Goal: Task Accomplishment & Management: Use online tool/utility

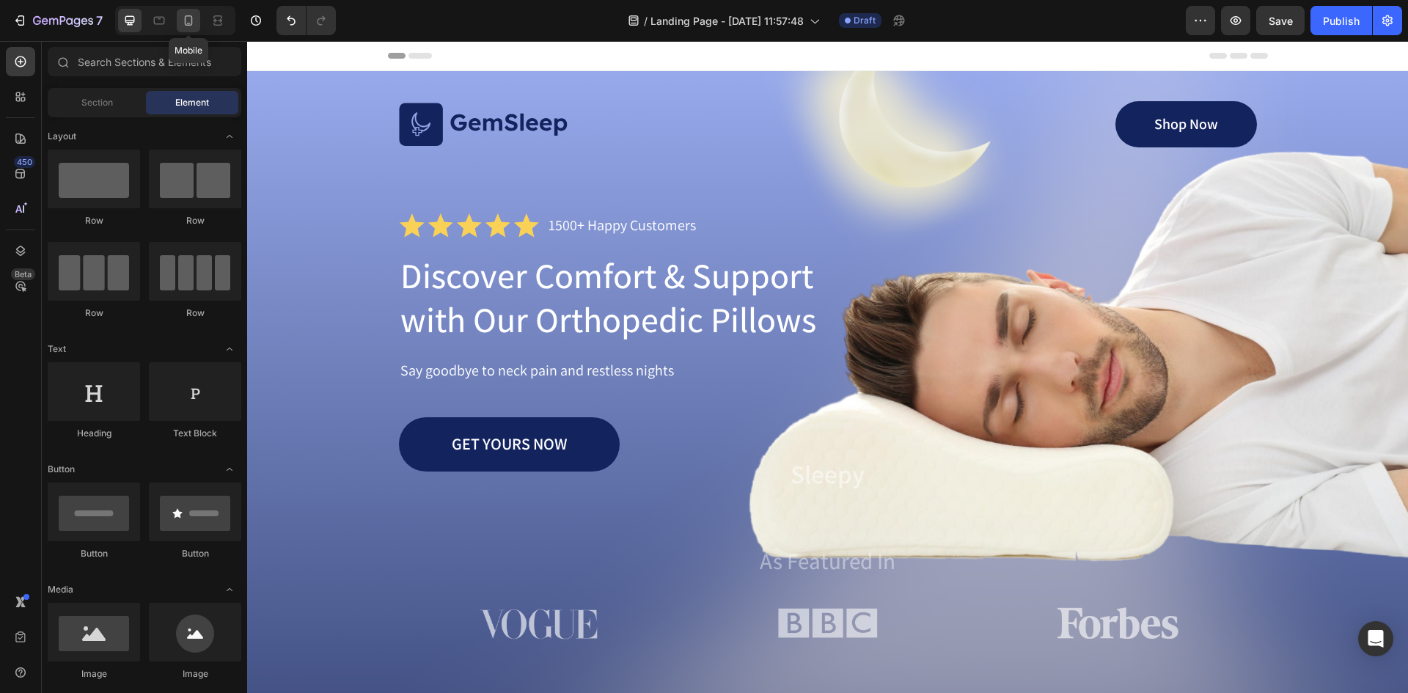
click at [186, 15] on icon at bounding box center [188, 20] width 15 height 15
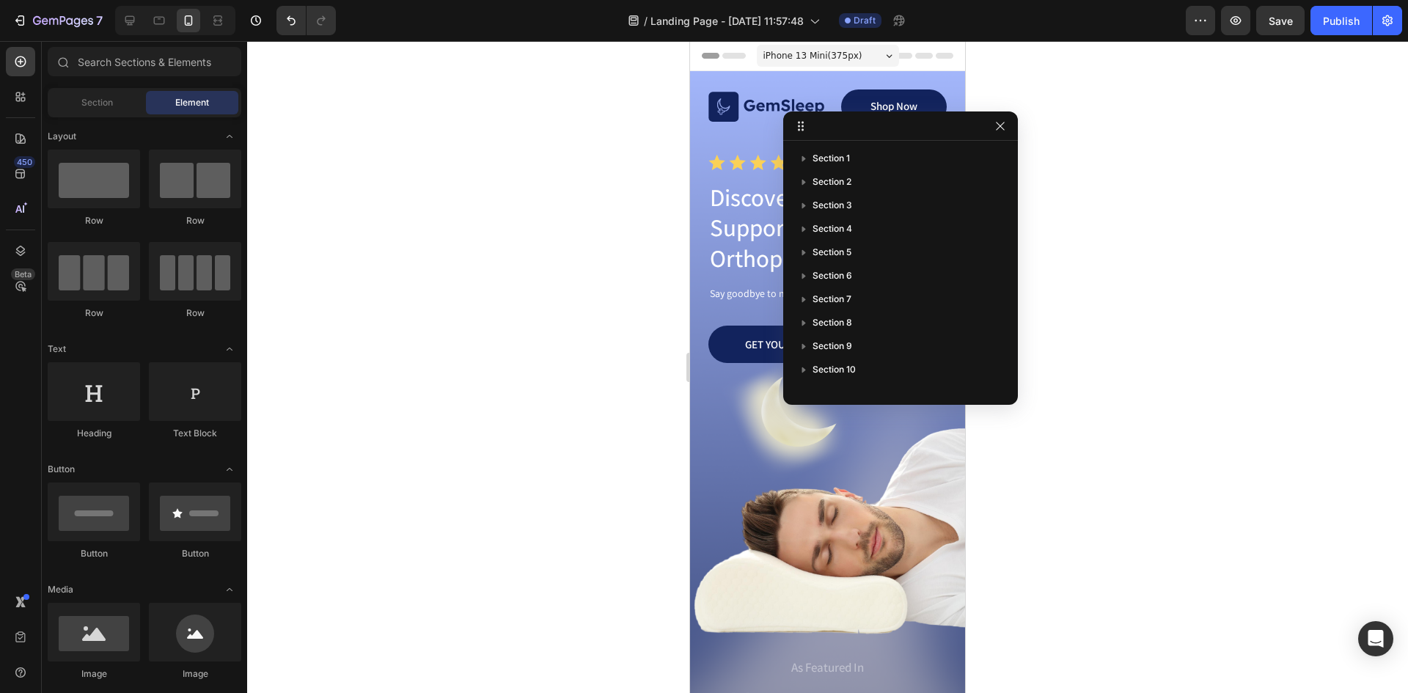
drag, startPoint x: 650, startPoint y: 172, endPoint x: 644, endPoint y: 164, distance: 10.0
click at [648, 170] on div at bounding box center [827, 367] width 1161 height 652
click at [997, 125] on icon "button" at bounding box center [1000, 126] width 12 height 12
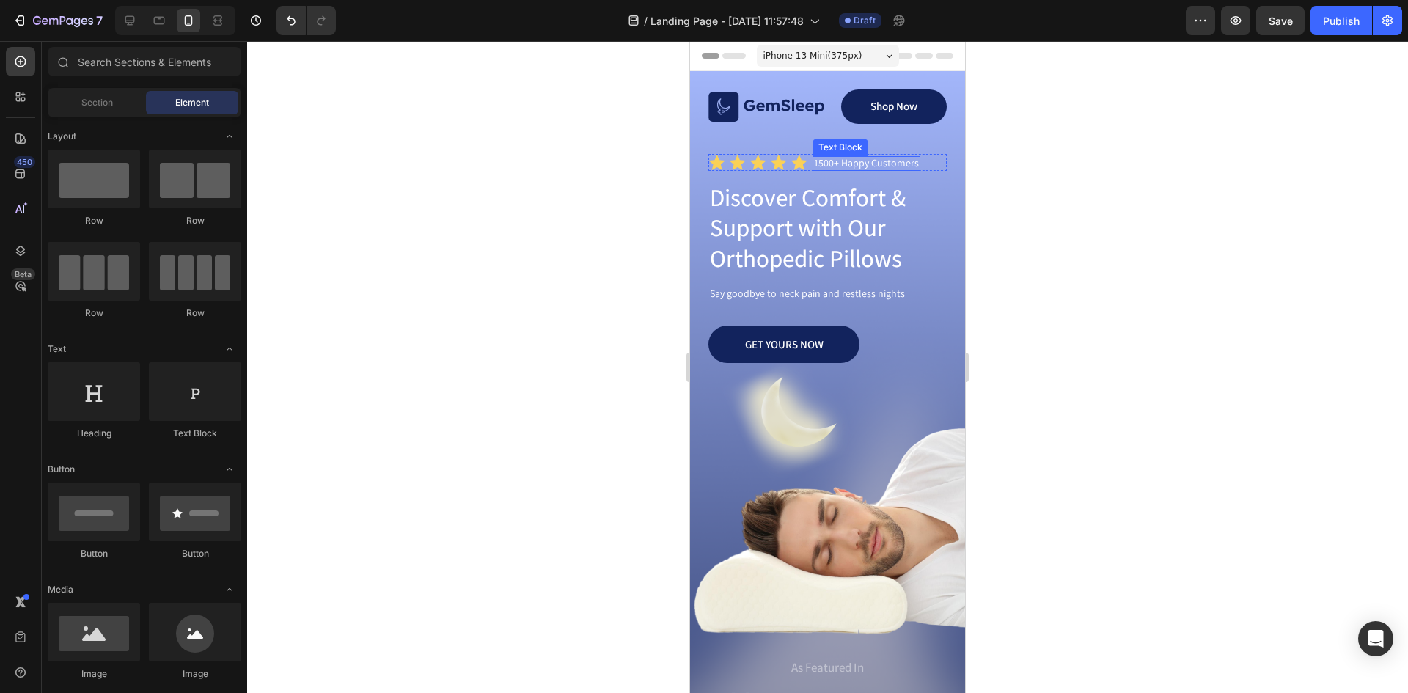
click at [834, 166] on p "1500+ Happy Customers" at bounding box center [866, 163] width 105 height 11
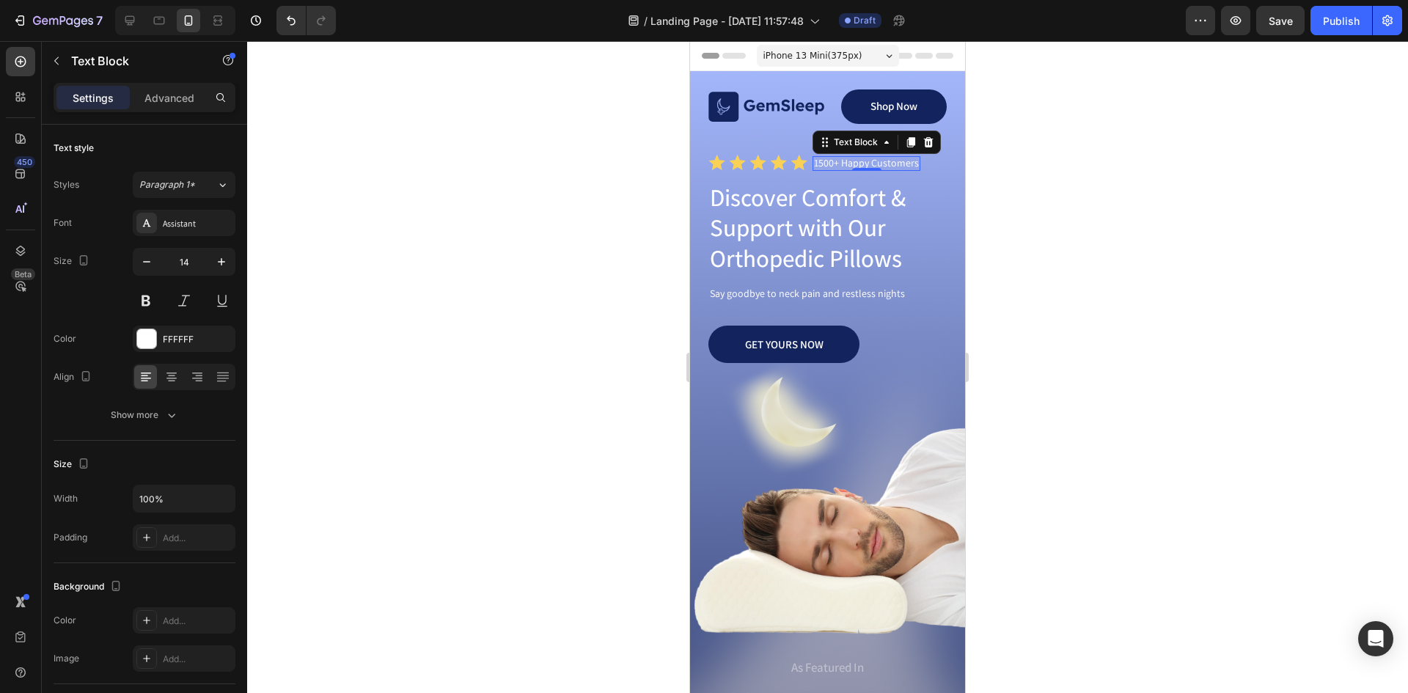
click at [861, 162] on p "1500+ Happy Customers" at bounding box center [866, 163] width 105 height 11
click at [824, 161] on p "1500+ Happy Customers" at bounding box center [866, 163] width 105 height 11
click at [830, 166] on p "150000+ Happy Customers" at bounding box center [871, 163] width 115 height 11
click at [856, 163] on p "150.000+ Happy Customers" at bounding box center [872, 163] width 117 height 11
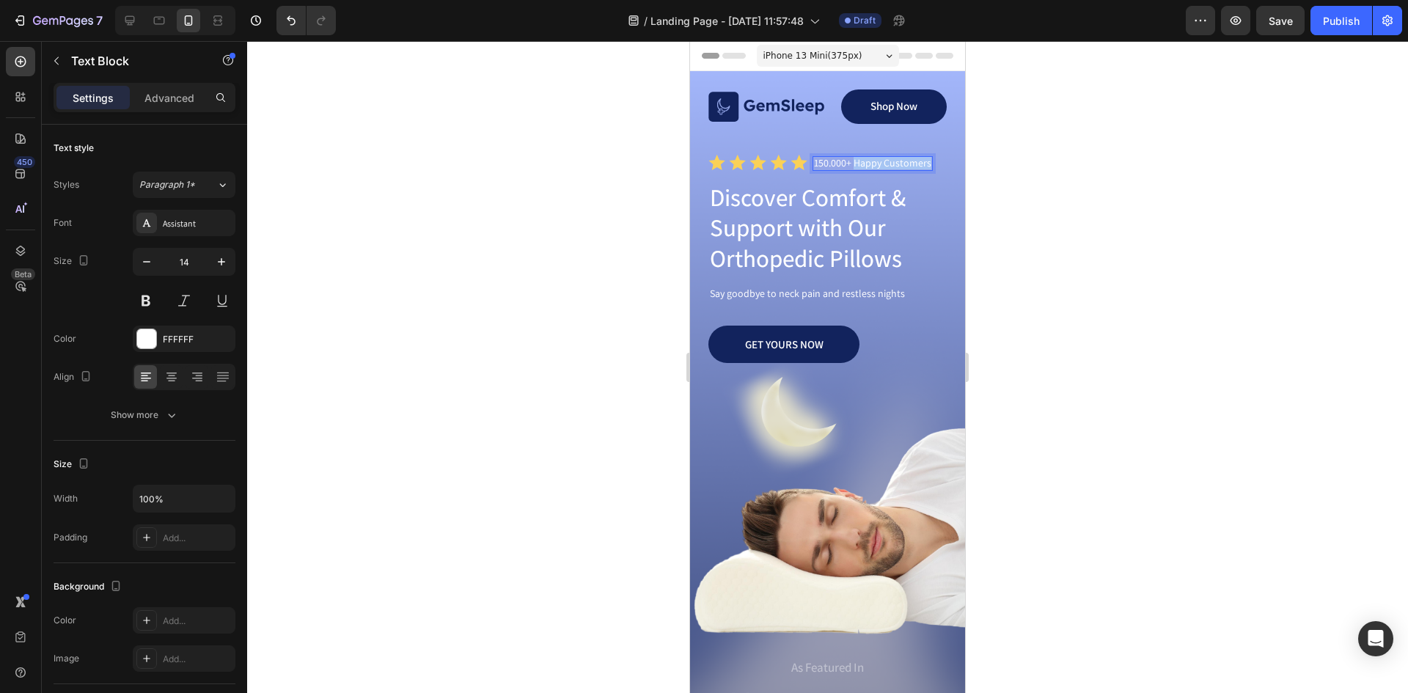
drag, startPoint x: 856, startPoint y: 161, endPoint x: 928, endPoint y: 164, distance: 71.9
click at [928, 164] on p "150.000+ Happy Customers" at bounding box center [872, 163] width 117 height 11
click at [1032, 177] on div at bounding box center [827, 367] width 1161 height 652
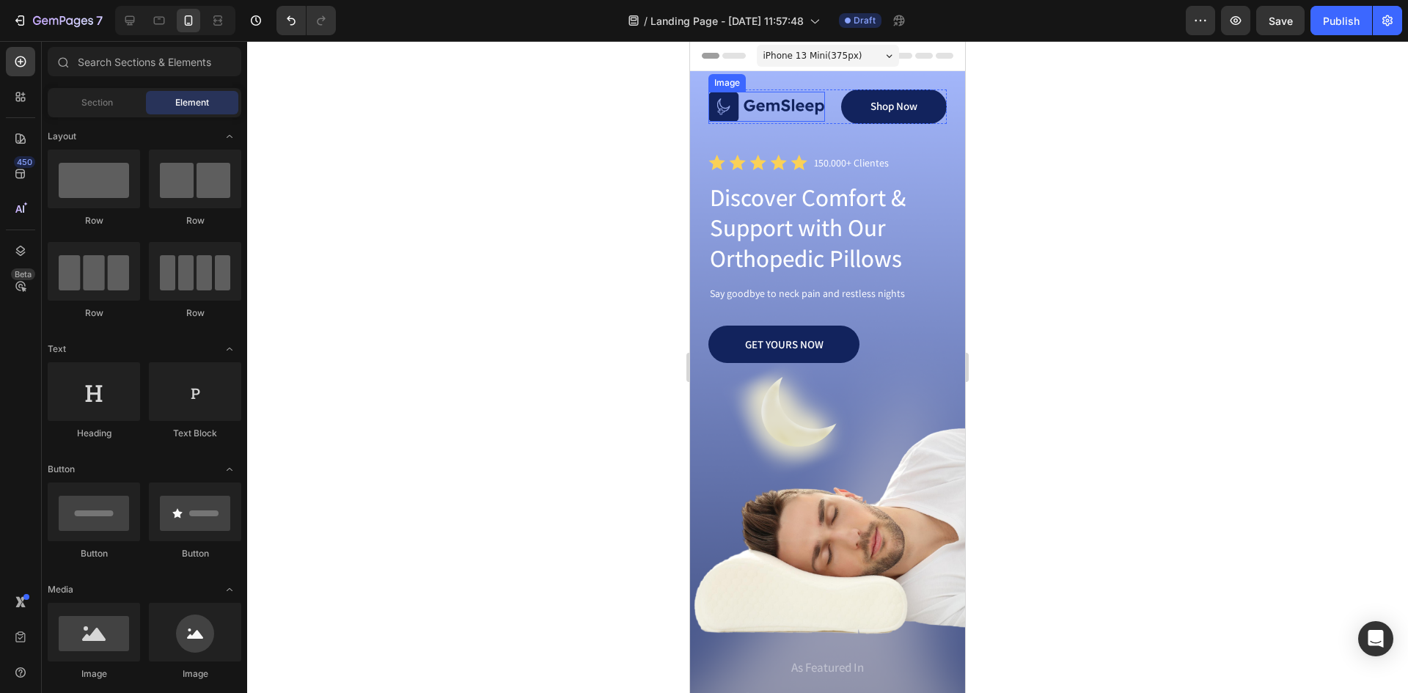
click at [752, 104] on img at bounding box center [766, 107] width 117 height 30
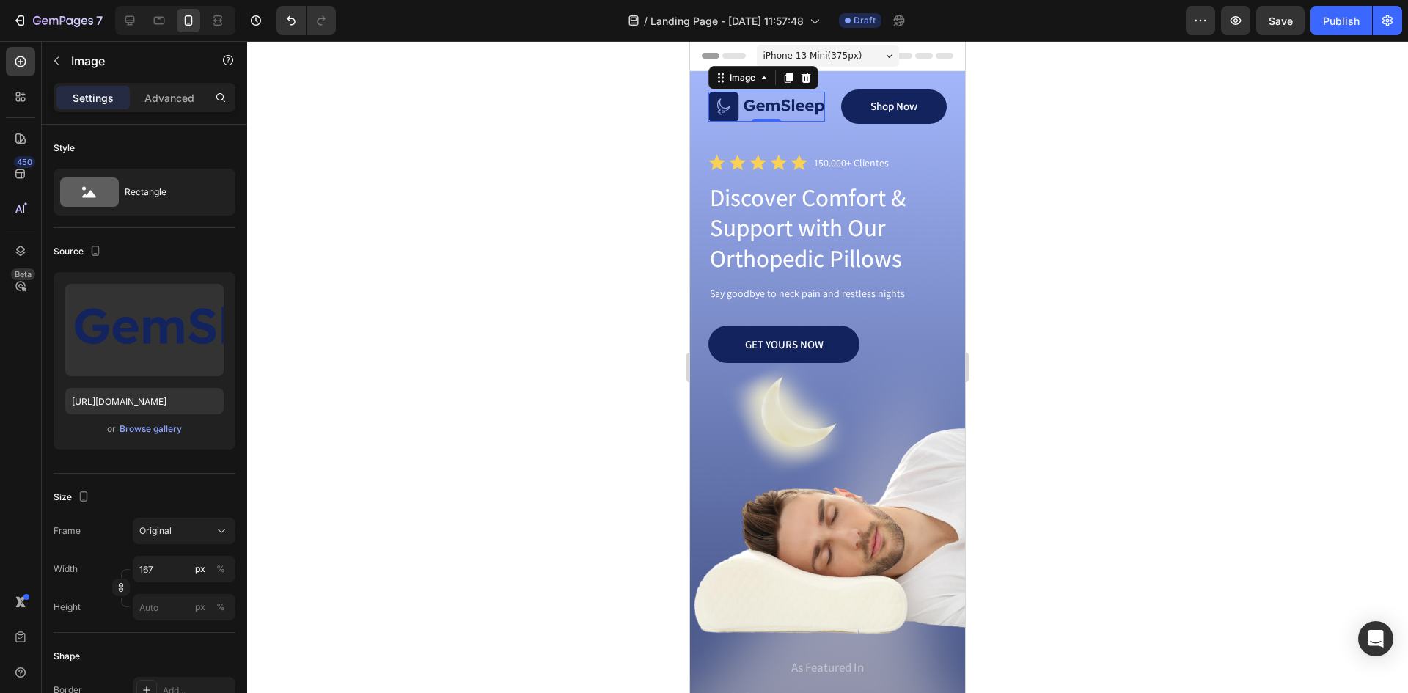
click at [730, 113] on img at bounding box center [766, 107] width 117 height 30
click at [147, 411] on input "https://cdn.shopify.com/s/files/1/0800/8663/0737/files/gempages_492302510258652…" at bounding box center [144, 401] width 158 height 26
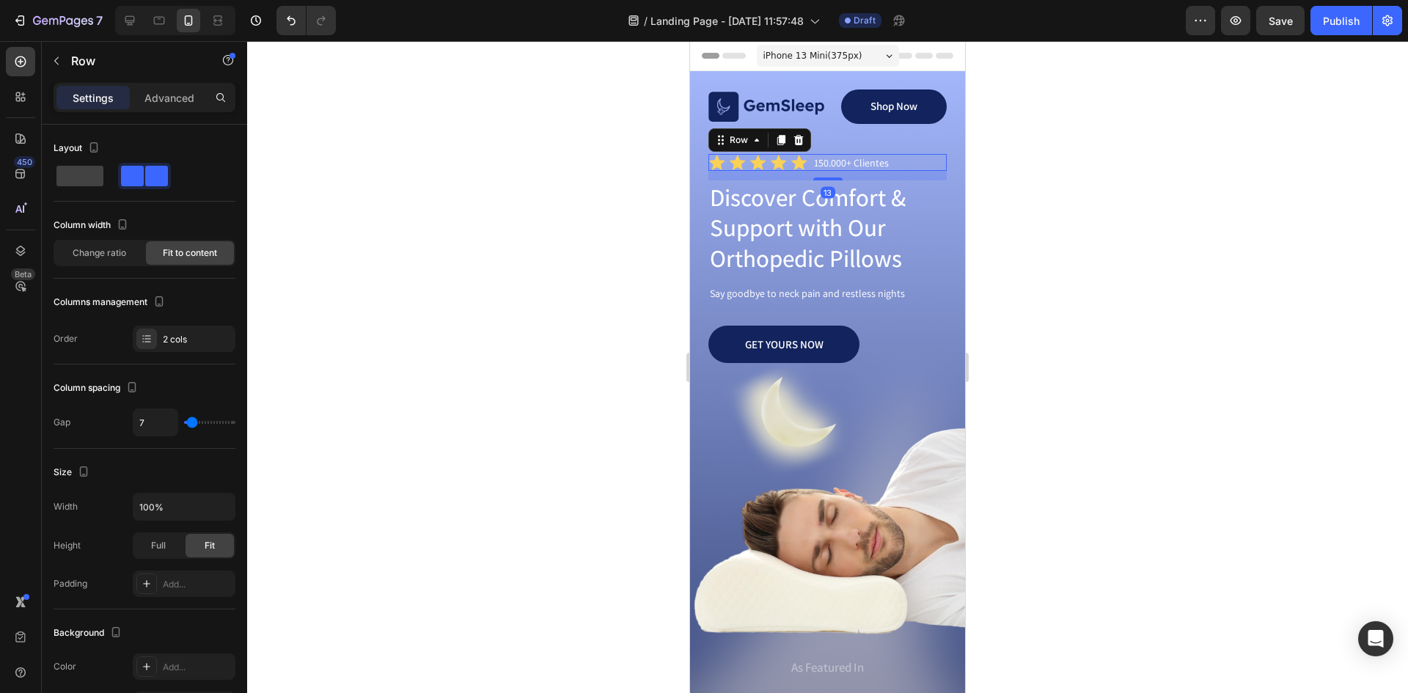
click at [926, 154] on div "Icon Icon Icon Icon Icon Icon List 150.000+ Clientes Text Block Row 13" at bounding box center [827, 162] width 238 height 17
click at [813, 83] on div "Image Shop Now Button Row Icon Icon Icon Icon Icon Icon List 150.000+ Clientes …" at bounding box center [827, 410] width 275 height 678
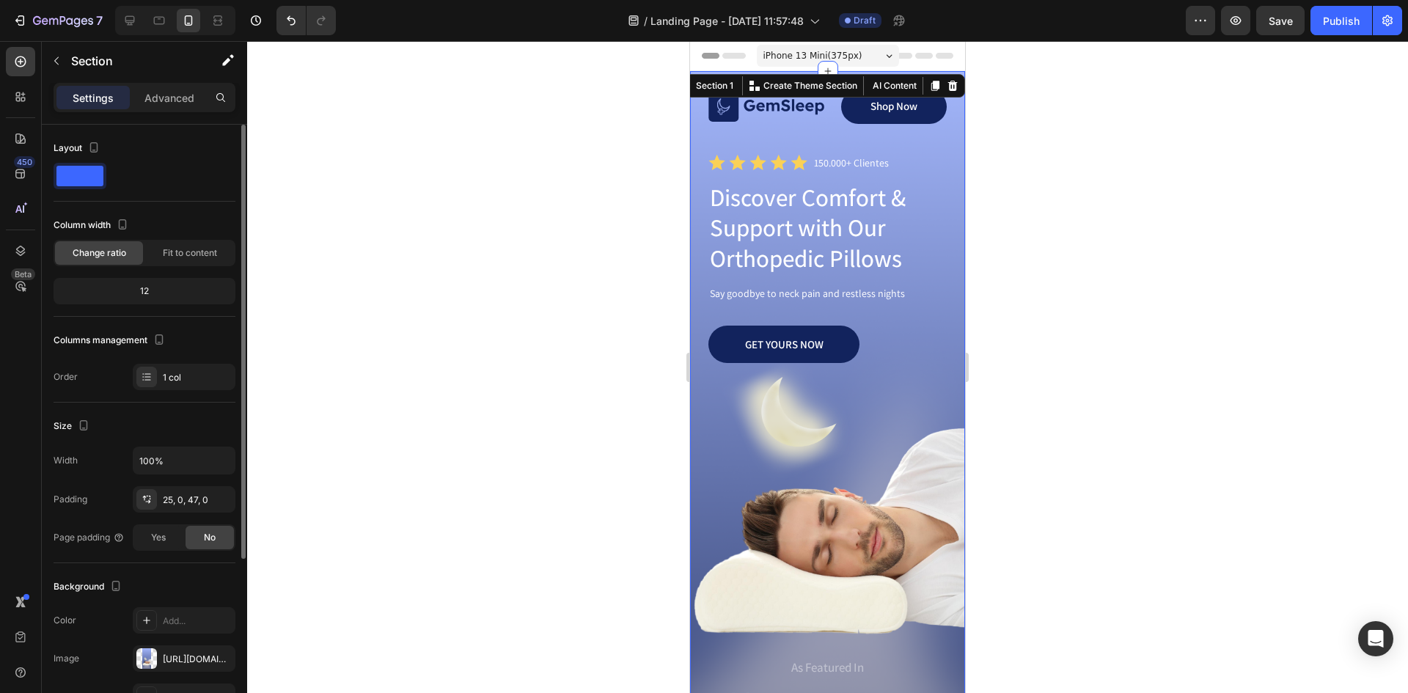
click at [61, 170] on span at bounding box center [79, 176] width 47 height 21
click at [77, 179] on span at bounding box center [79, 176] width 47 height 21
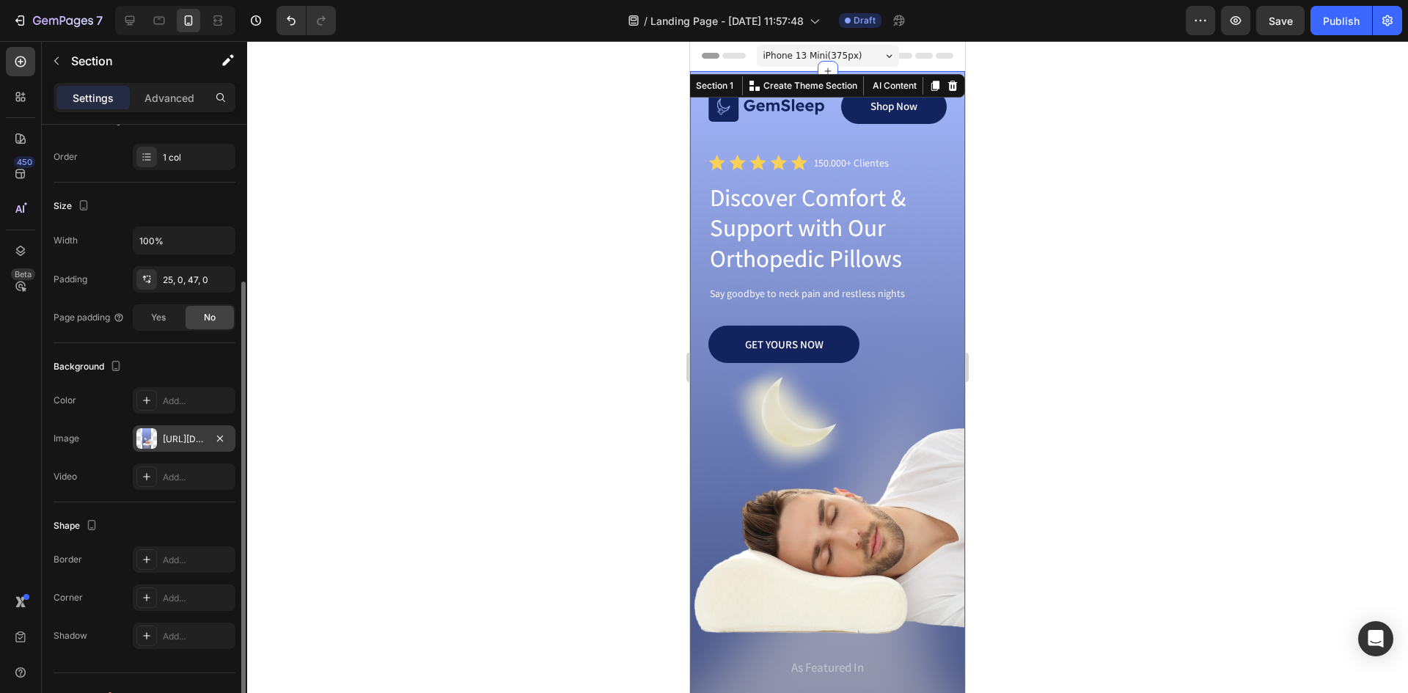
click at [175, 439] on div "https://cdn.shopify.com/s/files/1/0800/8663/0737/files/gempages_492302510258652…" at bounding box center [184, 439] width 43 height 13
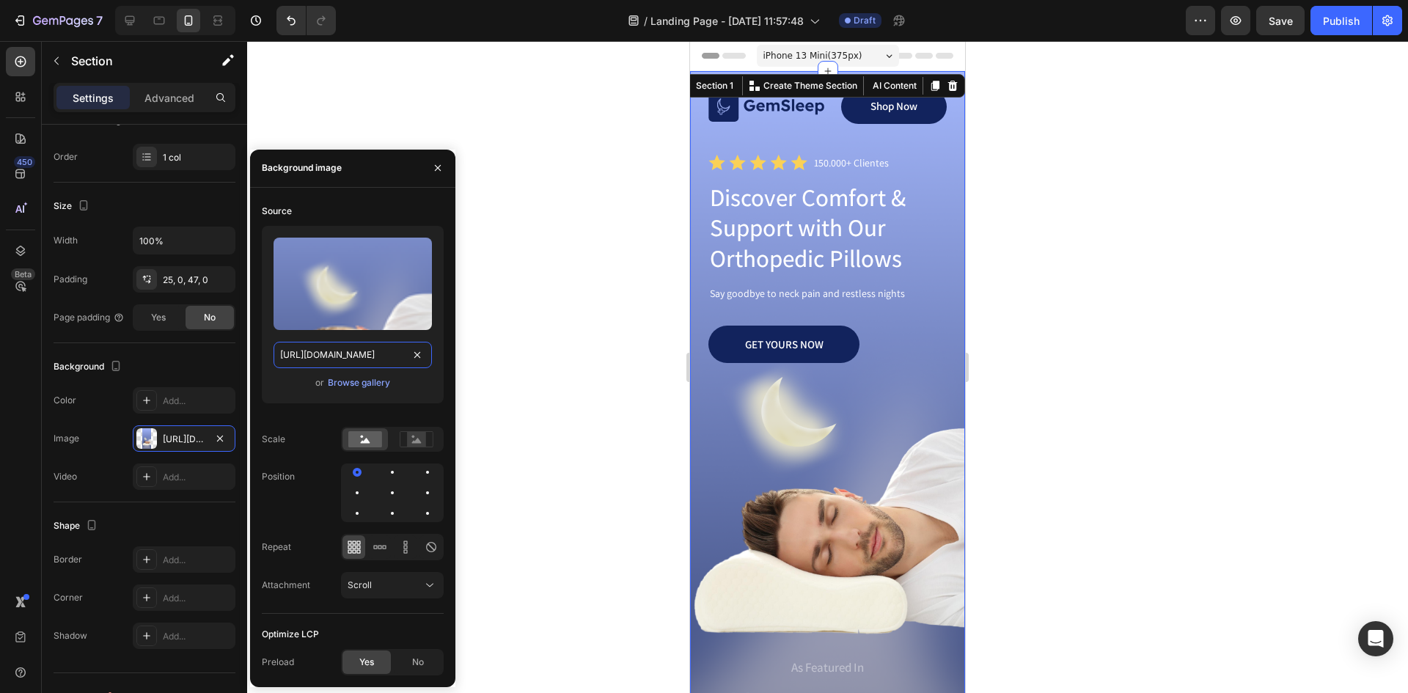
click at [334, 354] on input "https://cdn.shopify.com/s/files/1/0800/8663/0737/files/gempages_492302510258652…" at bounding box center [353, 355] width 158 height 26
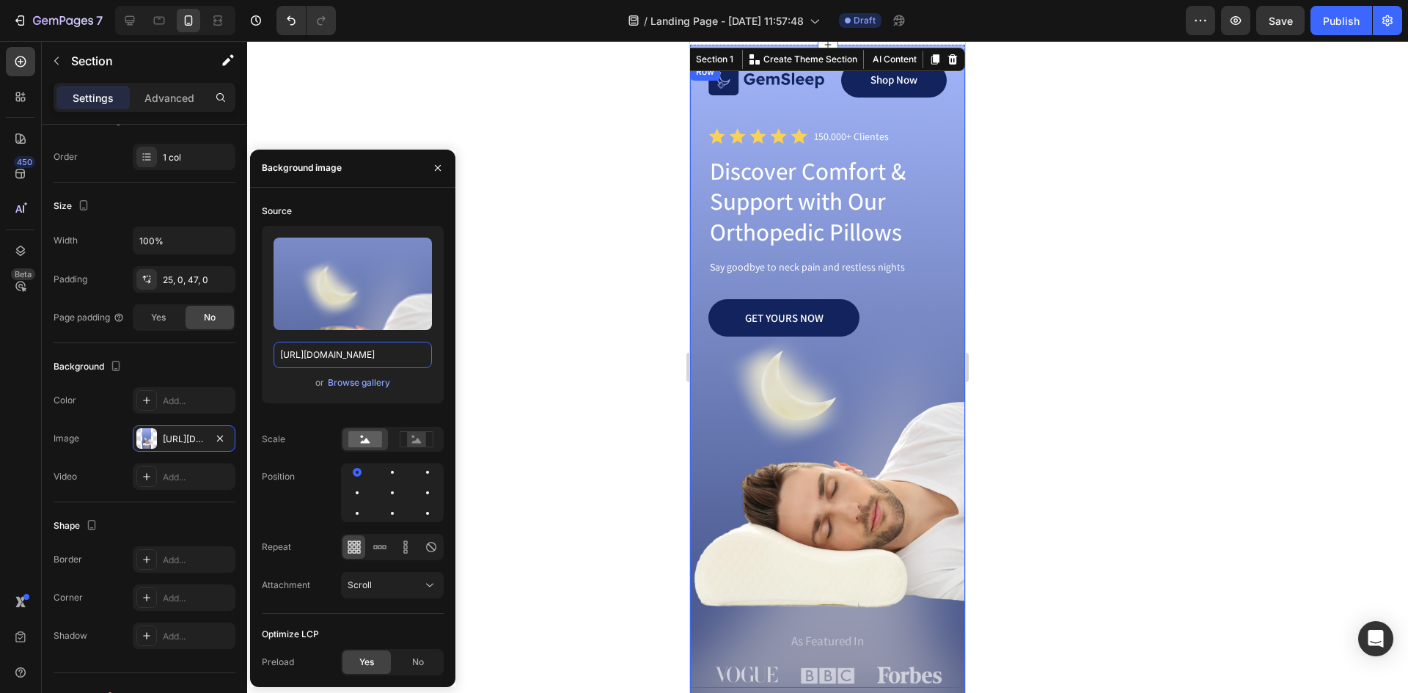
scroll to position [0, 0]
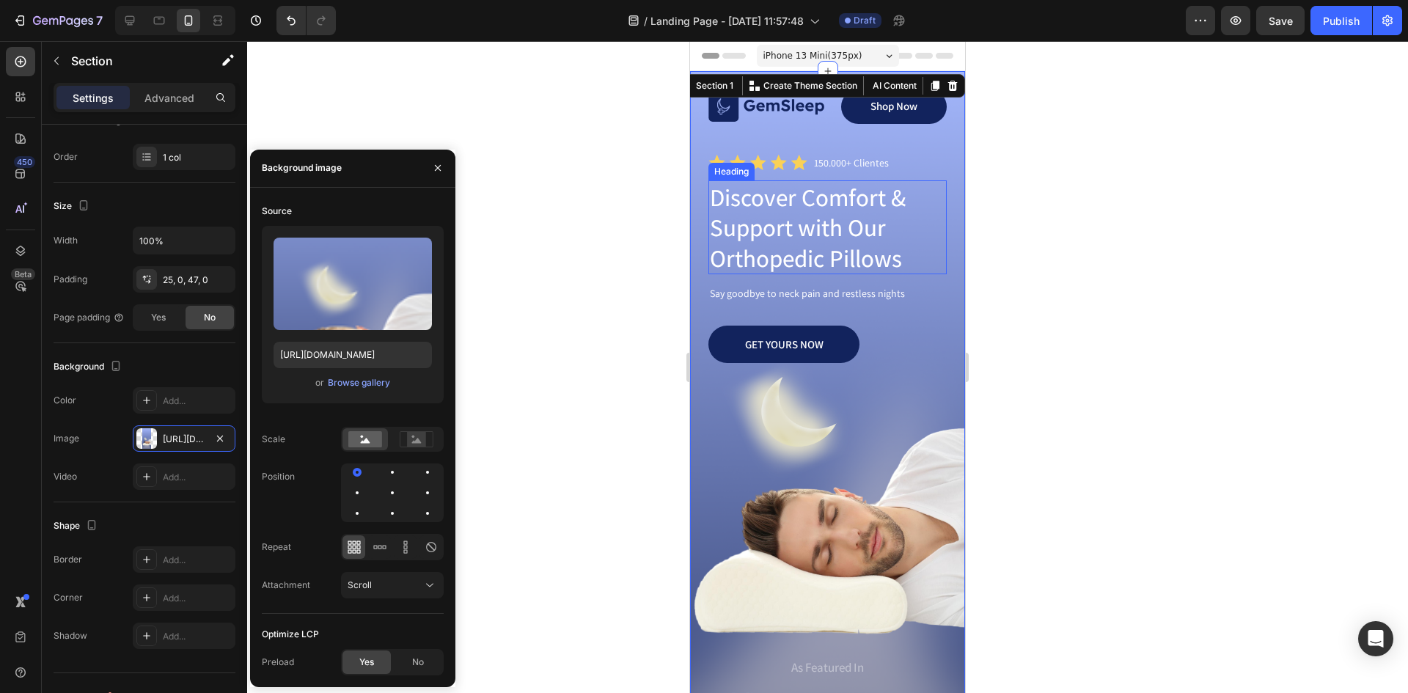
click at [864, 205] on h1 "Discover Comfort & Support with Our Orthopedic Pillows" at bounding box center [827, 227] width 238 height 94
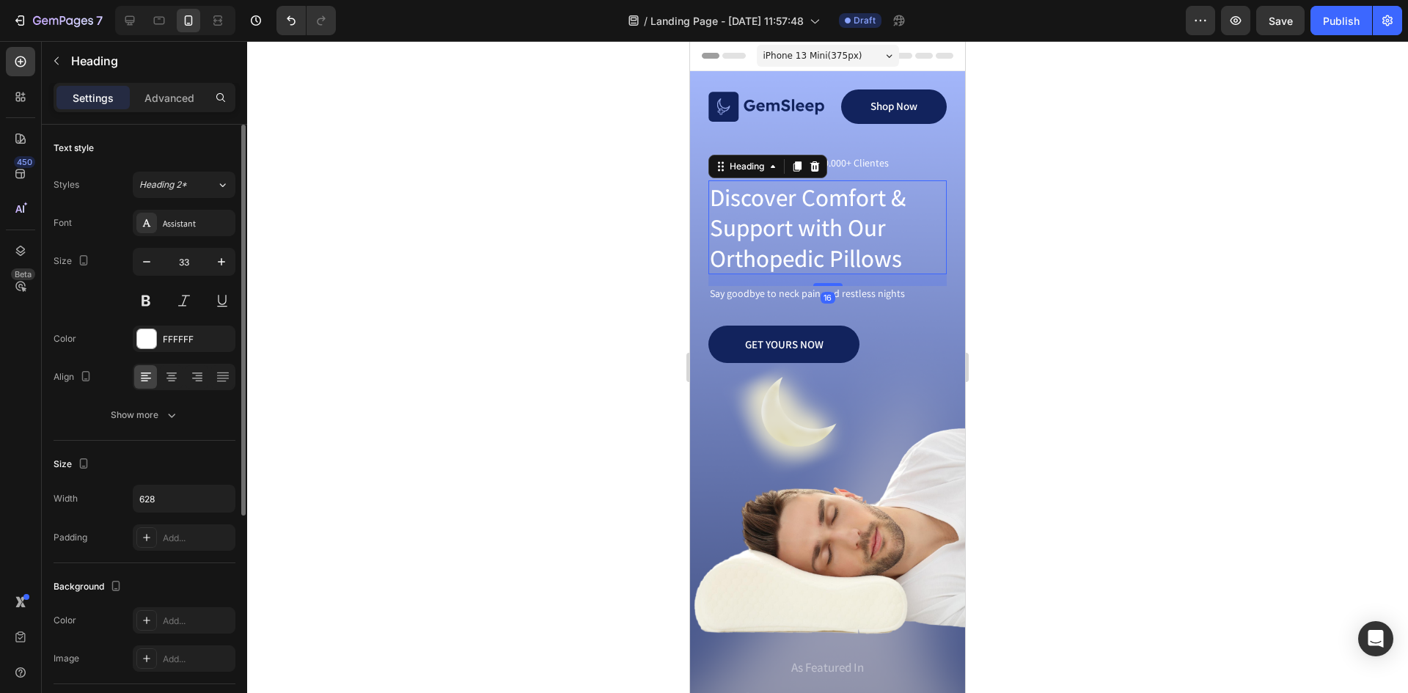
click at [778, 211] on h1 "Discover Comfort & Support with Our Orthopedic Pillows" at bounding box center [827, 227] width 238 height 94
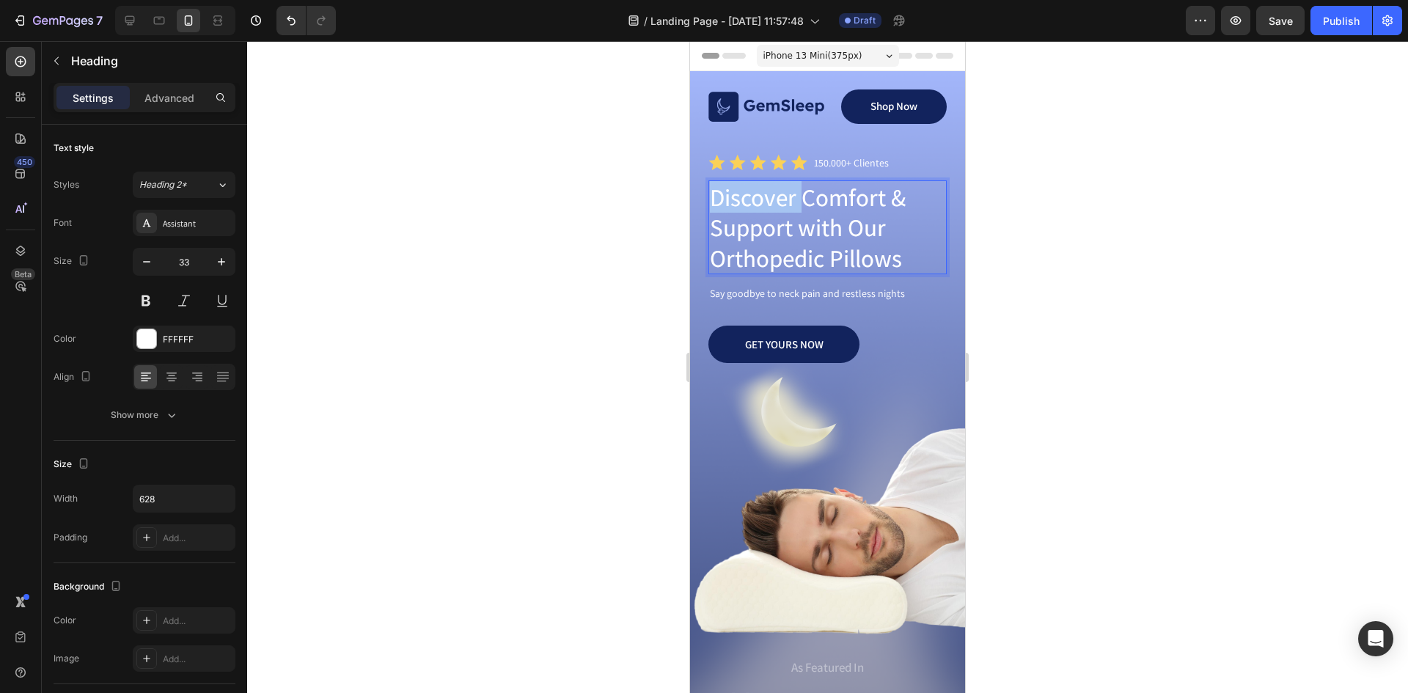
click at [778, 211] on p "Discover Comfort & Support with Our Orthopedic Pillows" at bounding box center [827, 227] width 235 height 91
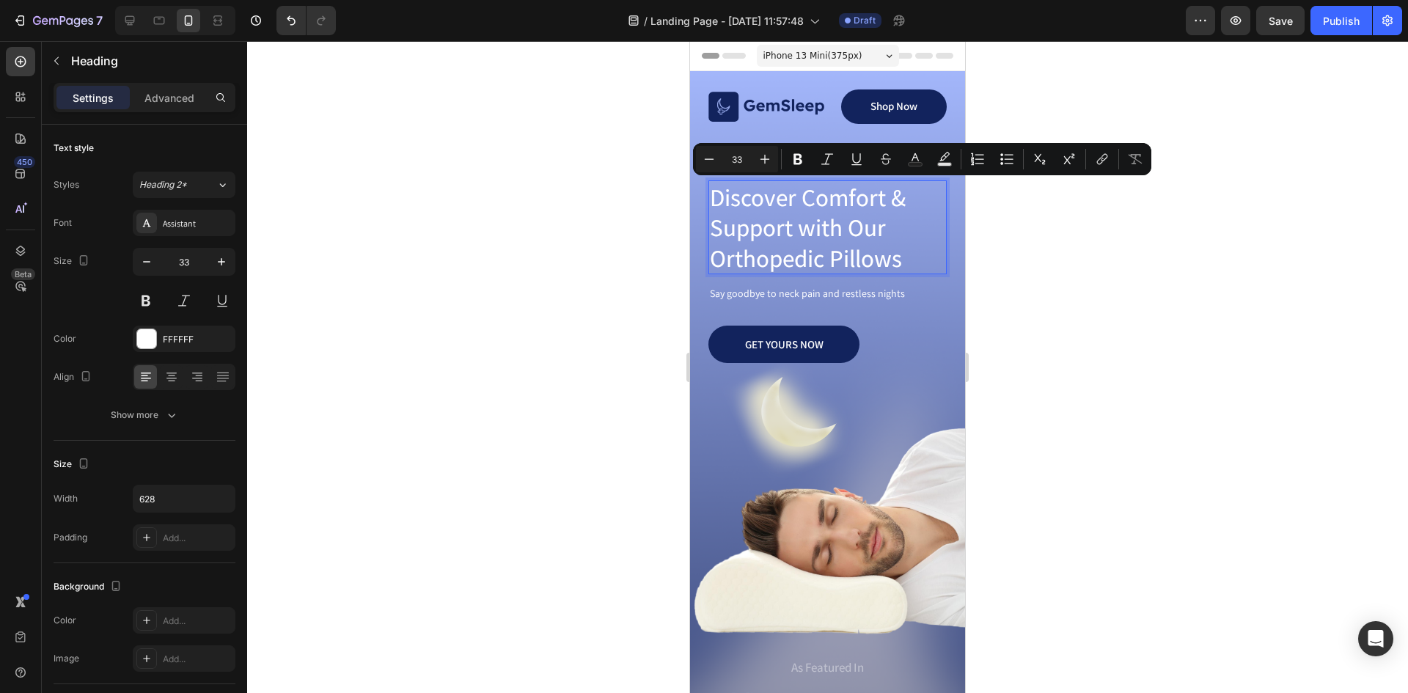
click at [844, 229] on p "Discover Comfort & Support with Our Orthopedic Pillows" at bounding box center [827, 227] width 235 height 91
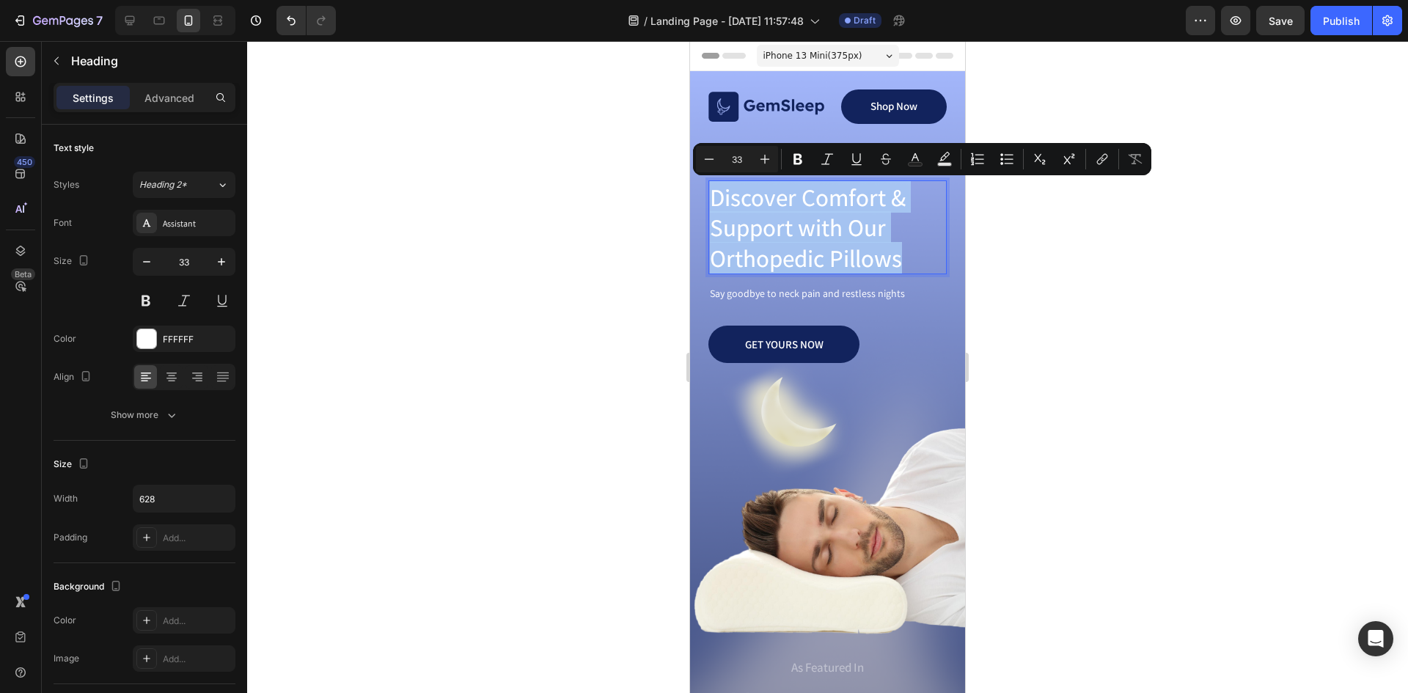
drag, startPoint x: 907, startPoint y: 258, endPoint x: 715, endPoint y: 194, distance: 202.7
click at [715, 194] on p "Discover Comfort & Support with Our Orthopedic Pillows" at bounding box center [827, 227] width 235 height 91
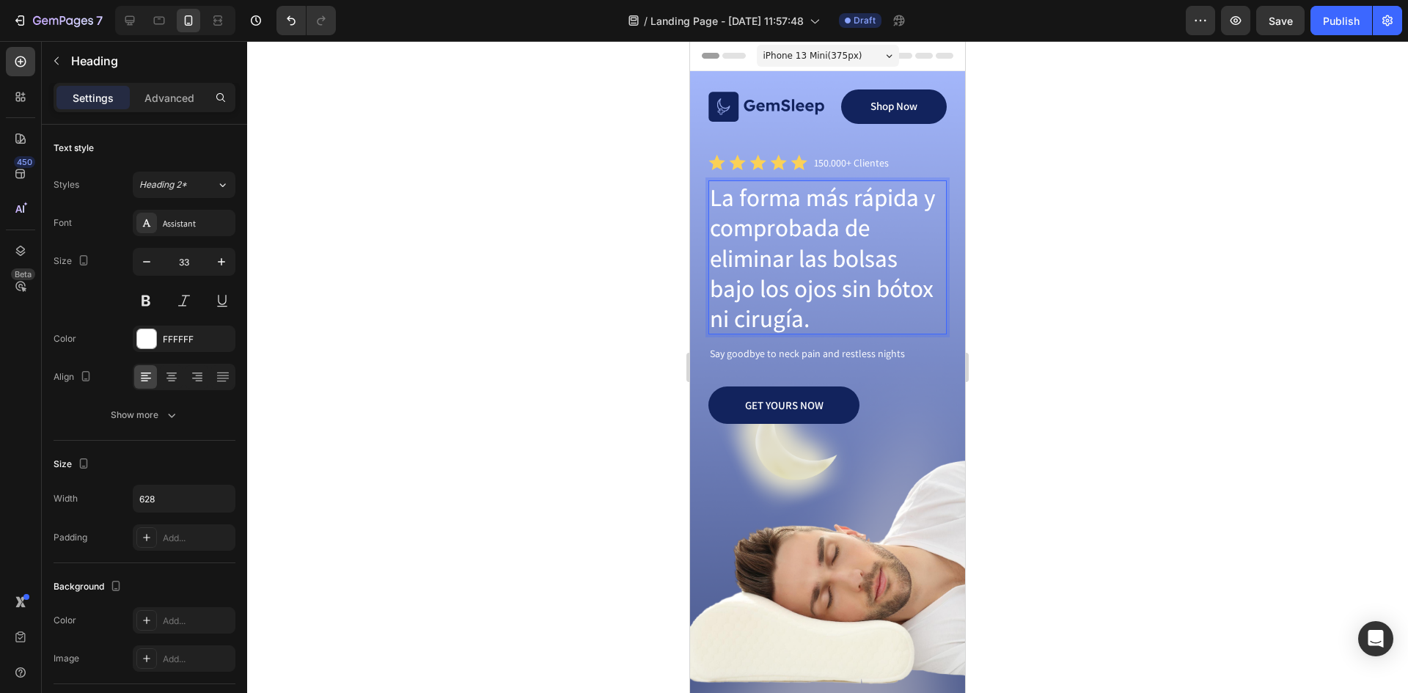
click at [829, 215] on p "La forma más rápida y comprobada de eliminar las bolsas bajo los ojos sin bótox…" at bounding box center [827, 257] width 235 height 151
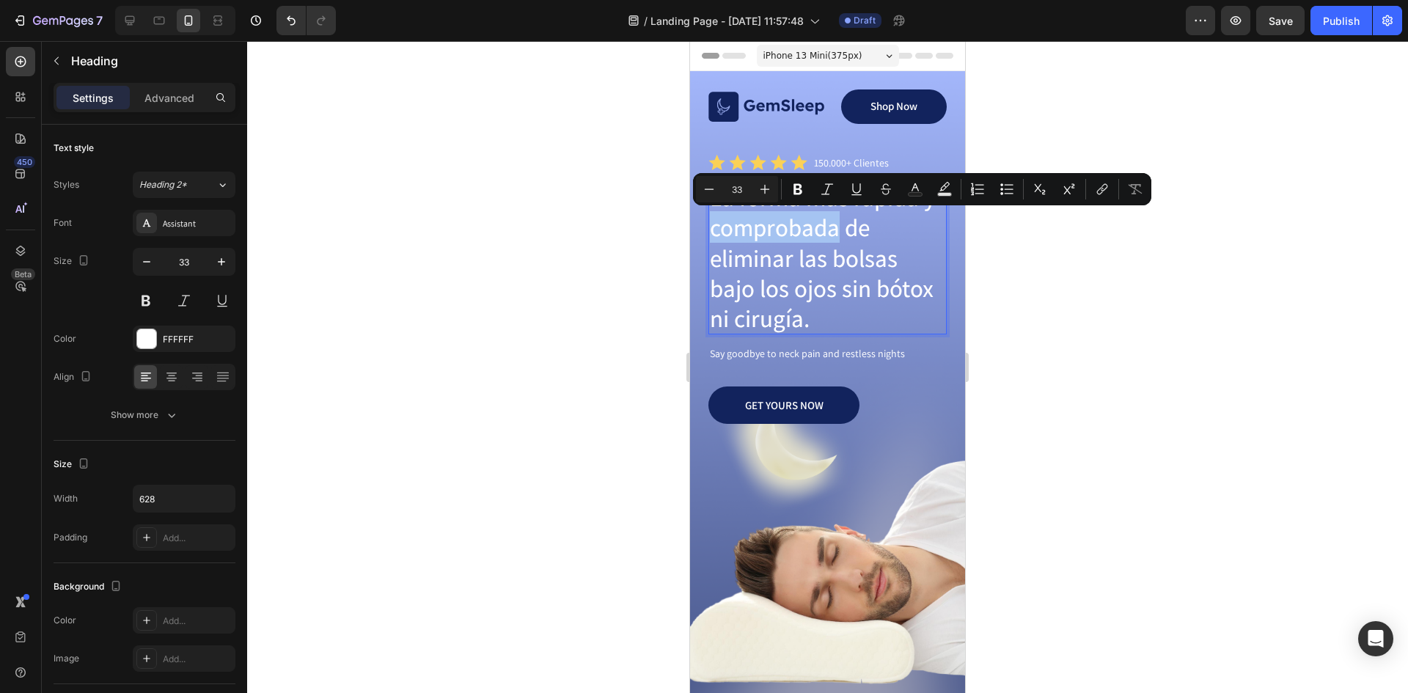
drag, startPoint x: 840, startPoint y: 233, endPoint x: 711, endPoint y: 224, distance: 129.4
click at [711, 224] on p "La forma más rápida y comprobada de eliminar las bolsas bajo los ojos sin bótox…" at bounding box center [827, 257] width 235 height 151
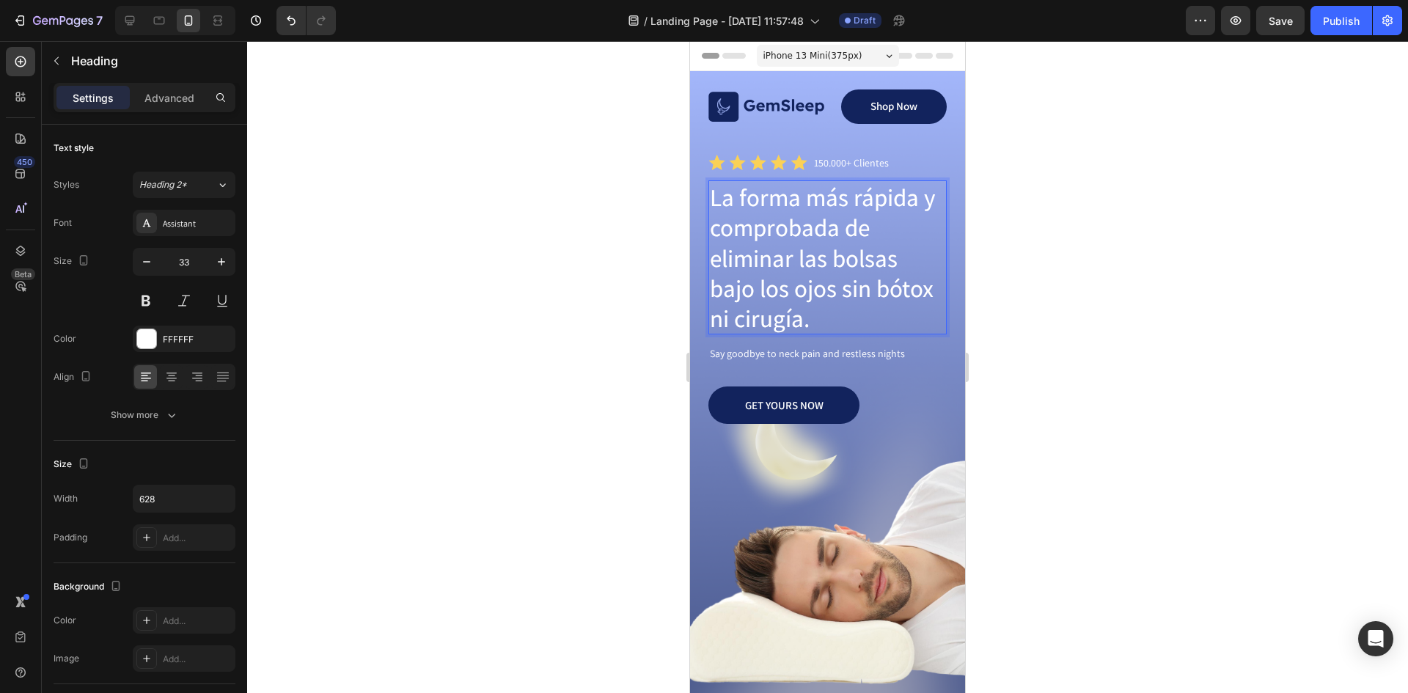
click at [783, 260] on p "La forma más rápida y comprobada de eliminar las bolsas bajo los ojos sin bótox…" at bounding box center [827, 257] width 235 height 151
drag, startPoint x: 716, startPoint y: 290, endPoint x: 836, endPoint y: 291, distance: 120.3
click at [836, 291] on p "La forma más rápida y comprobada de eliminar las bolsas bajo los ojos sin bótox…" at bounding box center [827, 257] width 235 height 151
click at [778, 202] on p "La forma más rápida y comprobada de eliminar las bolsas y ojeras sin bótox ni c…" at bounding box center [827, 257] width 235 height 151
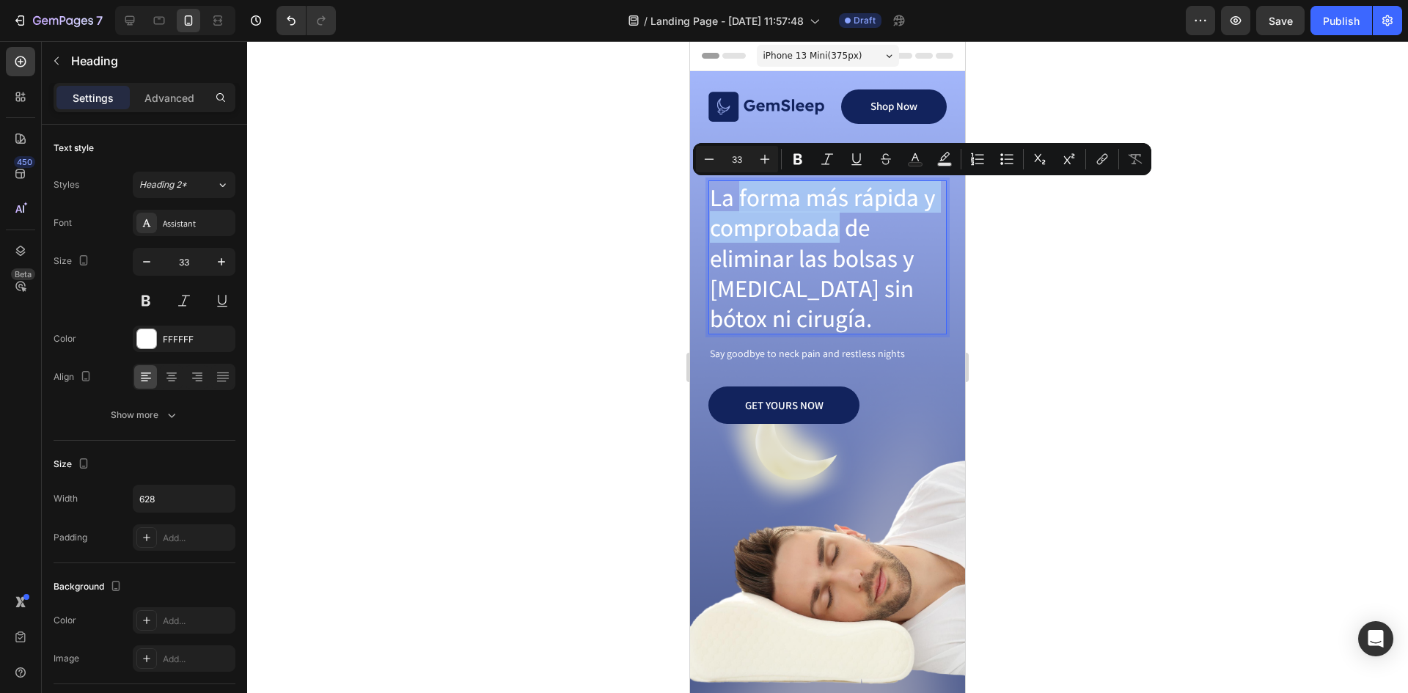
drag, startPoint x: 742, startPoint y: 199, endPoint x: 835, endPoint y: 236, distance: 99.7
click at [835, 236] on p "La forma más rápida y comprobada de eliminar las bolsas y ojeras sin bótox ni c…" at bounding box center [827, 257] width 235 height 151
click at [858, 162] on icon "Editor contextual toolbar" at bounding box center [856, 159] width 15 height 15
click at [805, 249] on p "La forma más rápida y comprobada de eliminar las bolsas y ojeras sin bótox ni c…" at bounding box center [827, 257] width 235 height 151
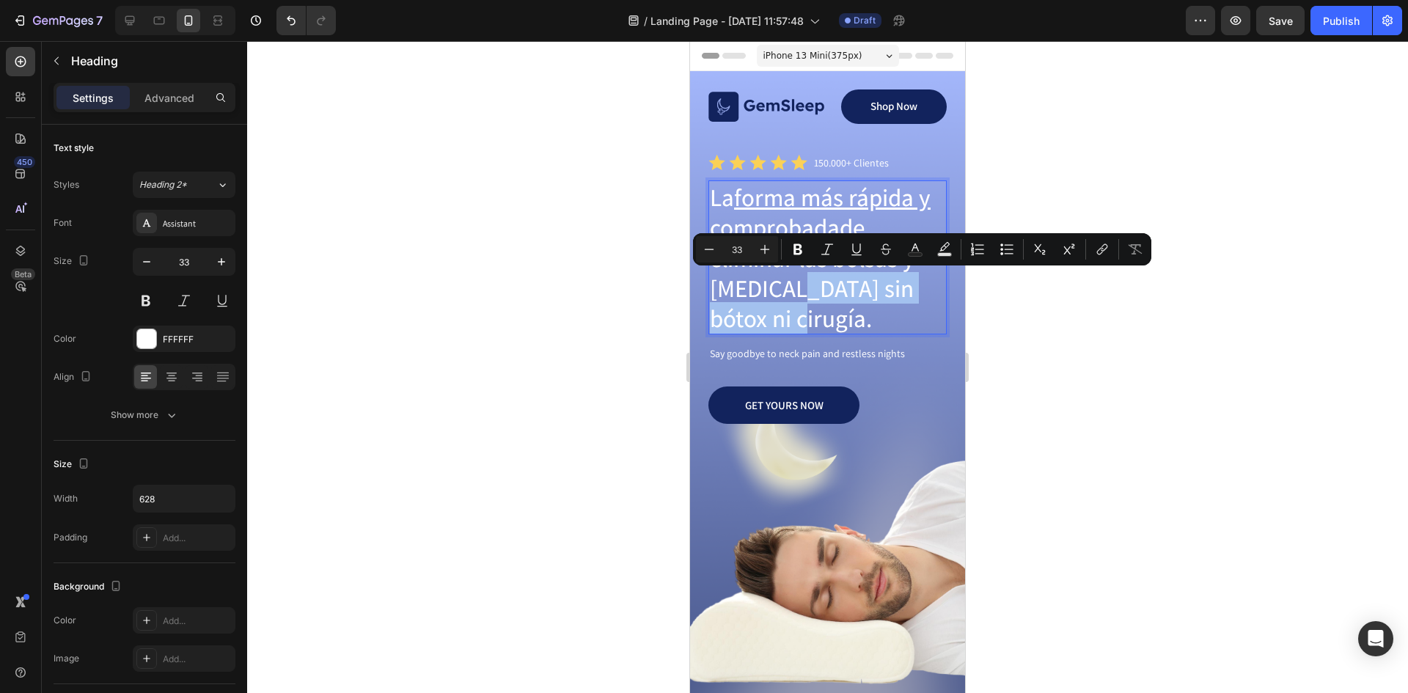
drag, startPoint x: 782, startPoint y: 291, endPoint x: 799, endPoint y: 329, distance: 40.7
click at [799, 329] on p "La forma más rápida y comprobada de eliminar las bolsas y ojeras sin bótox ni c…" at bounding box center [827, 257] width 235 height 151
click at [855, 252] on icon "Editor contextual toolbar" at bounding box center [856, 248] width 8 height 10
click at [799, 312] on p "La forma más rápida y comprobada de eliminar las bolsas y ojeras sin bótox ni c…" at bounding box center [827, 257] width 235 height 151
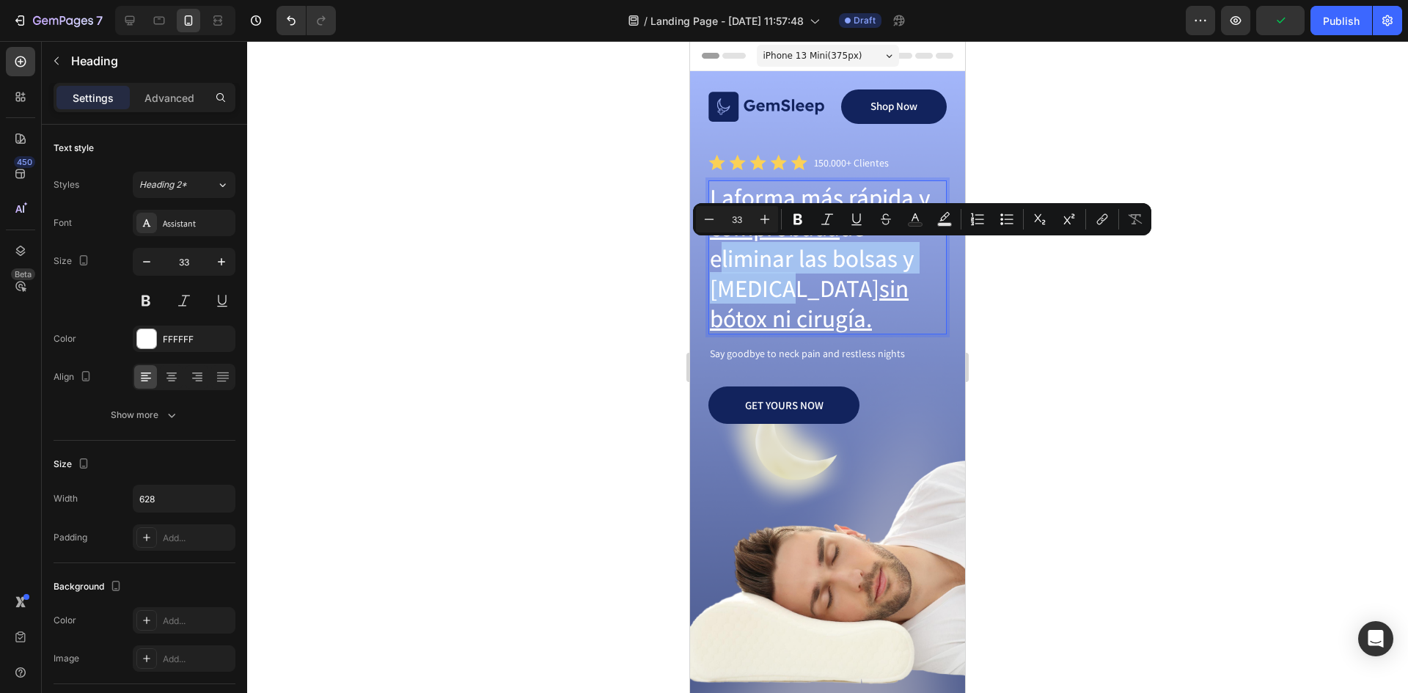
drag, startPoint x: 715, startPoint y: 256, endPoint x: 771, endPoint y: 290, distance: 65.8
click at [771, 290] on p "La forma más rápida y comprobada de eliminar las bolsas y ojeras sin bótox ni c…" at bounding box center [827, 257] width 235 height 151
click at [795, 209] on button "Bold" at bounding box center [798, 219] width 26 height 26
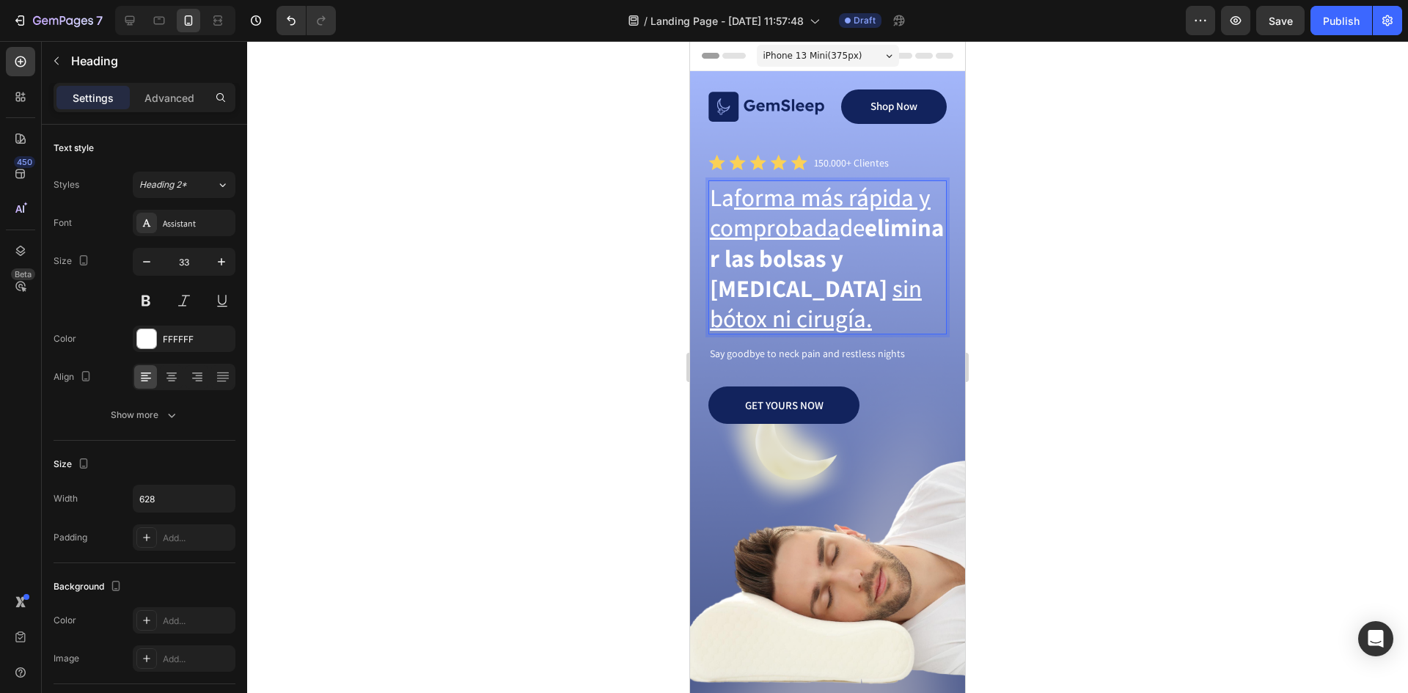
click at [800, 287] on u "sin bótox ni cirugía." at bounding box center [816, 303] width 212 height 62
click at [1133, 267] on div at bounding box center [827, 367] width 1161 height 652
click at [859, 315] on p "La forma más rápida y comprobada de eliminar las bolsas y ojeras sin bótox ni c…" at bounding box center [827, 257] width 235 height 151
click at [145, 261] on icon "button" at bounding box center [146, 261] width 15 height 15
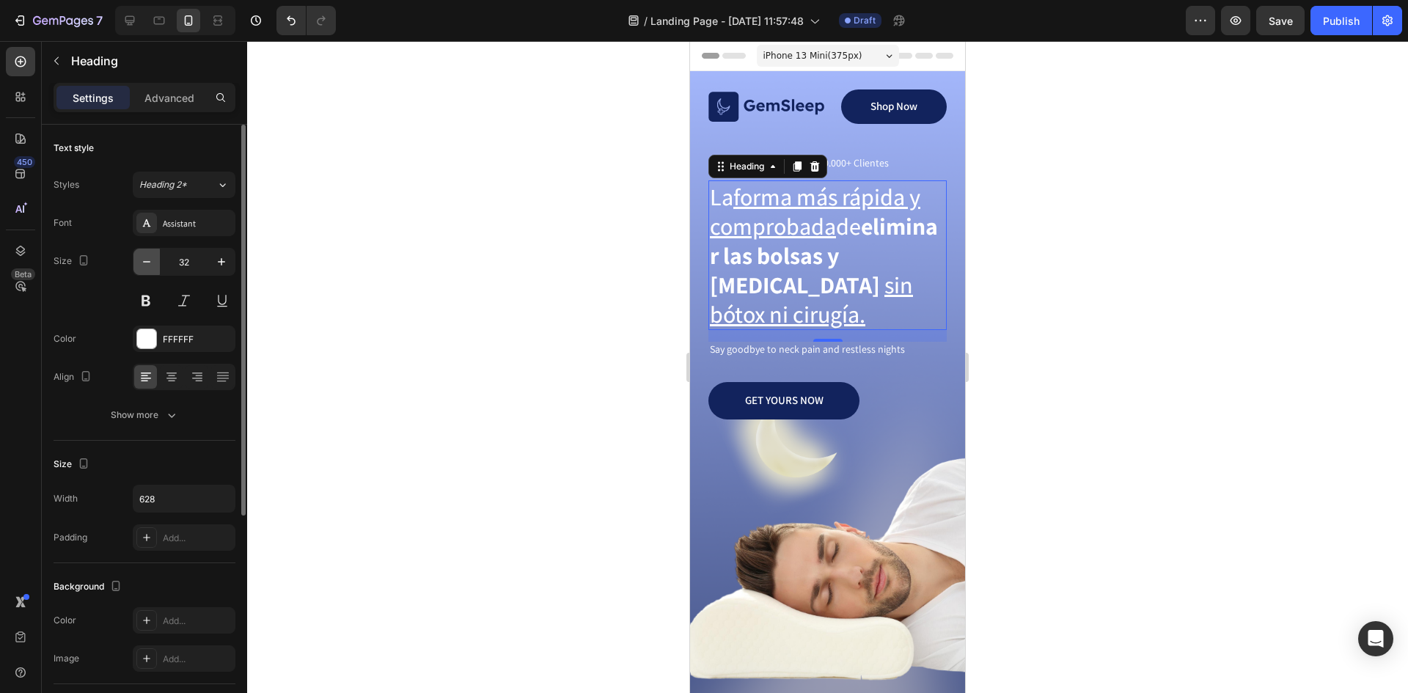
click at [145, 261] on icon "button" at bounding box center [146, 261] width 15 height 15
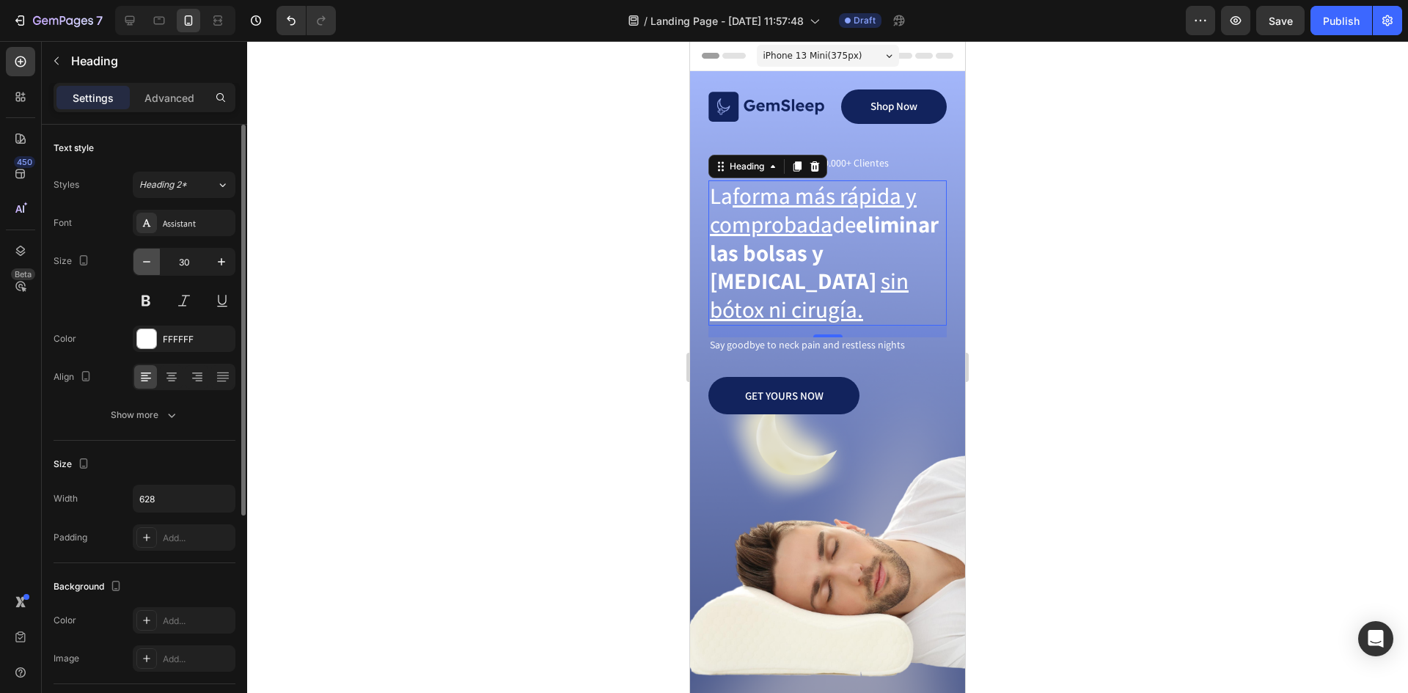
click at [145, 261] on icon "button" at bounding box center [146, 261] width 15 height 15
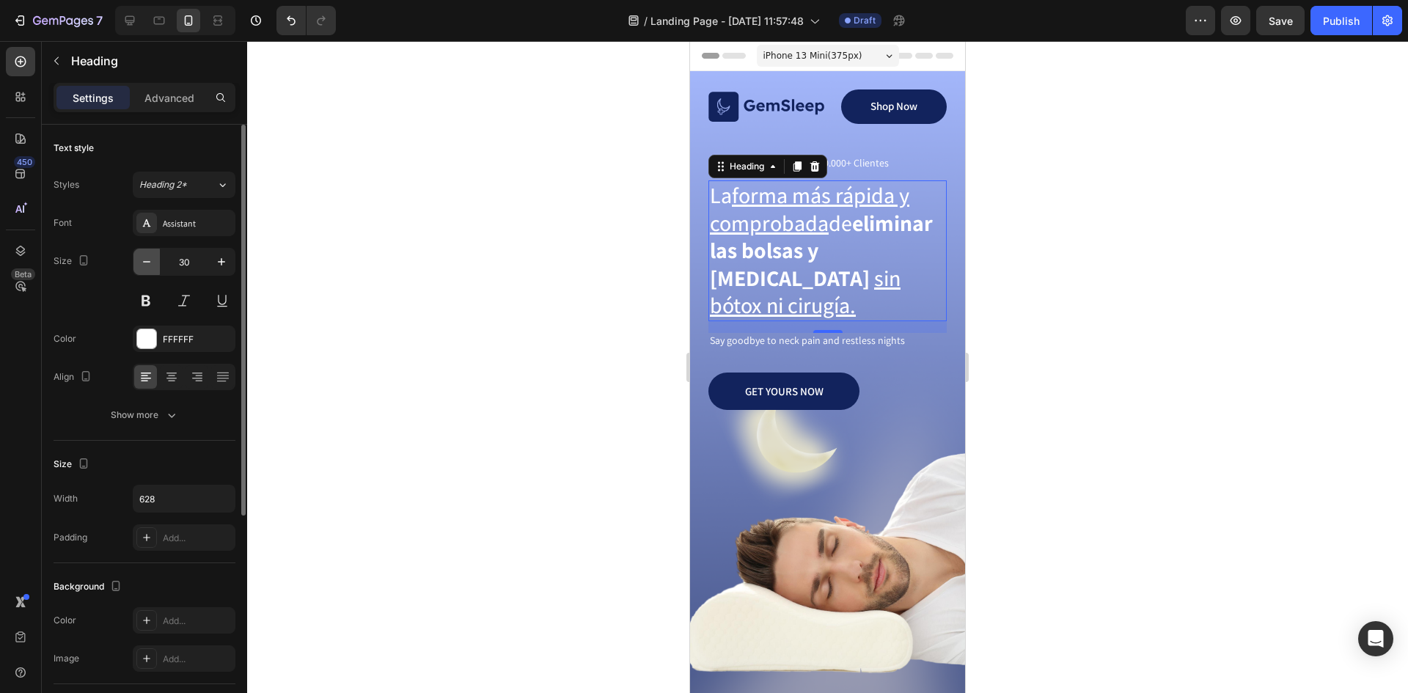
click at [145, 261] on icon "button" at bounding box center [146, 261] width 15 height 15
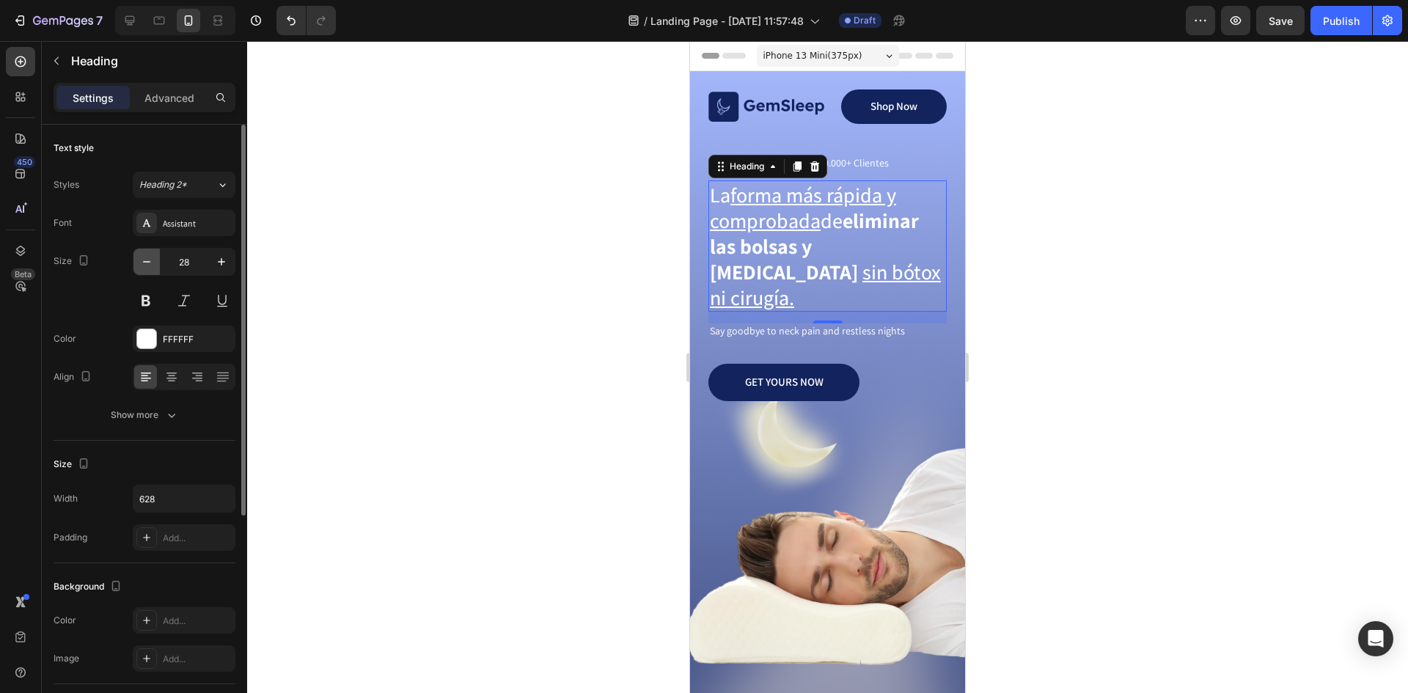
click at [145, 261] on icon "button" at bounding box center [146, 261] width 15 height 15
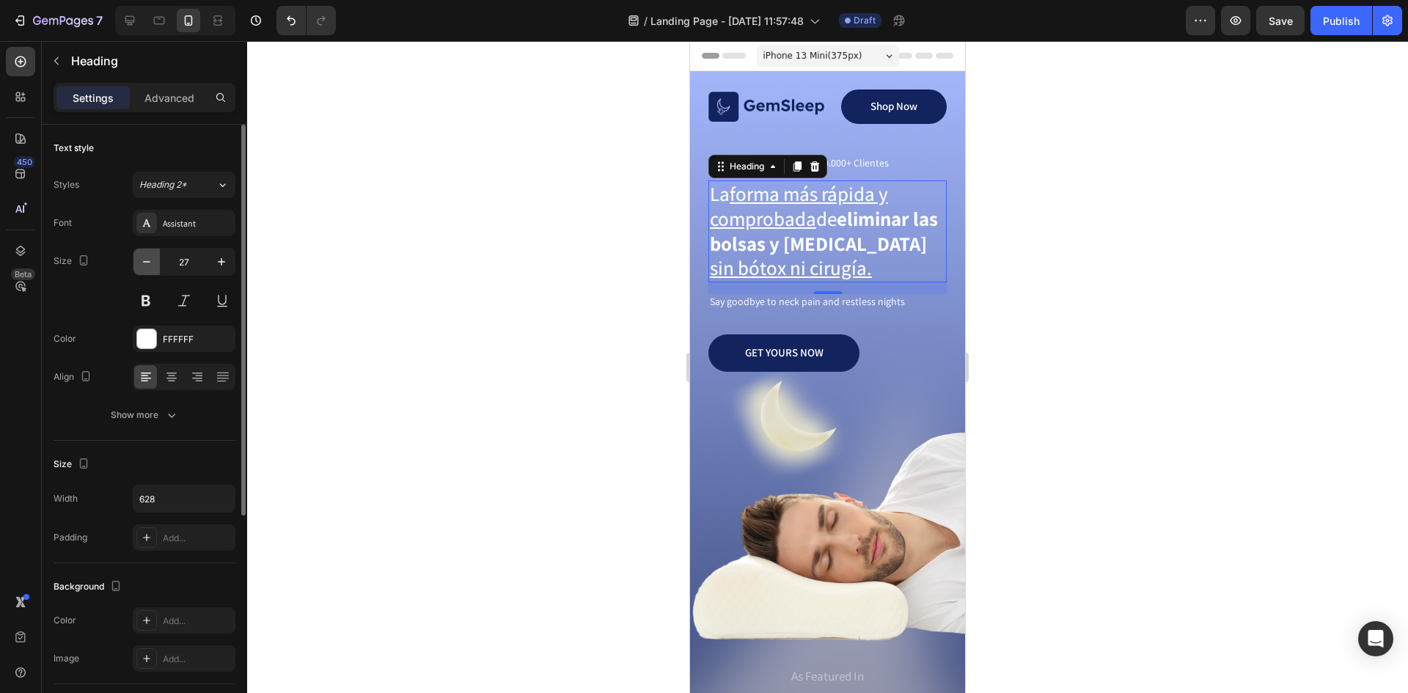
click at [145, 261] on icon "button" at bounding box center [146, 261] width 15 height 15
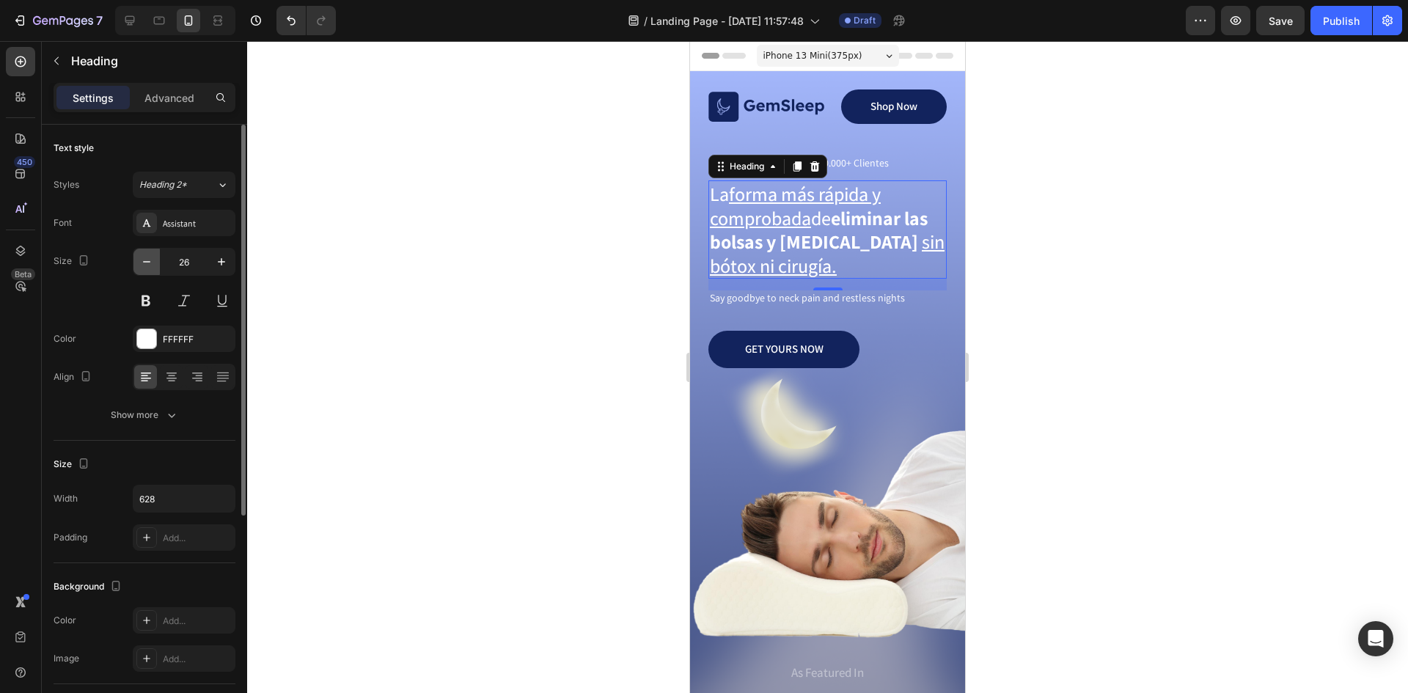
type input "25"
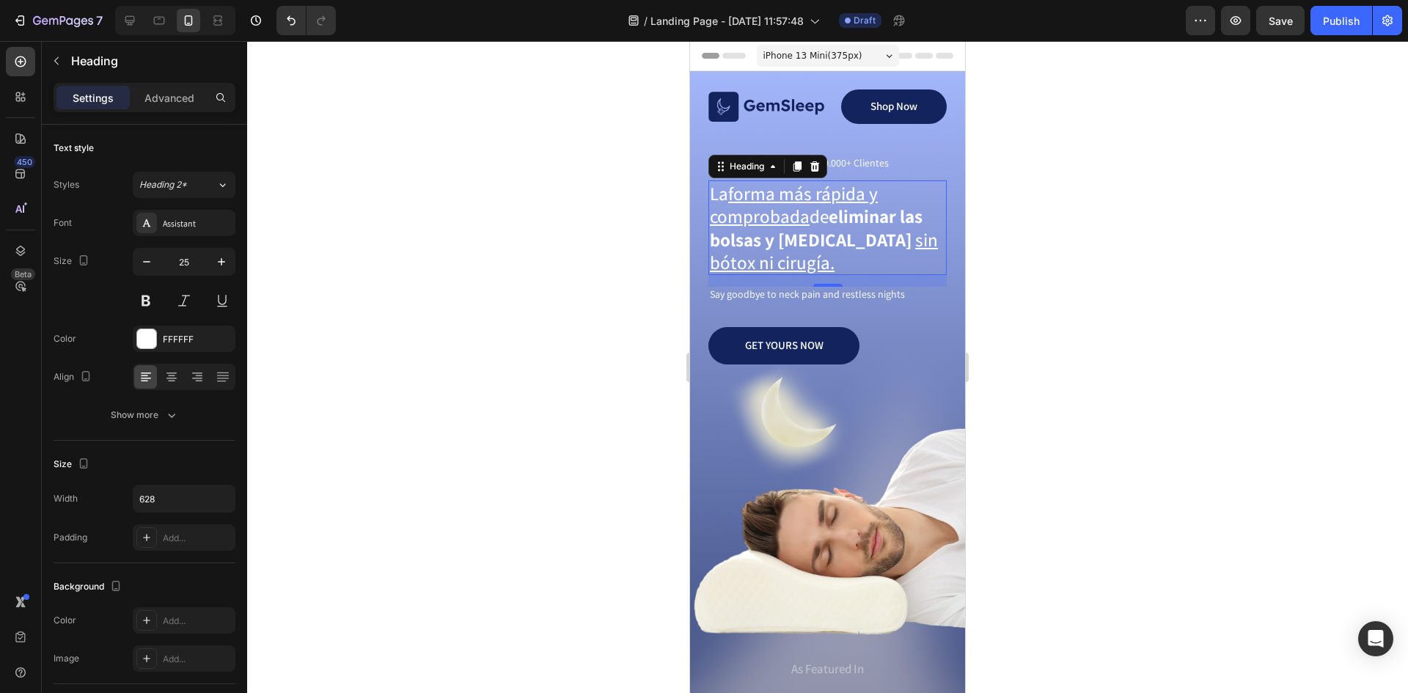
click at [1164, 256] on div at bounding box center [827, 367] width 1161 height 652
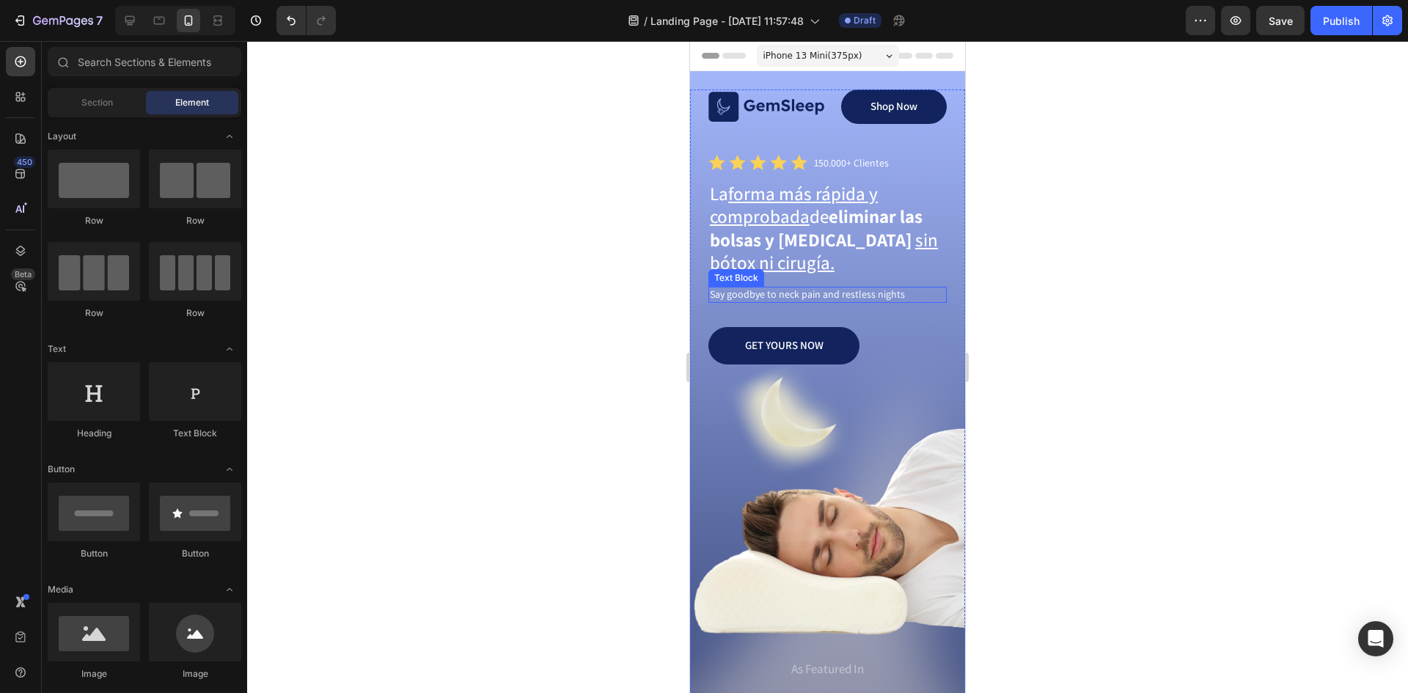
click at [818, 296] on p "Say goodbye to neck pain and restless nights" at bounding box center [827, 294] width 235 height 13
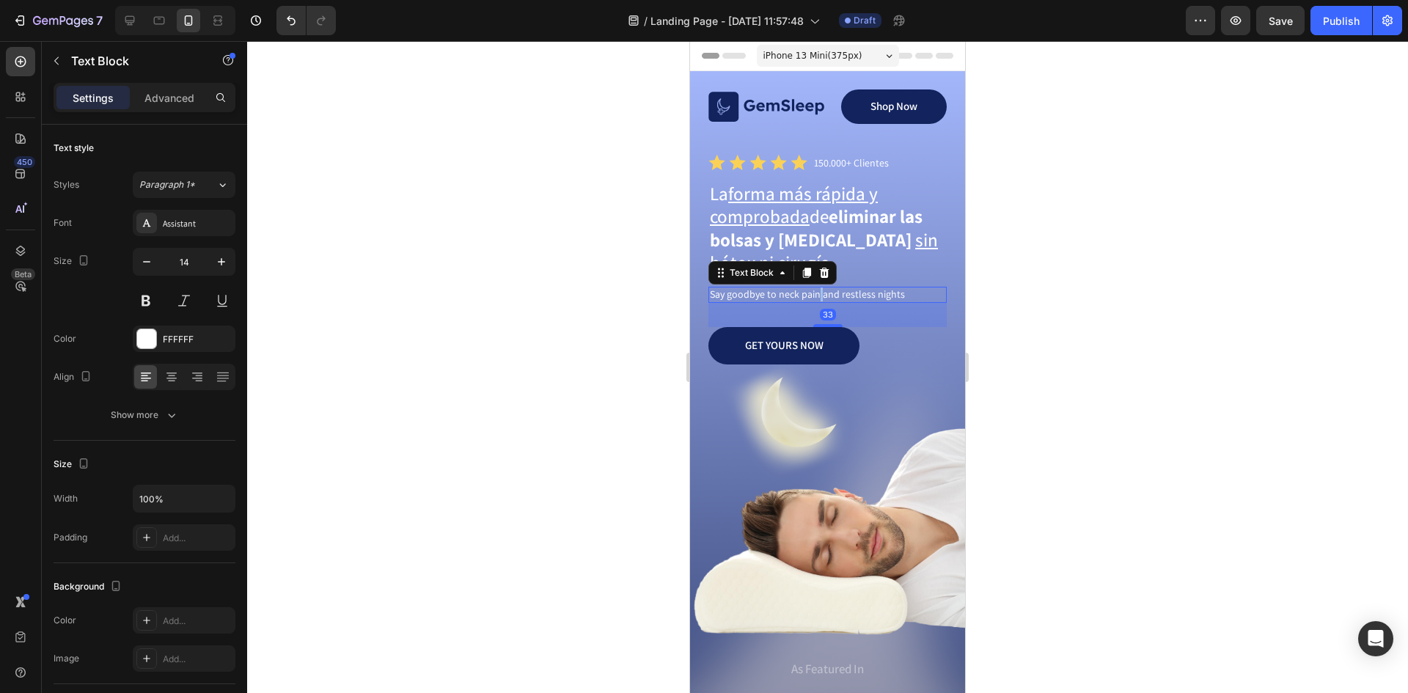
click at [818, 296] on p "Say goodbye to neck pain and restless nights" at bounding box center [827, 294] width 235 height 13
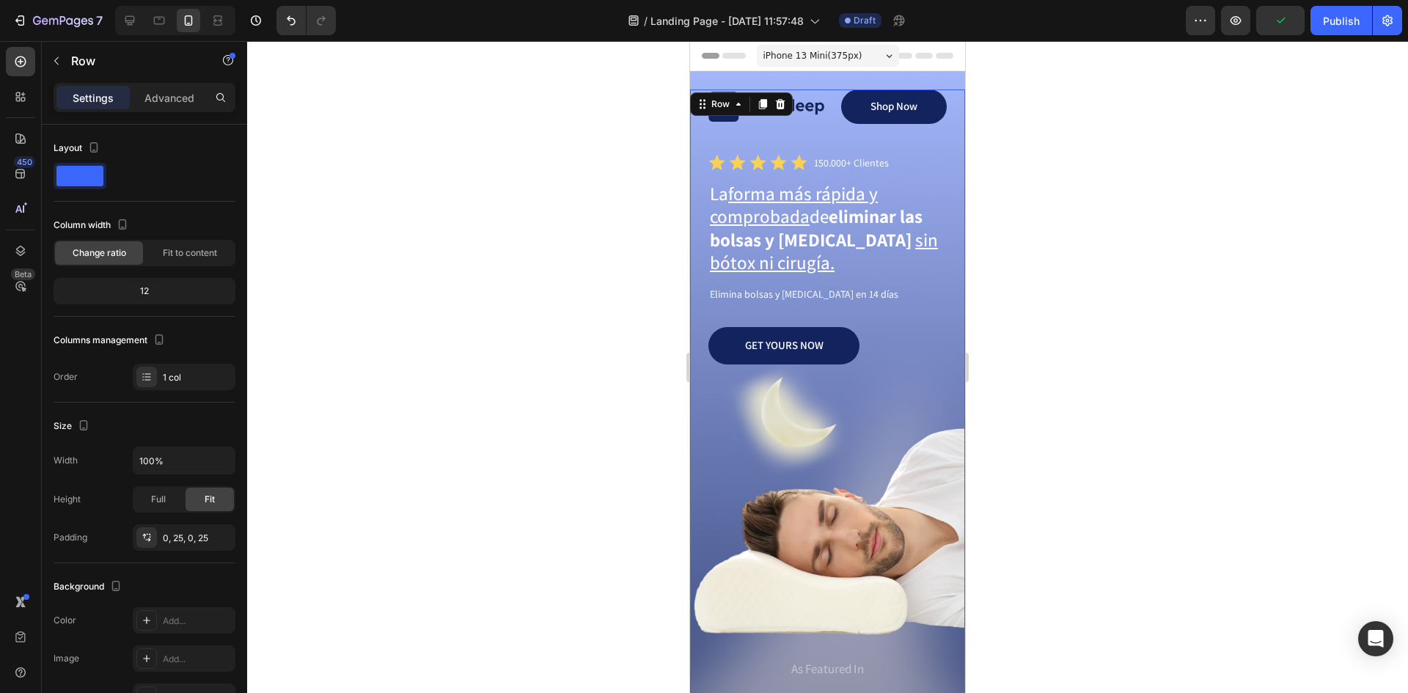
click at [947, 242] on div "Image Shop Now Button Row Icon Icon Icon Icon Icon Icon List 150.000+ Clientes …" at bounding box center [827, 402] width 275 height 626
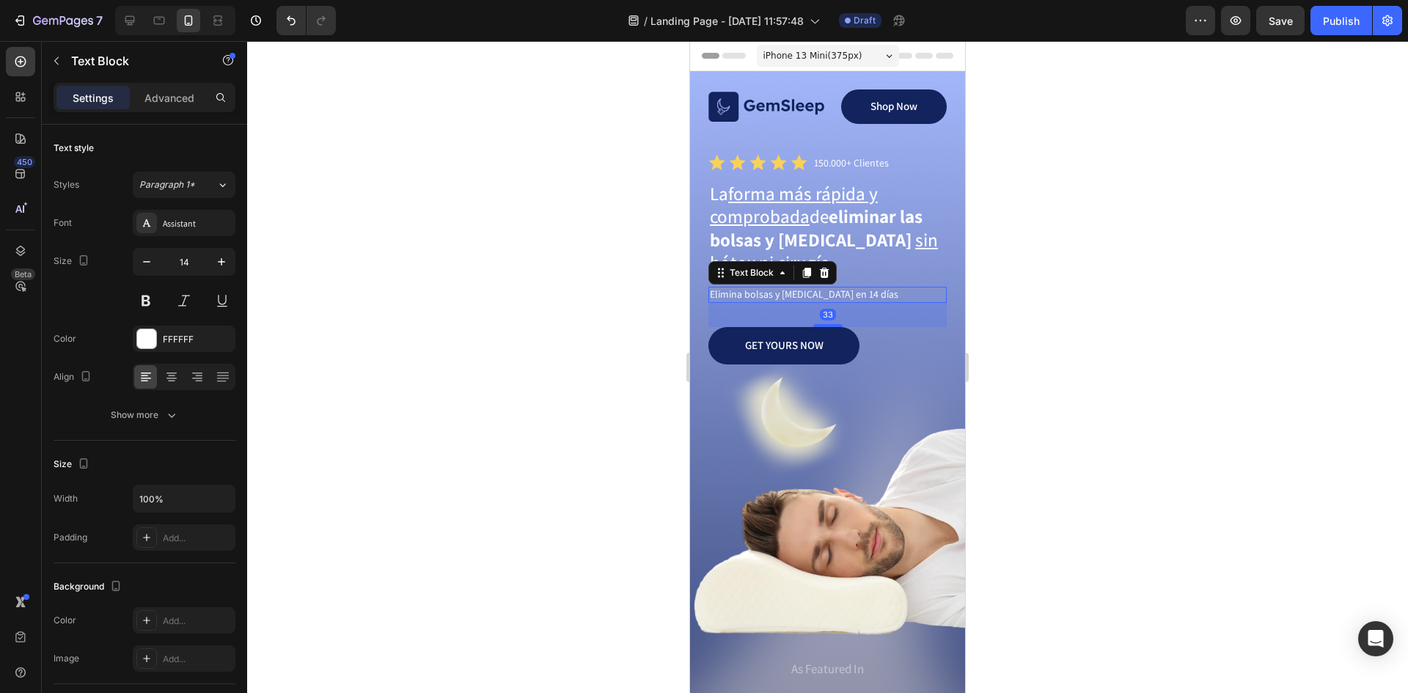
click at [854, 296] on p "Elimina bolsas y [MEDICAL_DATA] en 14 días" at bounding box center [827, 294] width 235 height 13
click at [781, 348] on p "GET YOURS NOW" at bounding box center [784, 345] width 78 height 15
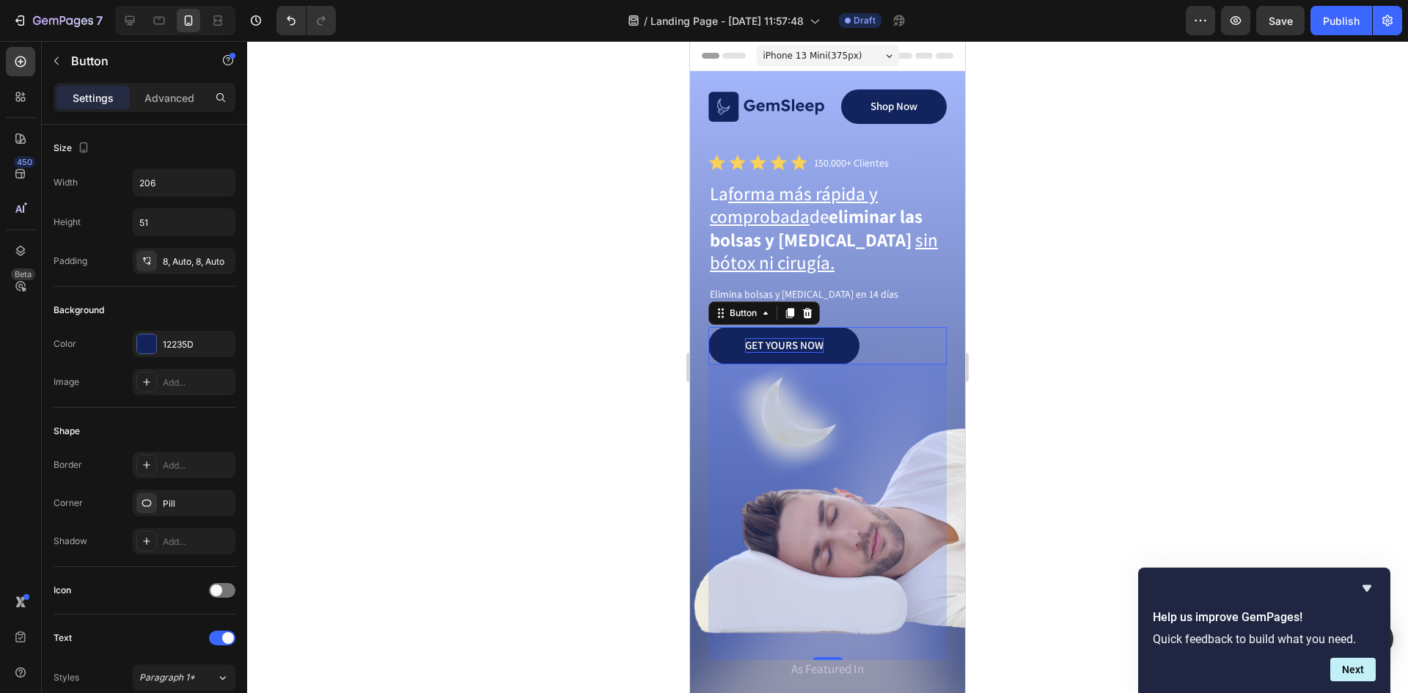
click at [760, 345] on p "GET YOURS NOW" at bounding box center [784, 345] width 78 height 15
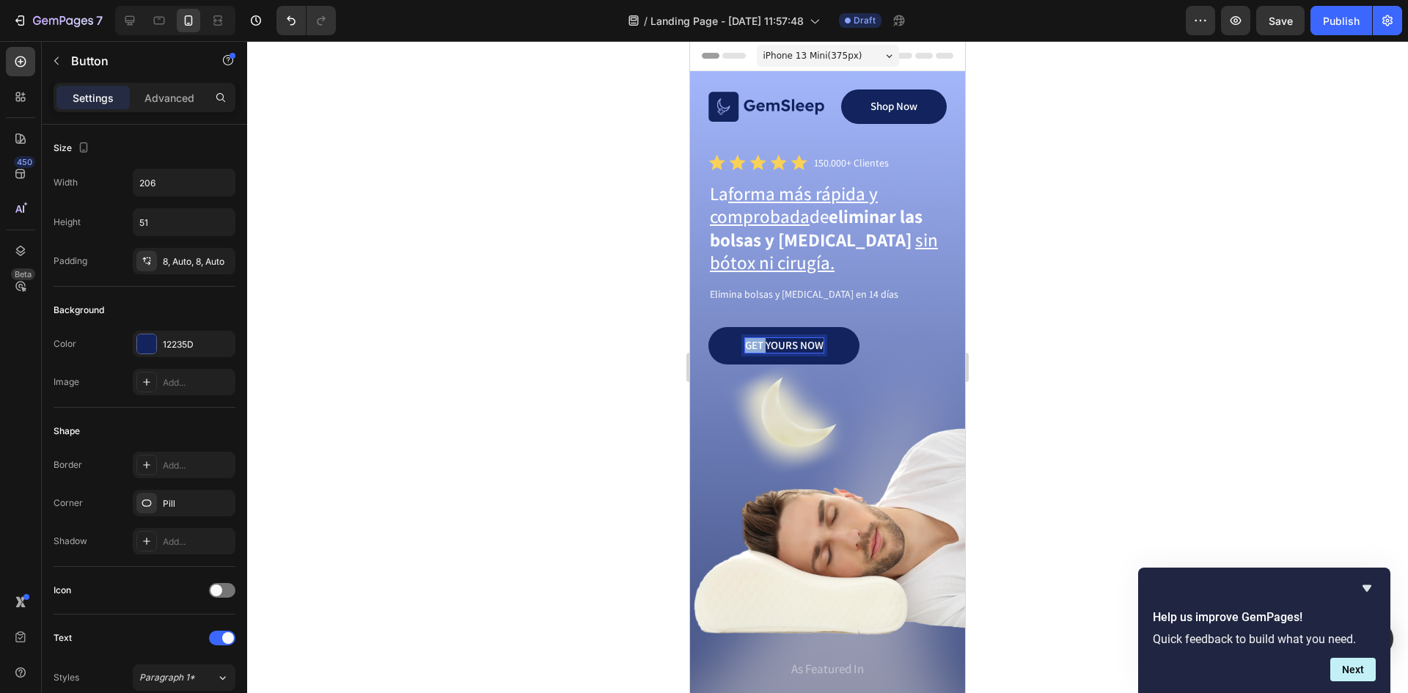
click at [760, 345] on p "GET YOURS NOW" at bounding box center [784, 345] width 78 height 15
click at [982, 331] on div at bounding box center [827, 367] width 1161 height 652
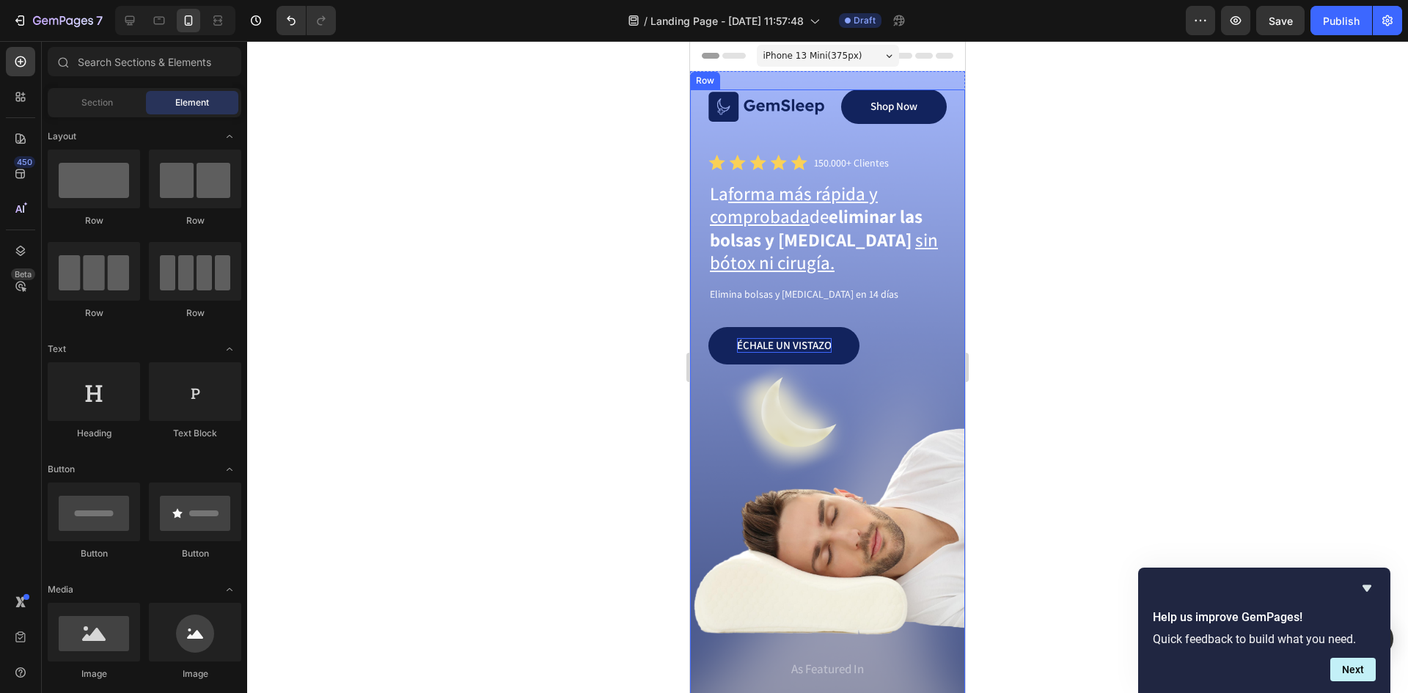
click at [786, 413] on div "Échale un vistazo Button" at bounding box center [827, 493] width 238 height 333
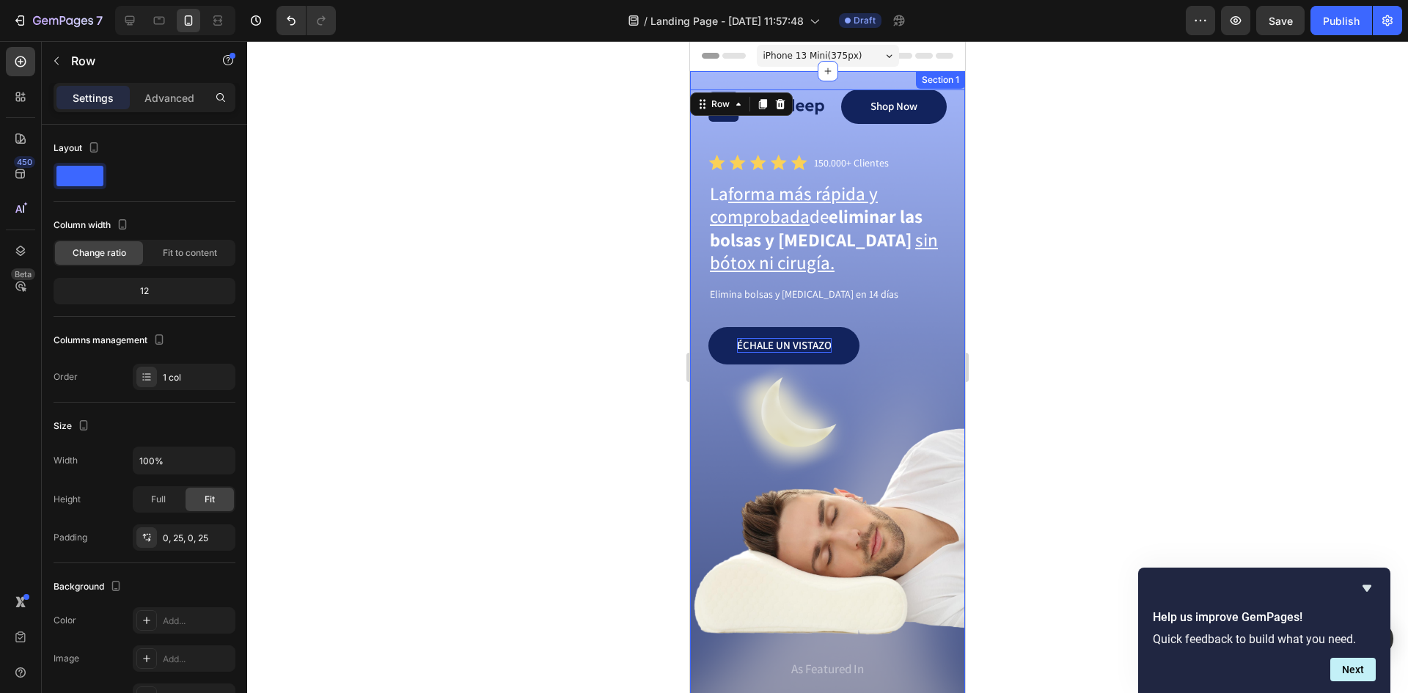
click at [741, 79] on div "Image Shop Now Button Row Icon Icon Icon Icon Icon Icon List 150.000+ Clientes …" at bounding box center [827, 410] width 275 height 678
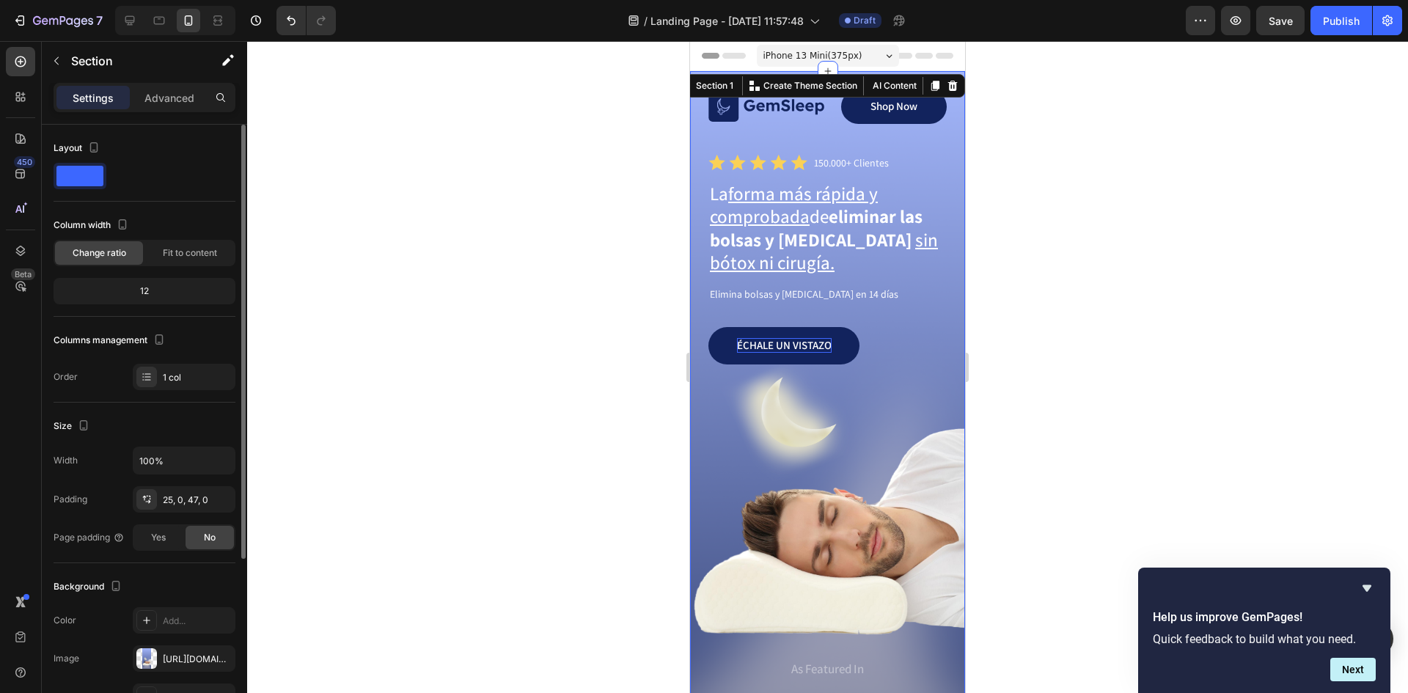
scroll to position [220, 0]
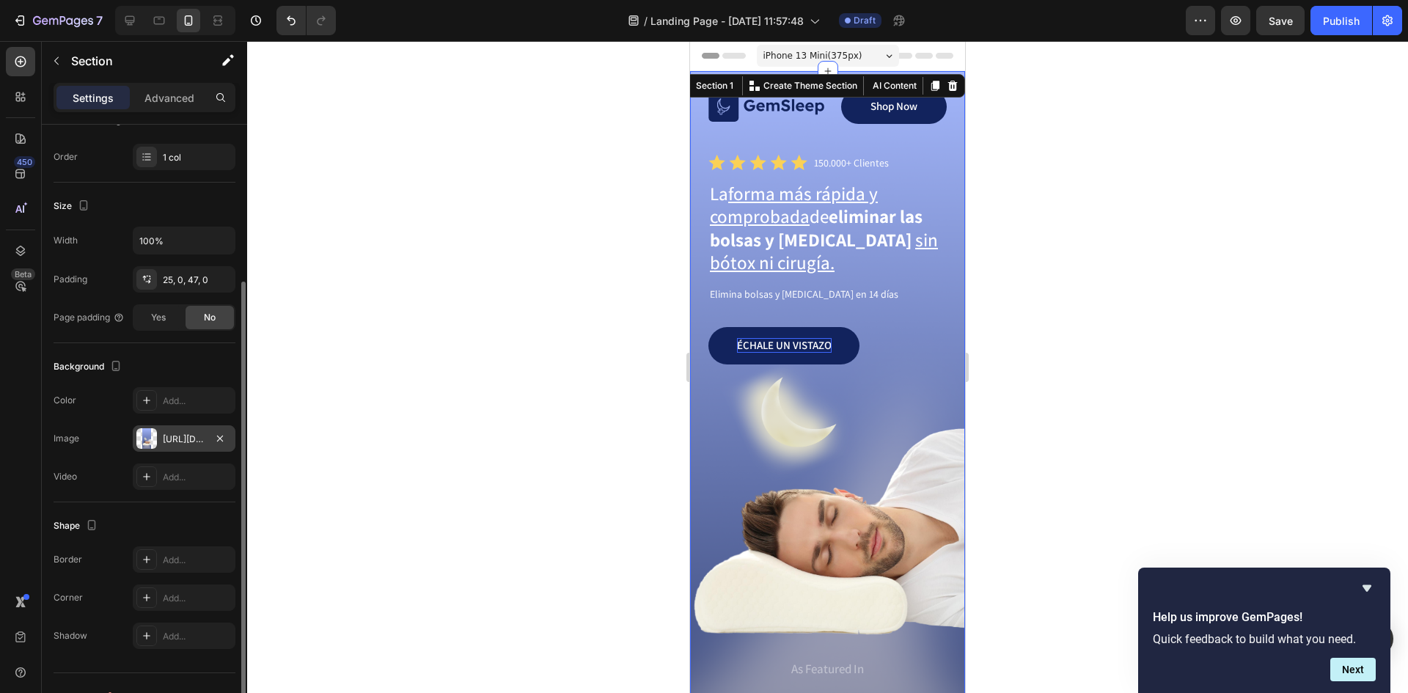
click at [156, 440] on div at bounding box center [146, 438] width 21 height 21
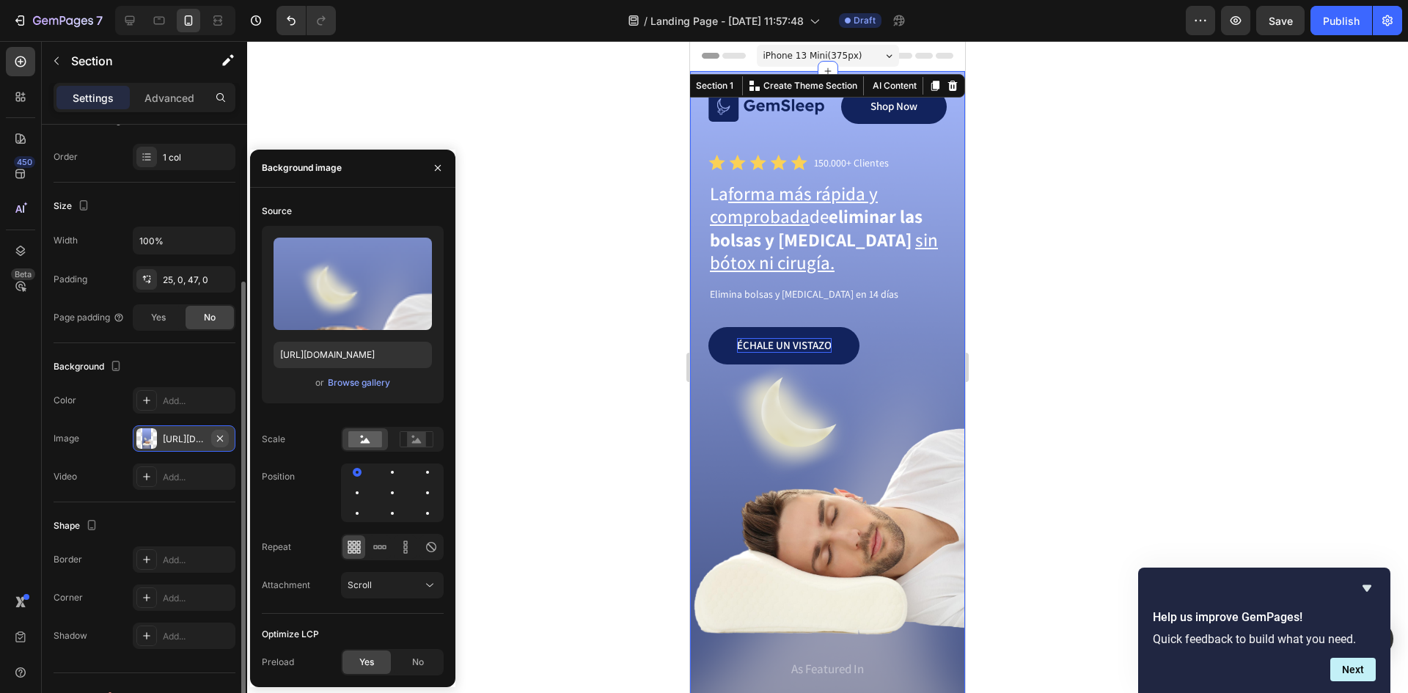
click at [221, 442] on icon "button" at bounding box center [220, 439] width 12 height 12
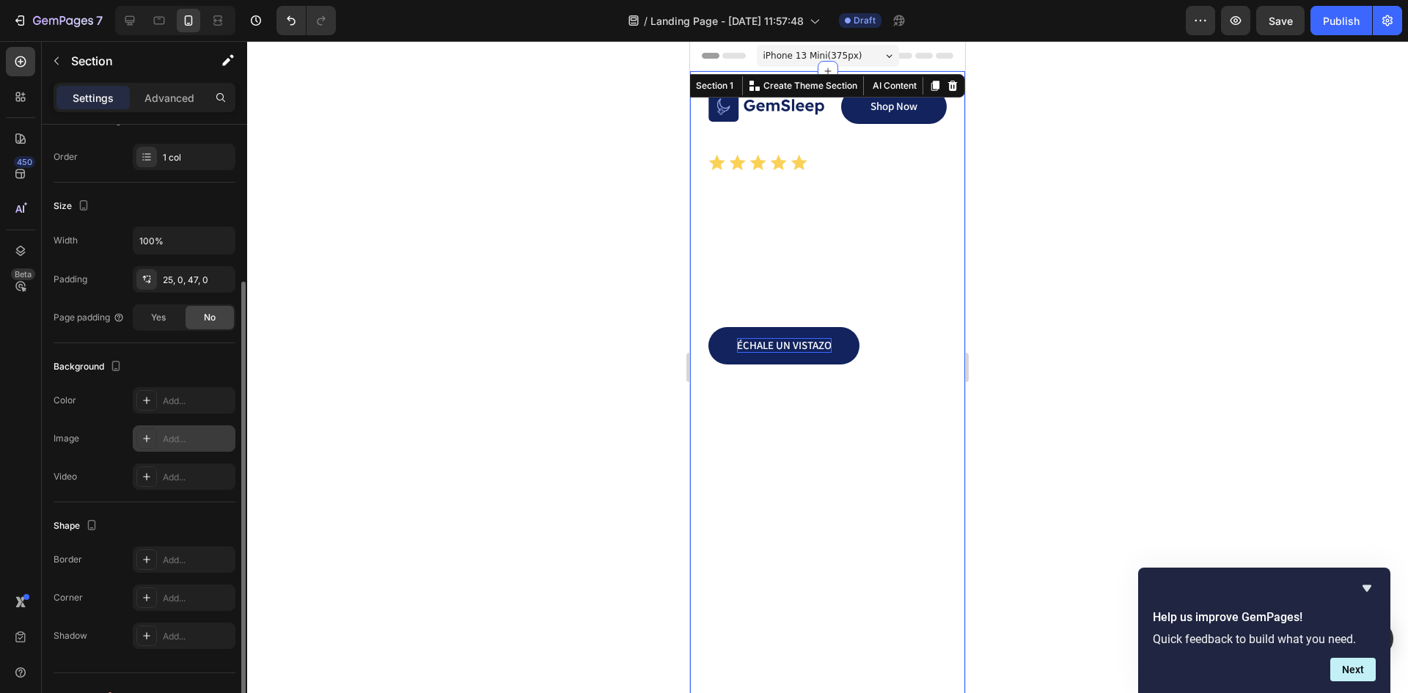
click at [148, 441] on icon at bounding box center [147, 439] width 12 height 12
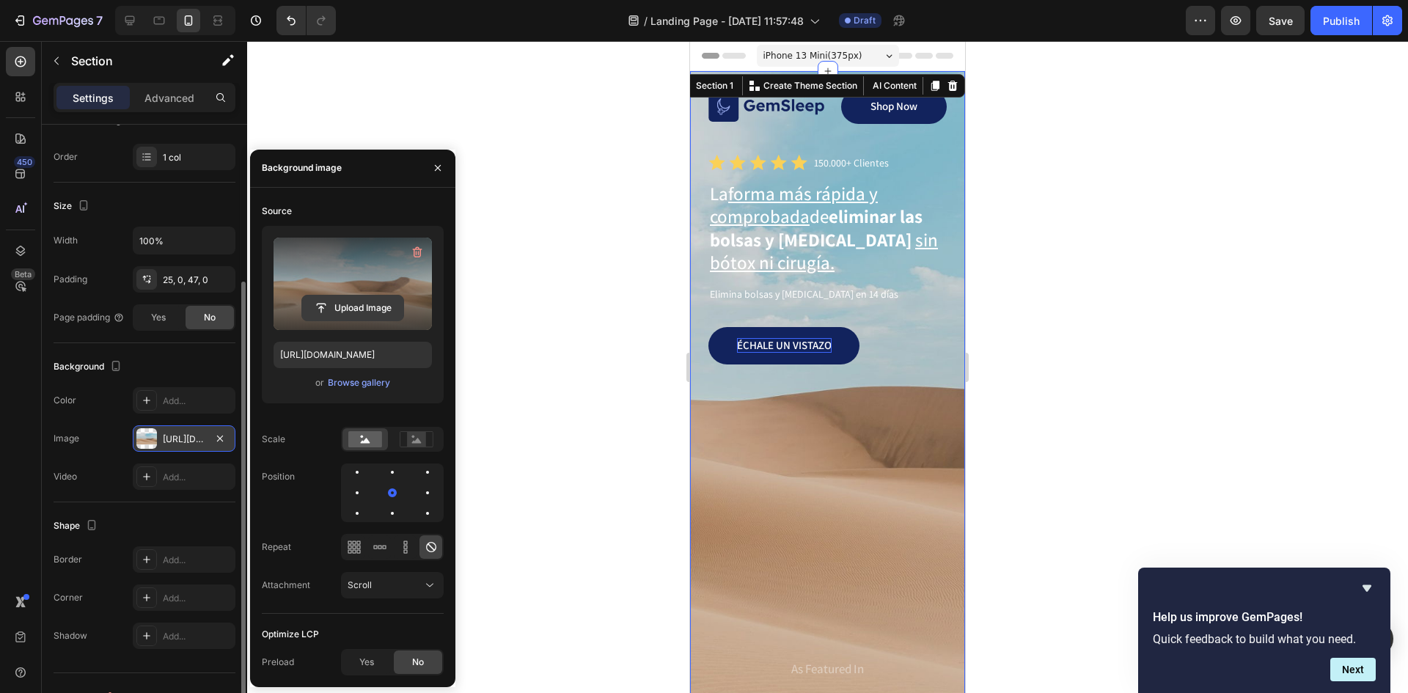
click at [340, 309] on input "file" at bounding box center [352, 308] width 101 height 25
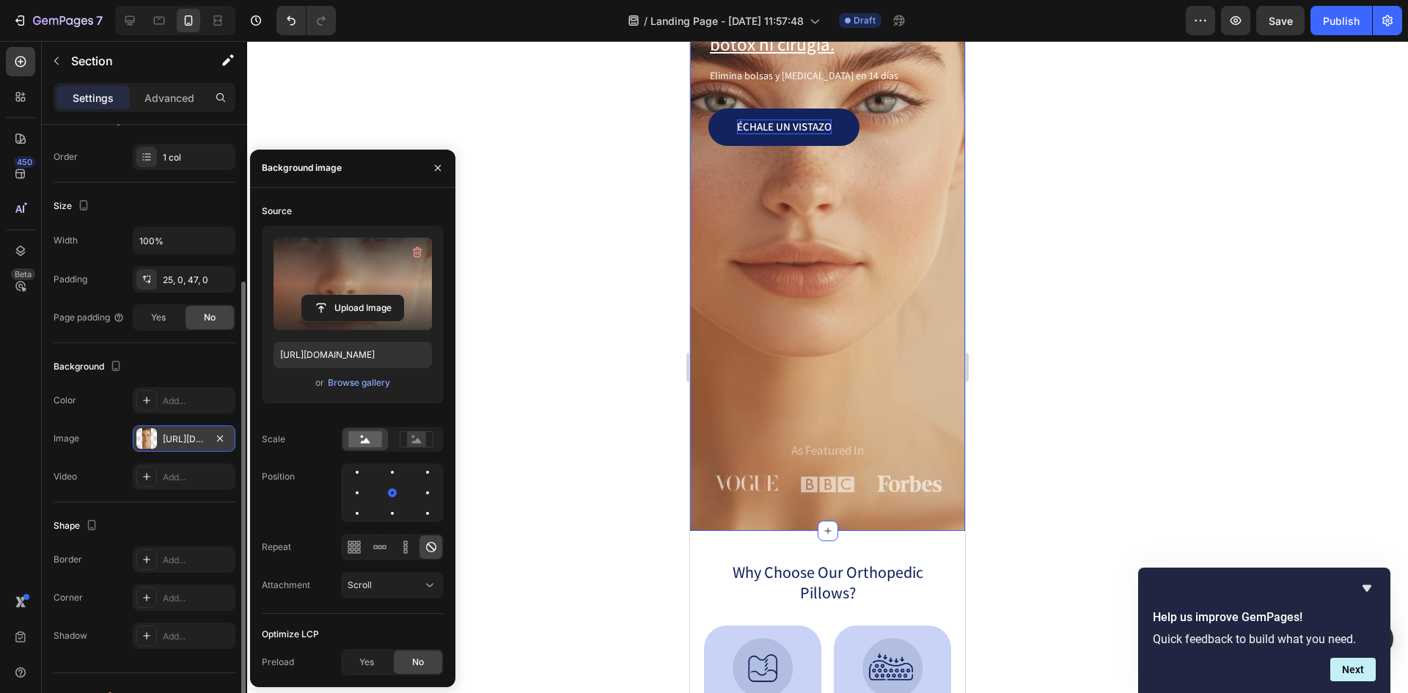
scroll to position [0, 0]
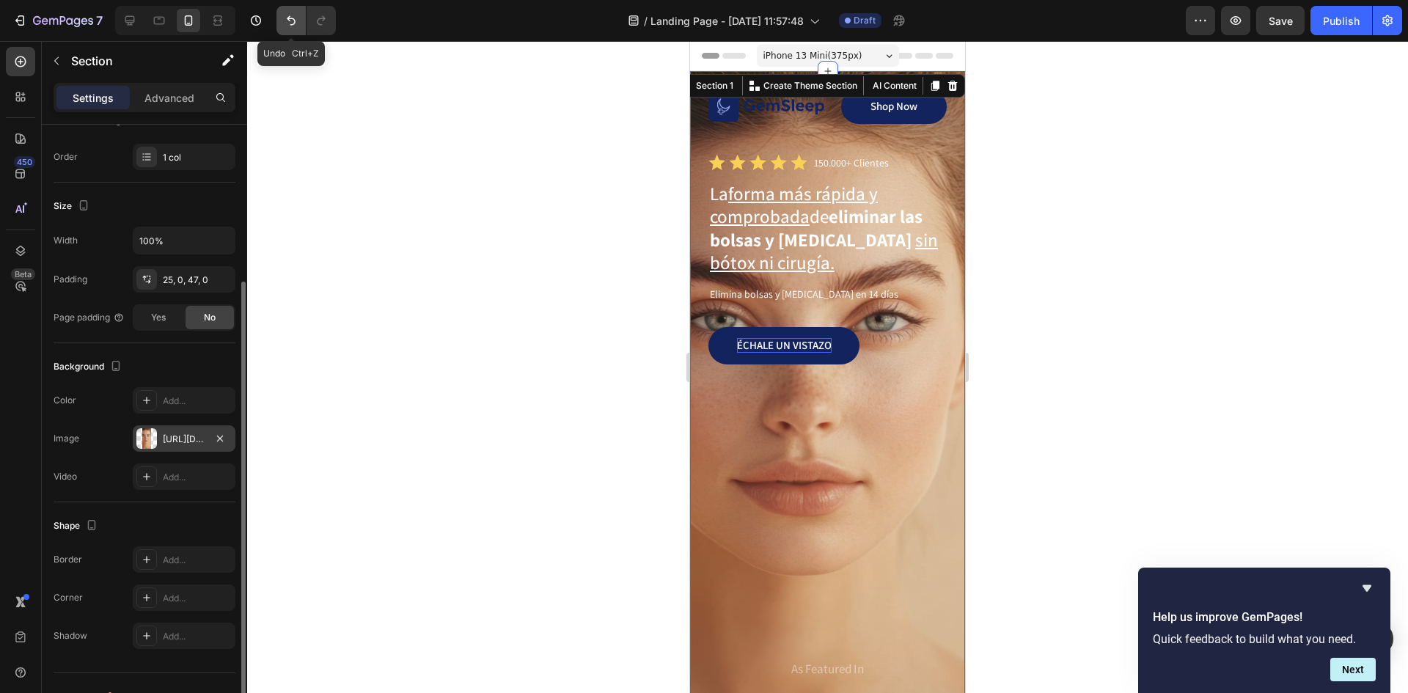
click at [282, 23] on button "Undo/Redo" at bounding box center [290, 20] width 29 height 29
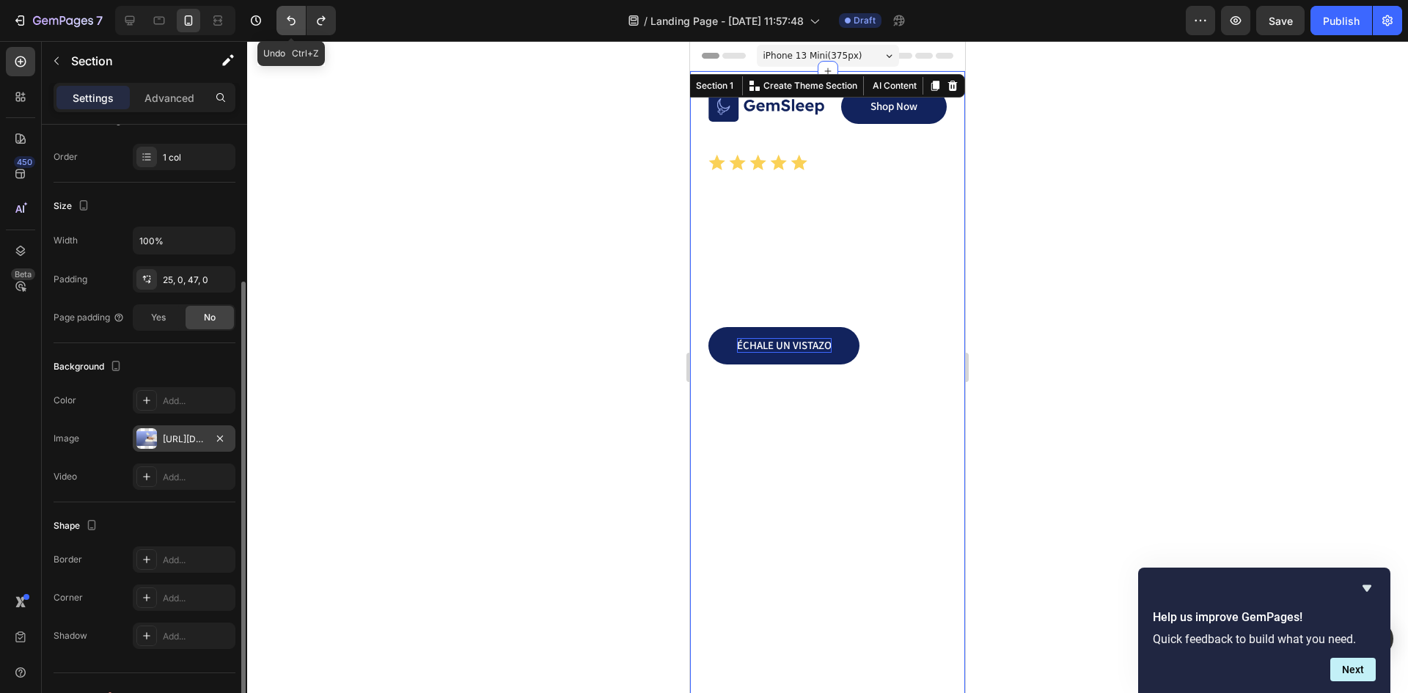
click at [281, 23] on button "Undo/Redo" at bounding box center [290, 20] width 29 height 29
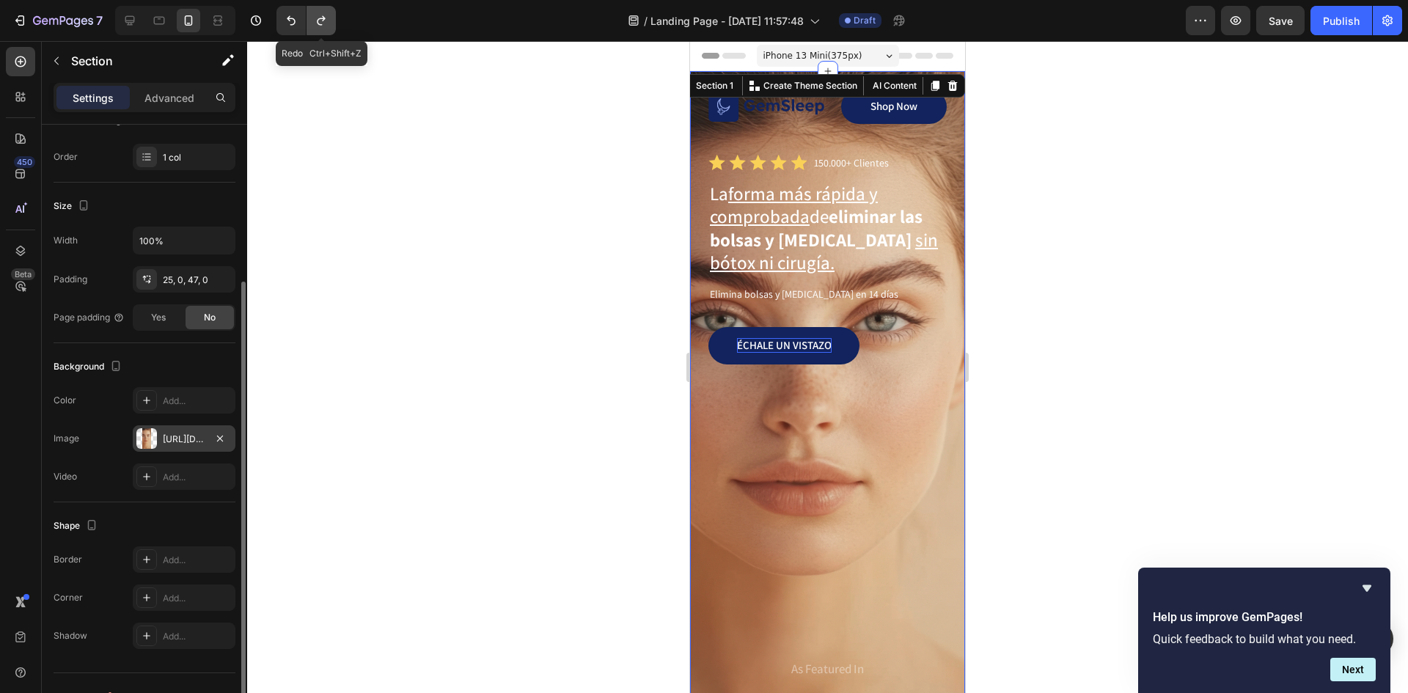
click at [315, 34] on button "Undo/Redo" at bounding box center [321, 20] width 29 height 29
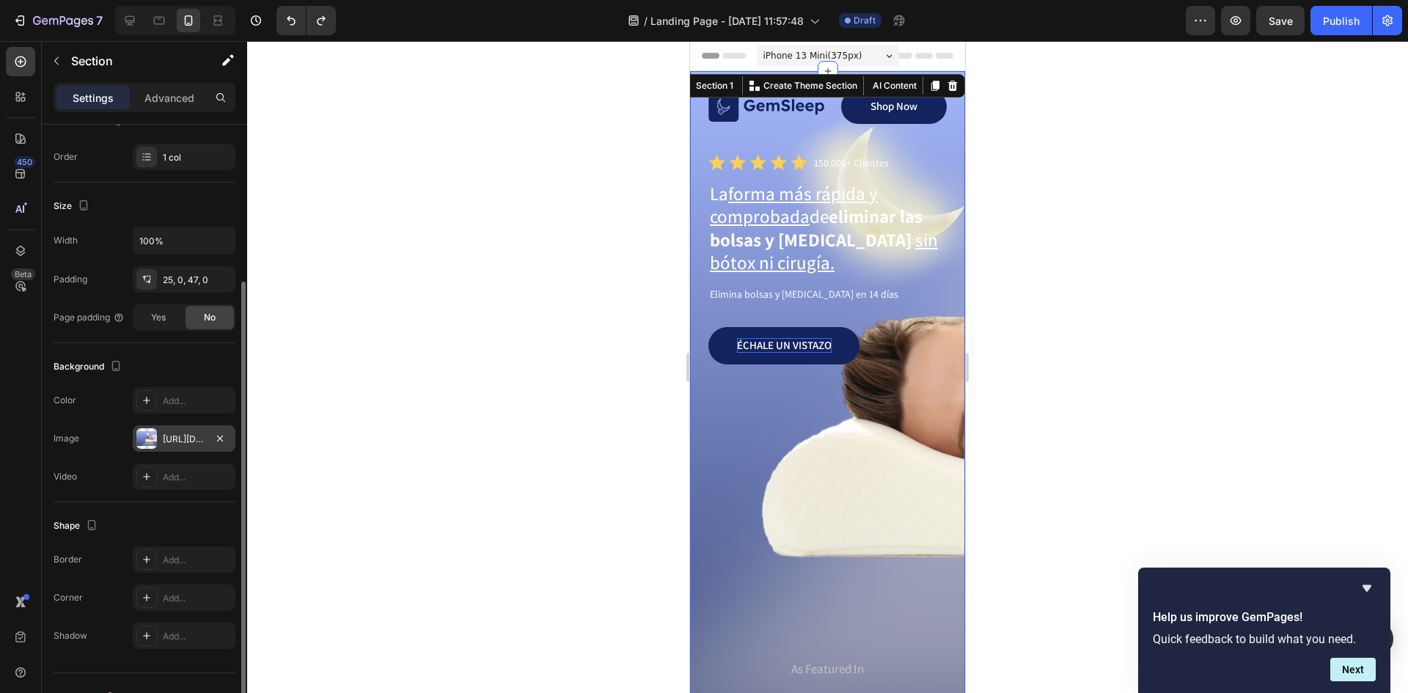
click at [171, 436] on div "https://cdn.shopify.com/s/files/1/0800/8663/0737/files/gempages_492302510258652…" at bounding box center [184, 439] width 43 height 13
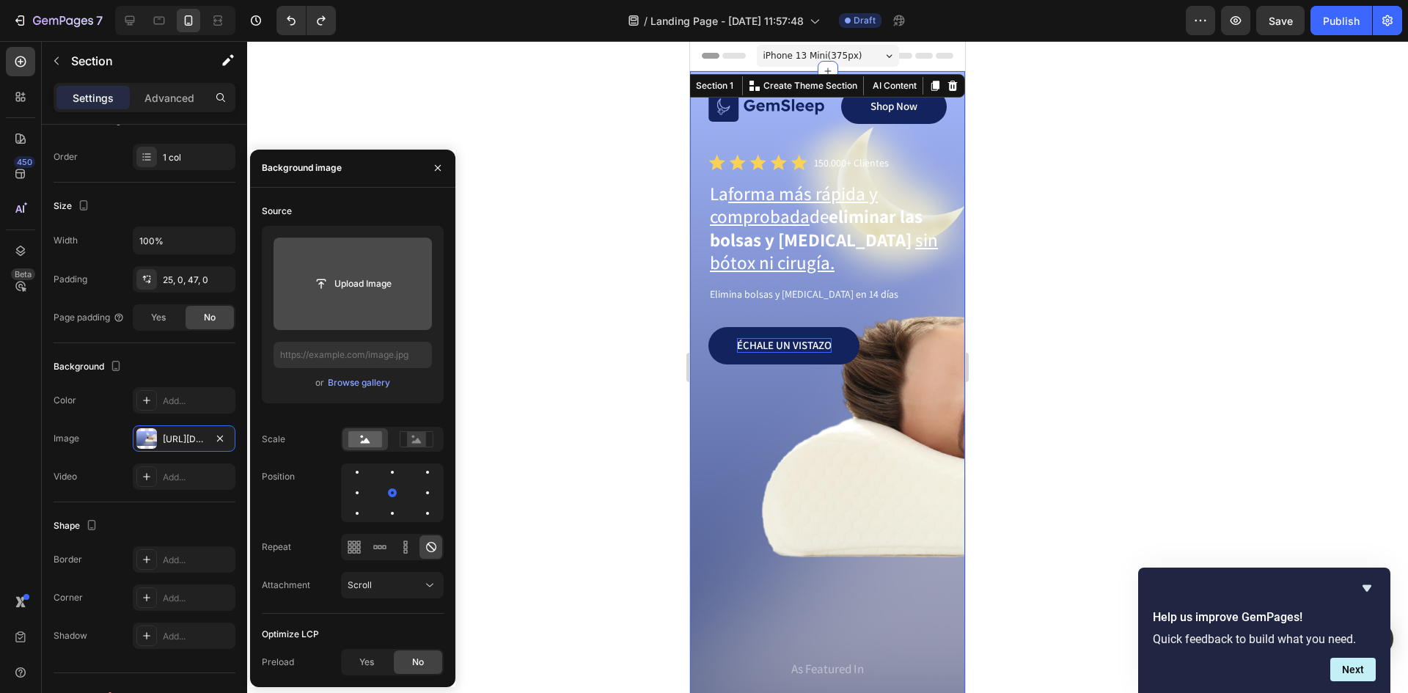
click at [340, 312] on input "file" at bounding box center [353, 284] width 158 height 92
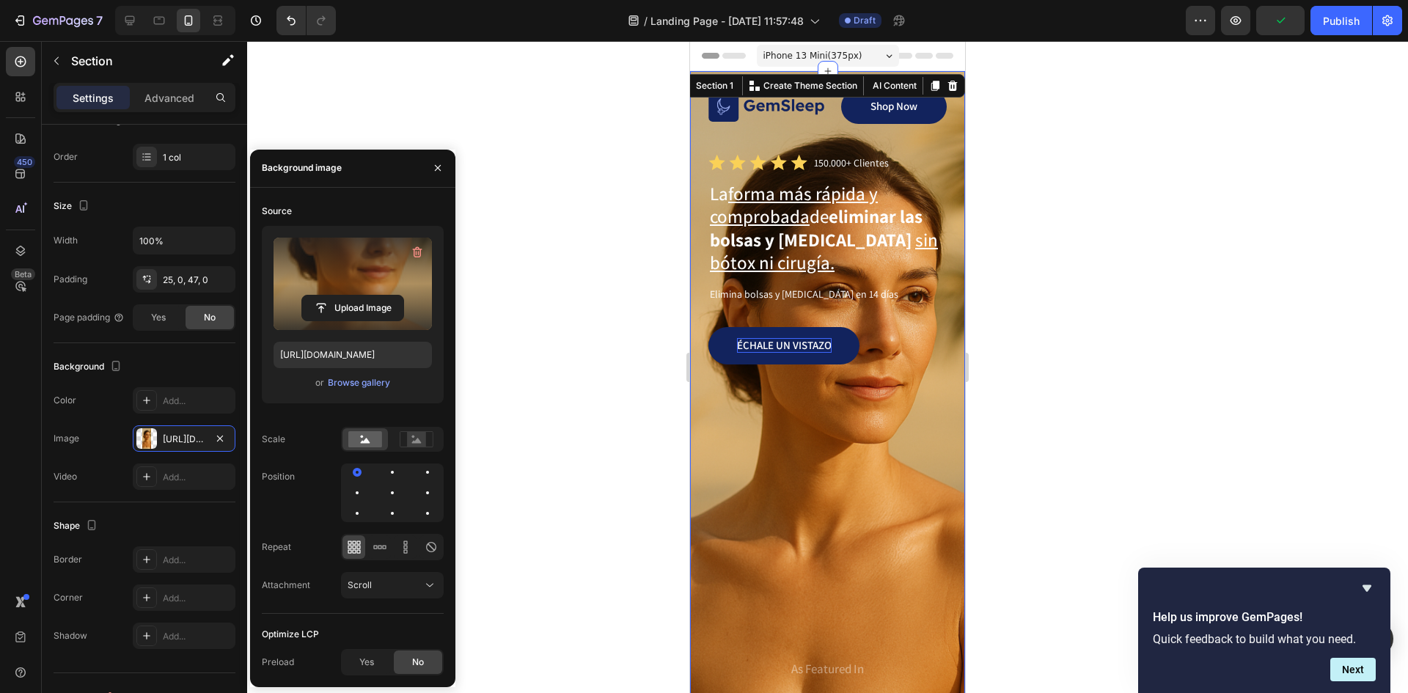
click at [323, 283] on label at bounding box center [353, 284] width 158 height 92
click at [323, 296] on input "file" at bounding box center [352, 308] width 101 height 25
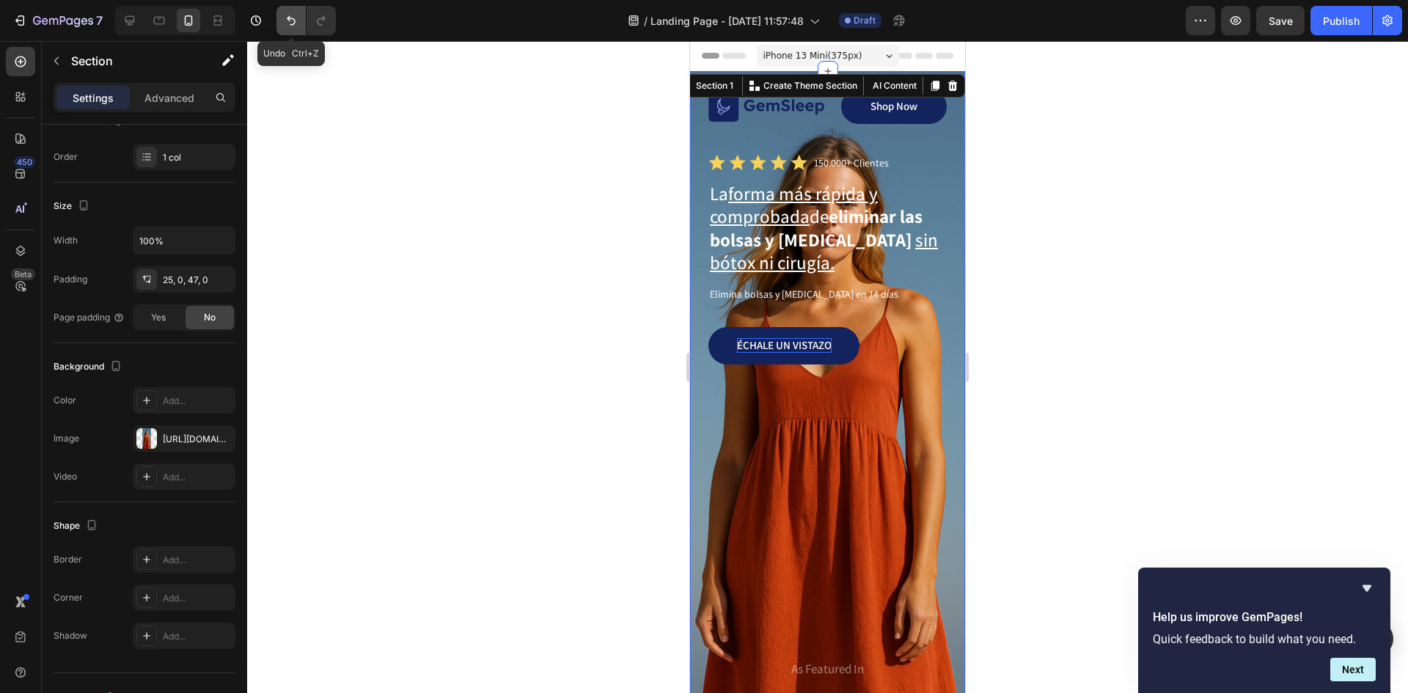
click at [297, 18] on icon "Undo/Redo" at bounding box center [291, 20] width 15 height 15
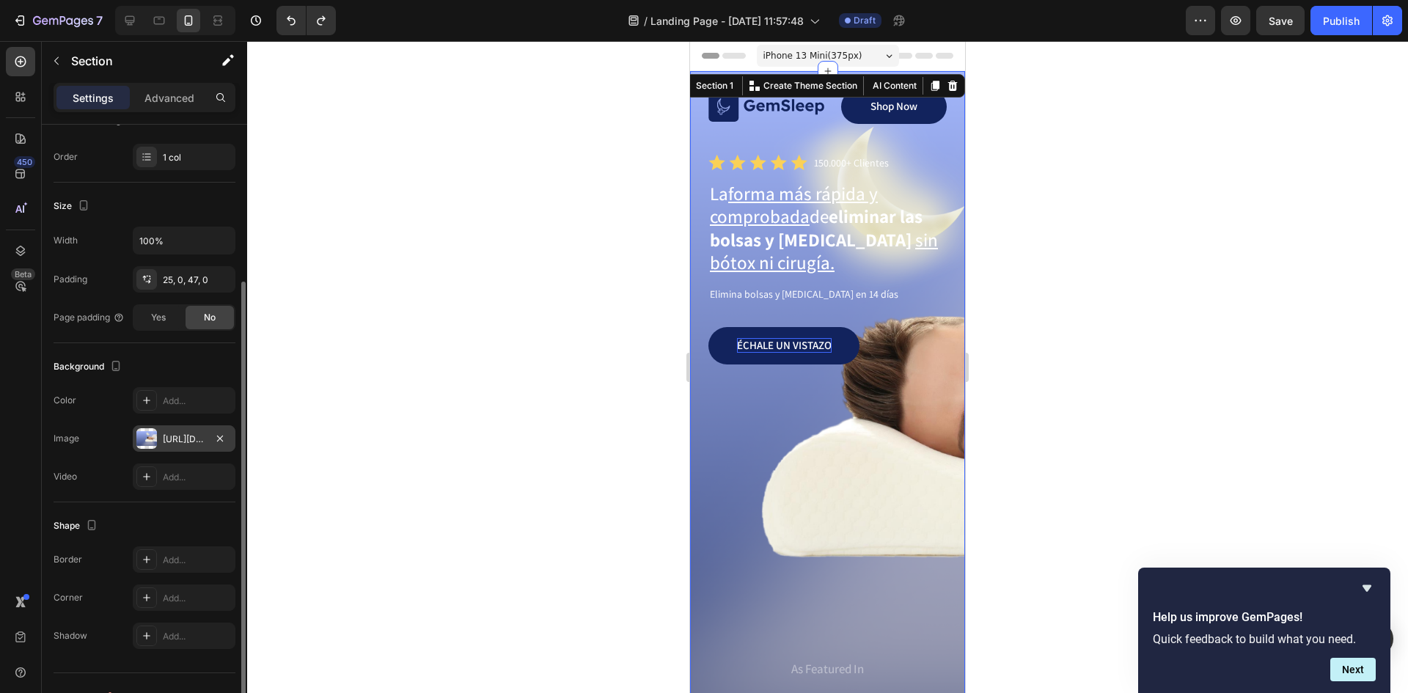
click at [161, 431] on div "https://cdn.shopify.com/s/files/1/0800/8663/0737/files/gempages_492302510258652…" at bounding box center [184, 438] width 103 height 26
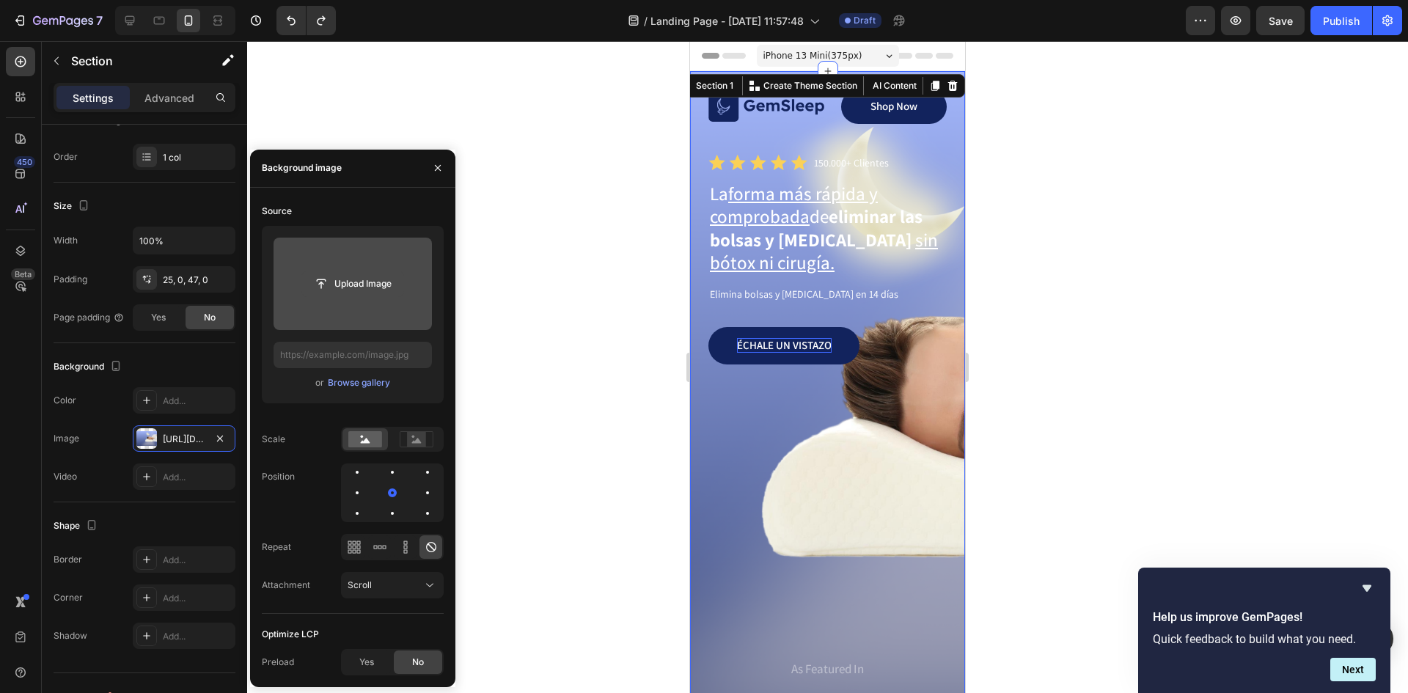
click at [357, 291] on input "file" at bounding box center [352, 283] width 101 height 25
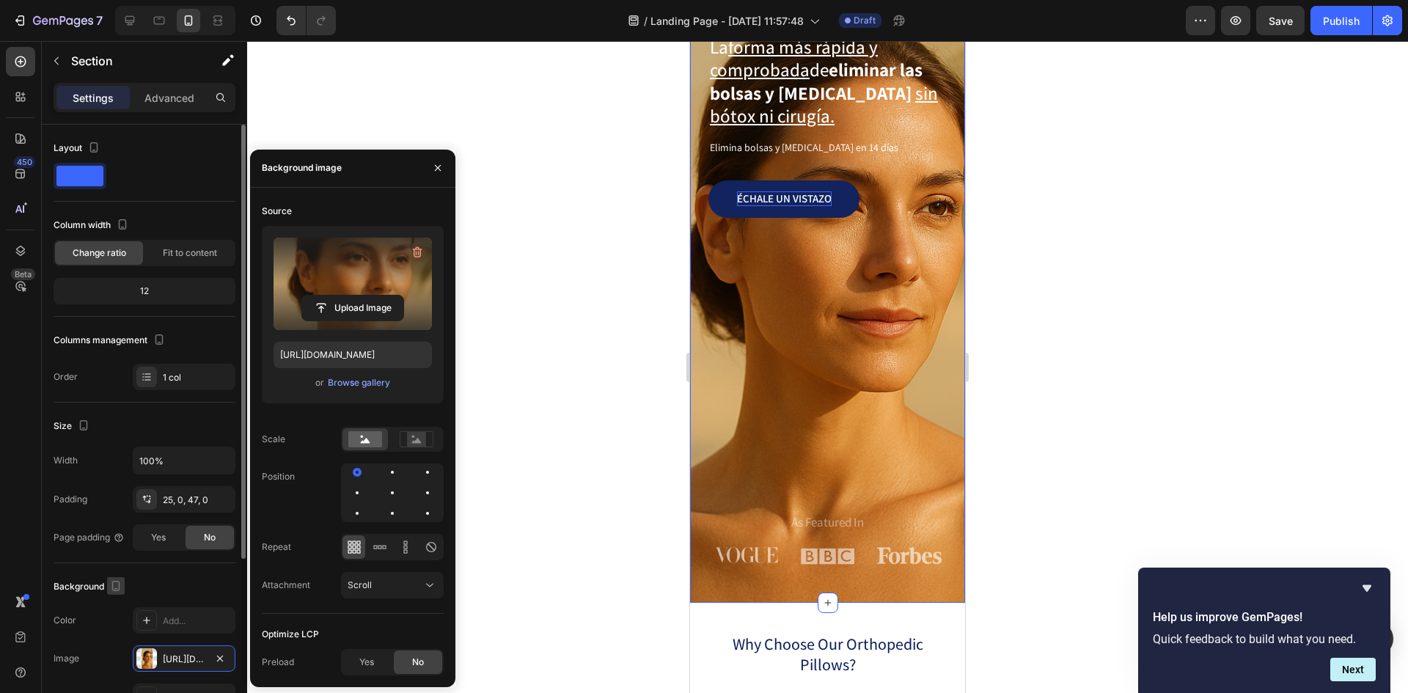
scroll to position [246, 0]
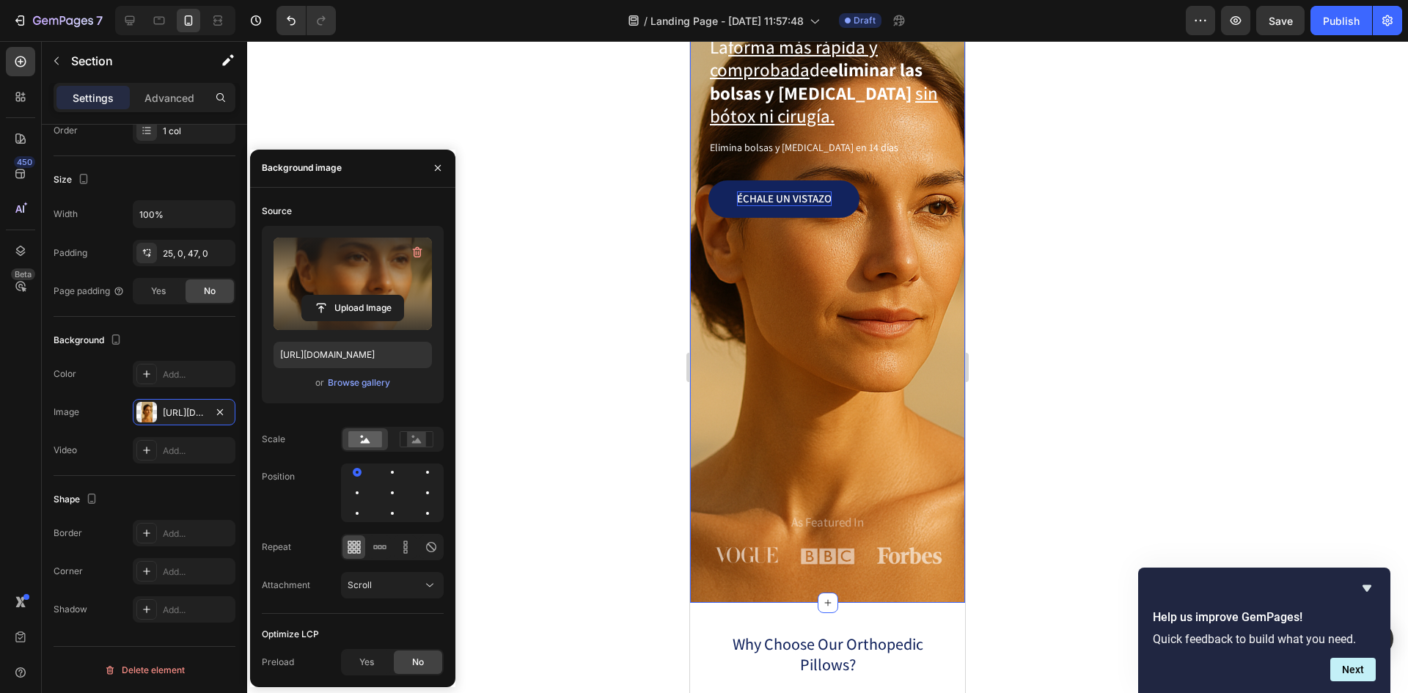
click at [370, 321] on label at bounding box center [353, 284] width 158 height 92
click at [370, 320] on input "file" at bounding box center [352, 308] width 101 height 25
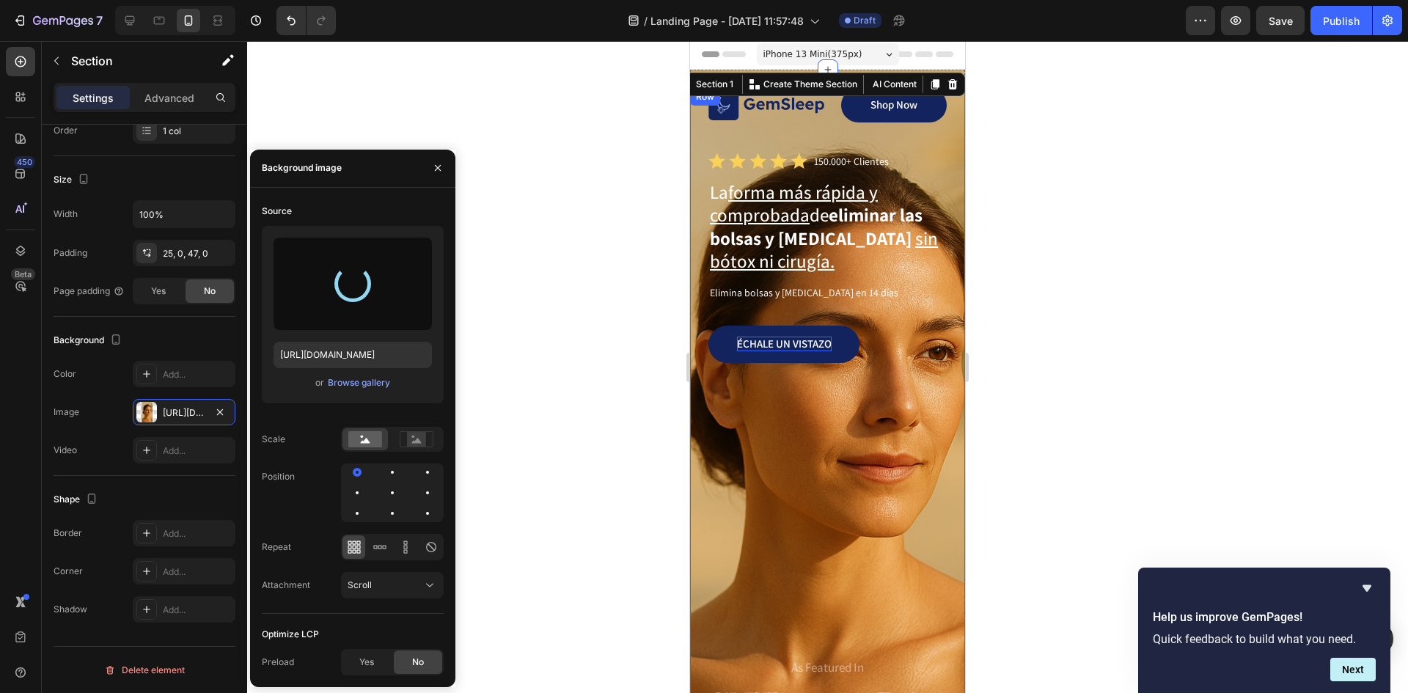
scroll to position [0, 0]
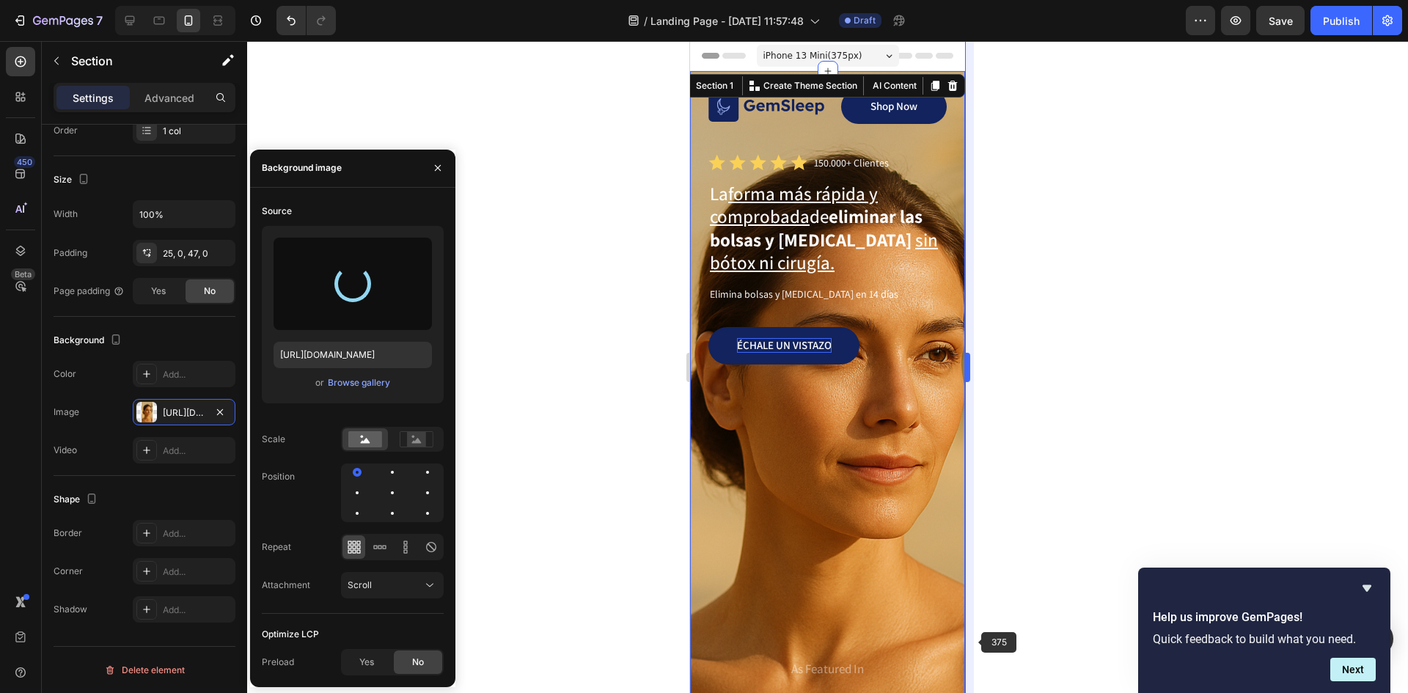
type input "https://cdn.shopify.com/s/files/1/0800/8663/0737/files/gempages_492302510258652…"
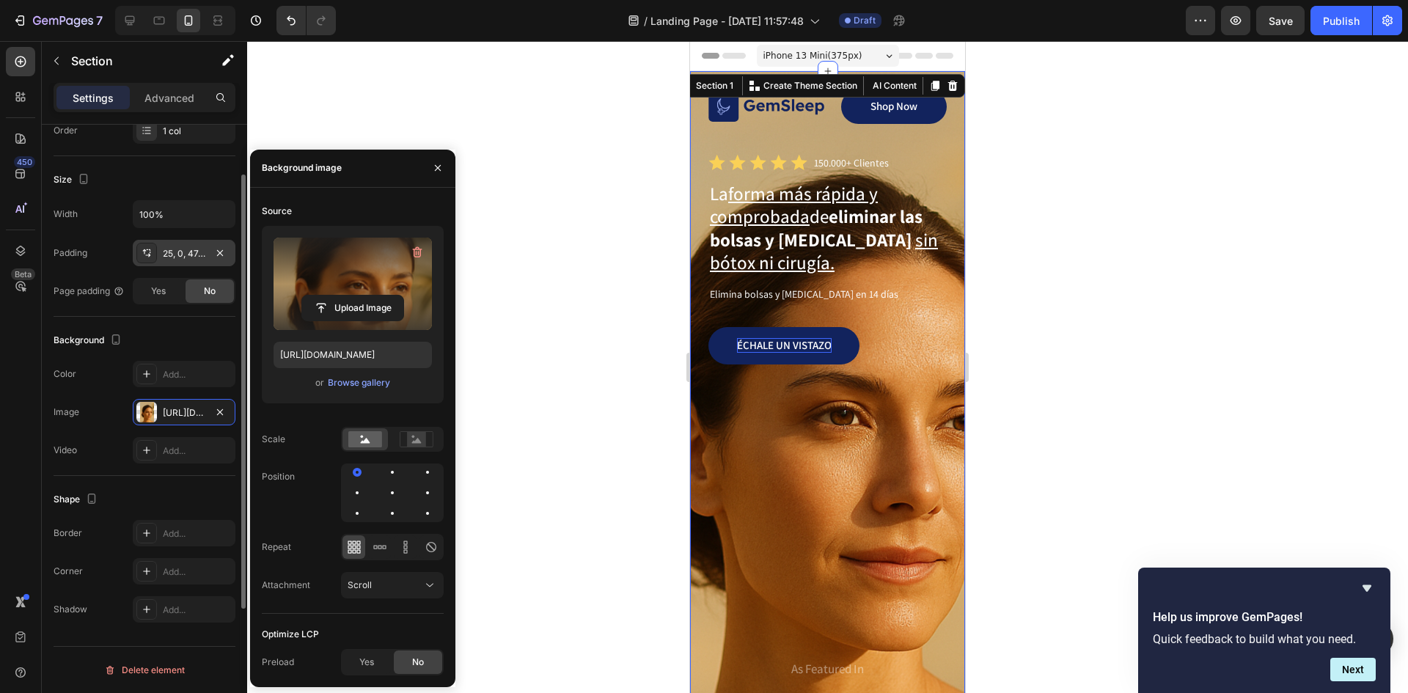
scroll to position [173, 0]
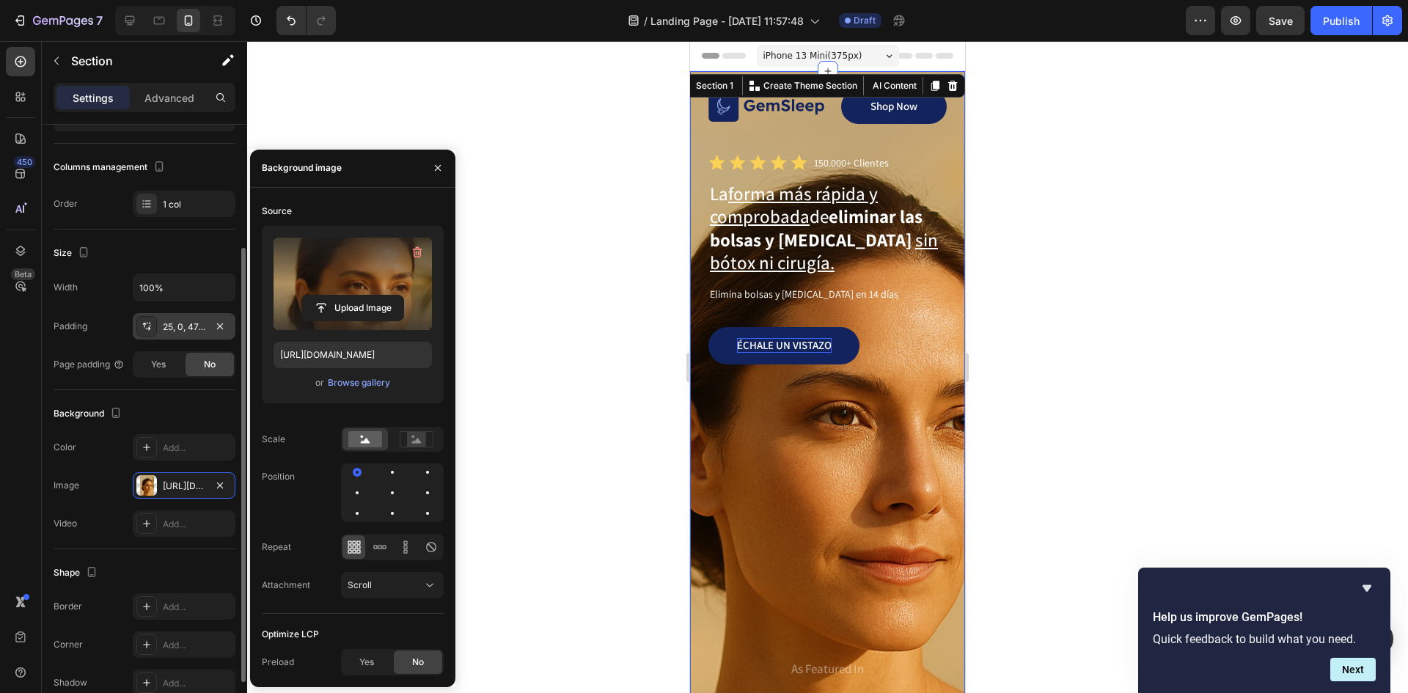
click at [197, 332] on div "25, 0, 47, 0" at bounding box center [184, 326] width 43 height 13
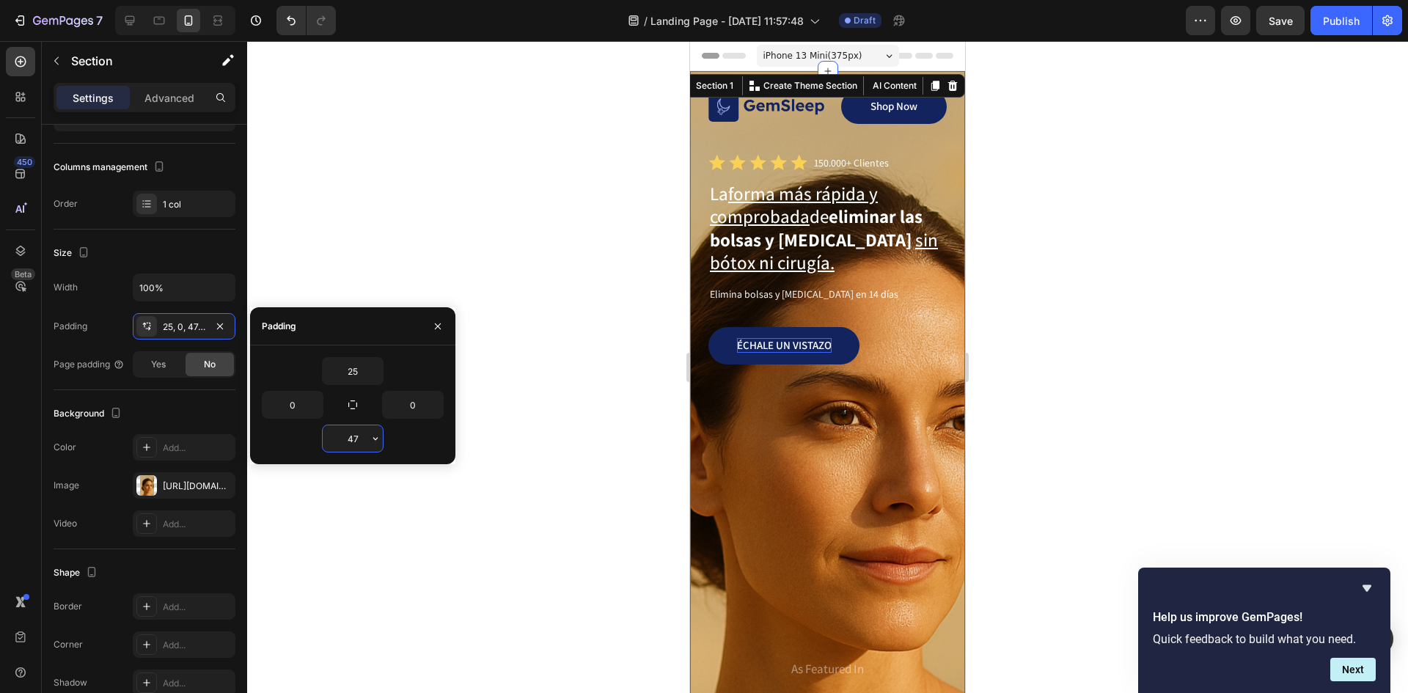
click at [349, 435] on input "47" at bounding box center [353, 438] width 60 height 26
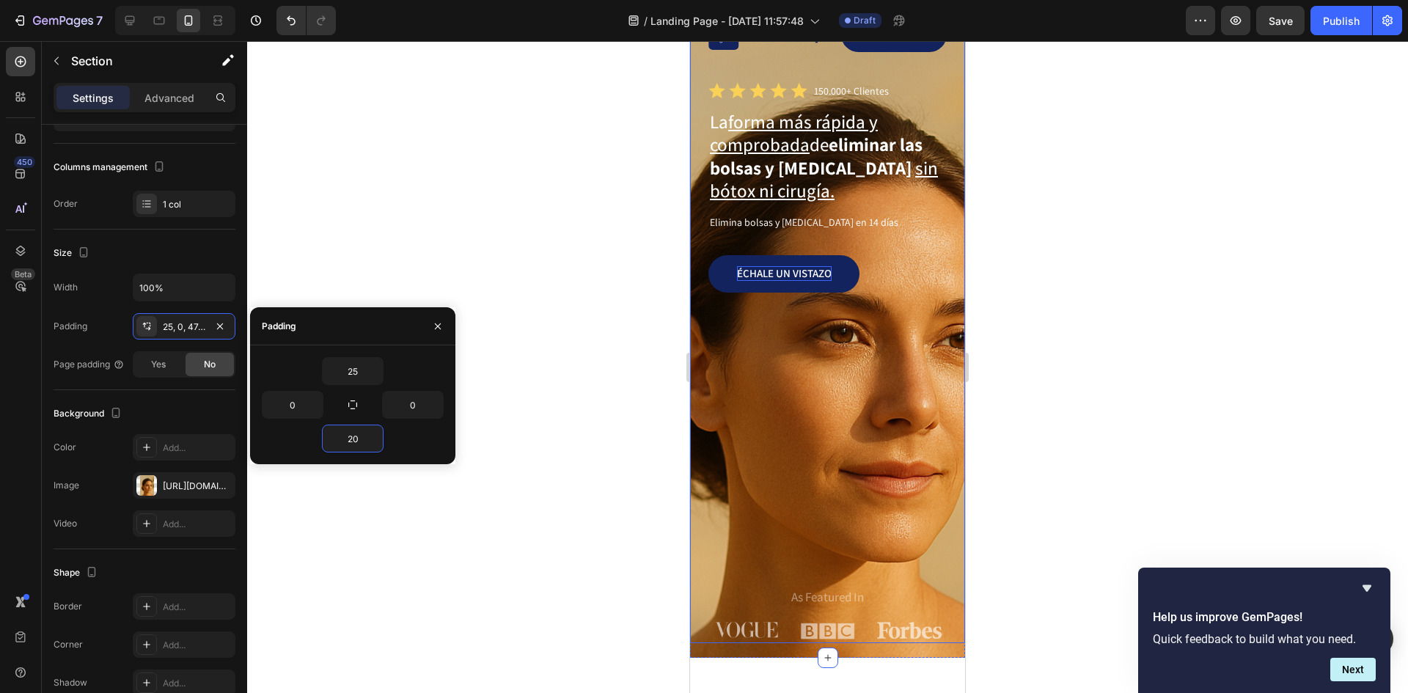
scroll to position [0, 0]
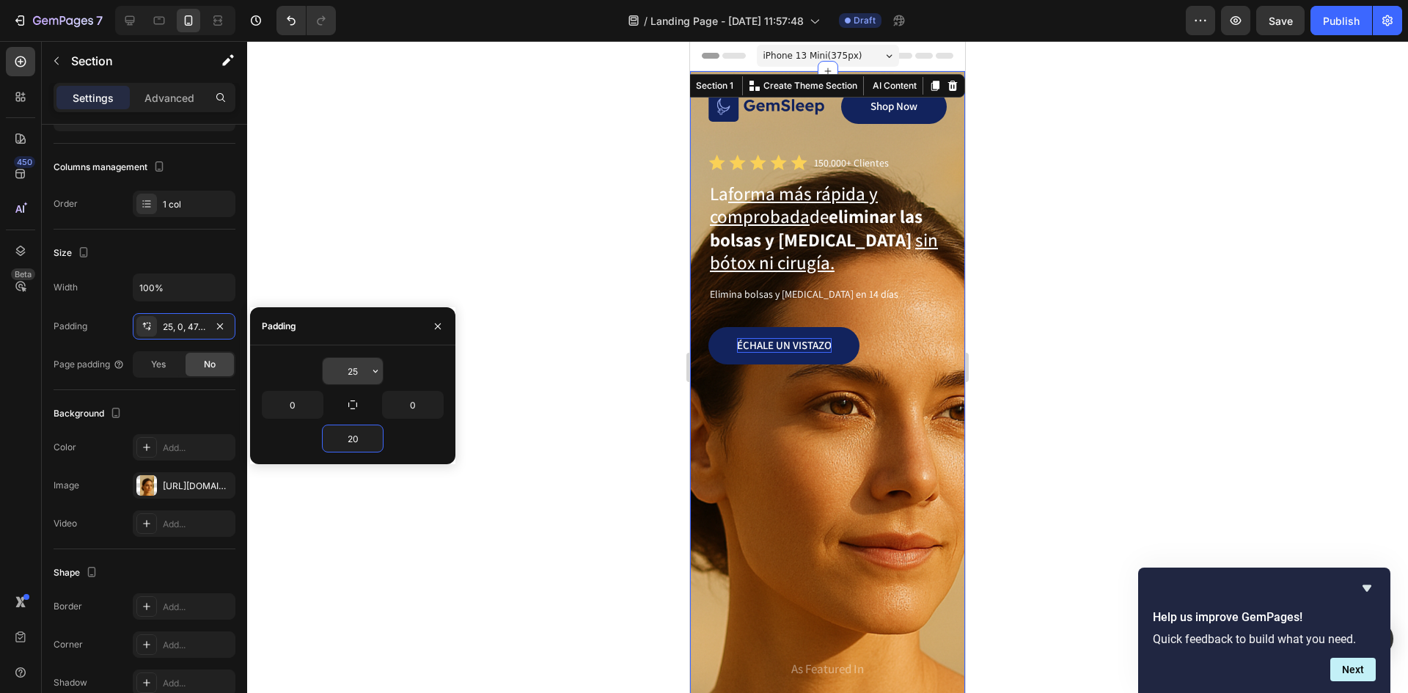
type input "20"
click at [353, 364] on input "25" at bounding box center [353, 371] width 60 height 26
type input "0"
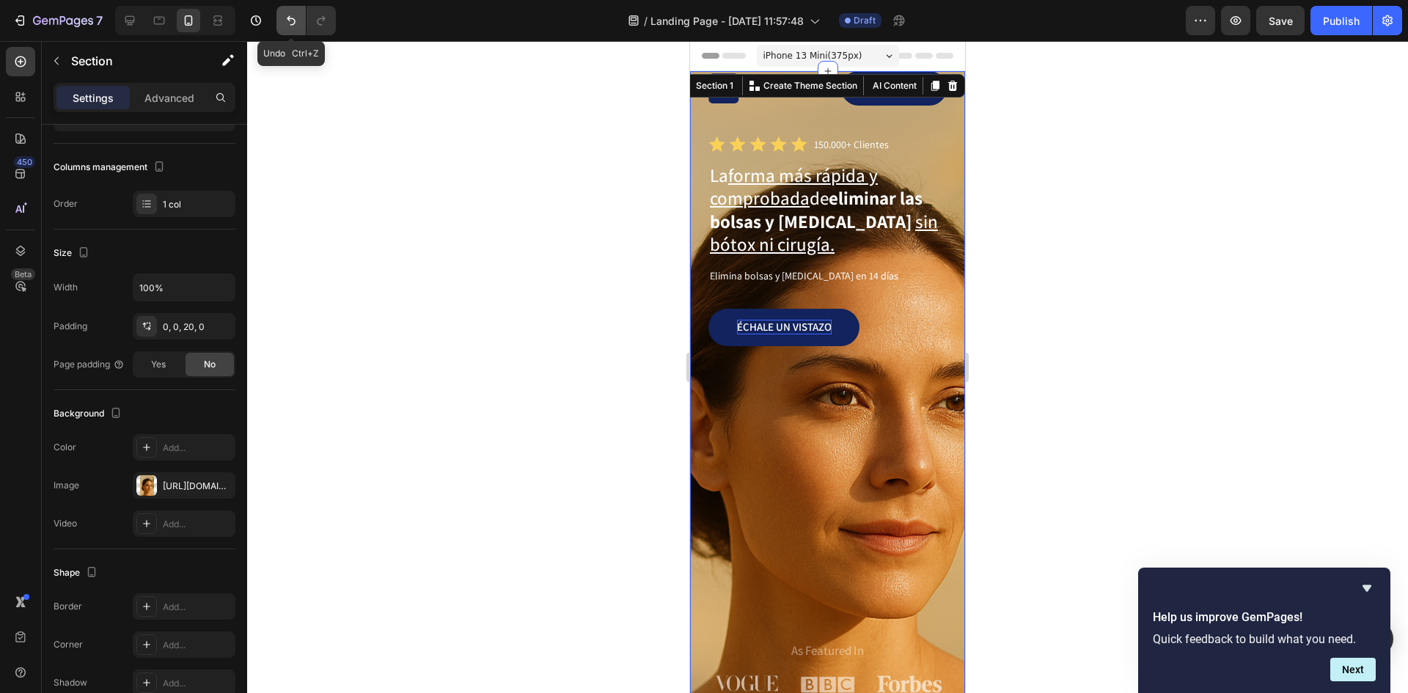
click at [291, 18] on icon "Undo/Redo" at bounding box center [291, 20] width 15 height 15
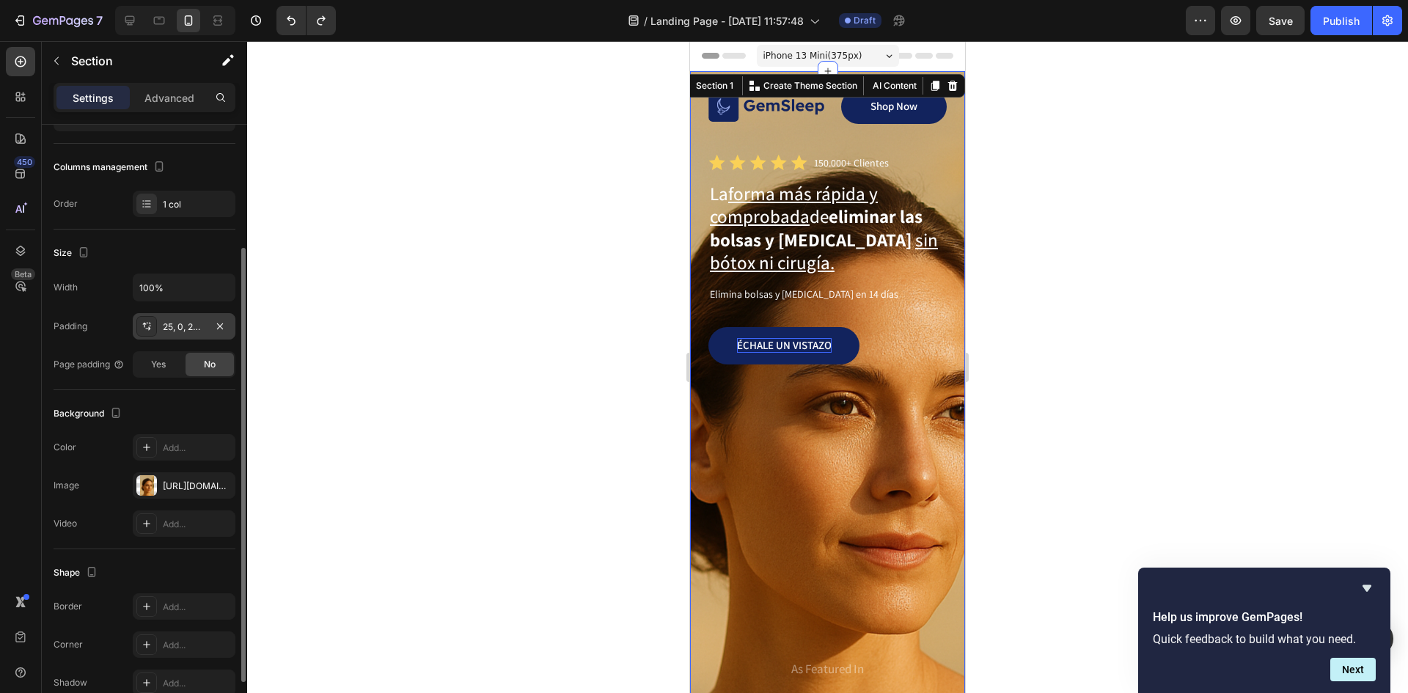
click at [171, 321] on div "25, 0, 20, 0" at bounding box center [184, 326] width 43 height 13
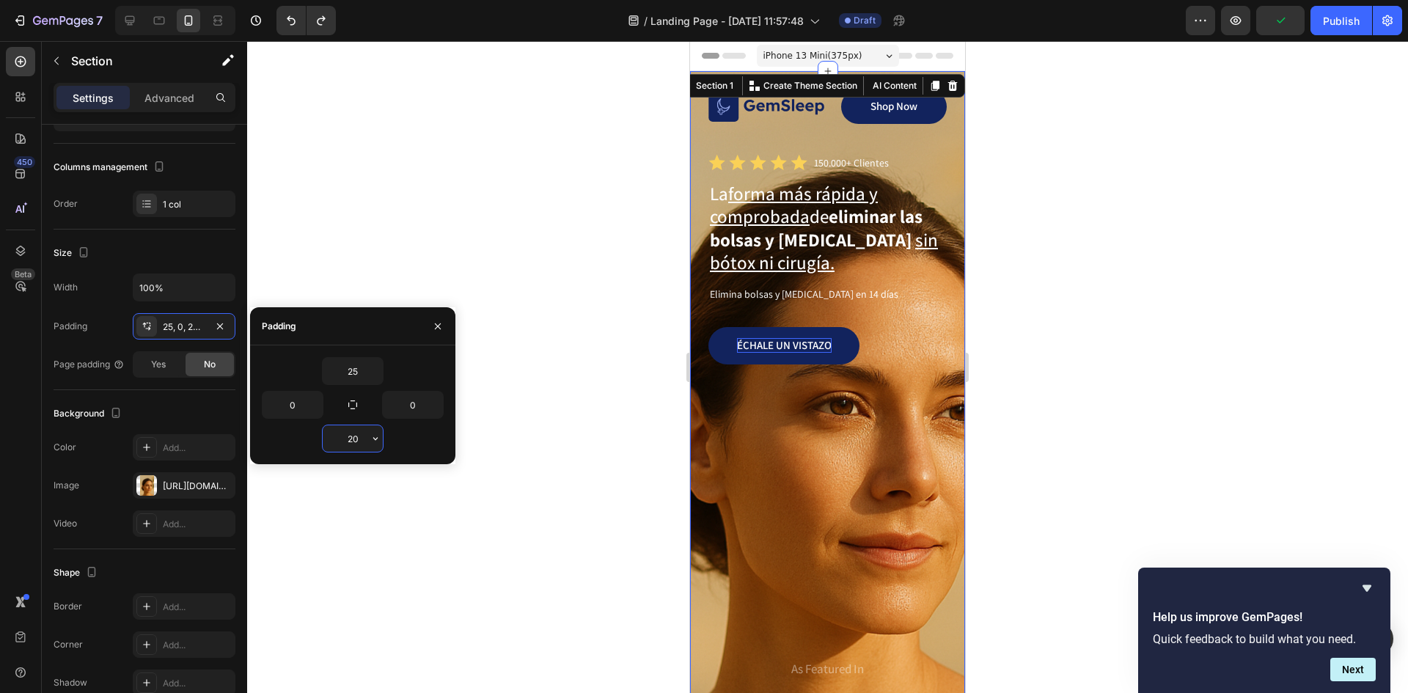
click at [348, 433] on input "20" at bounding box center [353, 438] width 60 height 26
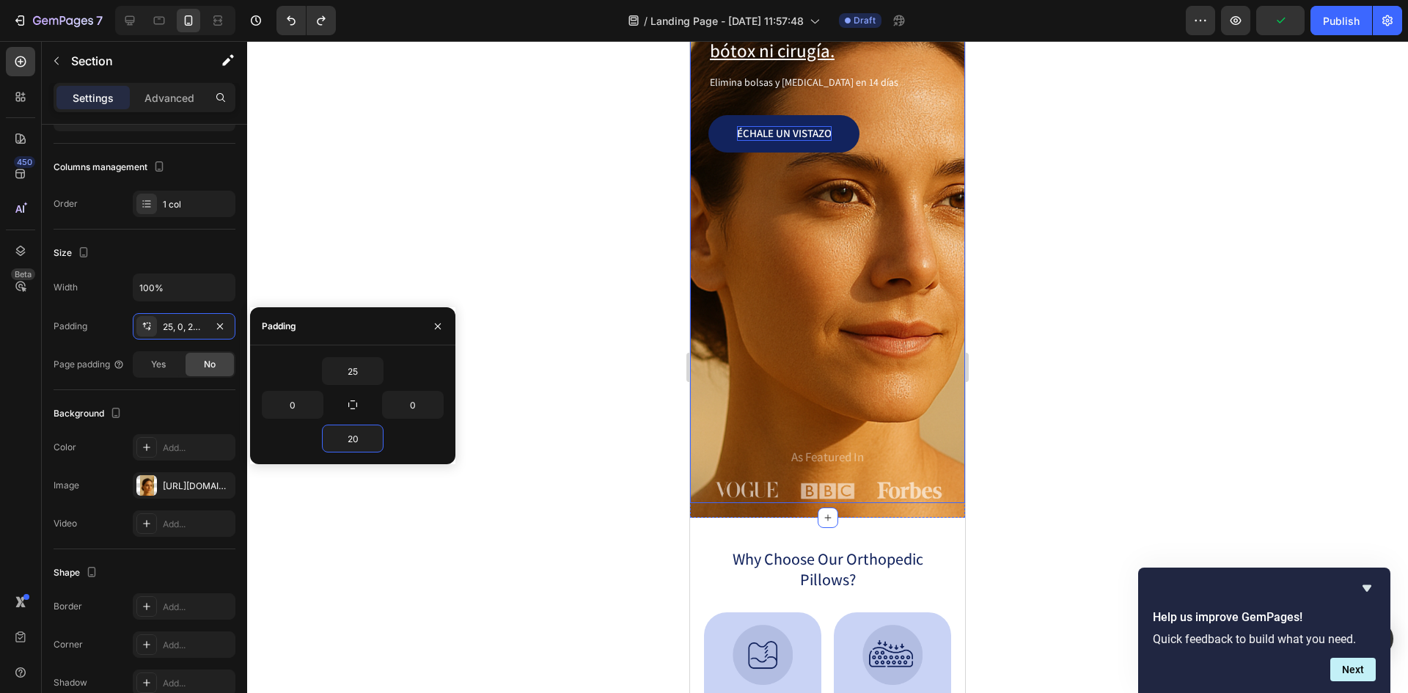
scroll to position [293, 0]
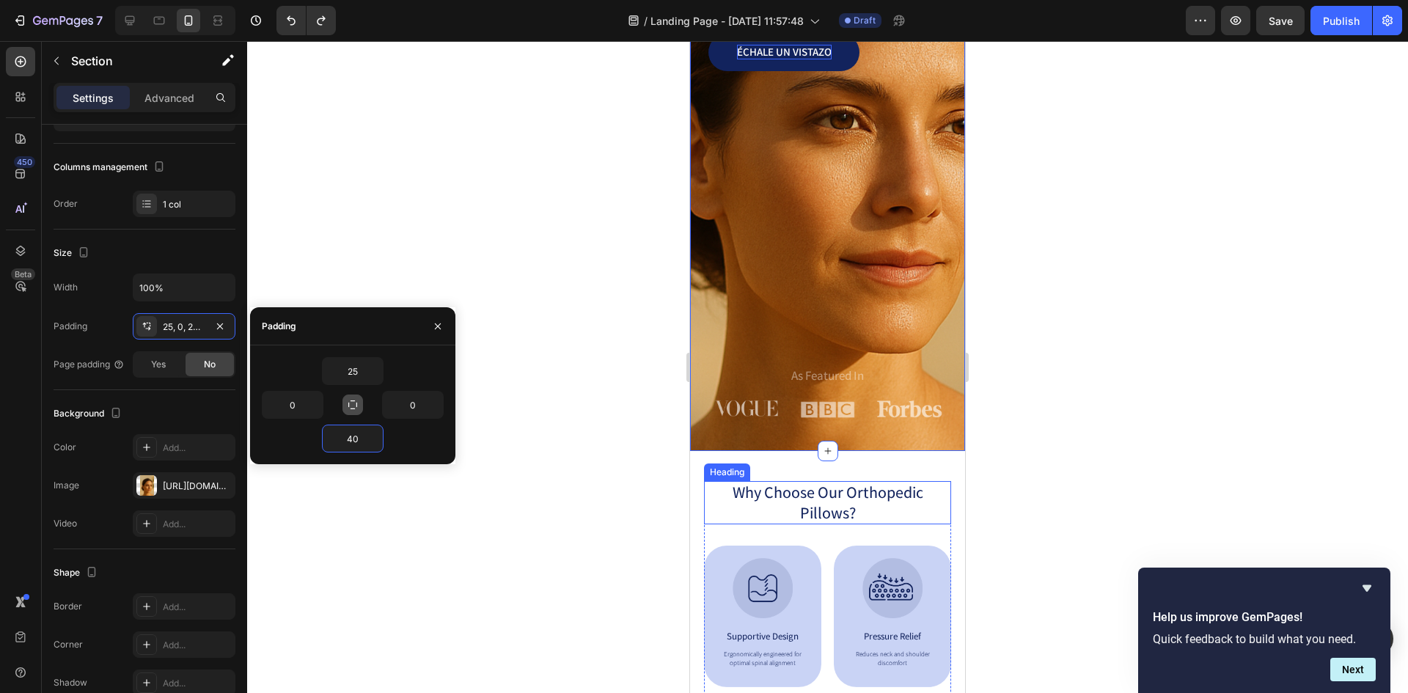
type input "4"
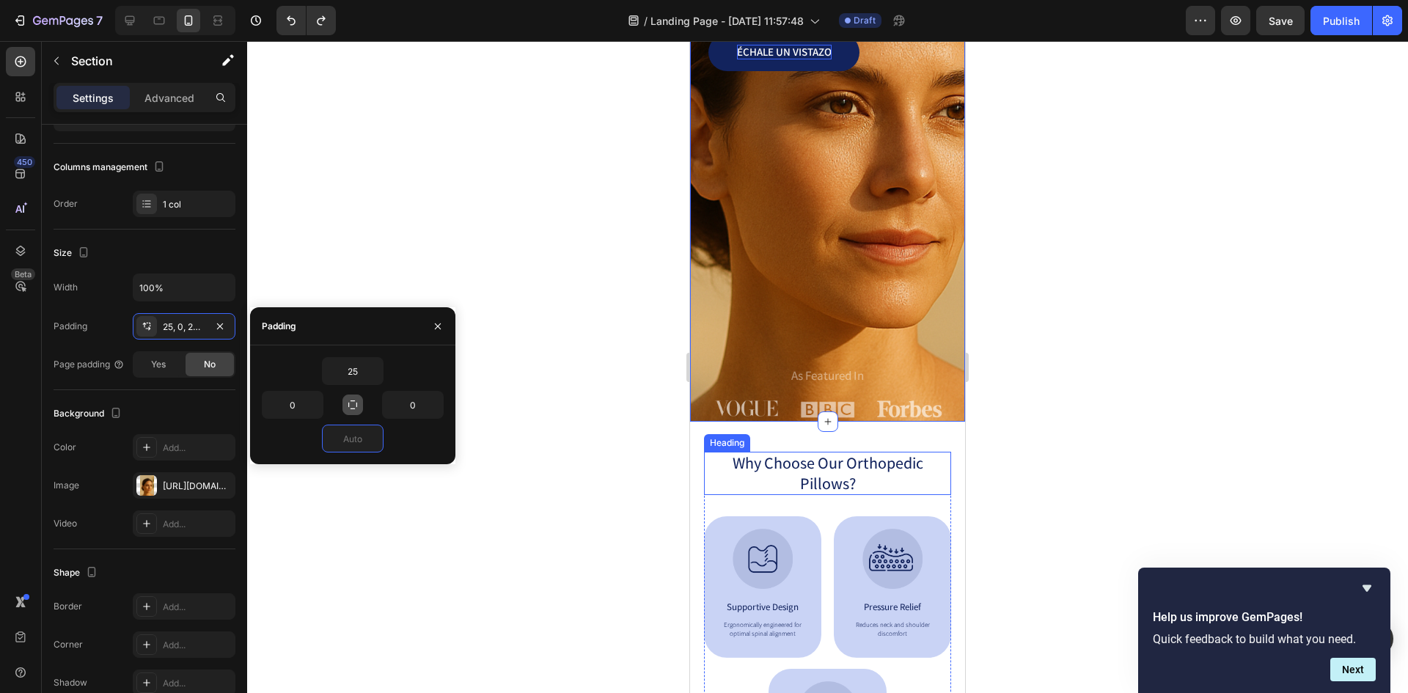
type input "0"
type input "15"
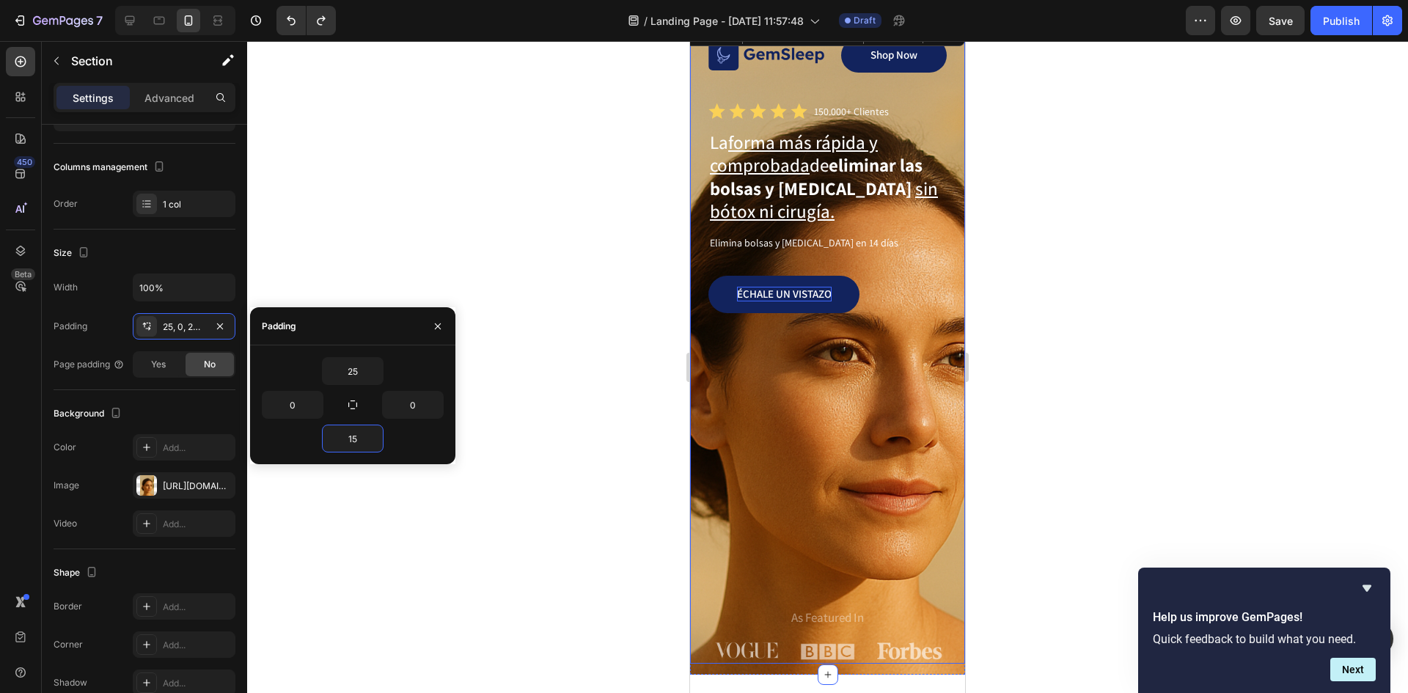
scroll to position [220, 0]
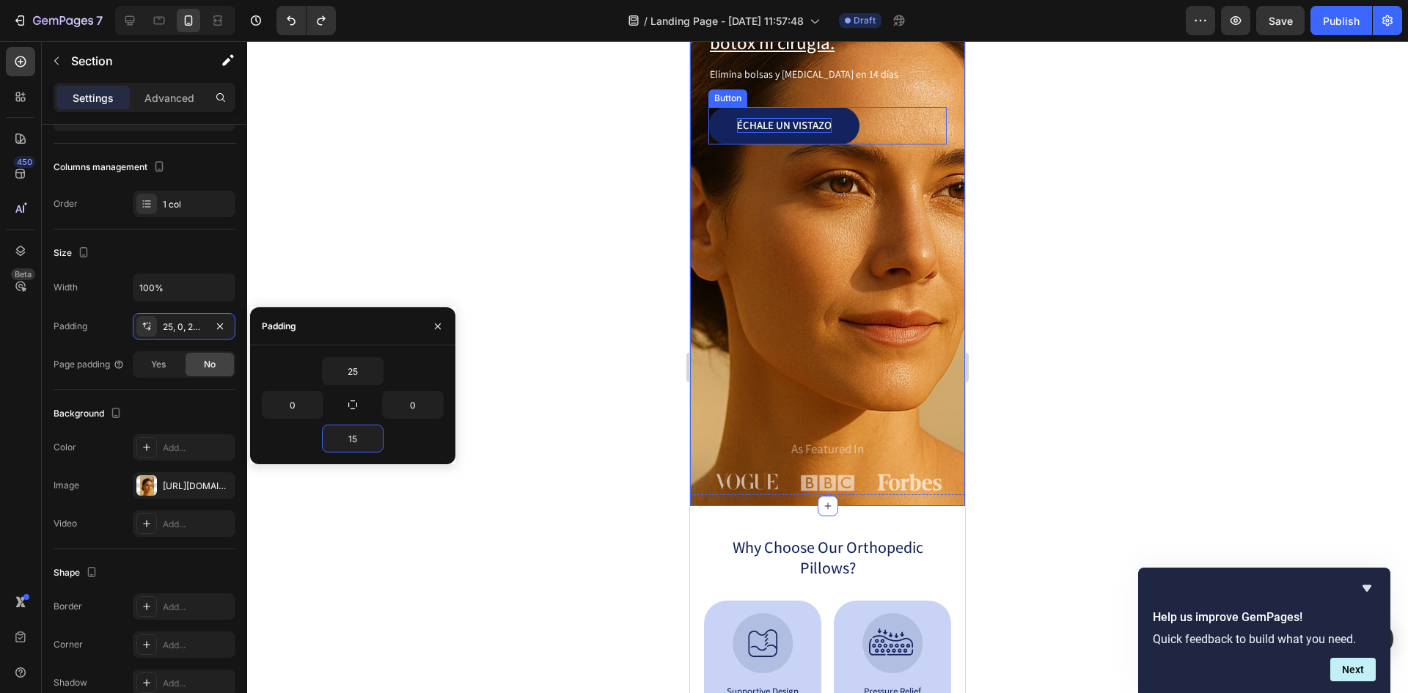
click at [881, 122] on div "Échale un vistazo Button" at bounding box center [827, 125] width 238 height 37
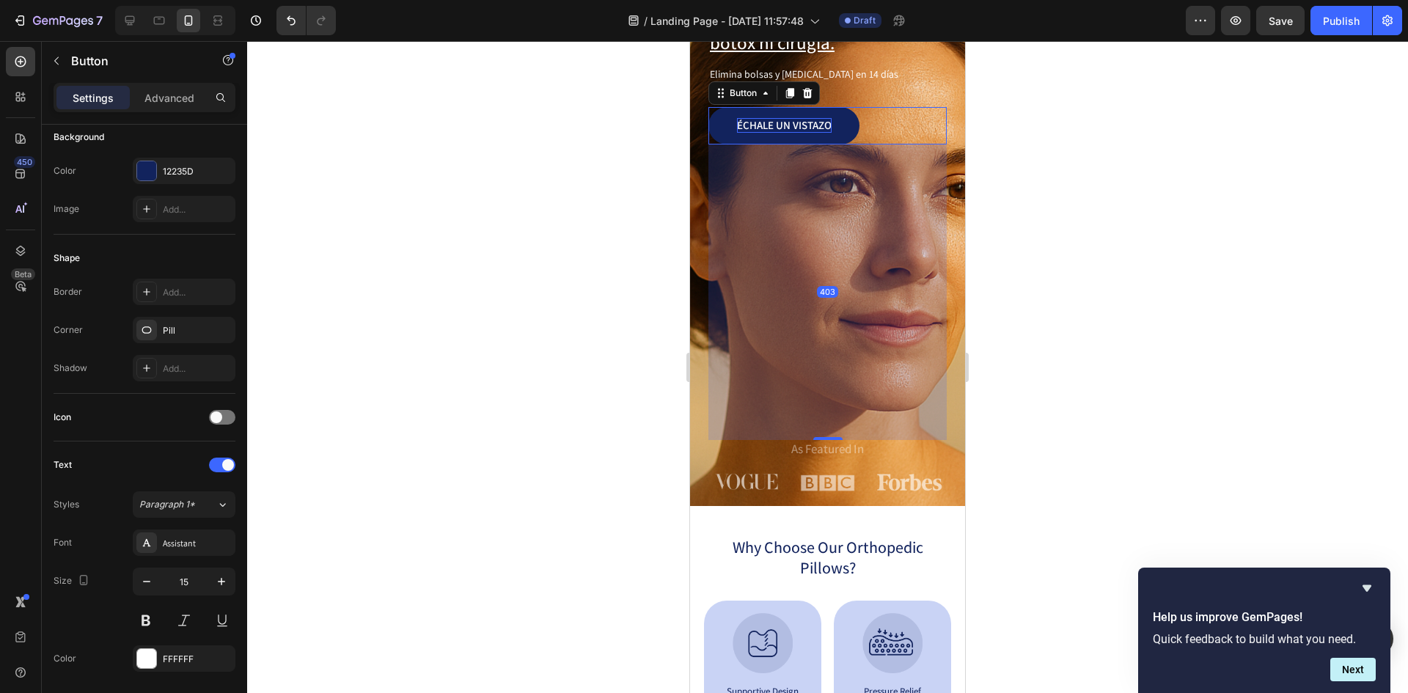
scroll to position [0, 0]
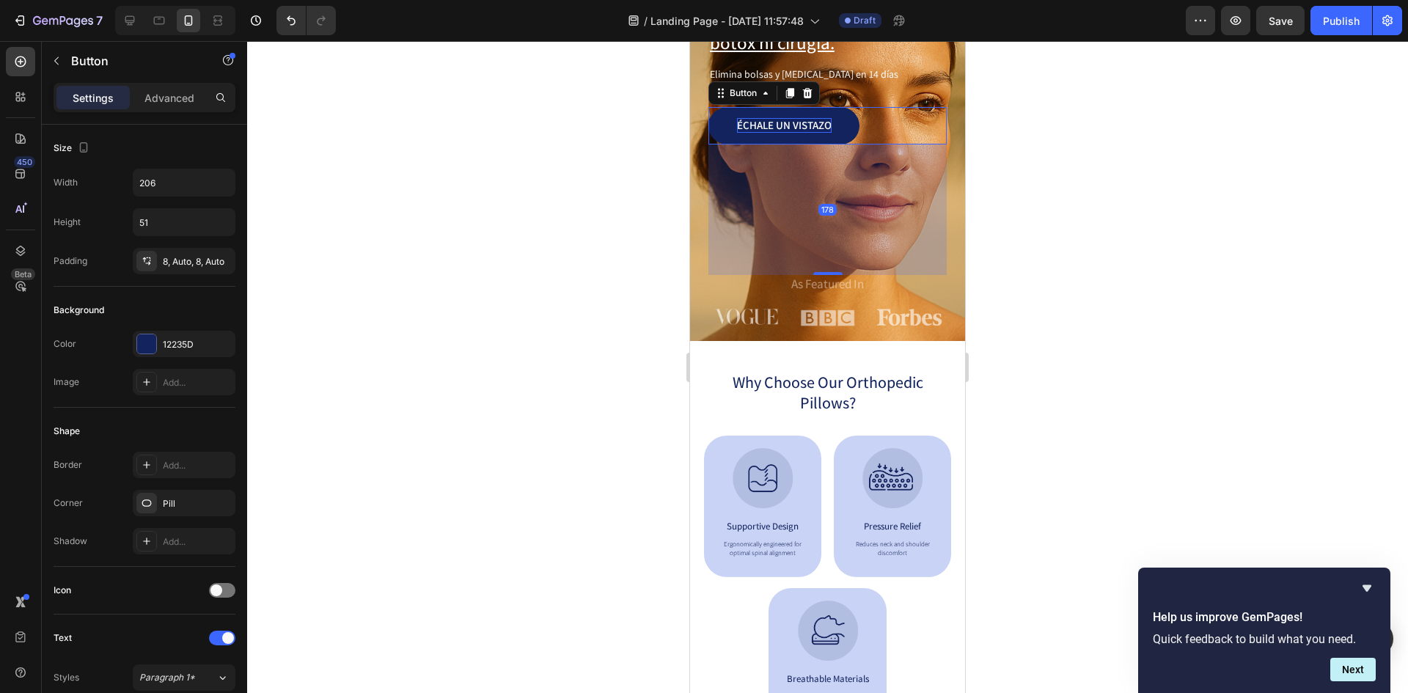
drag, startPoint x: 824, startPoint y: 436, endPoint x: 837, endPoint y: 271, distance: 165.5
click at [837, 144] on div "178" at bounding box center [827, 144] width 238 height 0
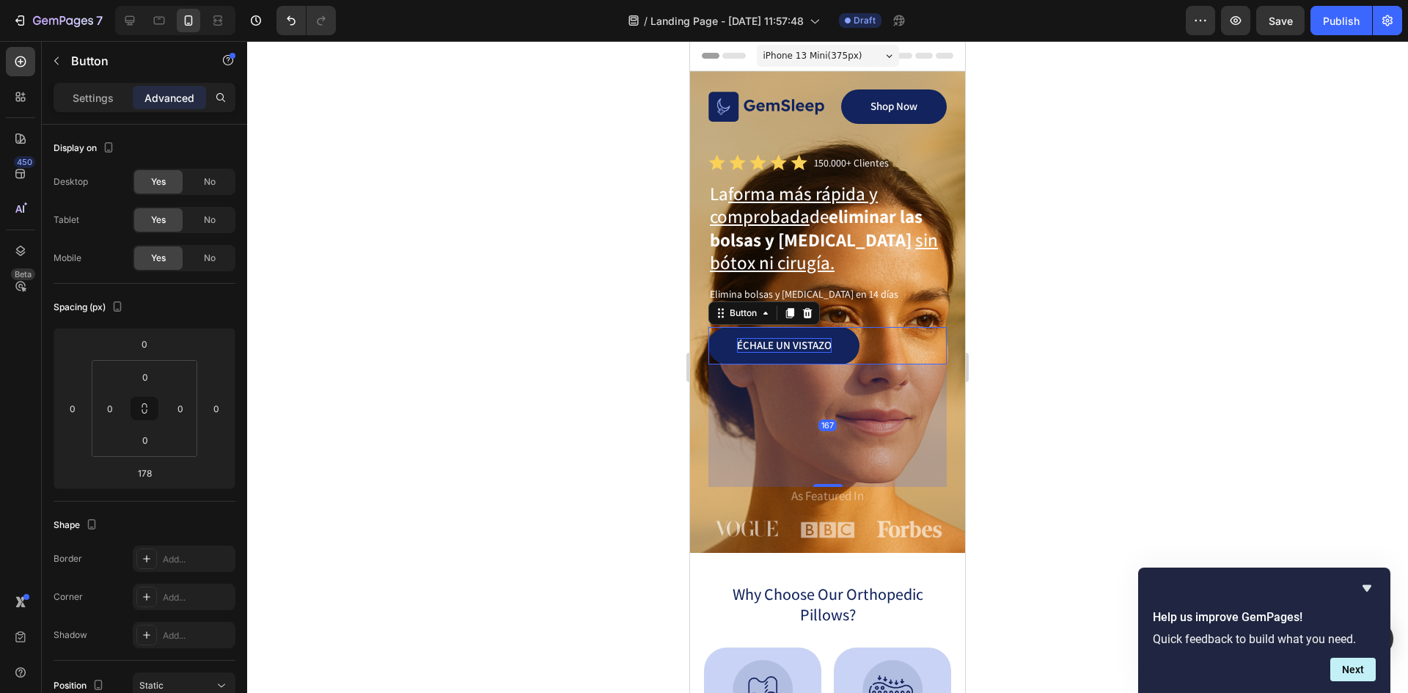
drag, startPoint x: 828, startPoint y: 494, endPoint x: 837, endPoint y: 486, distance: 11.9
click at [837, 364] on div "167" at bounding box center [827, 364] width 238 height 0
type input "167"
click at [1229, 306] on div at bounding box center [827, 367] width 1161 height 652
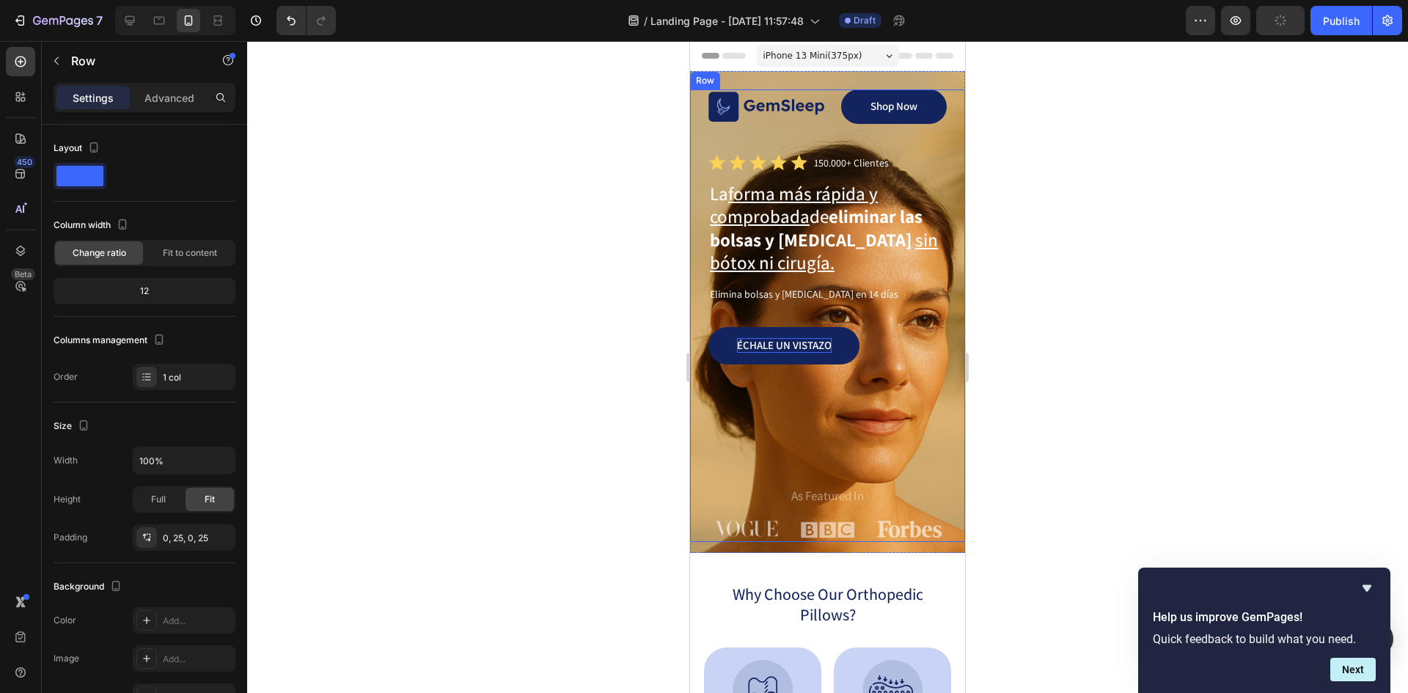
click at [812, 450] on div "Échale un vistazo Button" at bounding box center [827, 407] width 238 height 160
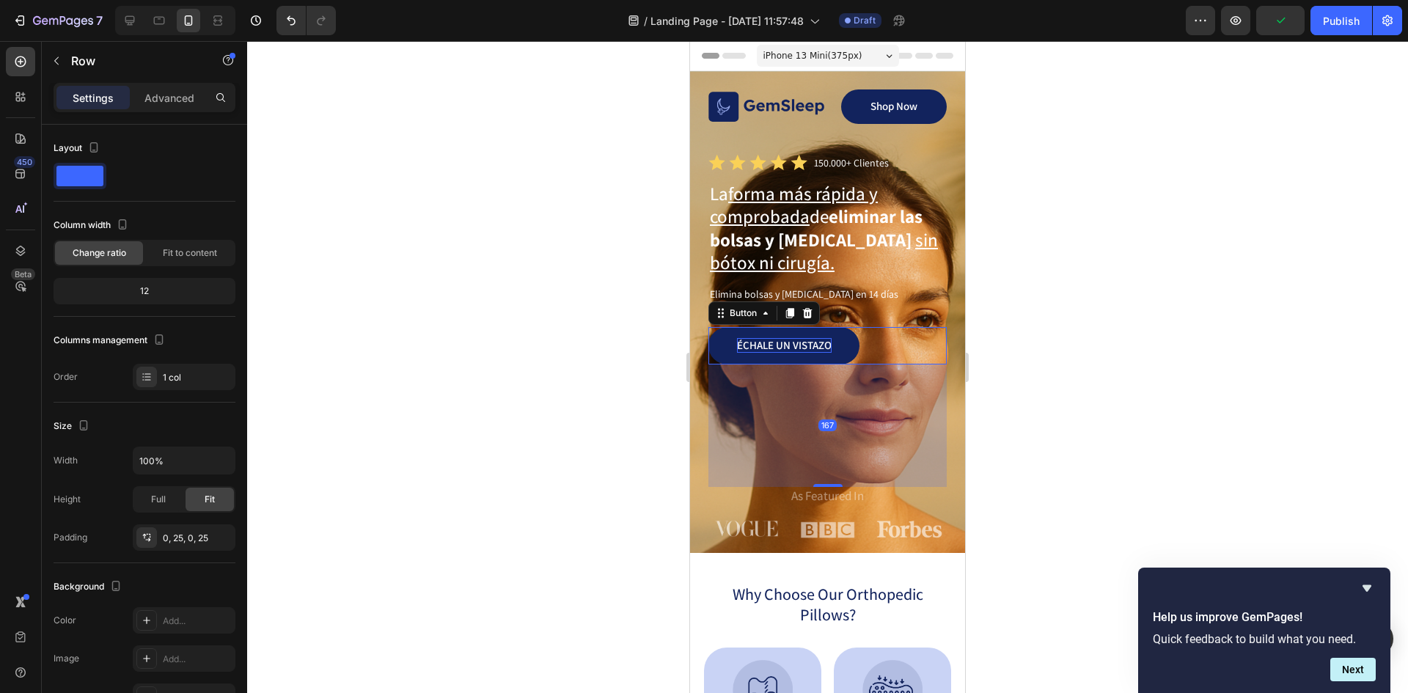
click at [881, 334] on div "Échale un vistazo Button 167" at bounding box center [827, 345] width 238 height 37
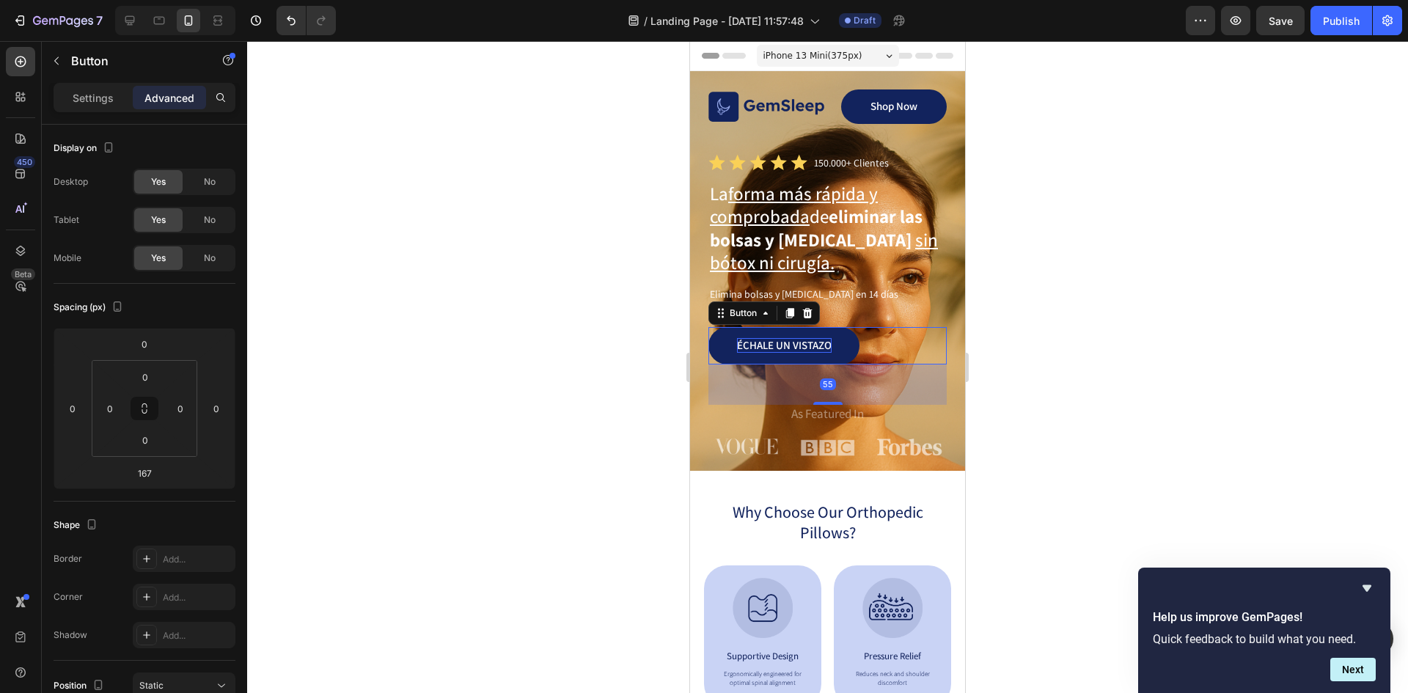
drag, startPoint x: 828, startPoint y: 485, endPoint x: 845, endPoint y: 403, distance: 83.8
click at [845, 364] on div "55" at bounding box center [827, 364] width 238 height 0
type input "55"
click at [1204, 306] on div at bounding box center [827, 367] width 1161 height 652
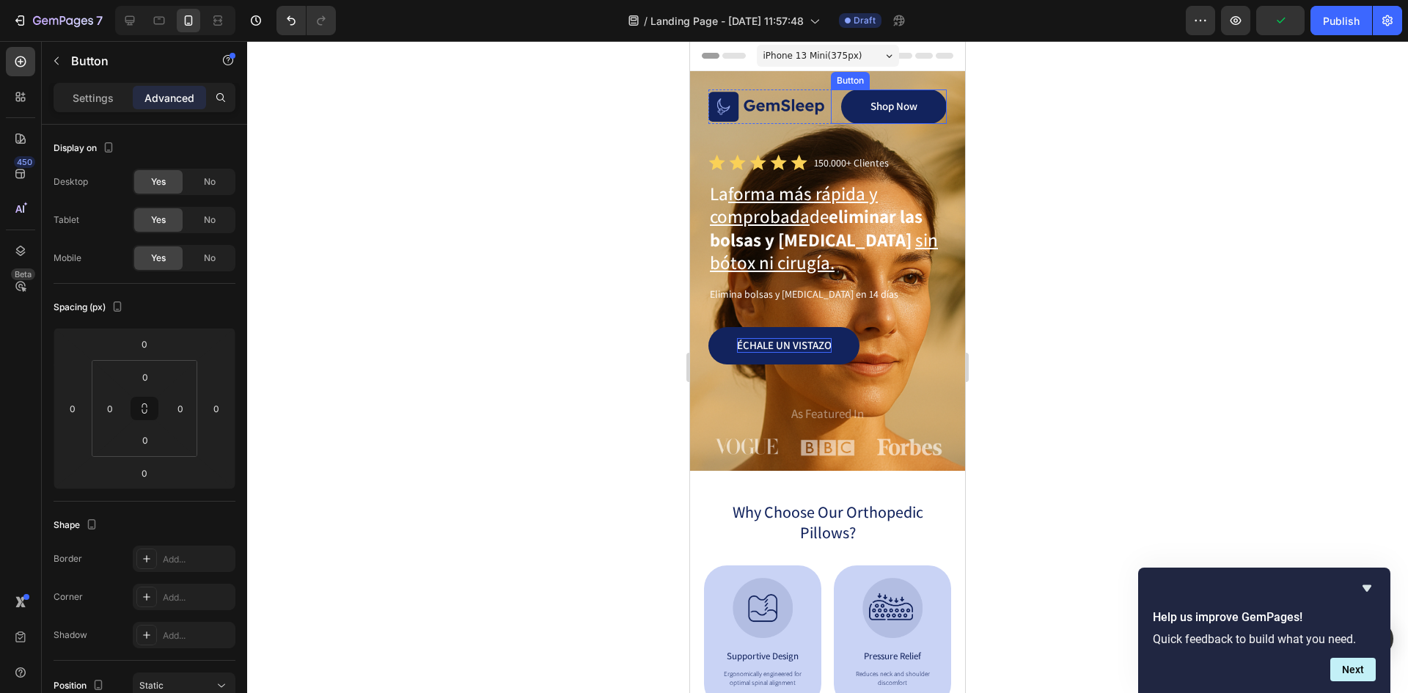
click at [831, 119] on div "Shop Now Button" at bounding box center [889, 106] width 117 height 34
click at [81, 104] on p "Settings" at bounding box center [93, 97] width 41 height 15
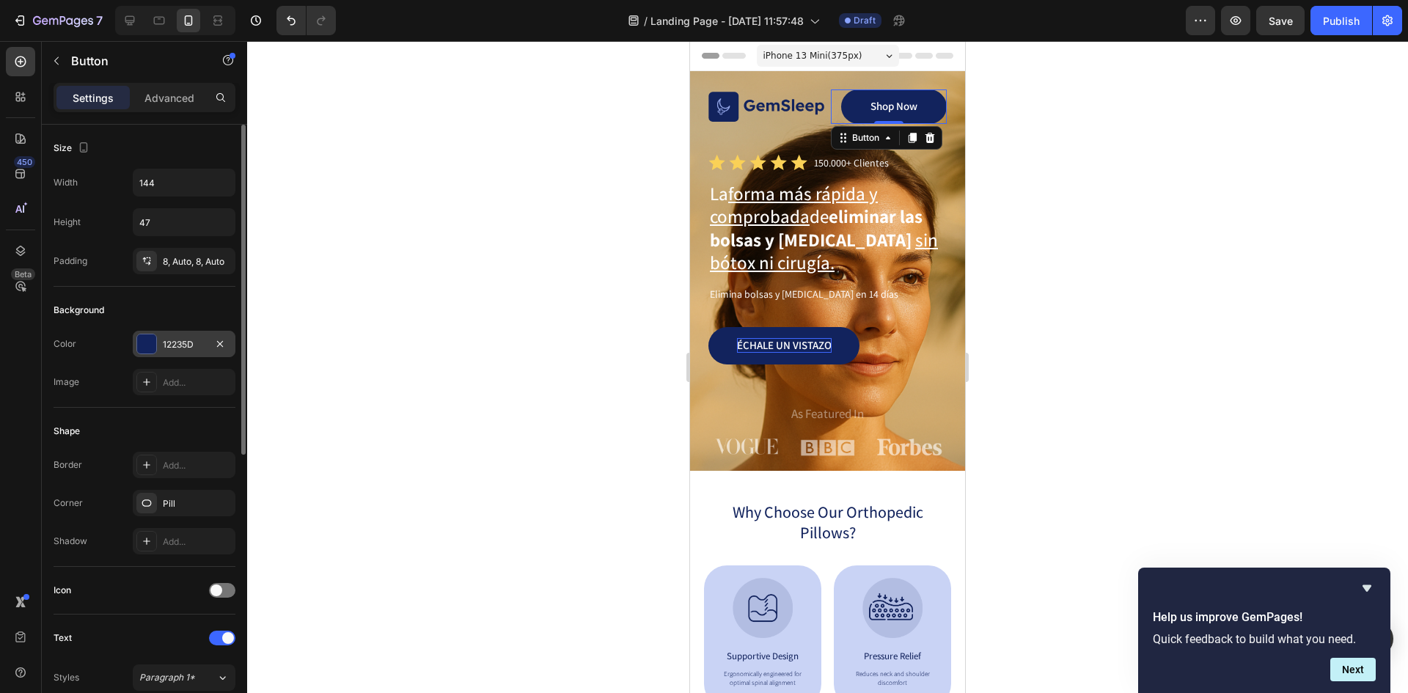
click at [180, 356] on div "12235D" at bounding box center [184, 344] width 103 height 26
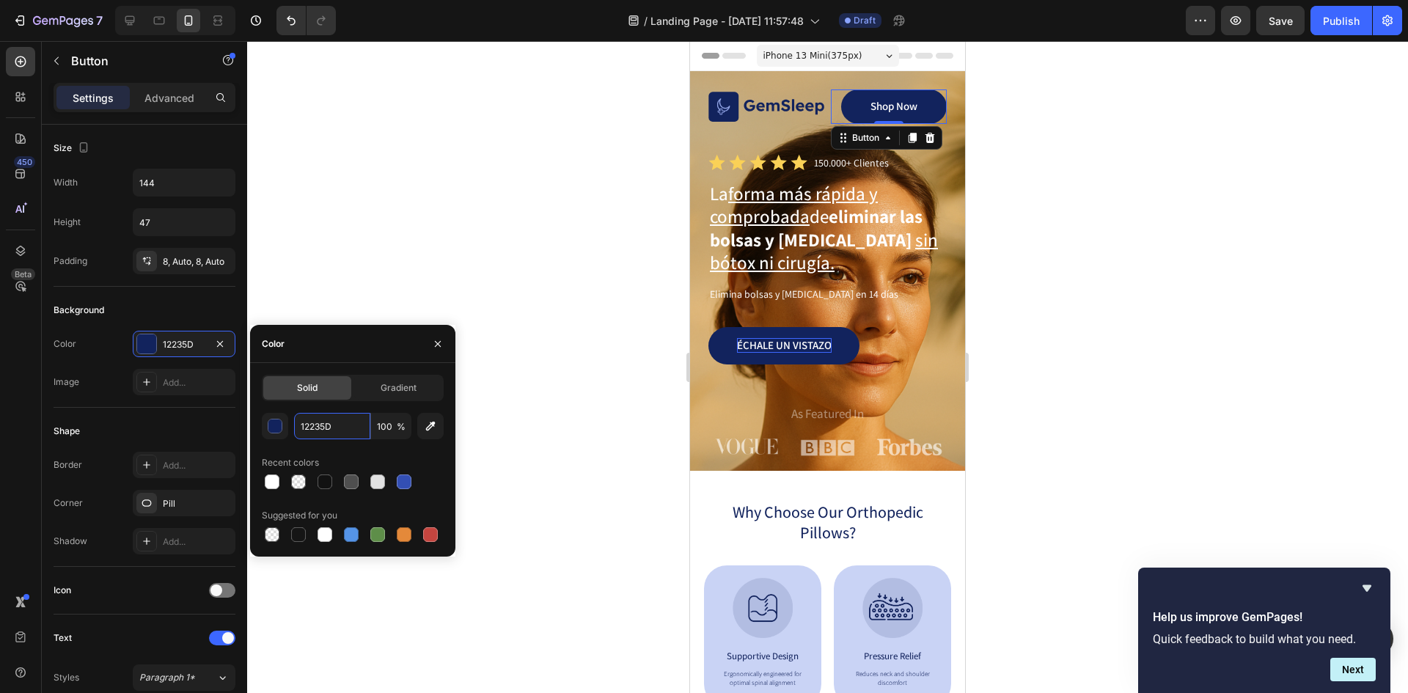
paste input "56CFE1"
type input "56CFE1"
click at [466, 235] on div at bounding box center [827, 367] width 1161 height 652
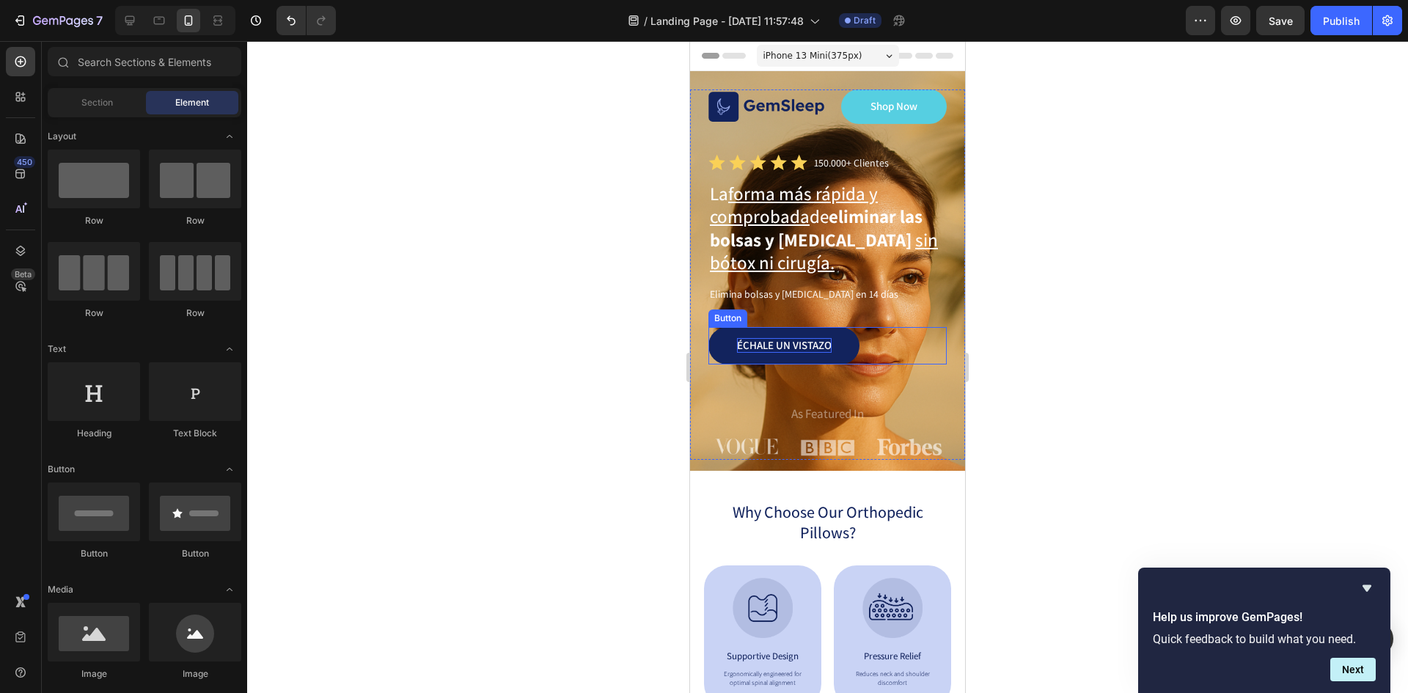
click at [849, 339] on link "Échale un vistazo" at bounding box center [783, 345] width 151 height 37
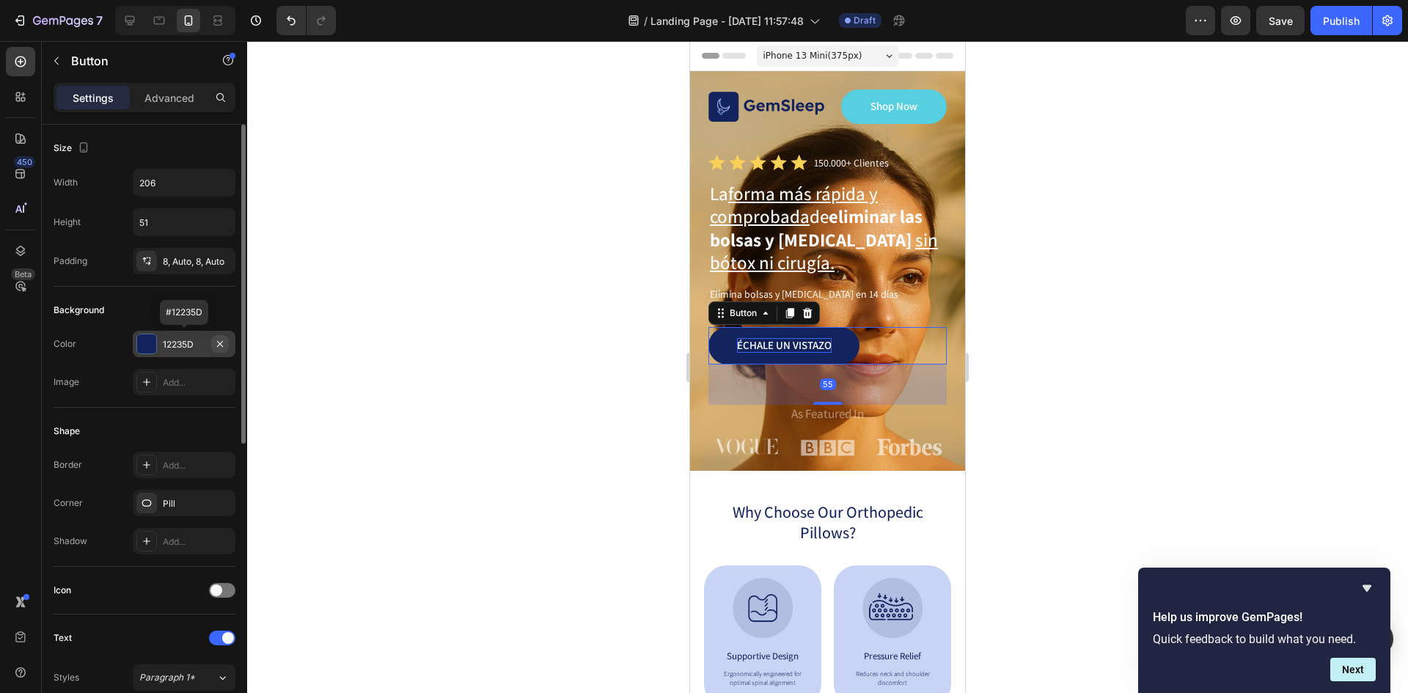
click at [221, 344] on icon "button" at bounding box center [220, 343] width 6 height 6
click at [192, 349] on div "Add..." at bounding box center [197, 344] width 69 height 13
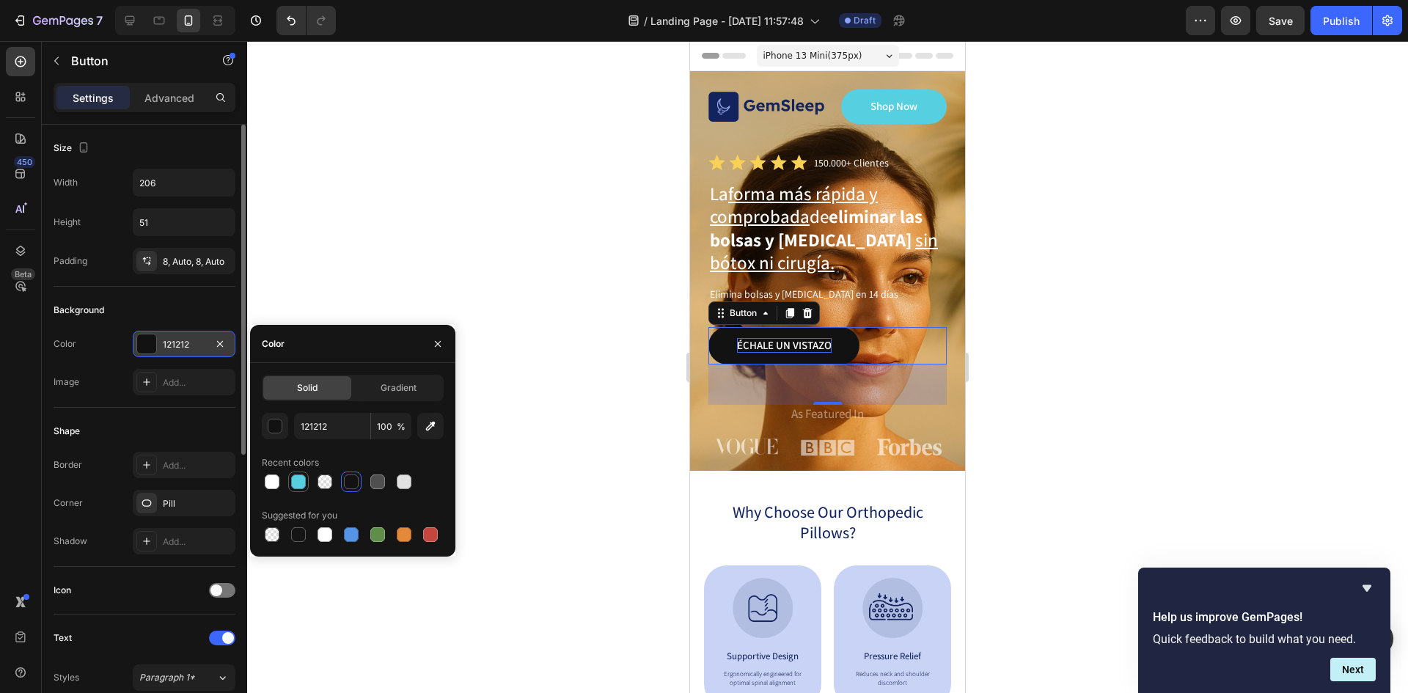
click at [299, 483] on div at bounding box center [298, 481] width 15 height 15
type input "56CFE1"
click at [601, 343] on div at bounding box center [827, 367] width 1161 height 652
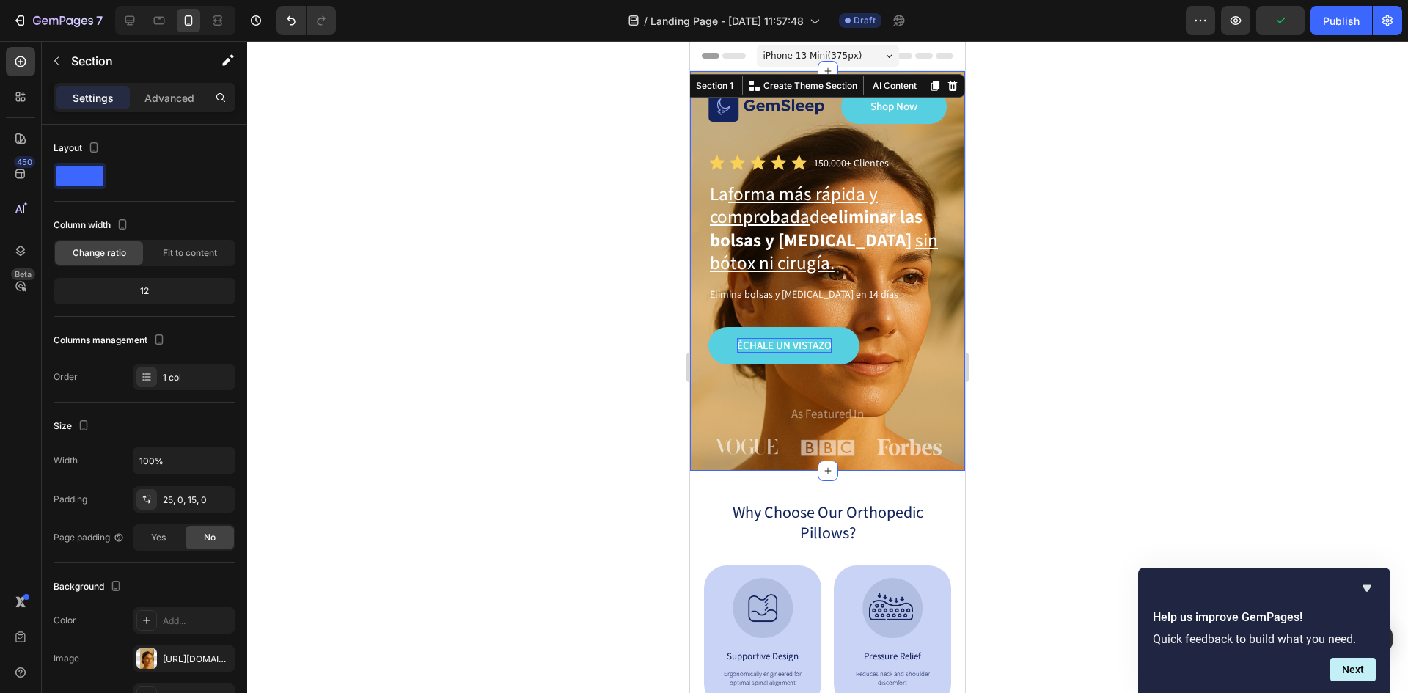
click at [926, 464] on div "Image Shop Now Button Row Icon Icon Icon Icon Icon Icon List 150.000+ Clientes …" at bounding box center [827, 271] width 275 height 400
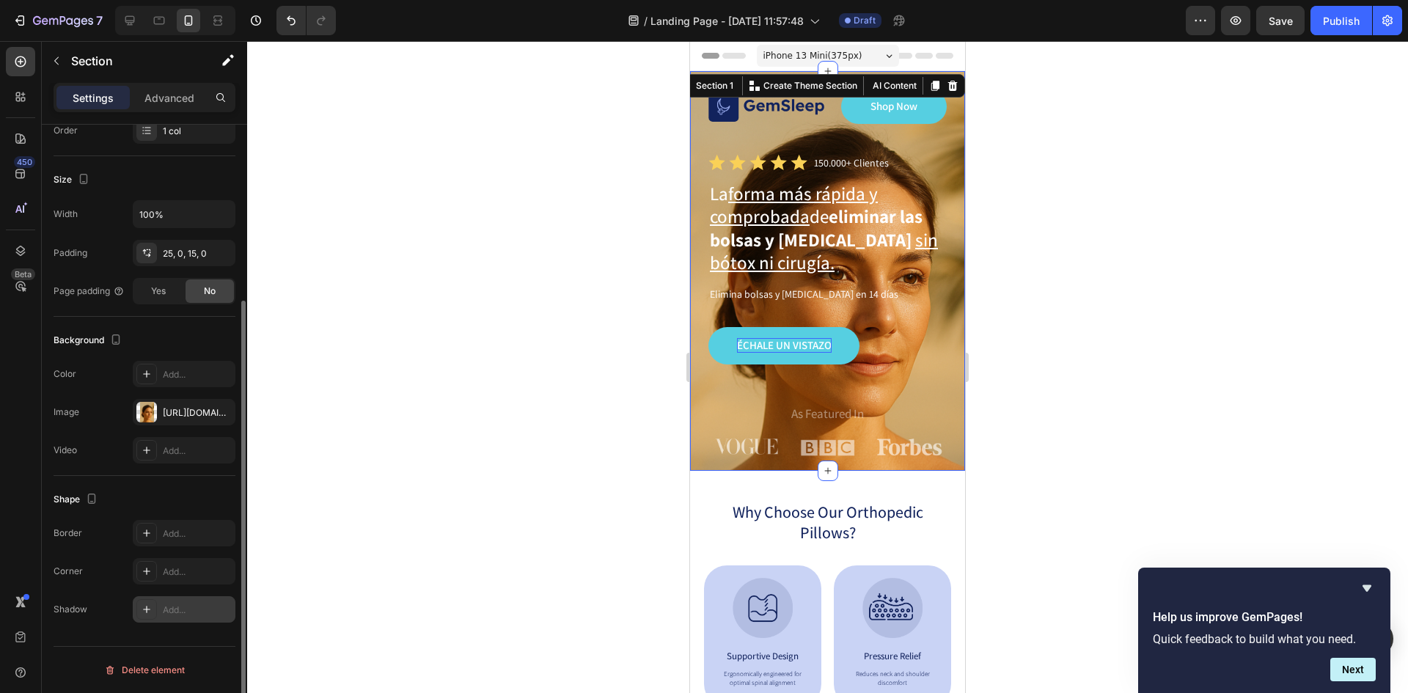
click at [152, 600] on div at bounding box center [146, 609] width 21 height 21
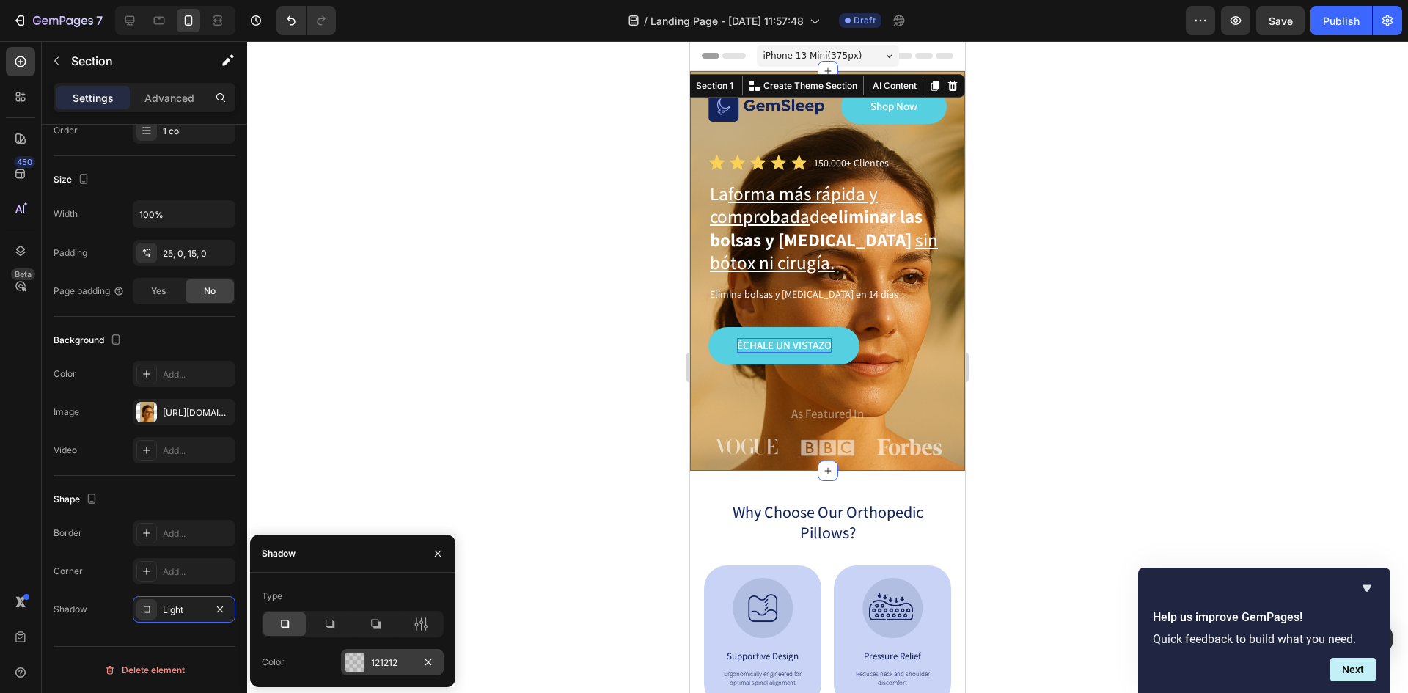
click at [393, 664] on div "121212" at bounding box center [392, 662] width 43 height 13
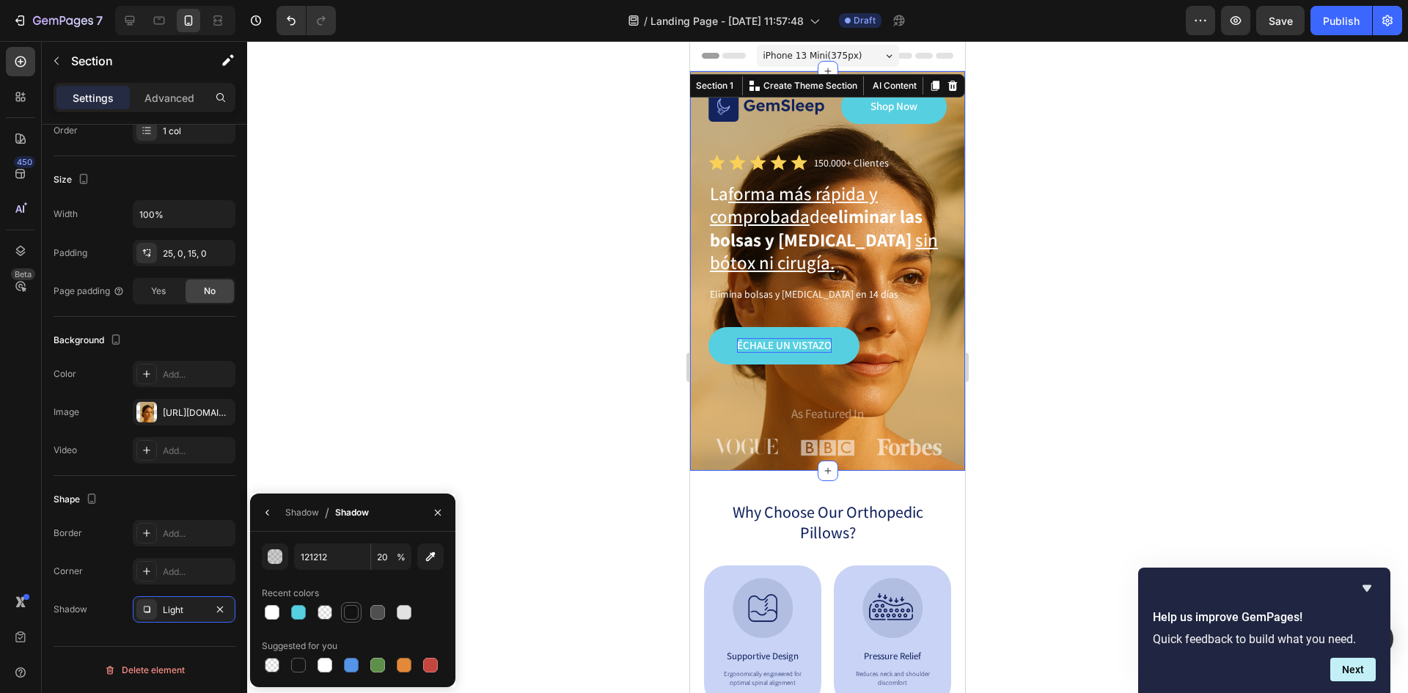
click at [352, 615] on div at bounding box center [351, 612] width 15 height 15
type input "100"
click at [276, 556] on div "button" at bounding box center [275, 557] width 15 height 15
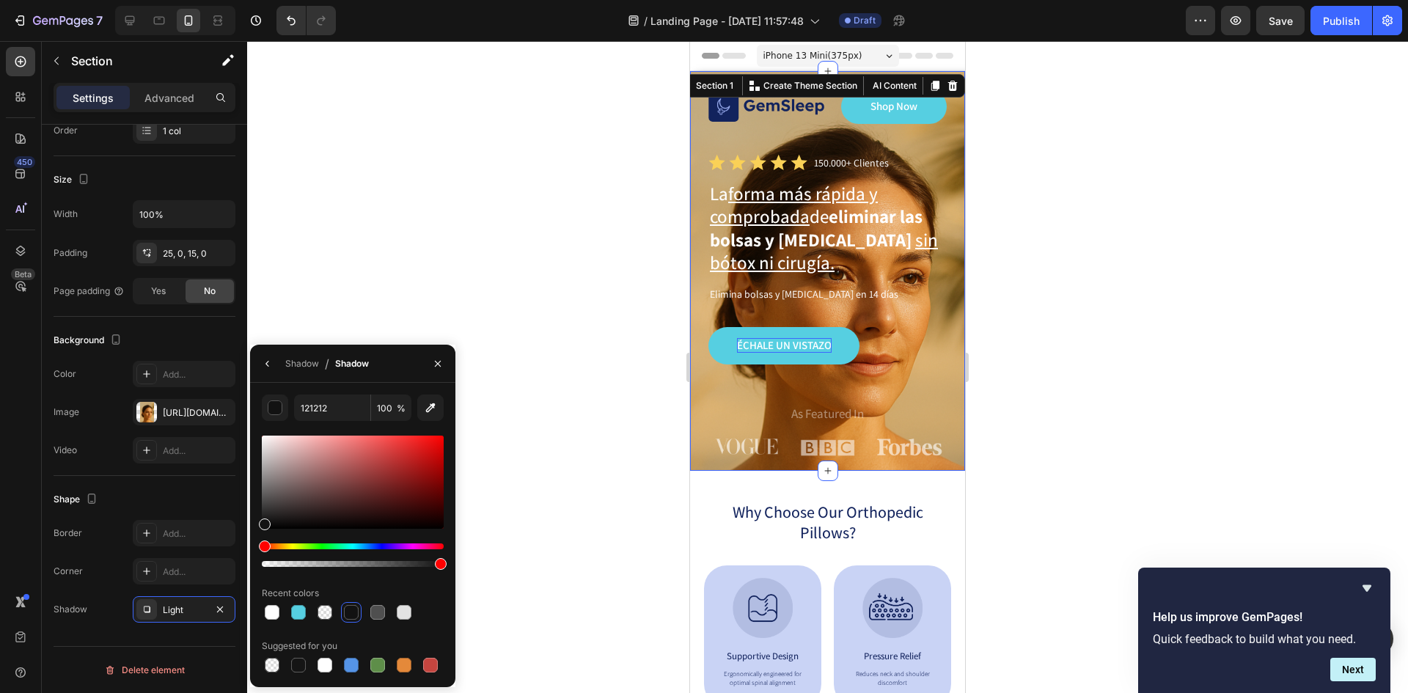
drag, startPoint x: 438, startPoint y: 567, endPoint x: 533, endPoint y: 526, distance: 103.8
click at [627, 0] on div "7 / Landing Page - Sep 29, 11:57:48 Draft Preview Save Publish 450 Beta Section…" at bounding box center [704, 0] width 1408 height 0
drag, startPoint x: 271, startPoint y: 520, endPoint x: 227, endPoint y: 544, distance: 49.6
click at [228, 544] on div "450 Beta Sections(18) Elements(83) Section Element Hero Section Product Detail …" at bounding box center [123, 367] width 247 height 652
type input "000000"
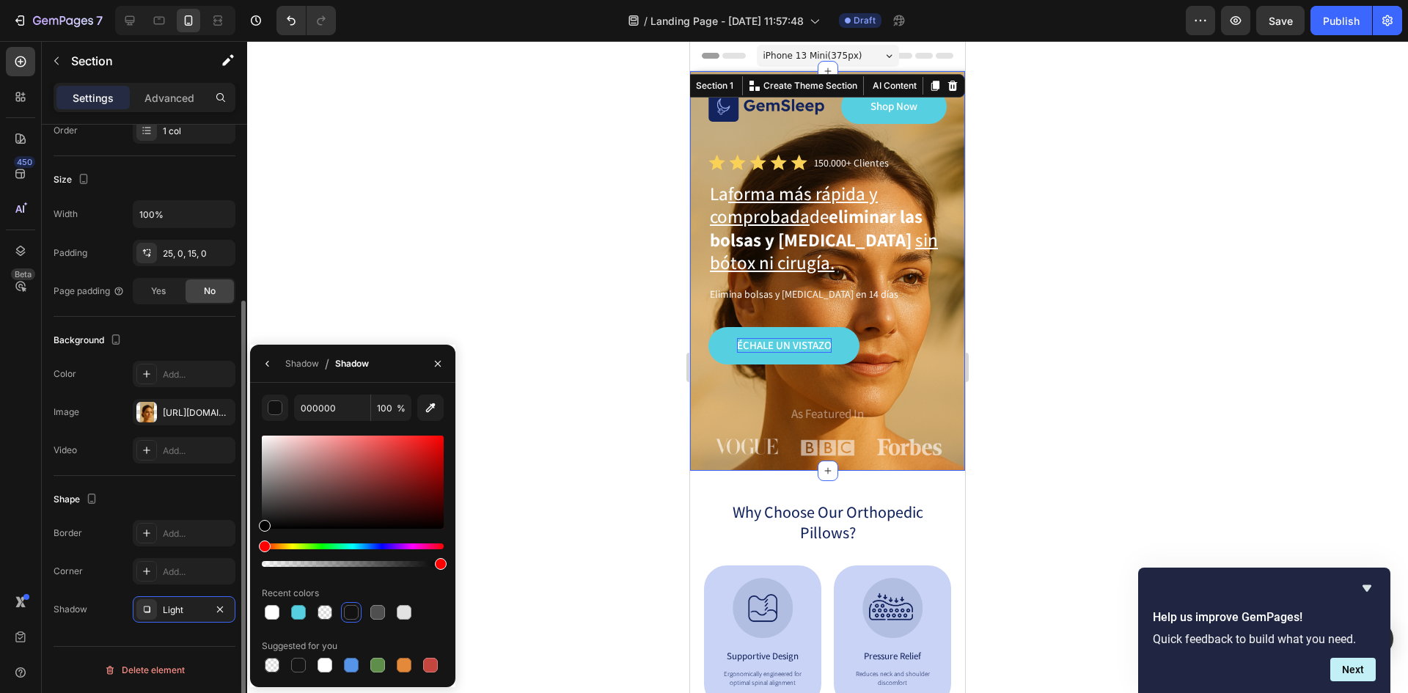
click at [147, 514] on div "Shape Border Add... Corner Add... Shadow Light" at bounding box center [145, 555] width 182 height 158
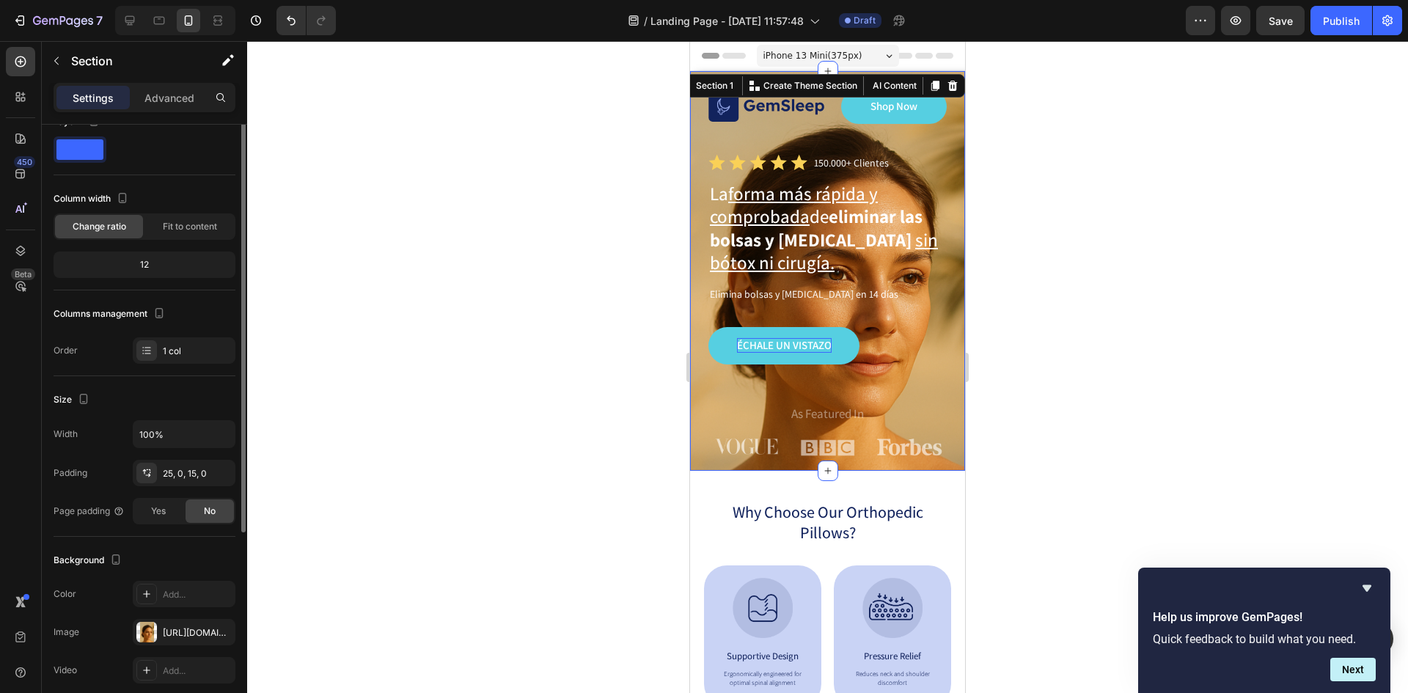
scroll to position [0, 0]
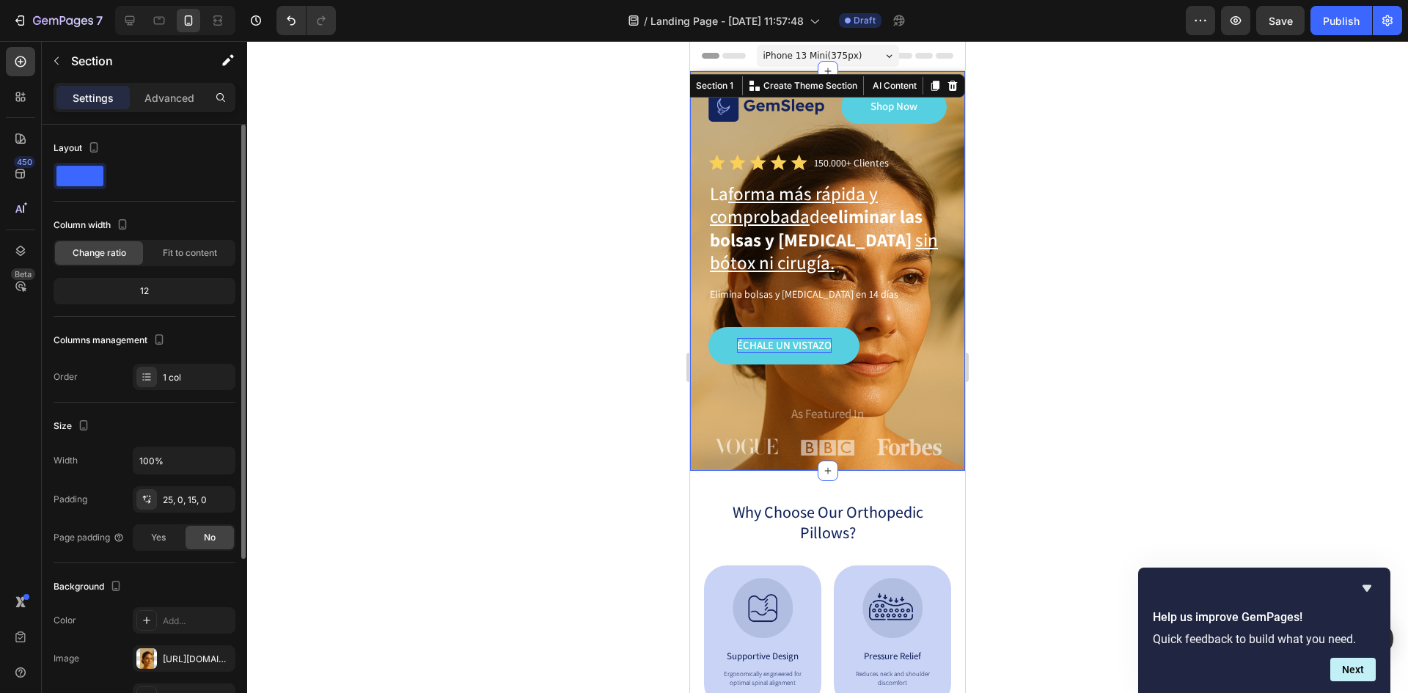
click at [83, 169] on span at bounding box center [79, 176] width 47 height 21
click at [58, 163] on div at bounding box center [80, 176] width 53 height 26
click at [65, 177] on span at bounding box center [79, 176] width 47 height 21
click at [66, 180] on span at bounding box center [79, 176] width 47 height 21
drag, startPoint x: 87, startPoint y: 166, endPoint x: 93, endPoint y: 149, distance: 18.8
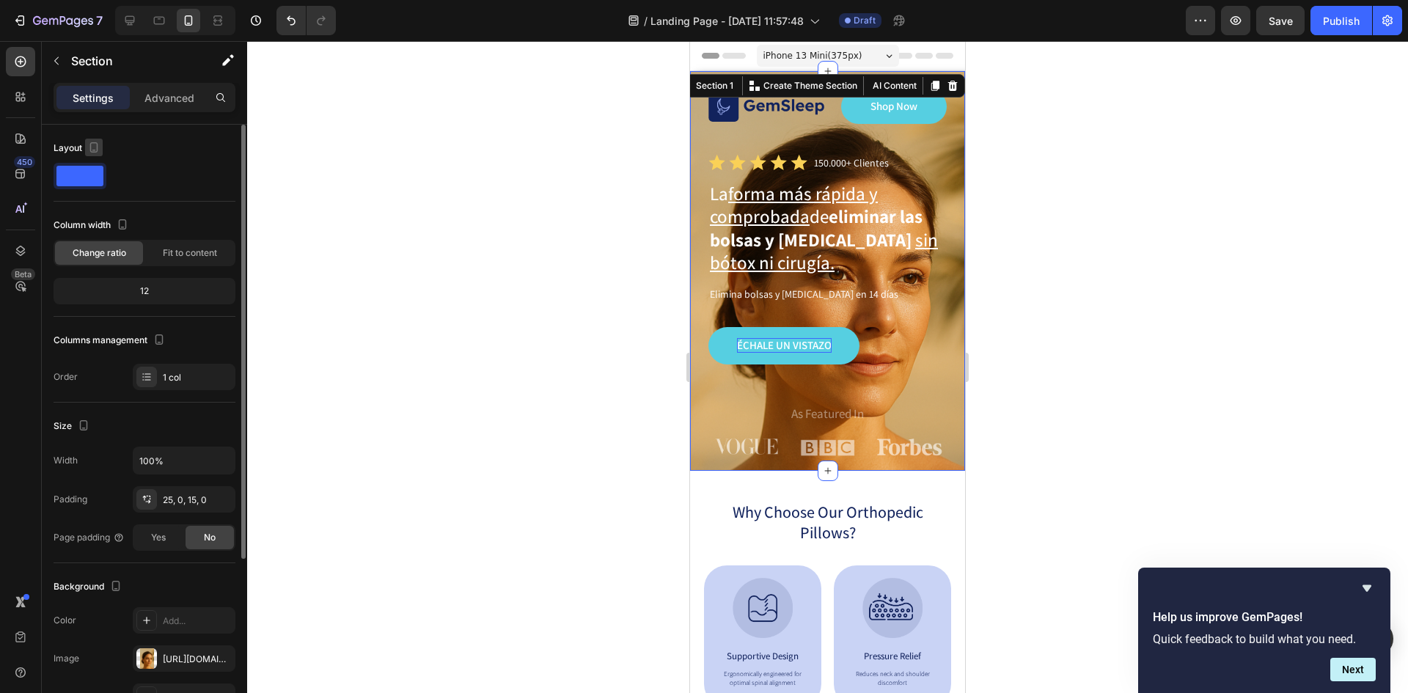
click at [87, 166] on span at bounding box center [79, 176] width 47 height 21
click at [169, 87] on div "Advanced" at bounding box center [169, 97] width 73 height 23
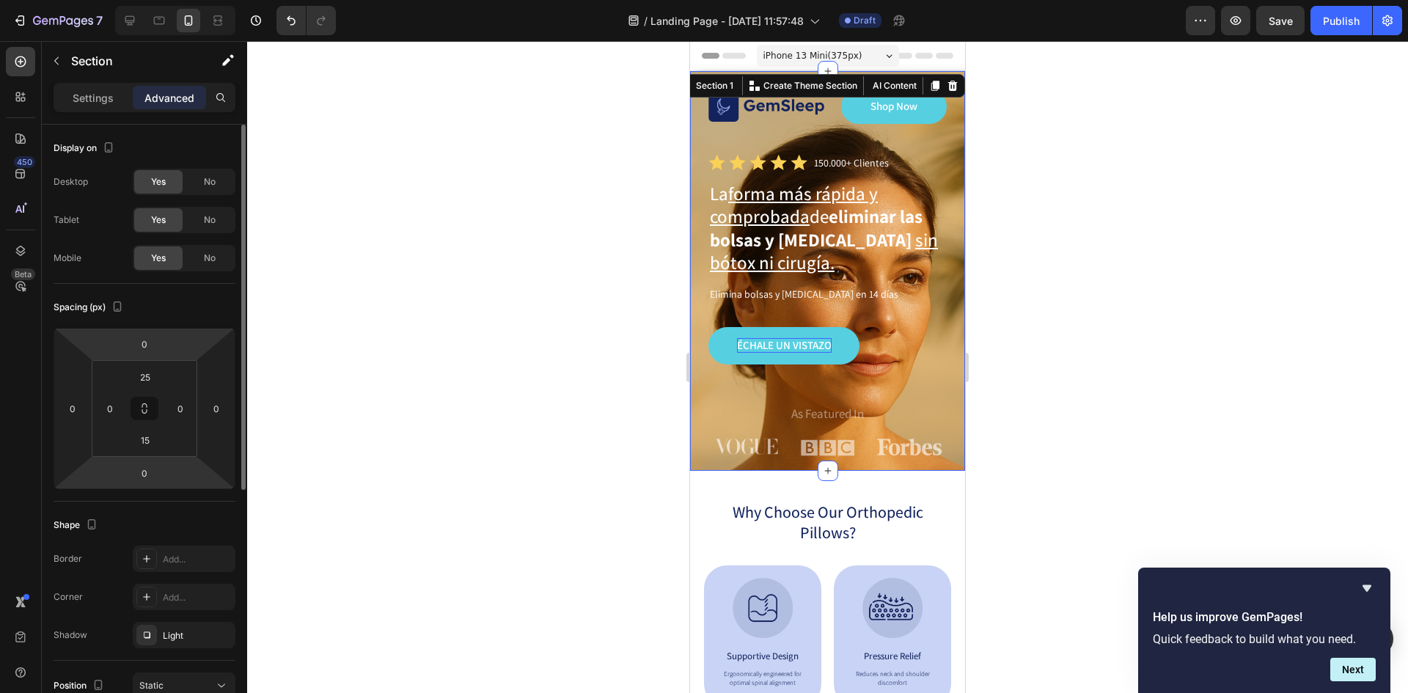
scroll to position [73, 0]
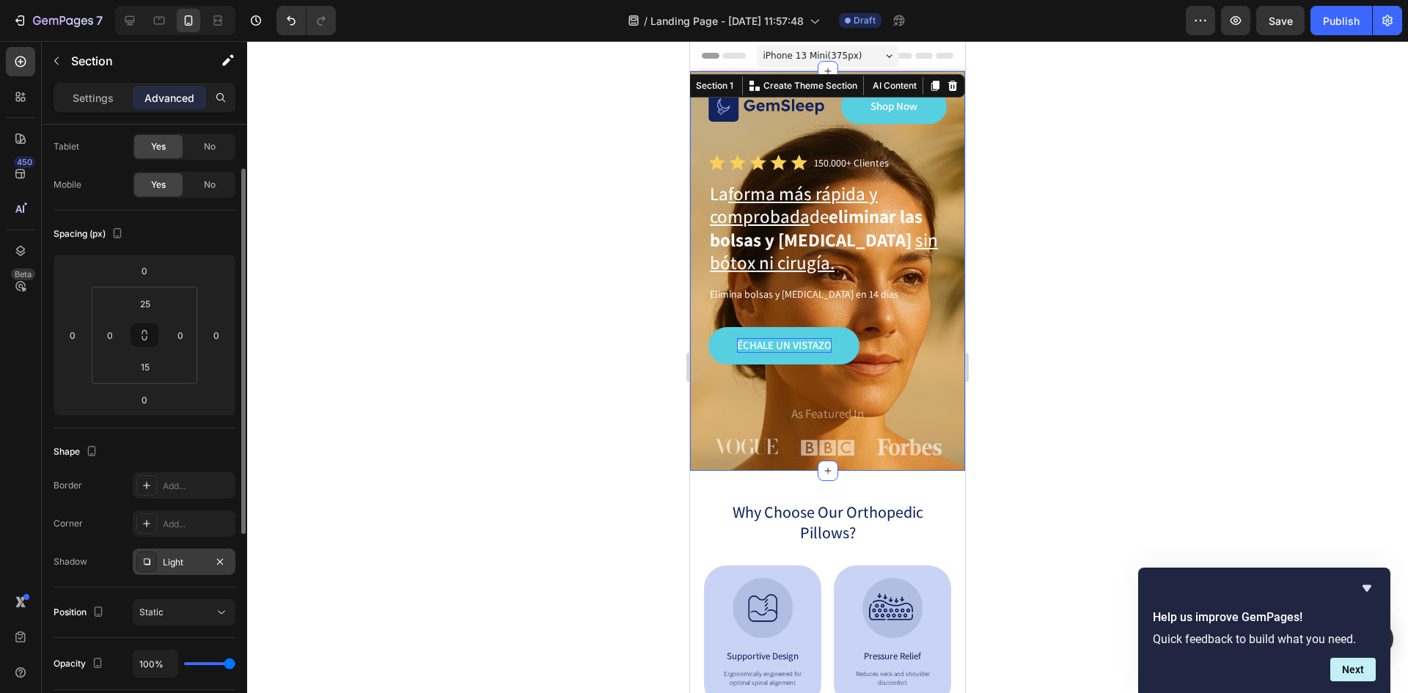
click at [178, 561] on div "Light" at bounding box center [184, 562] width 43 height 13
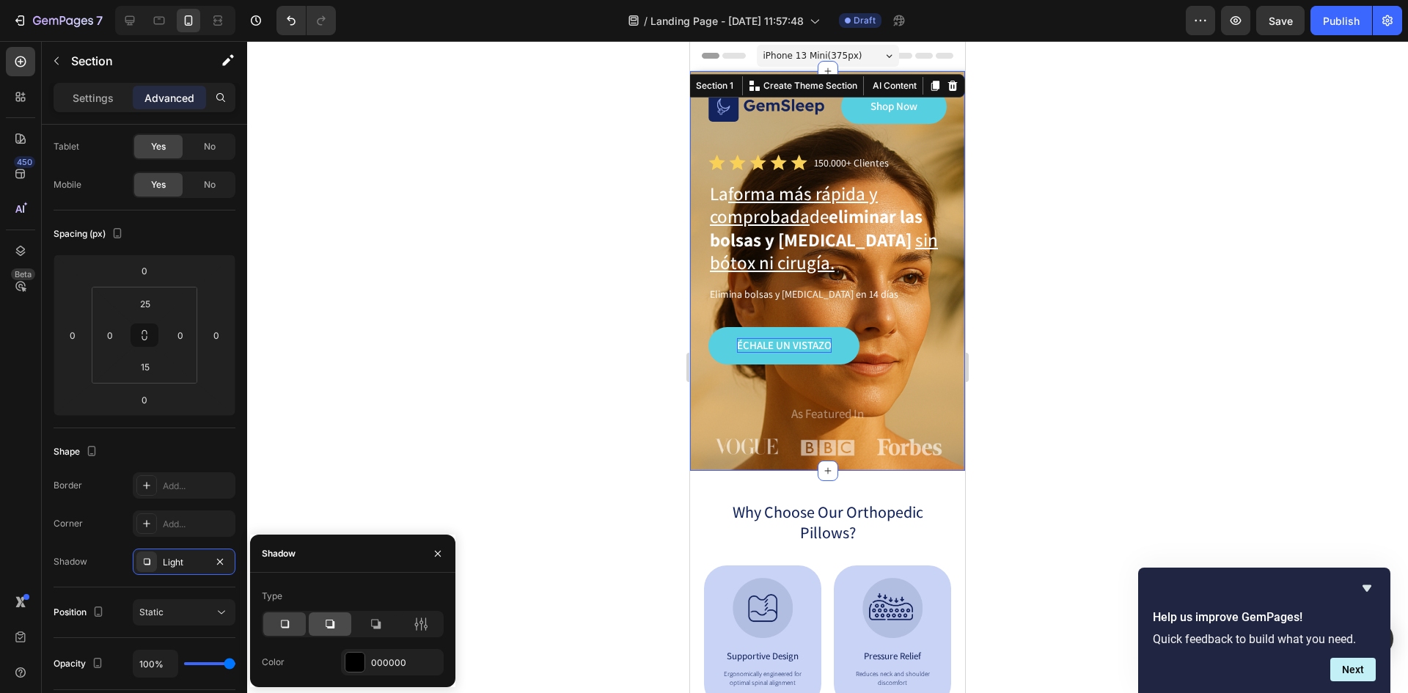
click at [335, 622] on icon at bounding box center [330, 624] width 15 height 15
click at [372, 626] on icon at bounding box center [375, 624] width 15 height 15
click at [216, 562] on icon "button" at bounding box center [220, 562] width 12 height 12
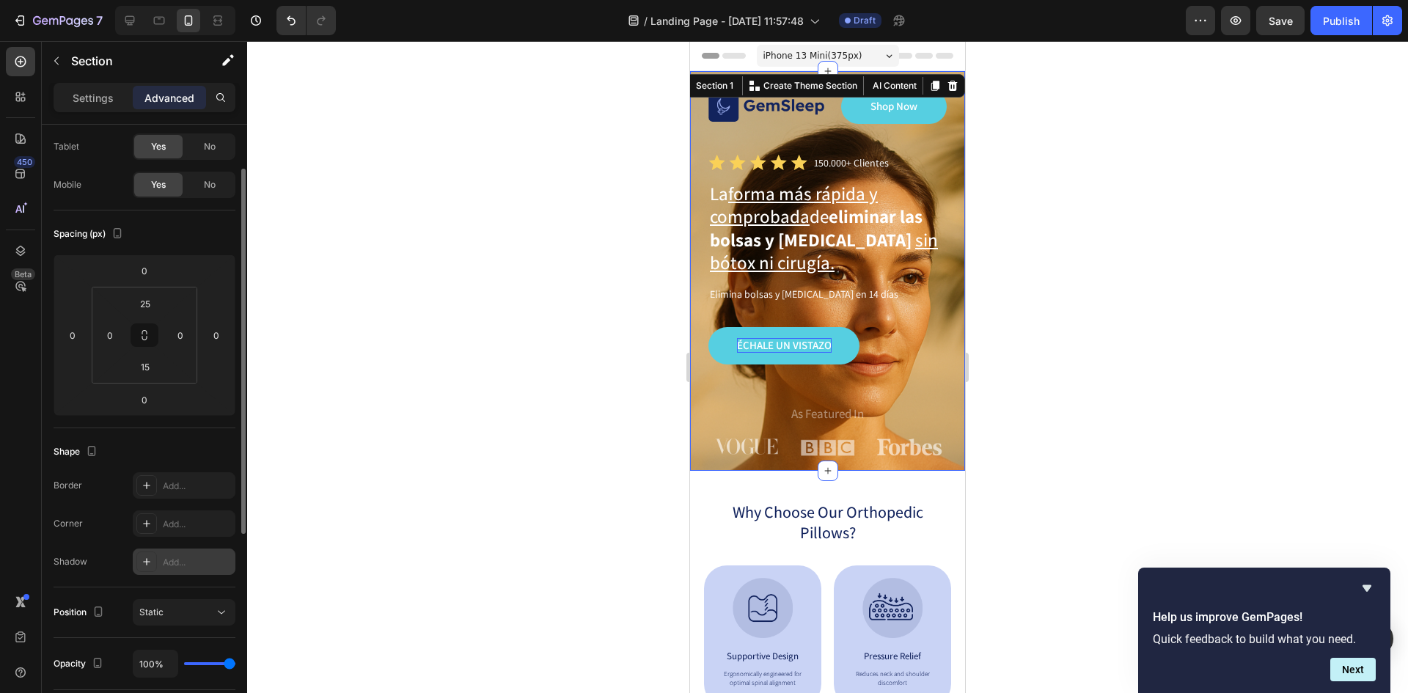
type input "48%"
type input "48"
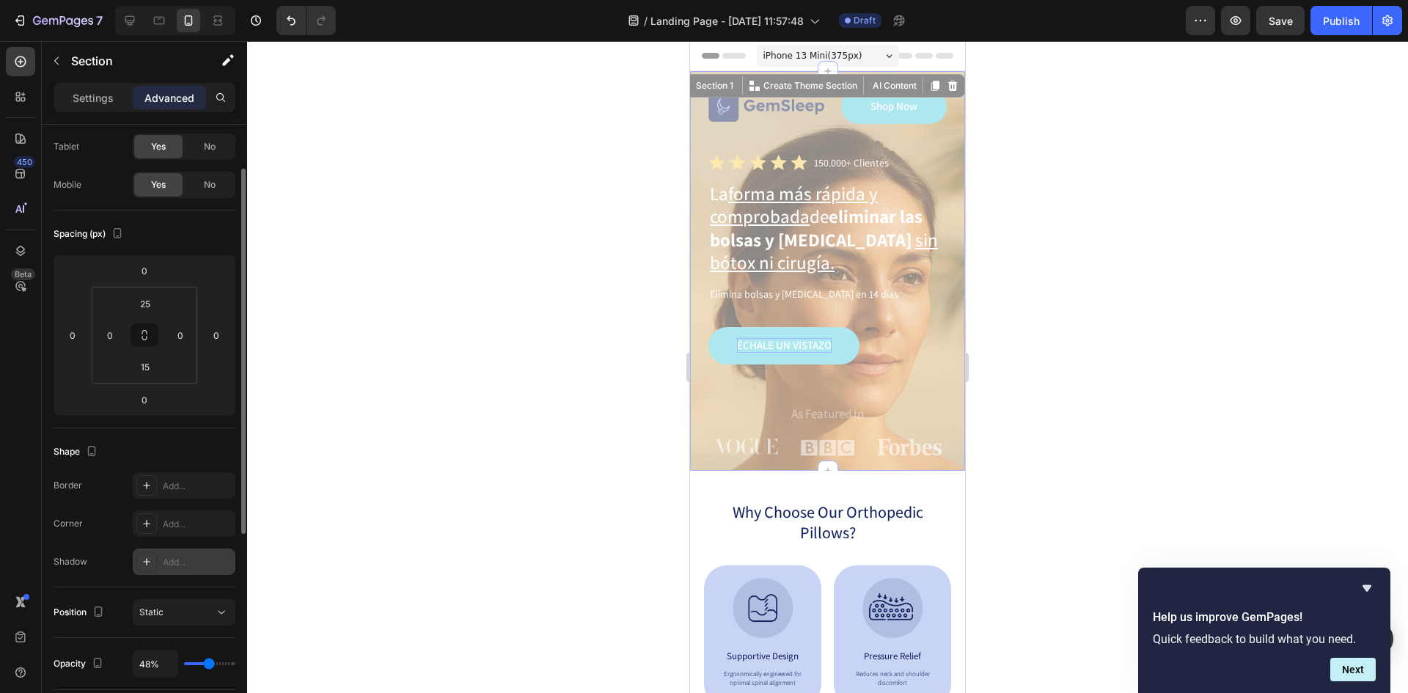
type input "44%"
type input "44"
type input "41%"
type input "41"
type input "39%"
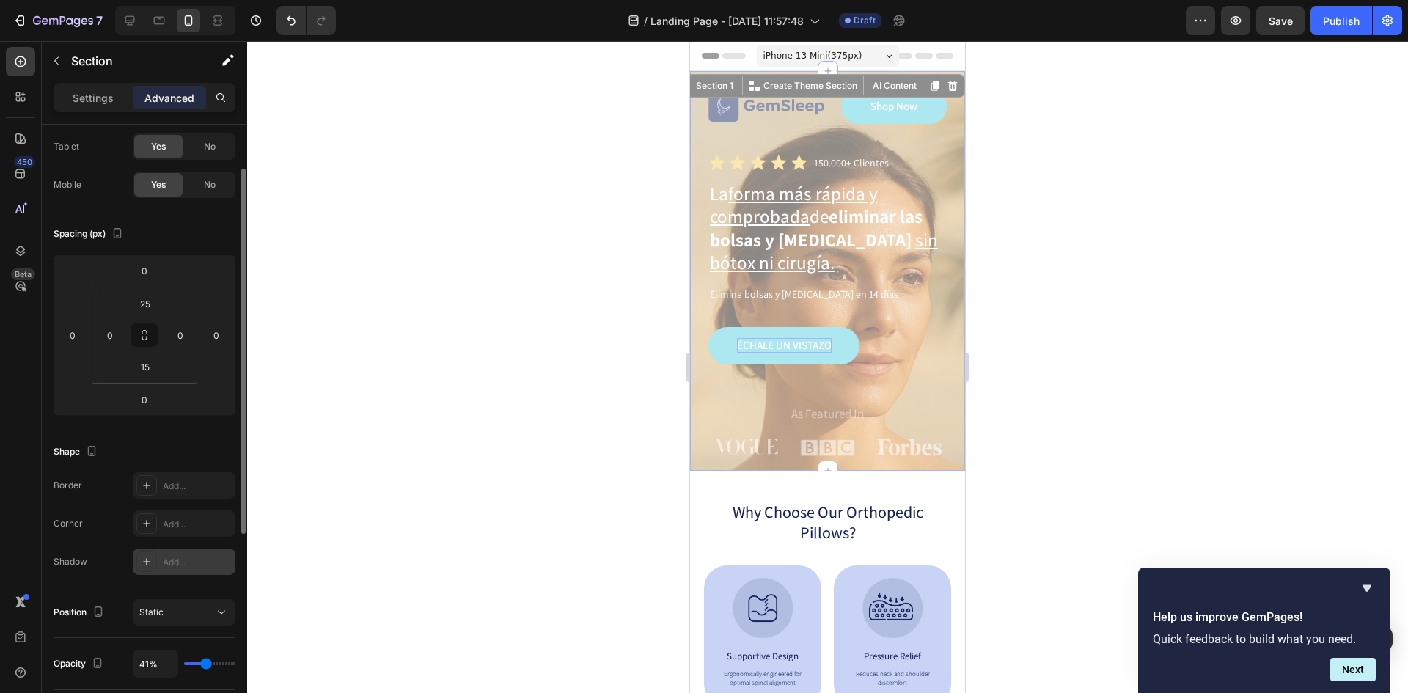
type input "39"
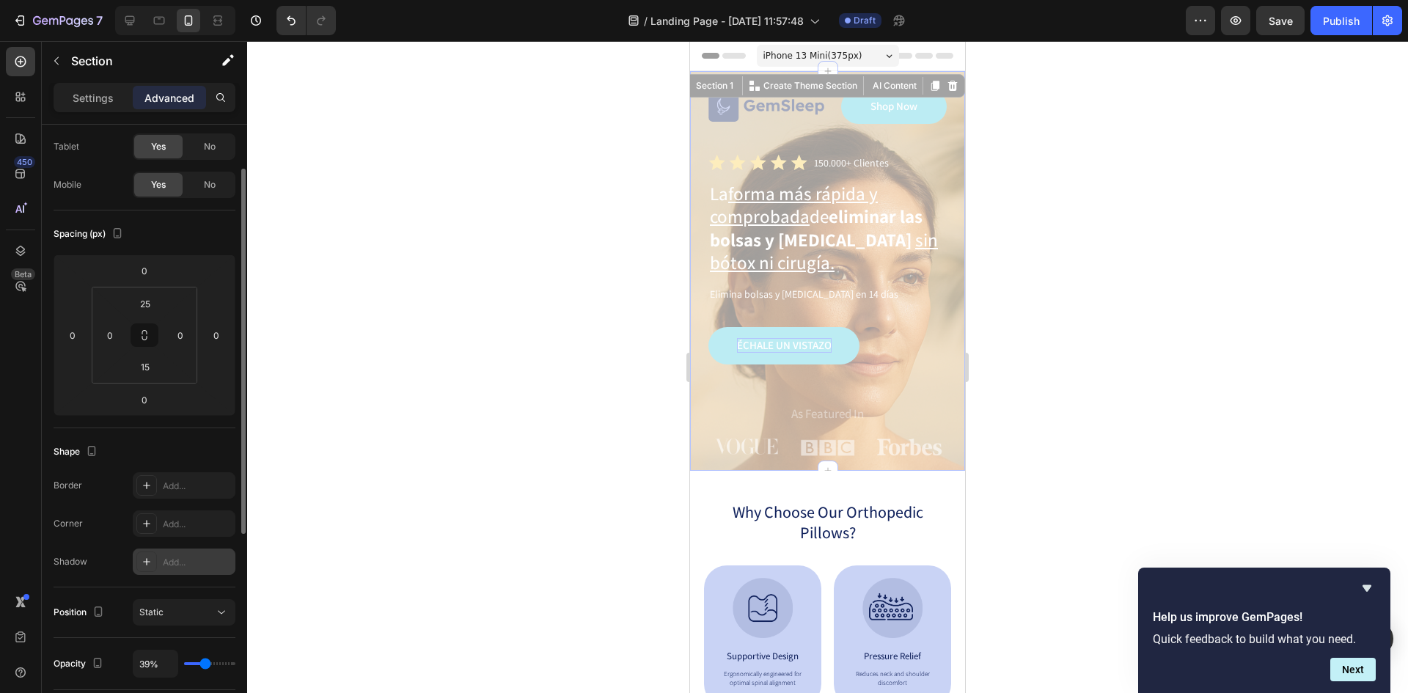
type input "43%"
type input "43"
type input "44%"
type input "44"
type input "46%"
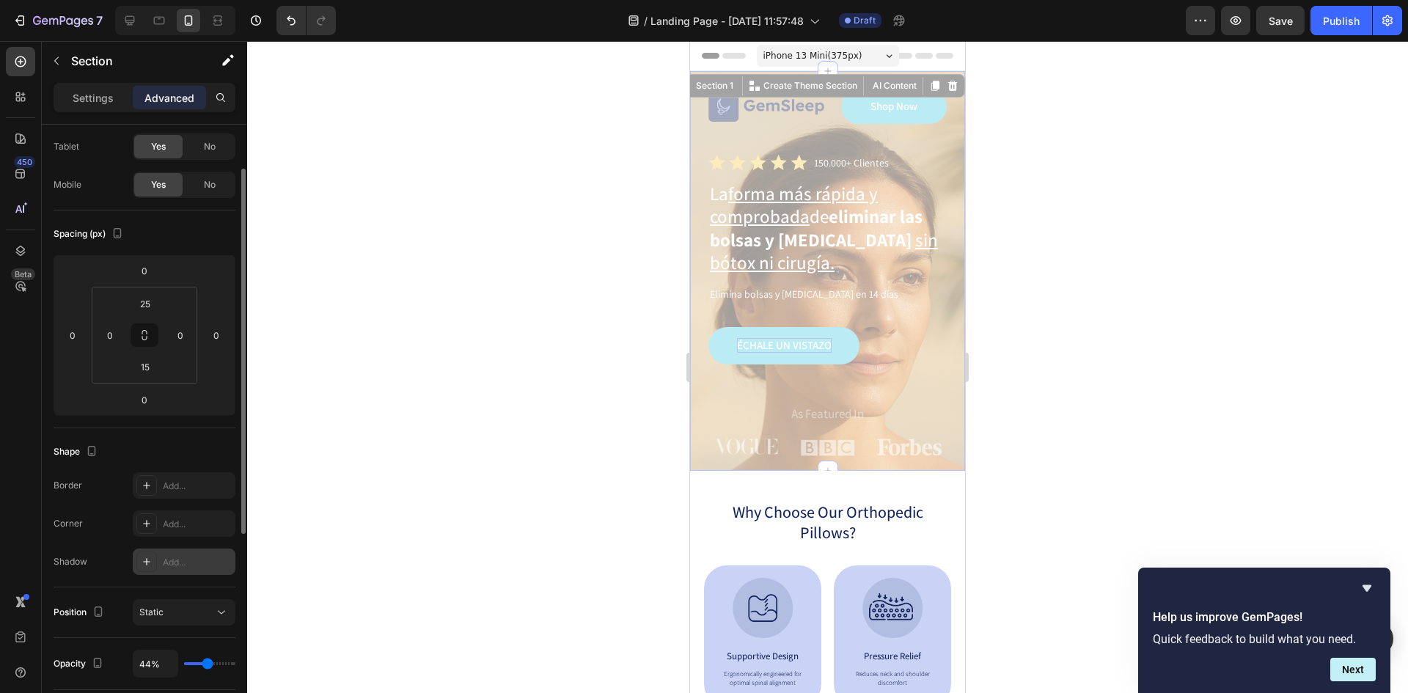
type input "46"
type input "48%"
type input "48"
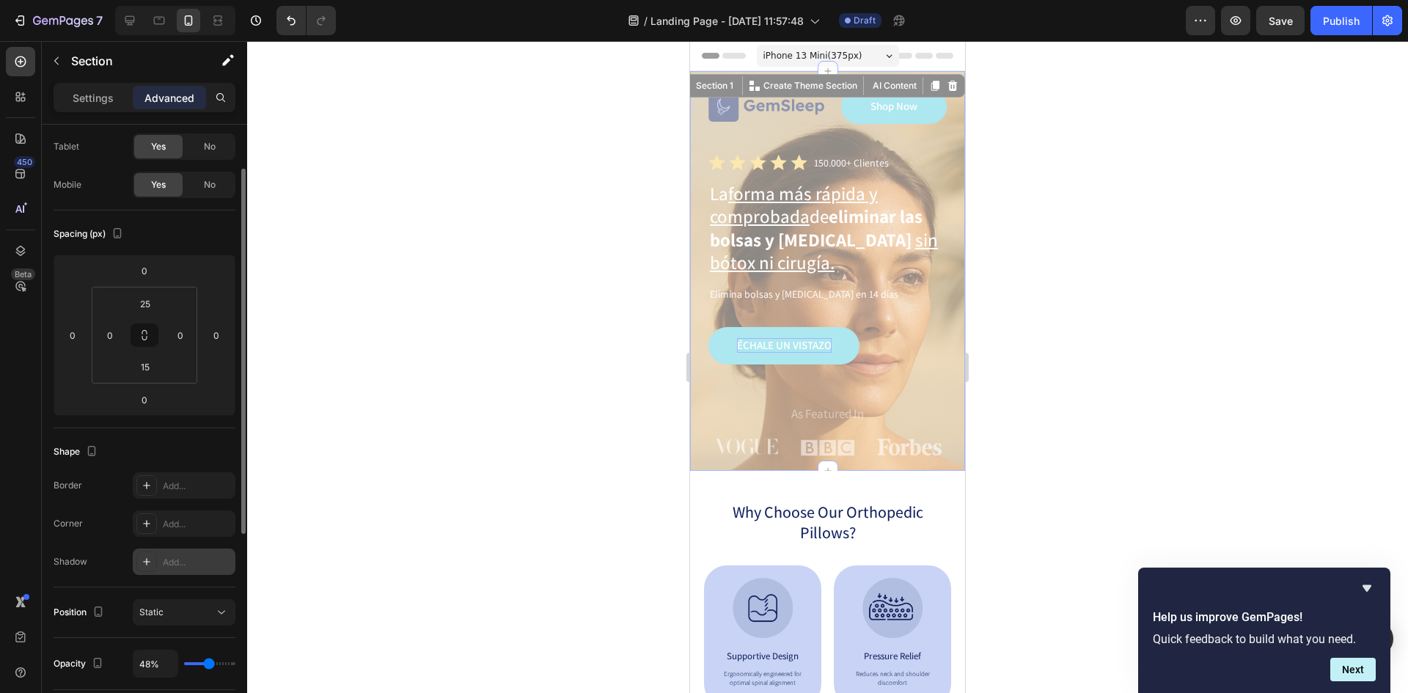
type input "50%"
type input "50"
type input "52%"
type input "52"
type input "65%"
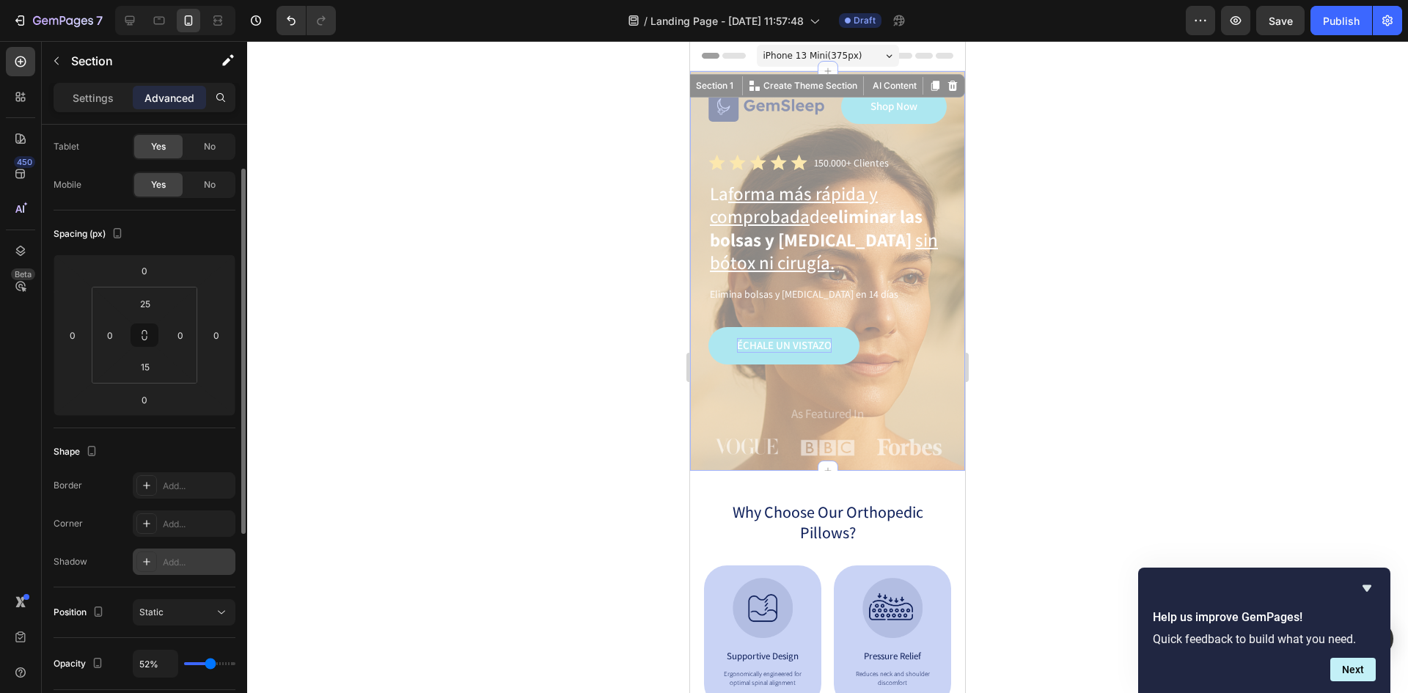
type input "65"
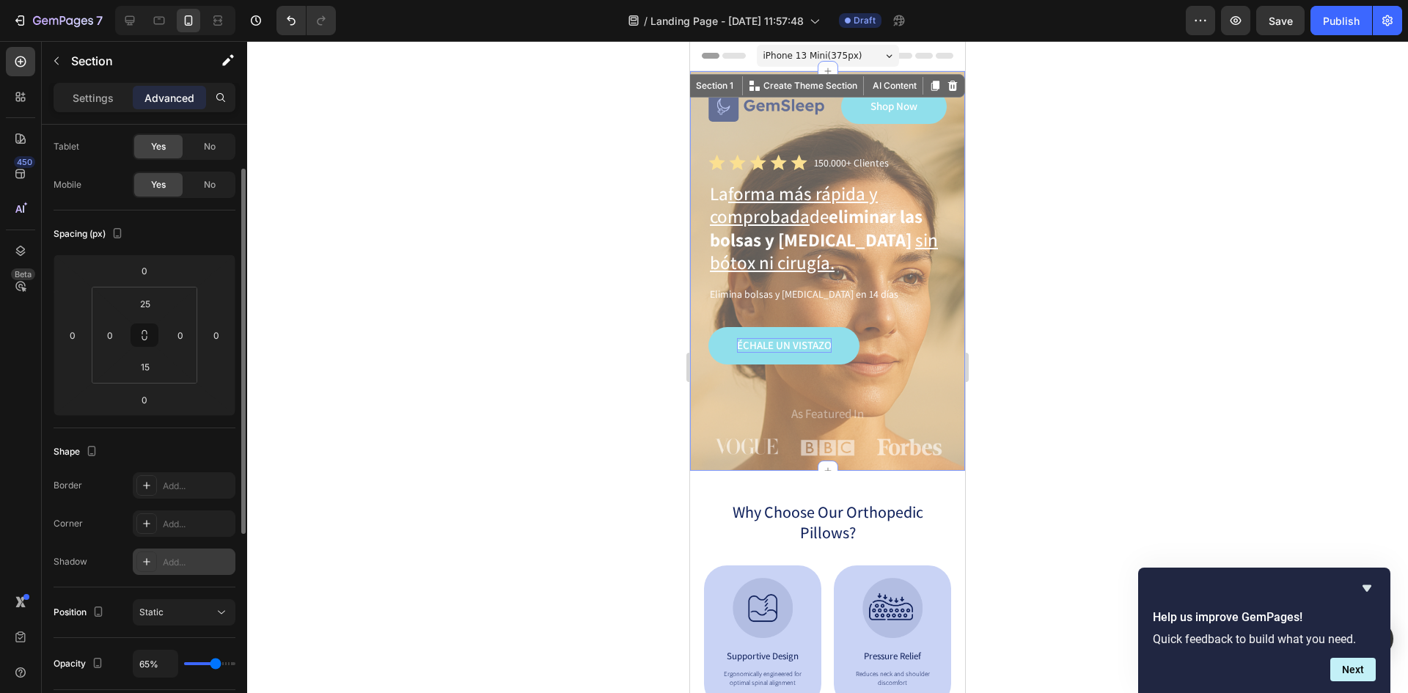
type input "67%"
type input "67"
type input "100%"
type input "100"
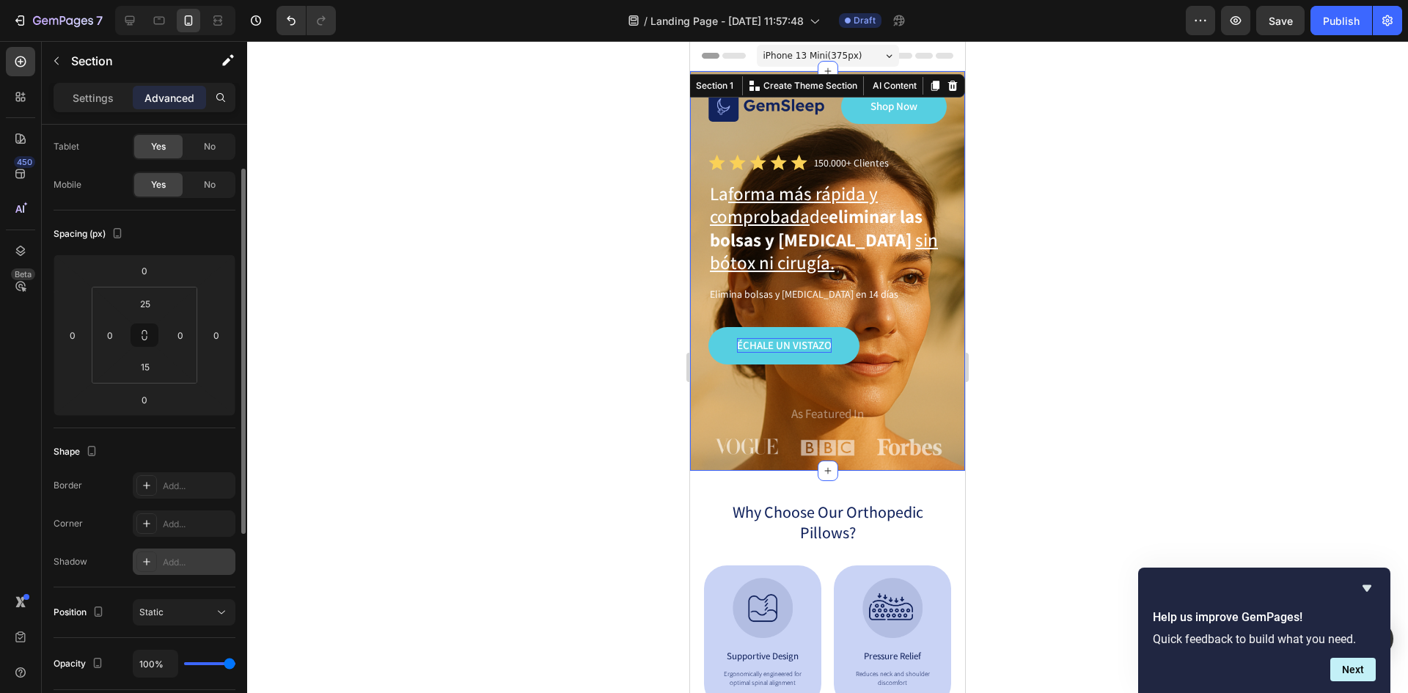
drag, startPoint x: 232, startPoint y: 661, endPoint x: 247, endPoint y: 674, distance: 19.8
click at [235, 665] on input "range" at bounding box center [209, 663] width 51 height 3
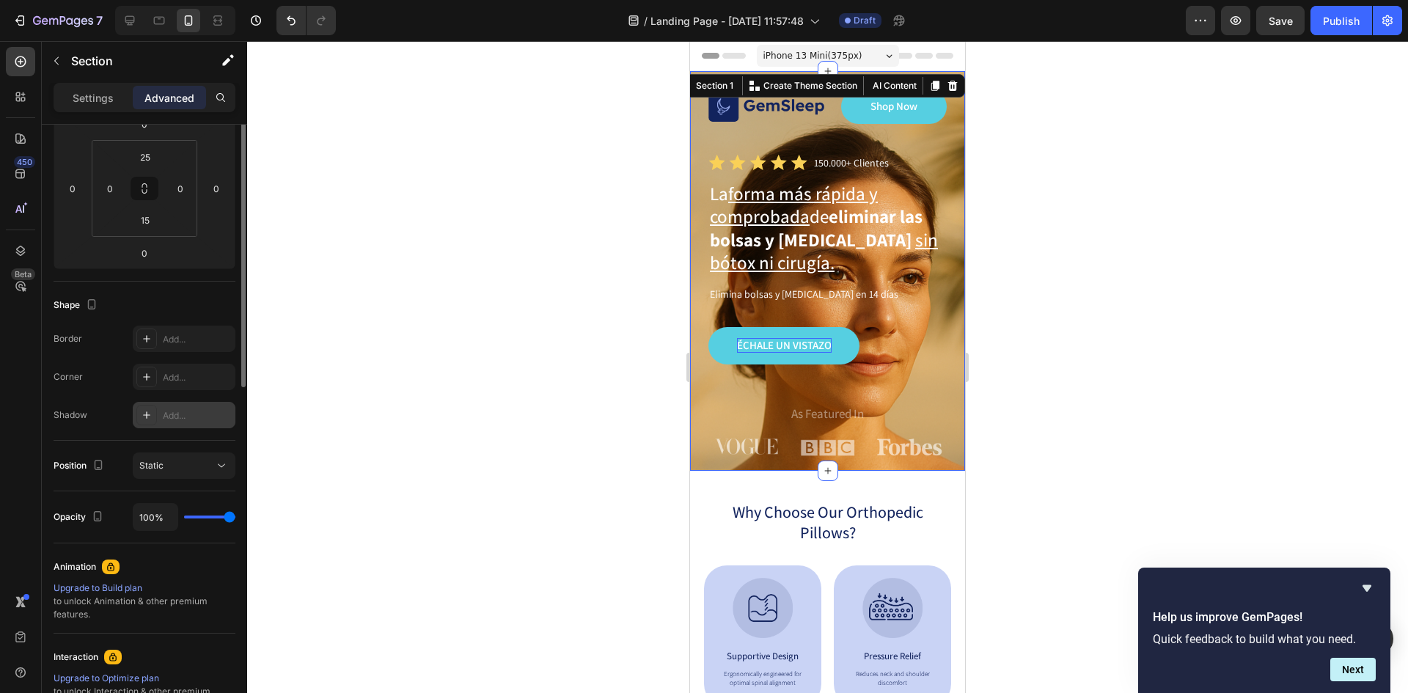
scroll to position [0, 0]
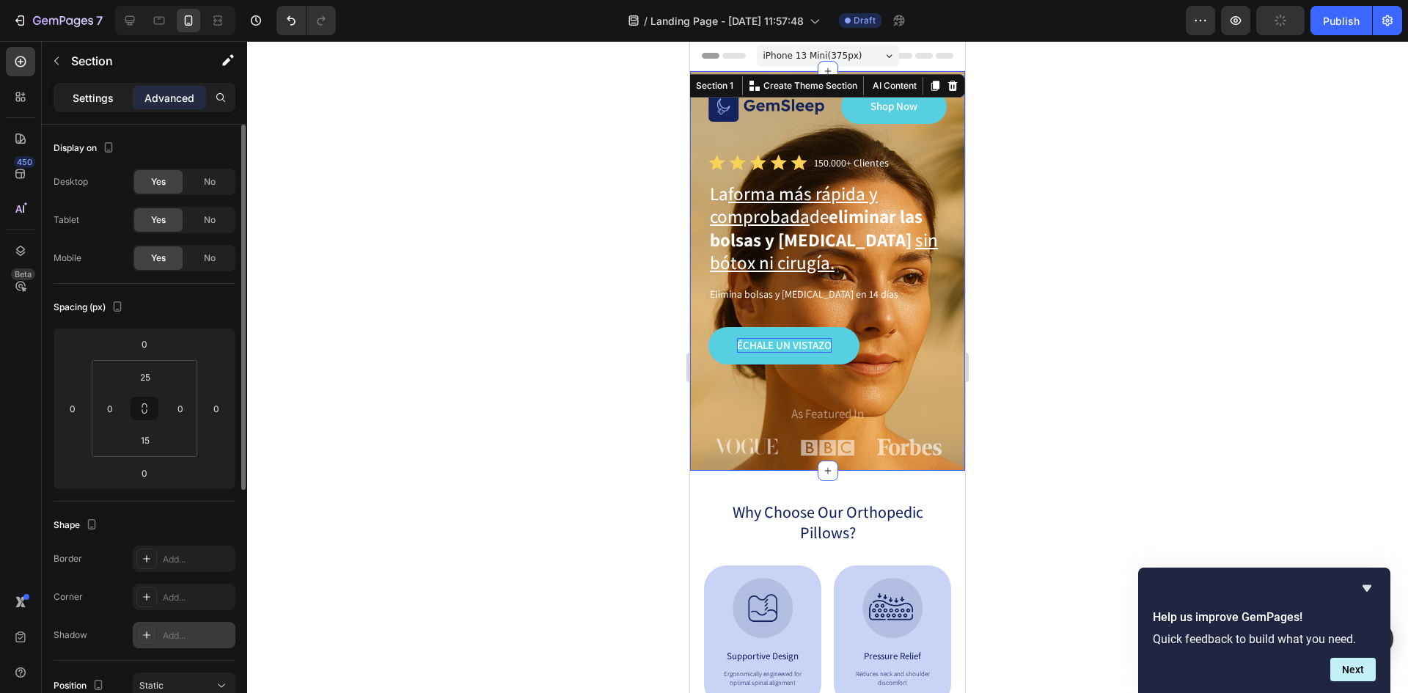
click at [87, 90] on p "Settings" at bounding box center [93, 97] width 41 height 15
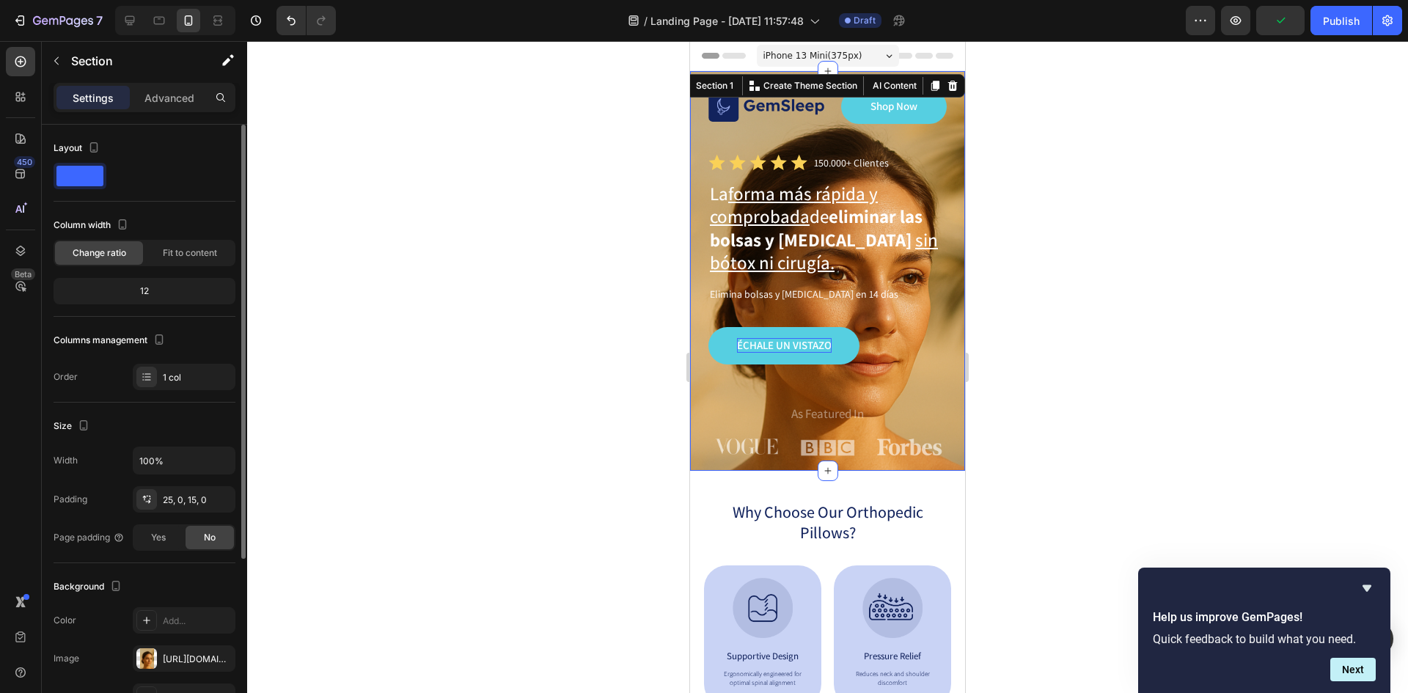
click at [73, 168] on span at bounding box center [79, 176] width 47 height 21
click at [74, 178] on span at bounding box center [79, 176] width 47 height 21
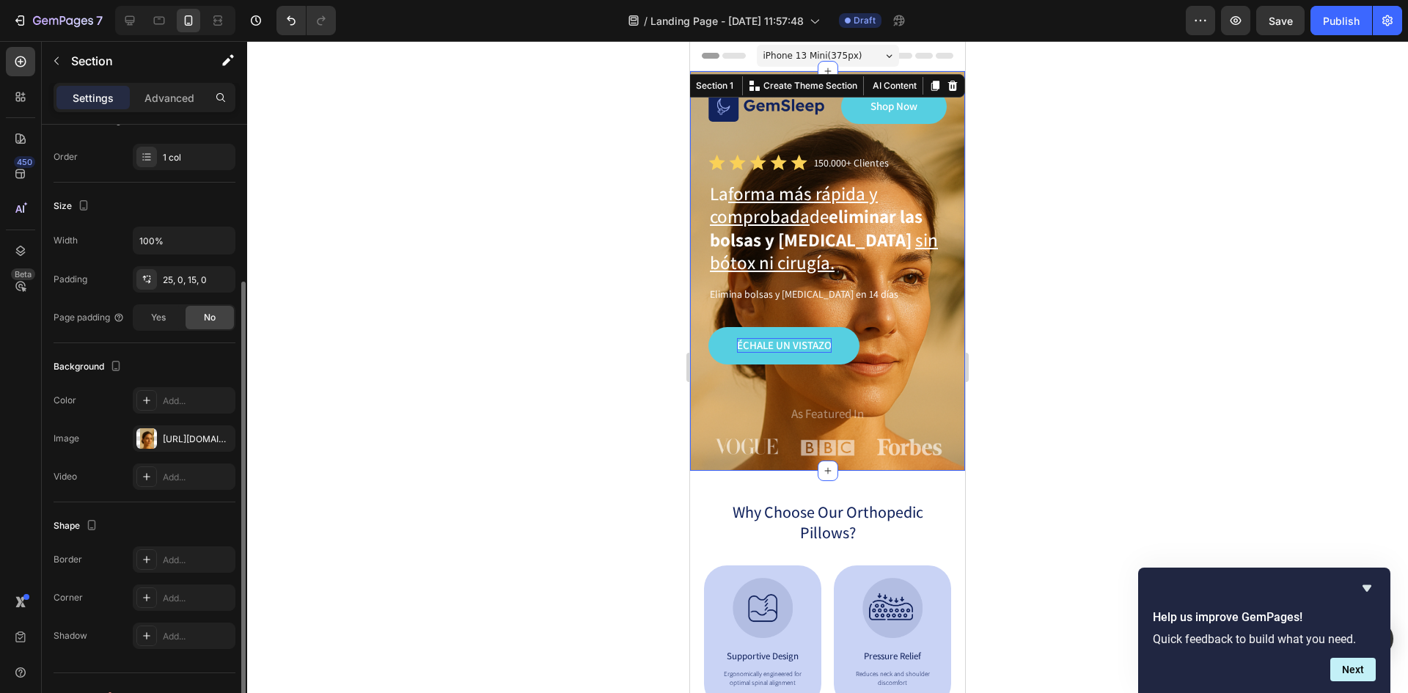
scroll to position [246, 0]
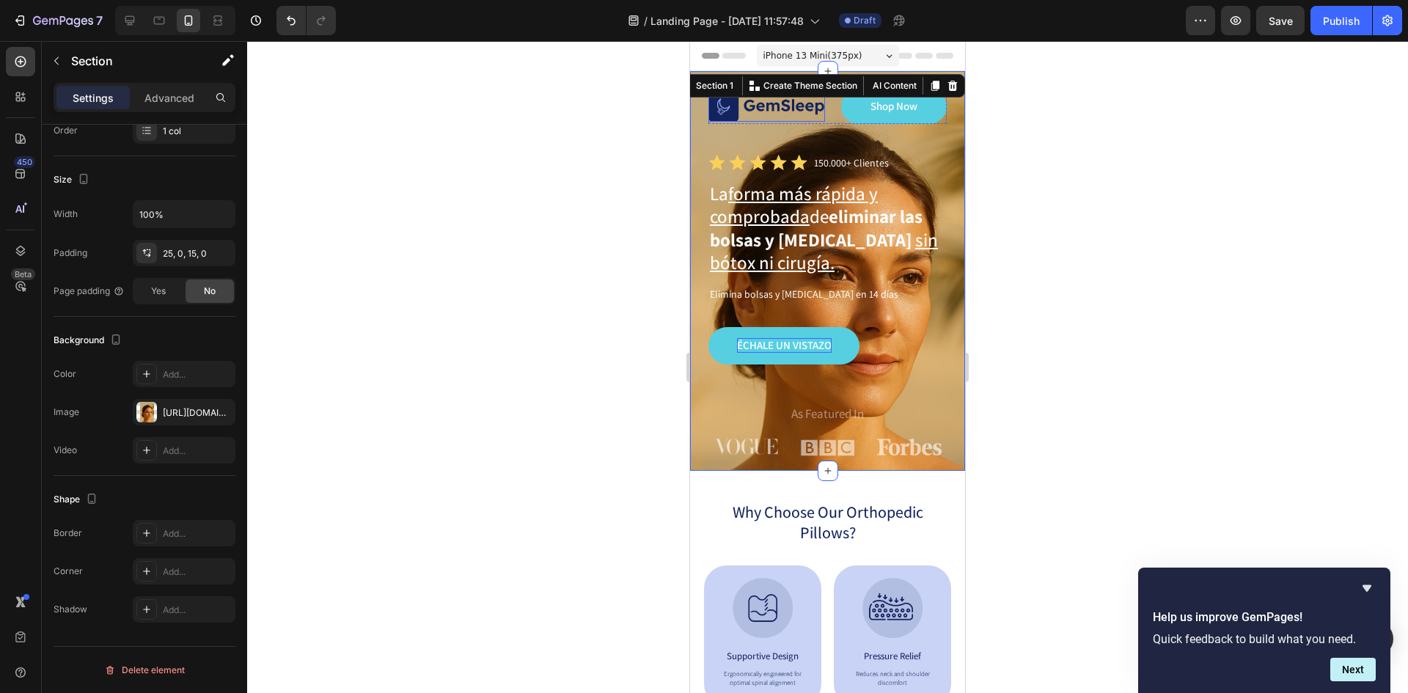
click at [757, 113] on img at bounding box center [766, 107] width 117 height 30
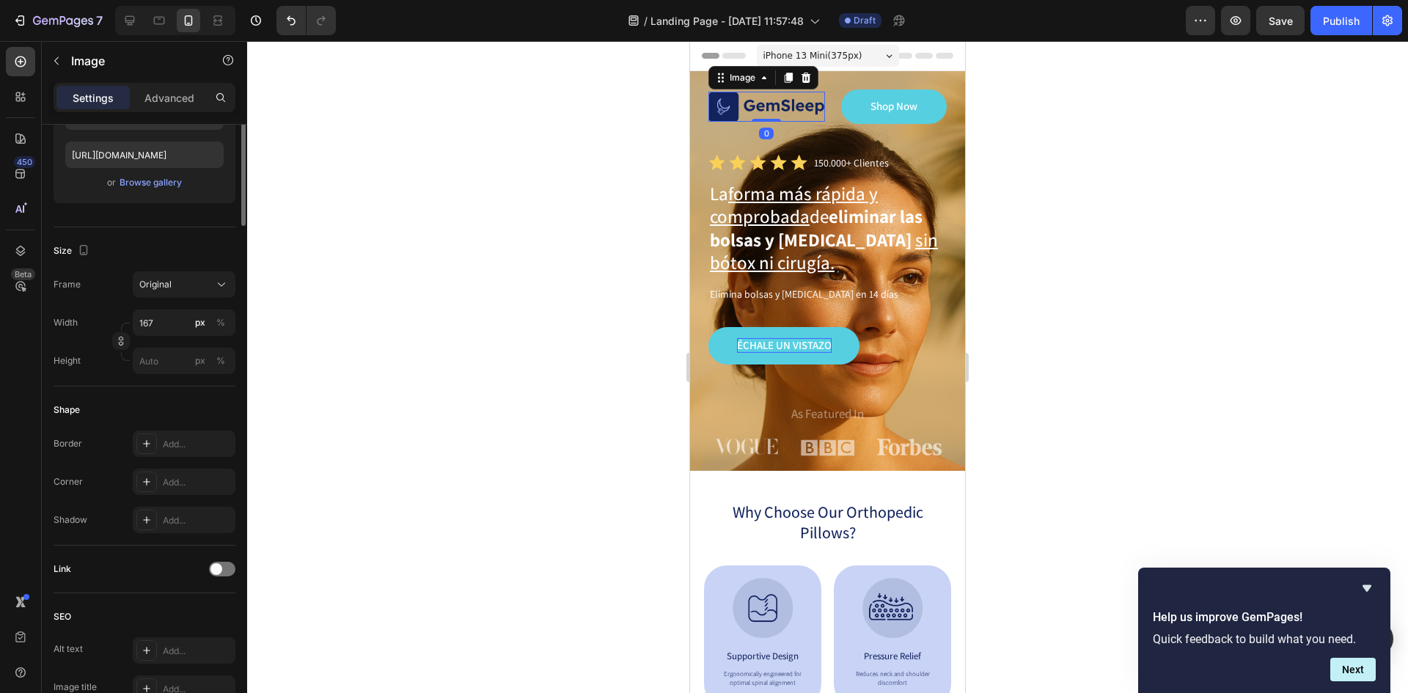
scroll to position [0, 0]
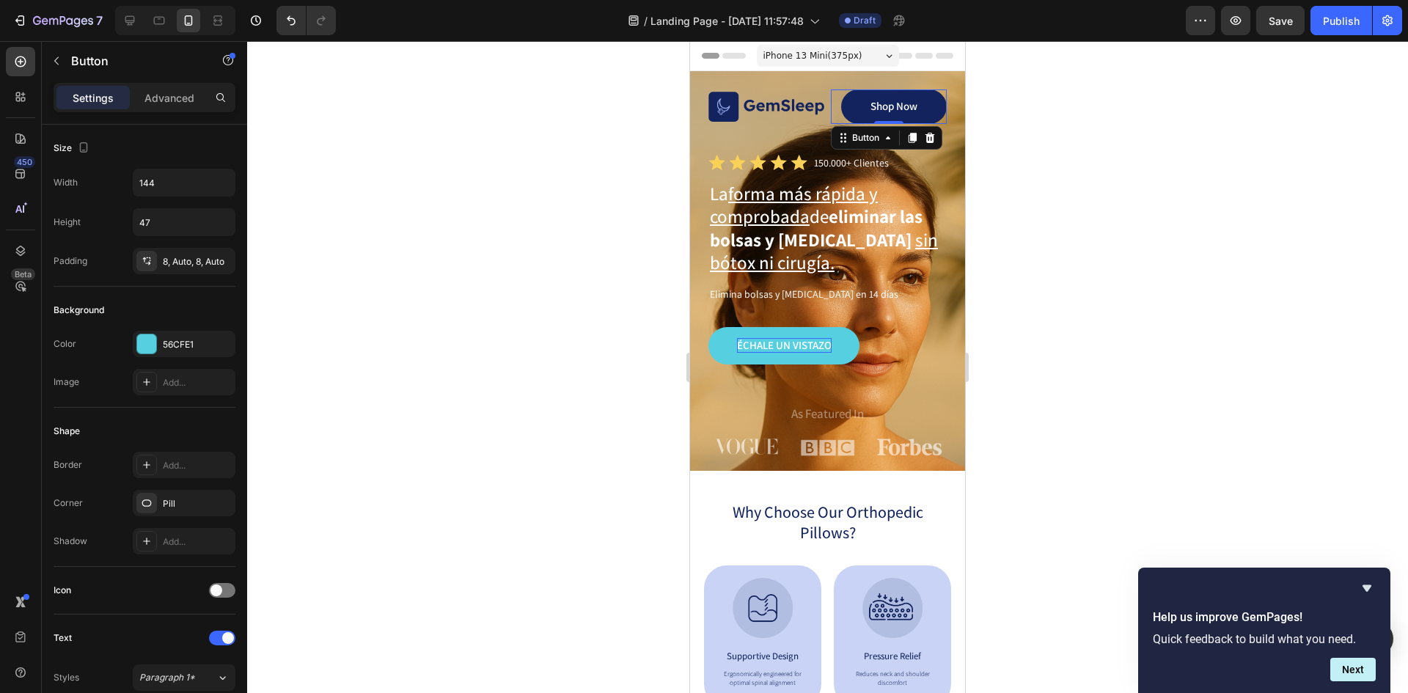
click at [910, 108] on link "Shop Now" at bounding box center [894, 106] width 106 height 34
click at [165, 101] on p "Advanced" at bounding box center [169, 97] width 50 height 15
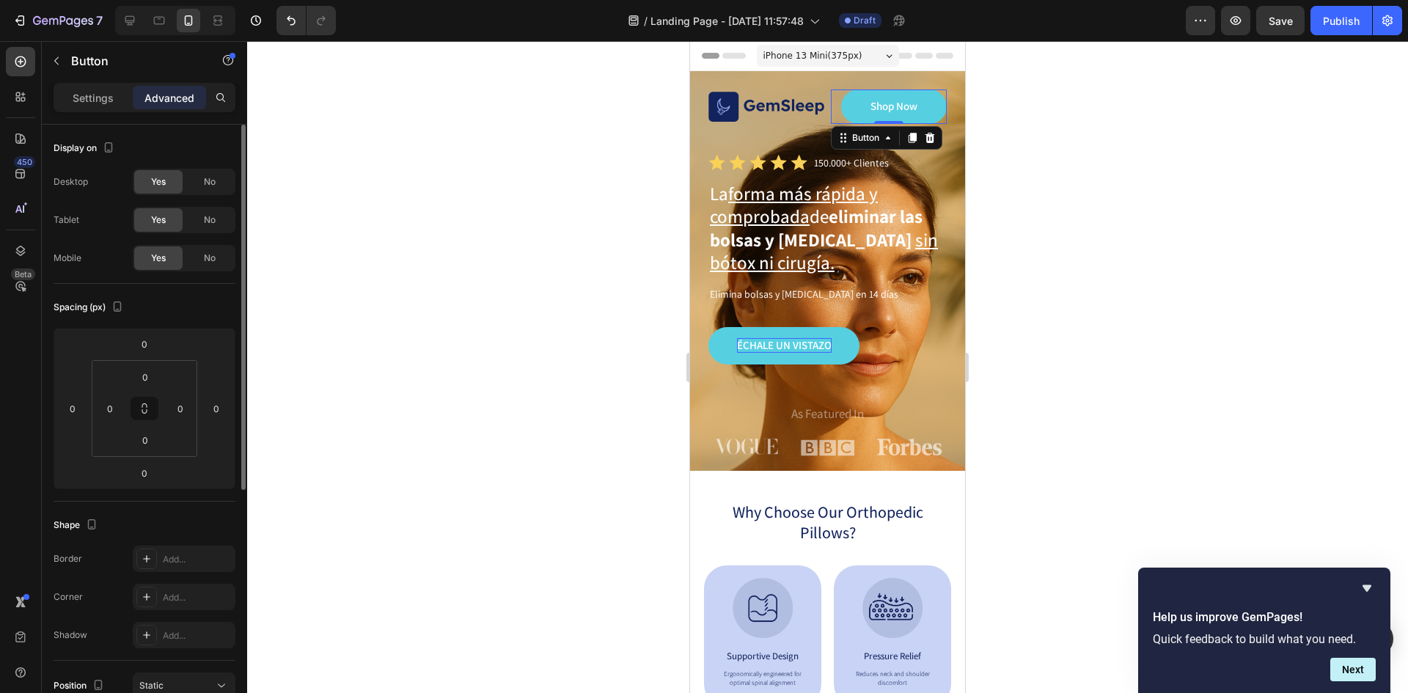
click at [94, 110] on div "Settings Advanced" at bounding box center [145, 97] width 182 height 29
drag, startPoint x: 93, startPoint y: 105, endPoint x: 94, endPoint y: 95, distance: 10.3
click at [92, 101] on p "Settings" at bounding box center [93, 97] width 41 height 15
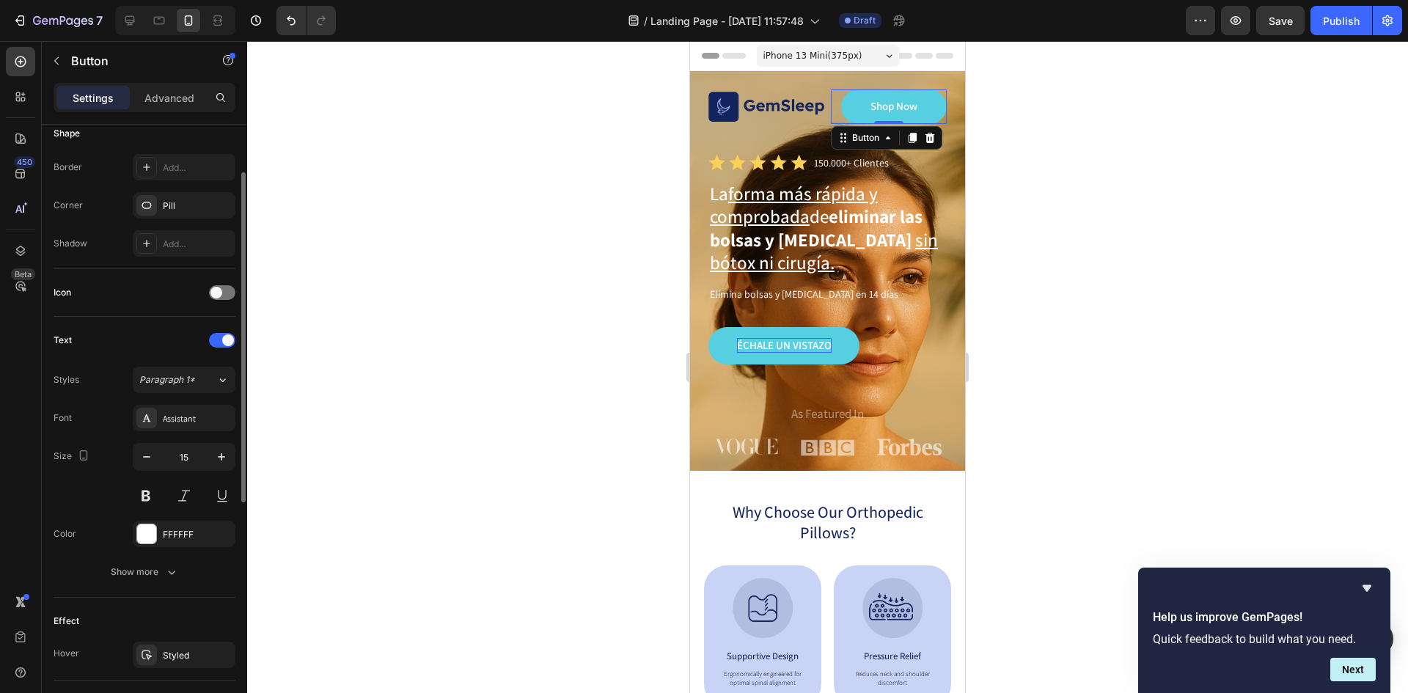
scroll to position [224, 0]
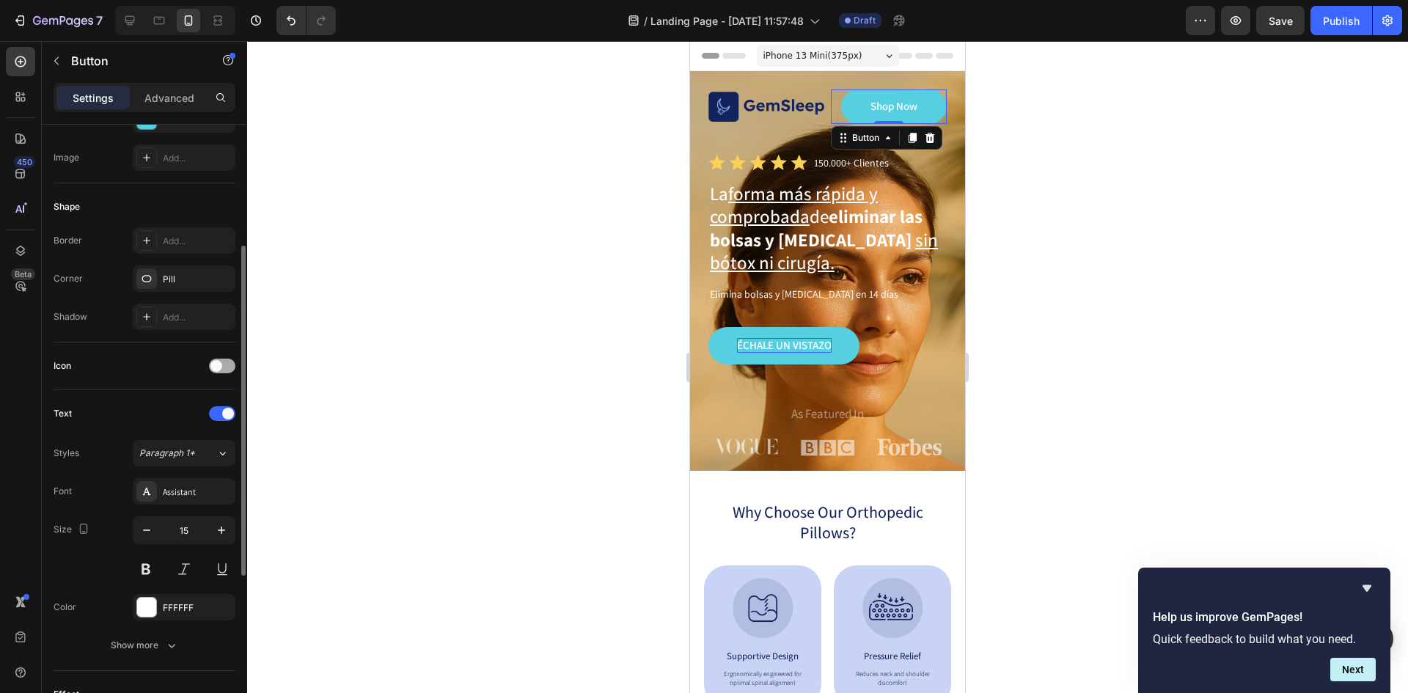
click at [228, 366] on div at bounding box center [222, 366] width 26 height 15
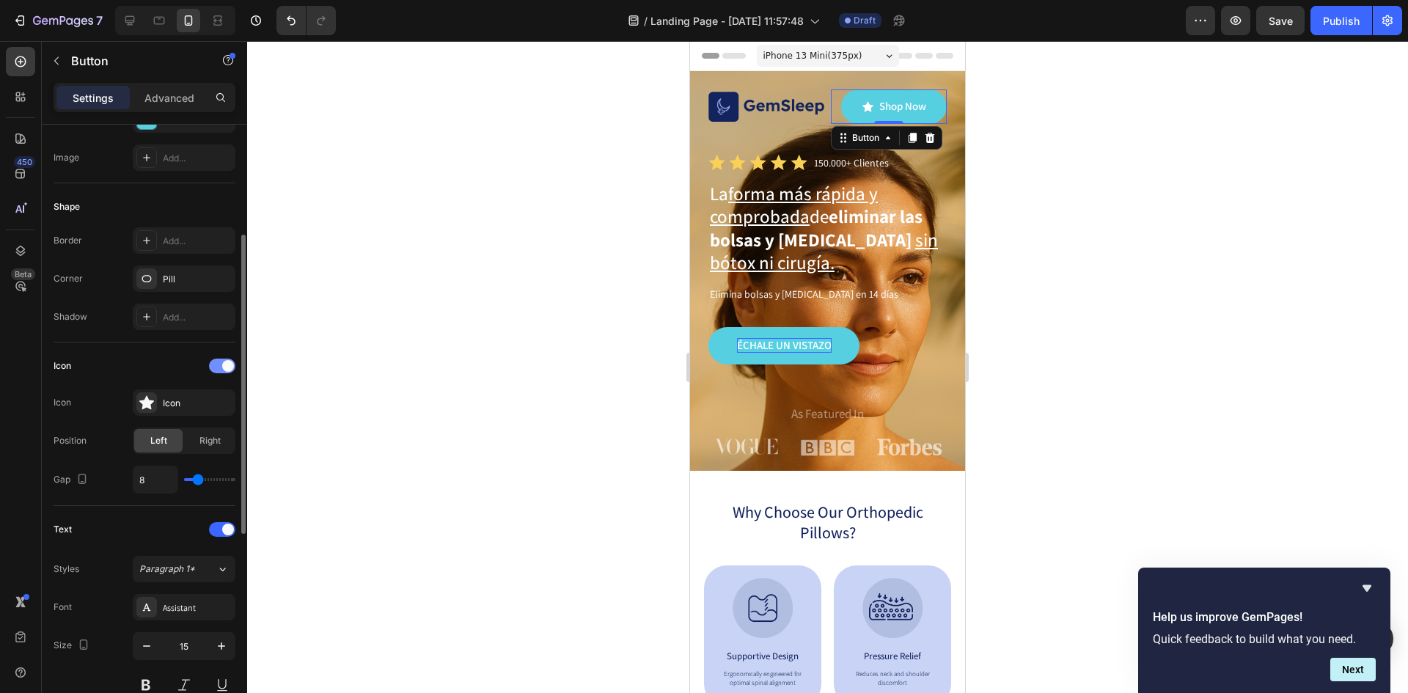
click at [228, 367] on span at bounding box center [228, 366] width 12 height 12
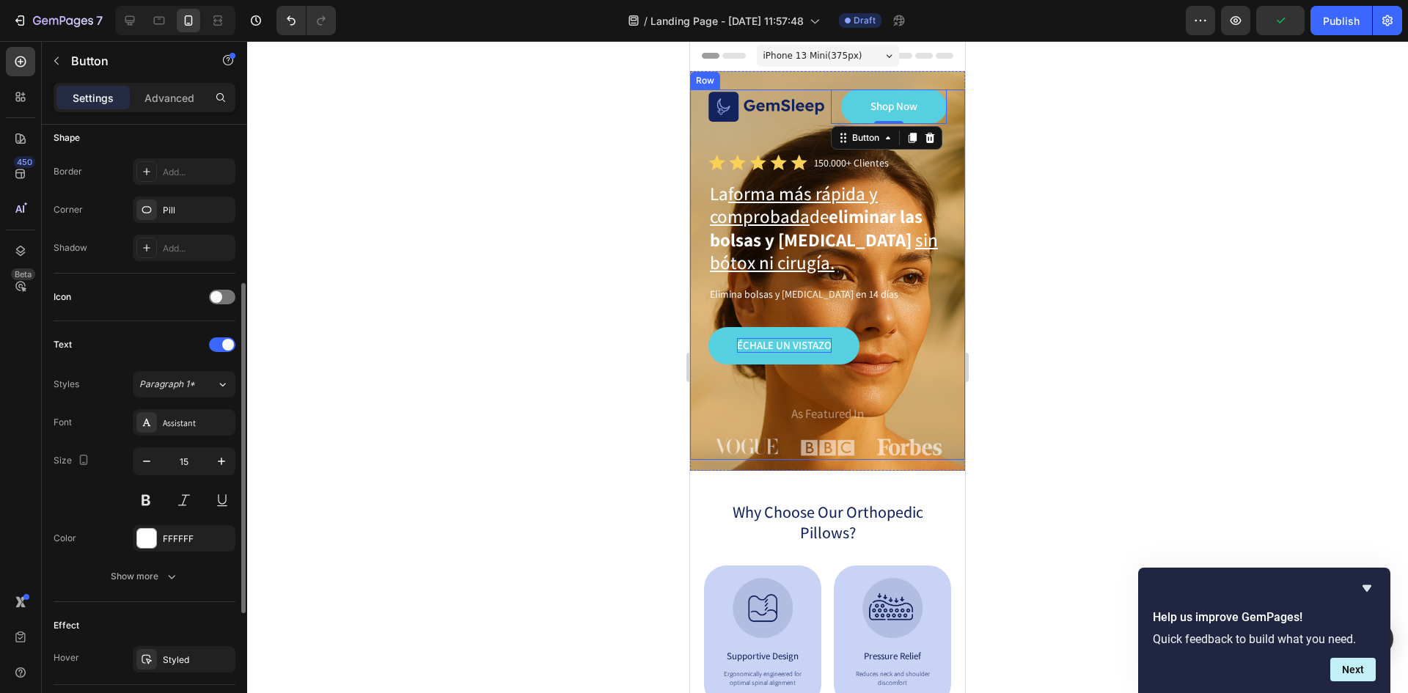
scroll to position [440, 0]
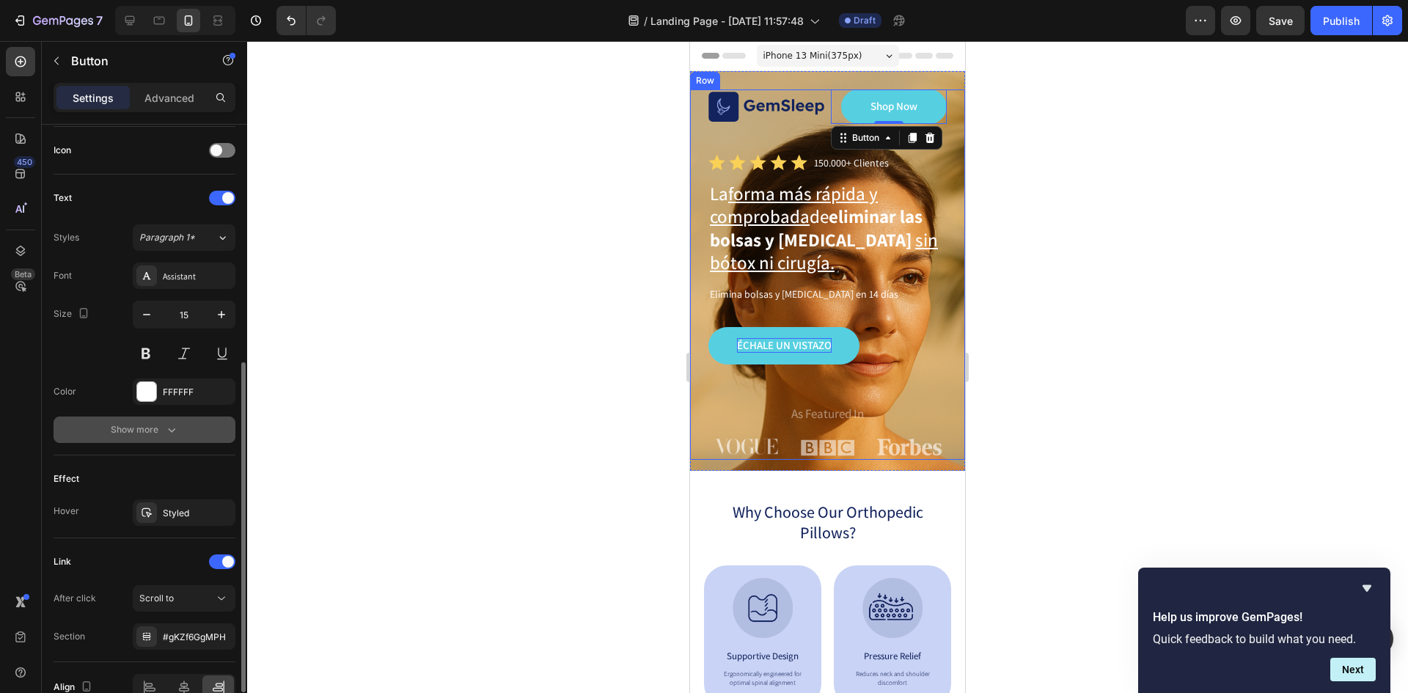
click at [138, 428] on div "Show more" at bounding box center [145, 429] width 68 height 15
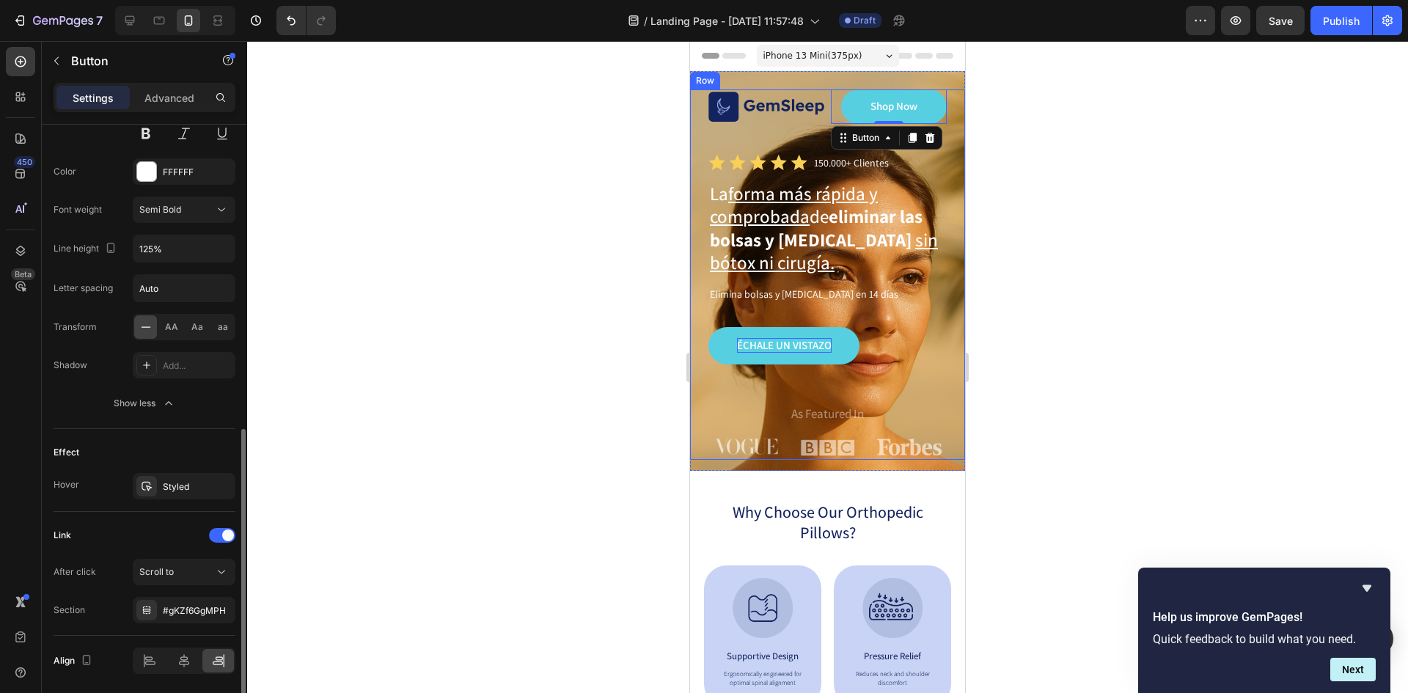
scroll to position [711, 0]
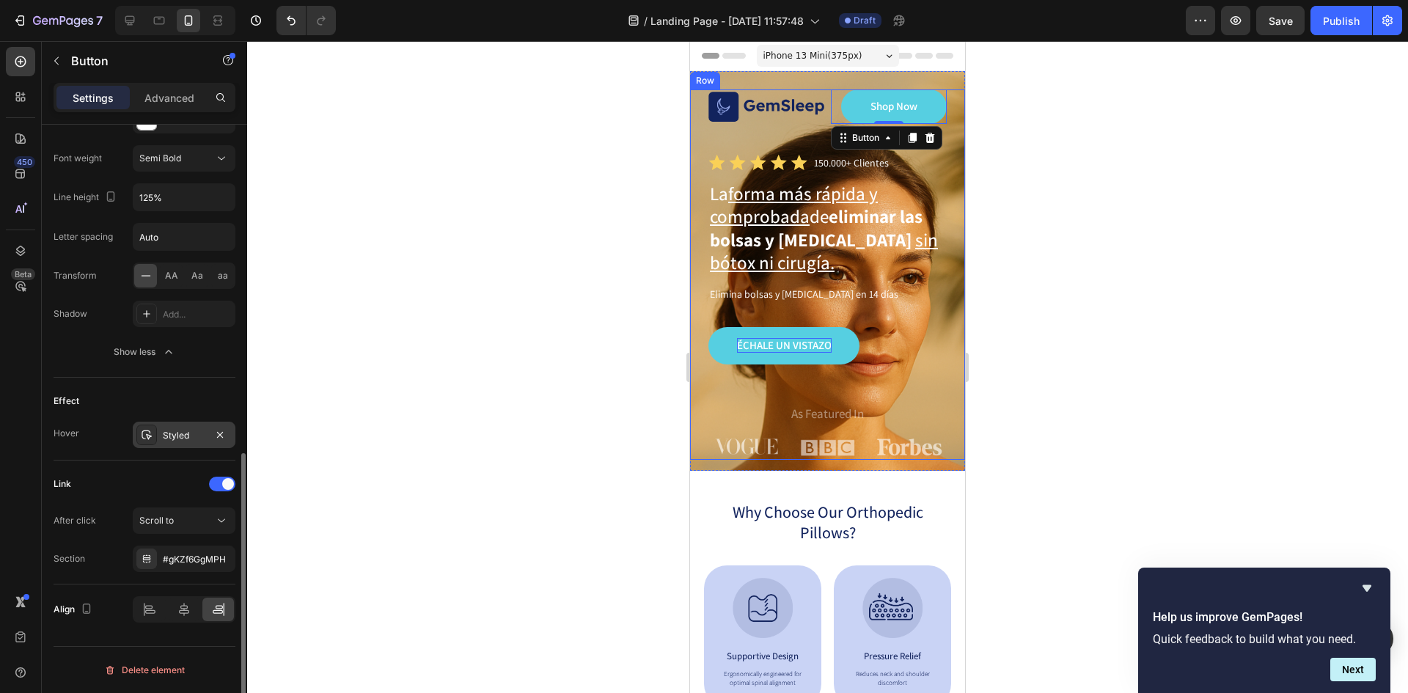
click at [191, 438] on div "Styled" at bounding box center [184, 435] width 43 height 13
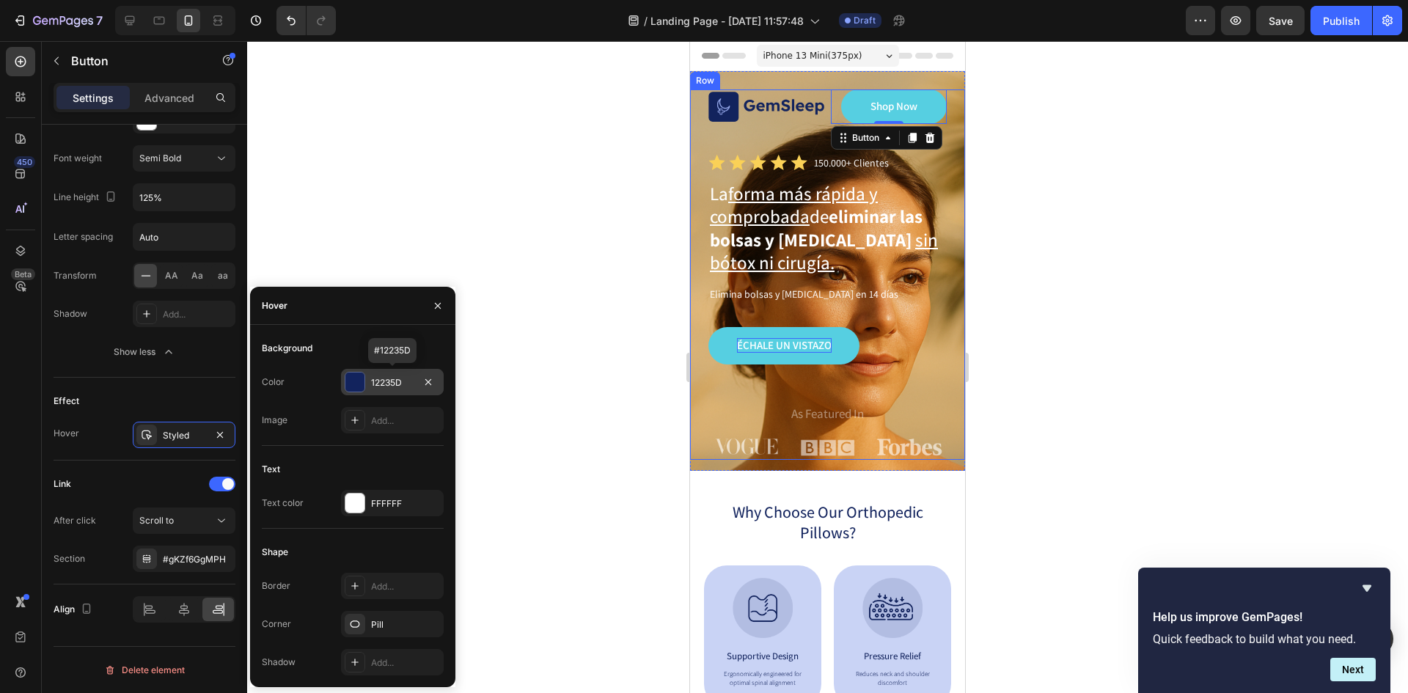
click at [391, 379] on div "12235D" at bounding box center [392, 382] width 43 height 13
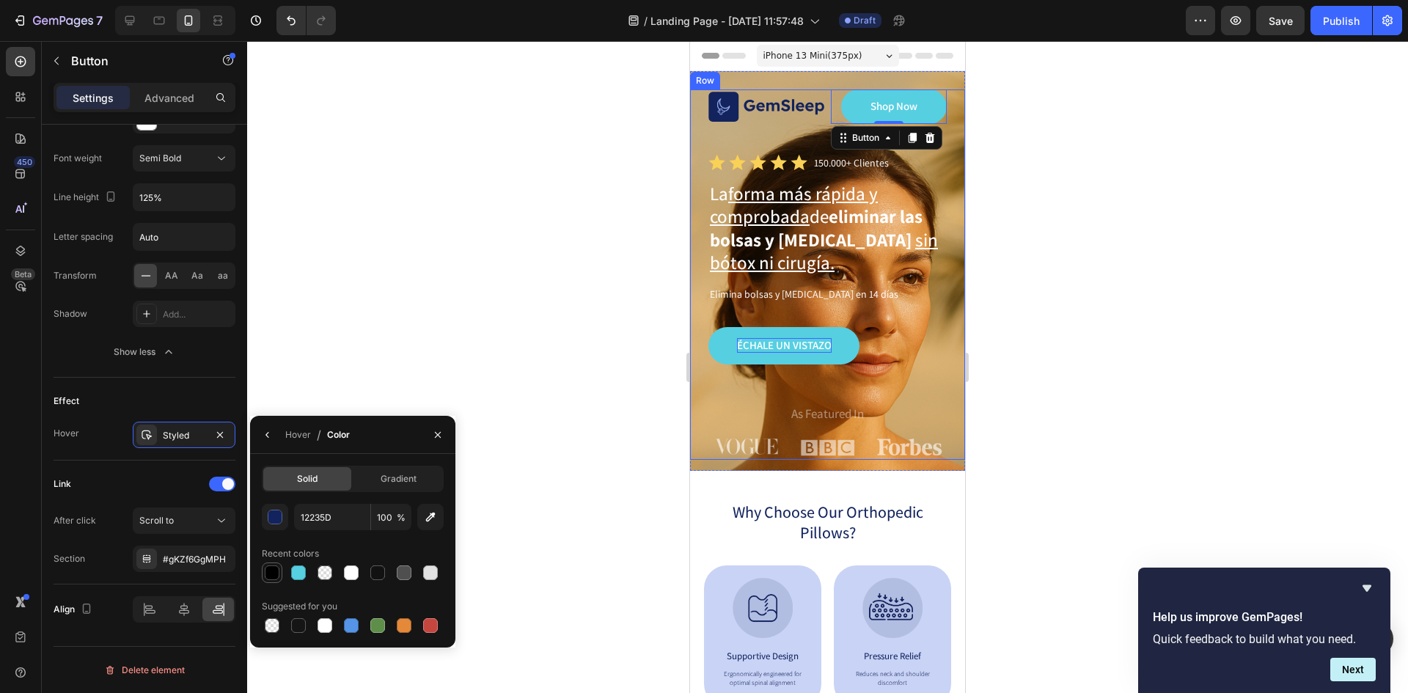
drag, startPoint x: 273, startPoint y: 565, endPoint x: 415, endPoint y: 422, distance: 201.7
click at [273, 565] on div at bounding box center [272, 573] width 18 height 18
drag, startPoint x: 298, startPoint y: 576, endPoint x: 329, endPoint y: 529, distance: 56.1
click at [300, 576] on div at bounding box center [298, 572] width 15 height 15
click at [271, 516] on div "button" at bounding box center [275, 517] width 15 height 15
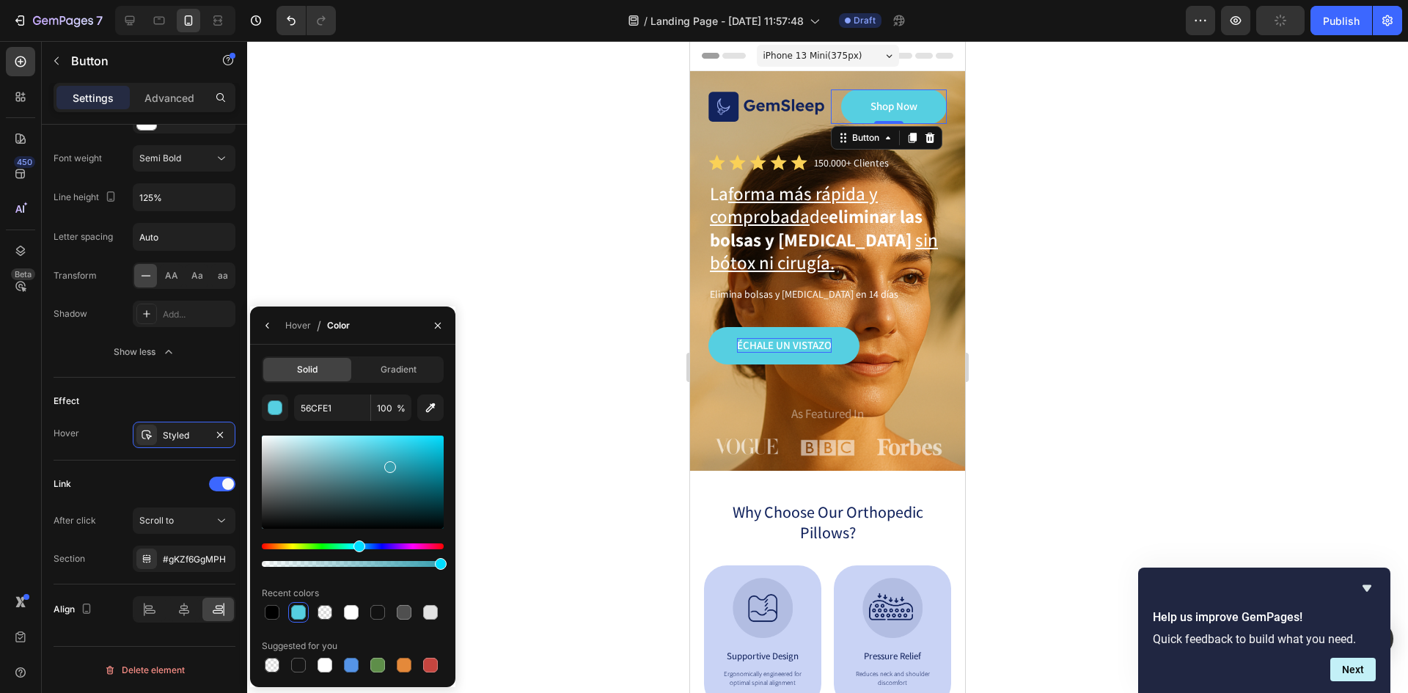
drag, startPoint x: 375, startPoint y: 452, endPoint x: 388, endPoint y: 464, distance: 18.2
click at [388, 464] on div at bounding box center [390, 467] width 12 height 12
type input "369FAF"
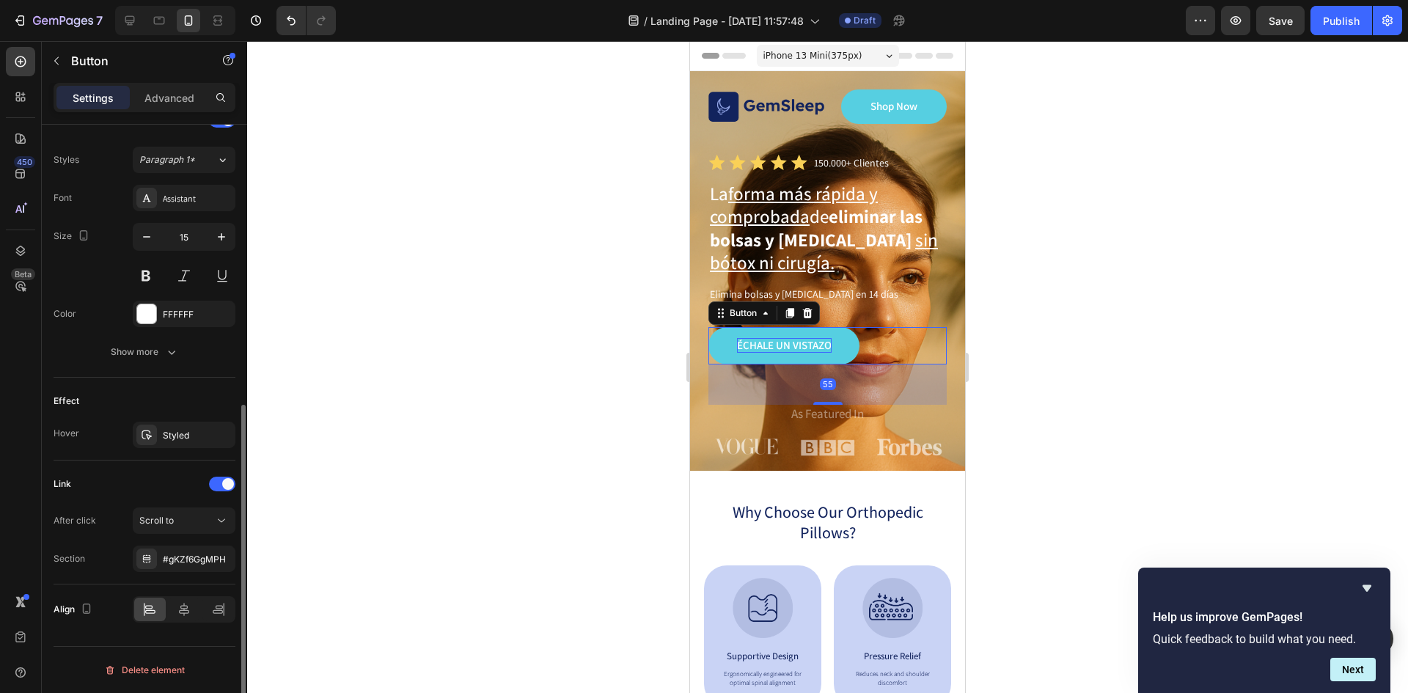
click at [868, 340] on div "Échale un vistazo Button 55" at bounding box center [827, 345] width 238 height 37
click at [195, 440] on div "Styled" at bounding box center [184, 435] width 43 height 13
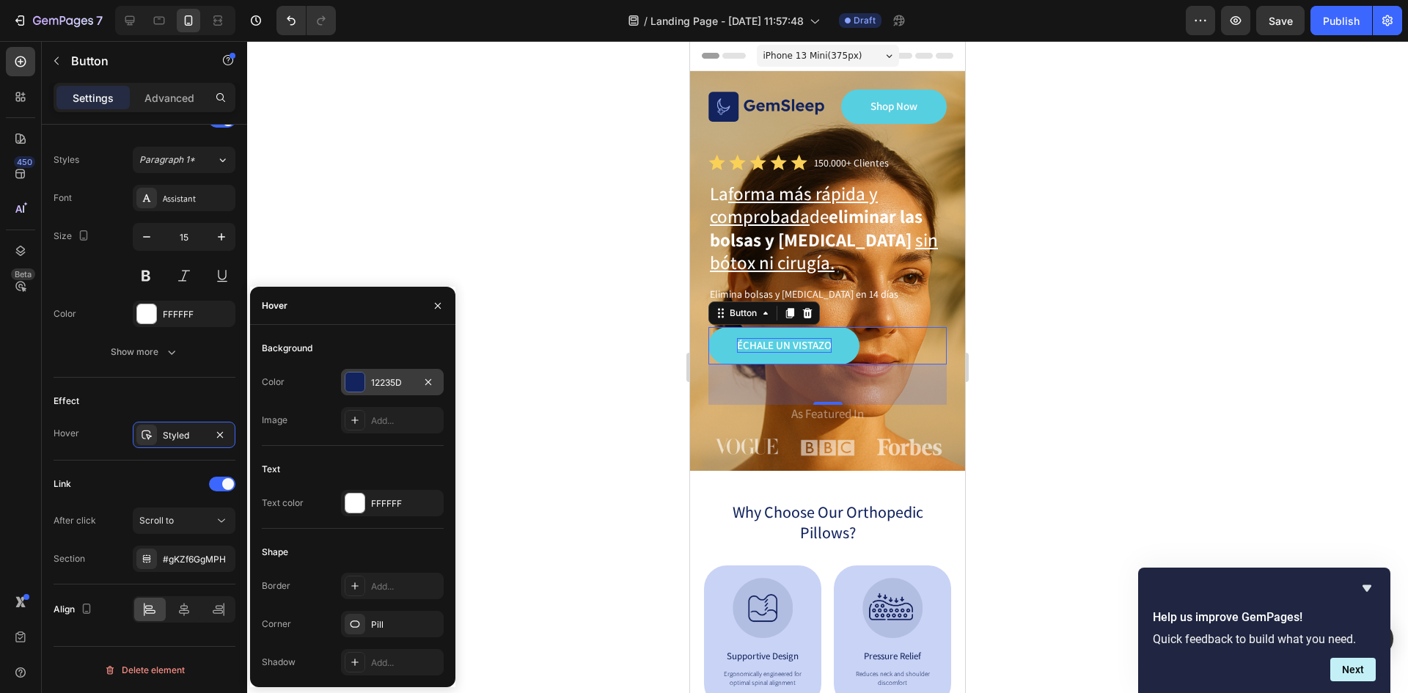
click at [359, 380] on div at bounding box center [354, 382] width 19 height 19
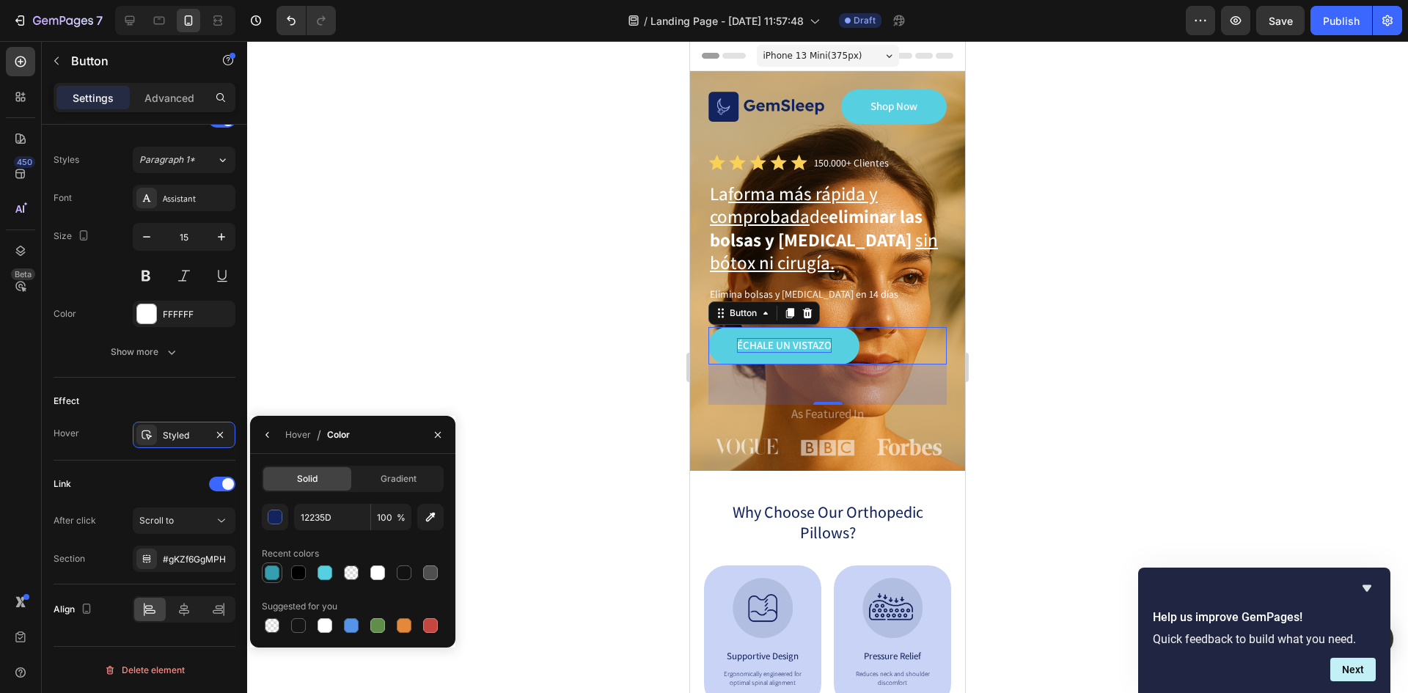
click at [276, 572] on div at bounding box center [272, 572] width 15 height 15
type input "369FAF"
click at [577, 287] on div at bounding box center [827, 367] width 1161 height 652
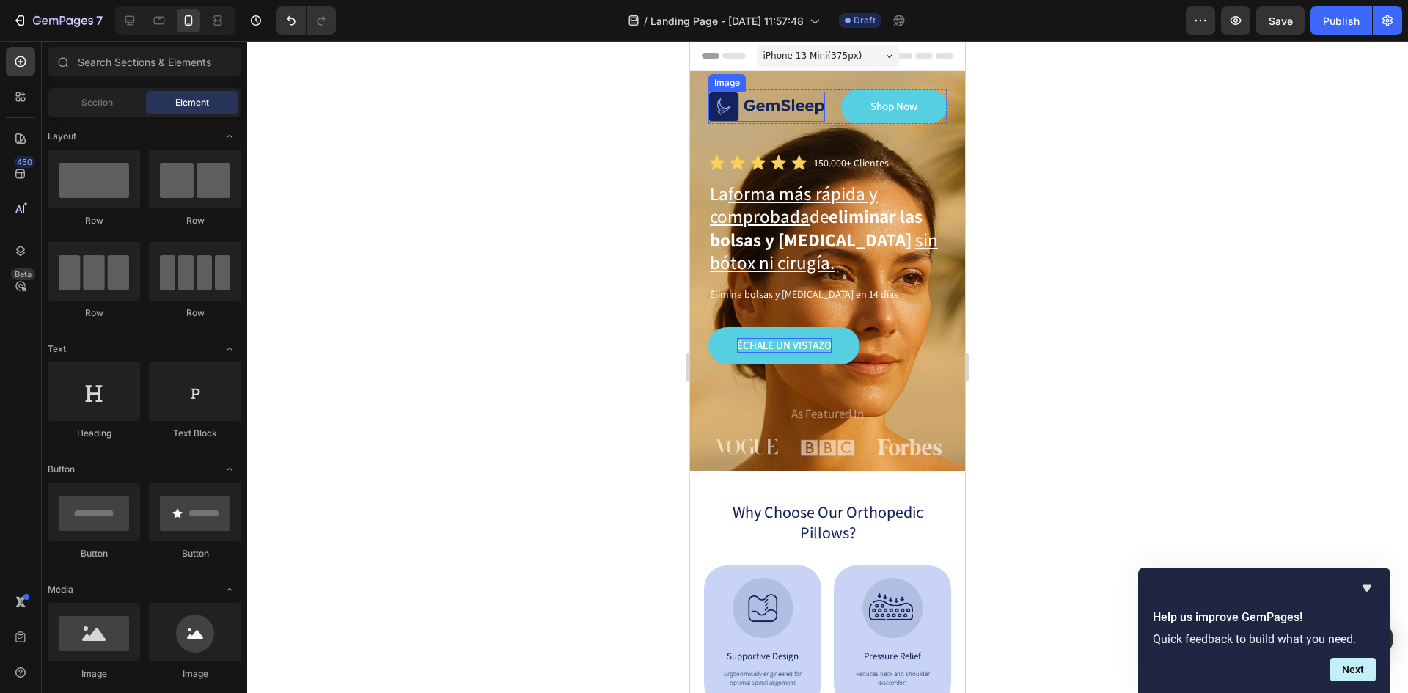
click at [791, 120] on img at bounding box center [766, 107] width 117 height 30
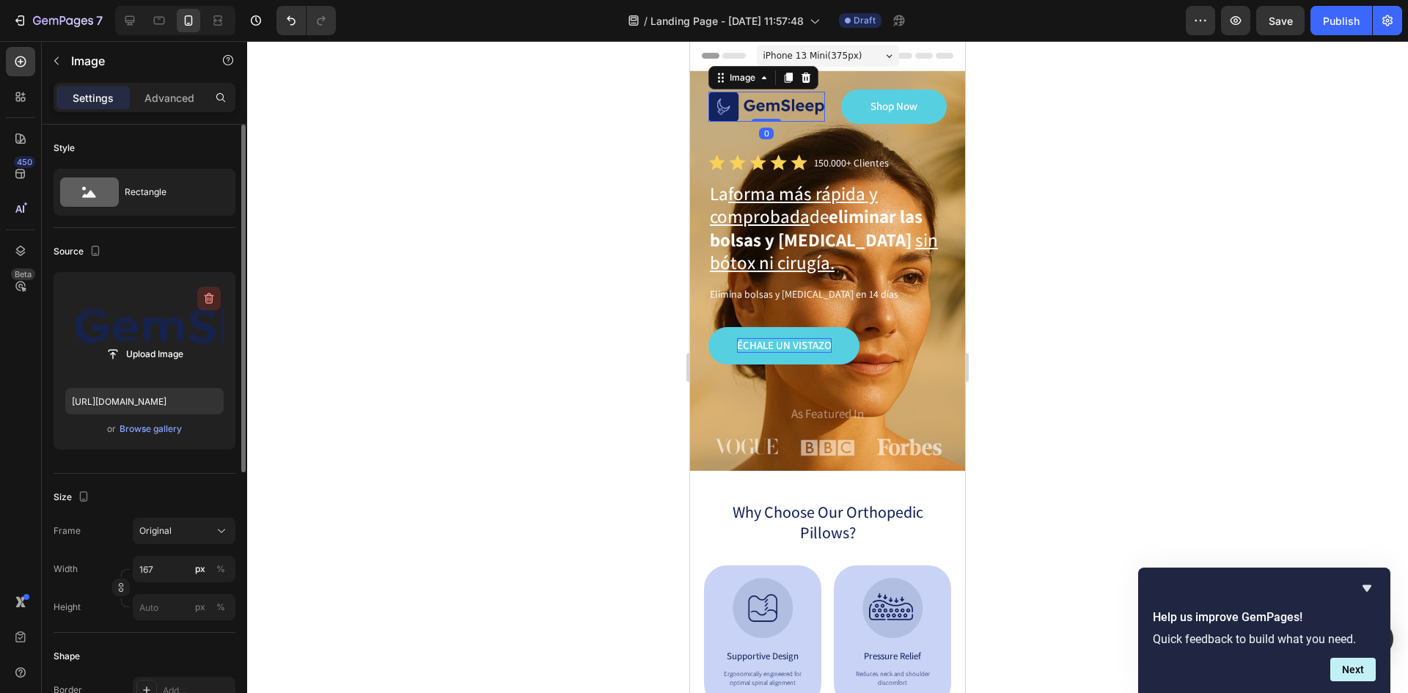
click at [206, 295] on icon "button" at bounding box center [209, 298] width 15 height 15
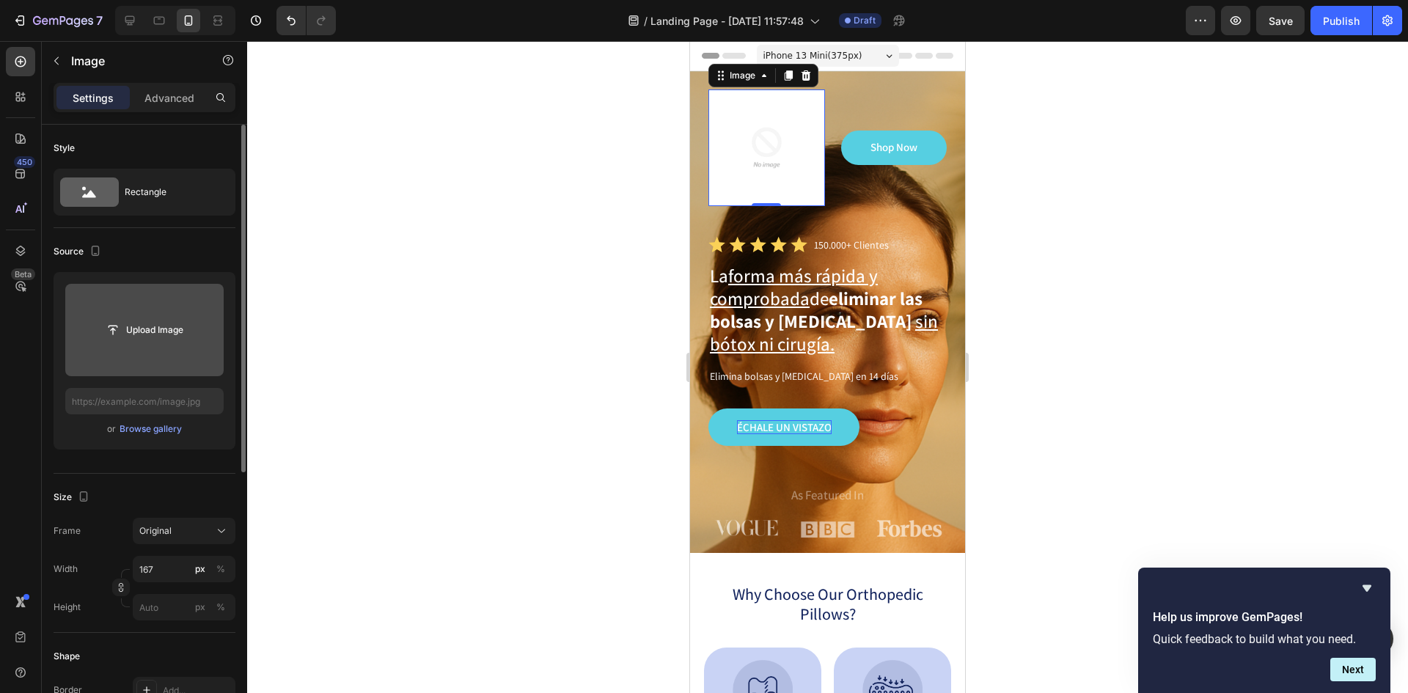
click at [154, 311] on input "file" at bounding box center [144, 330] width 158 height 92
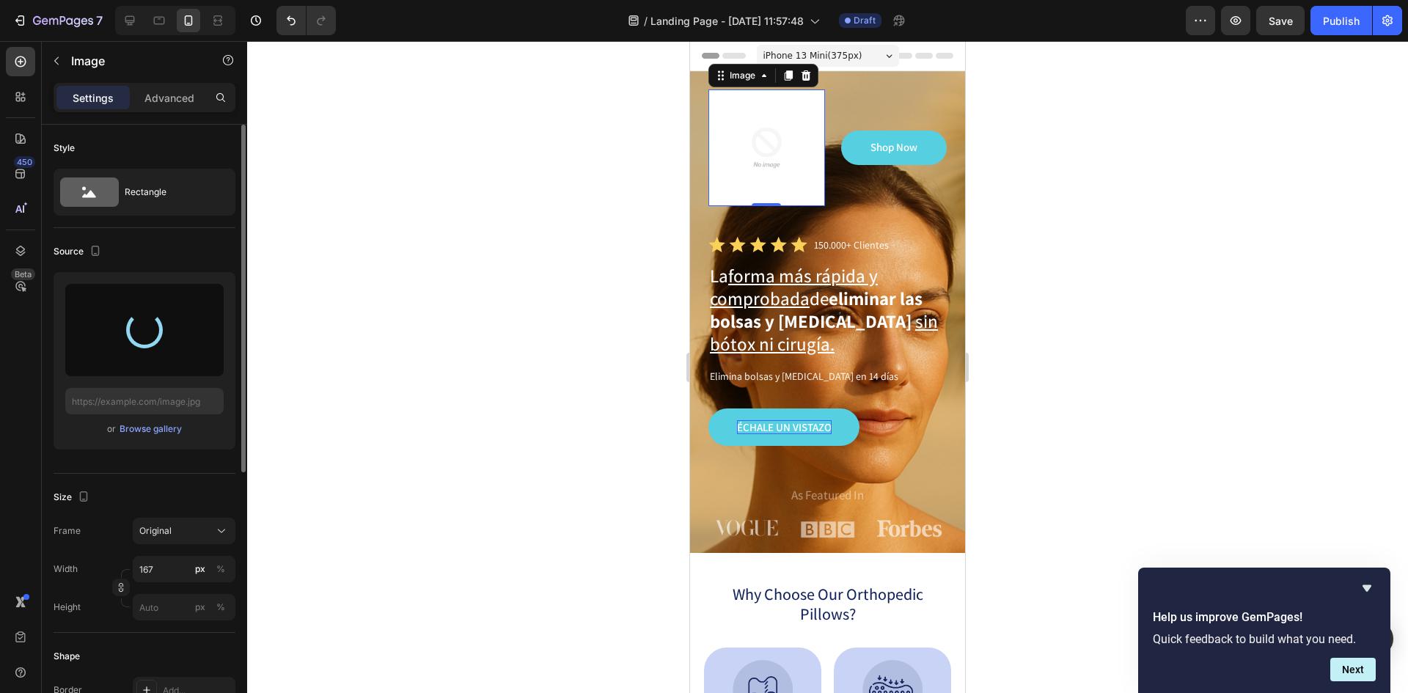
type input "https://cdn.shopify.com/s/files/1/0800/8663/0737/files/gempages_492302510258652…"
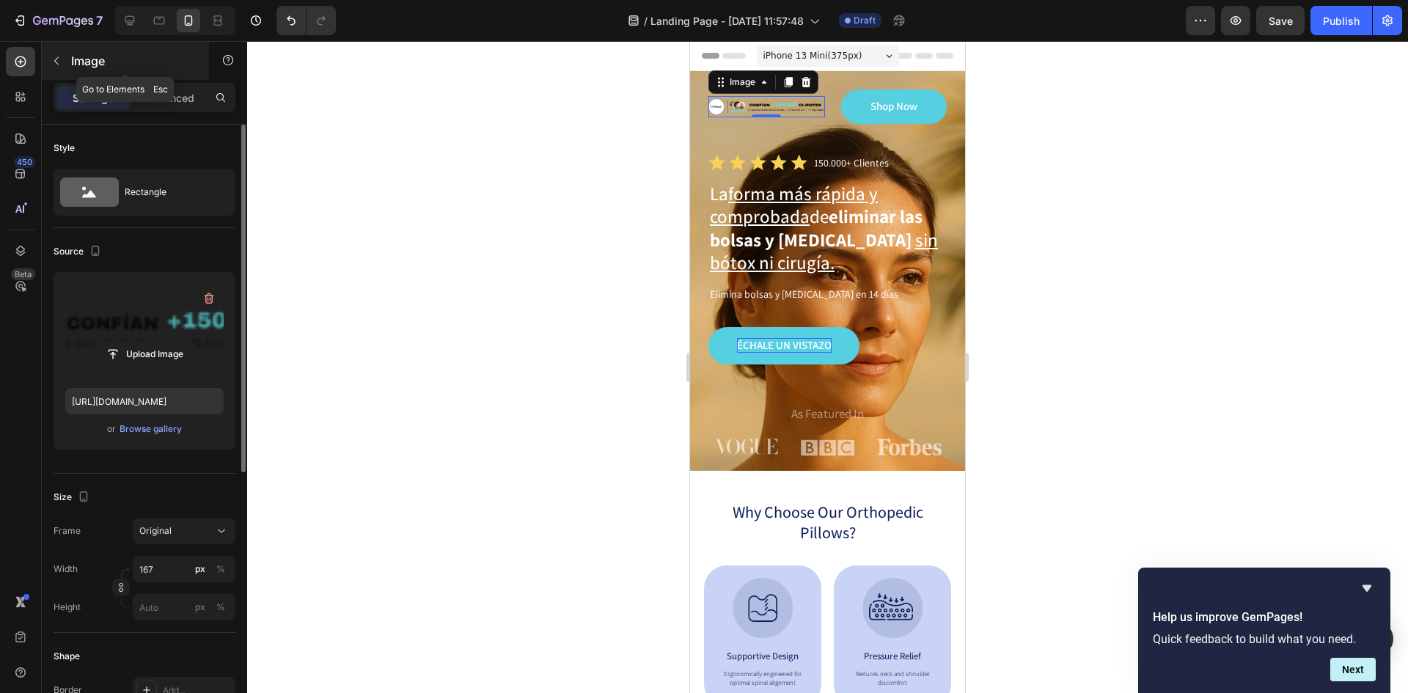
click at [58, 59] on icon "button" at bounding box center [57, 61] width 12 height 12
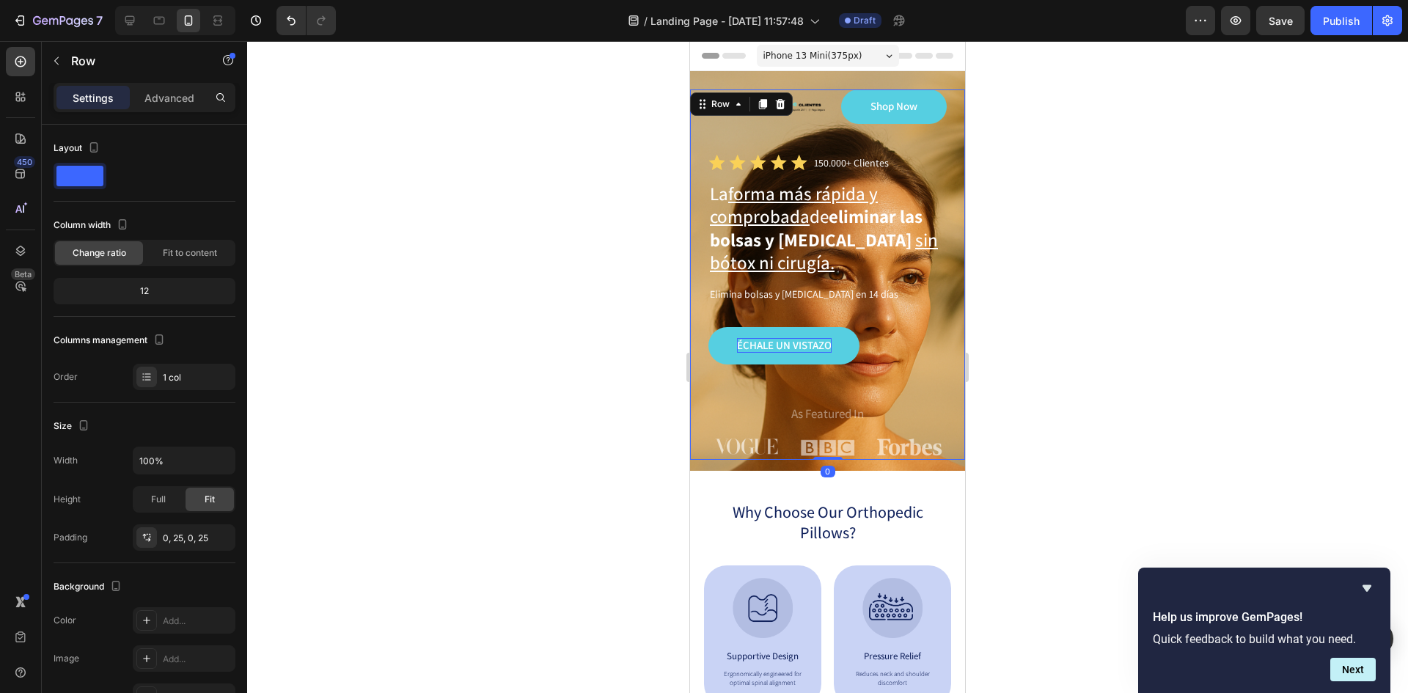
click at [825, 125] on div "Image Shop Now Button Row Icon Icon Icon Icon Icon Icon List 150.000+ Clientes …" at bounding box center [827, 274] width 238 height 370
click at [125, 26] on icon at bounding box center [129, 20] width 15 height 15
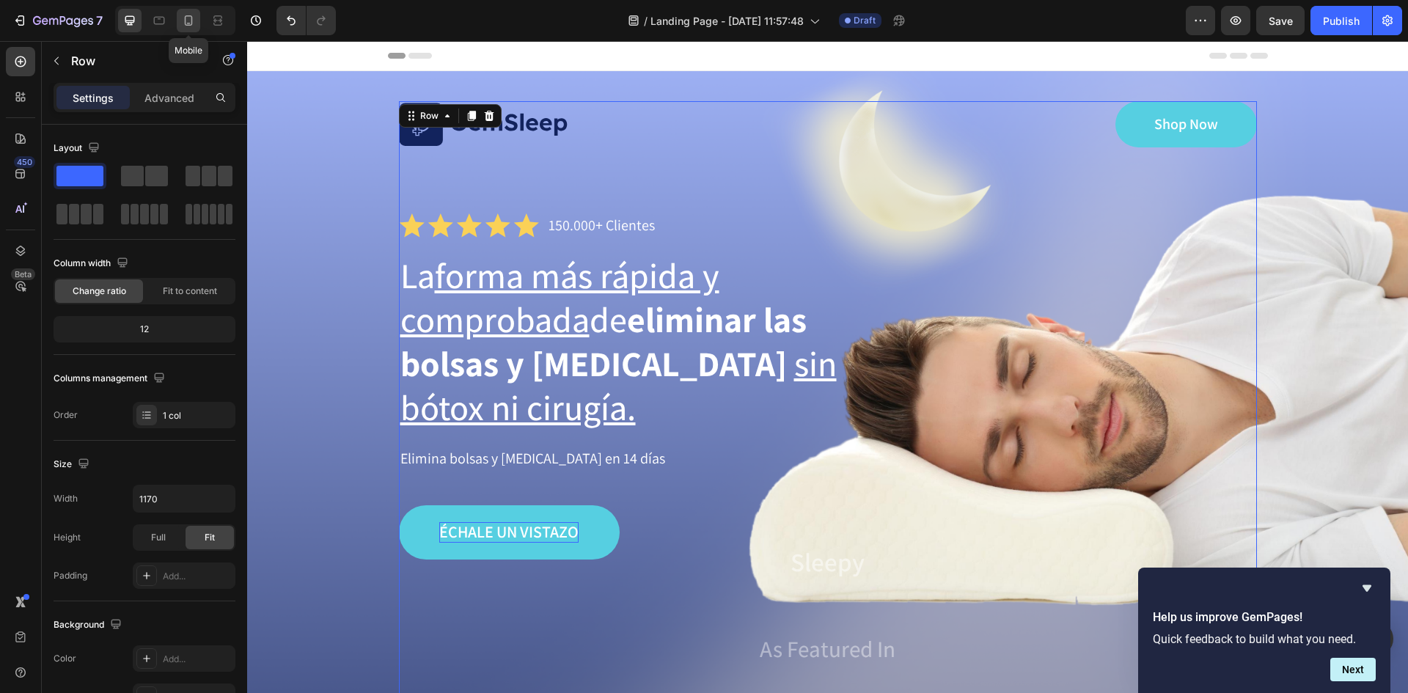
click at [185, 17] on icon at bounding box center [188, 20] width 15 height 15
type input "100%"
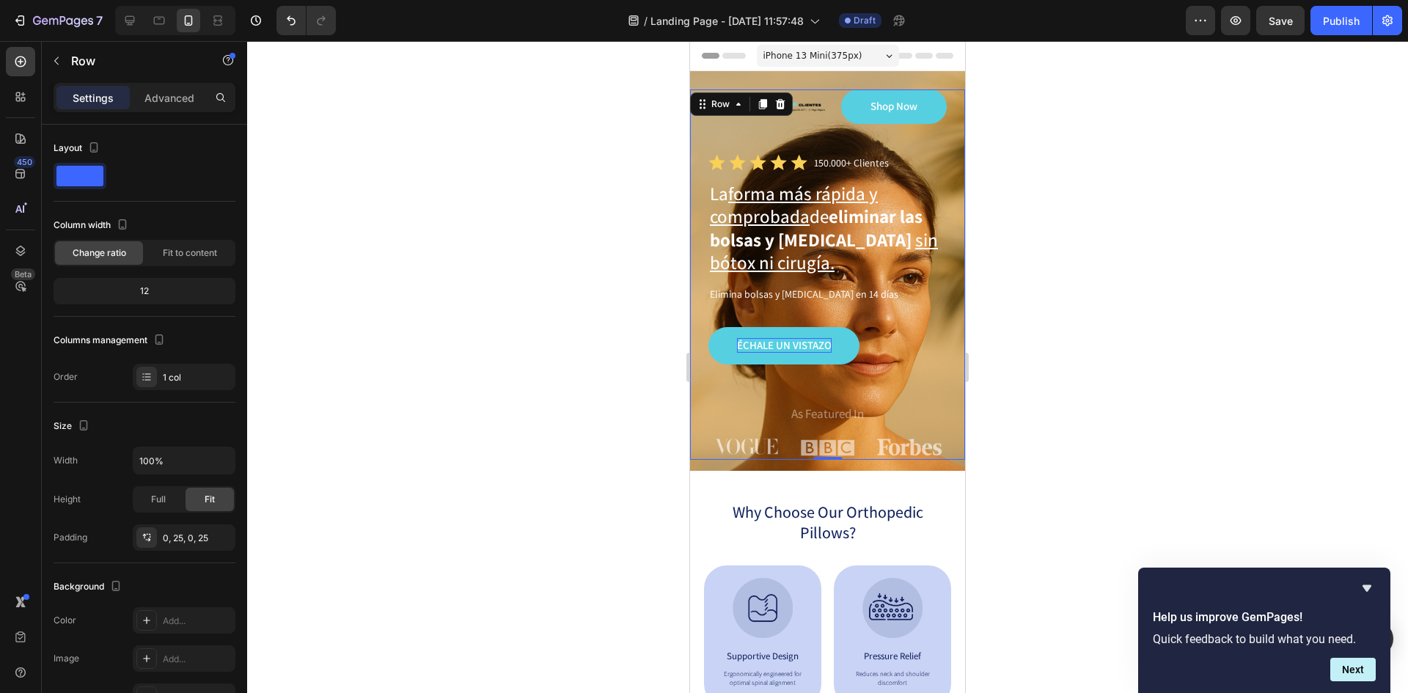
click at [924, 133] on div "Image Shop Now Button Row Icon Icon Icon Icon Icon Icon List 150.000+ Clientes …" at bounding box center [827, 274] width 238 height 370
click at [1277, 183] on div at bounding box center [827, 367] width 1161 height 652
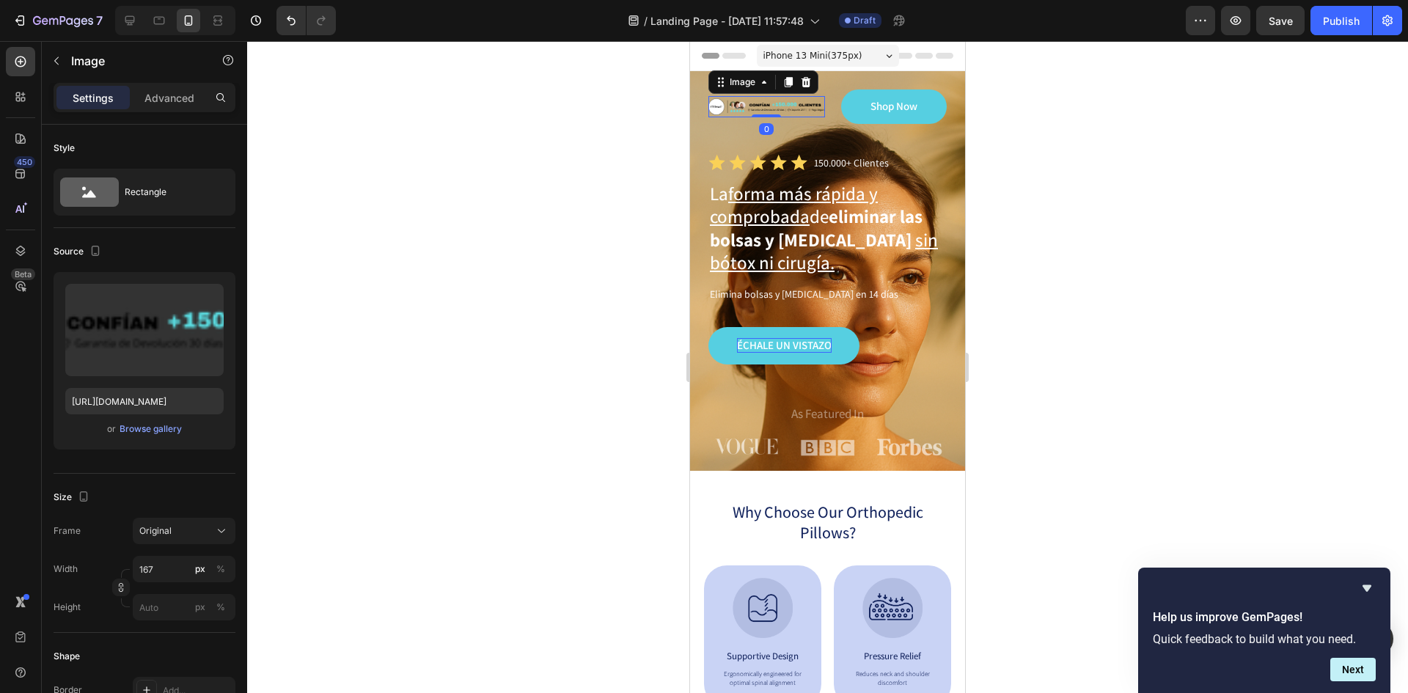
click at [765, 111] on img at bounding box center [766, 106] width 117 height 21
drag, startPoint x: 722, startPoint y: 85, endPoint x: 731, endPoint y: 76, distance: 13.0
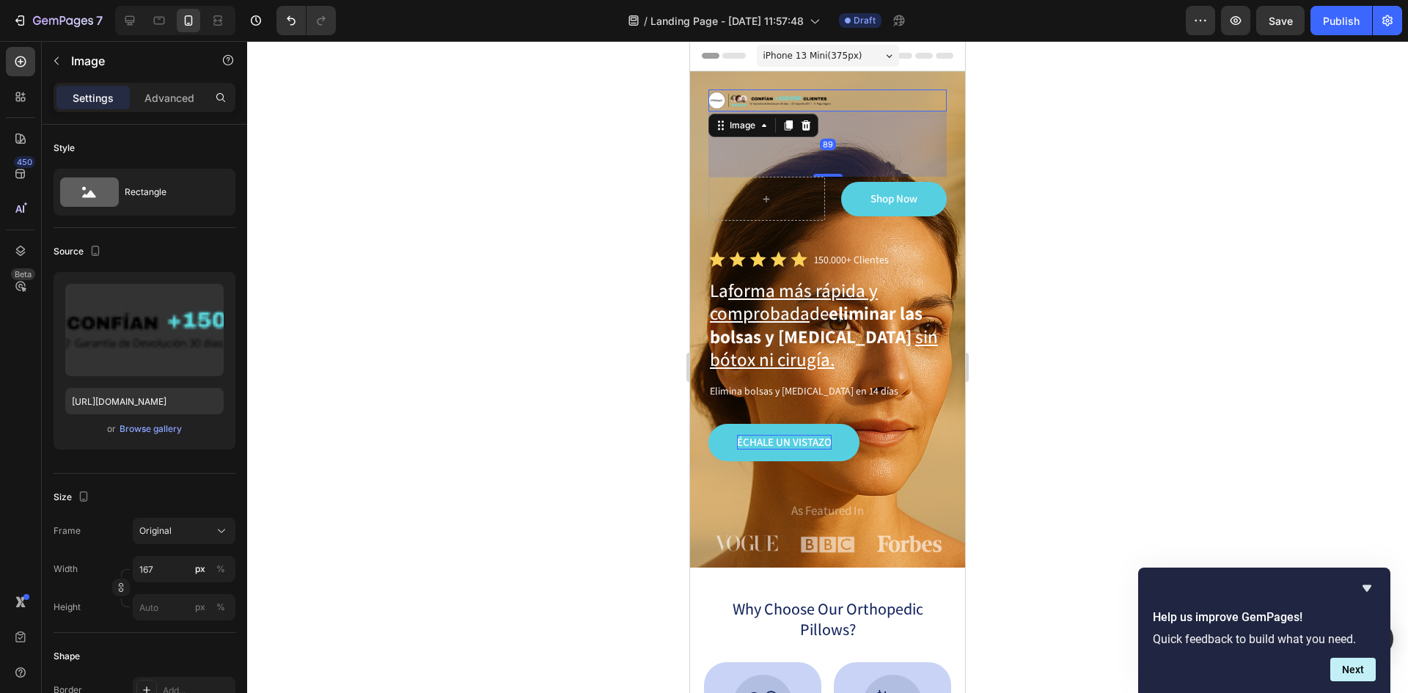
click at [1187, 234] on div at bounding box center [827, 367] width 1161 height 652
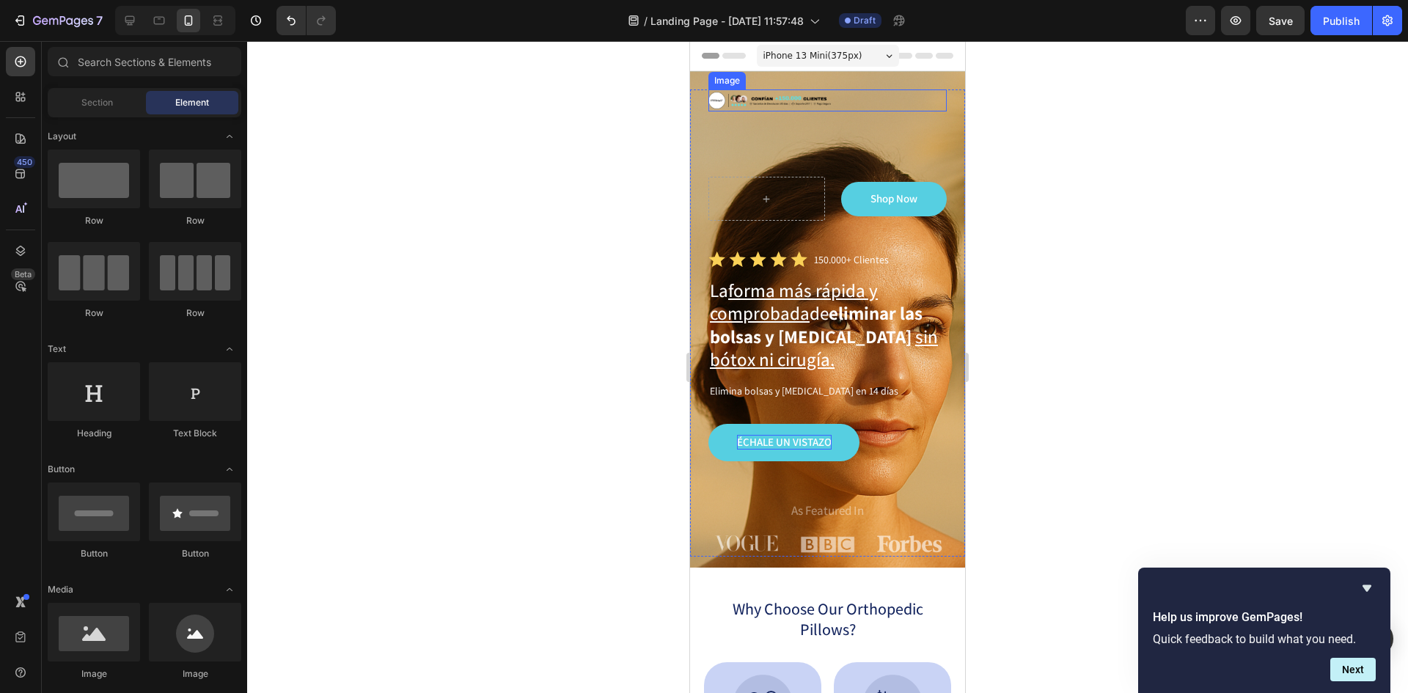
click at [890, 98] on div at bounding box center [827, 100] width 238 height 22
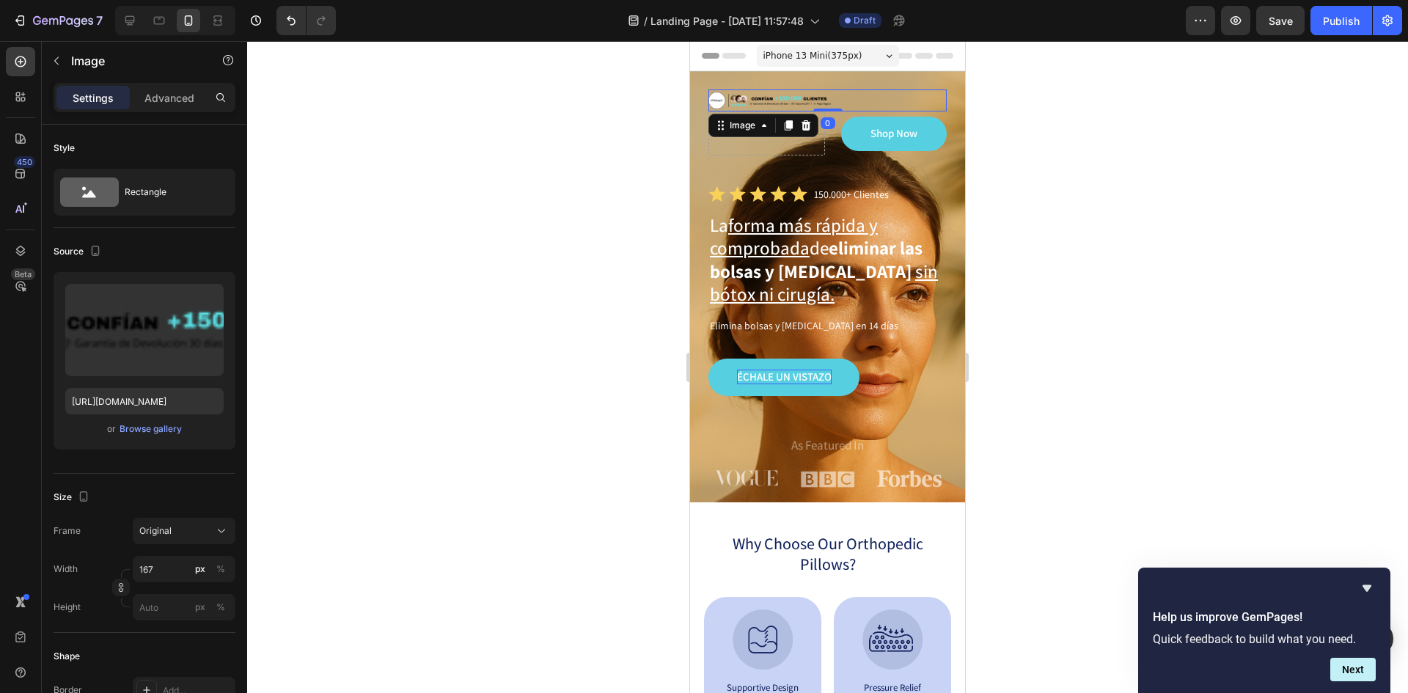
drag, startPoint x: 824, startPoint y: 175, endPoint x: 851, endPoint y: 88, distance: 90.9
click at [851, 88] on div "Image 0 Shop Now Button Row Icon Icon Icon Icon Icon Icon List 150.000+ Cliente…" at bounding box center [827, 286] width 275 height 431
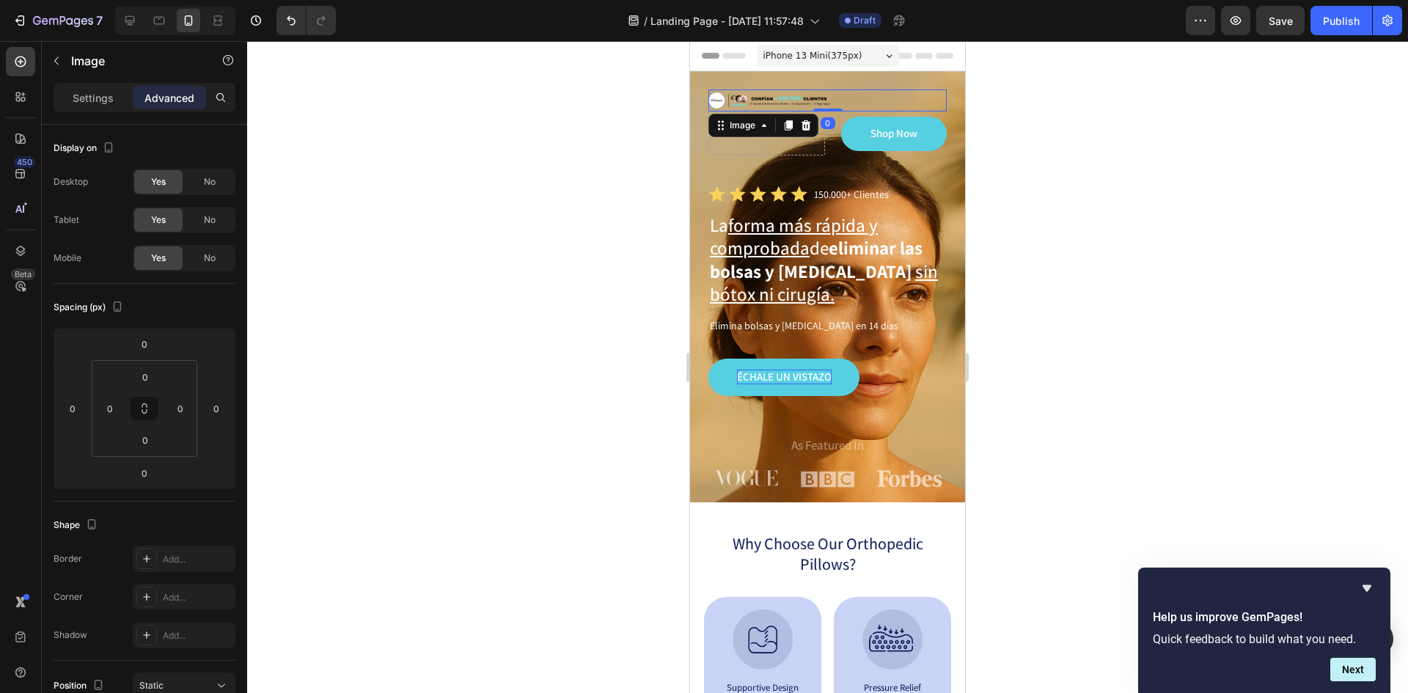
click at [1059, 153] on div at bounding box center [827, 367] width 1161 height 652
click at [802, 101] on img at bounding box center [769, 100] width 122 height 22
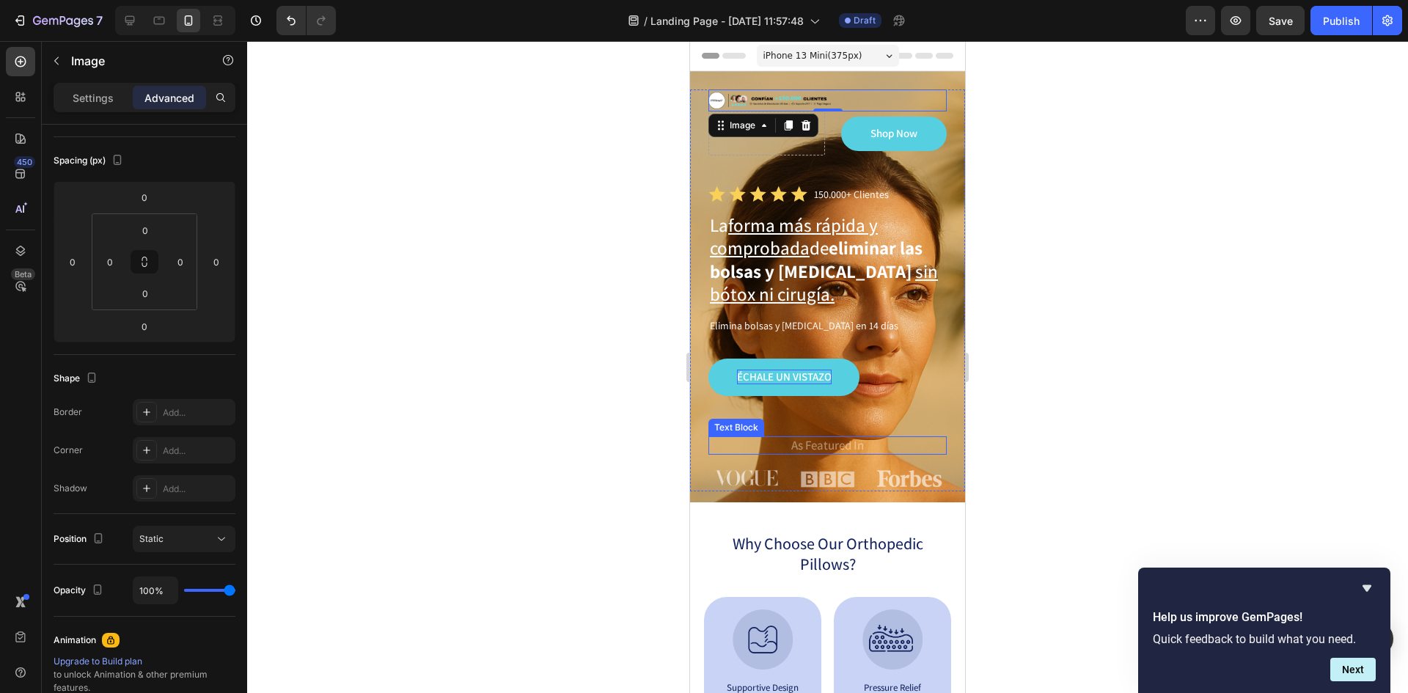
click at [781, 439] on p "As Featured In" at bounding box center [827, 445] width 235 height 15
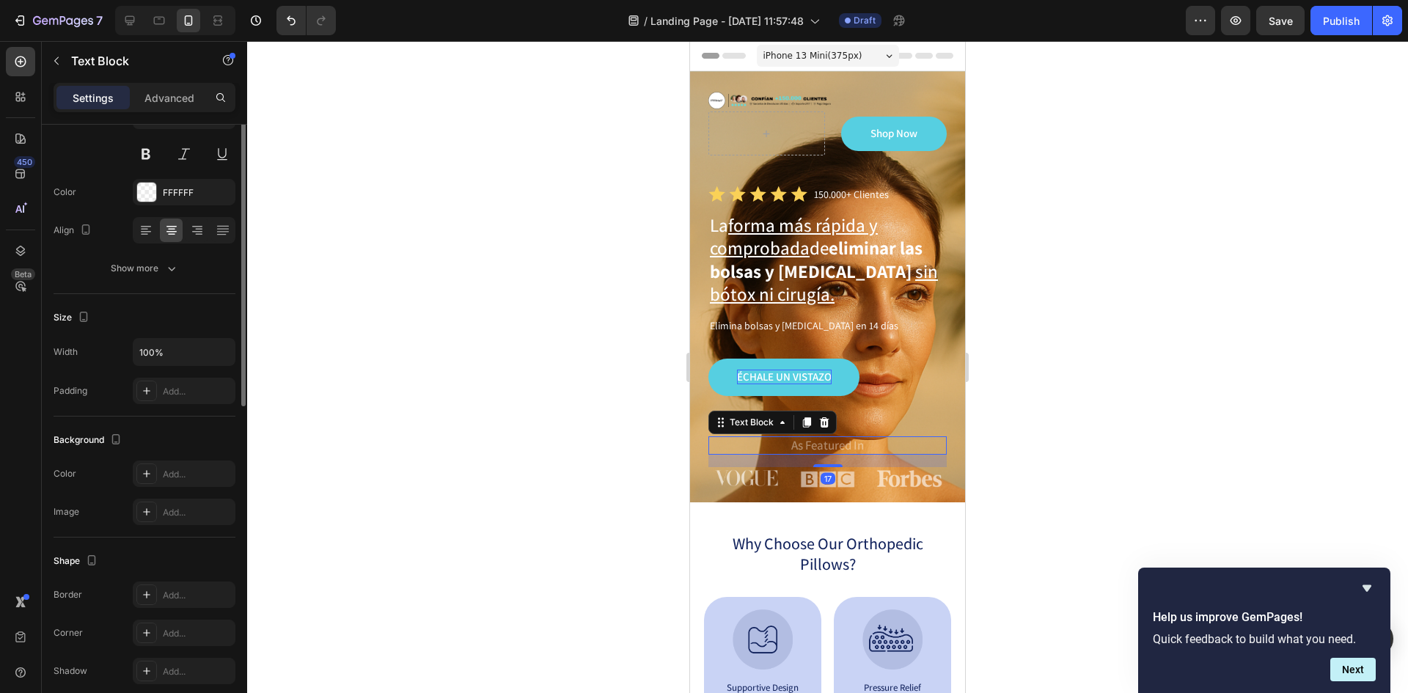
scroll to position [0, 0]
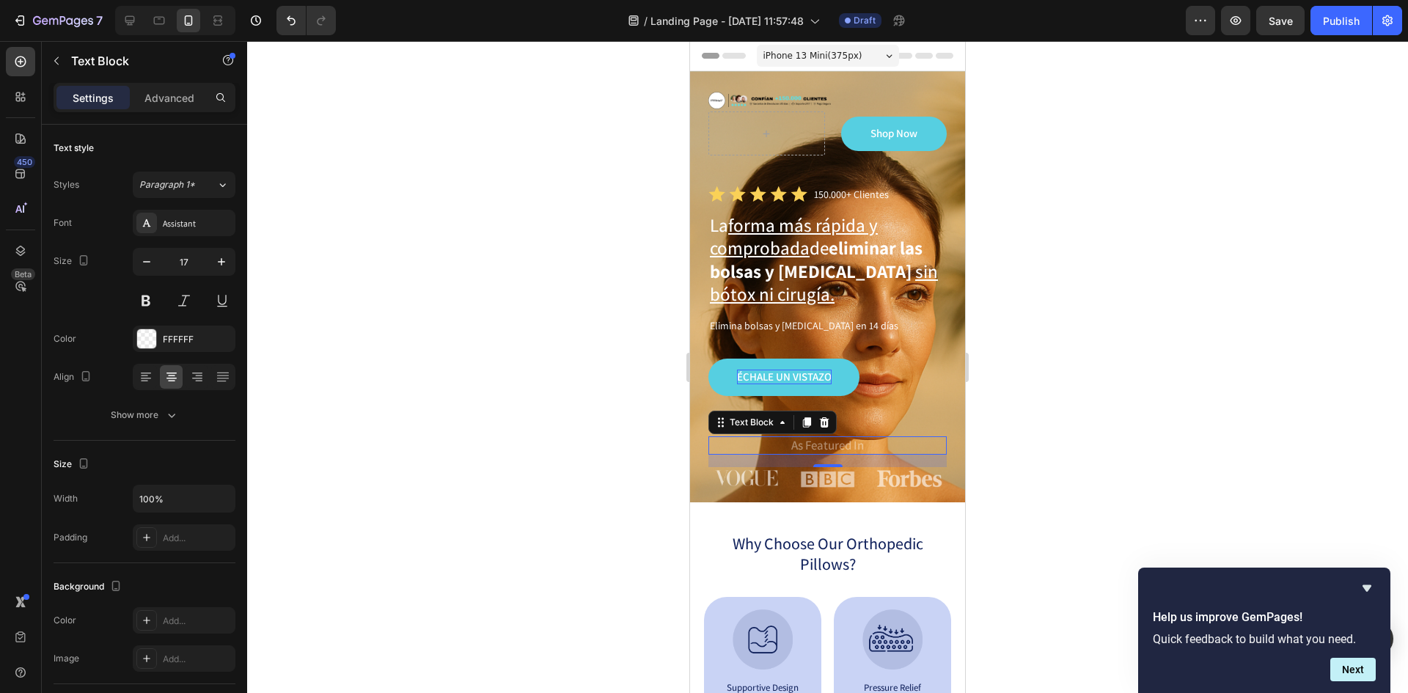
click at [829, 444] on p "As Featured In" at bounding box center [827, 445] width 235 height 15
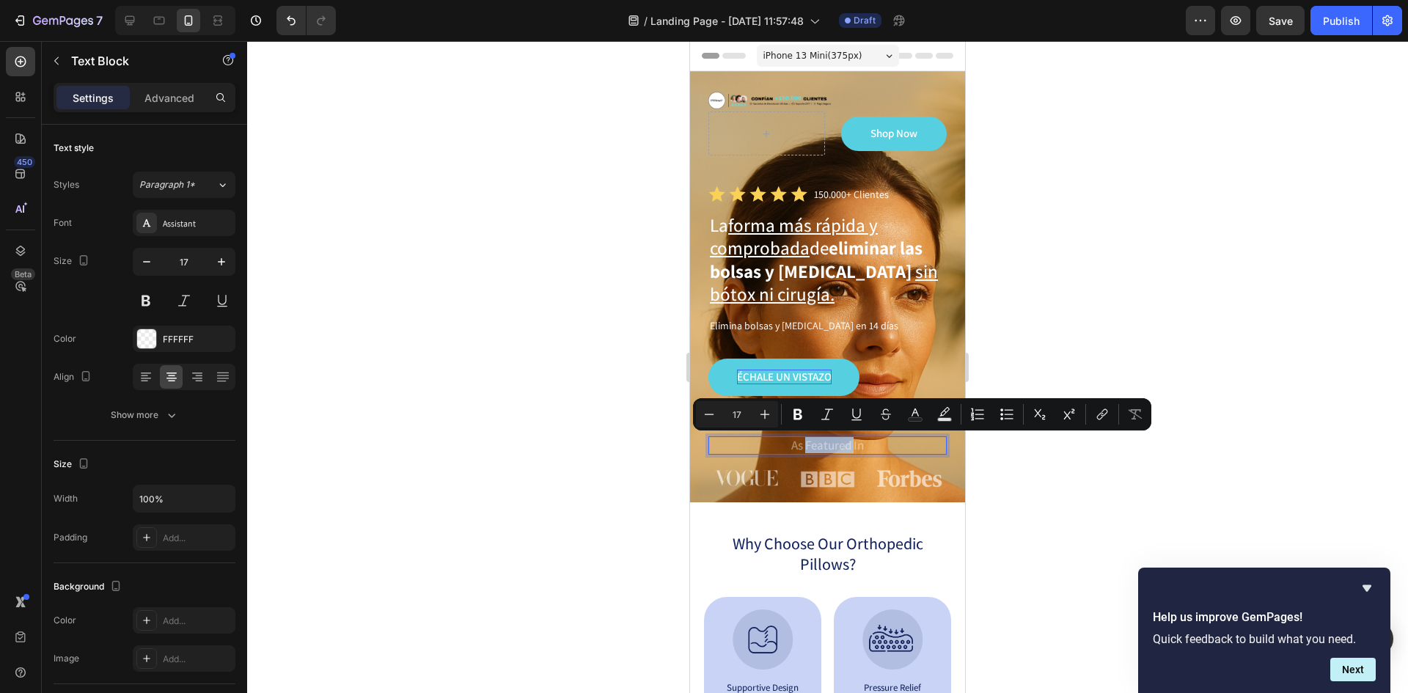
click at [829, 444] on p "As Featured In" at bounding box center [827, 445] width 235 height 15
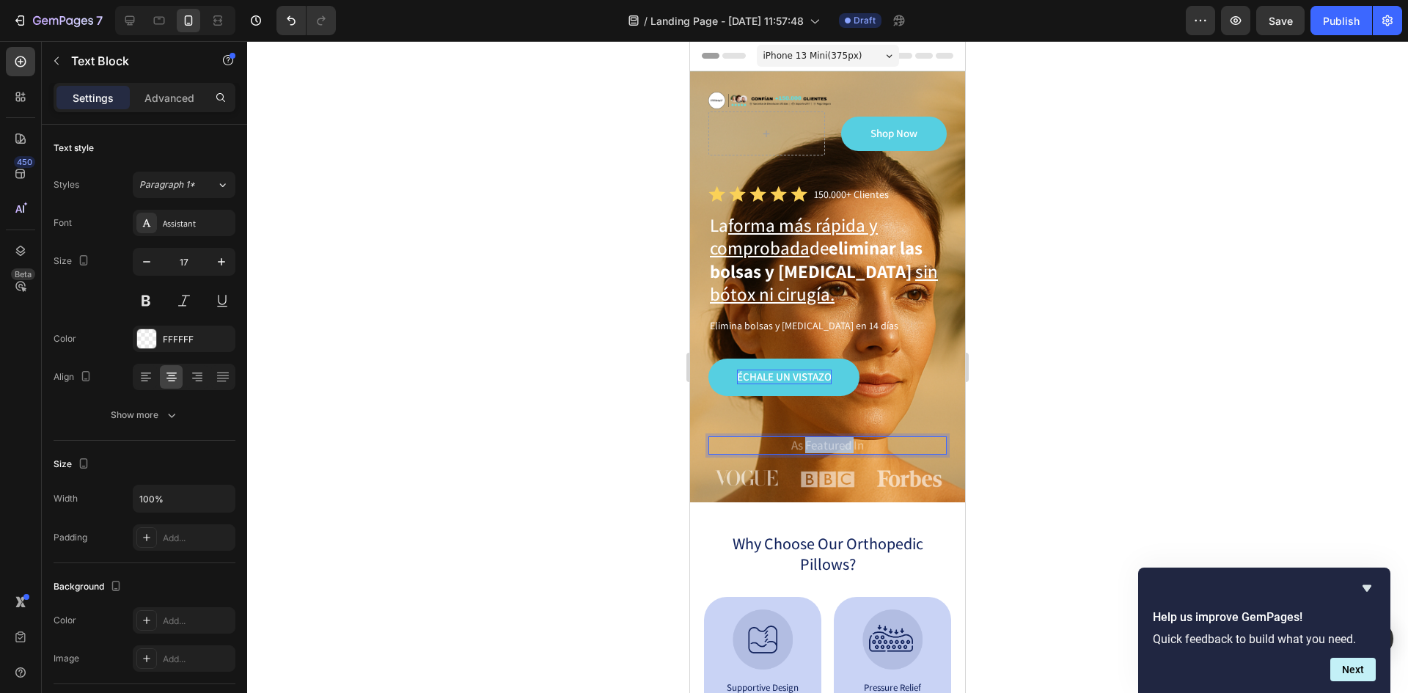
click at [829, 444] on p "As Featured In" at bounding box center [827, 445] width 235 height 15
click at [1252, 342] on div at bounding box center [827, 367] width 1161 height 652
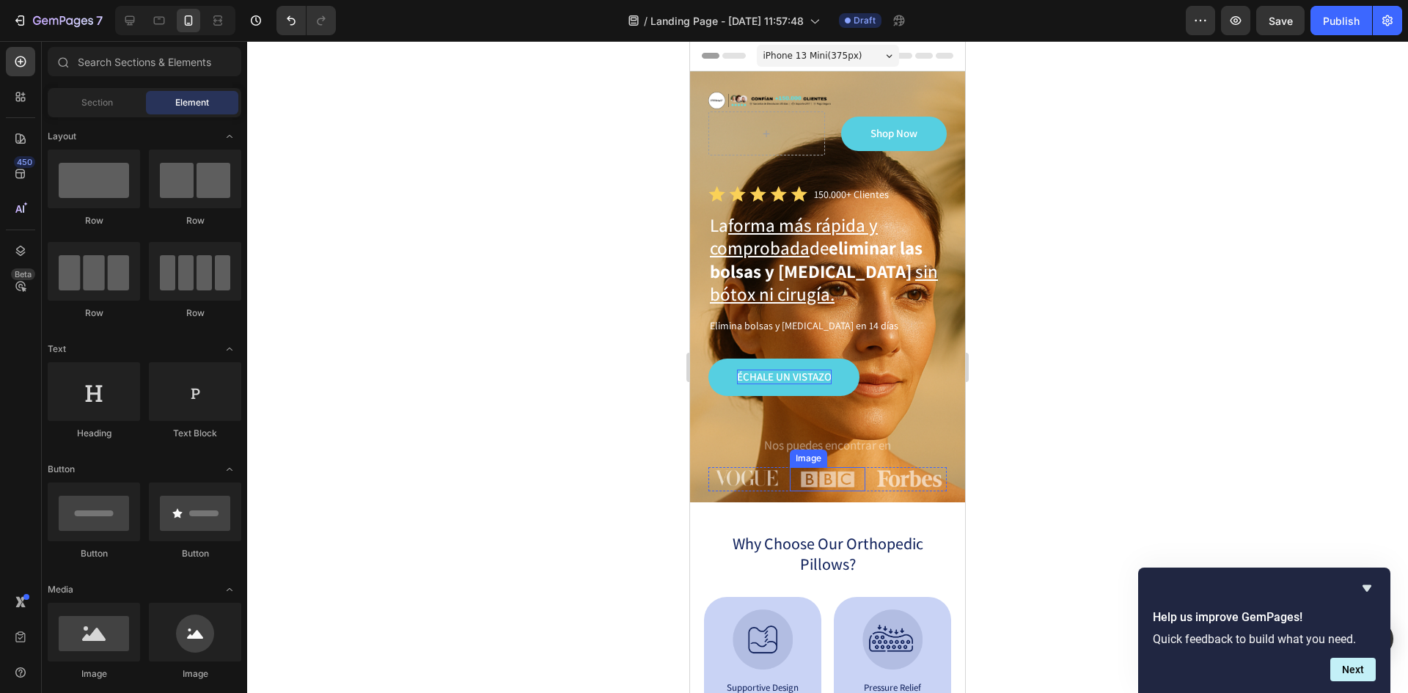
click at [840, 480] on img at bounding box center [827, 479] width 55 height 24
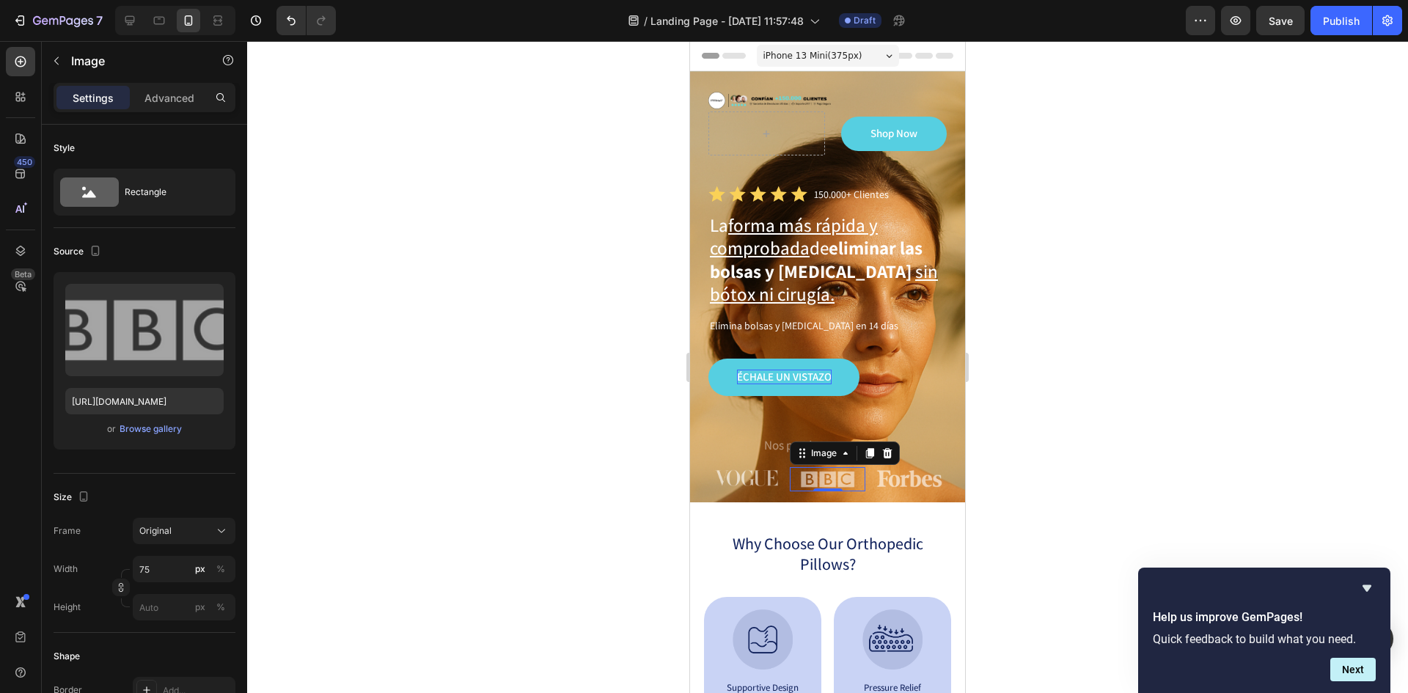
click at [1167, 455] on div at bounding box center [827, 367] width 1161 height 652
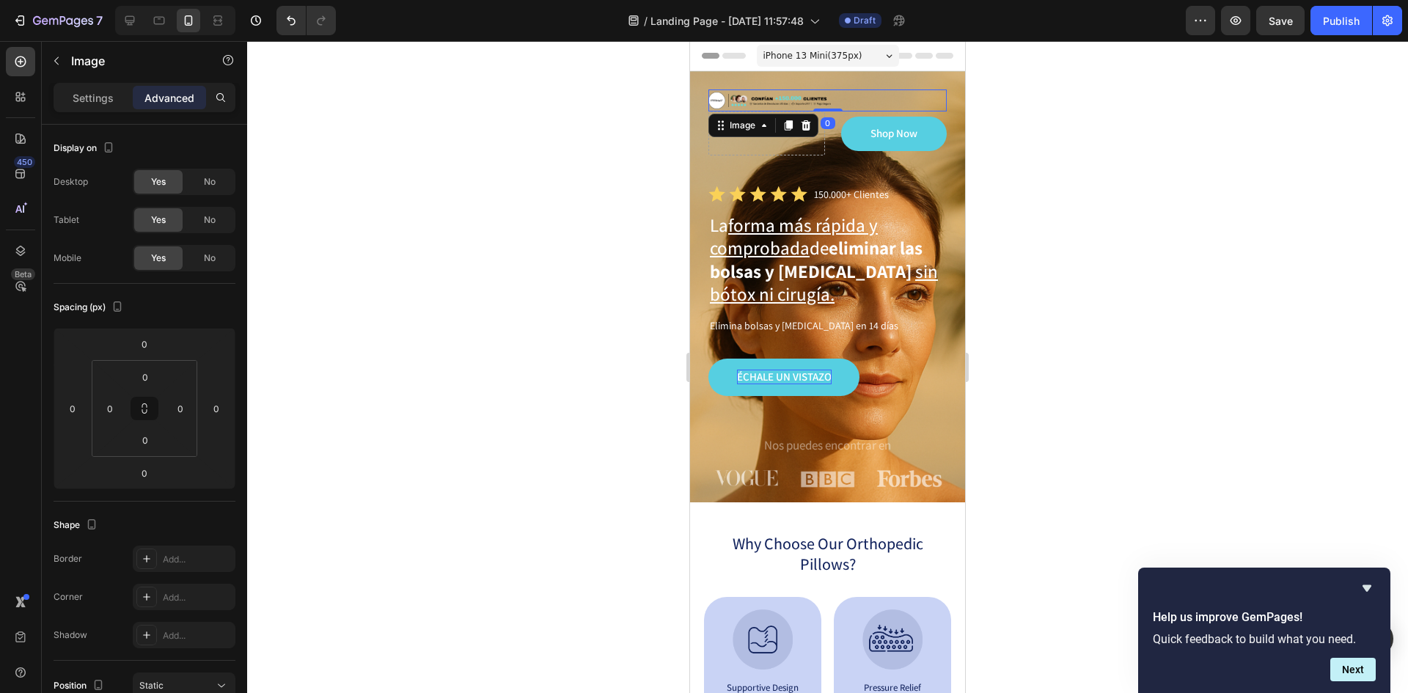
click at [826, 101] on img at bounding box center [769, 100] width 122 height 22
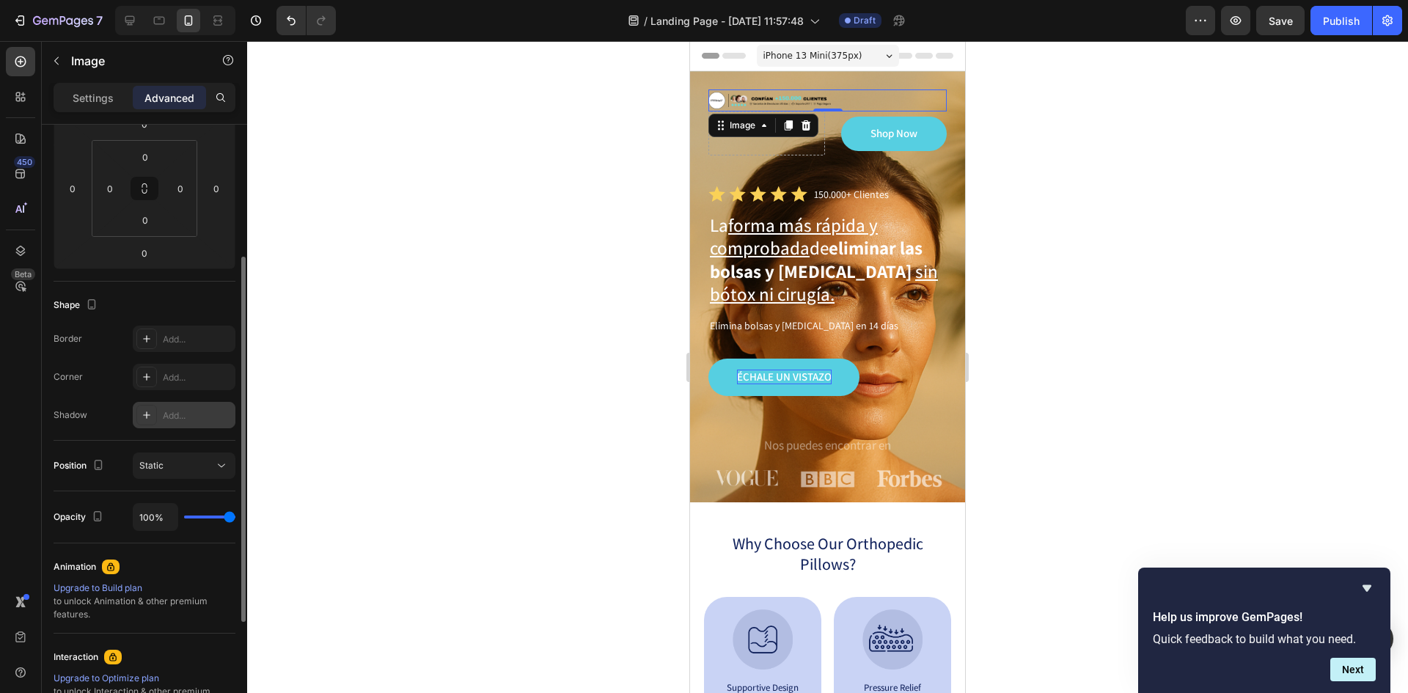
scroll to position [367, 0]
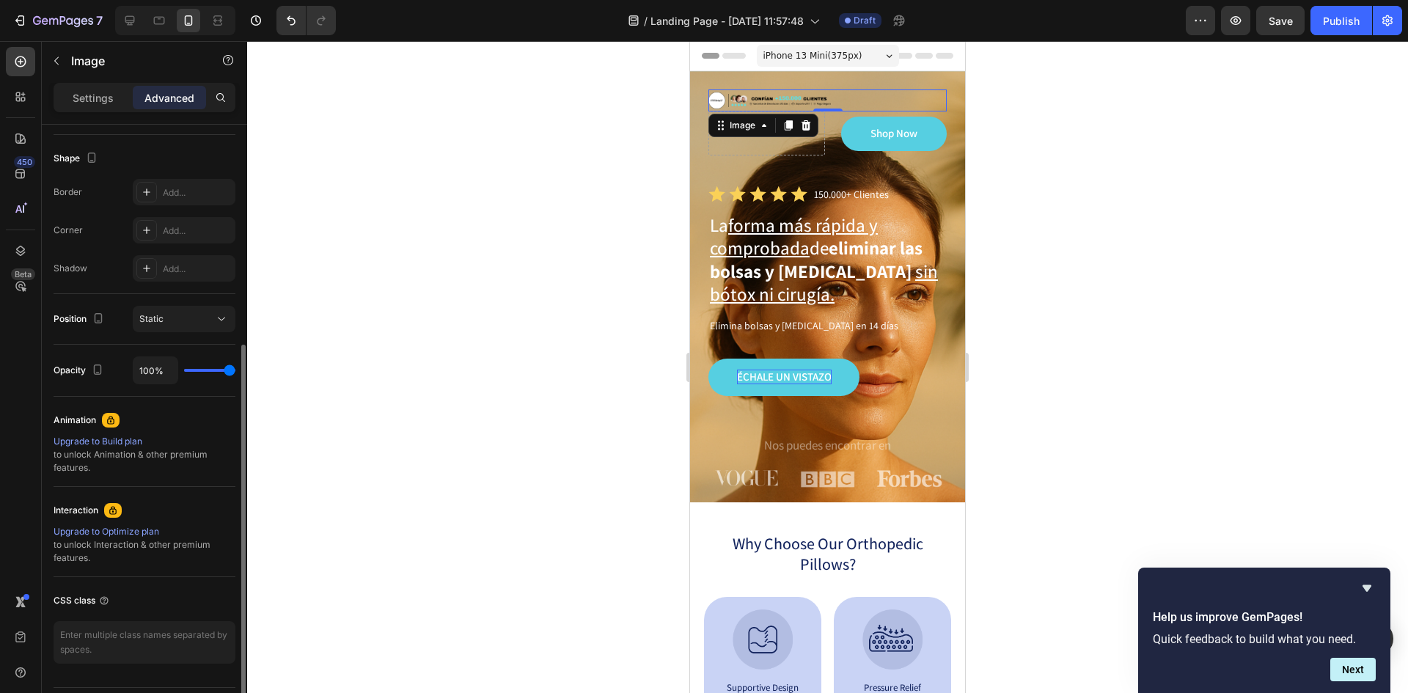
type input "93%"
type input "93"
type input "70%"
type input "70"
type input "33%"
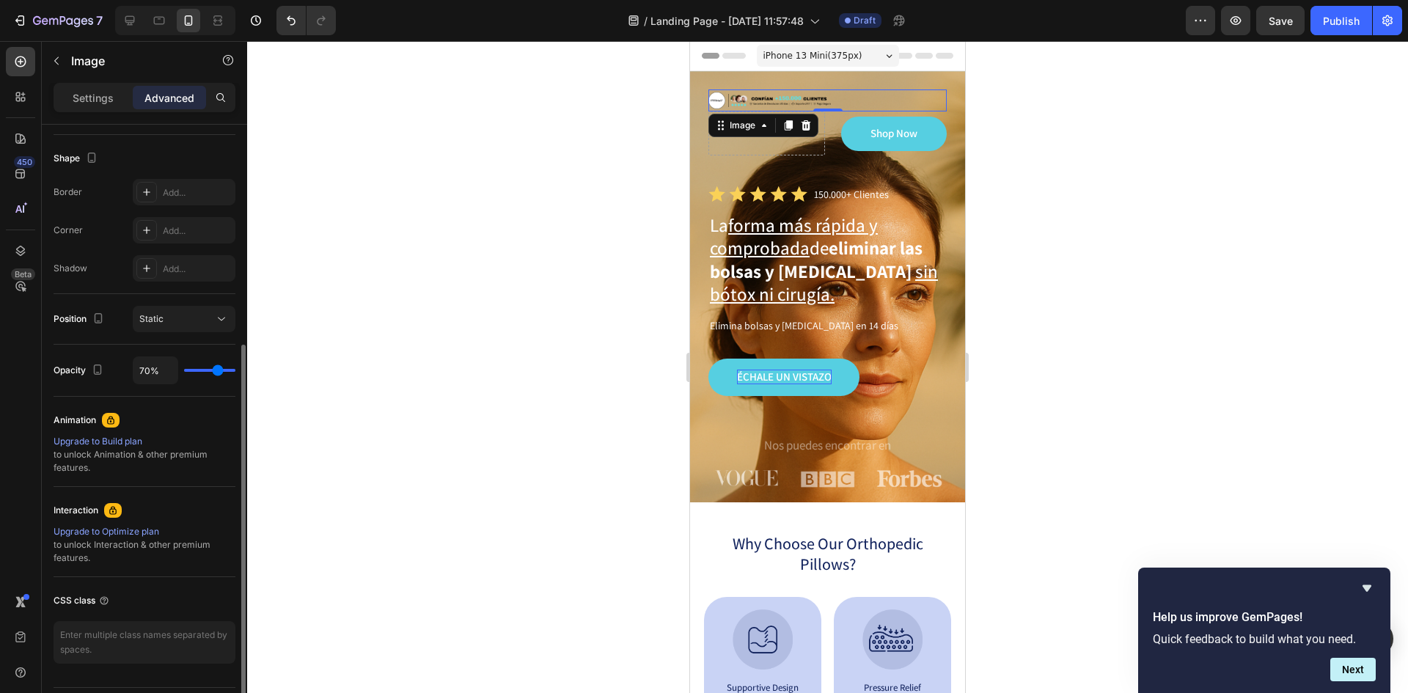
type input "33"
type input "0%"
type input "0"
type input "6%"
type input "6"
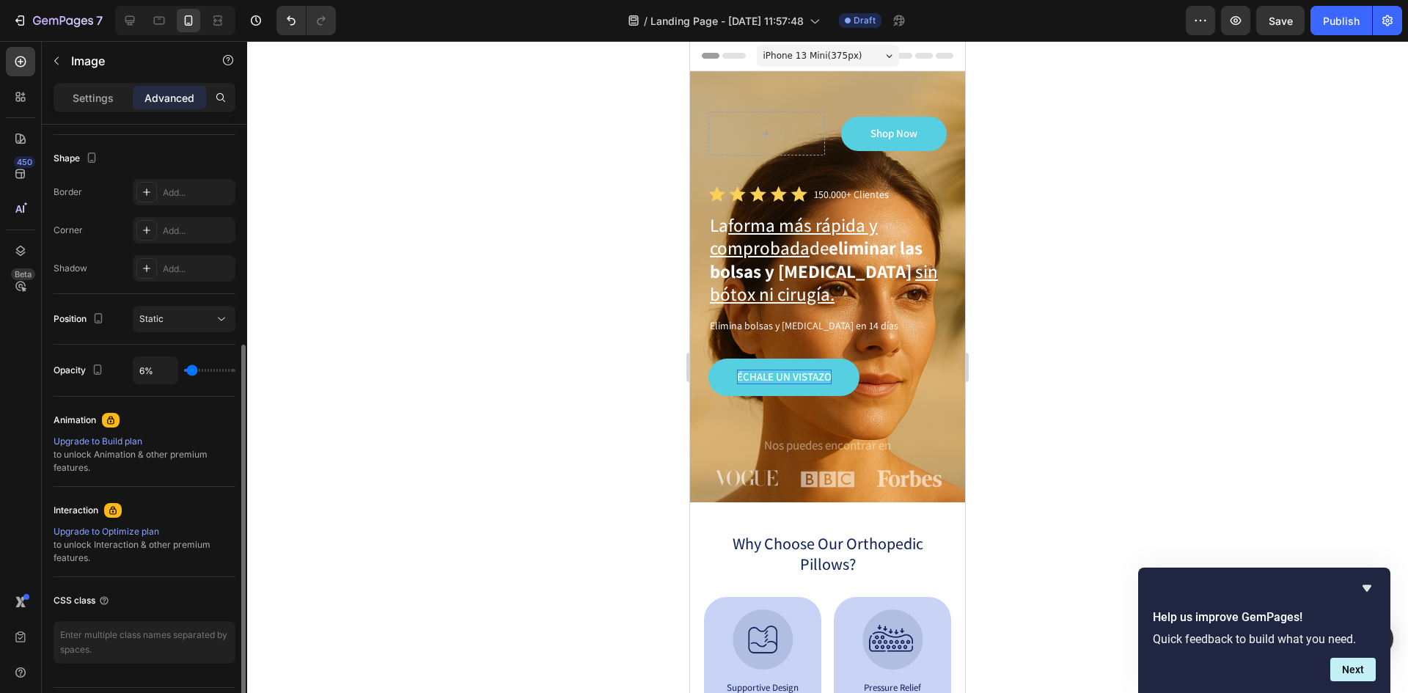
type input "7%"
type input "7"
type input "9%"
type input "9"
type input "11%"
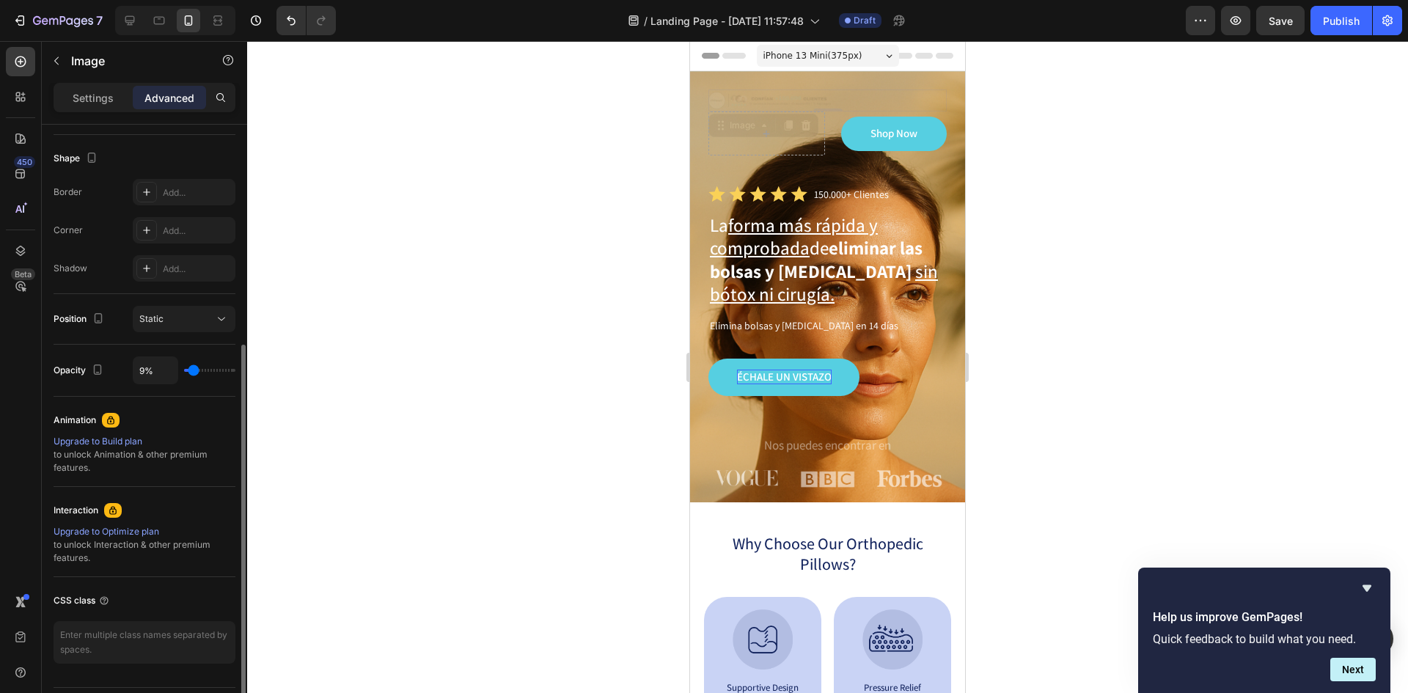
type input "11"
type input "24%"
type input "24"
type input "37%"
type input "37"
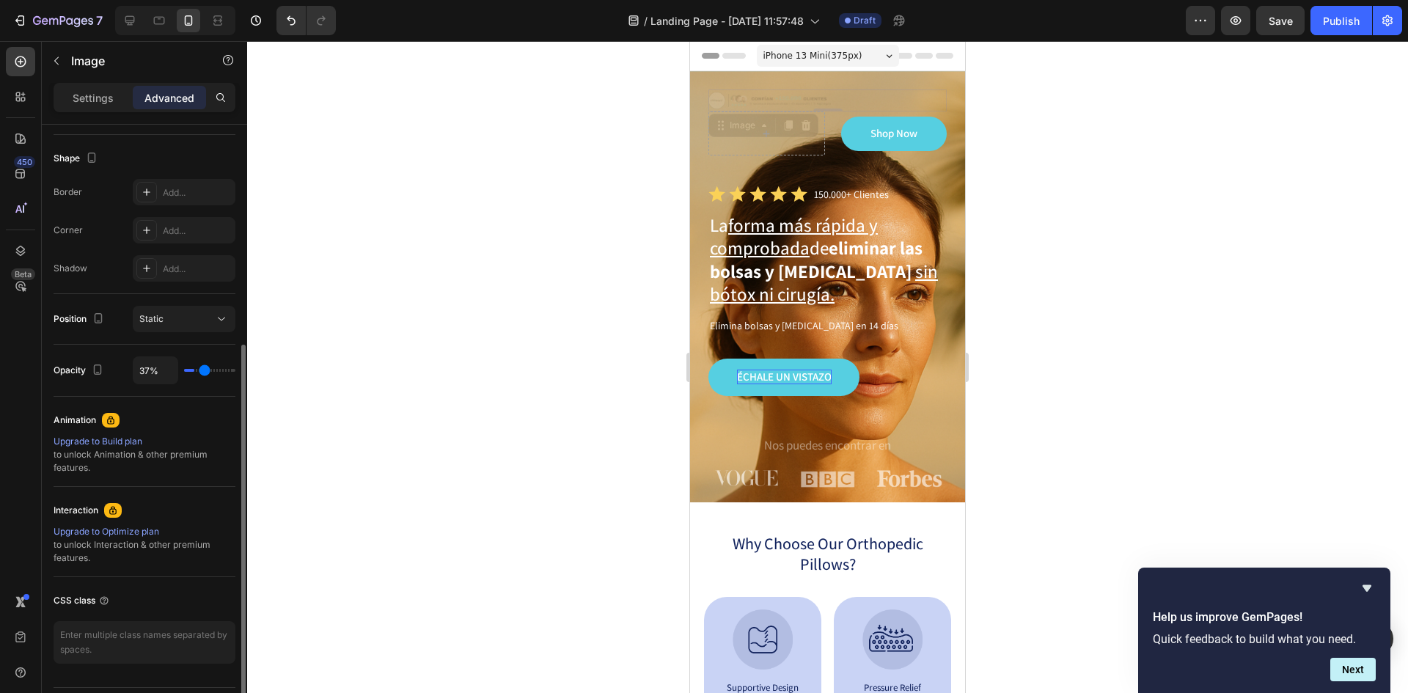
type input "44%"
type input "44"
type input "48%"
type input "48"
type input "50%"
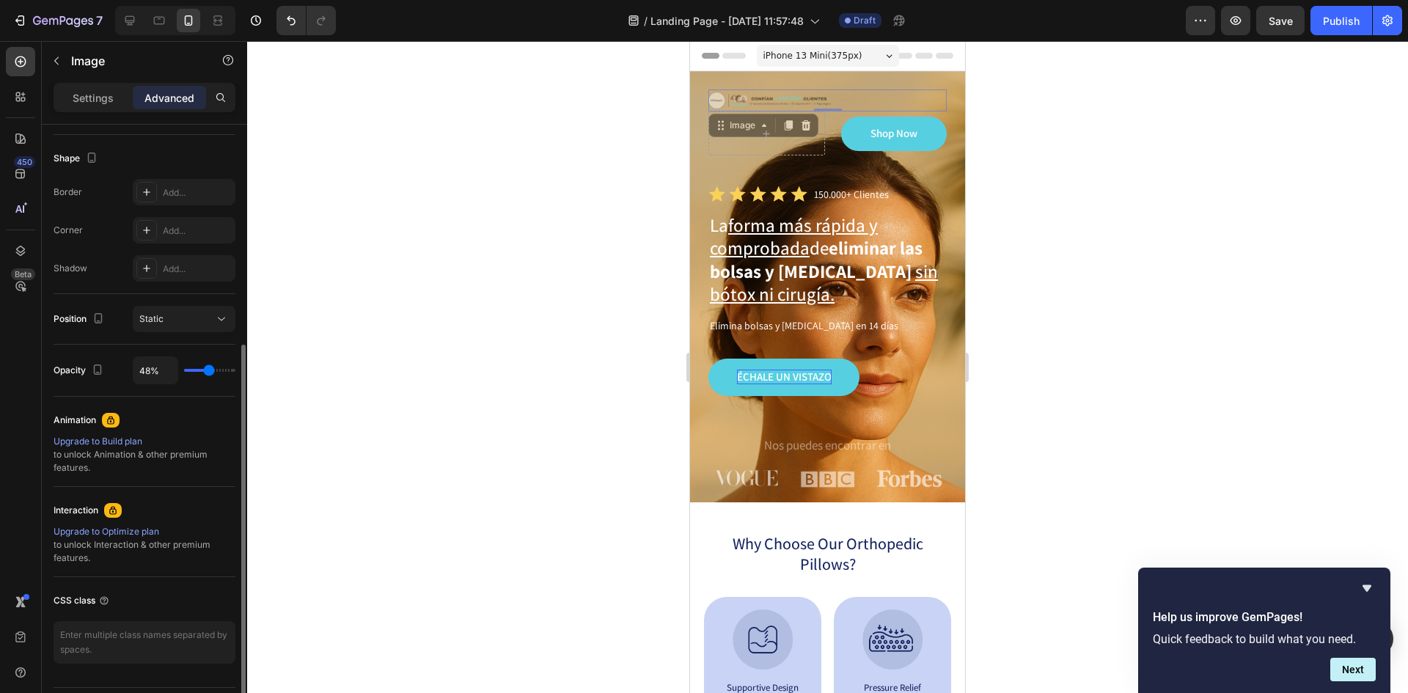
type input "50"
type input "52%"
type input "52"
type input "57%"
type input "57"
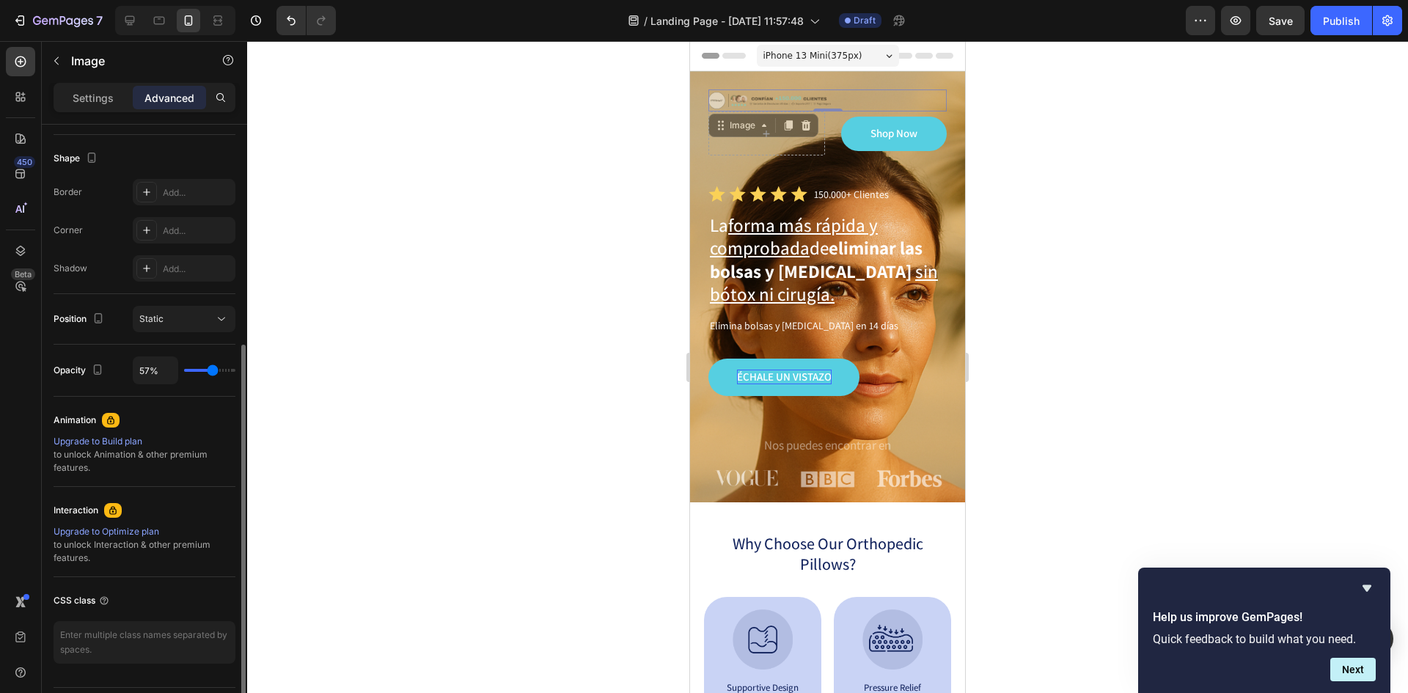
type input "70%"
type input "70"
type input "87%"
type input "87"
type input "100%"
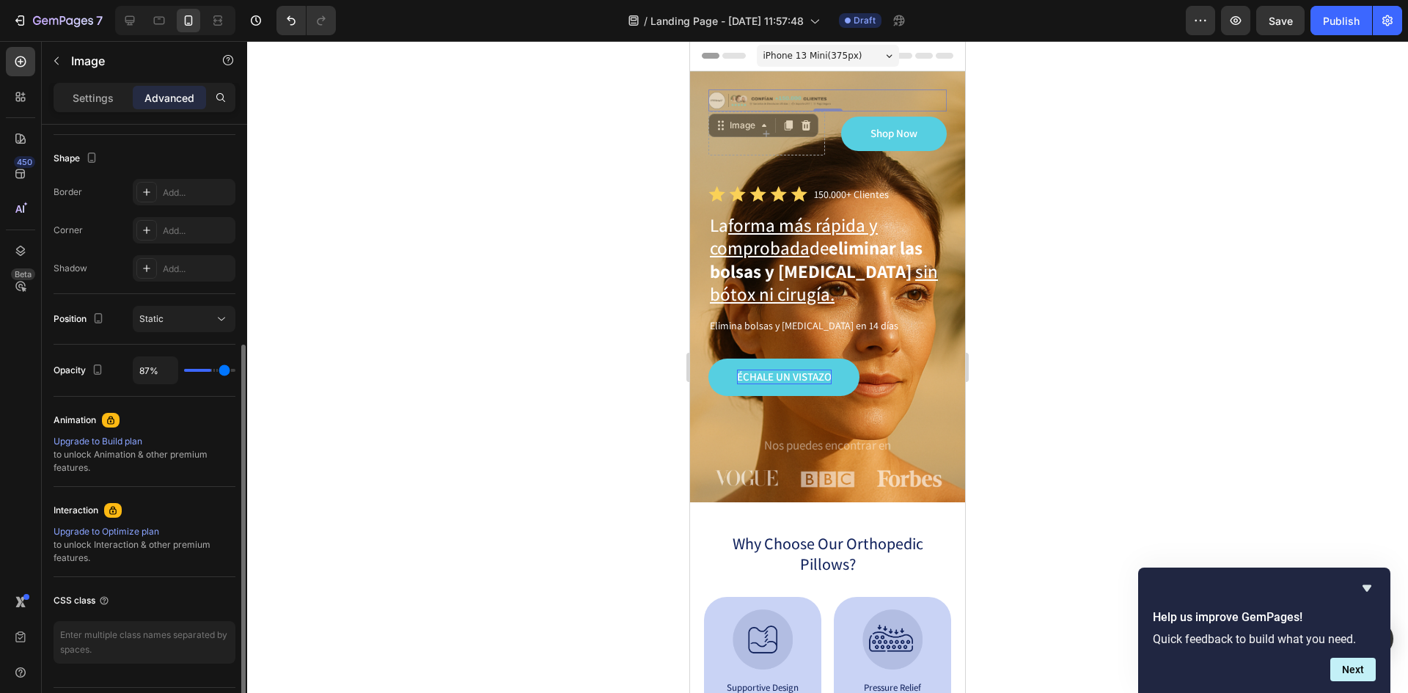
type input "100"
drag, startPoint x: 229, startPoint y: 373, endPoint x: 287, endPoint y: 373, distance: 58.7
click at [235, 372] on input "range" at bounding box center [209, 370] width 51 height 3
click at [832, 104] on div at bounding box center [827, 100] width 238 height 22
click at [108, 90] on p "Settings" at bounding box center [93, 97] width 41 height 15
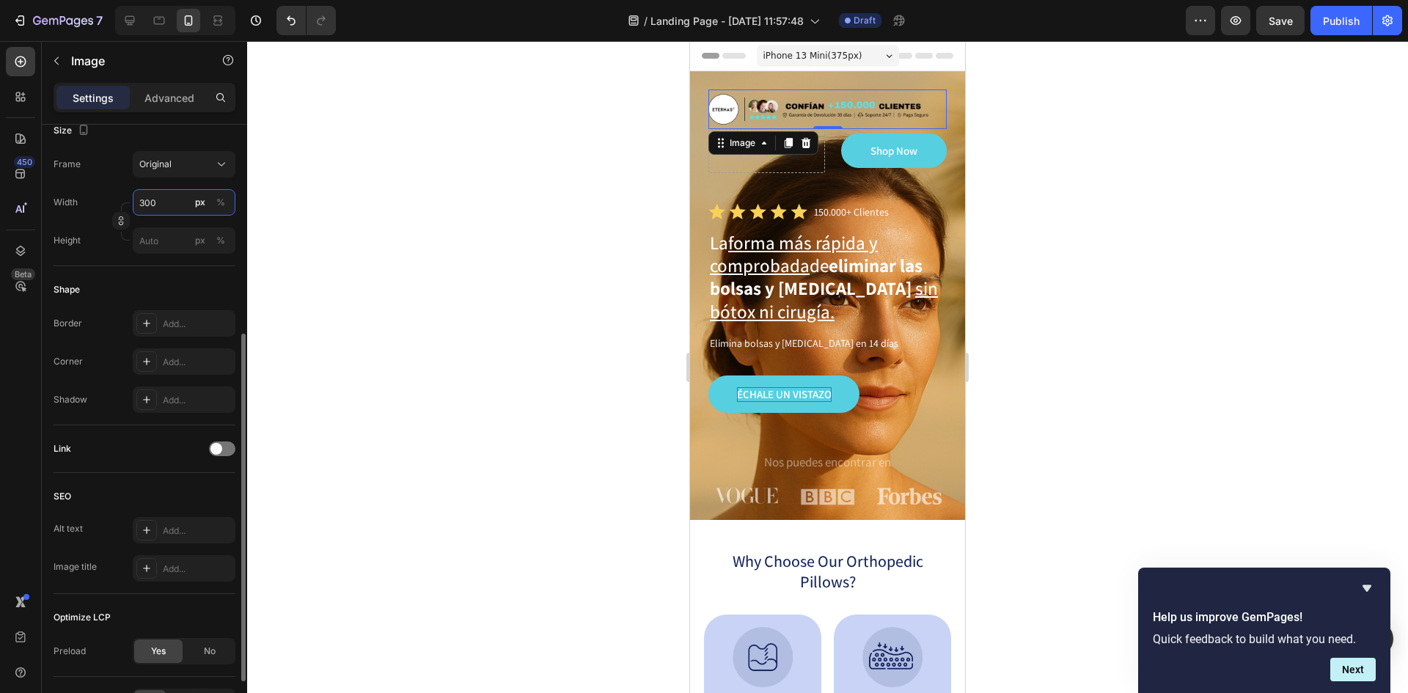
drag, startPoint x: 161, startPoint y: 203, endPoint x: 75, endPoint y: 199, distance: 85.9
click at [75, 199] on div "Width 300 px %" at bounding box center [145, 202] width 182 height 26
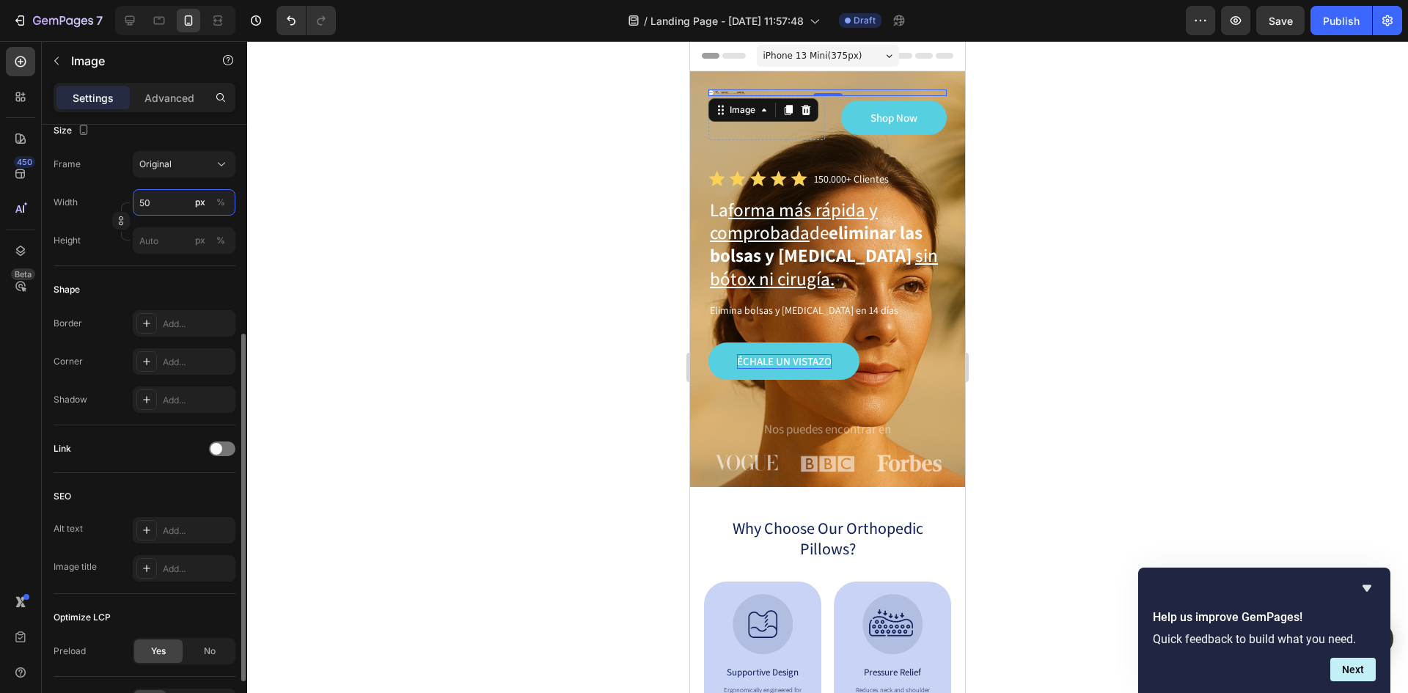
type input "5"
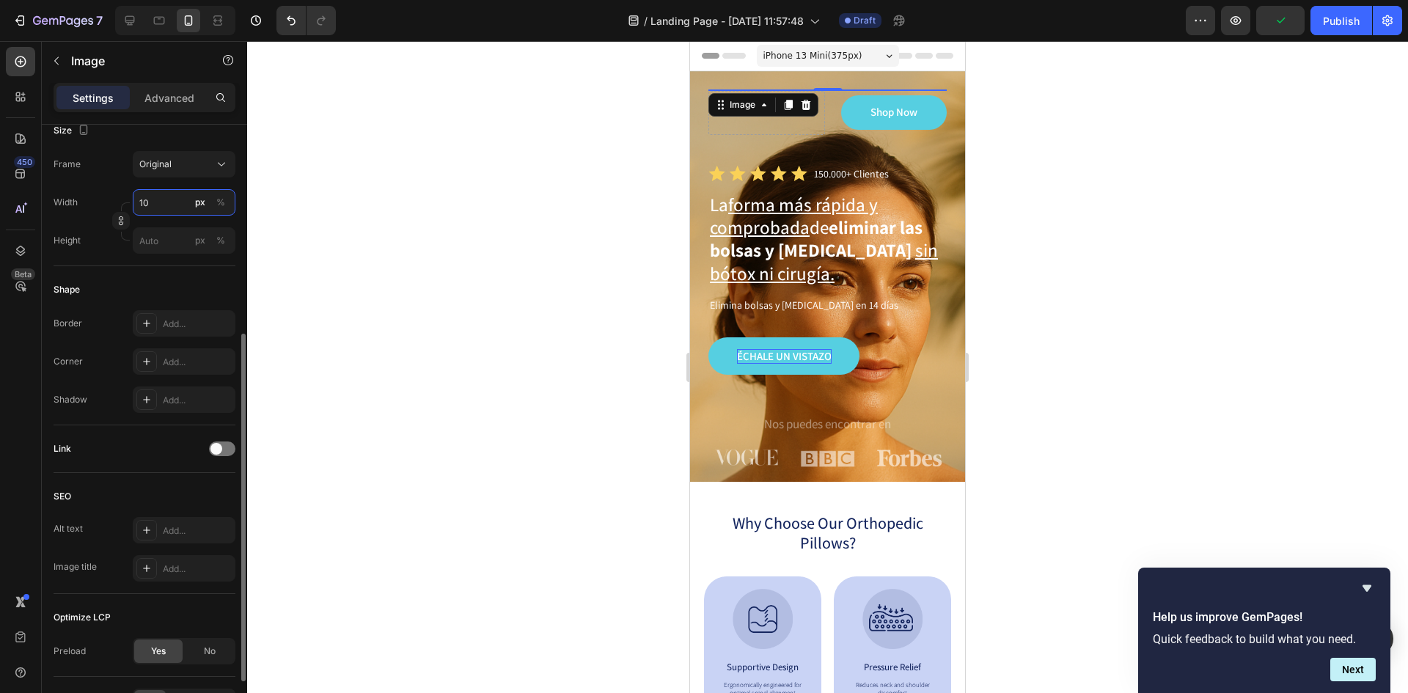
type input "1"
type input "2"
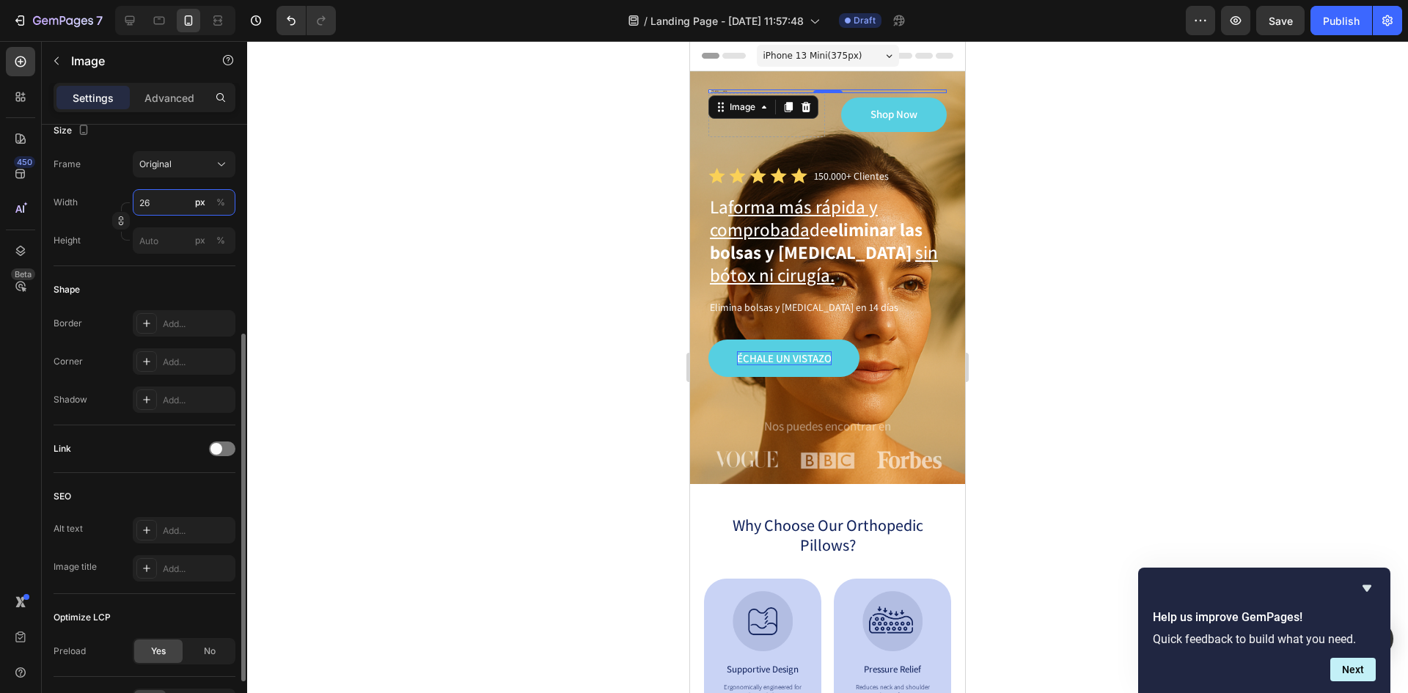
type input "2"
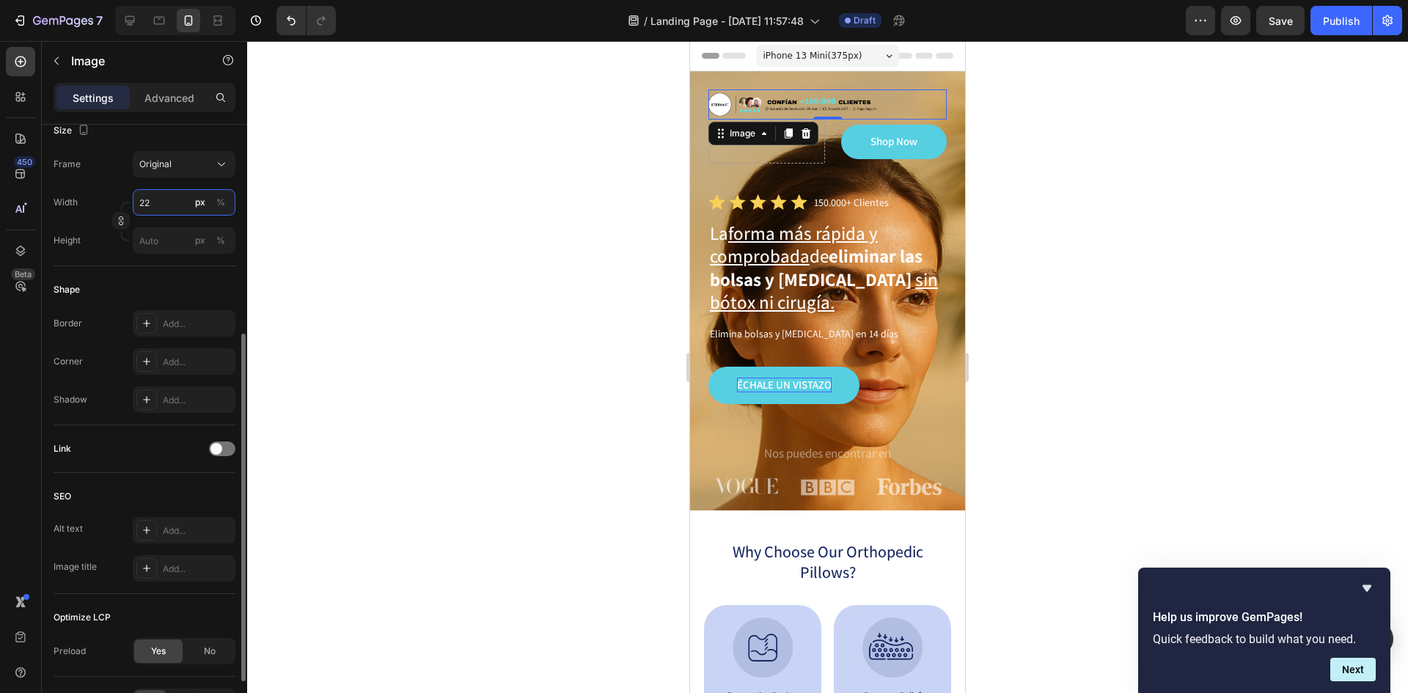
type input "2"
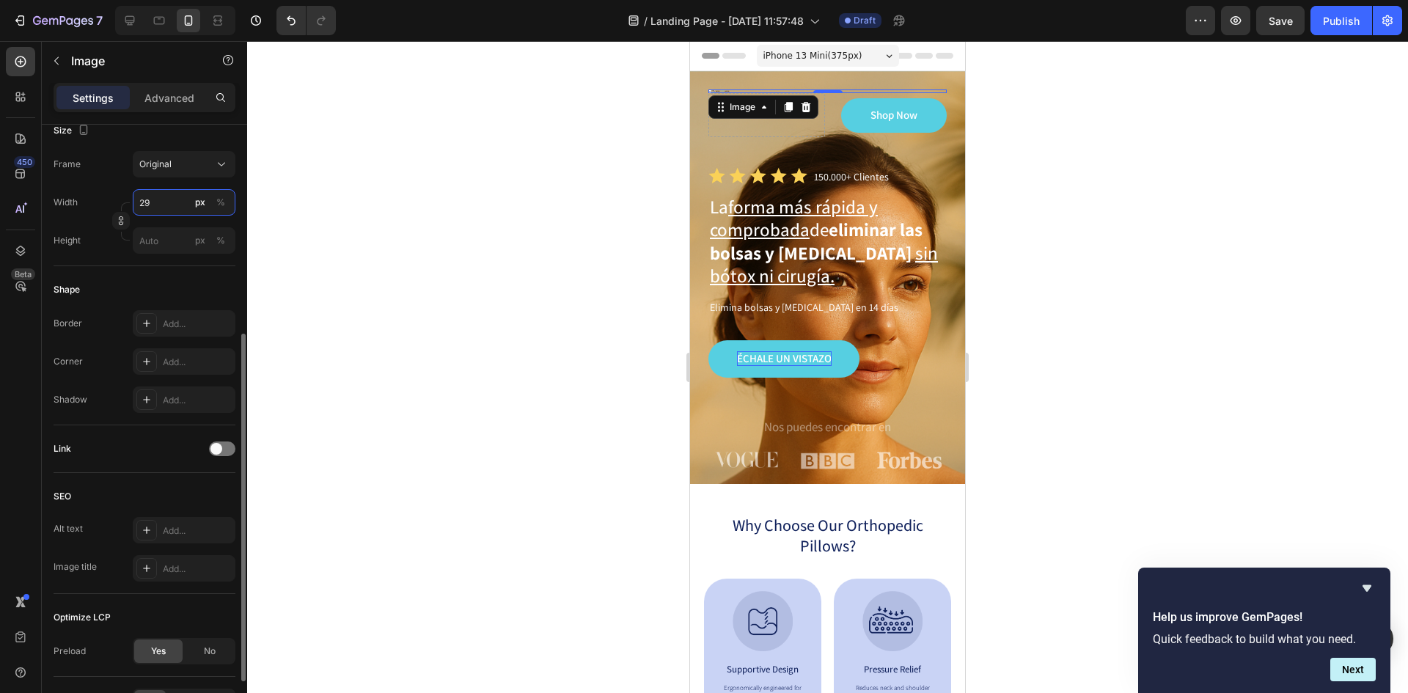
type input "2"
type input "320"
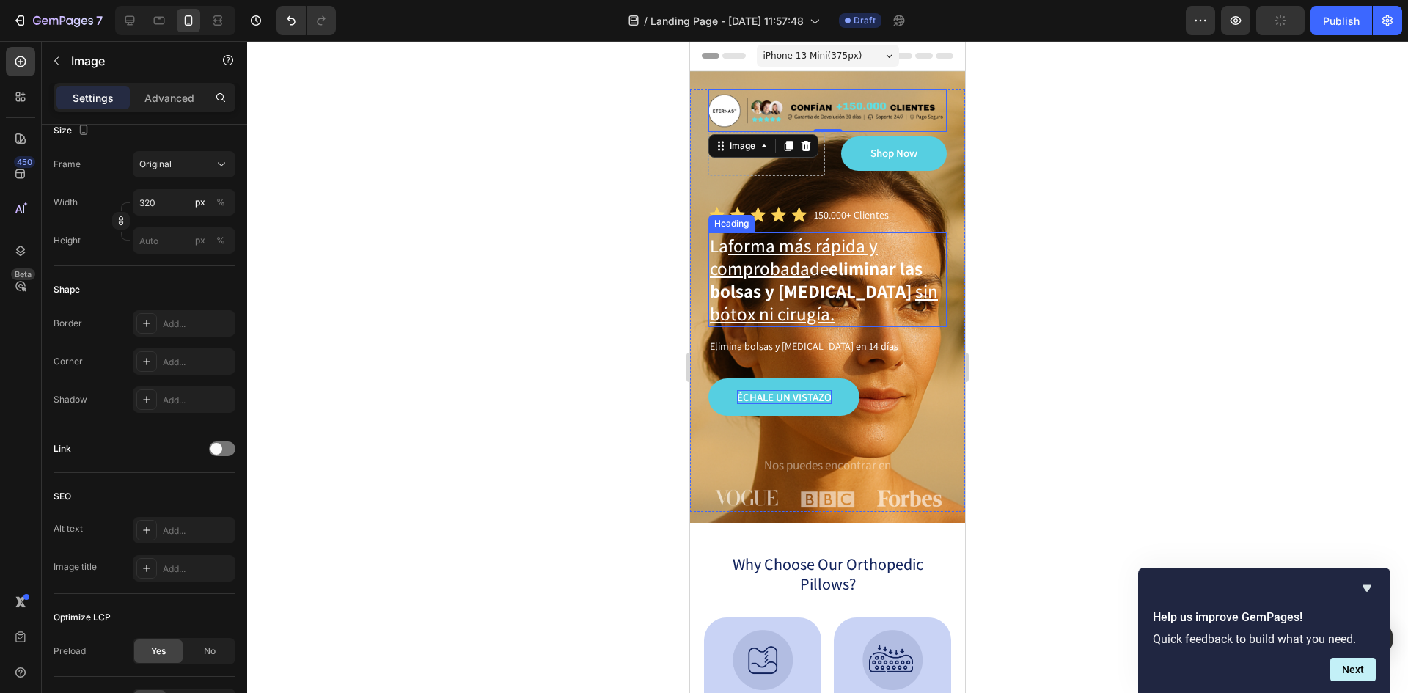
click at [907, 273] on strong "eliminar las bolsas y [MEDICAL_DATA]" at bounding box center [816, 279] width 213 height 47
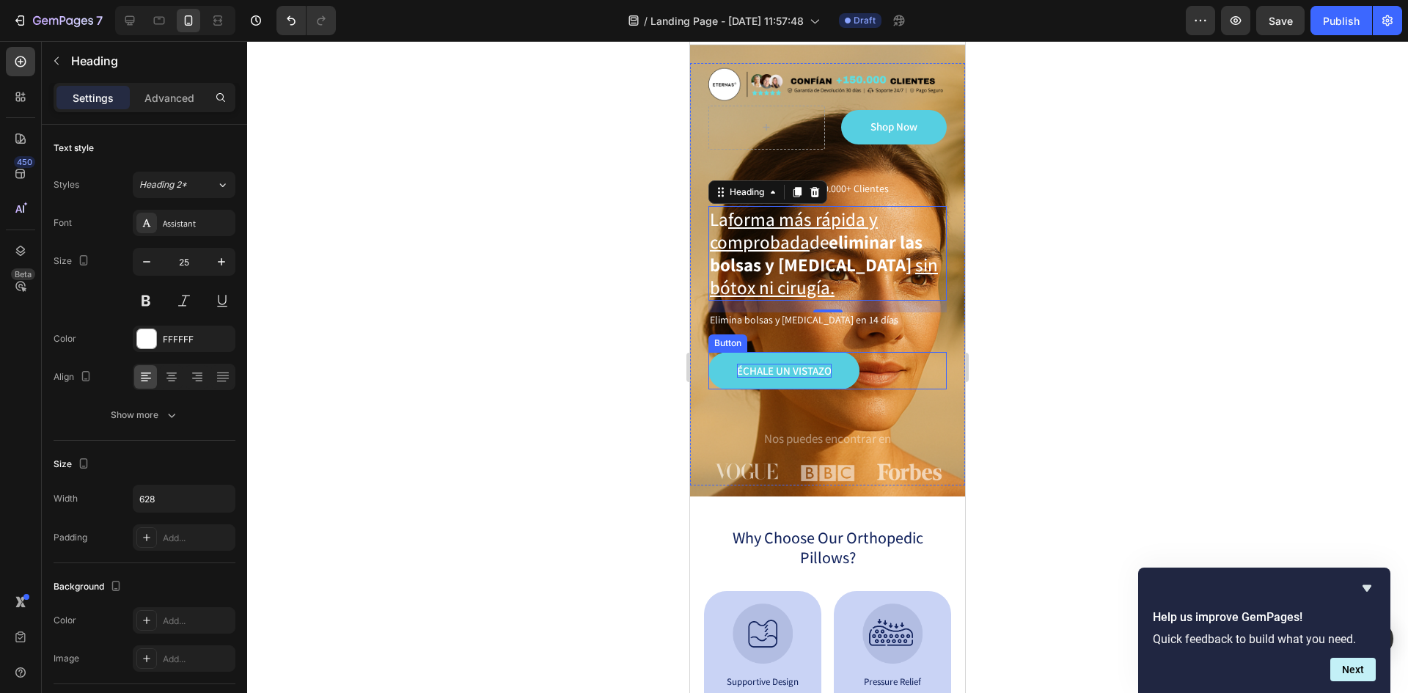
scroll to position [0, 0]
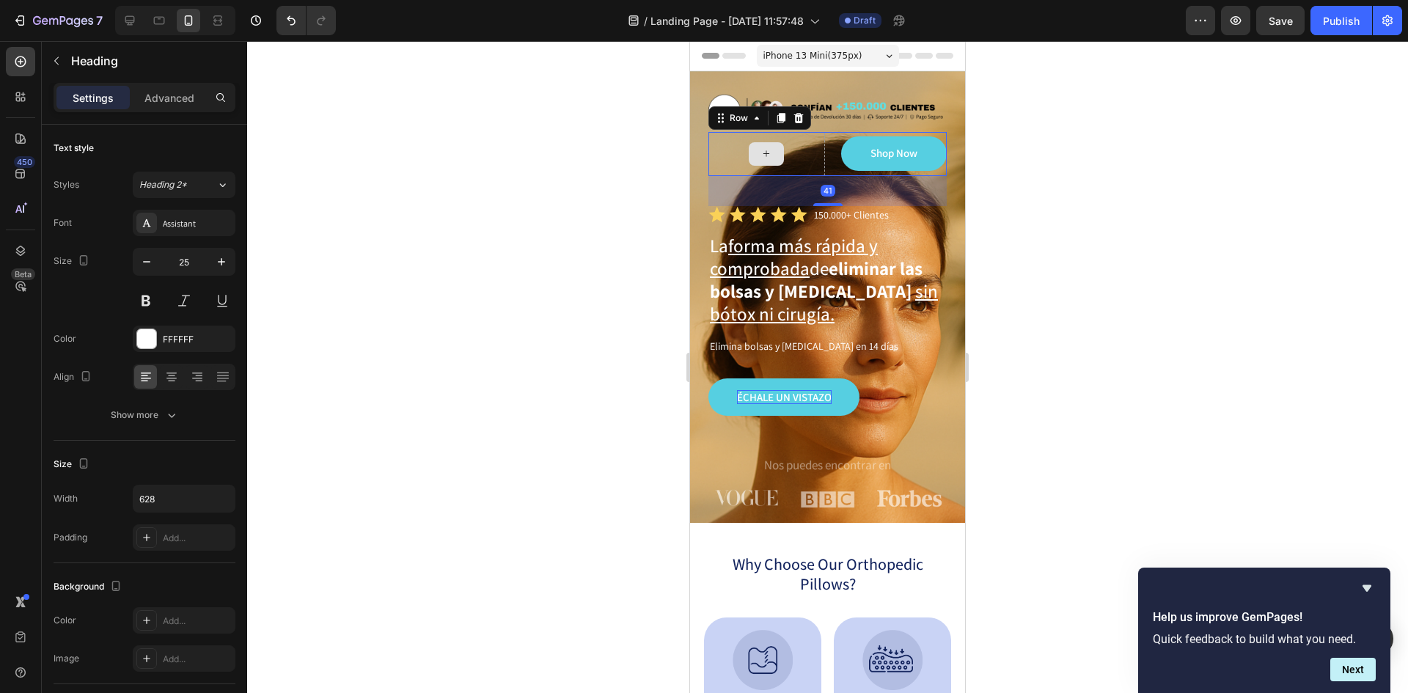
click at [731, 142] on div at bounding box center [766, 154] width 117 height 44
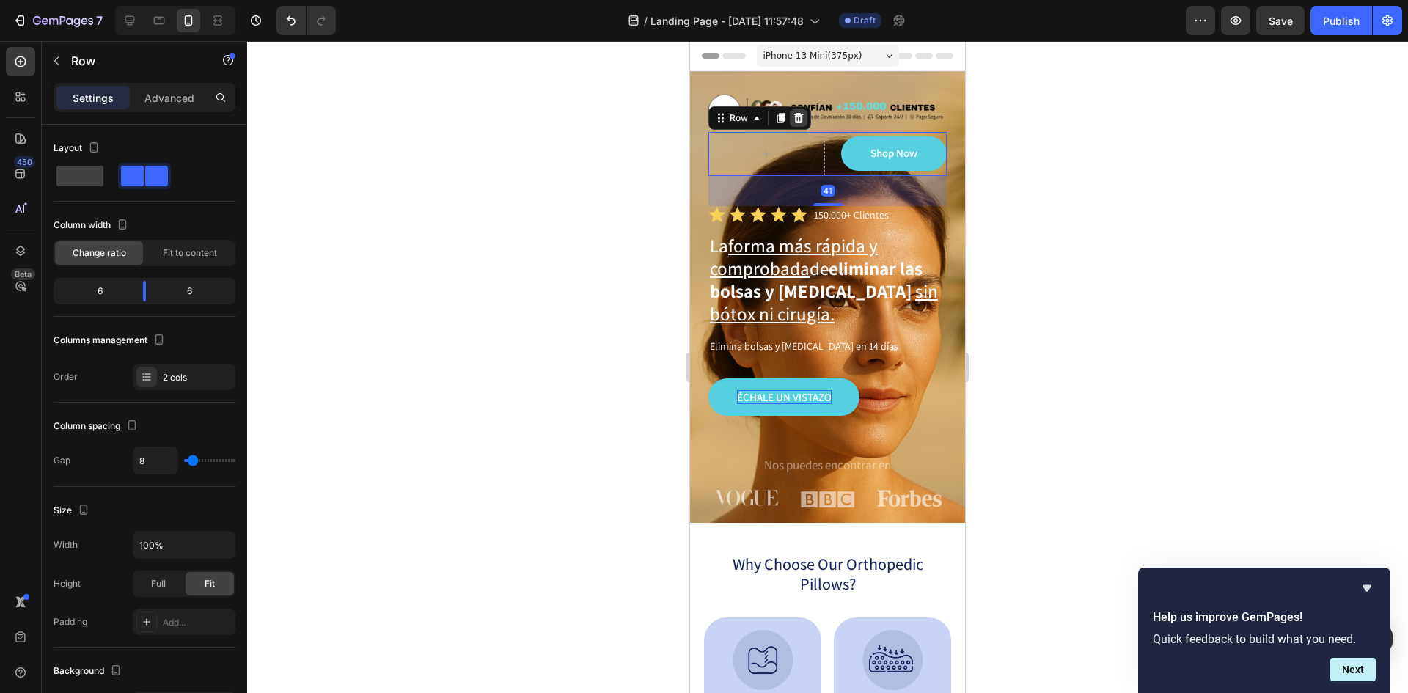
click at [801, 120] on icon at bounding box center [799, 117] width 10 height 10
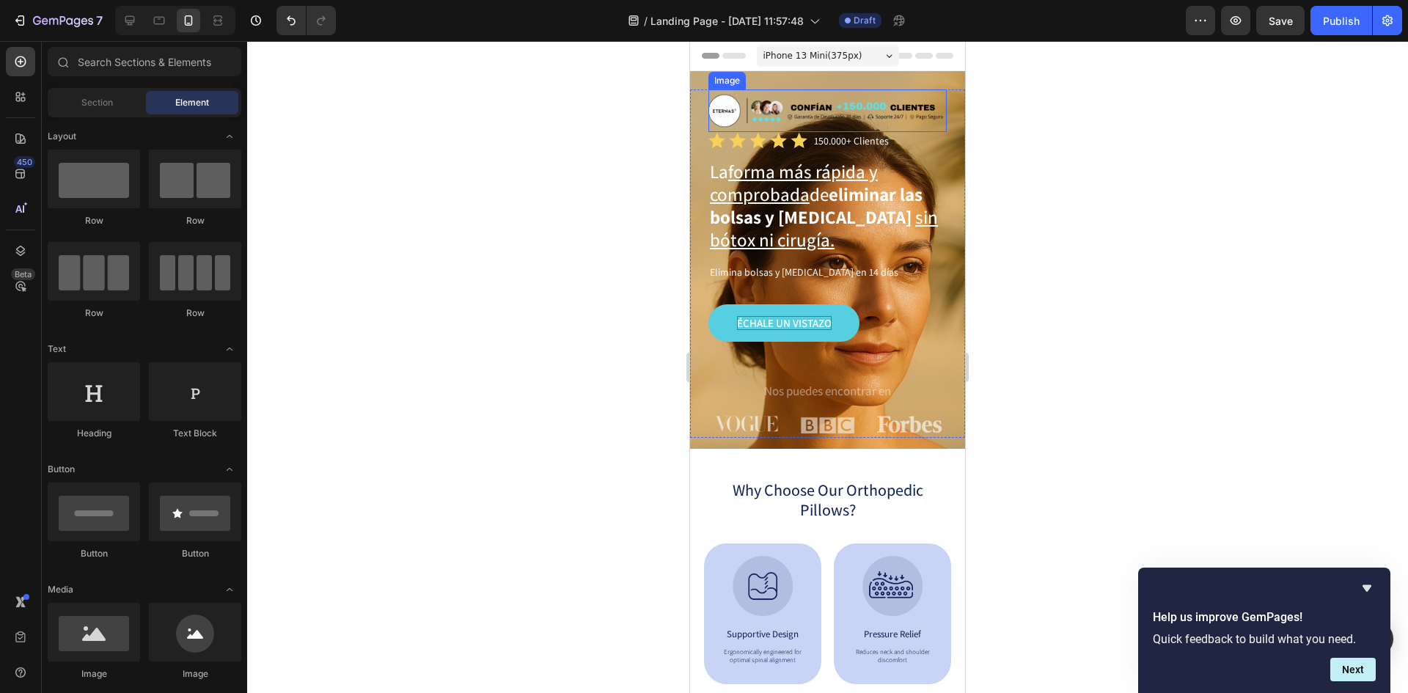
click at [741, 122] on img at bounding box center [825, 110] width 235 height 43
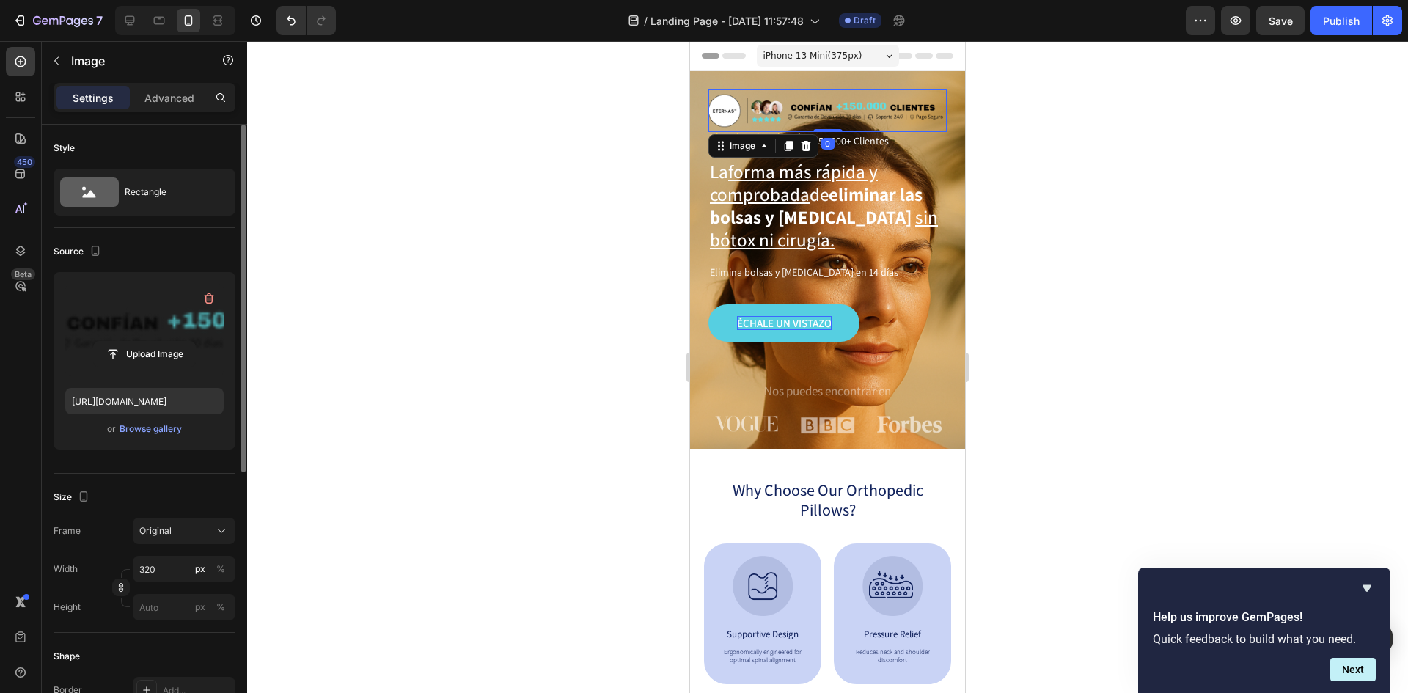
click at [162, 329] on label at bounding box center [144, 330] width 158 height 92
click at [162, 342] on input "file" at bounding box center [144, 354] width 101 height 25
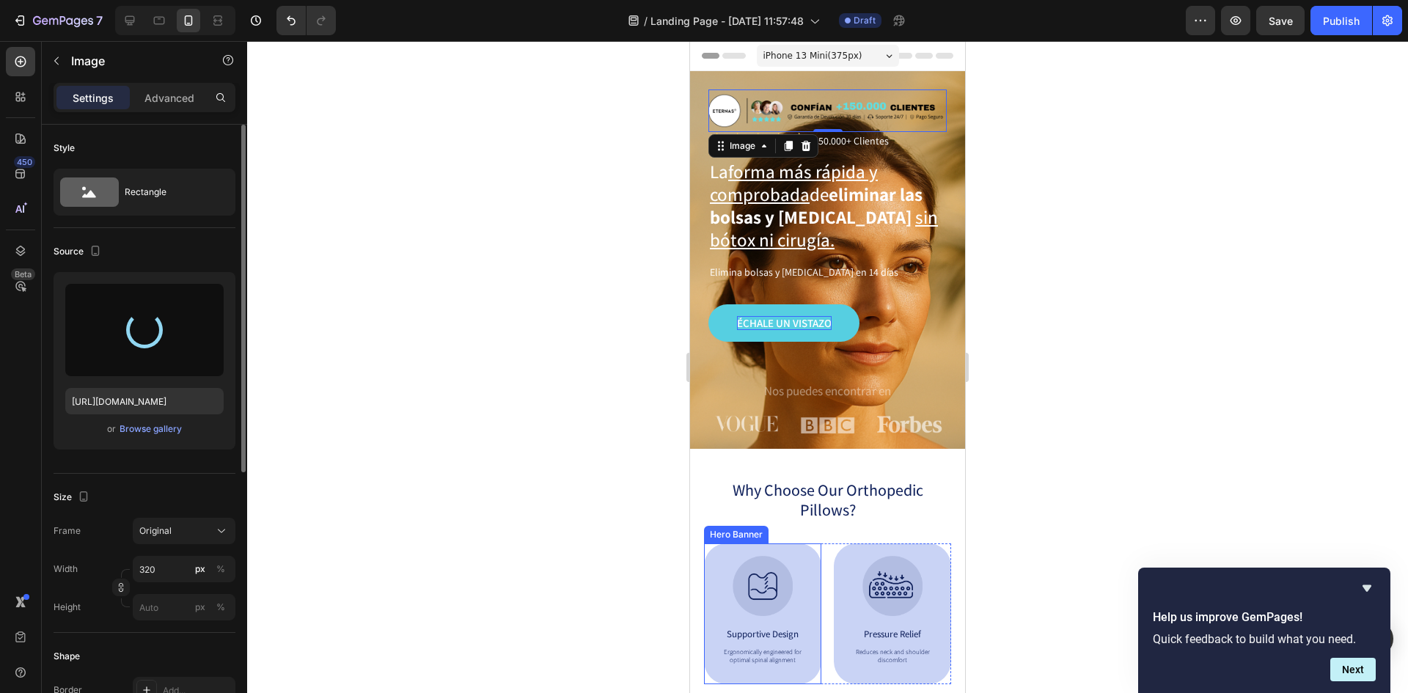
type input "https://cdn.shopify.com/s/files/1/0800/8663/0737/files/gempages_492302510258652…"
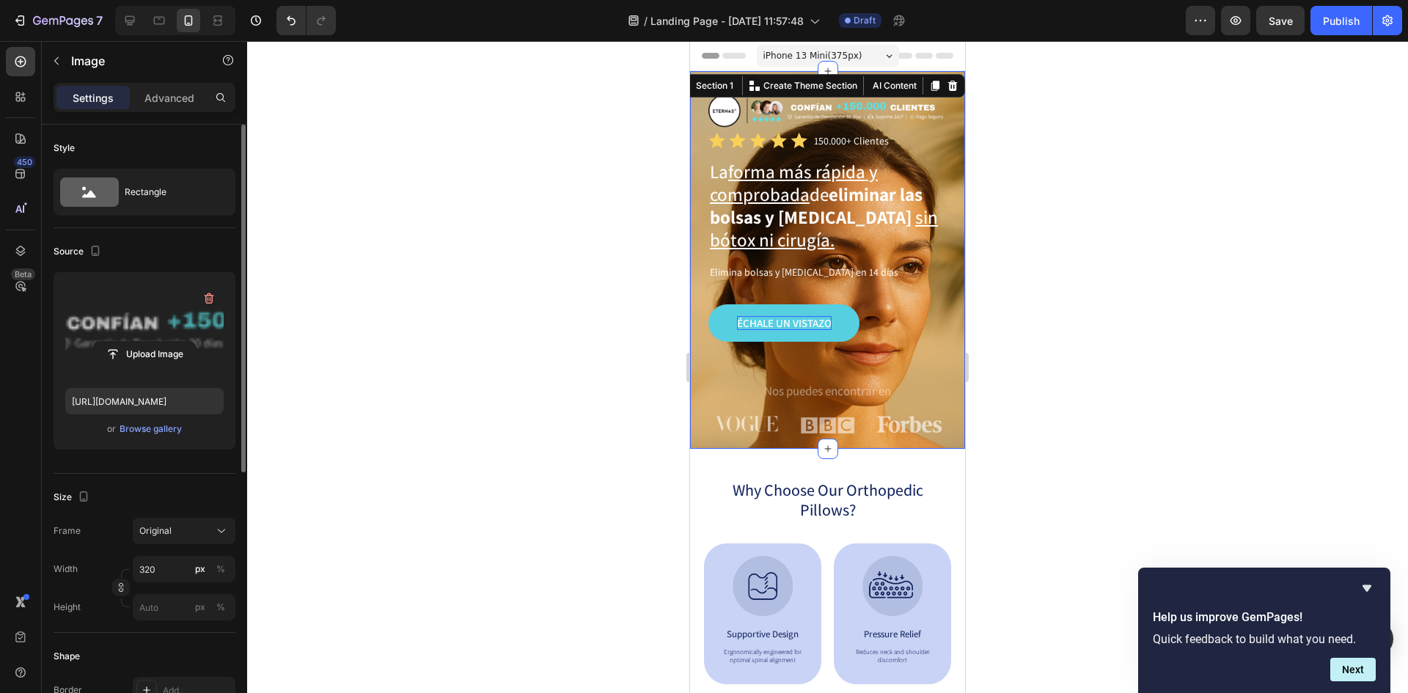
click at [892, 76] on div "Image Icon Icon Icon Icon Icon Icon List 150.000+ Clientes Text Block Row La fo…" at bounding box center [827, 260] width 275 height 378
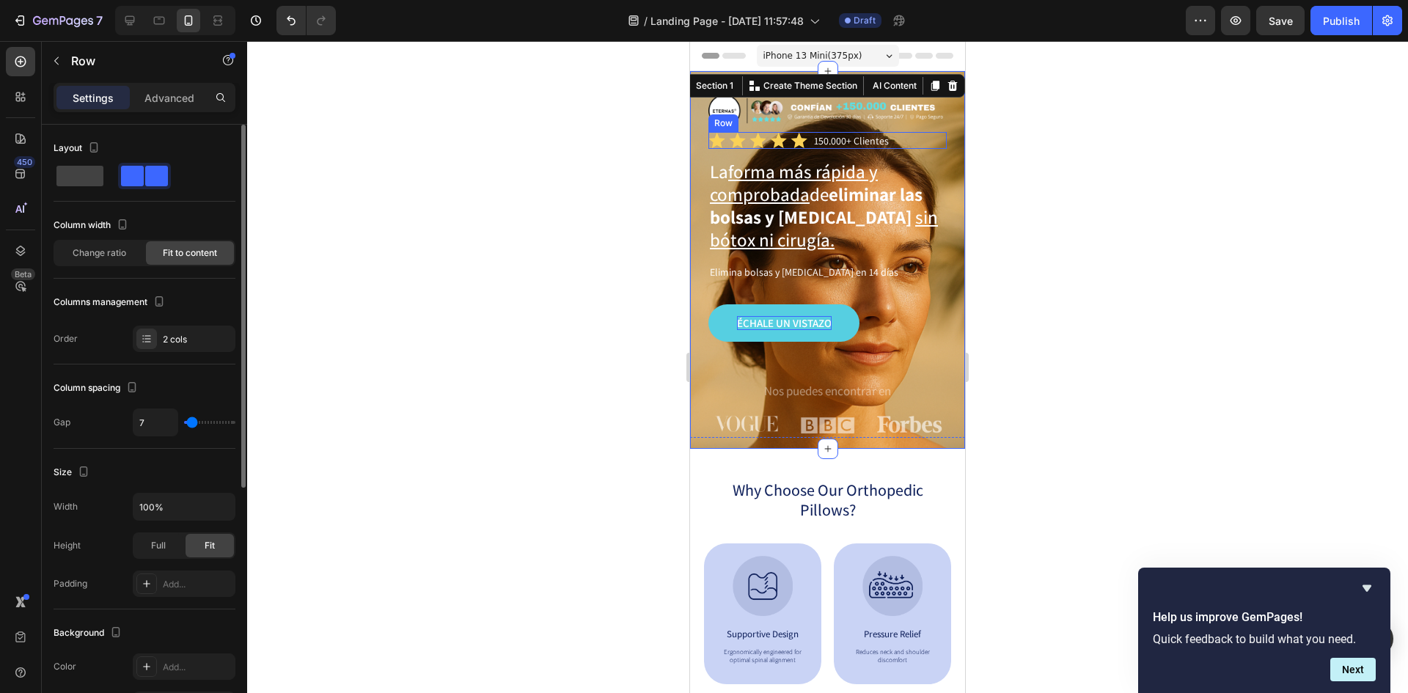
click at [909, 144] on div "Icon Icon Icon Icon Icon Icon List 150.000+ Clientes Text Block Row" at bounding box center [827, 140] width 238 height 17
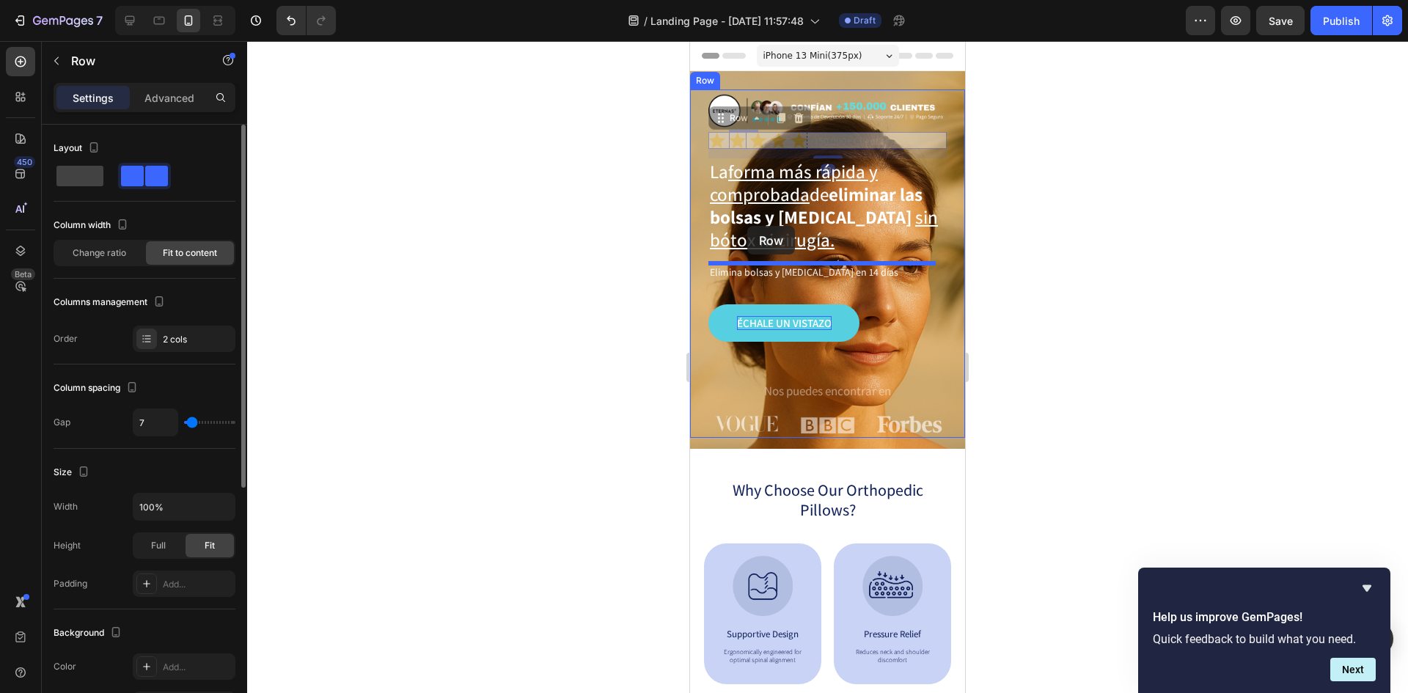
drag, startPoint x: 731, startPoint y: 117, endPoint x: 748, endPoint y: 227, distance: 112.0
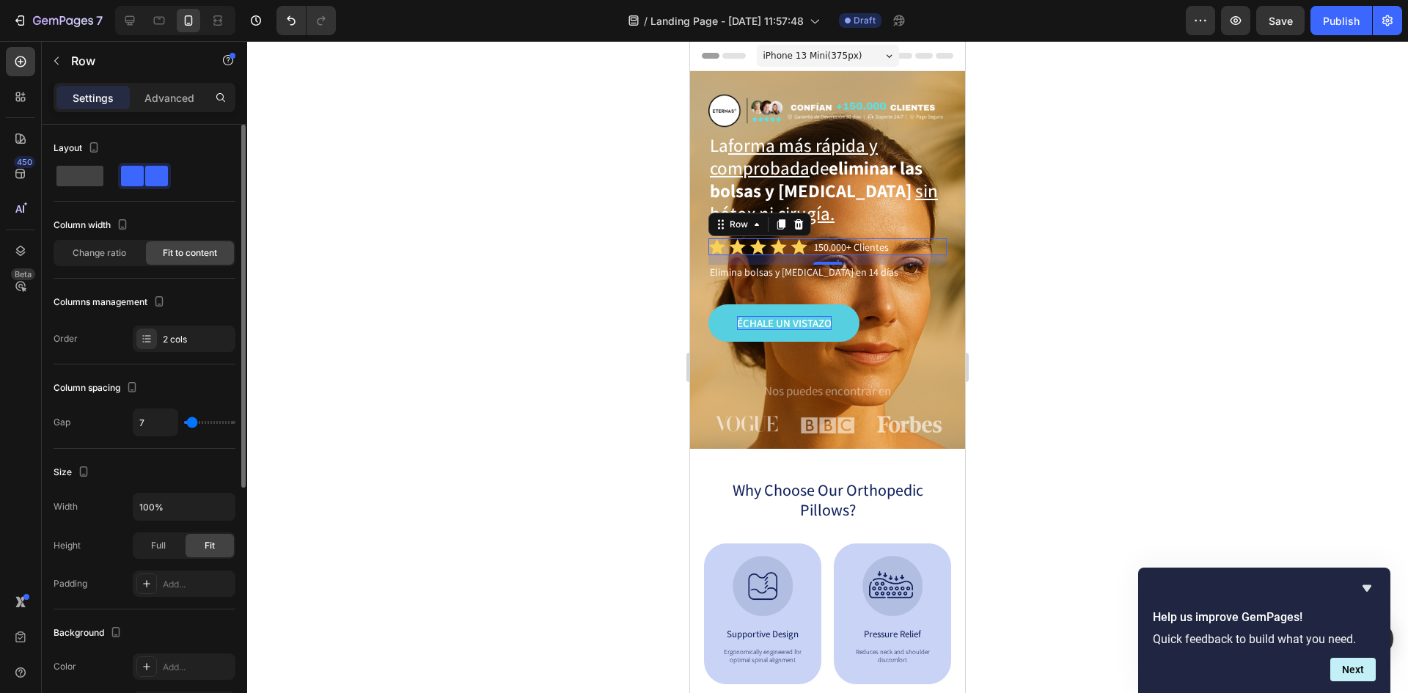
click at [1066, 276] on div at bounding box center [827, 367] width 1161 height 652
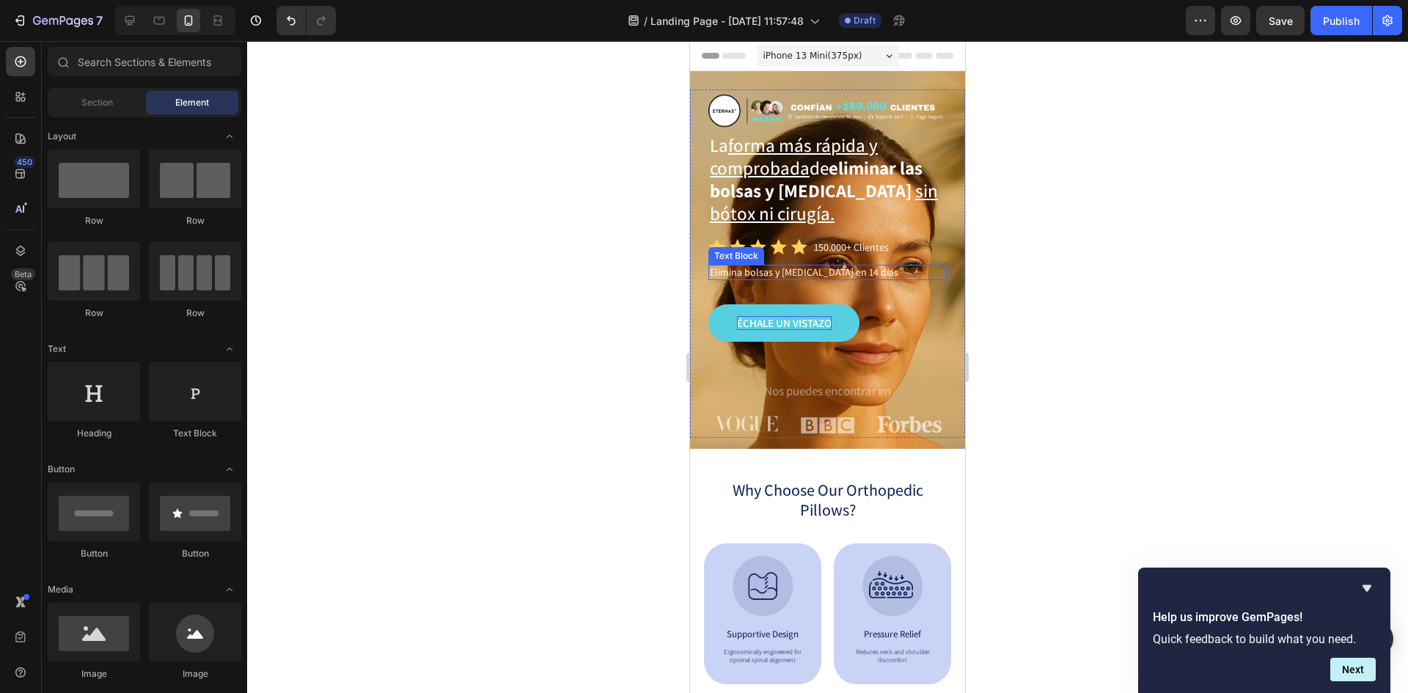
click at [876, 269] on p "Elimina bolsas y [MEDICAL_DATA] en 14 días" at bounding box center [827, 272] width 235 height 13
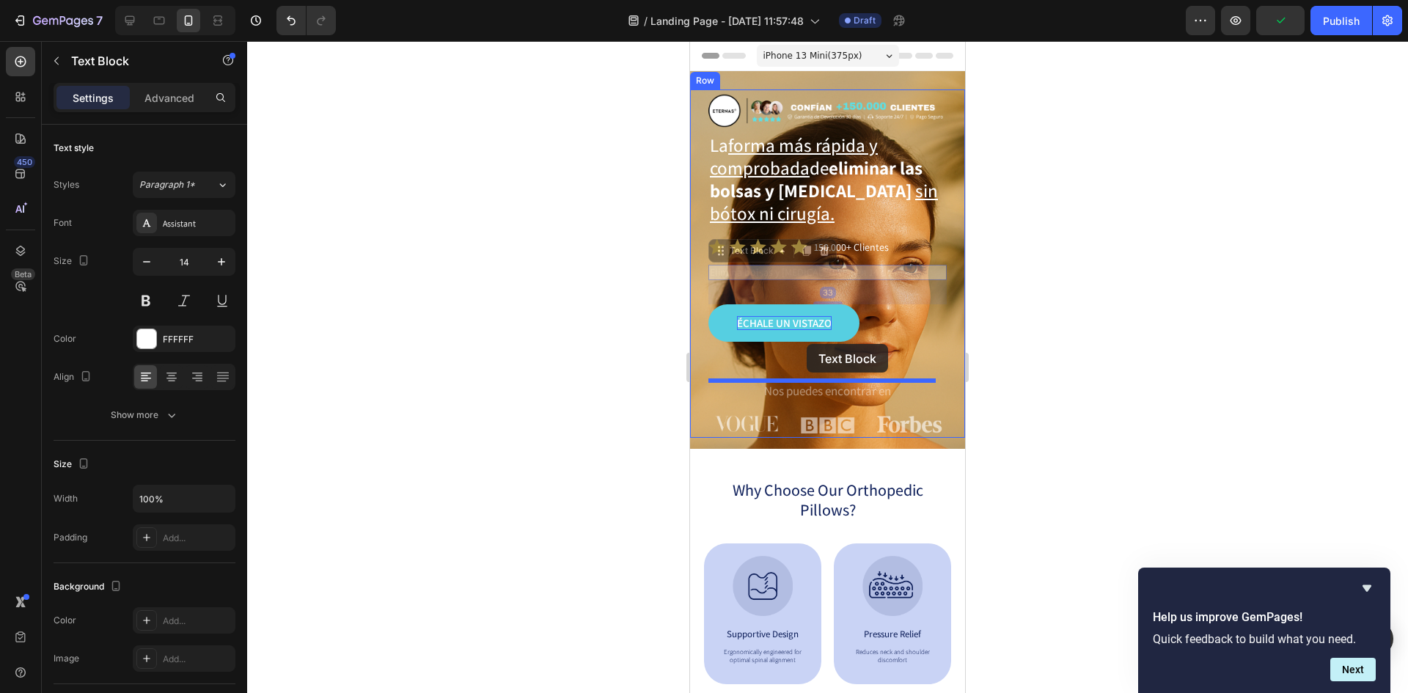
drag, startPoint x: 722, startPoint y: 250, endPoint x: 805, endPoint y: 344, distance: 125.7
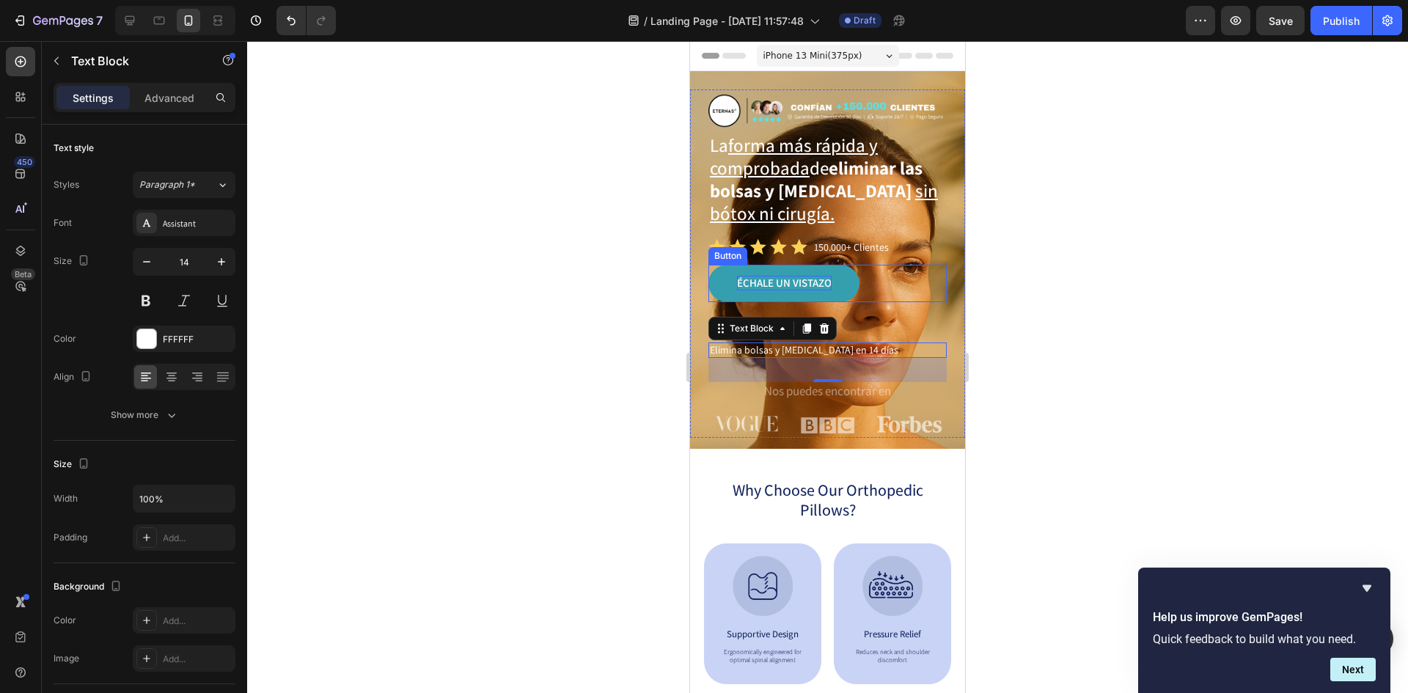
click at [808, 290] on link "Échale un vistazo" at bounding box center [783, 283] width 151 height 37
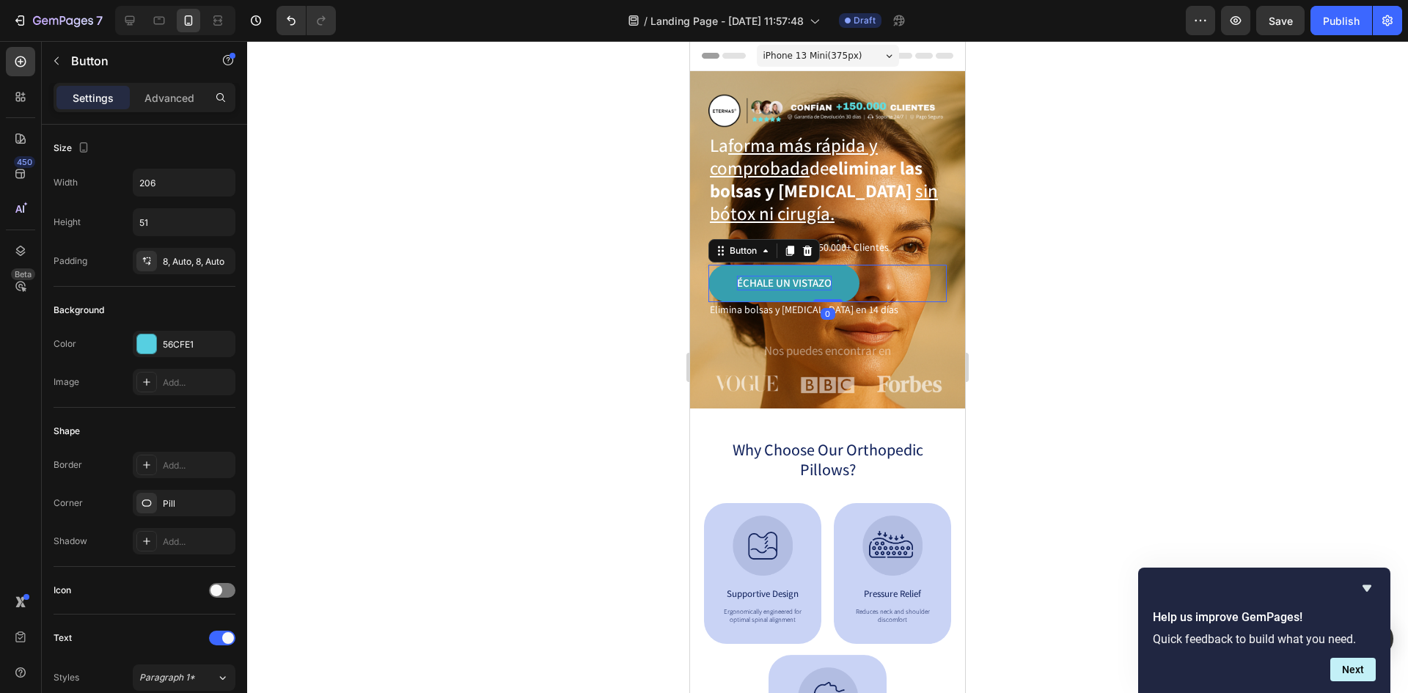
drag, startPoint x: 827, startPoint y: 336, endPoint x: 909, endPoint y: 299, distance: 89.3
click at [837, 289] on div "Échale un vistazo Button 0" at bounding box center [827, 283] width 238 height 37
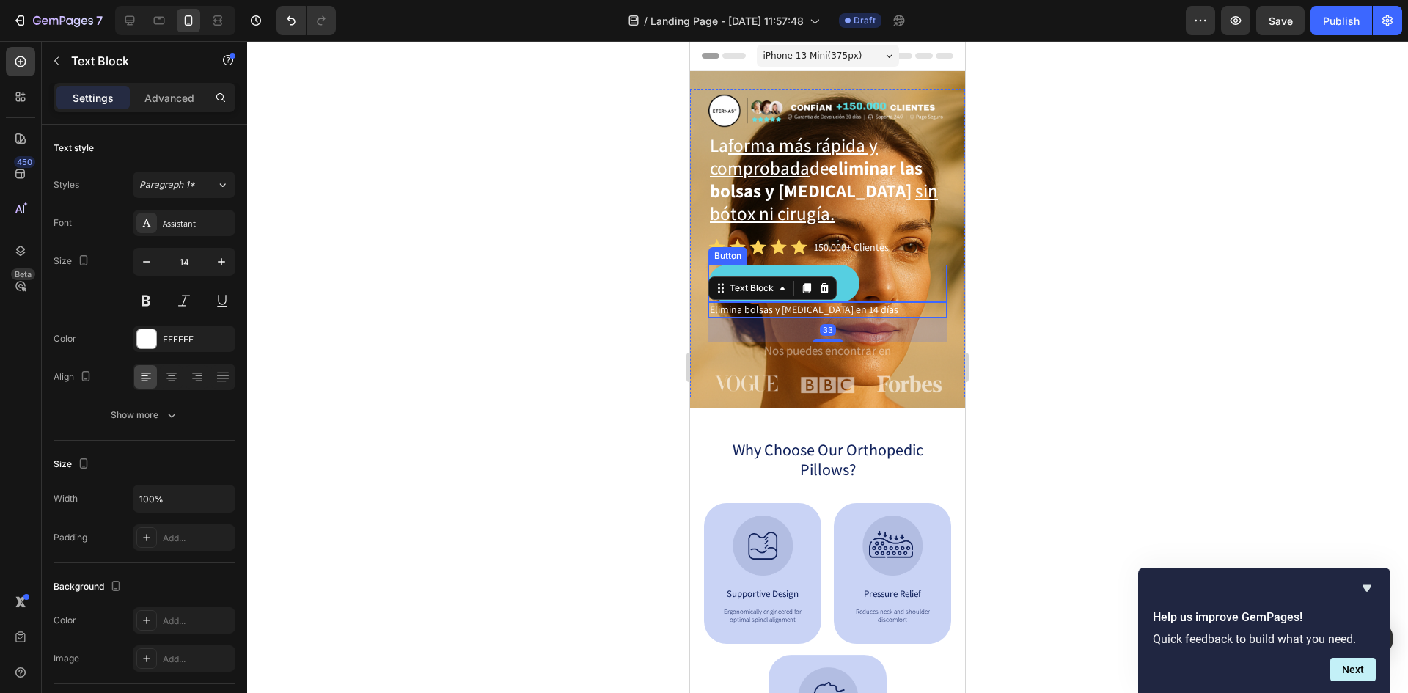
click at [867, 288] on div "Échale un vistazo Button" at bounding box center [827, 283] width 238 height 37
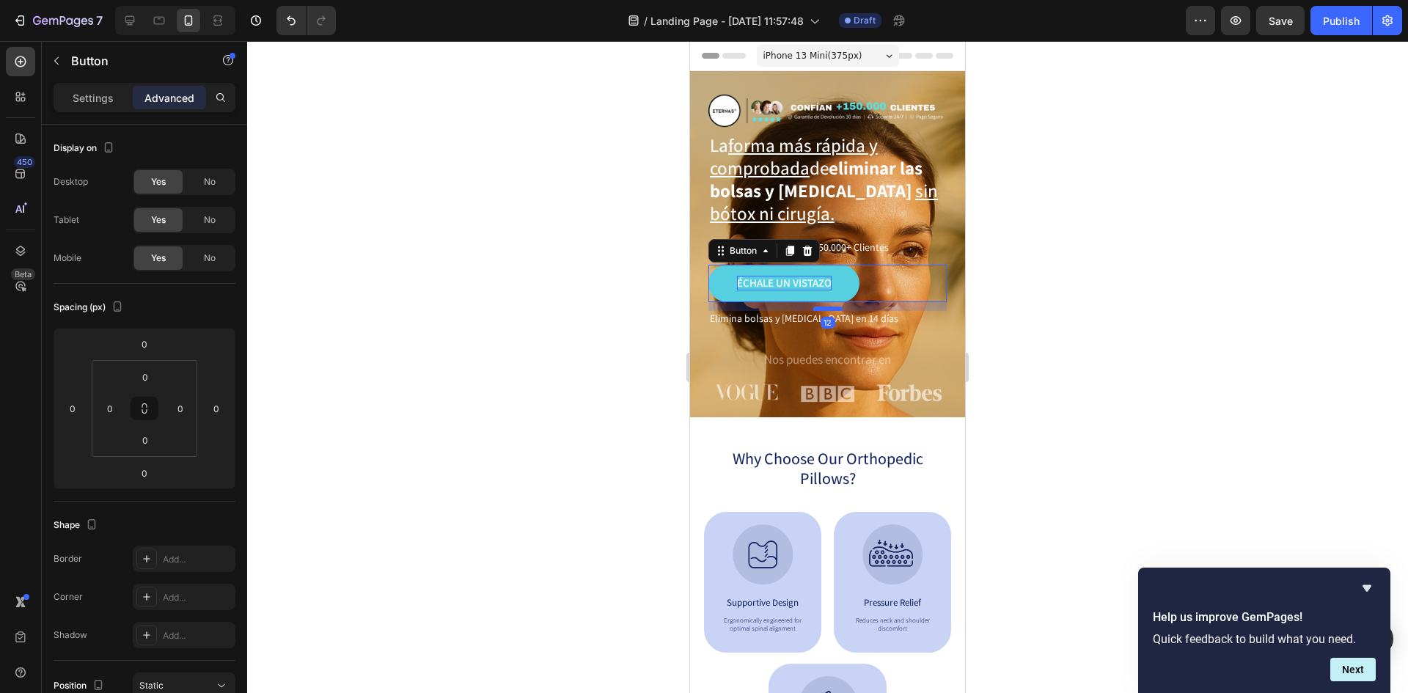
drag, startPoint x: 822, startPoint y: 298, endPoint x: 822, endPoint y: 307, distance: 8.8
click at [822, 307] on div at bounding box center [827, 309] width 29 height 4
type input "12"
click at [981, 296] on div at bounding box center [827, 367] width 1161 height 652
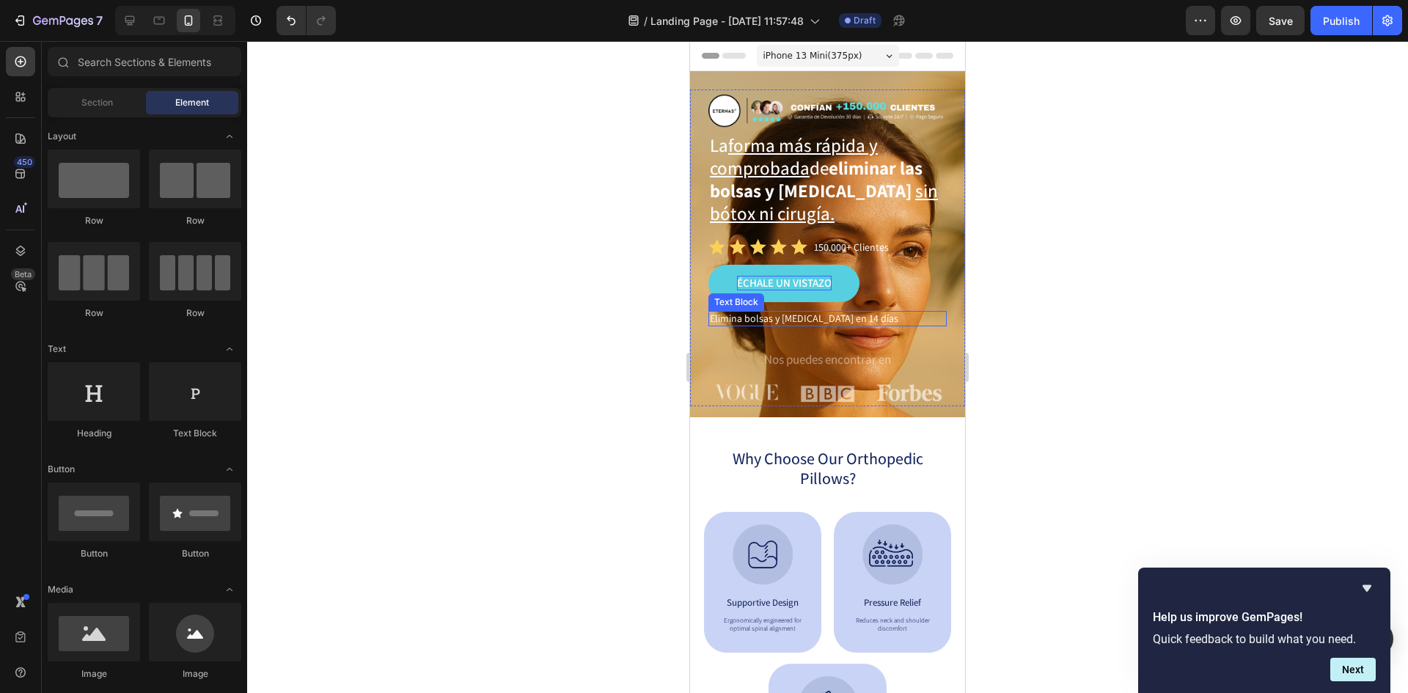
click at [857, 322] on p "Elimina bolsas y [MEDICAL_DATA] en 14 días" at bounding box center [827, 318] width 235 height 13
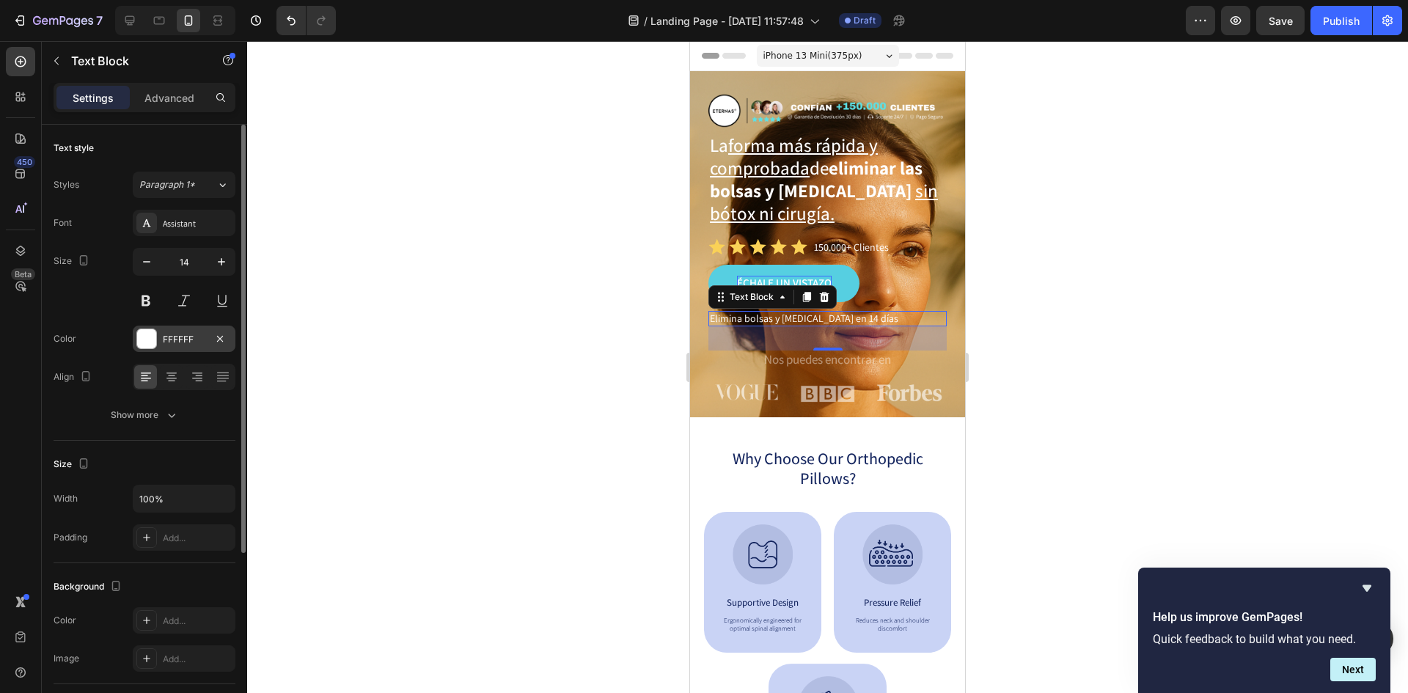
click at [145, 330] on div at bounding box center [146, 338] width 19 height 19
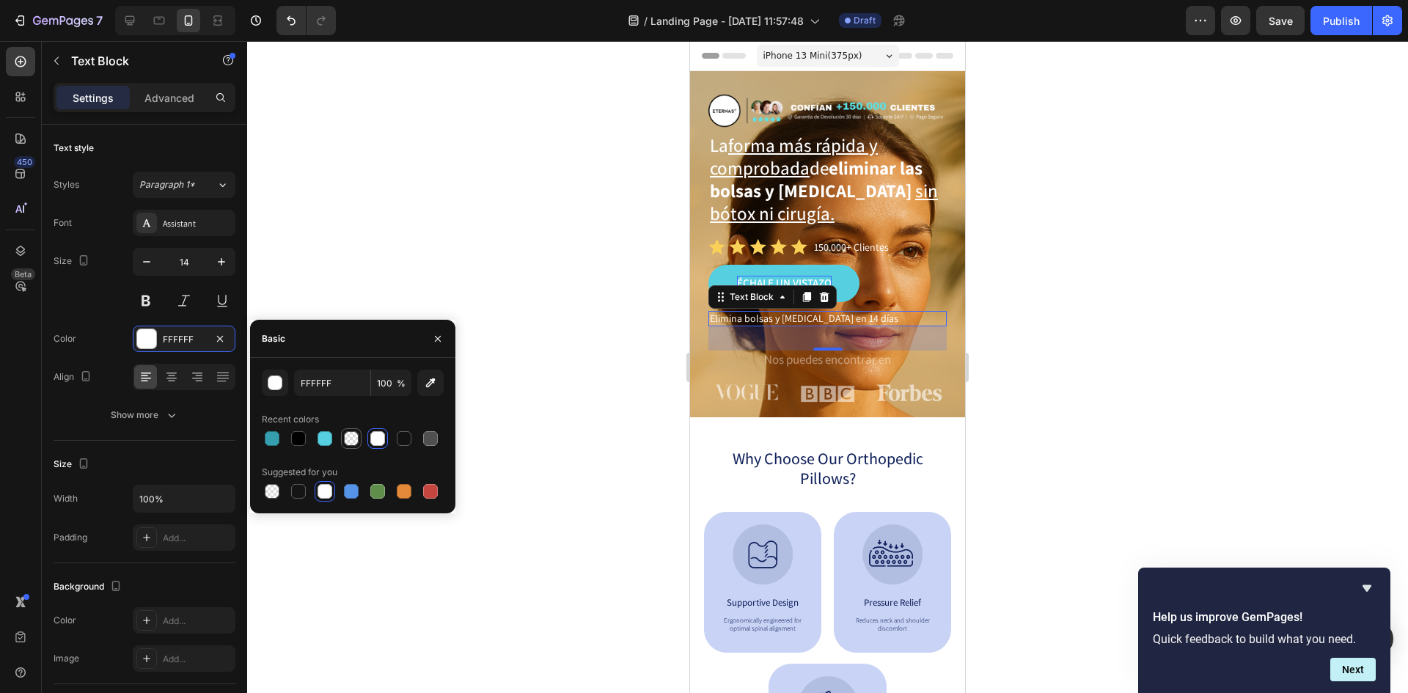
click at [353, 441] on div at bounding box center [351, 438] width 15 height 15
type input "121212"
click at [391, 388] on input "0" at bounding box center [391, 383] width 40 height 26
type input "5"
type input "80"
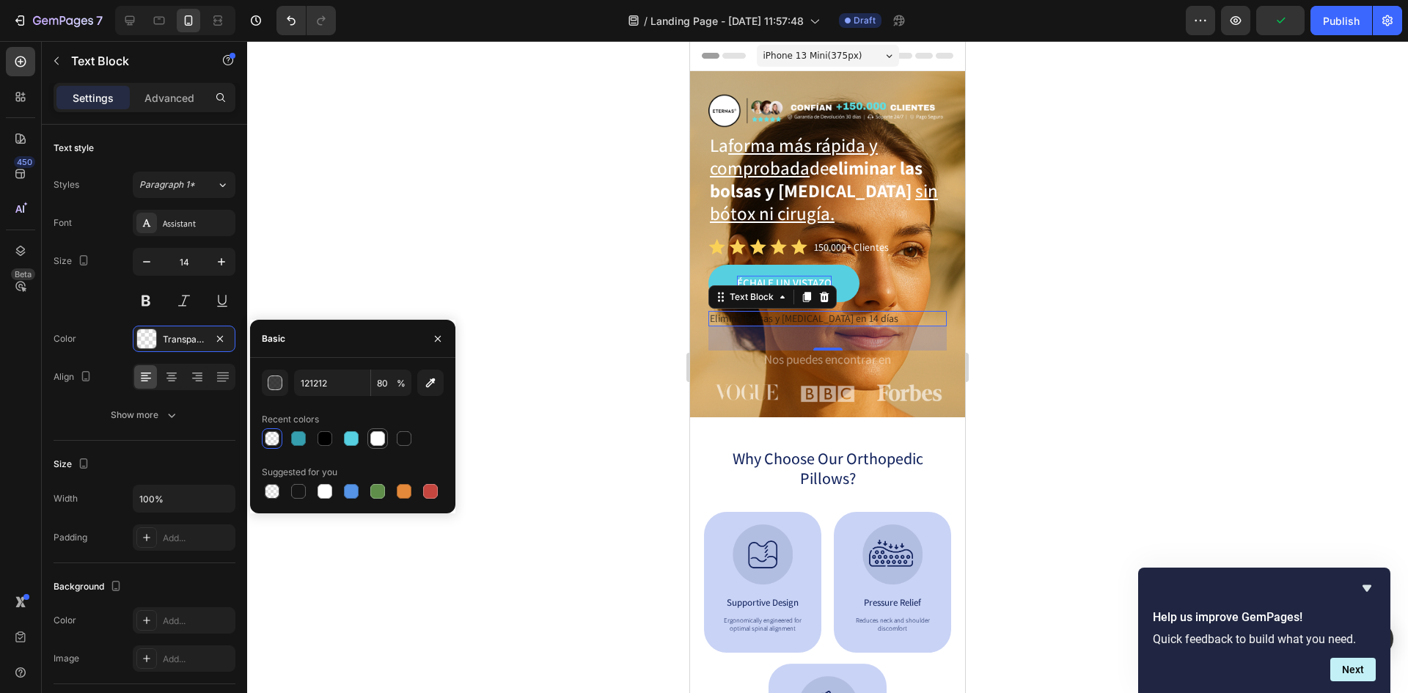
click at [380, 439] on div at bounding box center [353, 438] width 182 height 21
click at [402, 439] on div at bounding box center [404, 438] width 15 height 15
type input "FFFFFF"
click at [385, 389] on input "100" at bounding box center [391, 383] width 40 height 26
type input "50"
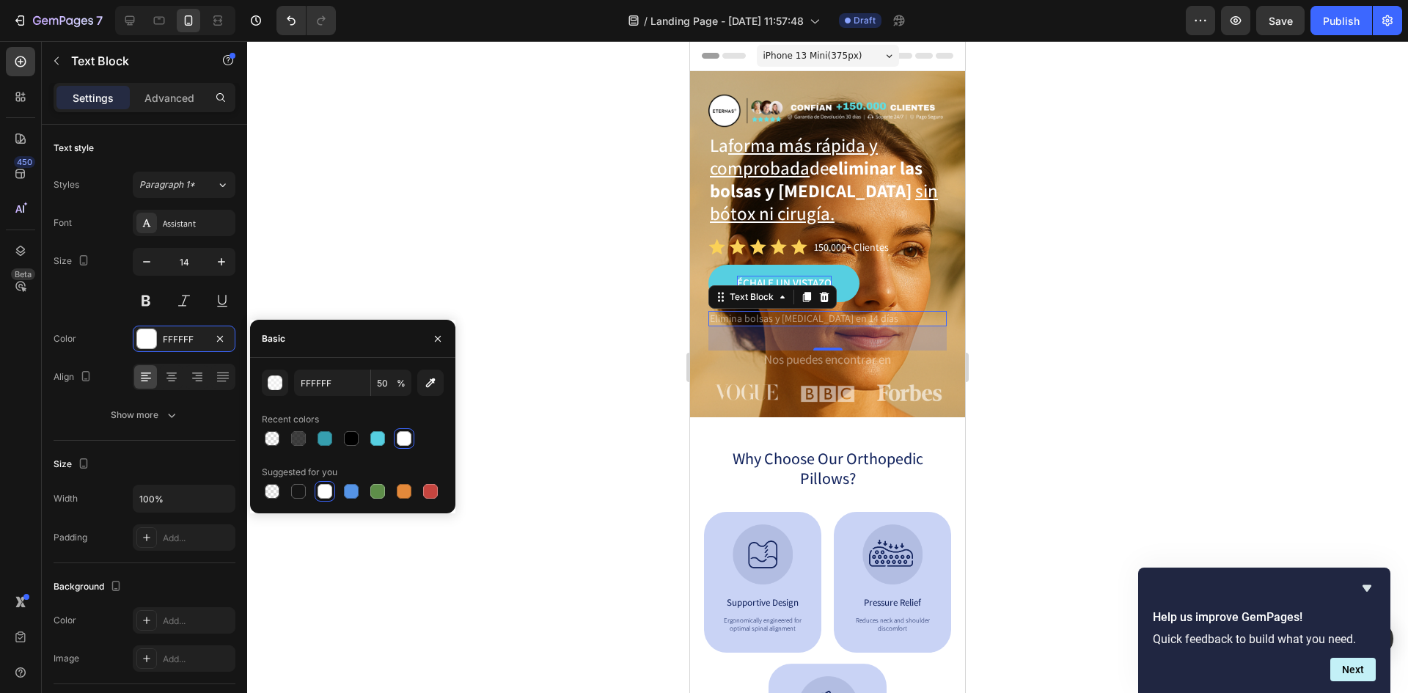
click at [1362, 176] on div at bounding box center [827, 367] width 1161 height 652
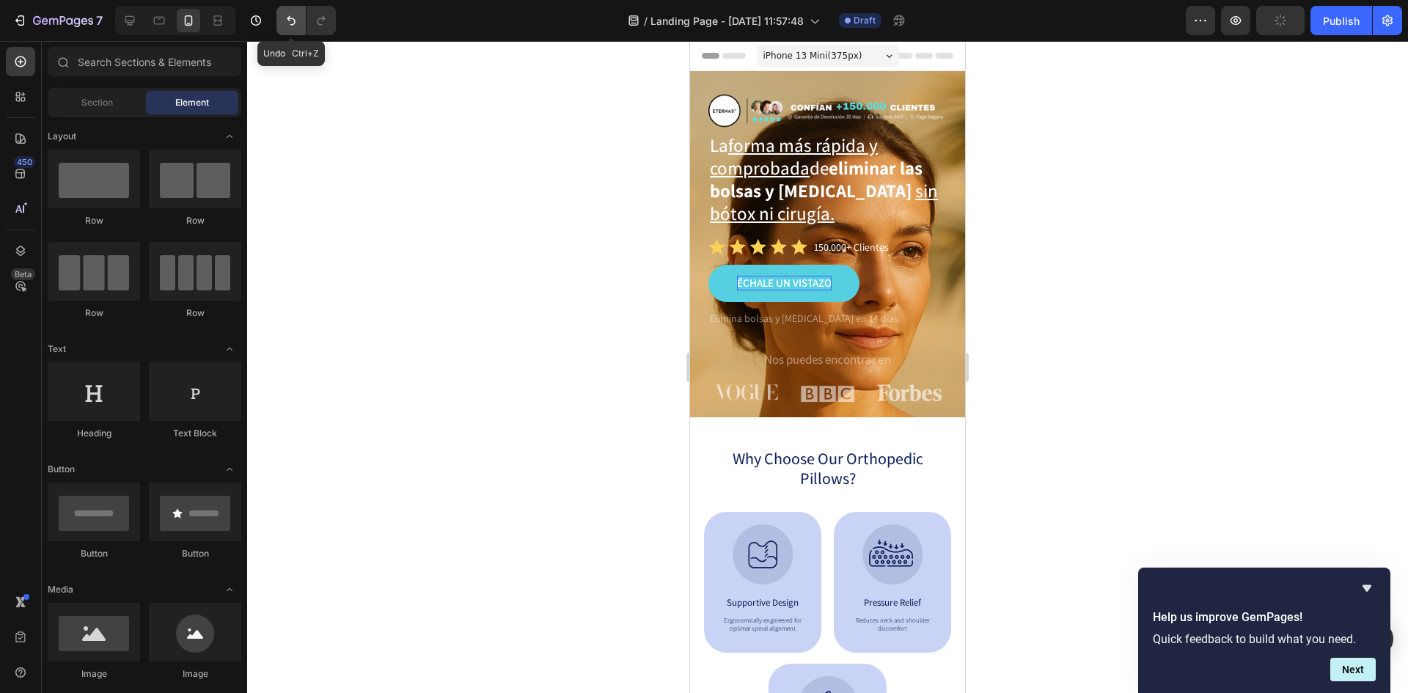
click at [300, 22] on button "Undo/Redo" at bounding box center [290, 20] width 29 height 29
click at [859, 312] on p "Elimina bolsas y [MEDICAL_DATA] en 14 días" at bounding box center [827, 318] width 235 height 13
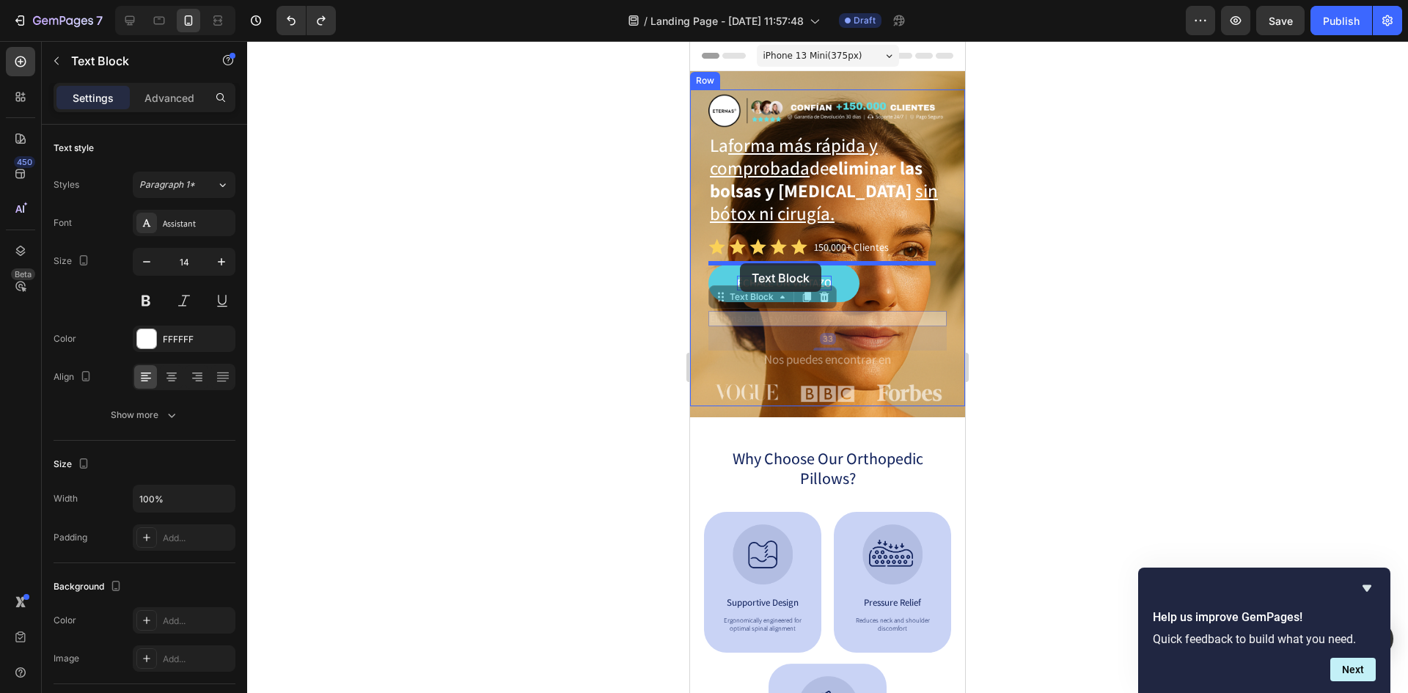
drag, startPoint x: 728, startPoint y: 298, endPoint x: 740, endPoint y: 263, distance: 36.4
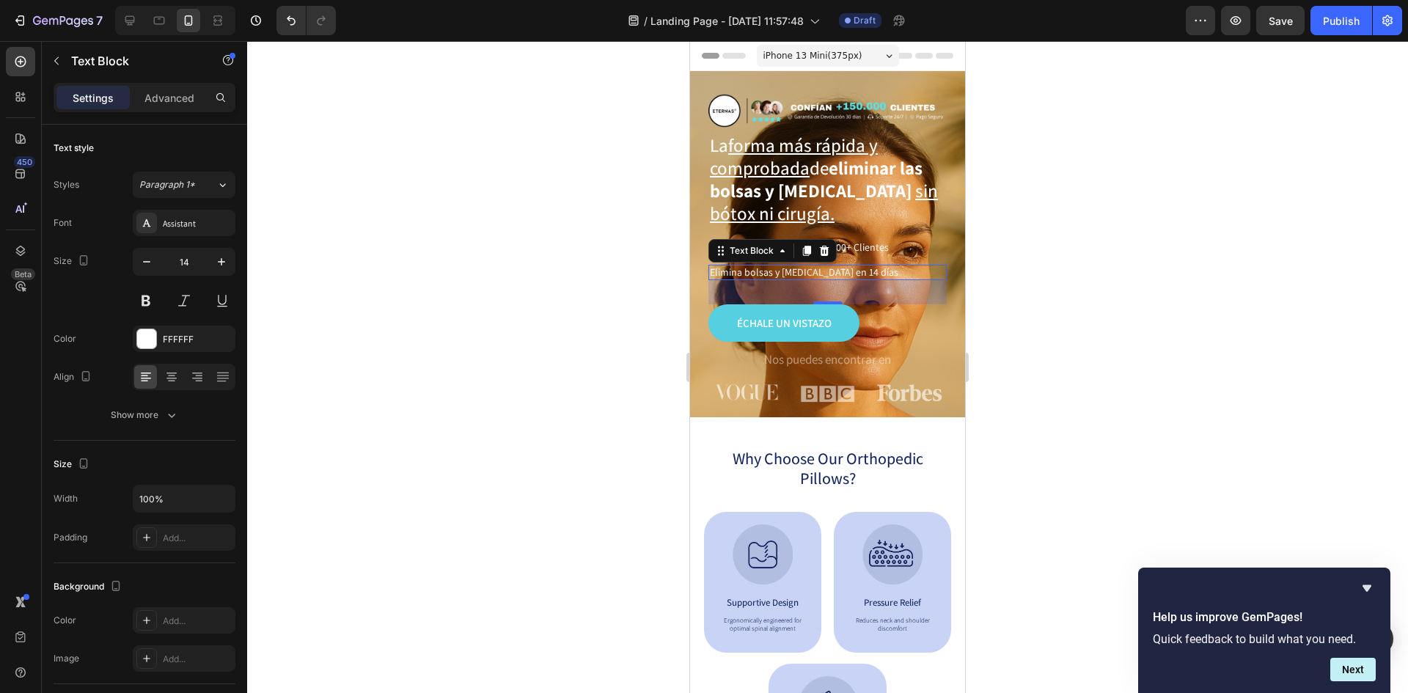
click at [1058, 356] on div at bounding box center [827, 367] width 1161 height 652
click at [876, 272] on p "Elimina bolsas y [MEDICAL_DATA] en 14 días" at bounding box center [827, 272] width 235 height 13
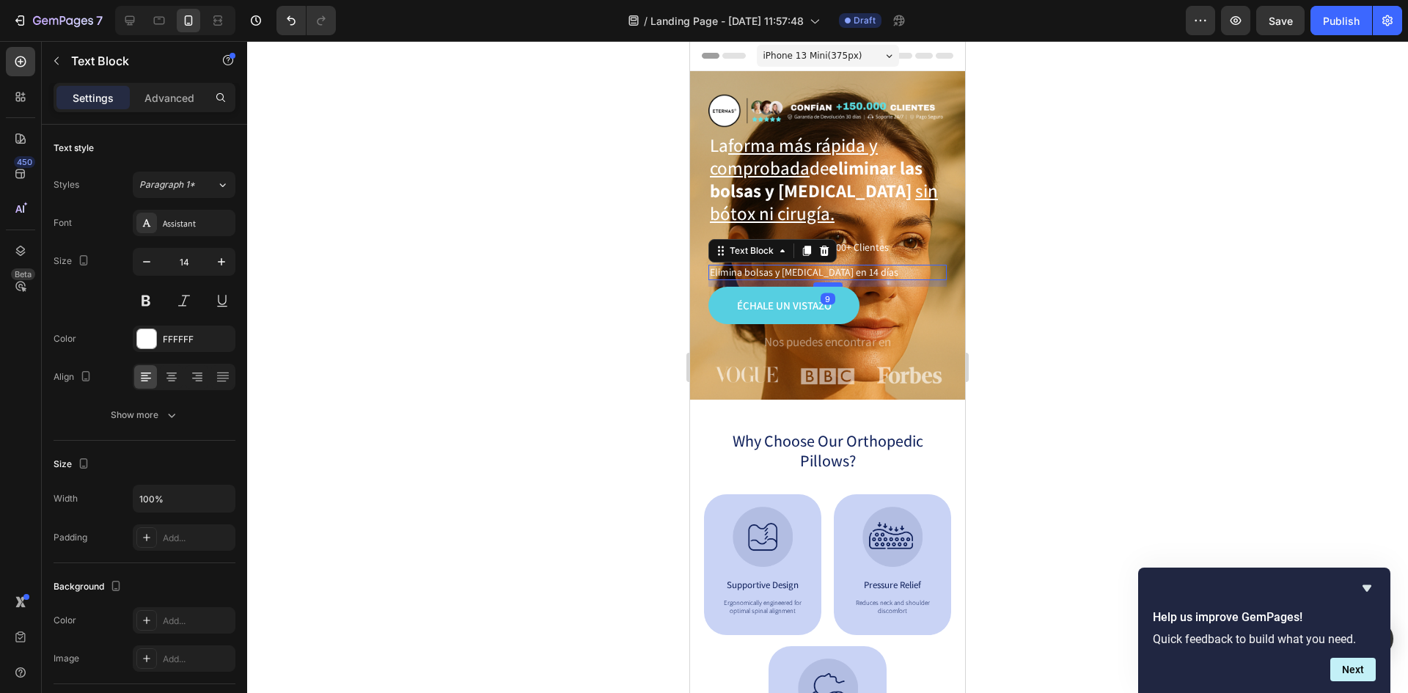
drag, startPoint x: 826, startPoint y: 303, endPoint x: 826, endPoint y: 285, distance: 17.6
click at [826, 285] on div at bounding box center [827, 284] width 29 height 4
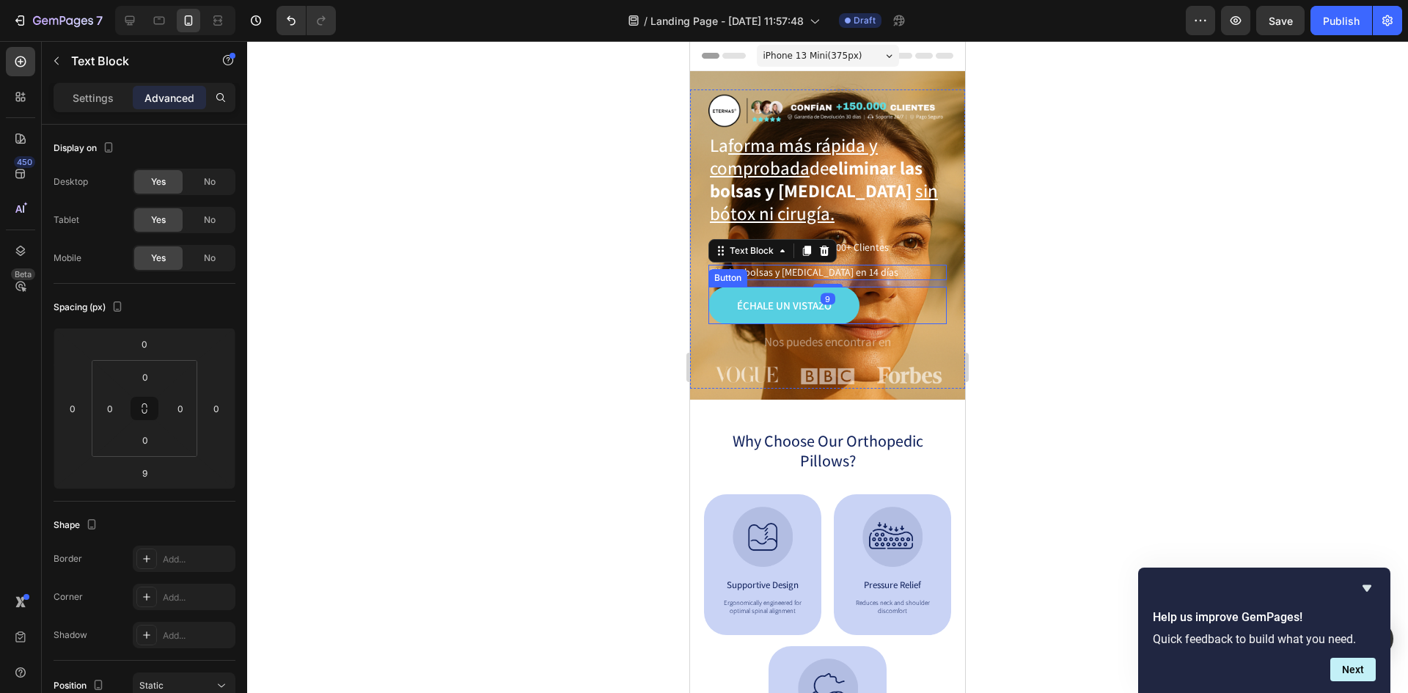
click at [871, 308] on div "Échale un vistazo Button" at bounding box center [827, 305] width 238 height 37
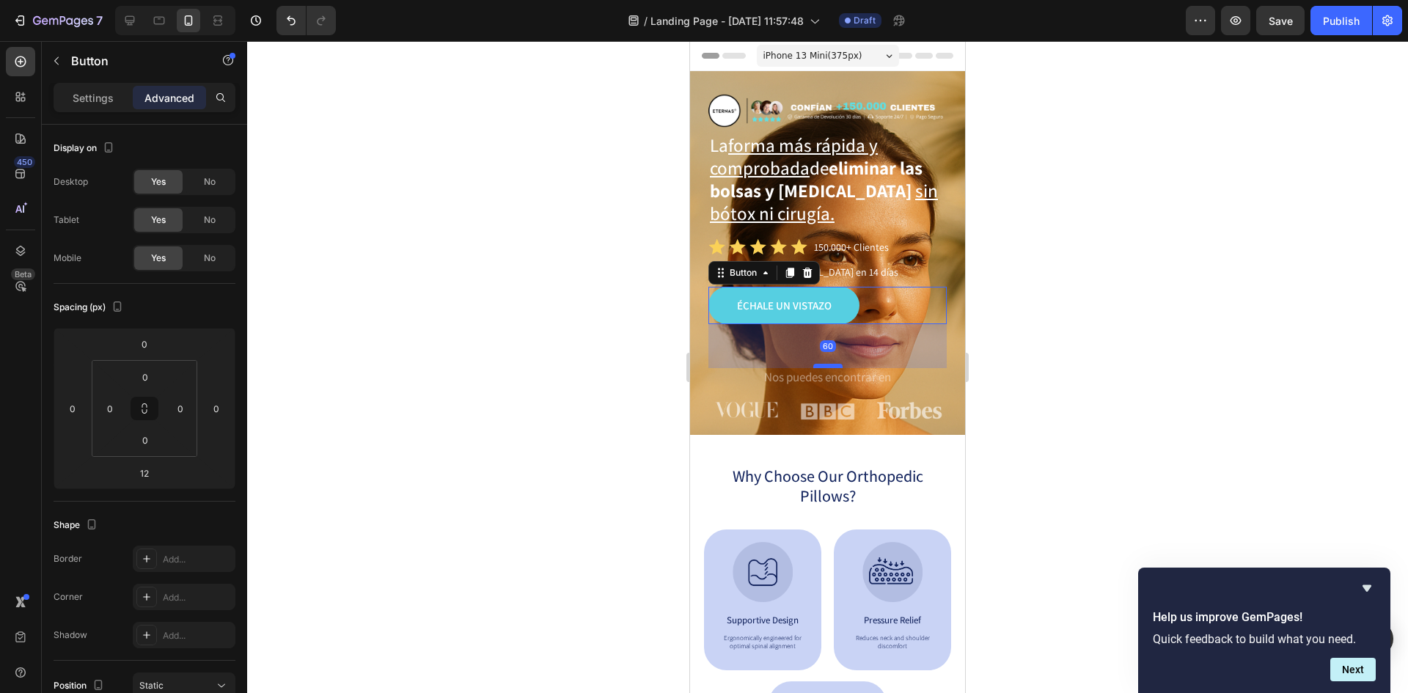
drag, startPoint x: 826, startPoint y: 329, endPoint x: 817, endPoint y: 364, distance: 36.5
click at [817, 364] on div at bounding box center [827, 366] width 29 height 4
type input "60"
drag, startPoint x: 1132, startPoint y: 353, endPoint x: 1125, endPoint y: 350, distance: 7.9
click at [1129, 352] on div at bounding box center [827, 367] width 1161 height 652
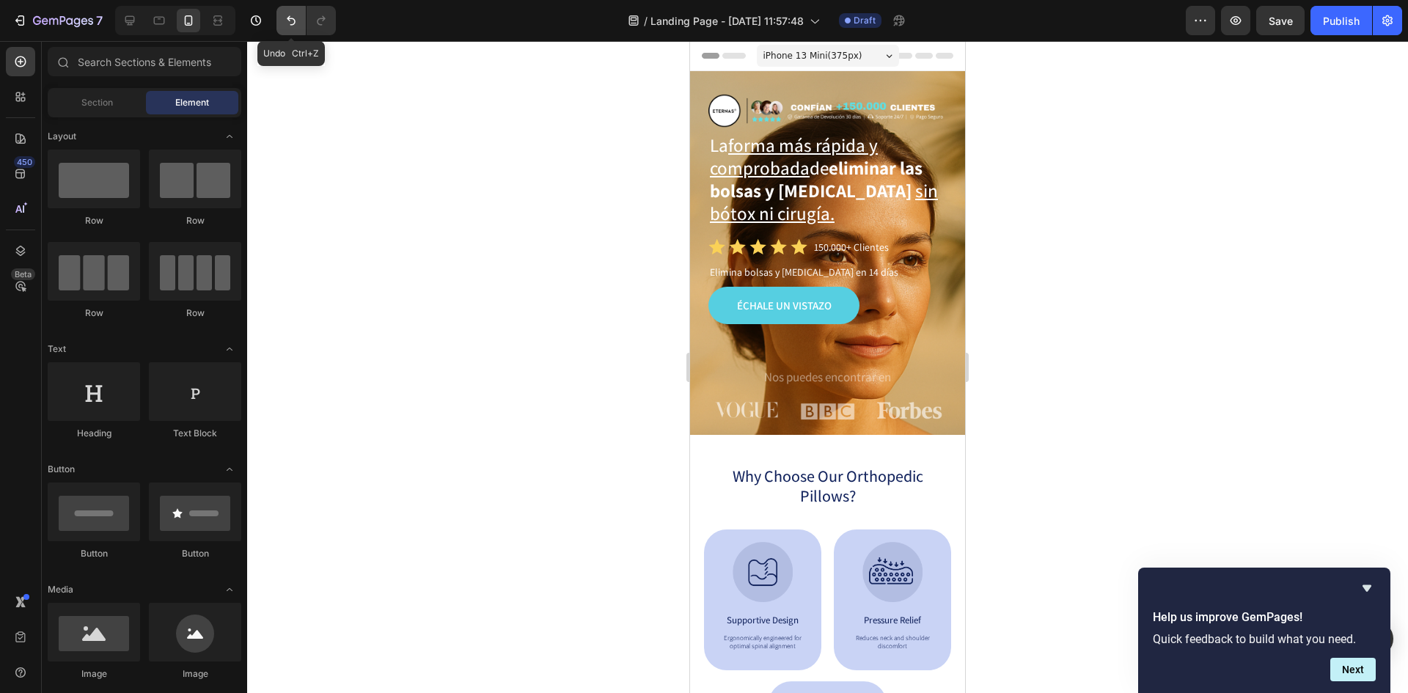
click at [287, 10] on button "Undo/Redo" at bounding box center [290, 20] width 29 height 29
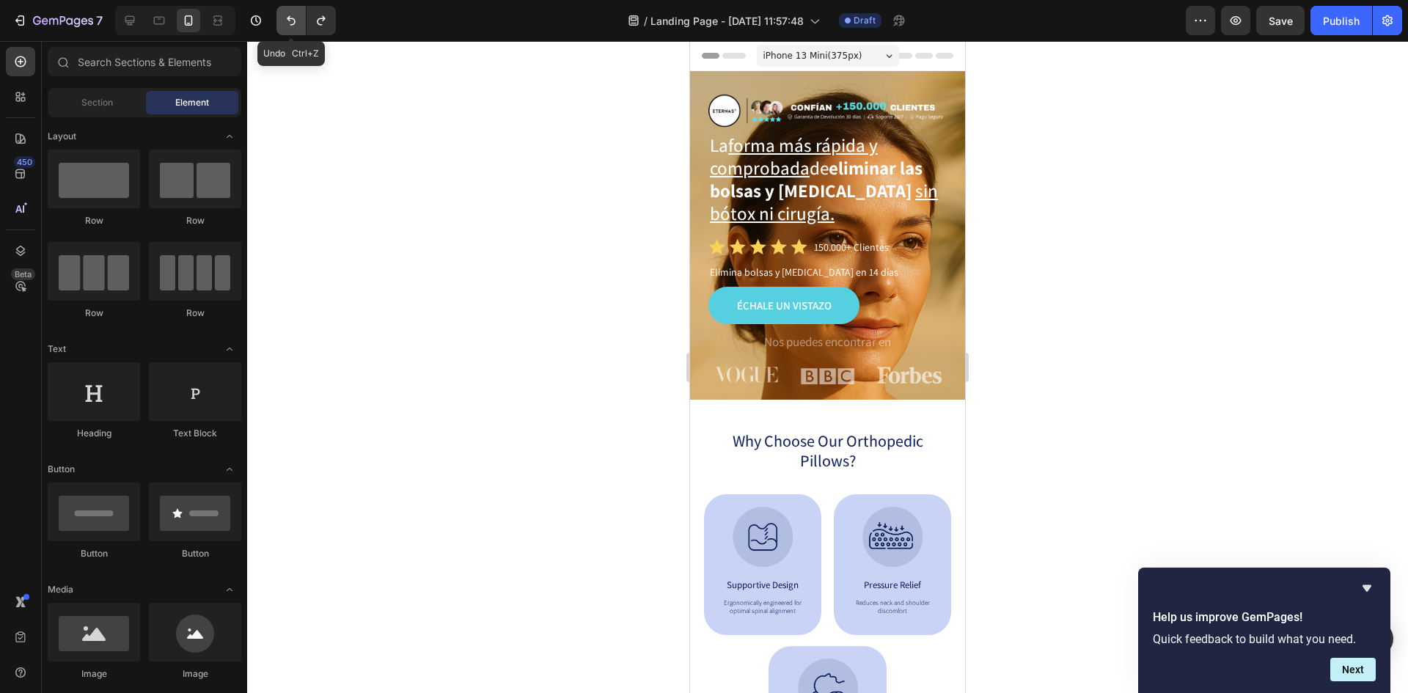
click at [287, 10] on button "Undo/Redo" at bounding box center [290, 20] width 29 height 29
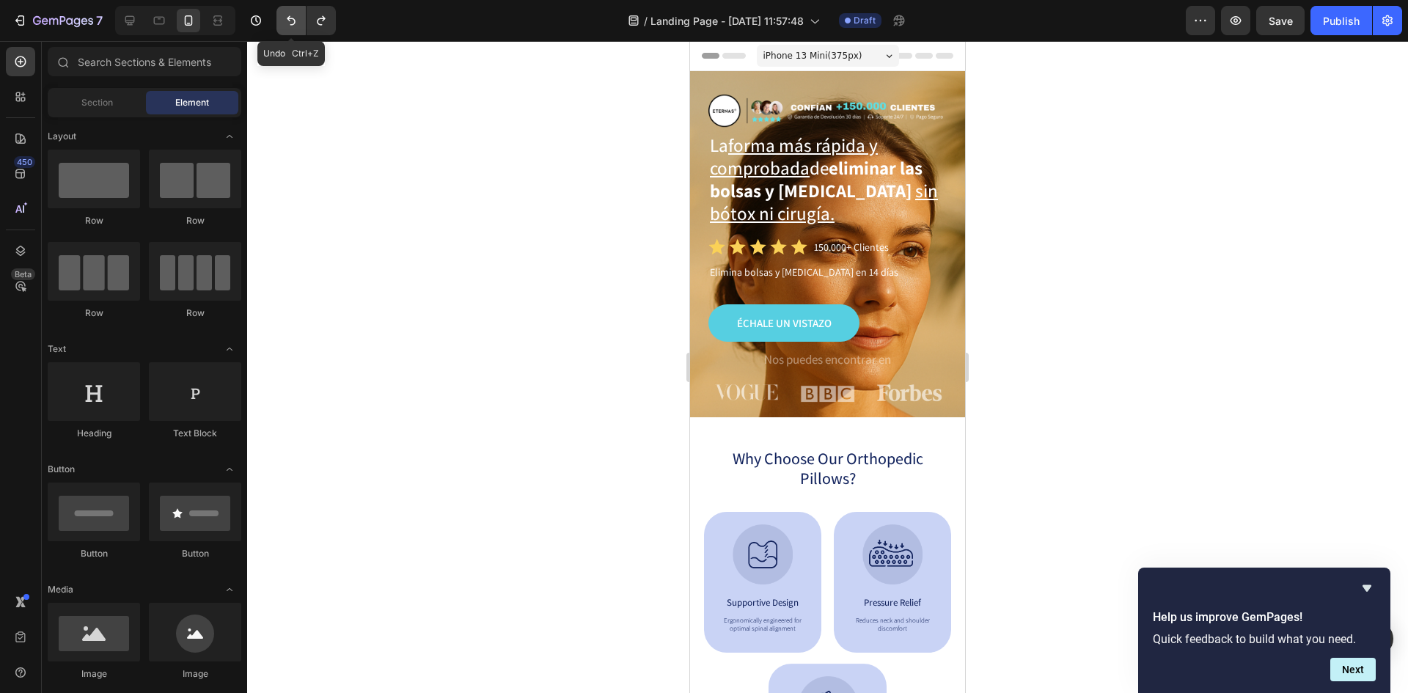
click at [287, 10] on button "Undo/Redo" at bounding box center [290, 20] width 29 height 29
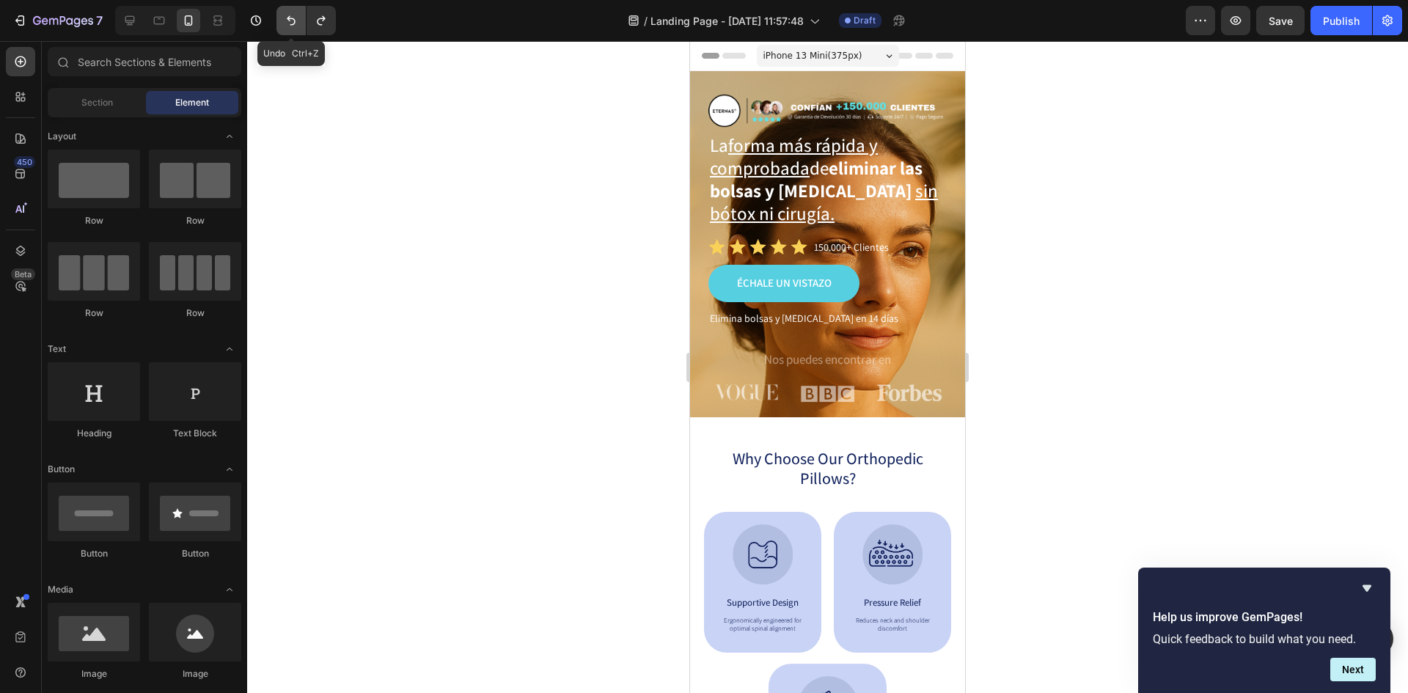
click at [287, 10] on button "Undo/Redo" at bounding box center [290, 20] width 29 height 29
click at [322, 19] on icon "Undo/Redo" at bounding box center [321, 21] width 8 height 10
click at [84, 236] on div "Row Row Row Row" at bounding box center [145, 241] width 194 height 183
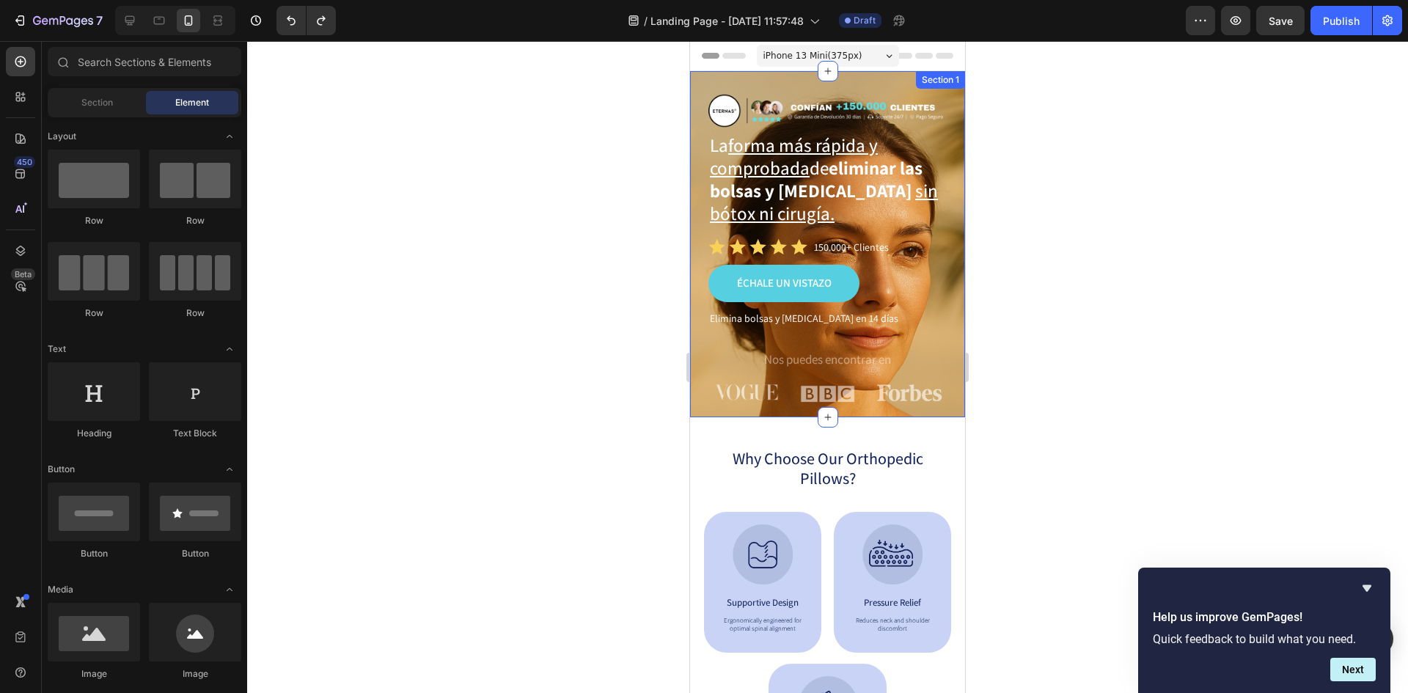
click at [866, 412] on div "Image La forma más rápida y comprobada de eliminar las bolsas y ojeras sin bóto…" at bounding box center [827, 244] width 275 height 346
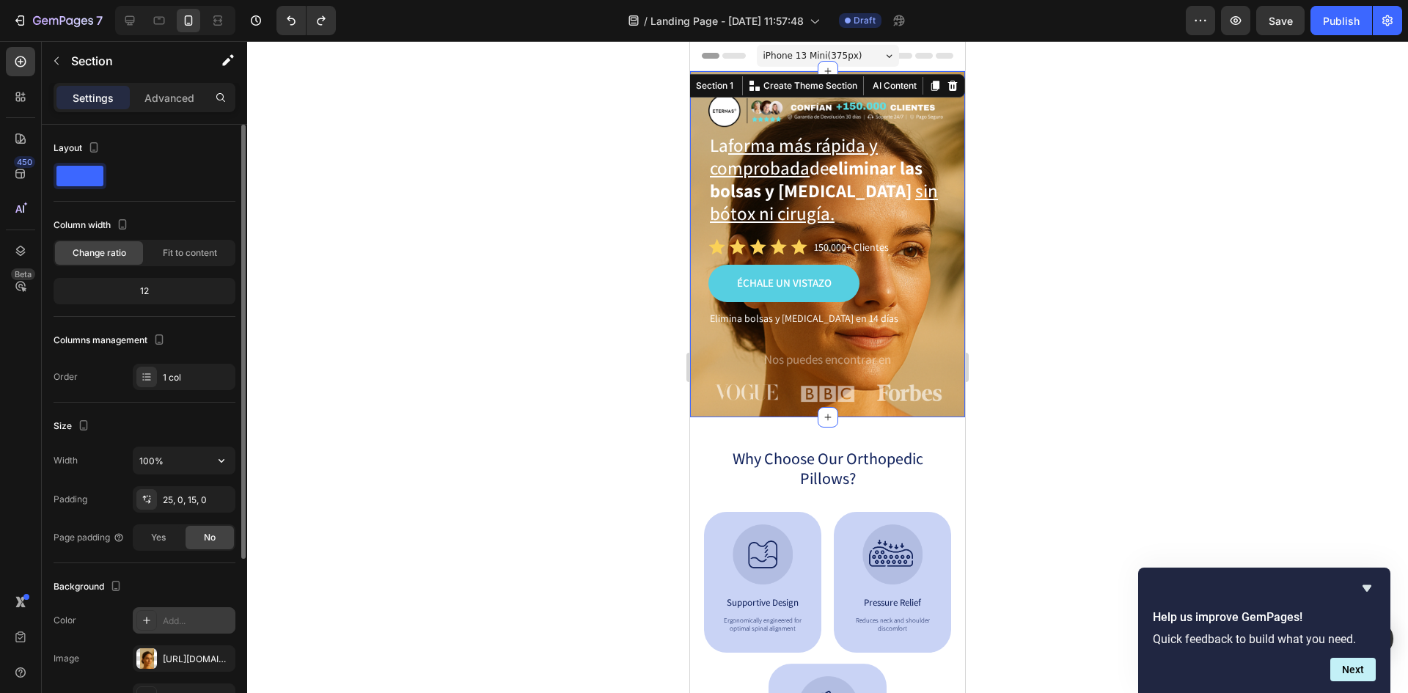
scroll to position [147, 0]
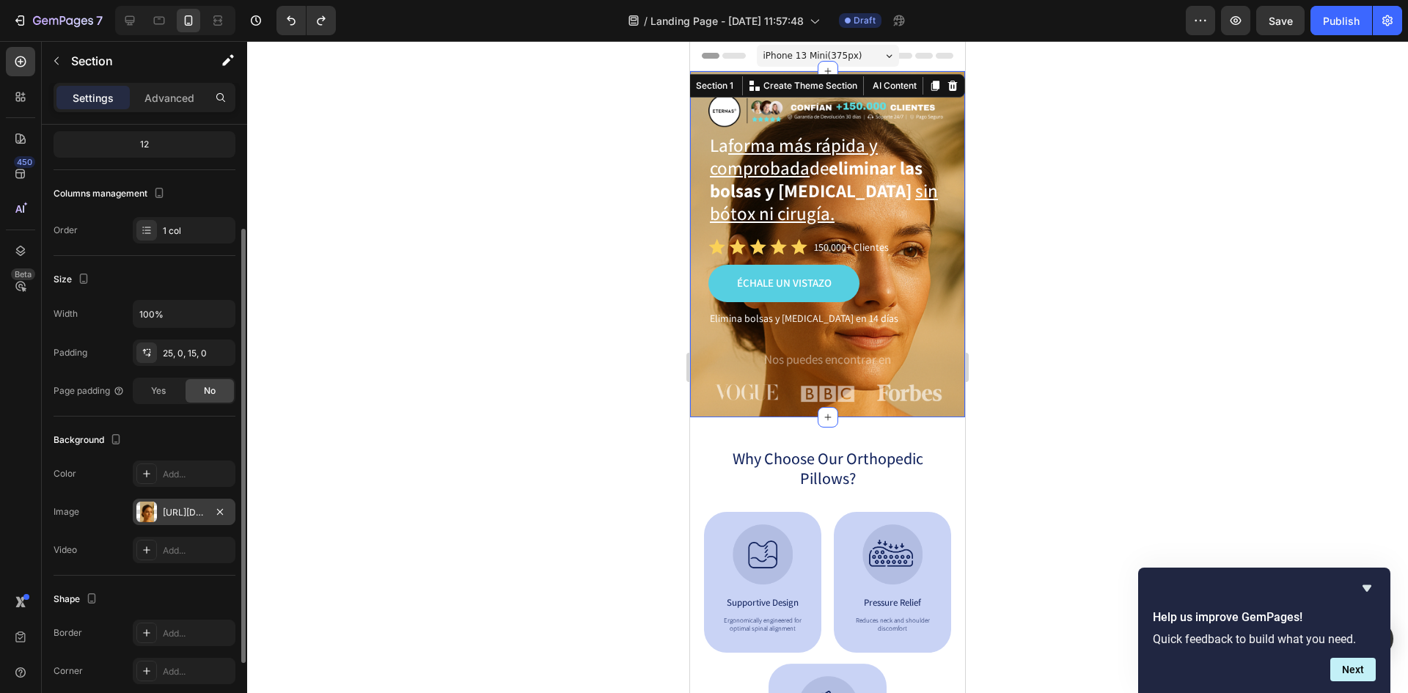
click at [180, 513] on div "https://cdn.shopify.com/s/files/1/0800/8663/0737/files/gempages_492302510258652…" at bounding box center [184, 512] width 43 height 13
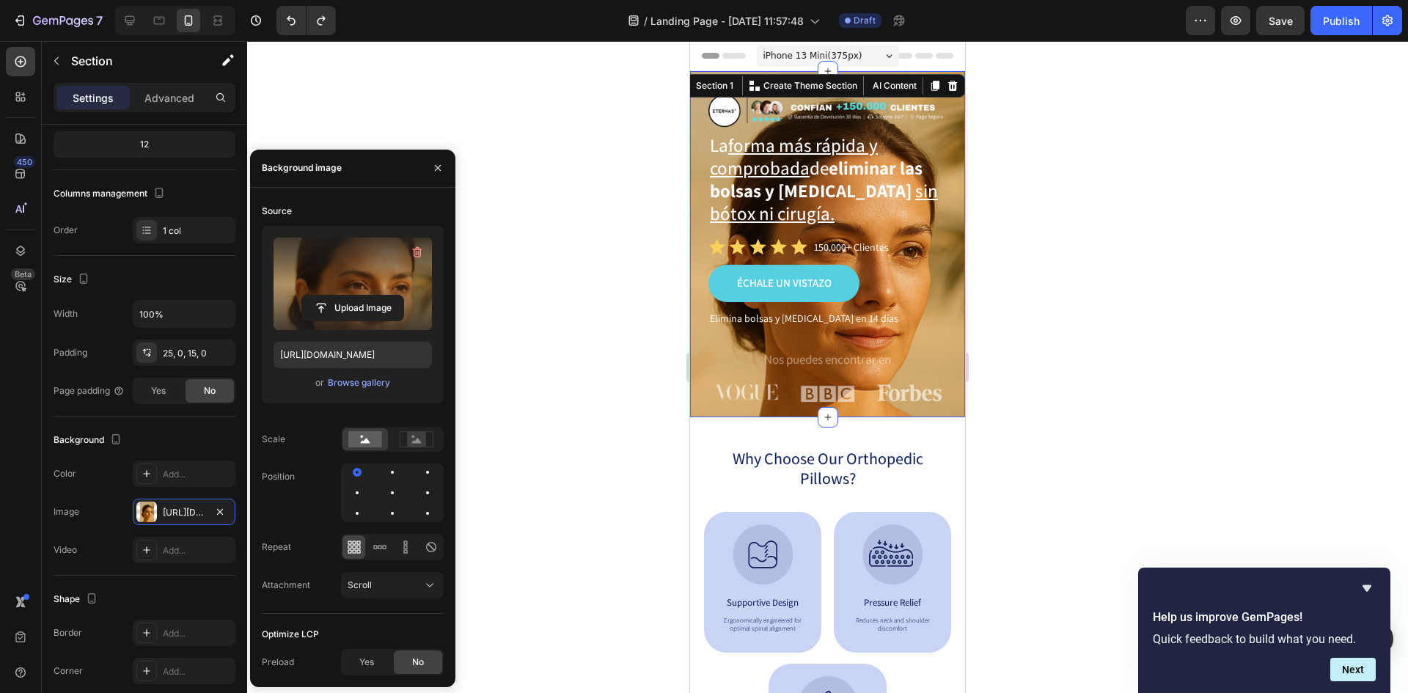
click at [346, 276] on label at bounding box center [353, 284] width 158 height 92
click at [346, 296] on input "file" at bounding box center [352, 308] width 101 height 25
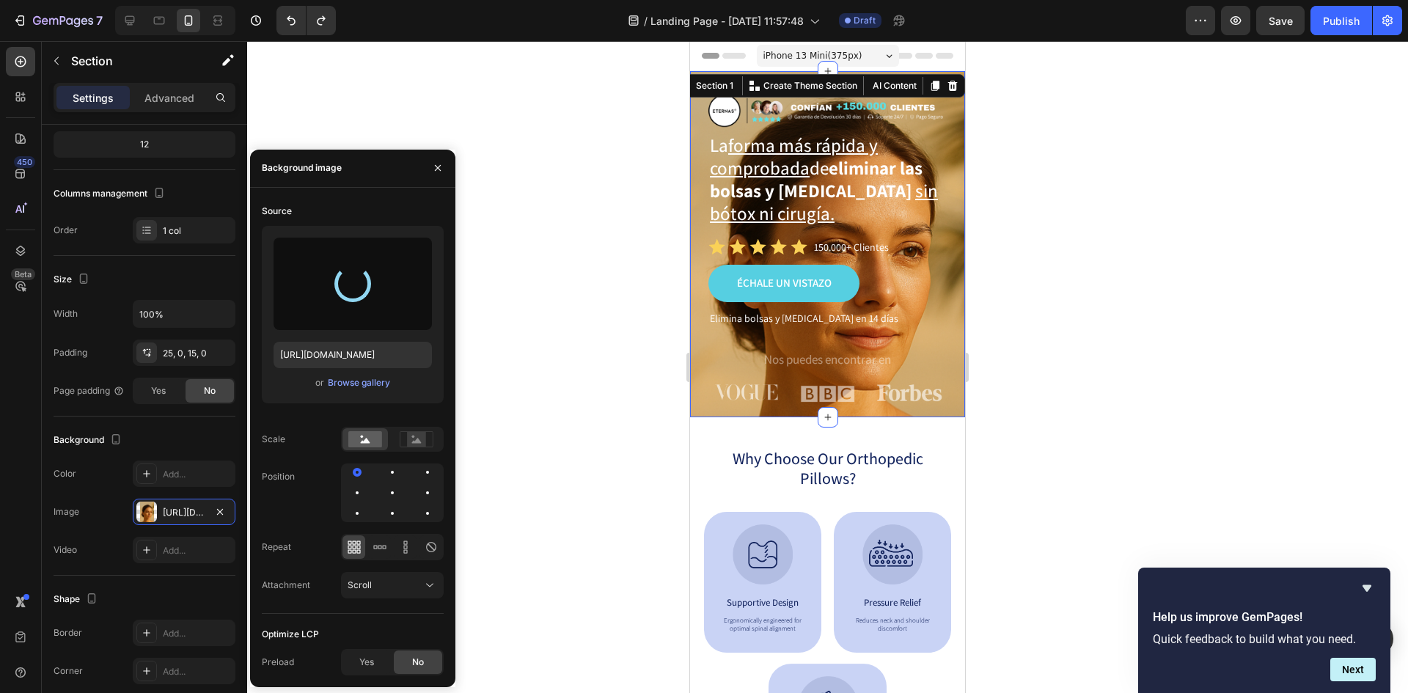
type input "https://cdn.shopify.com/s/files/1/0800/8663/0737/files/gempages_492302510258652…"
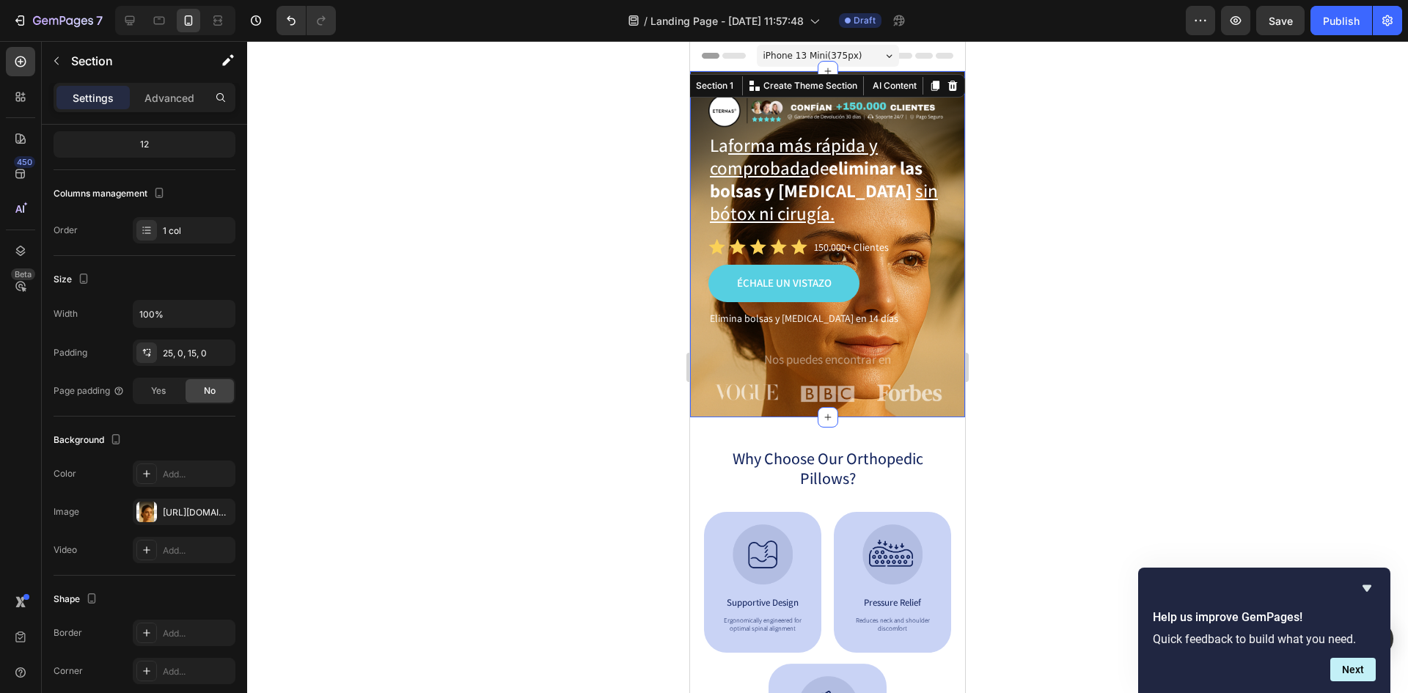
click at [1066, 316] on div at bounding box center [827, 367] width 1161 height 652
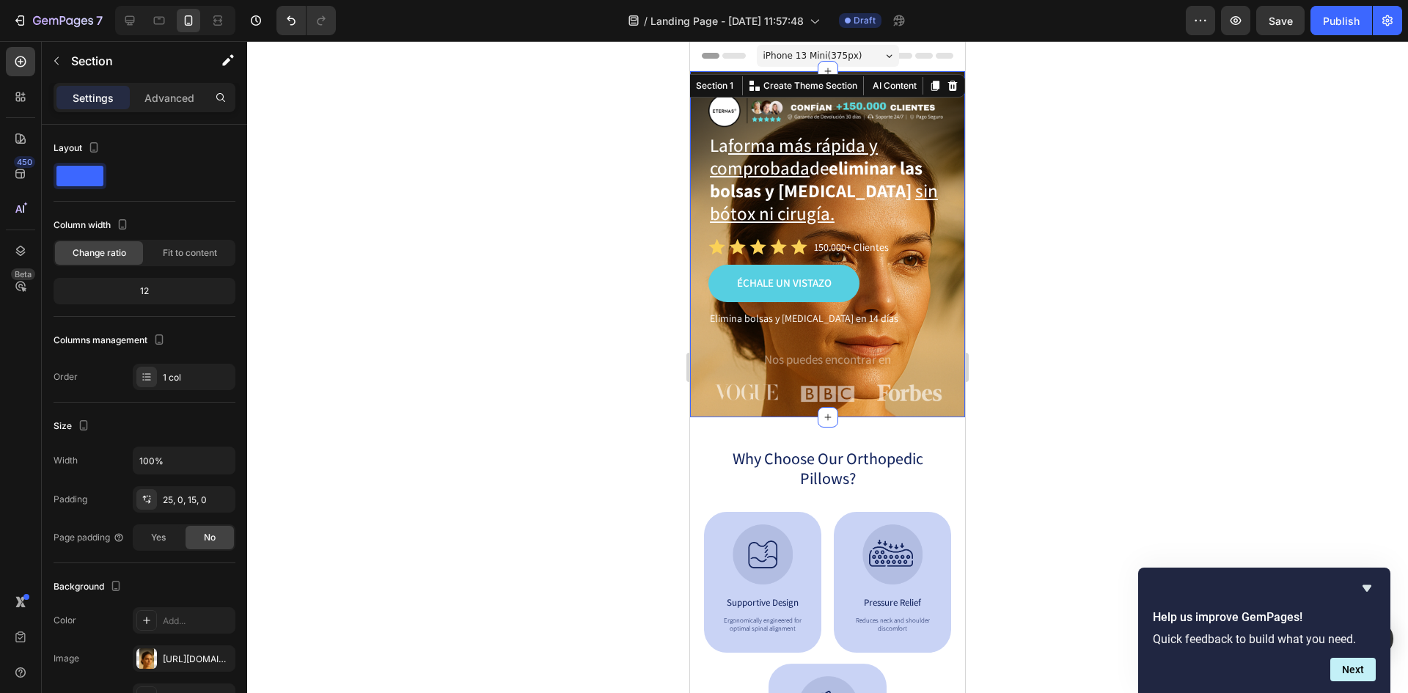
click at [715, 412] on div "Image La forma más rápida y comprobada de eliminar las bolsas y ojeras sin bóto…" at bounding box center [827, 244] width 275 height 346
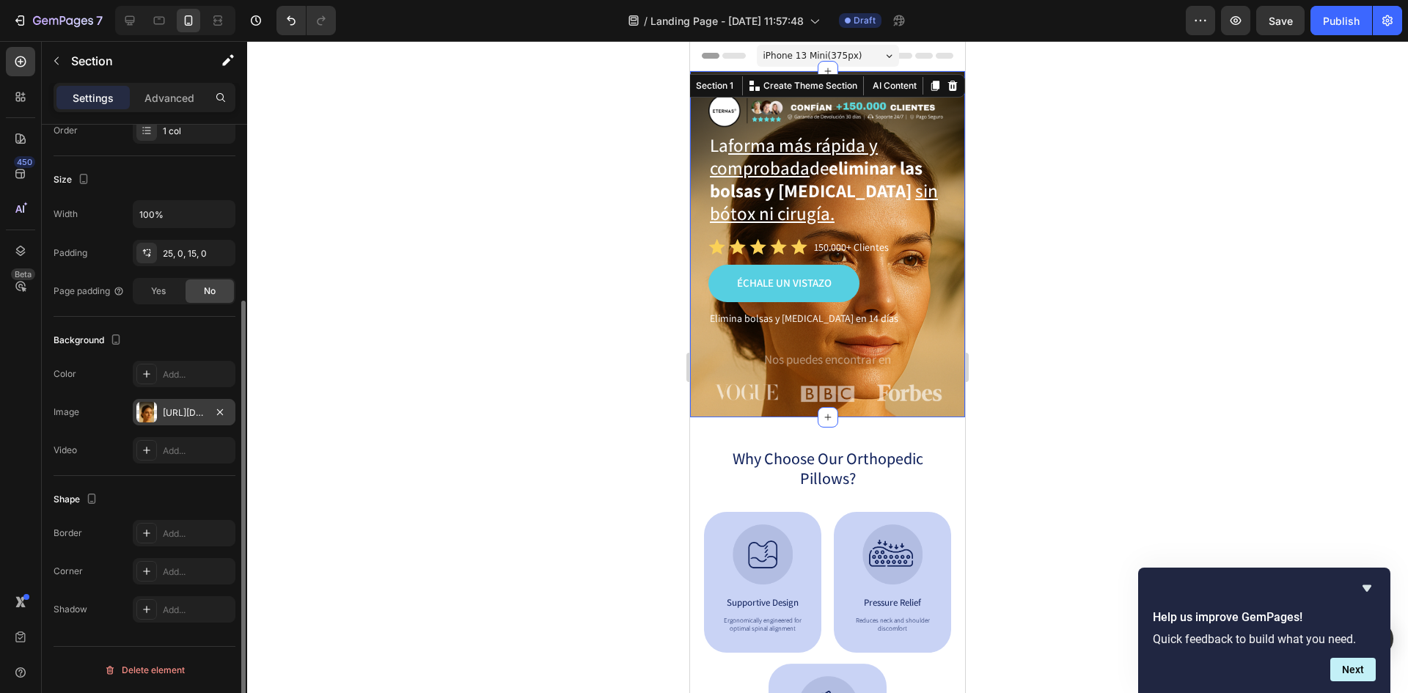
click at [166, 407] on div "https://cdn.shopify.com/s/files/1/0800/8663/0737/files/gempages_492302510258652…" at bounding box center [184, 412] width 43 height 13
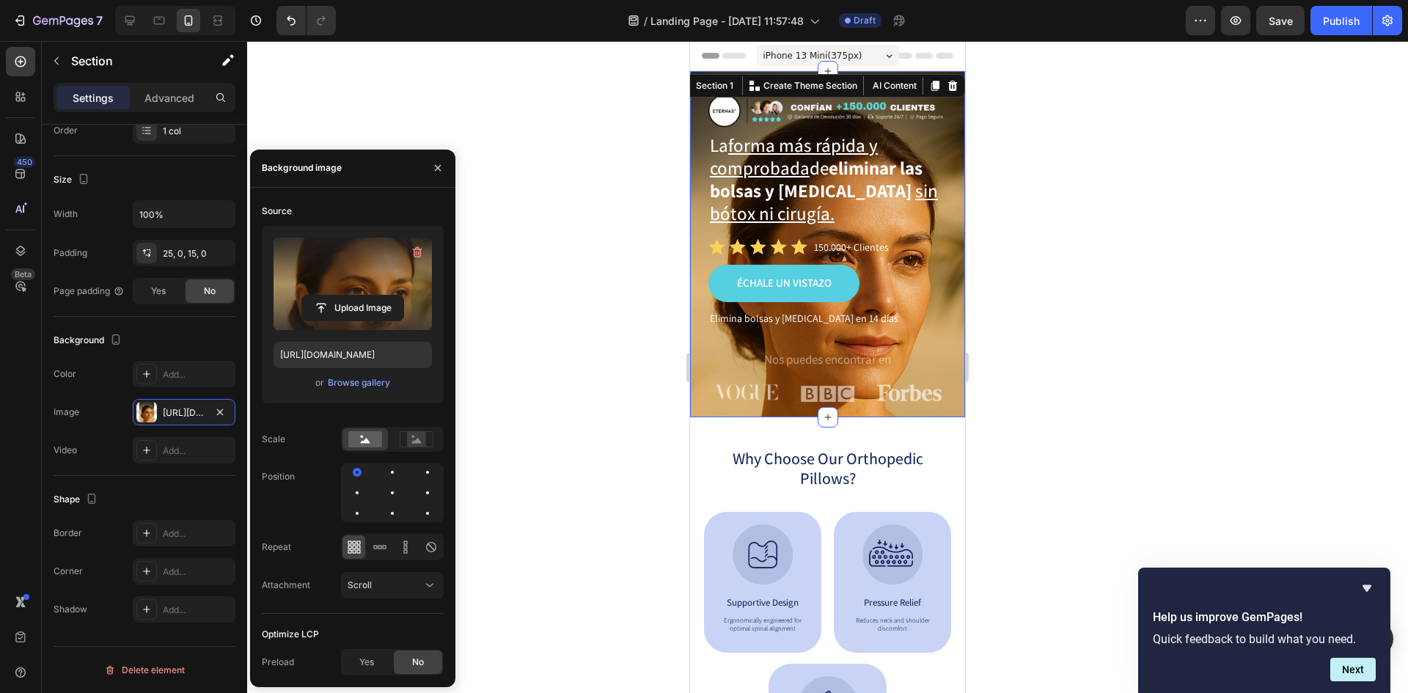
click at [386, 288] on label at bounding box center [353, 284] width 158 height 92
click at [386, 296] on input "file" at bounding box center [352, 308] width 101 height 25
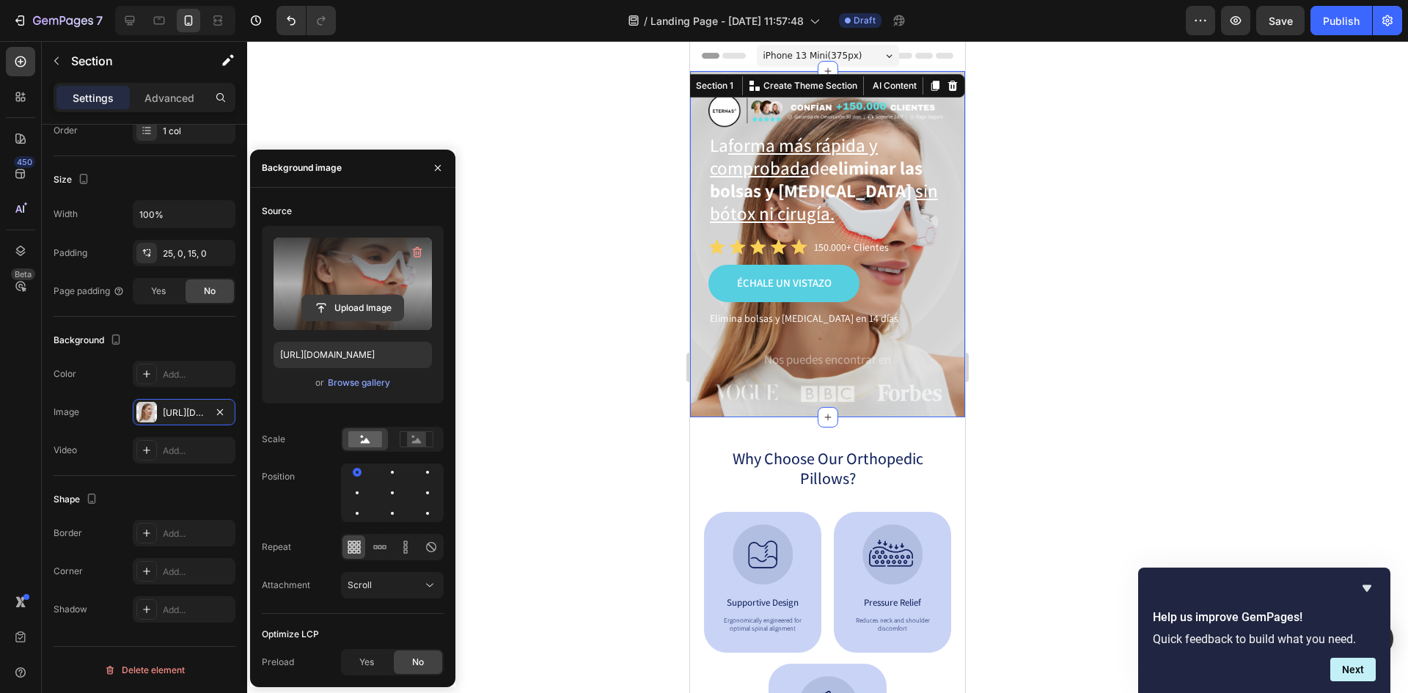
click at [336, 296] on input "file" at bounding box center [352, 308] width 101 height 25
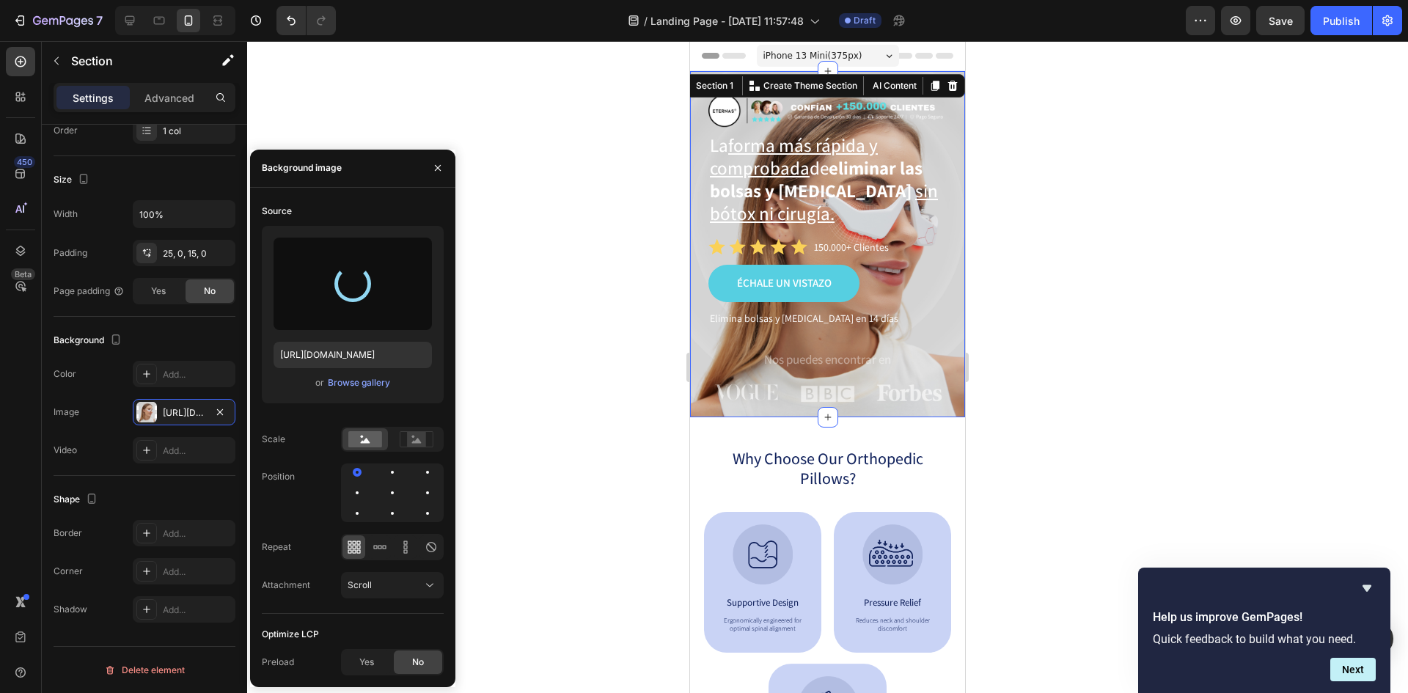
type input "https://cdn.shopify.com/s/files/1/0800/8663/0737/files/gempages_492302510258652…"
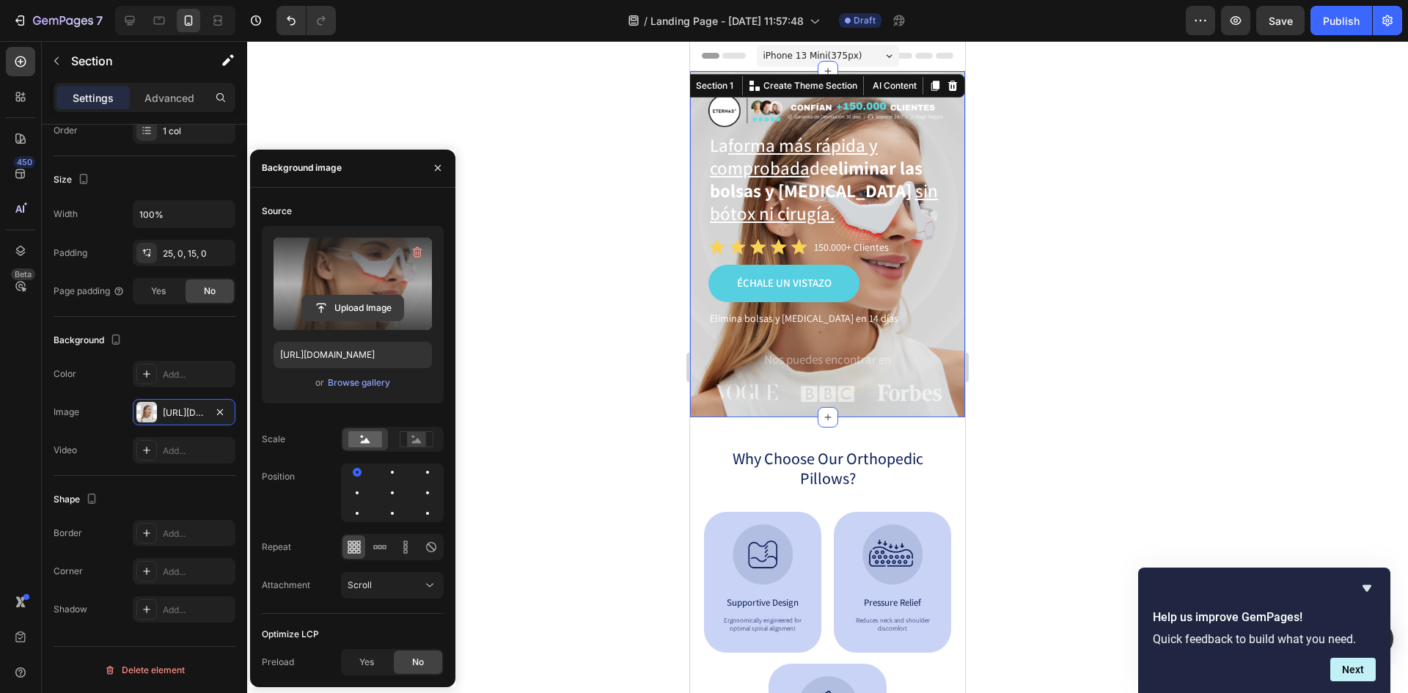
click at [331, 299] on input "file" at bounding box center [352, 308] width 101 height 25
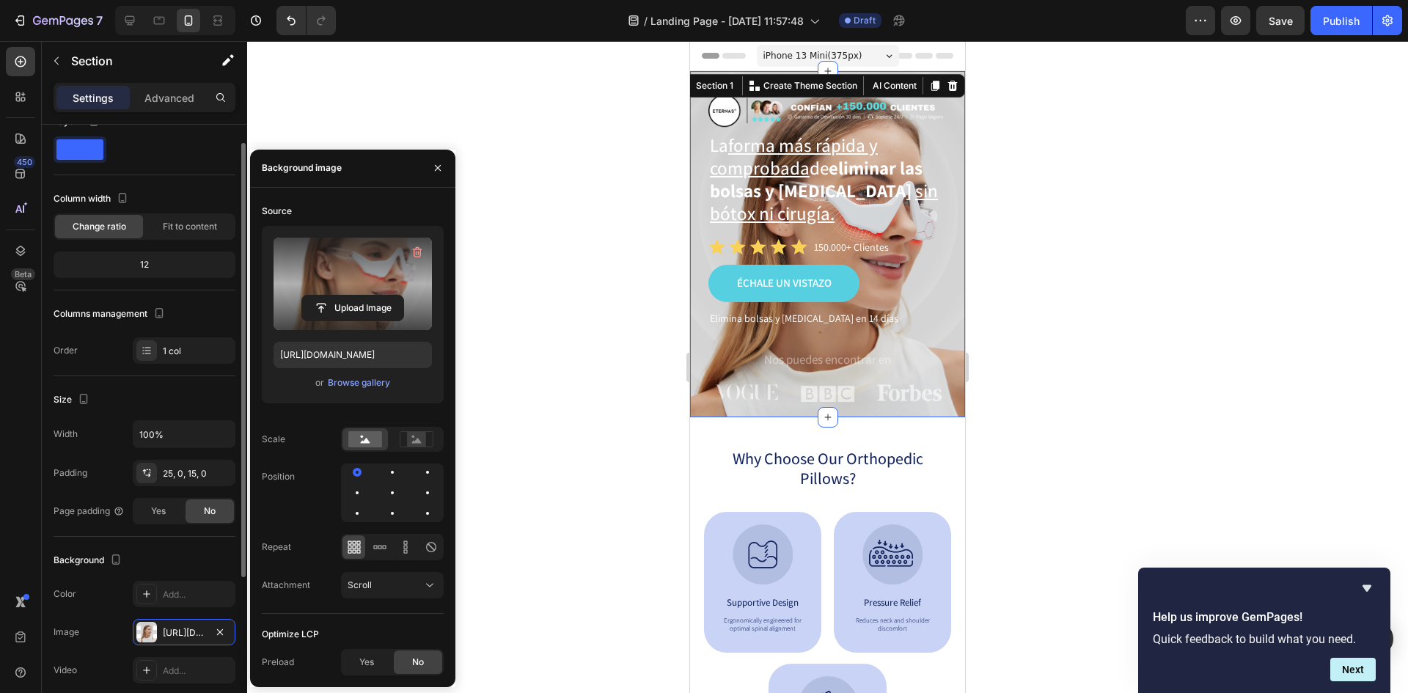
scroll to position [0, 0]
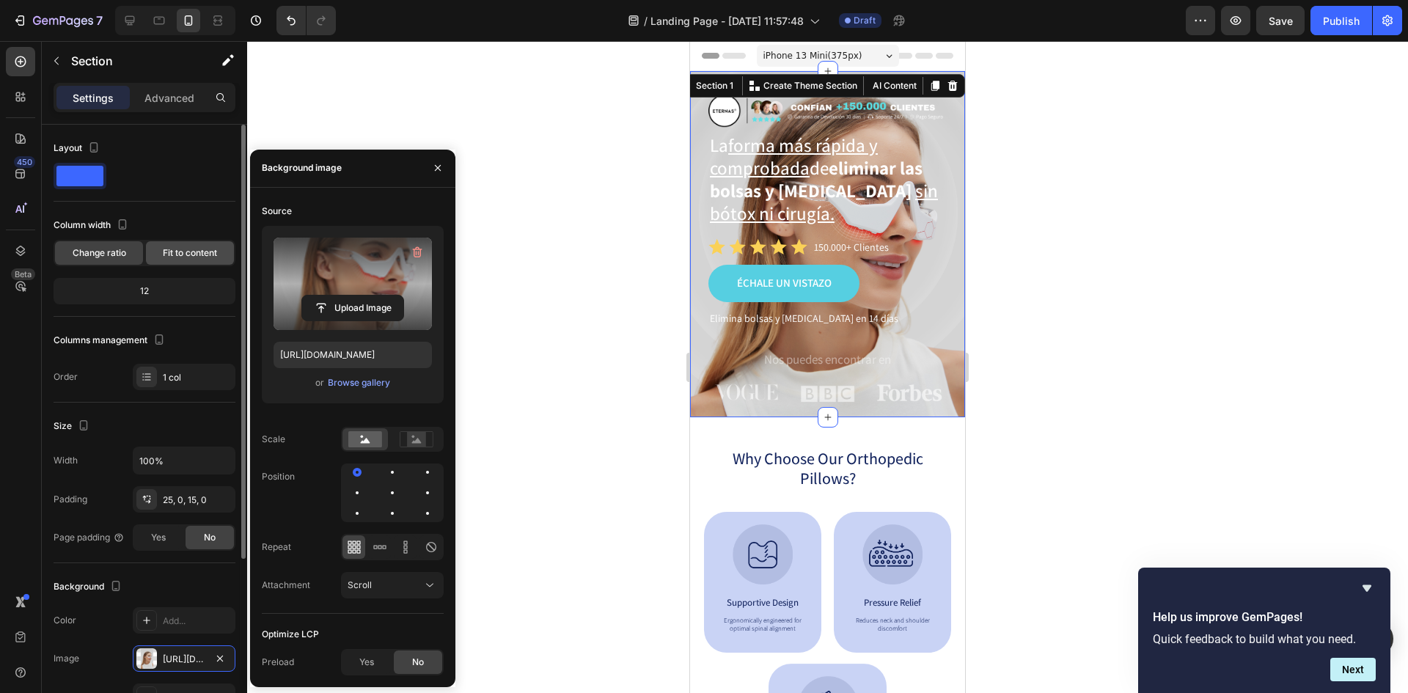
click at [169, 258] on span "Fit to content" at bounding box center [190, 252] width 54 height 13
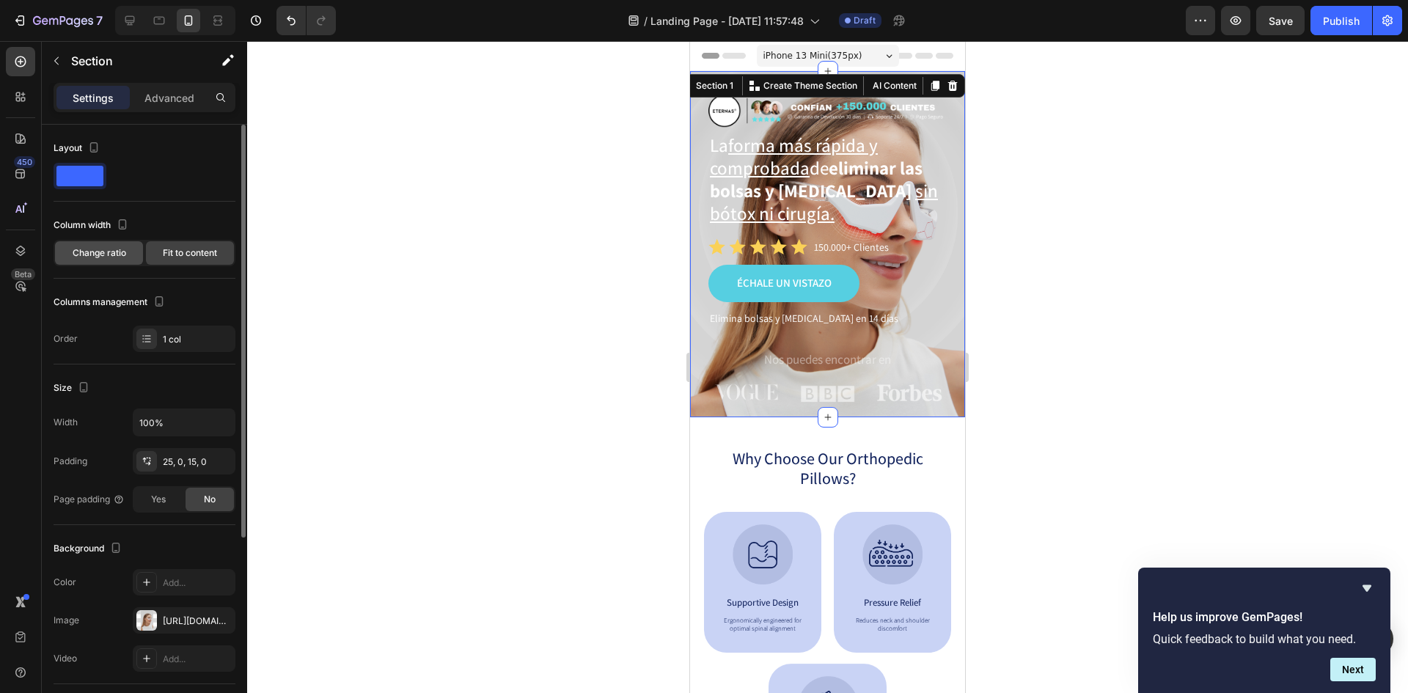
click at [127, 249] on div "Change ratio" at bounding box center [99, 252] width 88 height 23
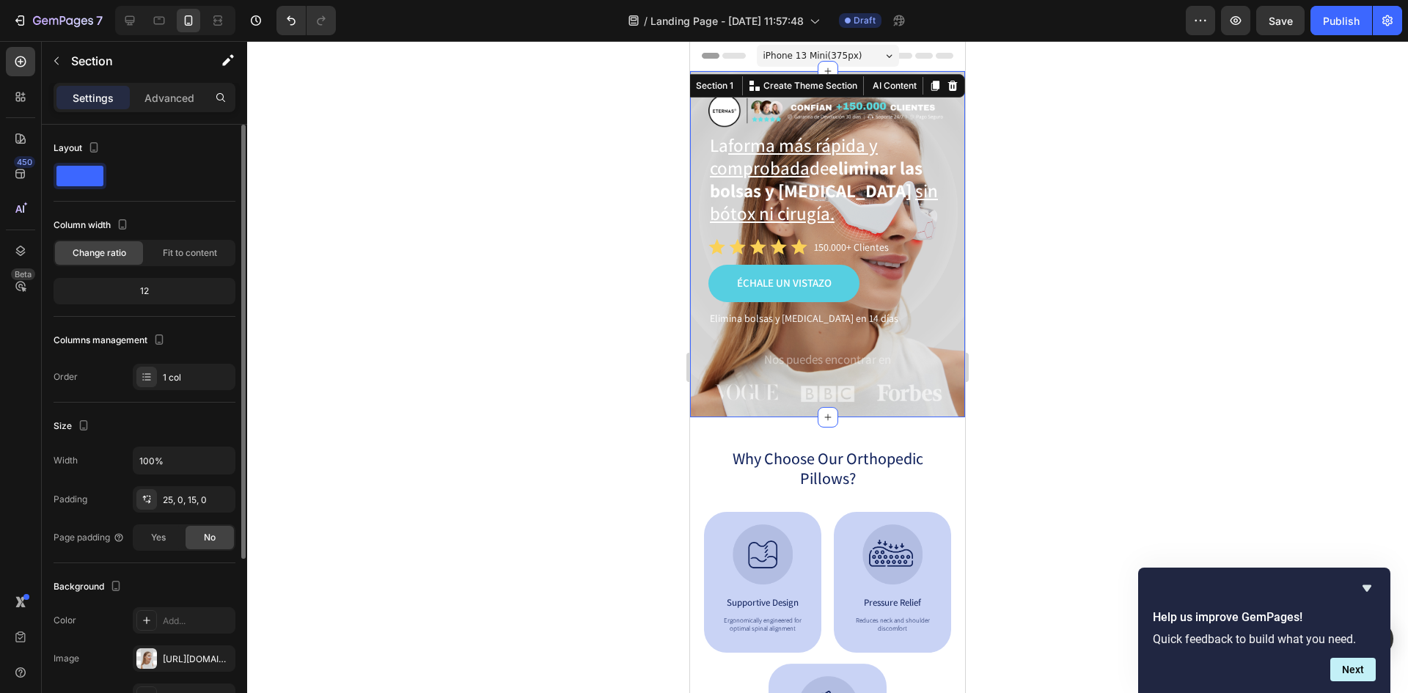
click at [168, 295] on div "12" at bounding box center [144, 291] width 176 height 21
click at [142, 290] on div "12" at bounding box center [144, 291] width 176 height 21
click at [145, 290] on div "12" at bounding box center [144, 291] width 176 height 21
click at [181, 260] on div "Fit to content" at bounding box center [190, 252] width 88 height 23
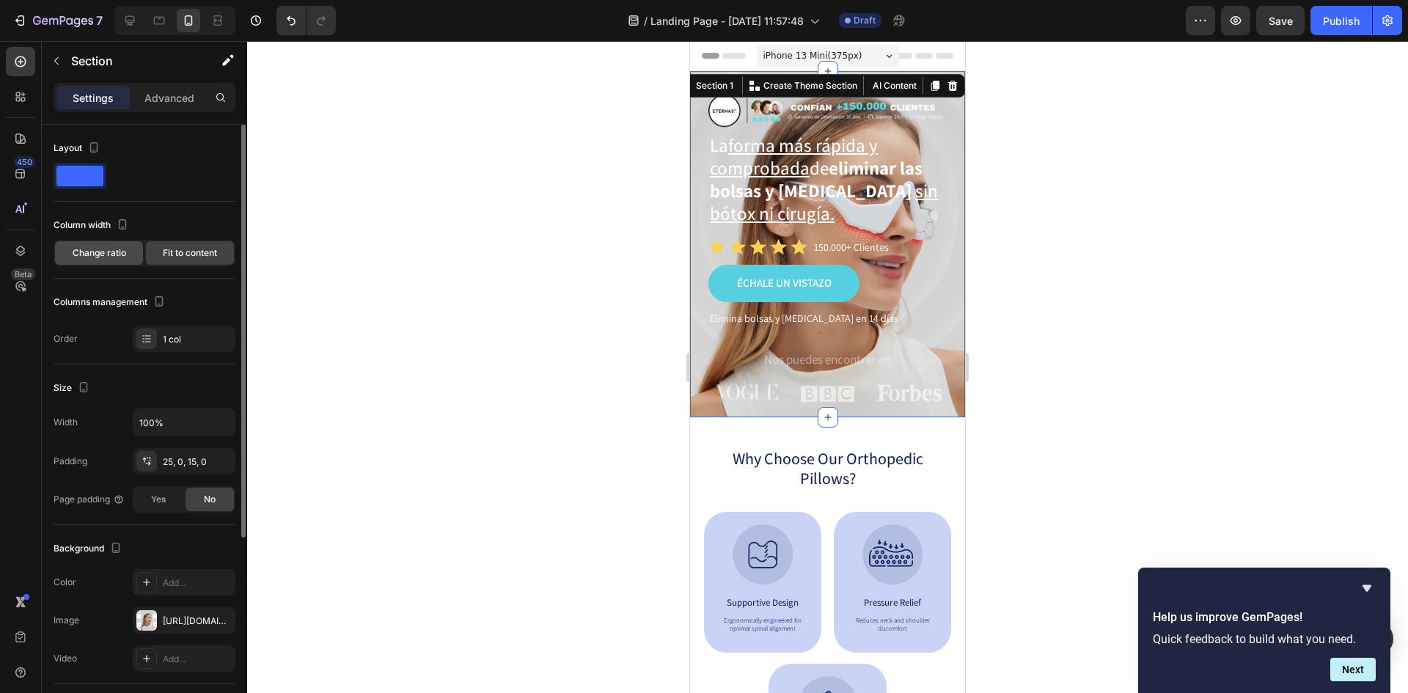
click at [133, 255] on div "Change ratio" at bounding box center [99, 252] width 88 height 23
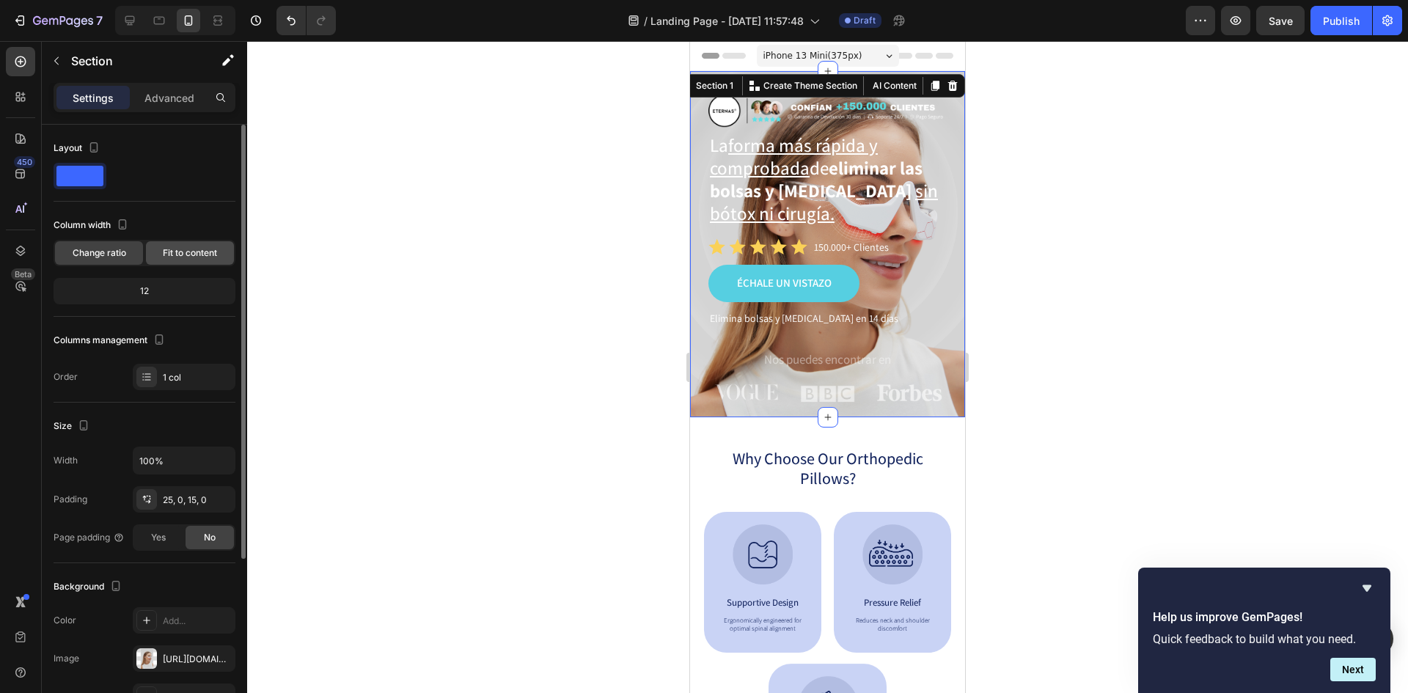
click at [171, 255] on span "Fit to content" at bounding box center [190, 252] width 54 height 13
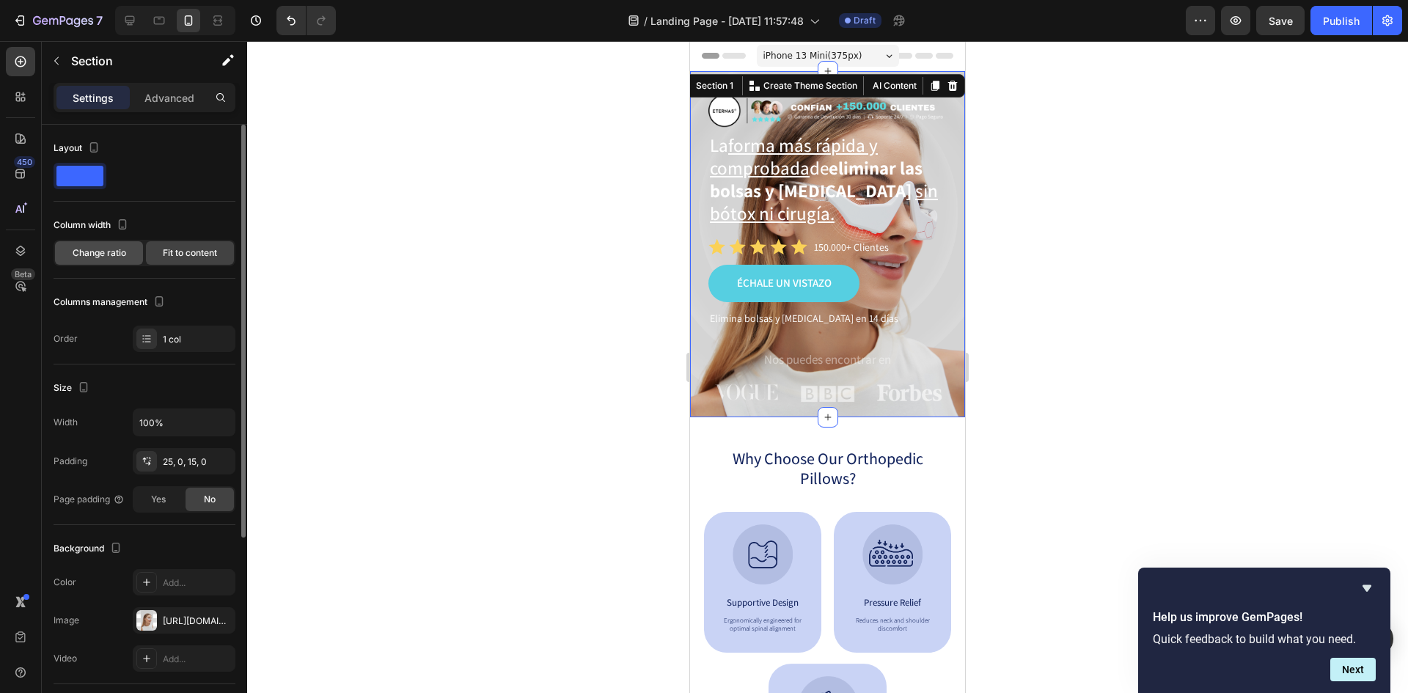
click at [100, 259] on span "Change ratio" at bounding box center [100, 252] width 54 height 13
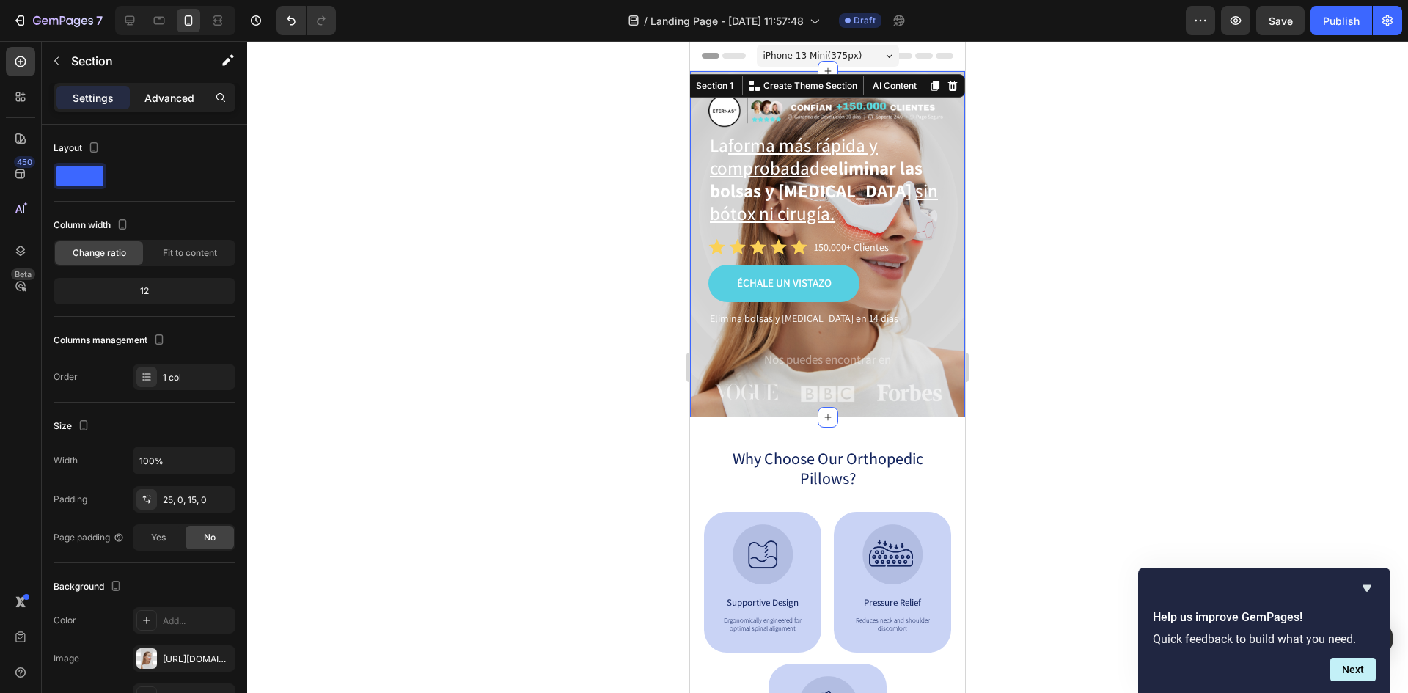
click at [166, 104] on p "Advanced" at bounding box center [169, 97] width 50 height 15
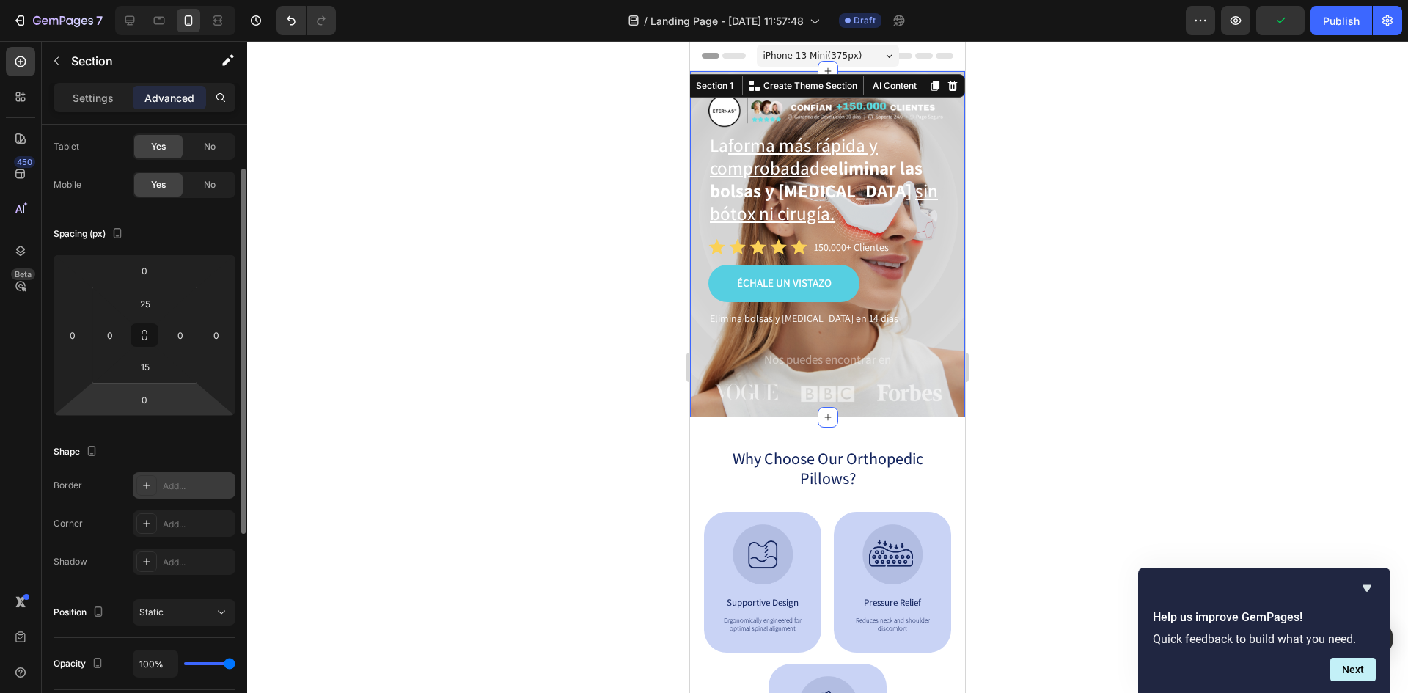
scroll to position [220, 0]
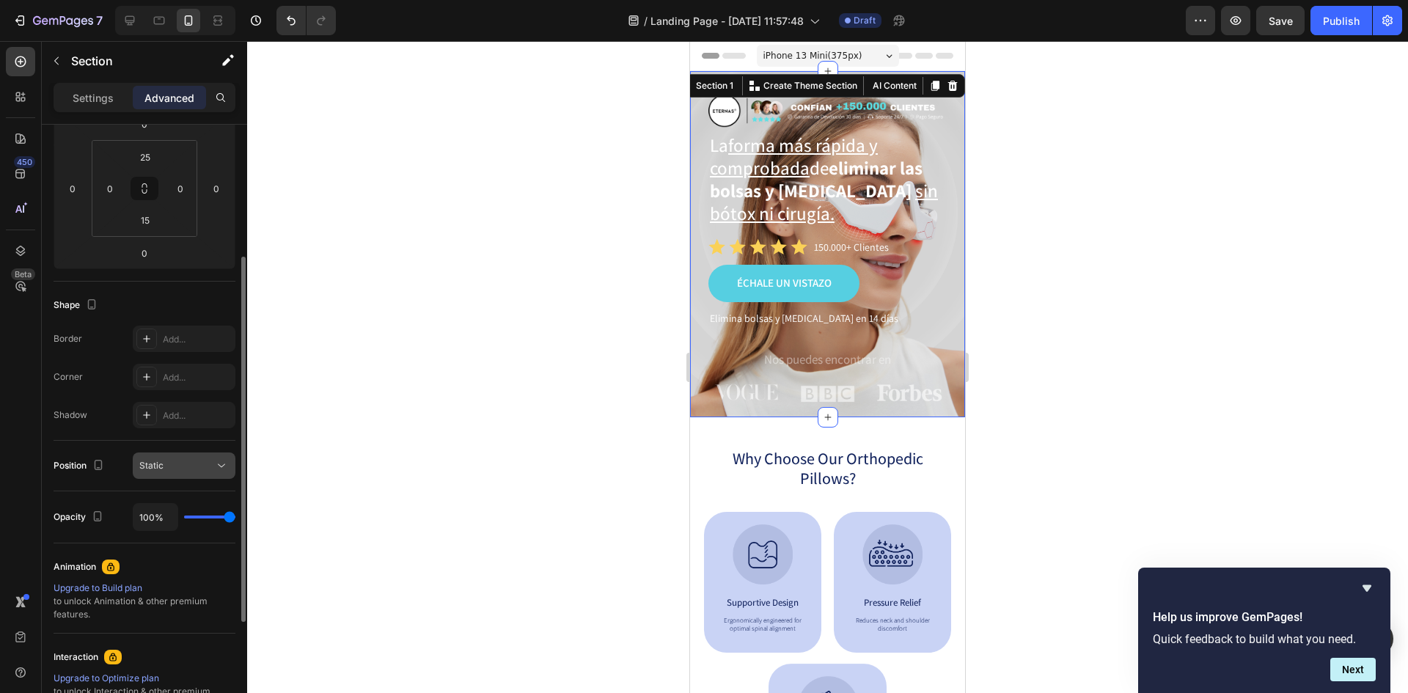
click at [184, 462] on div "Static" at bounding box center [176, 465] width 75 height 13
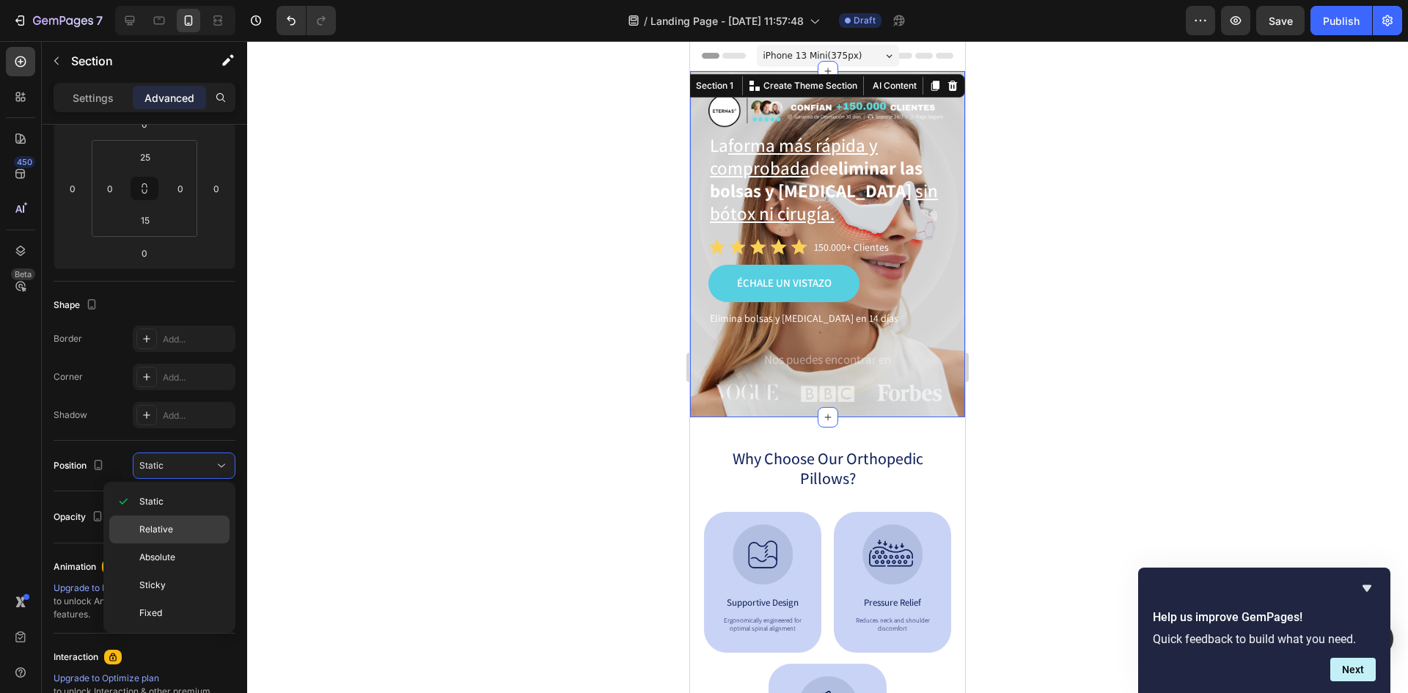
click at [182, 524] on p "Relative" at bounding box center [181, 529] width 84 height 13
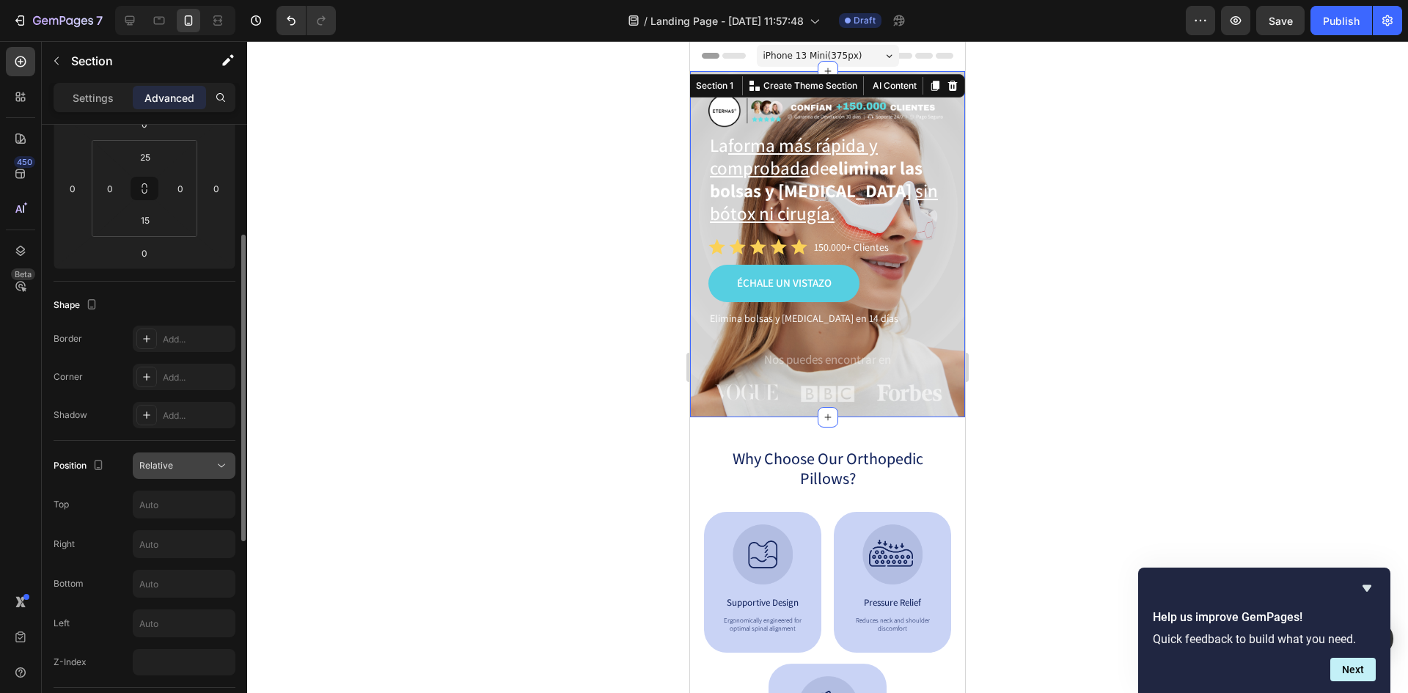
click at [178, 469] on div "Relative" at bounding box center [176, 465] width 75 height 13
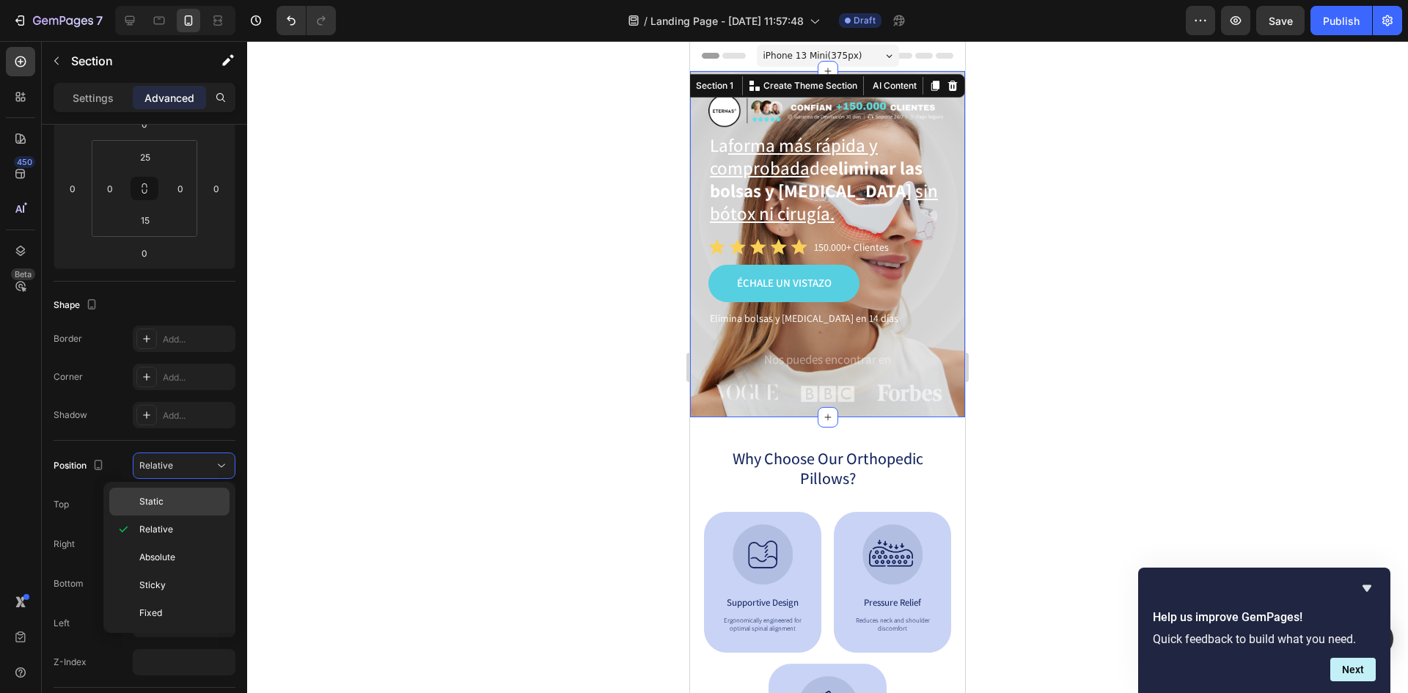
click at [175, 507] on p "Static" at bounding box center [181, 501] width 84 height 13
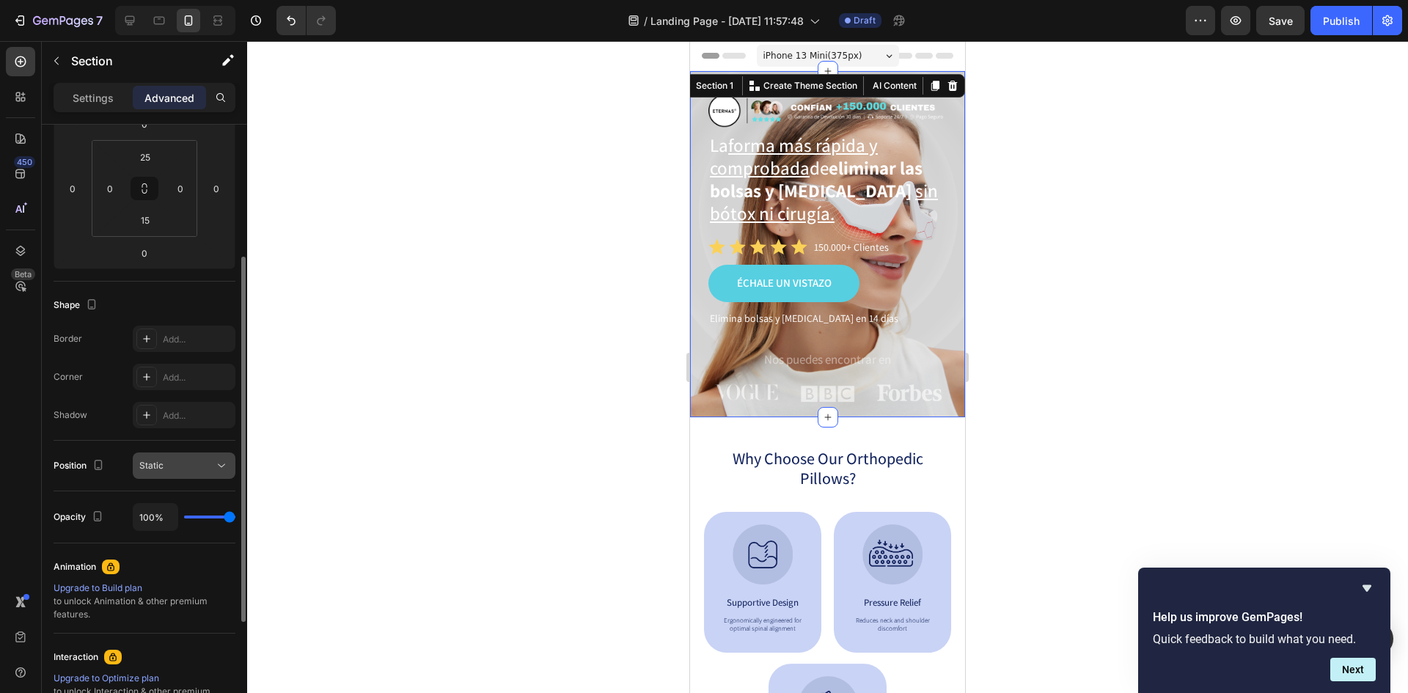
click at [166, 463] on div "Static" at bounding box center [176, 465] width 75 height 13
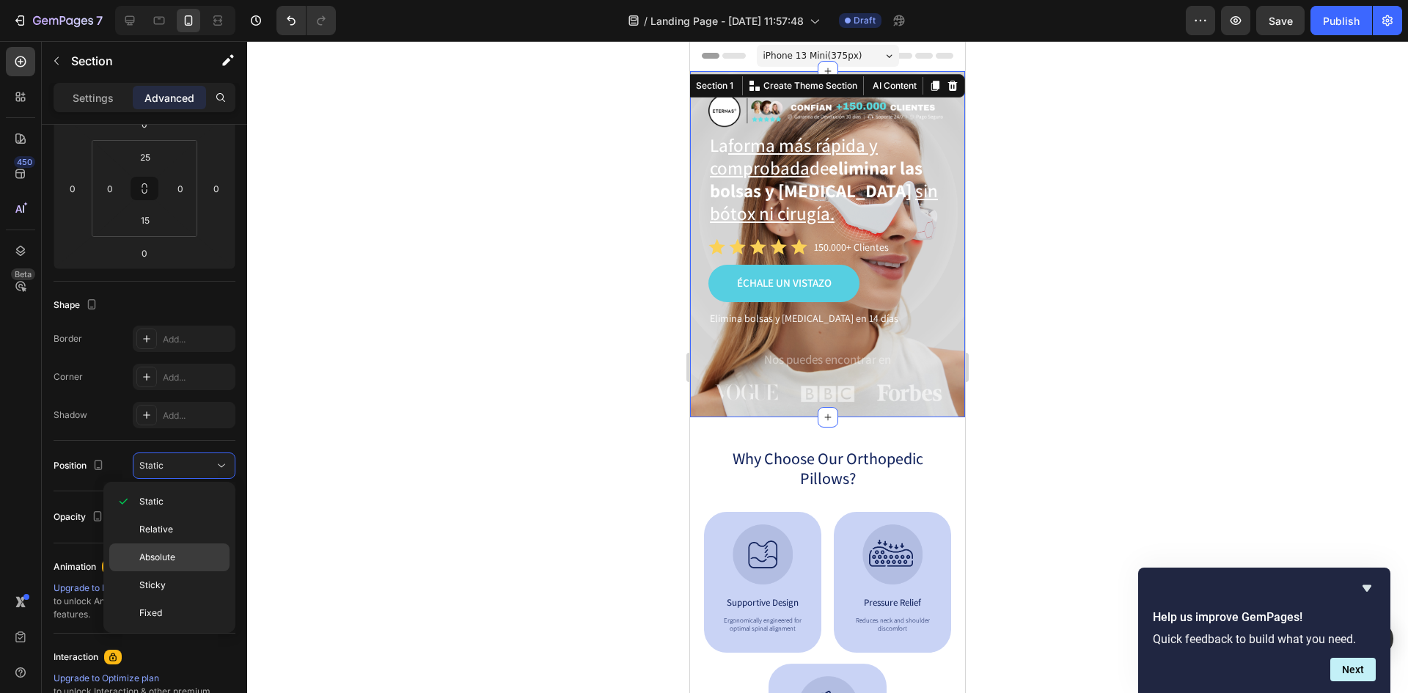
click at [177, 566] on div "Absolute" at bounding box center [169, 557] width 120 height 28
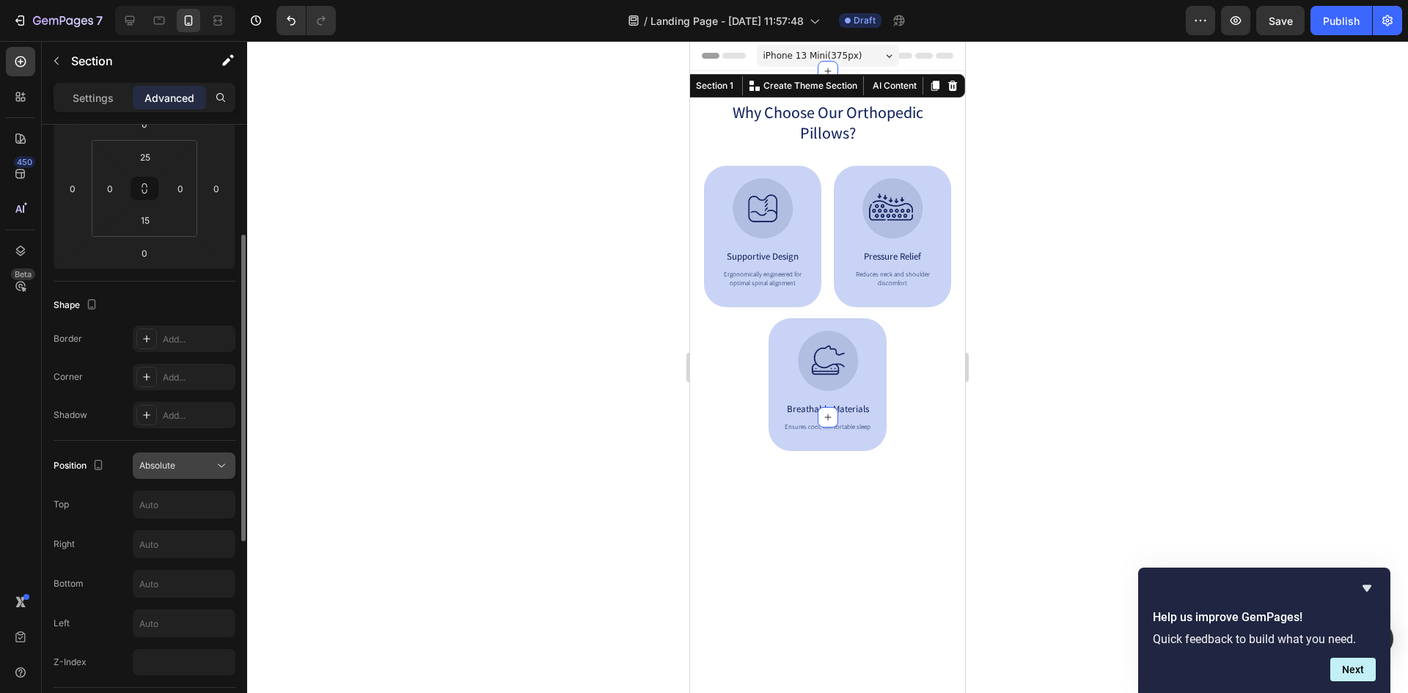
click at [169, 465] on span "Absolute" at bounding box center [157, 465] width 36 height 11
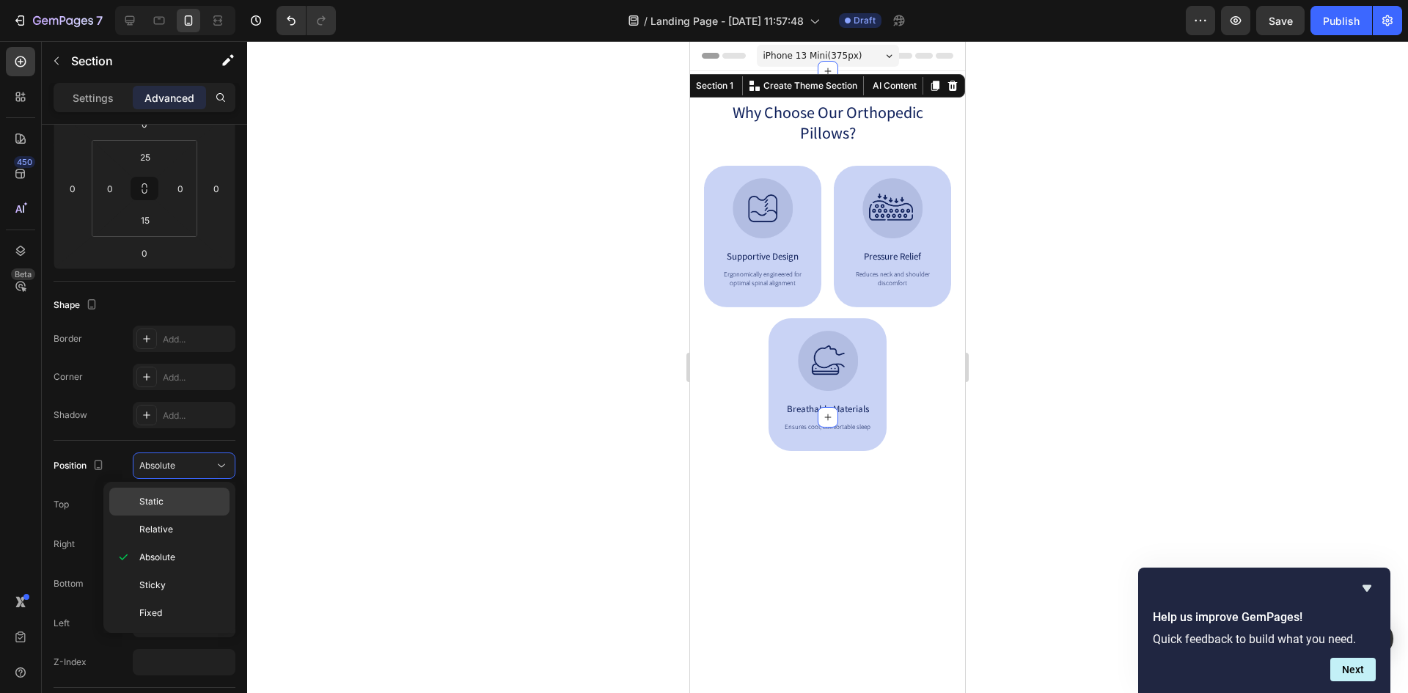
click at [177, 499] on p "Static" at bounding box center [181, 501] width 84 height 13
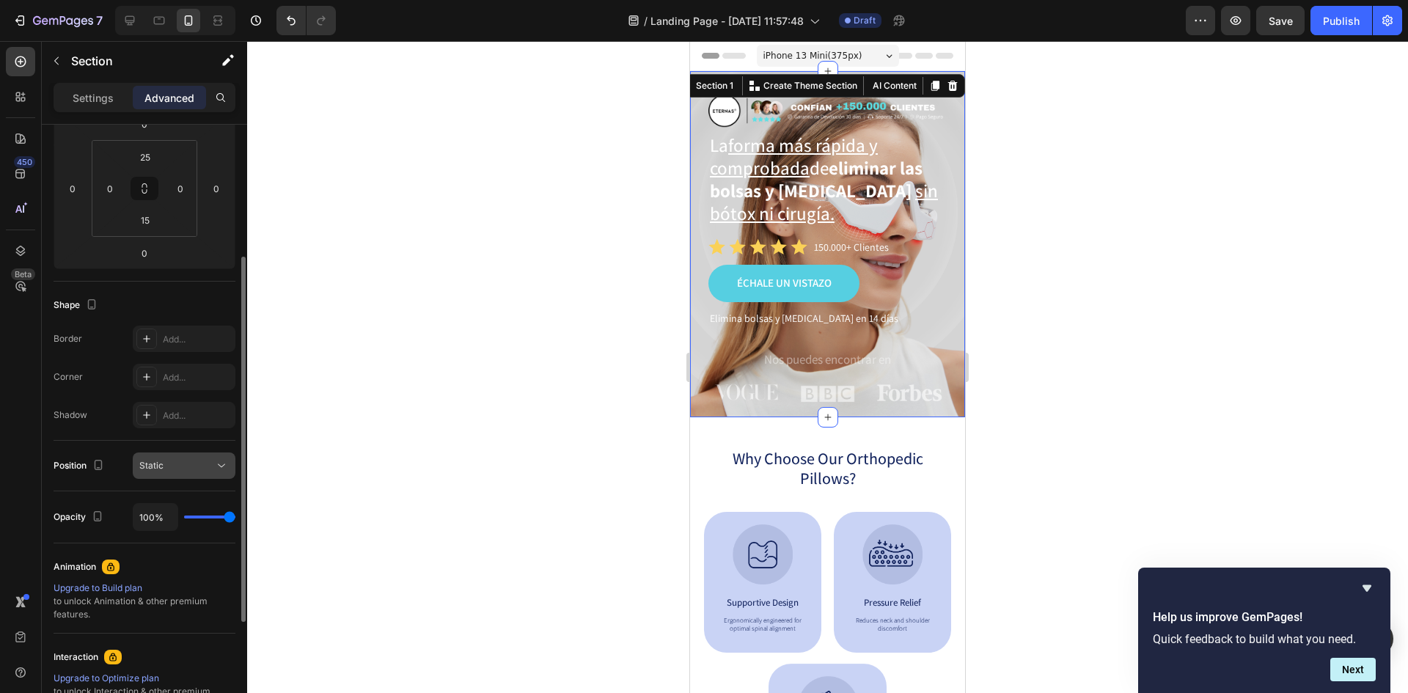
click at [183, 457] on button "Static" at bounding box center [184, 465] width 103 height 26
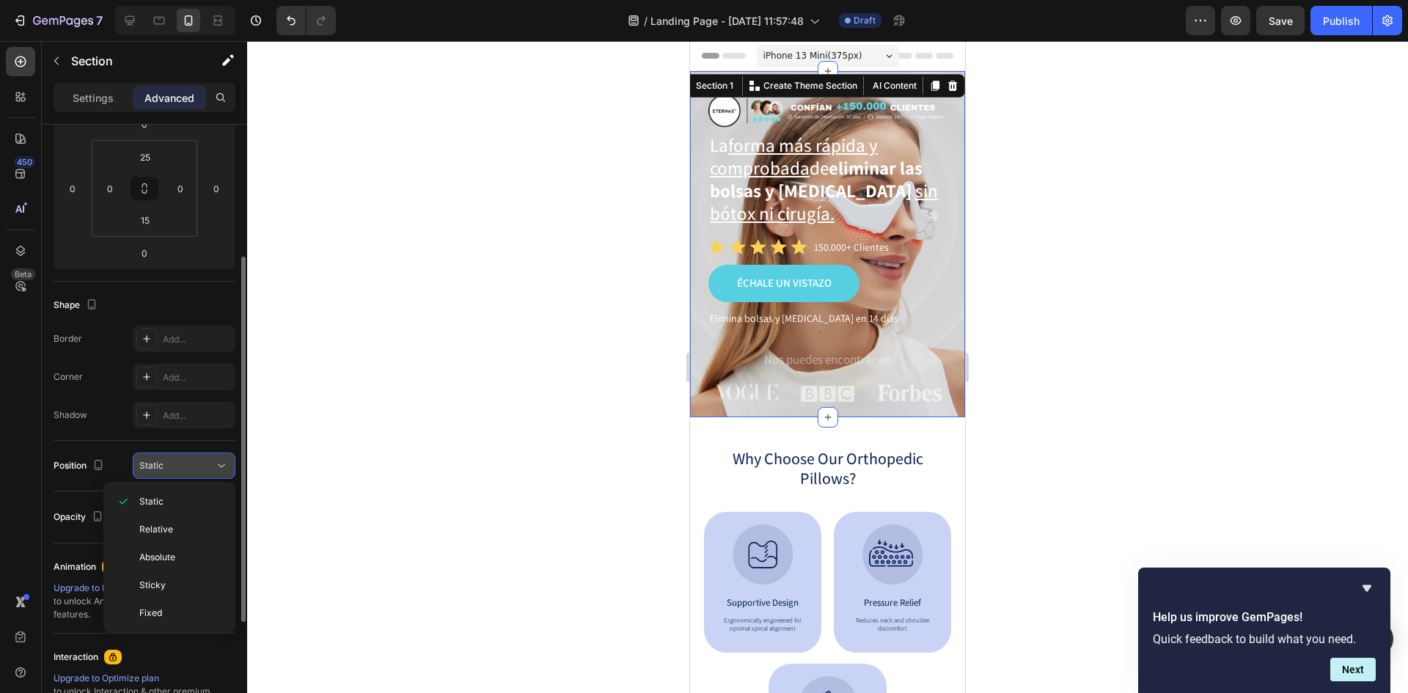
click at [183, 465] on div "Static" at bounding box center [176, 465] width 75 height 13
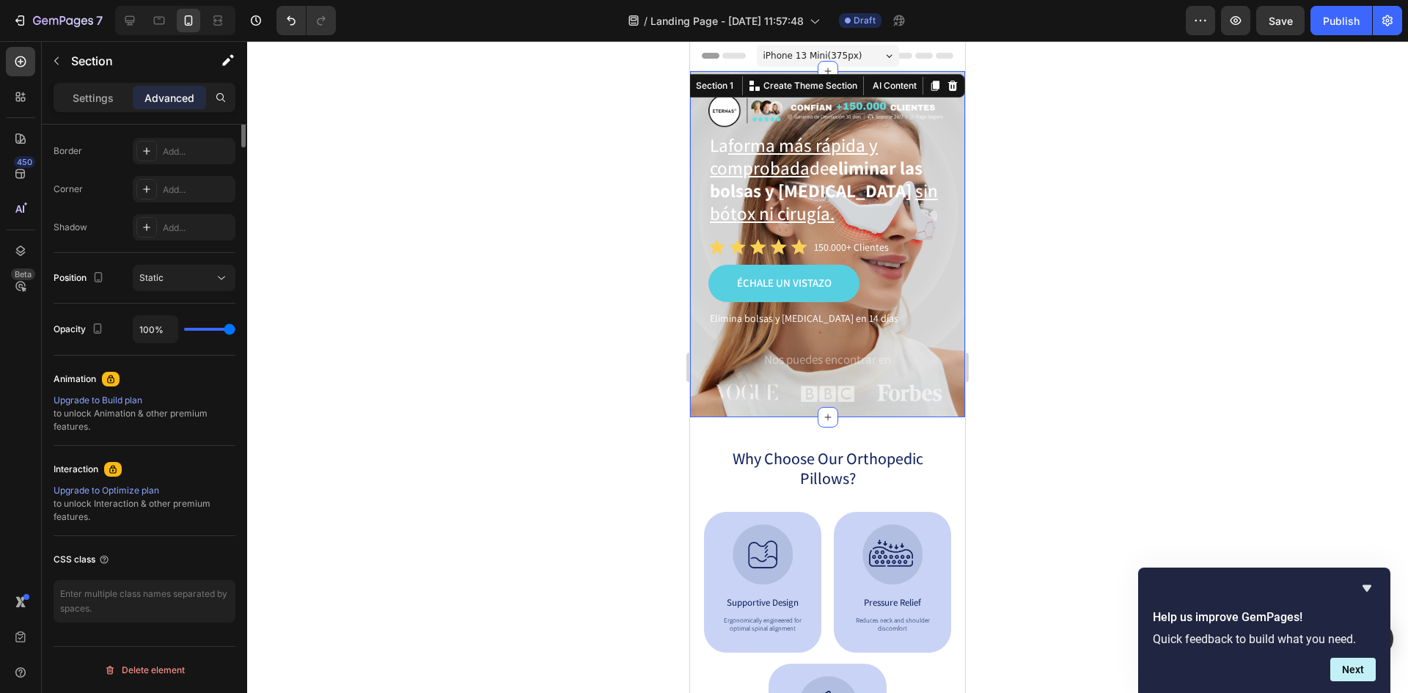
scroll to position [41, 0]
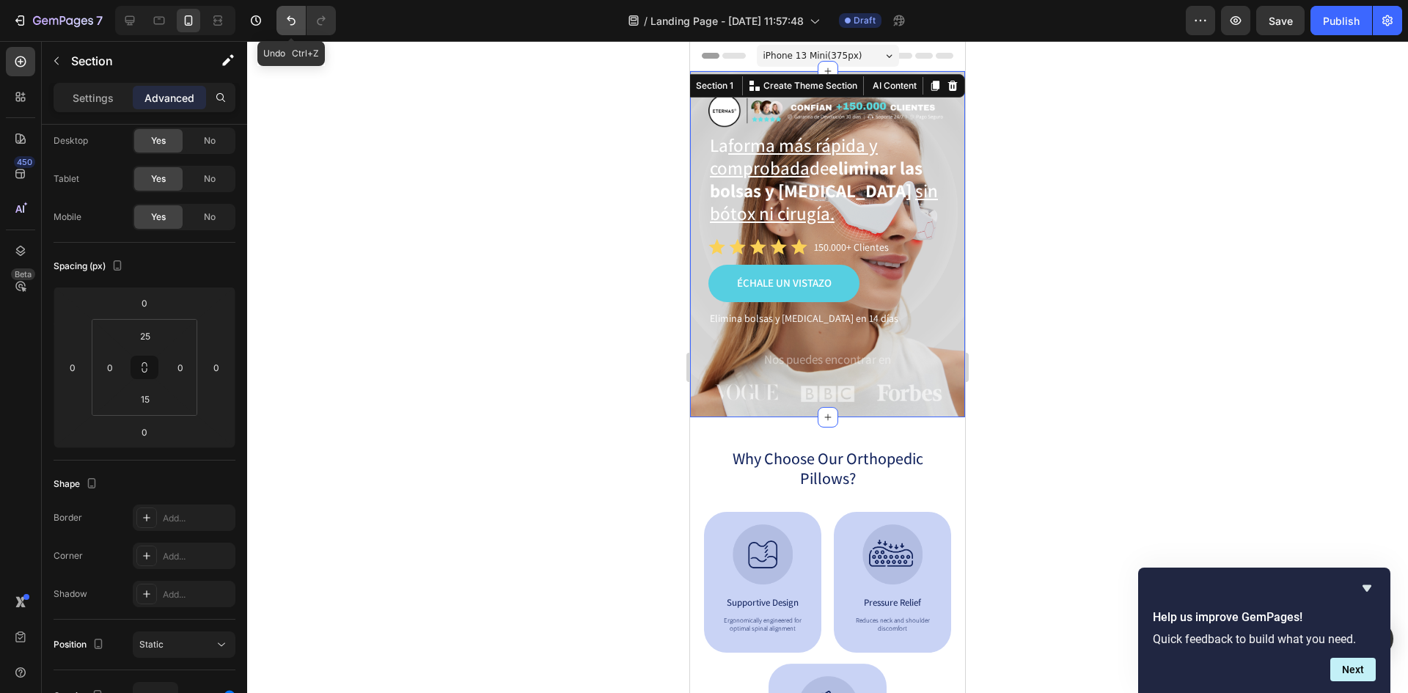
click at [286, 23] on icon "Undo/Redo" at bounding box center [291, 20] width 15 height 15
click at [287, 23] on icon "Undo/Redo" at bounding box center [291, 20] width 15 height 15
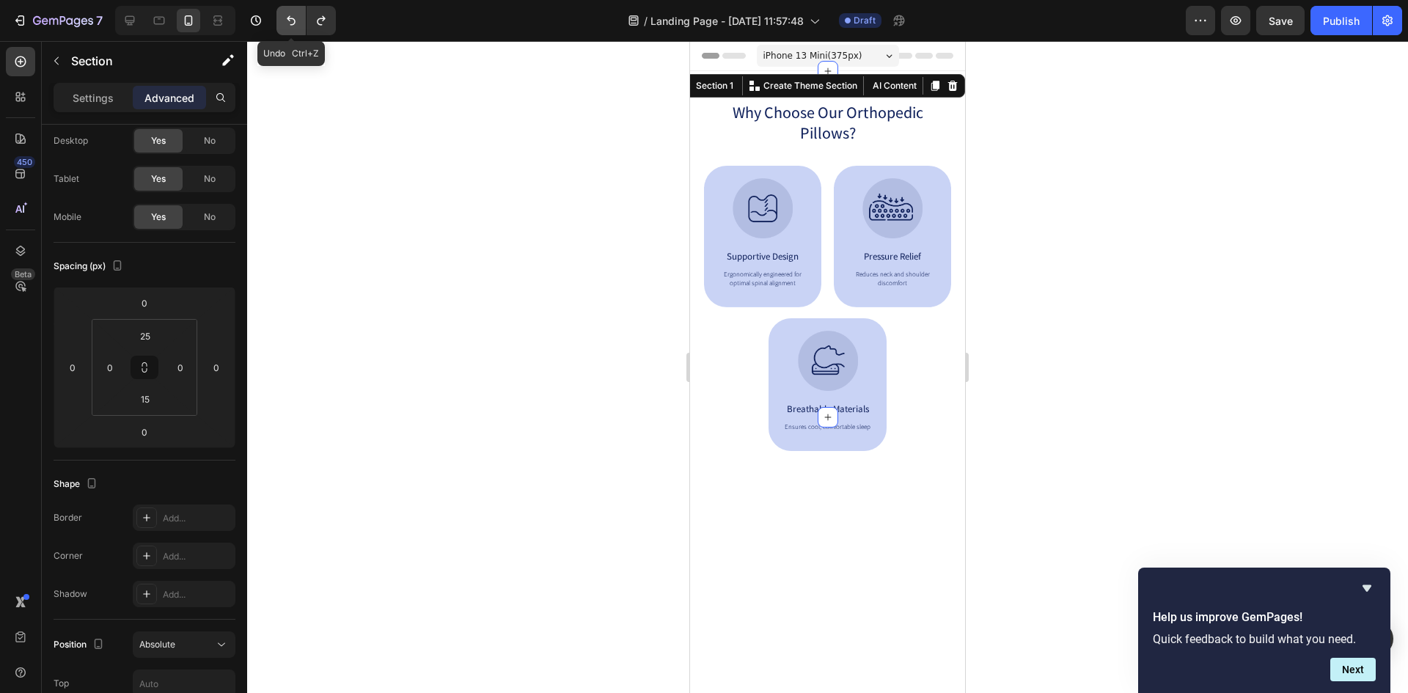
click at [287, 23] on icon "Undo/Redo" at bounding box center [291, 20] width 15 height 15
click at [289, 23] on icon "Undo/Redo" at bounding box center [291, 20] width 15 height 15
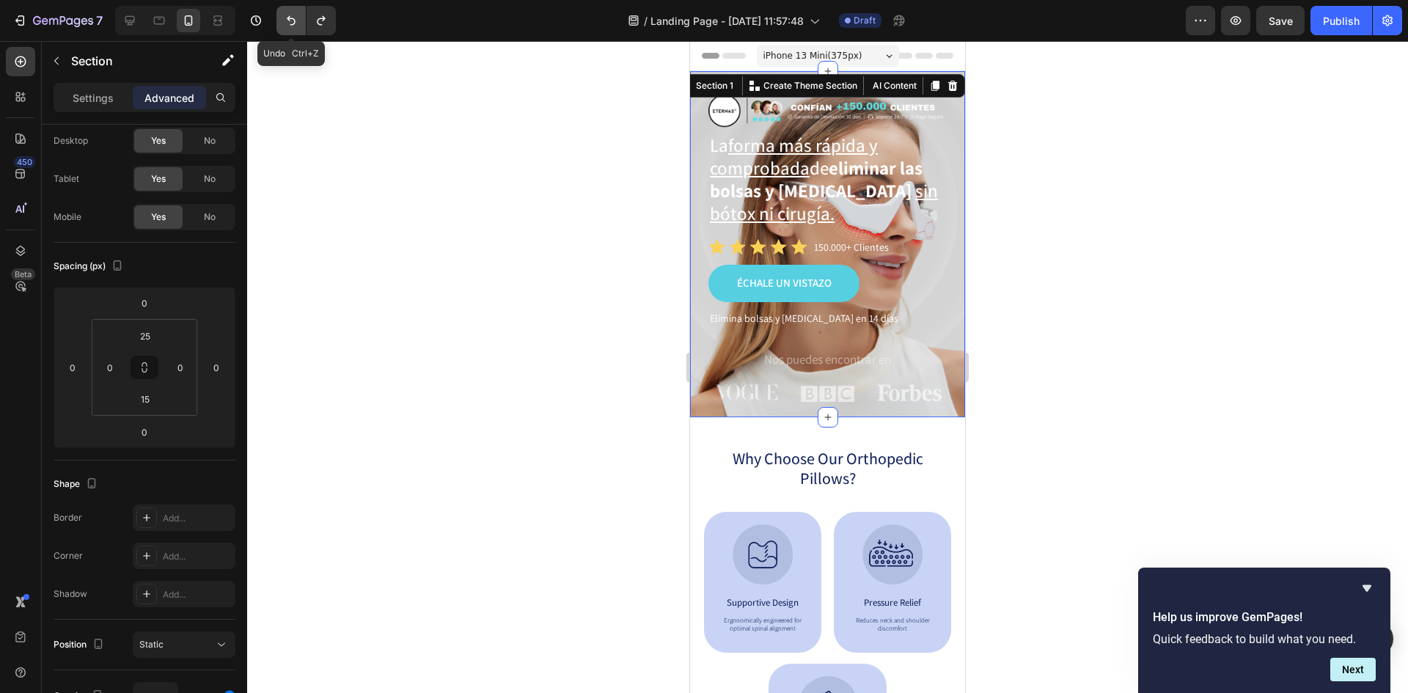
click at [289, 23] on icon "Undo/Redo" at bounding box center [291, 20] width 15 height 15
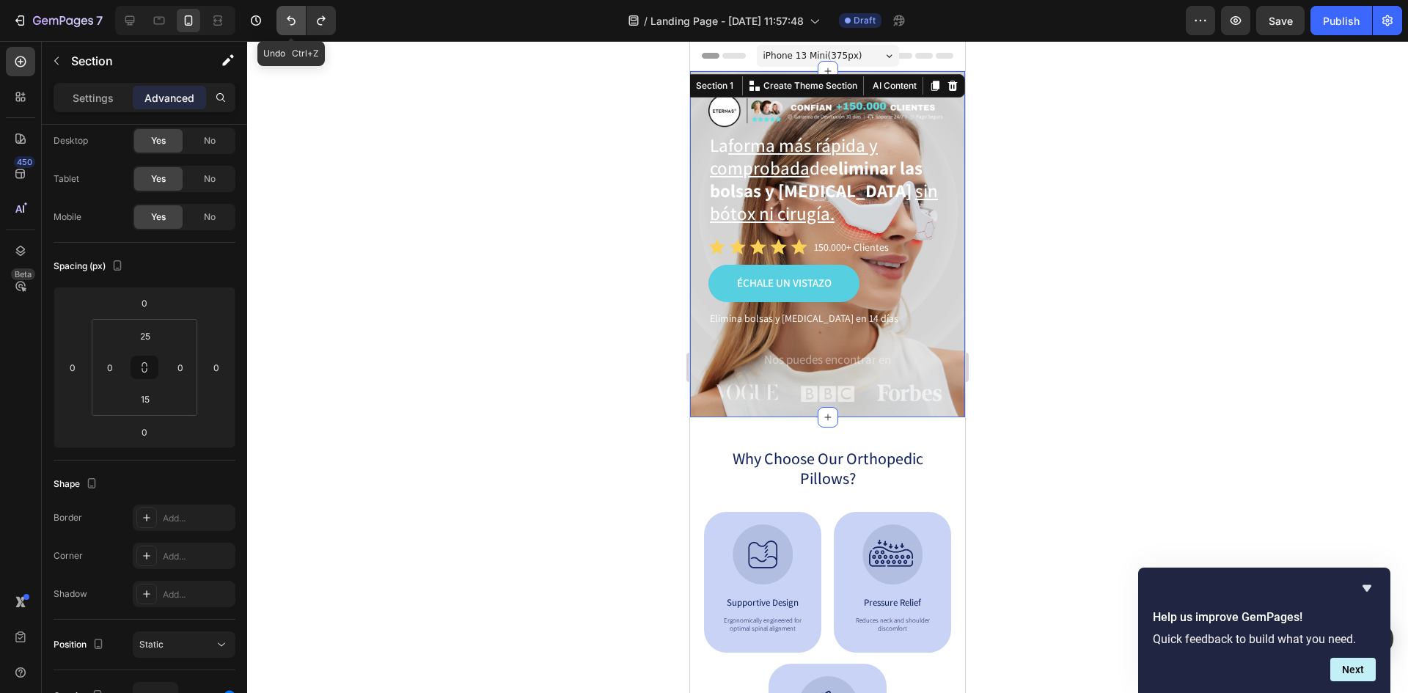
click at [289, 23] on icon "Undo/Redo" at bounding box center [291, 20] width 15 height 15
click at [288, 23] on icon "Undo/Redo" at bounding box center [291, 20] width 15 height 15
click at [329, 21] on icon "Undo/Redo" at bounding box center [321, 20] width 15 height 15
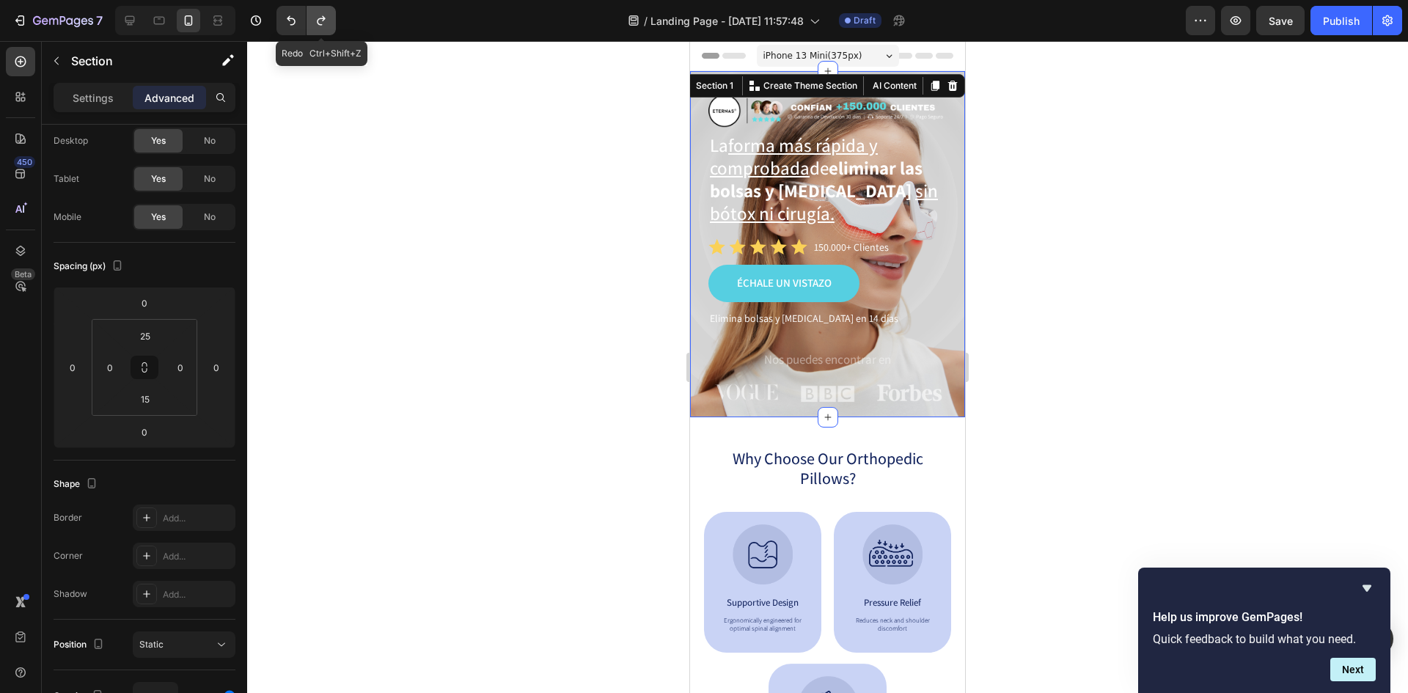
click at [329, 21] on icon "Undo/Redo" at bounding box center [321, 20] width 15 height 15
click at [327, 21] on icon "Undo/Redo" at bounding box center [321, 20] width 15 height 15
click at [326, 21] on icon "Undo/Redo" at bounding box center [321, 20] width 15 height 15
click at [324, 21] on icon "Undo/Redo" at bounding box center [321, 20] width 15 height 15
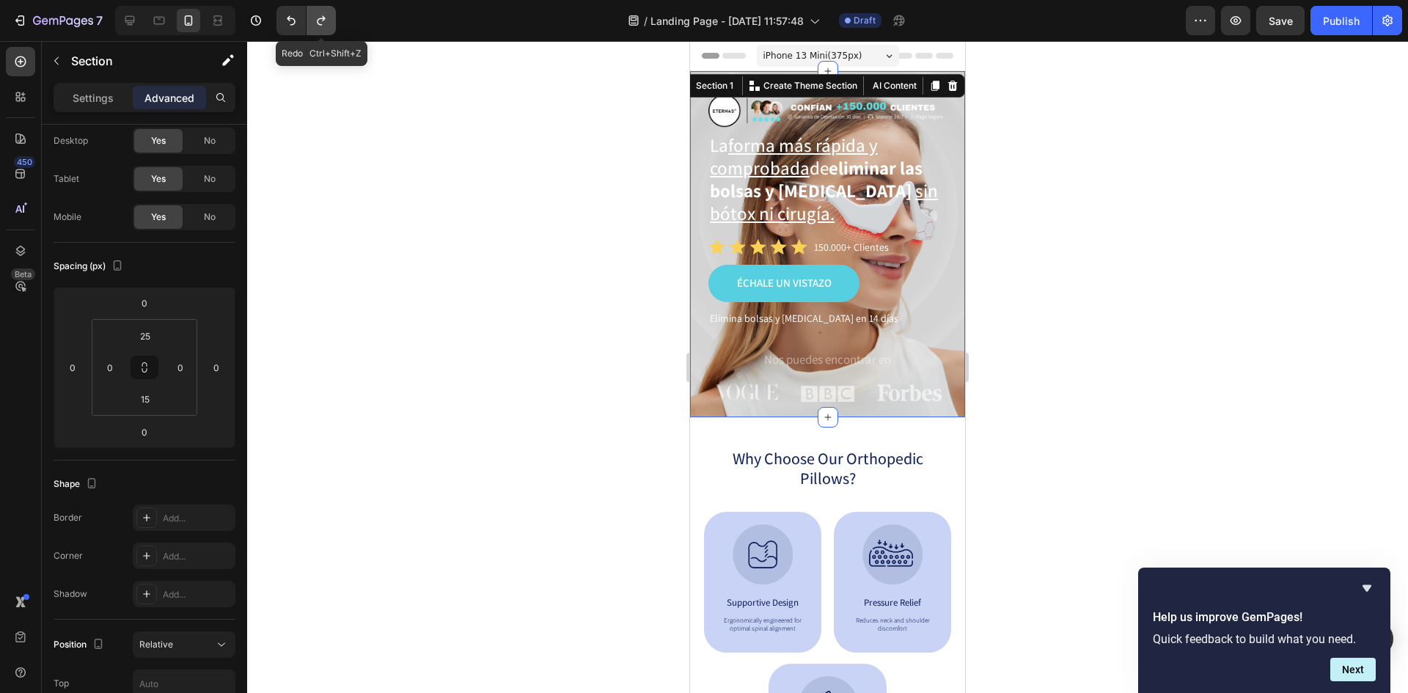
click at [323, 21] on icon "Undo/Redo" at bounding box center [321, 20] width 15 height 15
click at [289, 19] on icon "Undo/Redo" at bounding box center [291, 21] width 9 height 10
click at [84, 89] on div "Settings" at bounding box center [92, 97] width 73 height 23
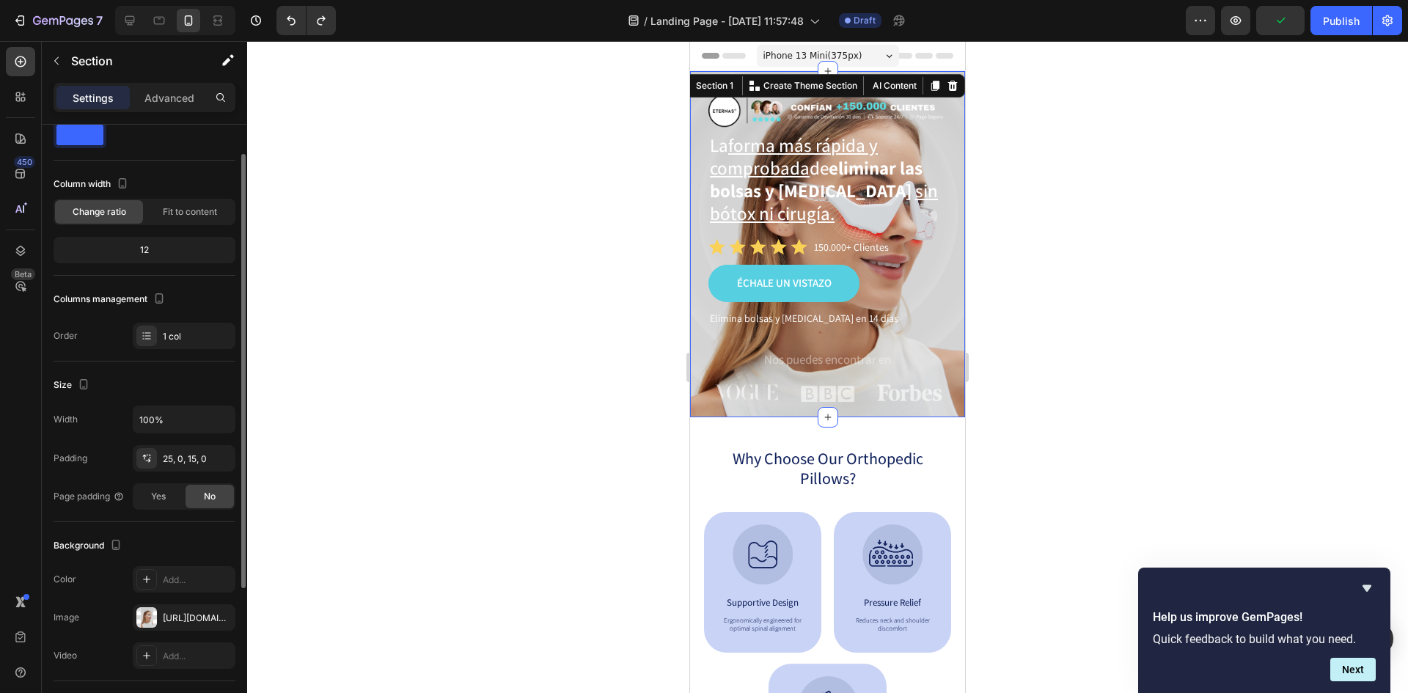
scroll to position [246, 0]
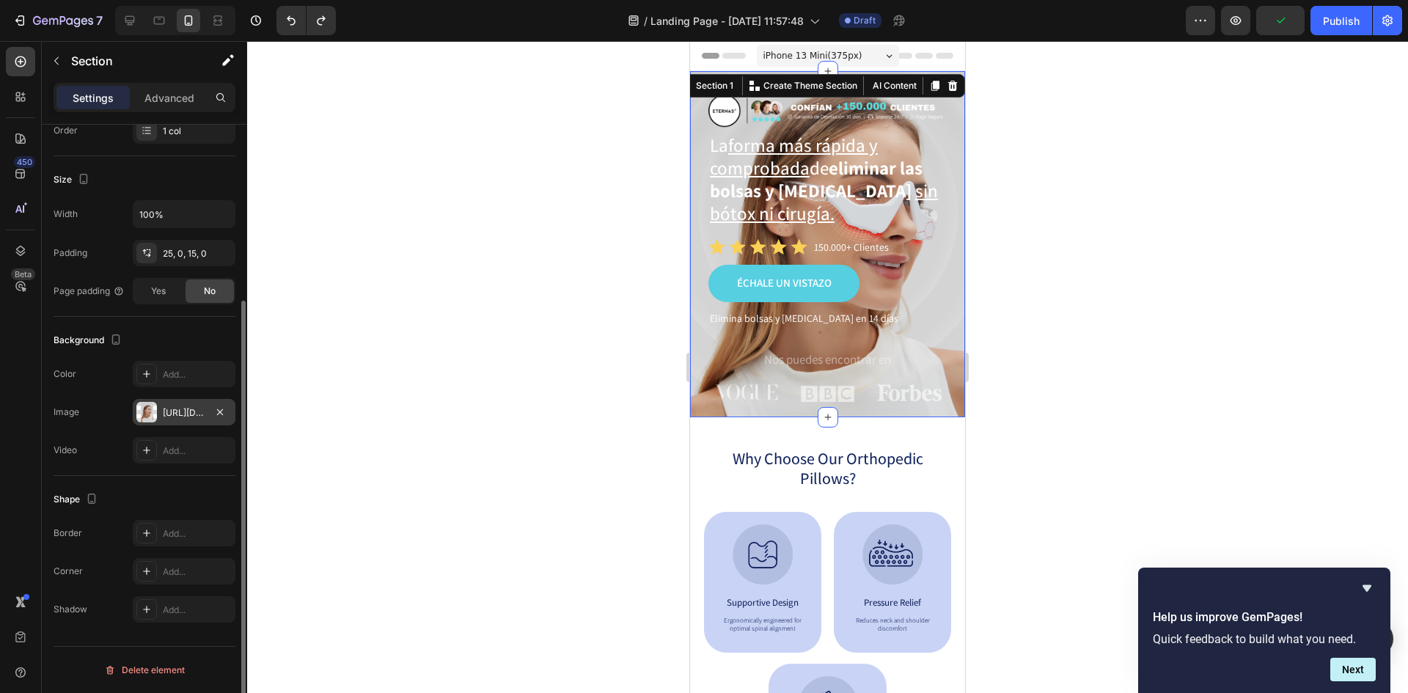
click at [154, 414] on div at bounding box center [146, 412] width 21 height 21
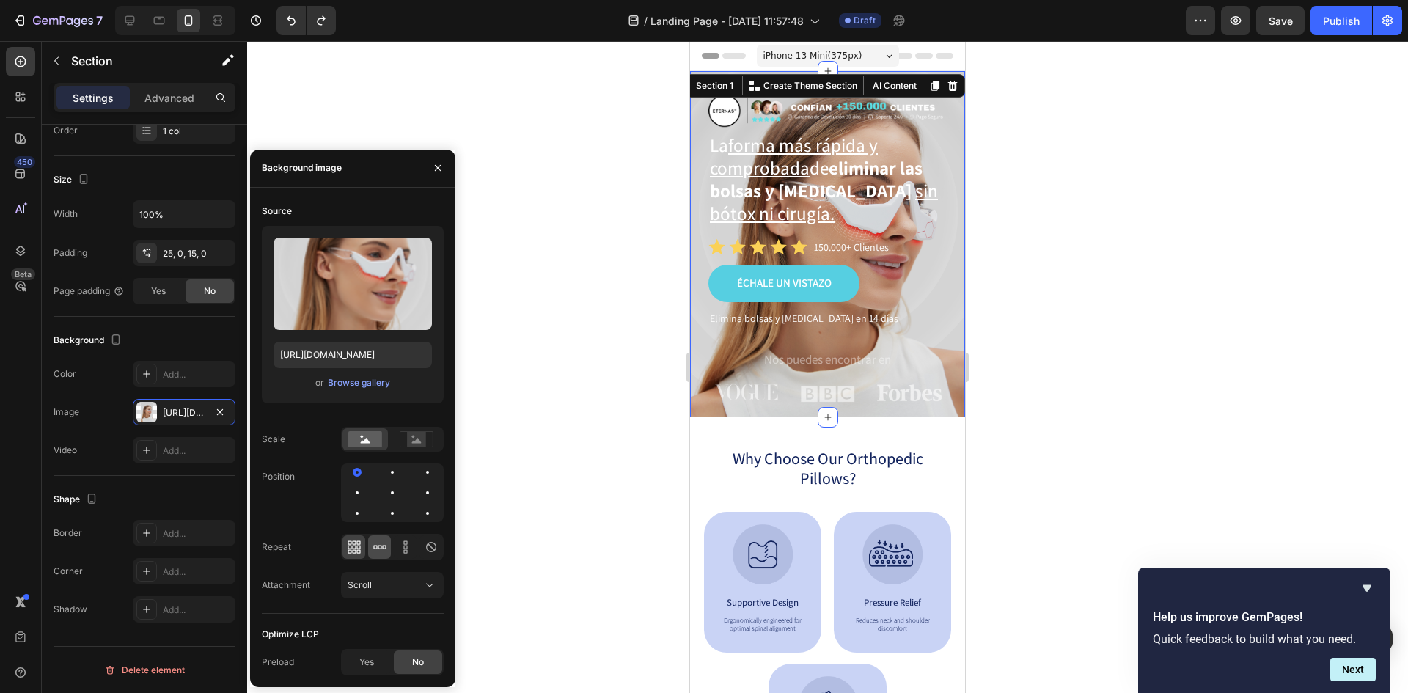
click at [375, 546] on icon at bounding box center [375, 547] width 4 height 4
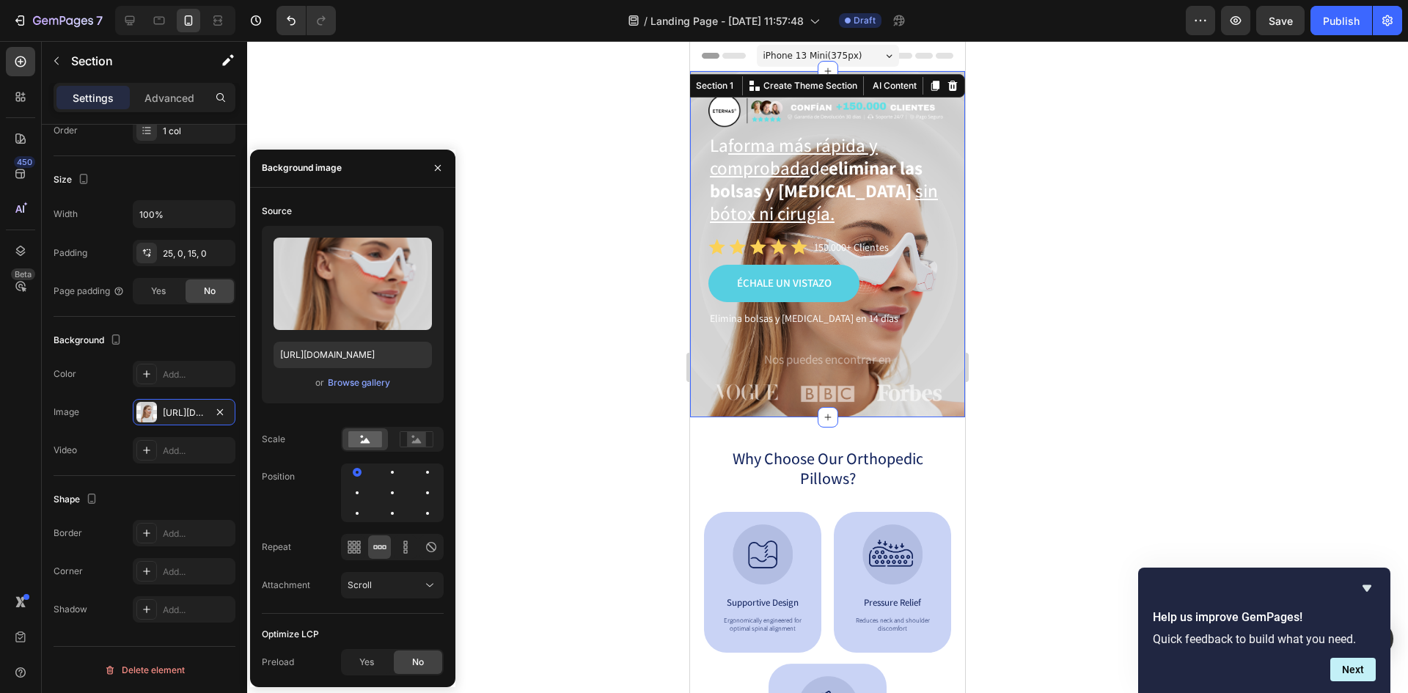
click at [330, 553] on div "Repeat" at bounding box center [353, 547] width 182 height 26
click at [400, 550] on icon at bounding box center [405, 547] width 15 height 15
click at [345, 540] on div at bounding box center [353, 546] width 23 height 23
click at [392, 499] on div at bounding box center [393, 493] width 18 height 18
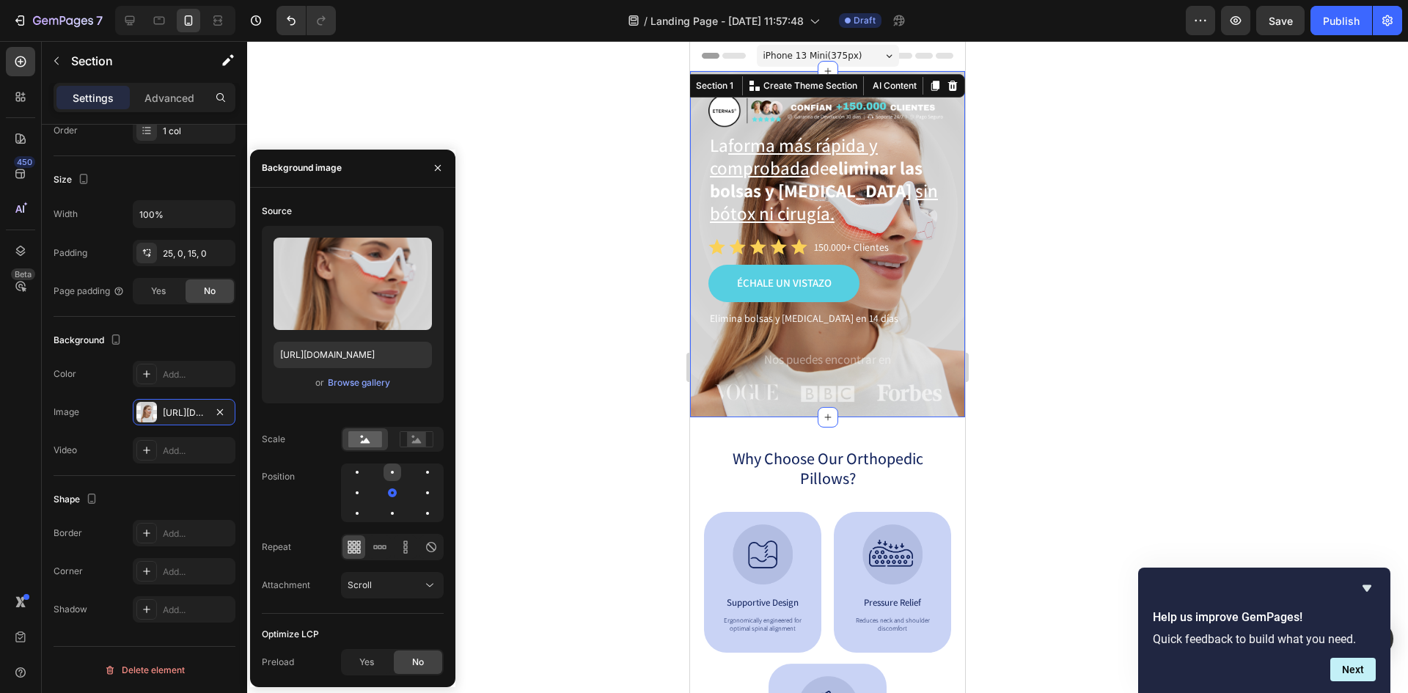
click at [389, 474] on div at bounding box center [393, 472] width 18 height 18
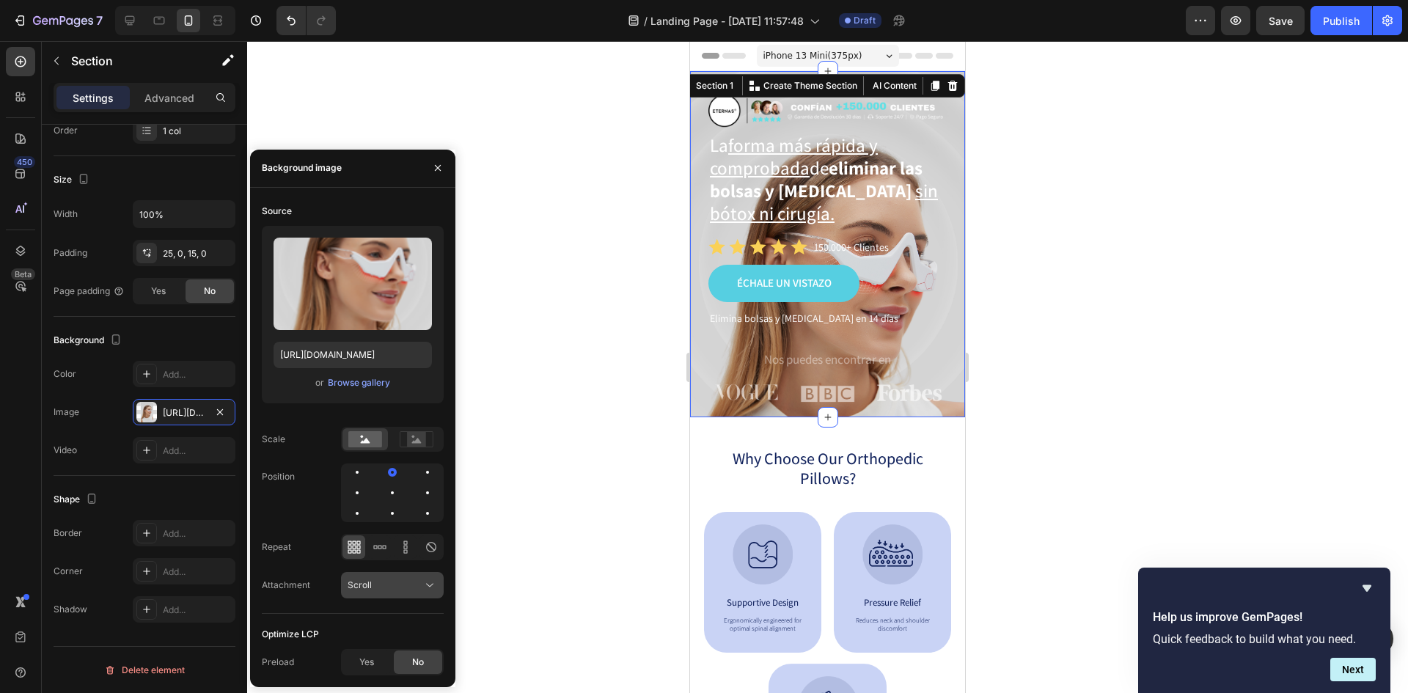
click at [419, 590] on div "Scroll" at bounding box center [385, 585] width 75 height 13
click at [374, 529] on div "Fixed" at bounding box center [378, 521] width 120 height 28
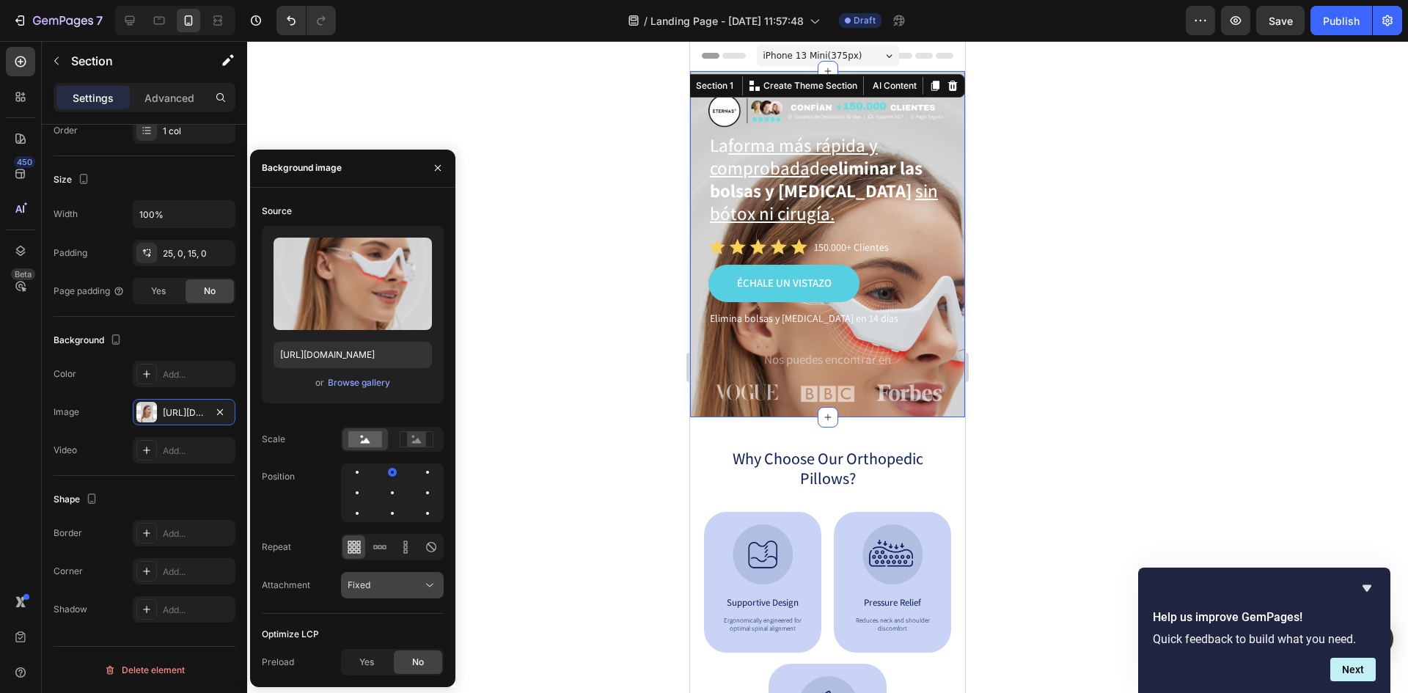
click at [383, 579] on div "Fixed" at bounding box center [385, 585] width 75 height 13
click at [369, 551] on span "Local" at bounding box center [359, 549] width 23 height 13
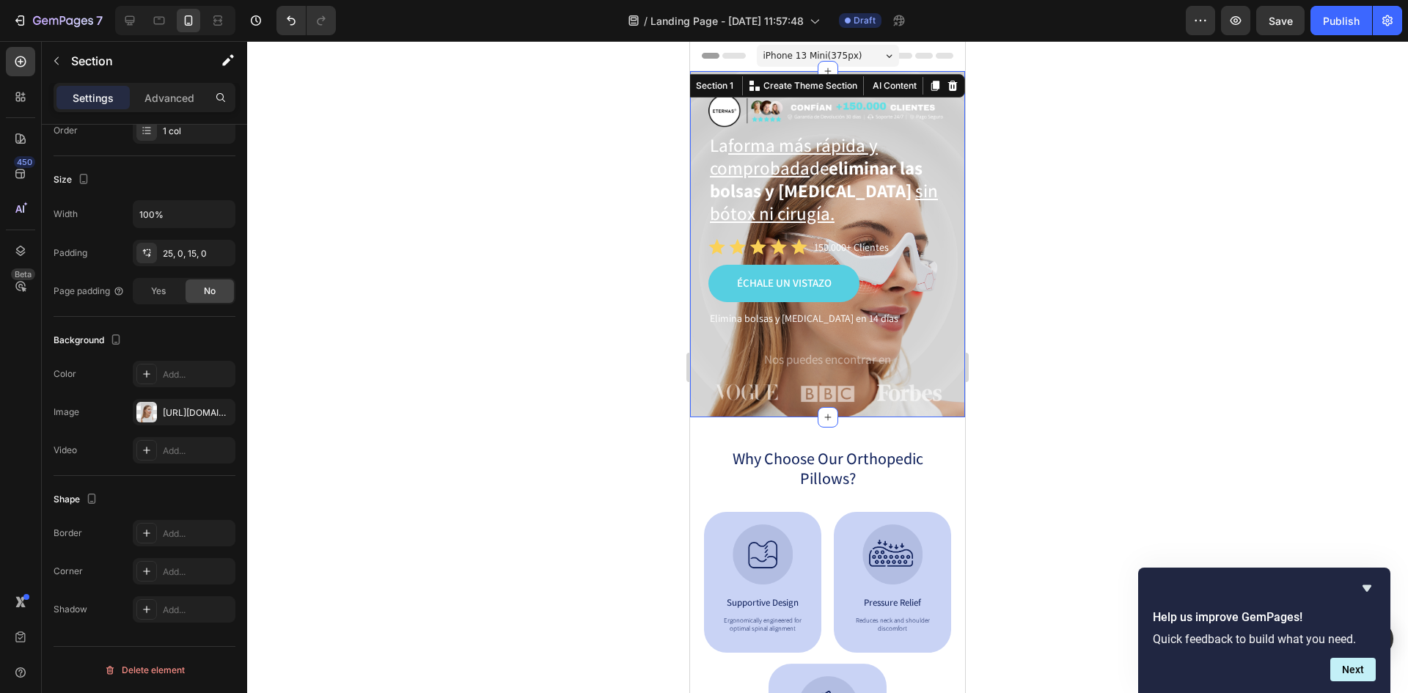
click at [1131, 180] on div at bounding box center [827, 367] width 1161 height 652
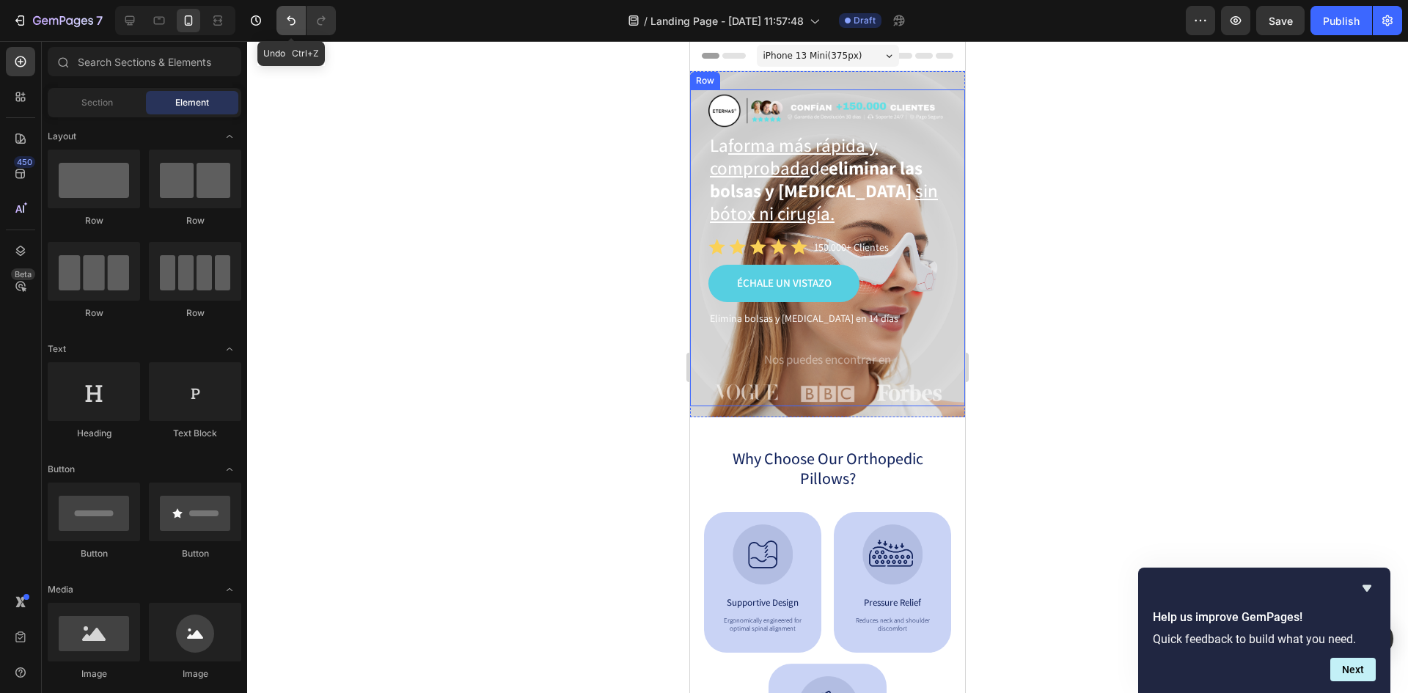
click at [301, 16] on button "Undo/Redo" at bounding box center [290, 20] width 29 height 29
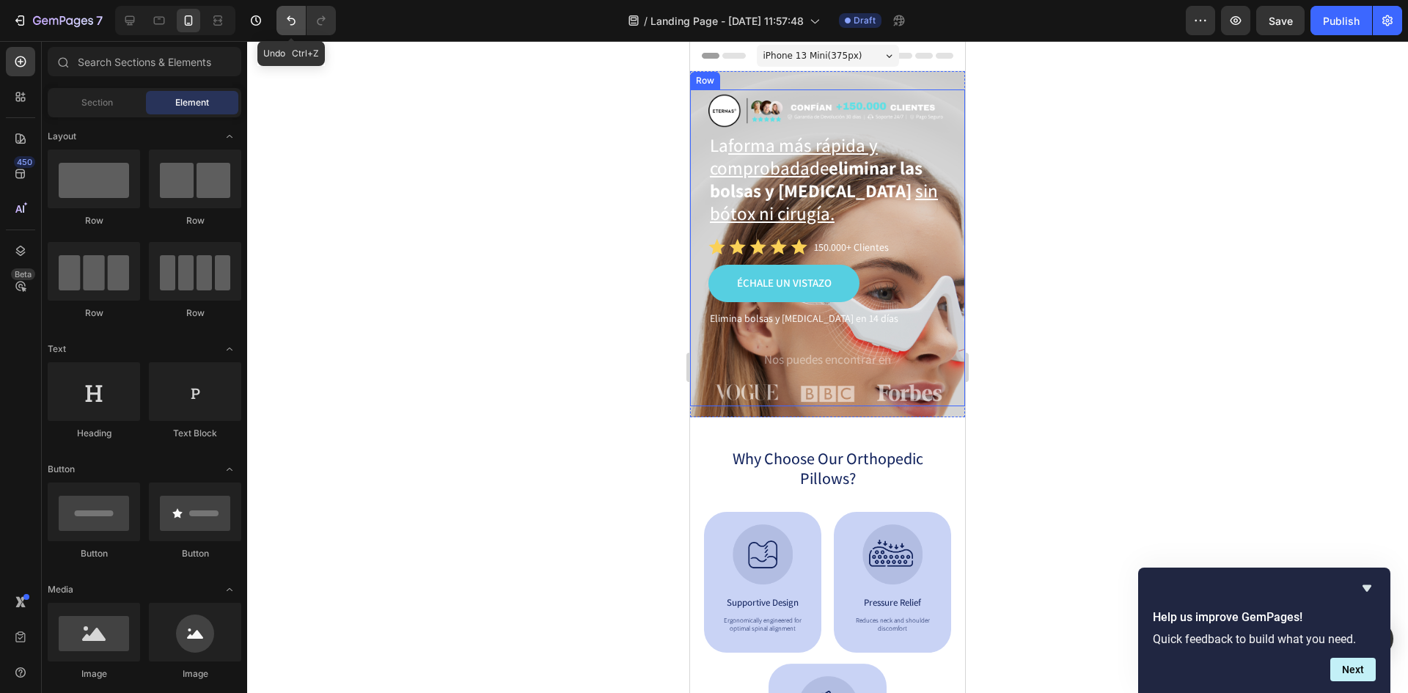
click at [301, 16] on button "Undo/Redo" at bounding box center [290, 20] width 29 height 29
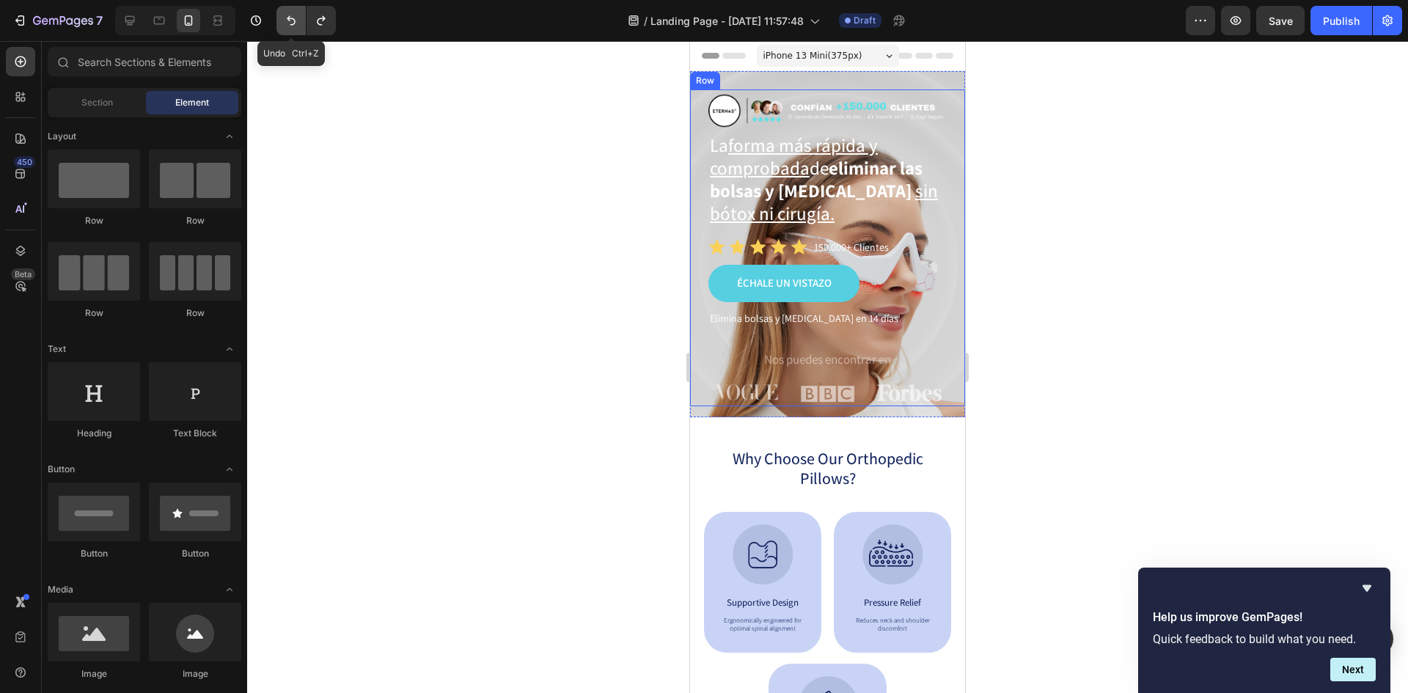
click at [301, 16] on button "Undo/Redo" at bounding box center [290, 20] width 29 height 29
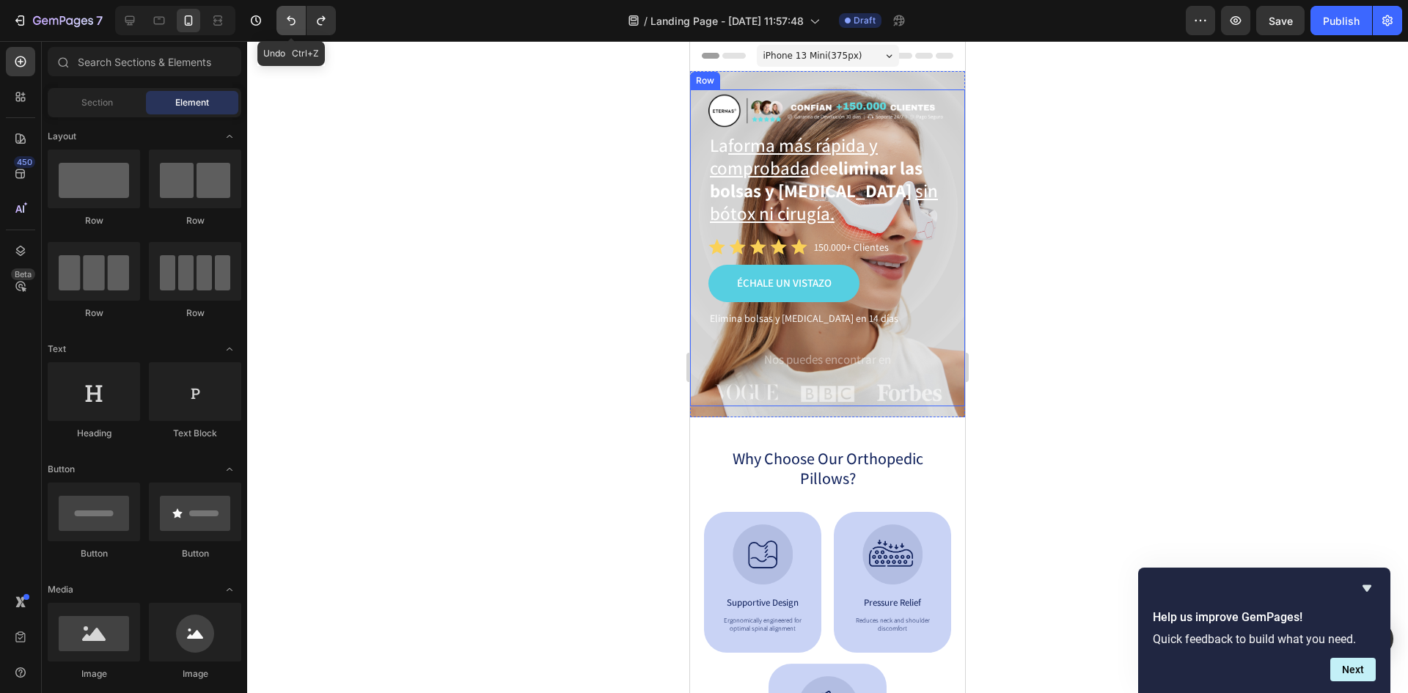
click at [301, 16] on button "Undo/Redo" at bounding box center [290, 20] width 29 height 29
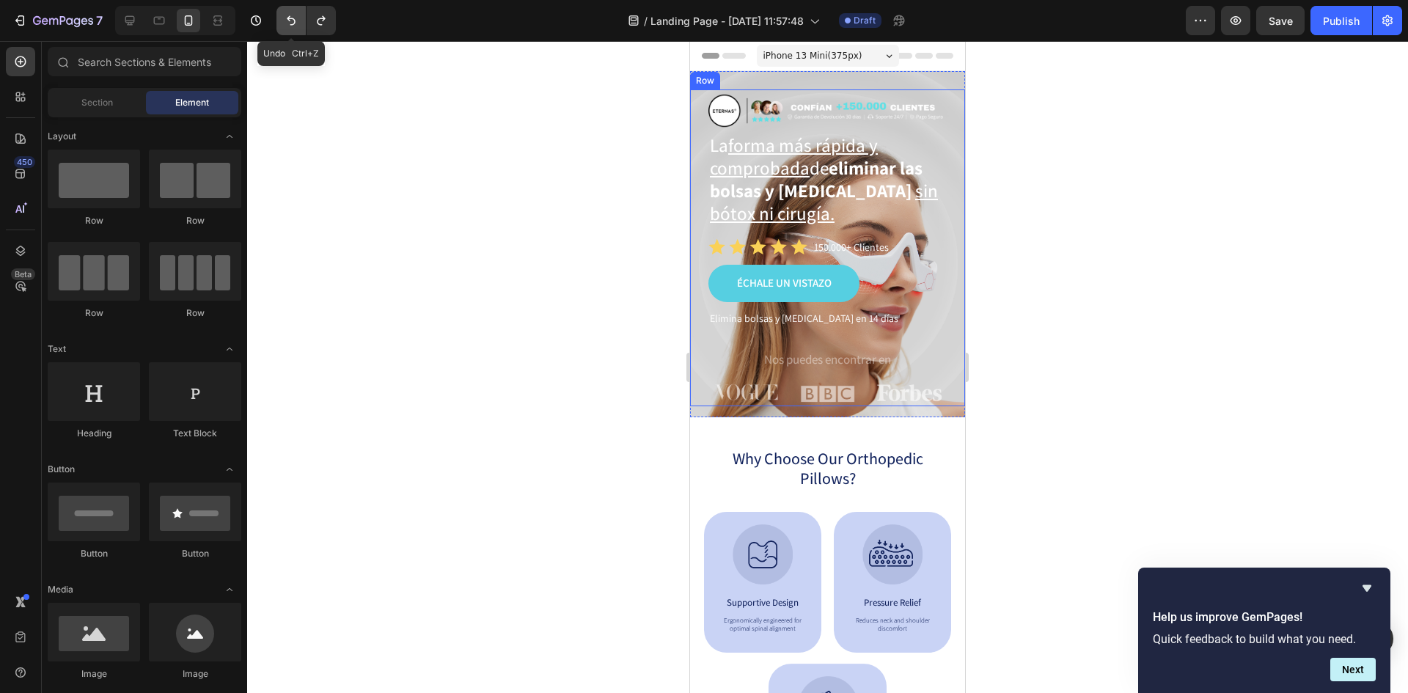
click at [301, 16] on button "Undo/Redo" at bounding box center [290, 20] width 29 height 29
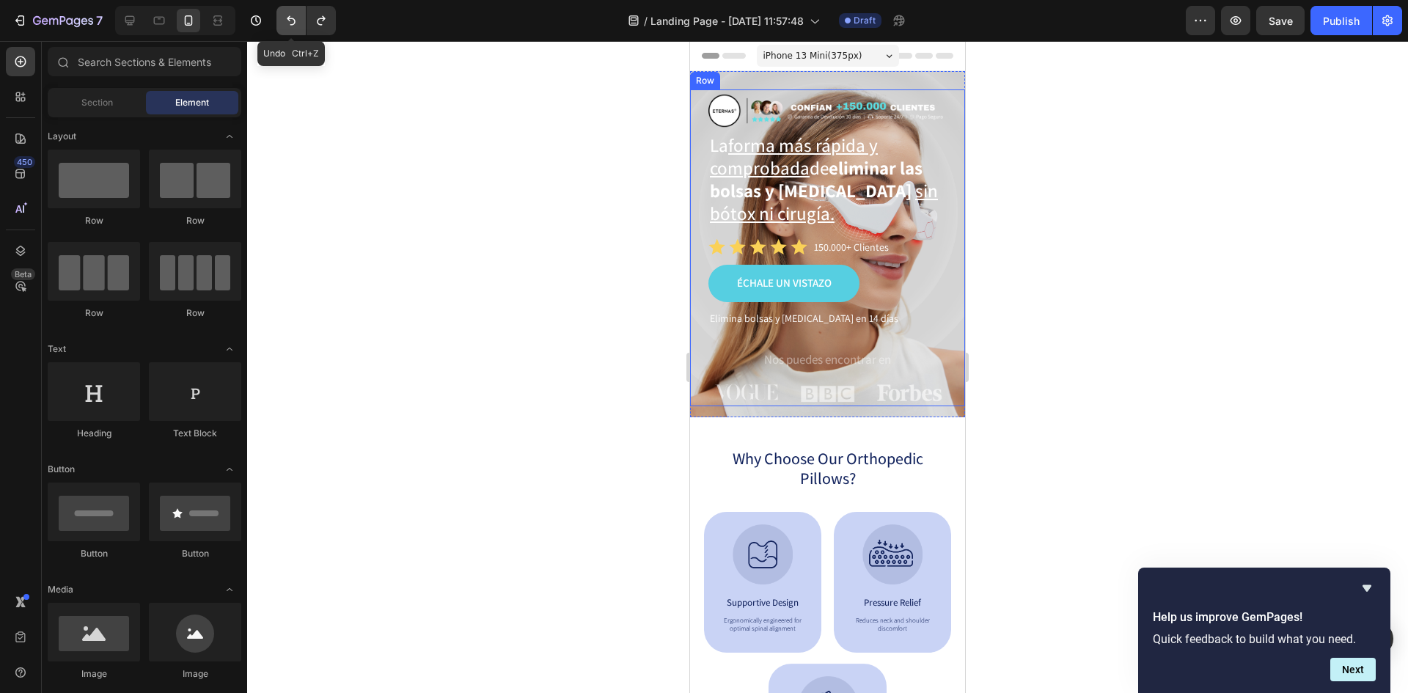
click at [301, 16] on button "Undo/Redo" at bounding box center [290, 20] width 29 height 29
click at [298, 17] on icon "Undo/Redo" at bounding box center [291, 20] width 15 height 15
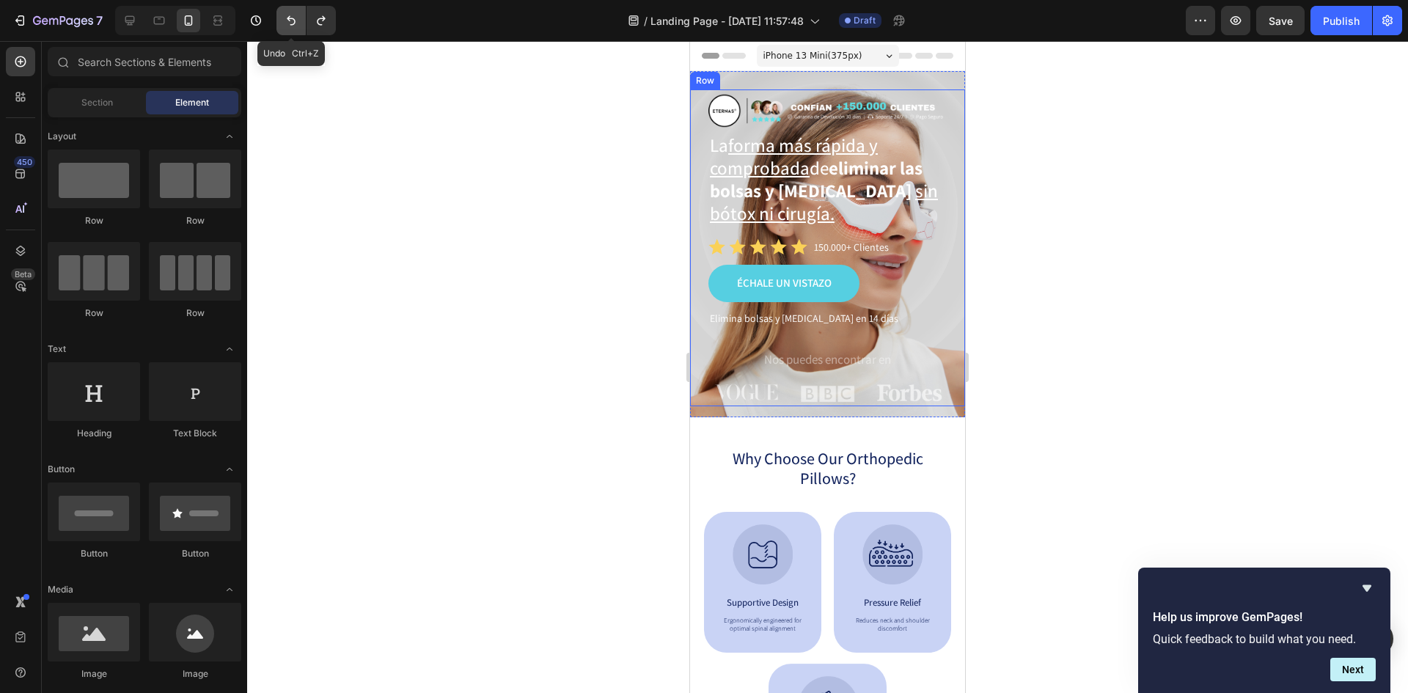
click at [298, 17] on icon "Undo/Redo" at bounding box center [291, 20] width 15 height 15
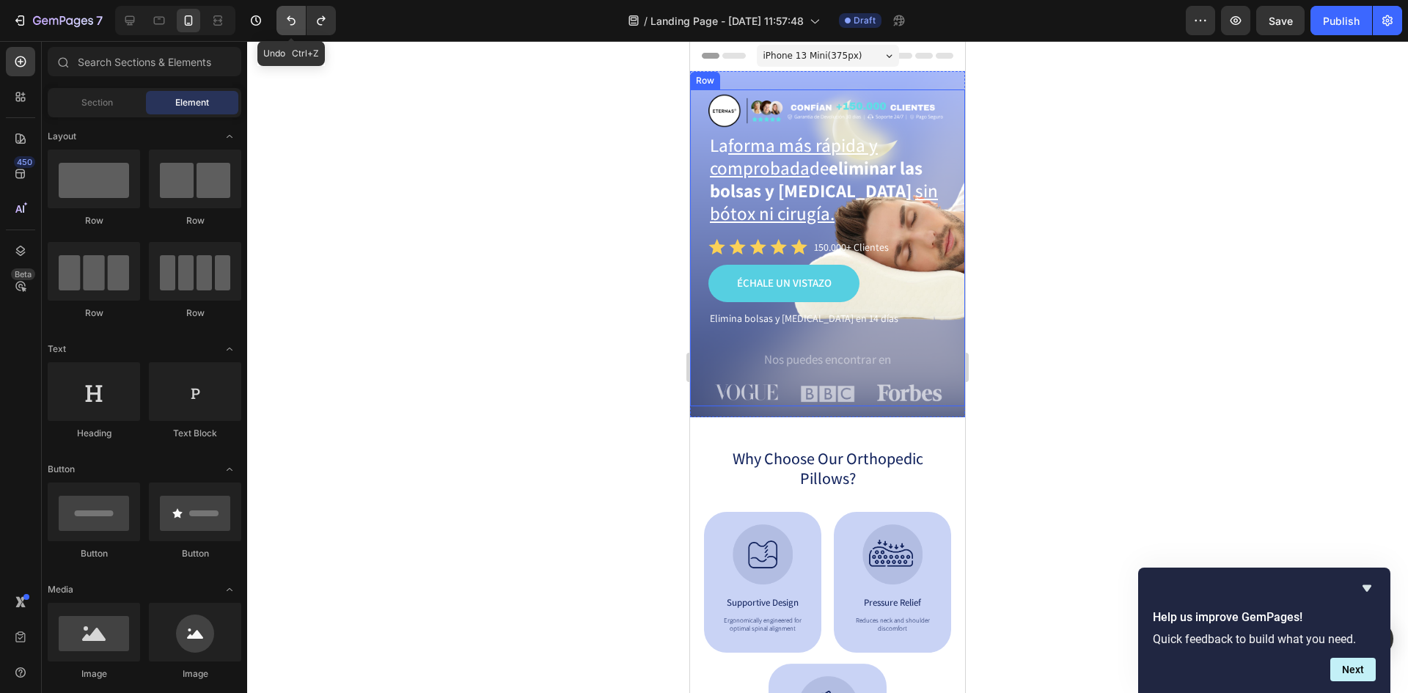
click at [298, 17] on icon "Undo/Redo" at bounding box center [291, 20] width 15 height 15
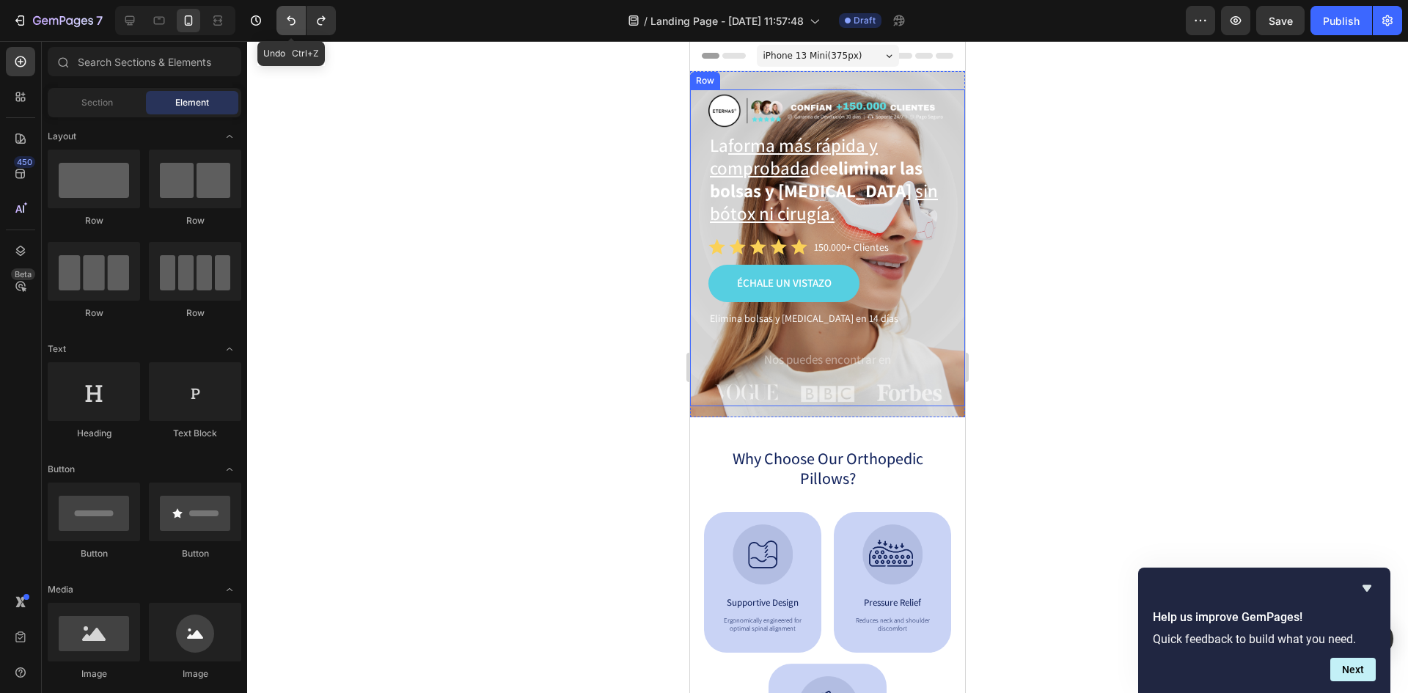
click at [296, 18] on icon "Undo/Redo" at bounding box center [291, 20] width 15 height 15
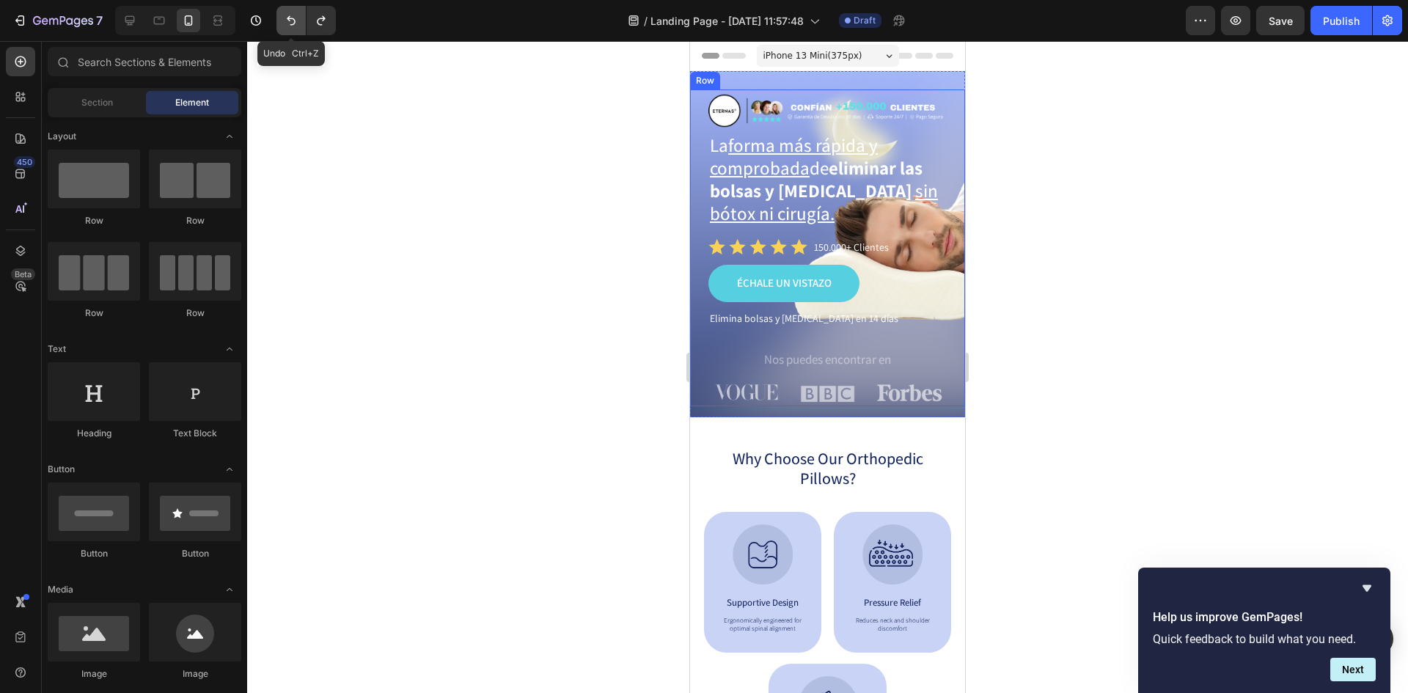
click at [296, 18] on icon "Undo/Redo" at bounding box center [291, 20] width 15 height 15
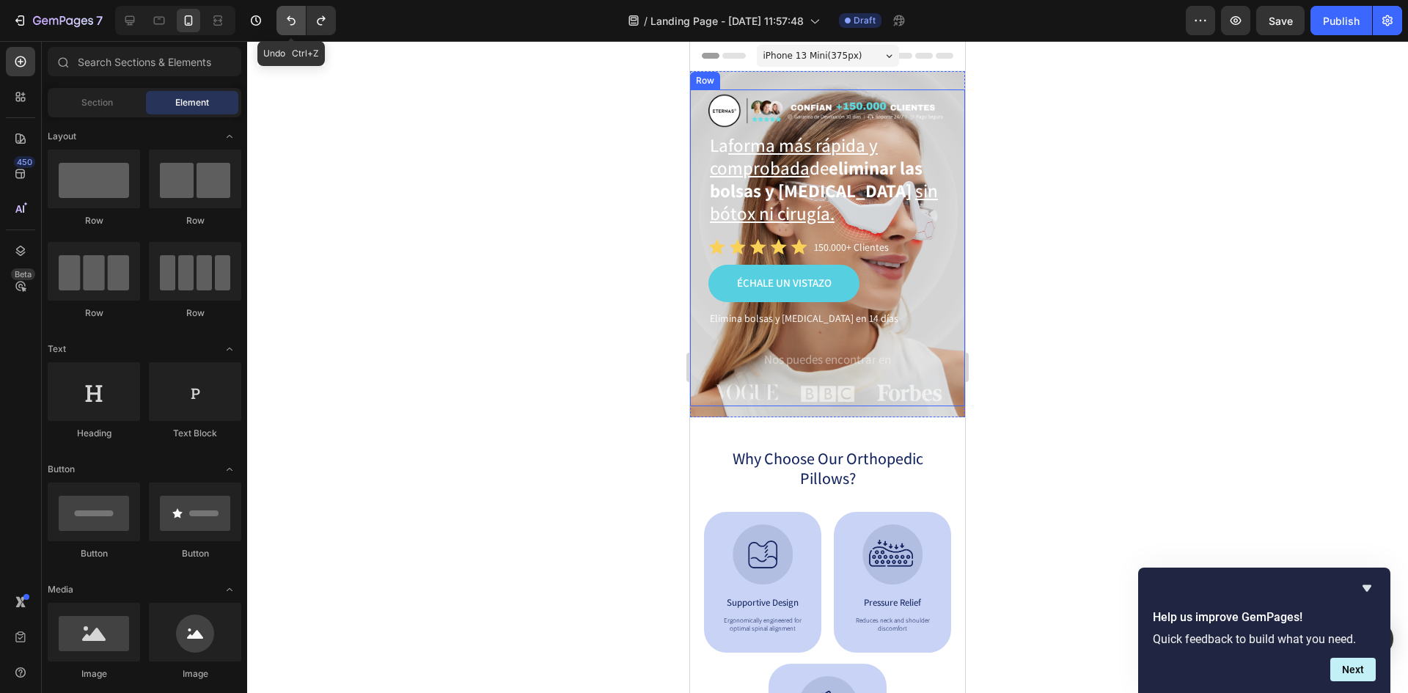
click at [296, 18] on icon "Undo/Redo" at bounding box center [291, 20] width 15 height 15
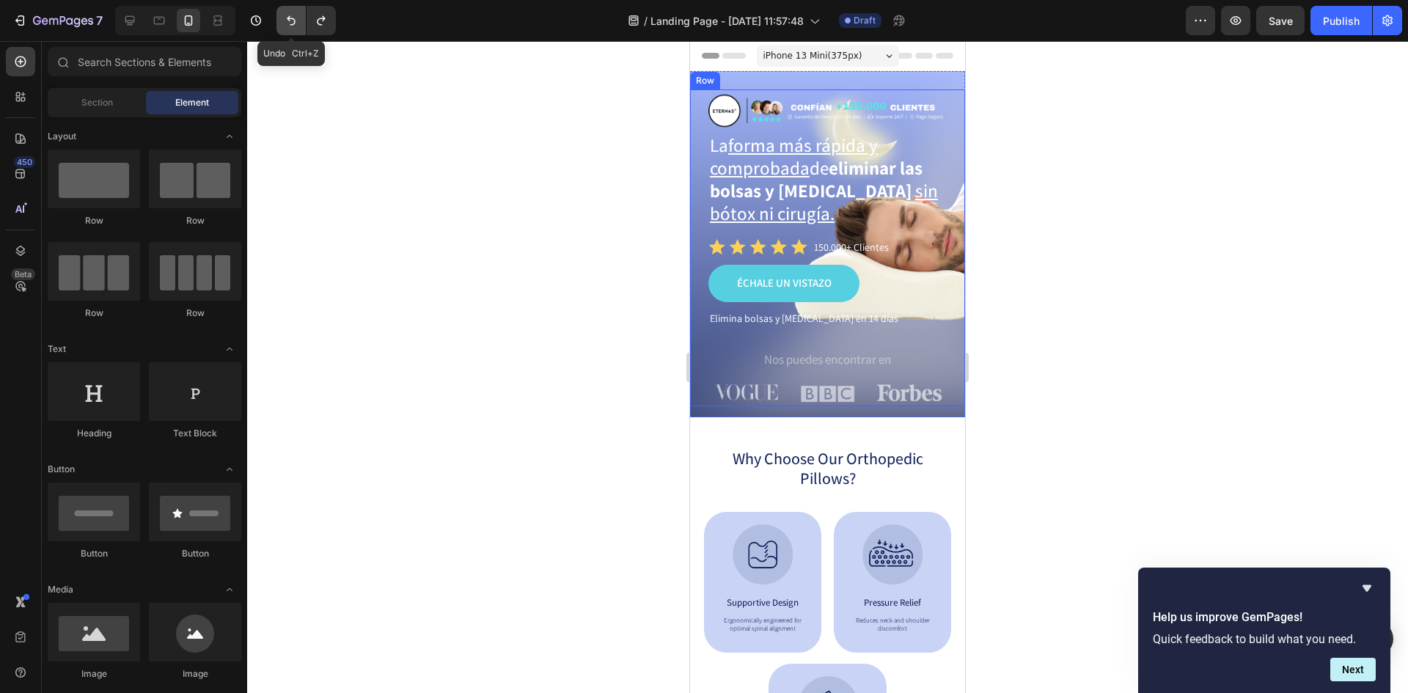
click at [296, 18] on icon "Undo/Redo" at bounding box center [291, 20] width 15 height 15
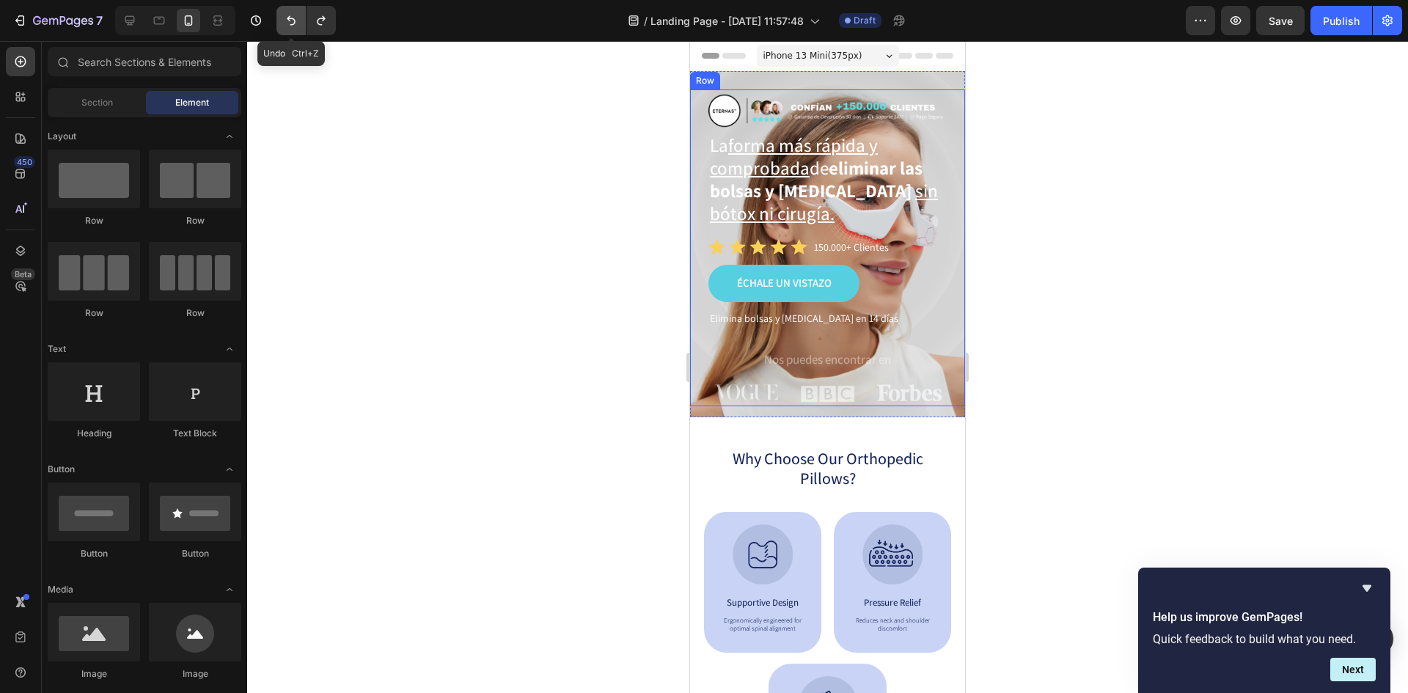
click at [296, 18] on icon "Undo/Redo" at bounding box center [291, 20] width 15 height 15
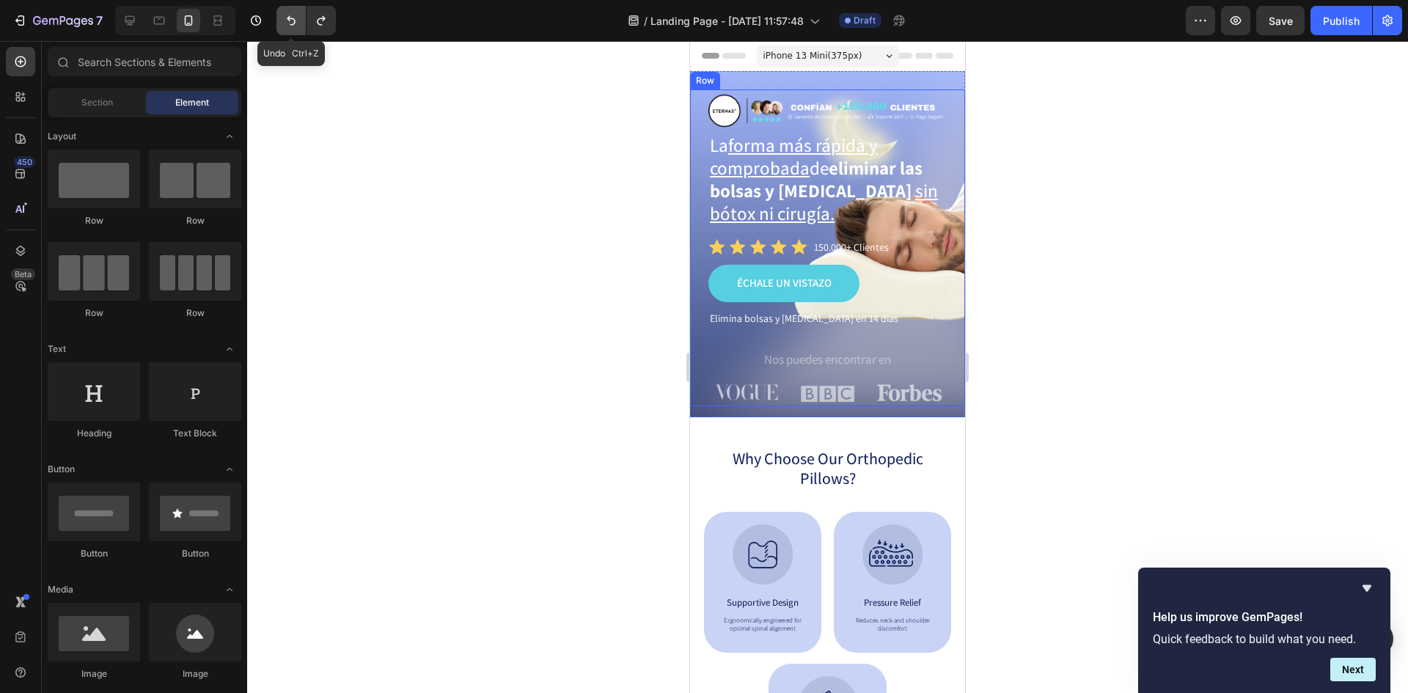
click at [296, 18] on icon "Undo/Redo" at bounding box center [291, 20] width 15 height 15
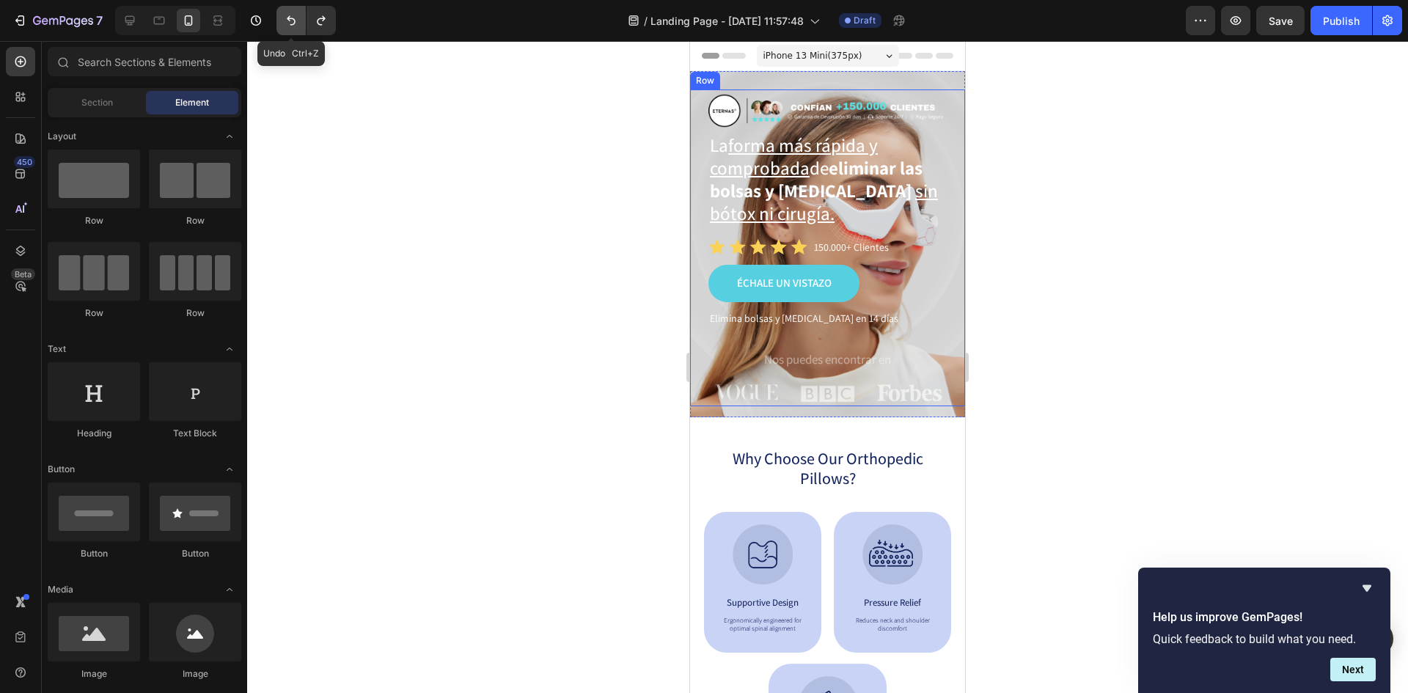
click at [293, 17] on icon "Undo/Redo" at bounding box center [291, 20] width 15 height 15
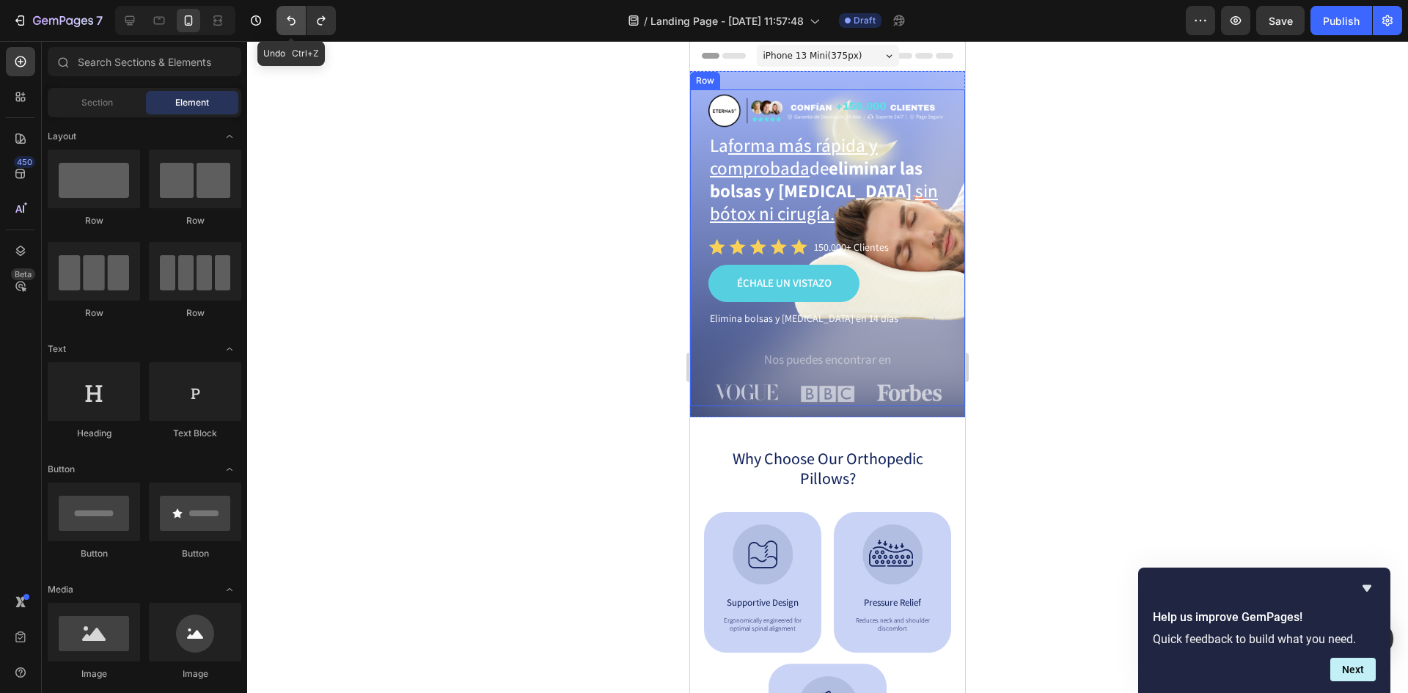
click at [293, 17] on icon "Undo/Redo" at bounding box center [291, 20] width 15 height 15
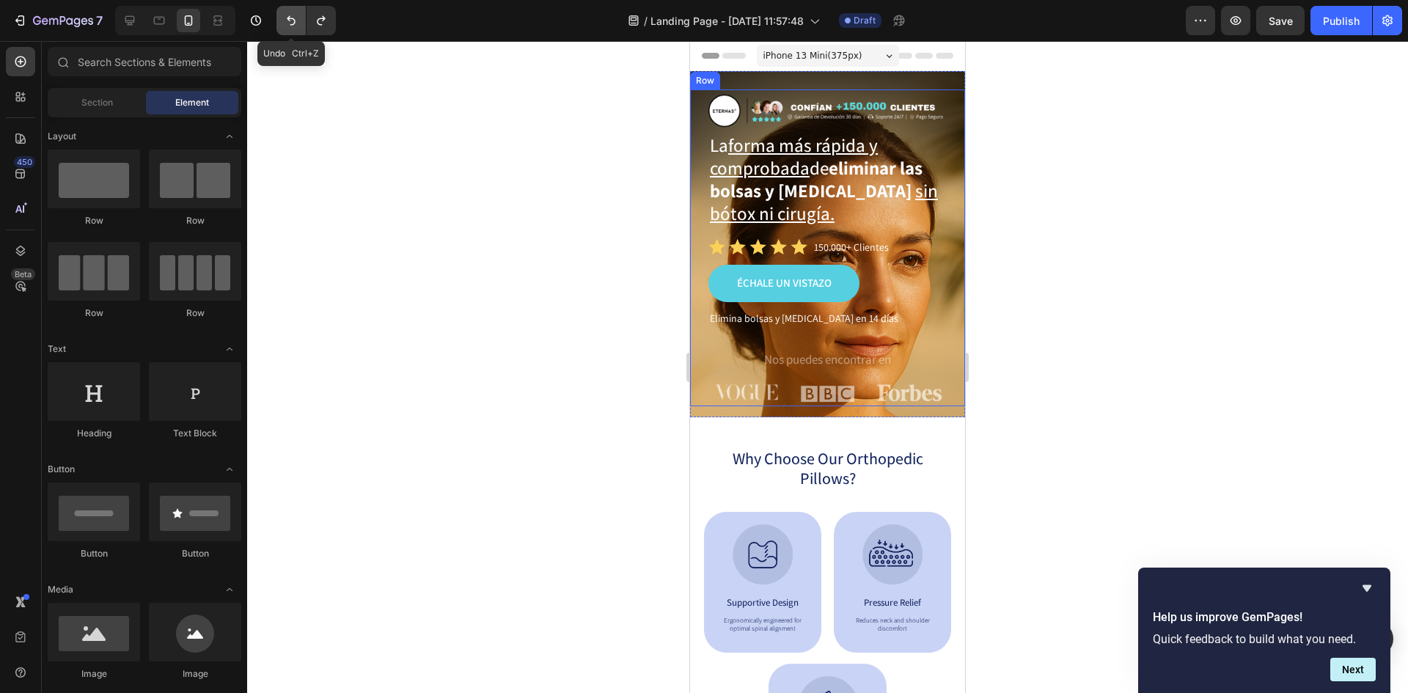
click at [293, 17] on icon "Undo/Redo" at bounding box center [291, 20] width 15 height 15
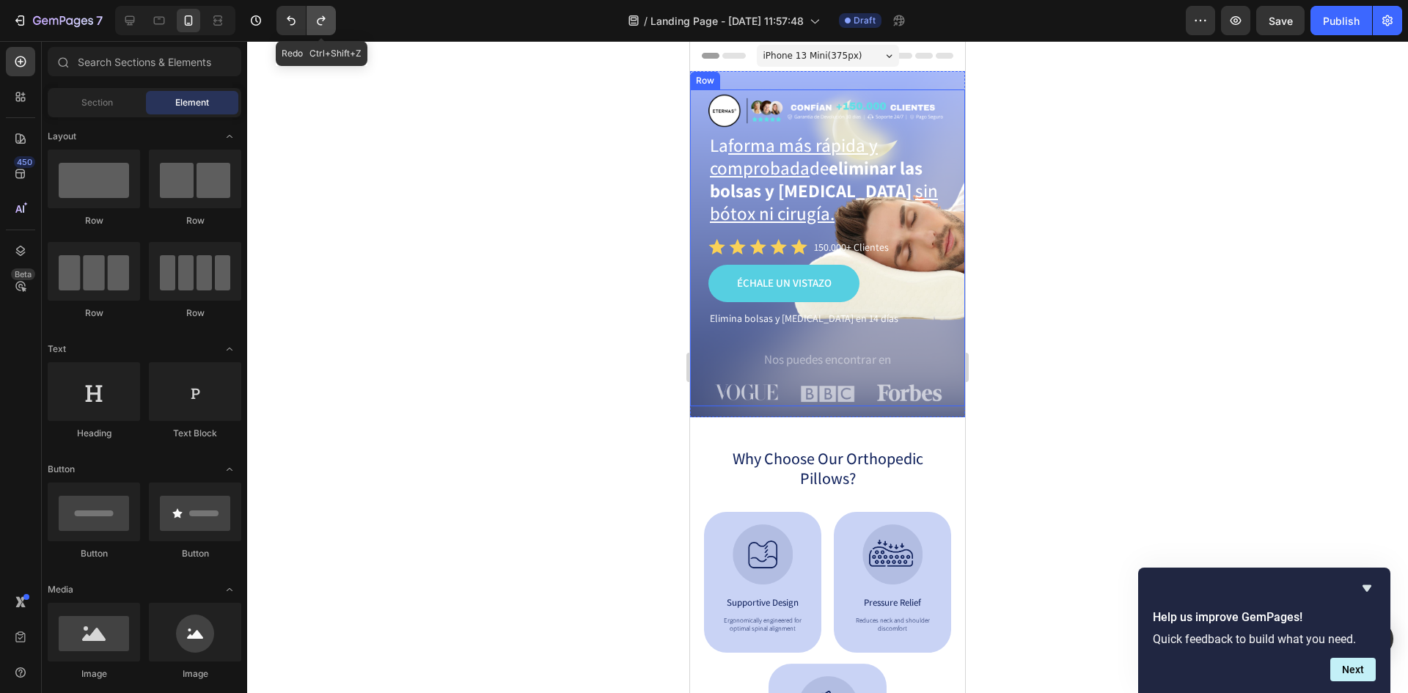
click at [322, 20] on icon "Undo/Redo" at bounding box center [321, 20] width 15 height 15
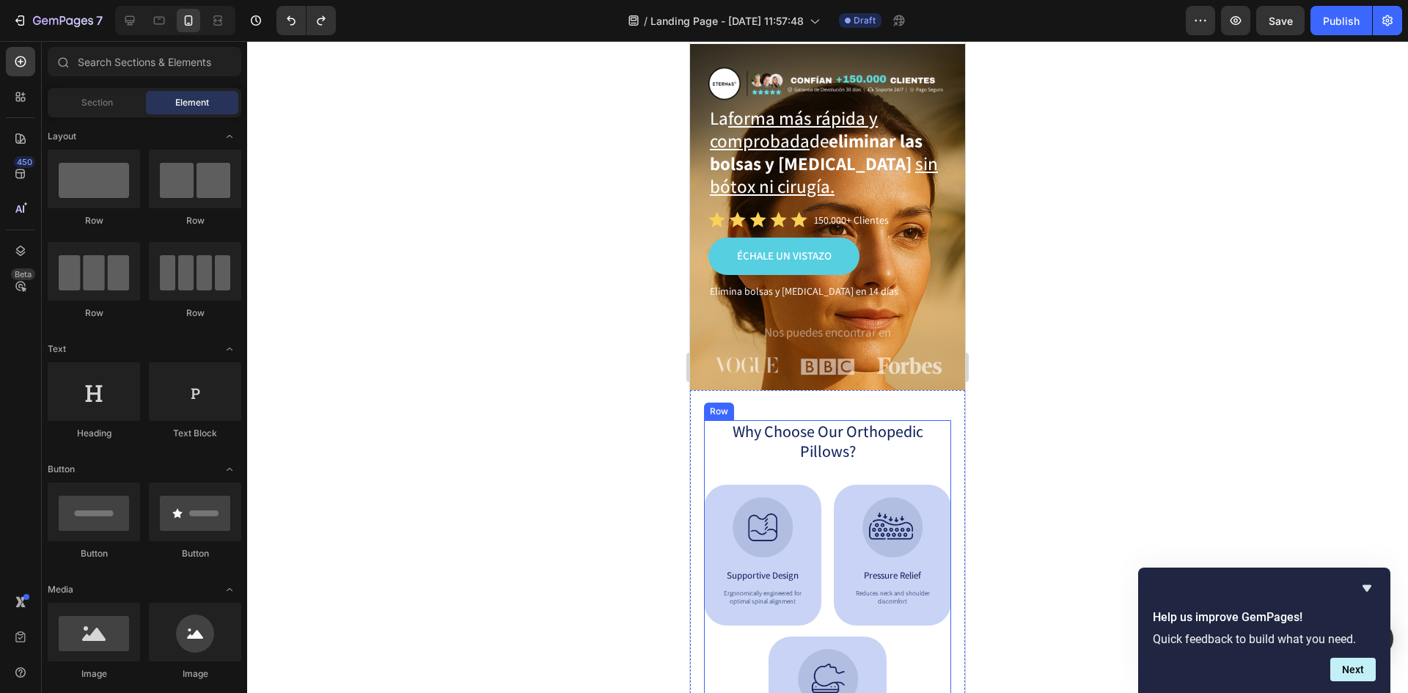
scroll to position [73, 0]
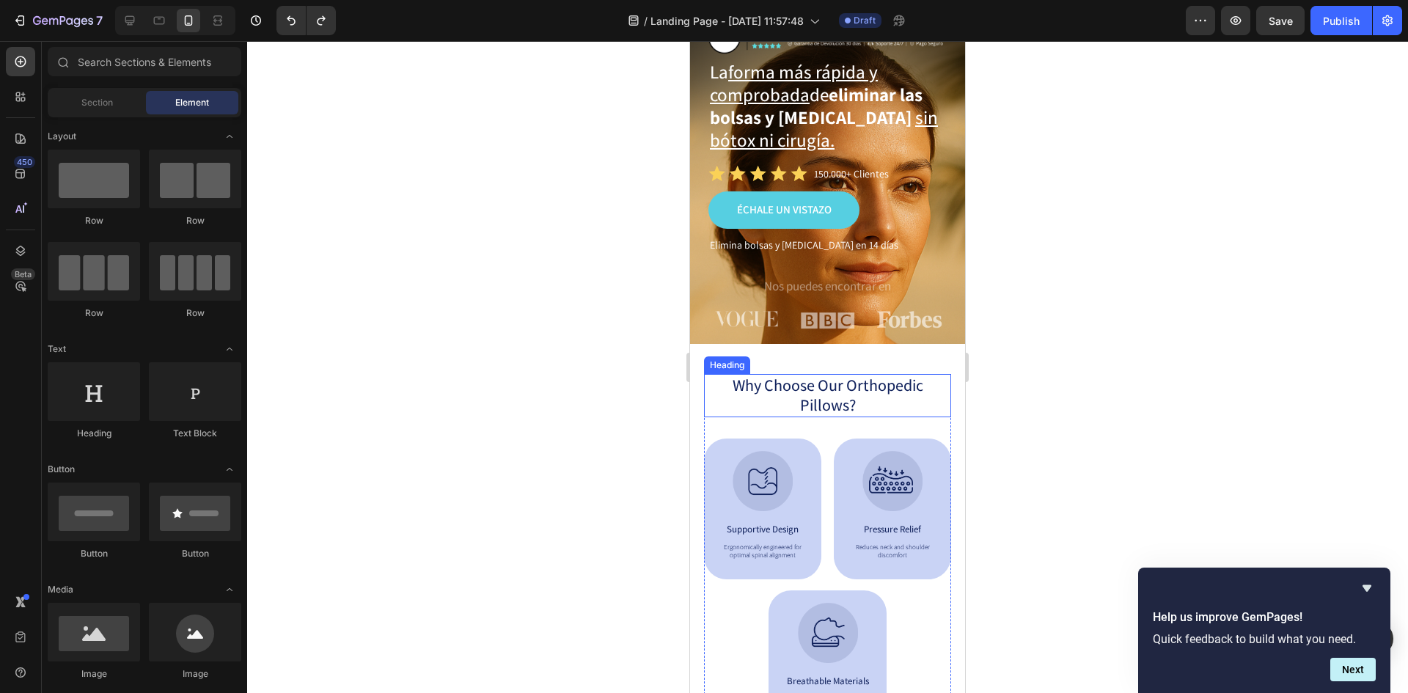
click at [881, 381] on h2 "Why Choose Our Orthopedic Pillows?" at bounding box center [827, 395] width 217 height 43
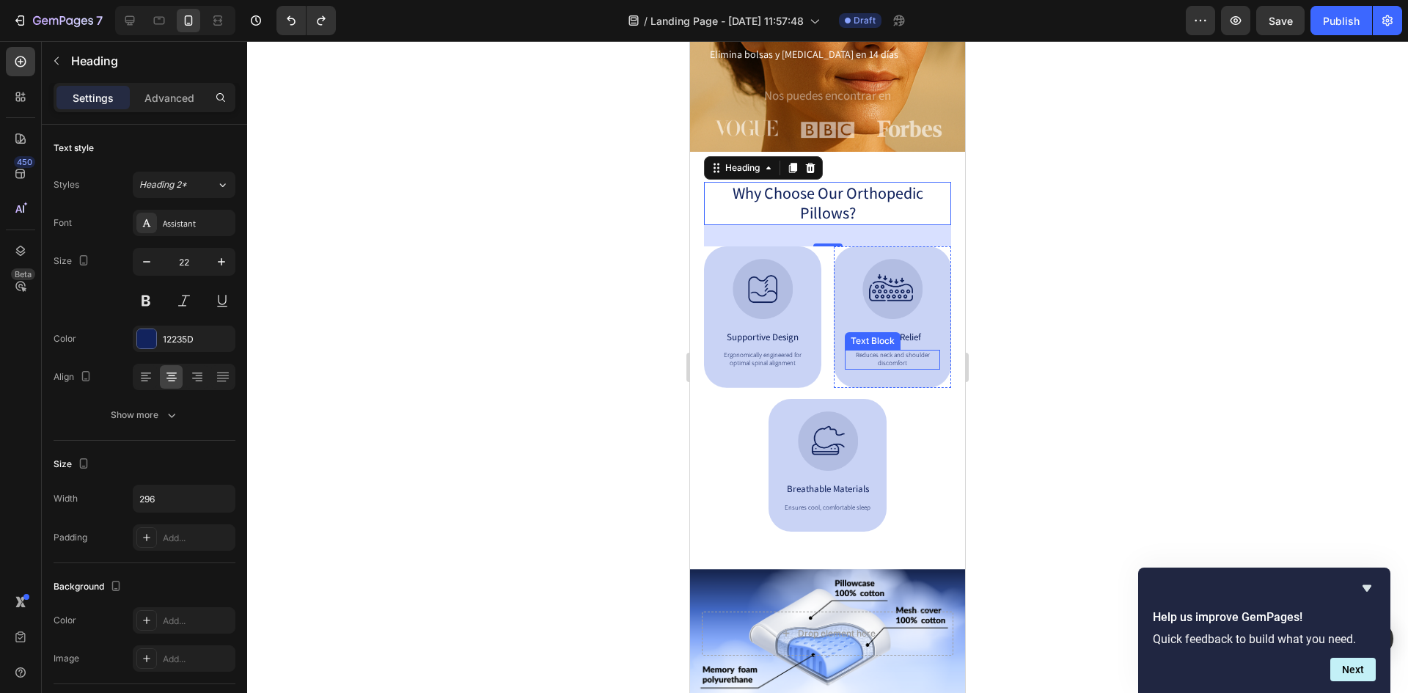
scroll to position [147, 0]
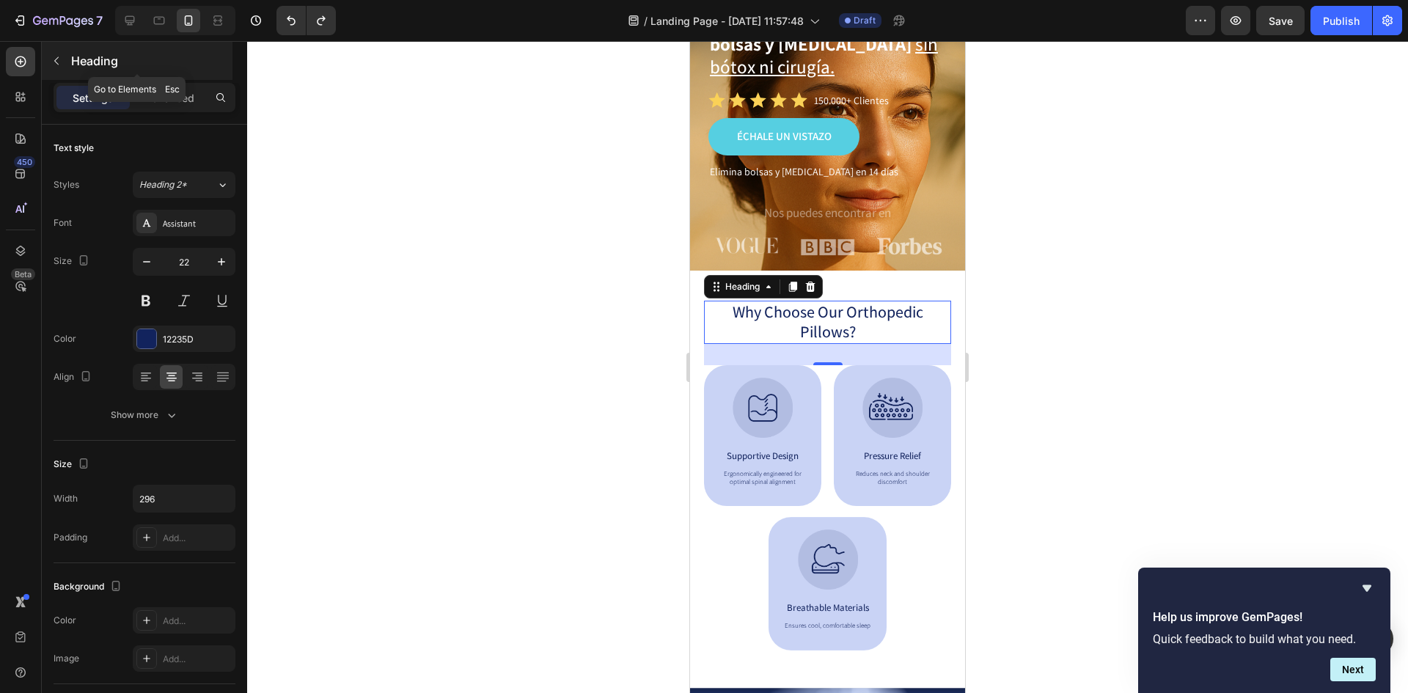
click at [56, 58] on icon "button" at bounding box center [57, 61] width 12 height 12
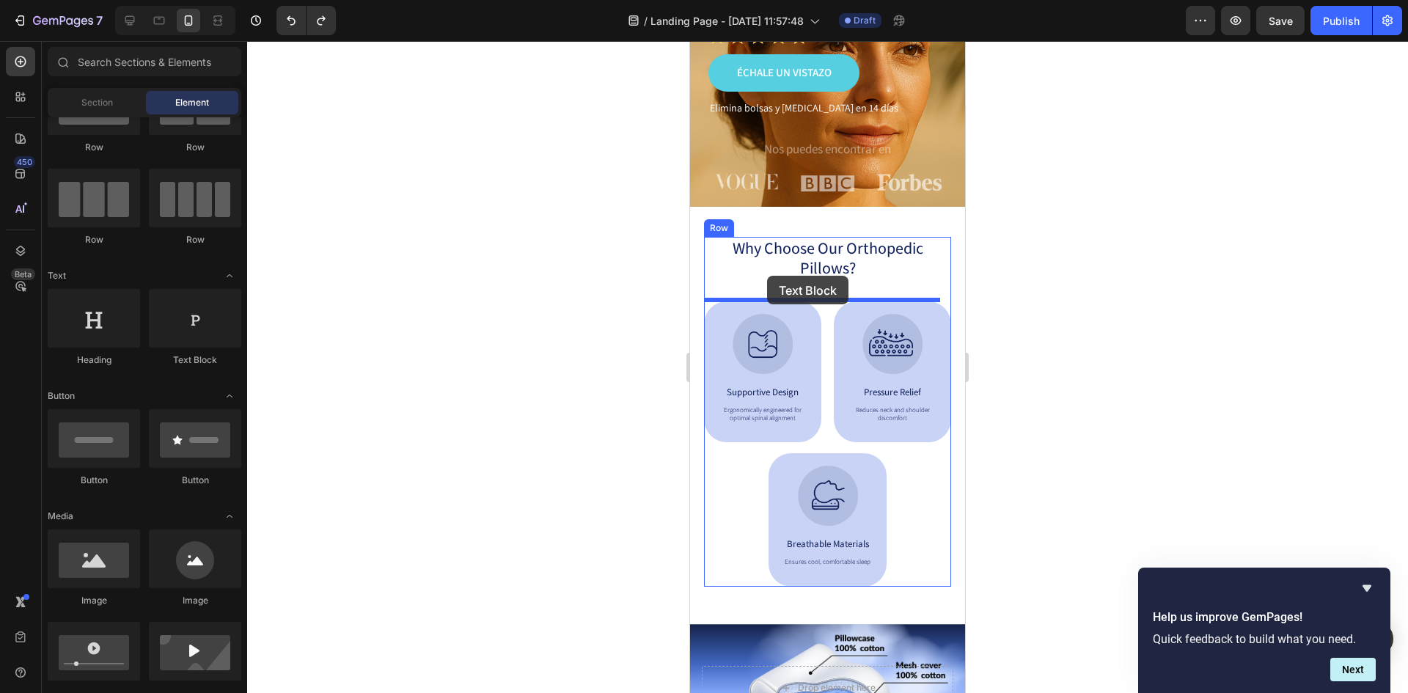
scroll to position [220, 0]
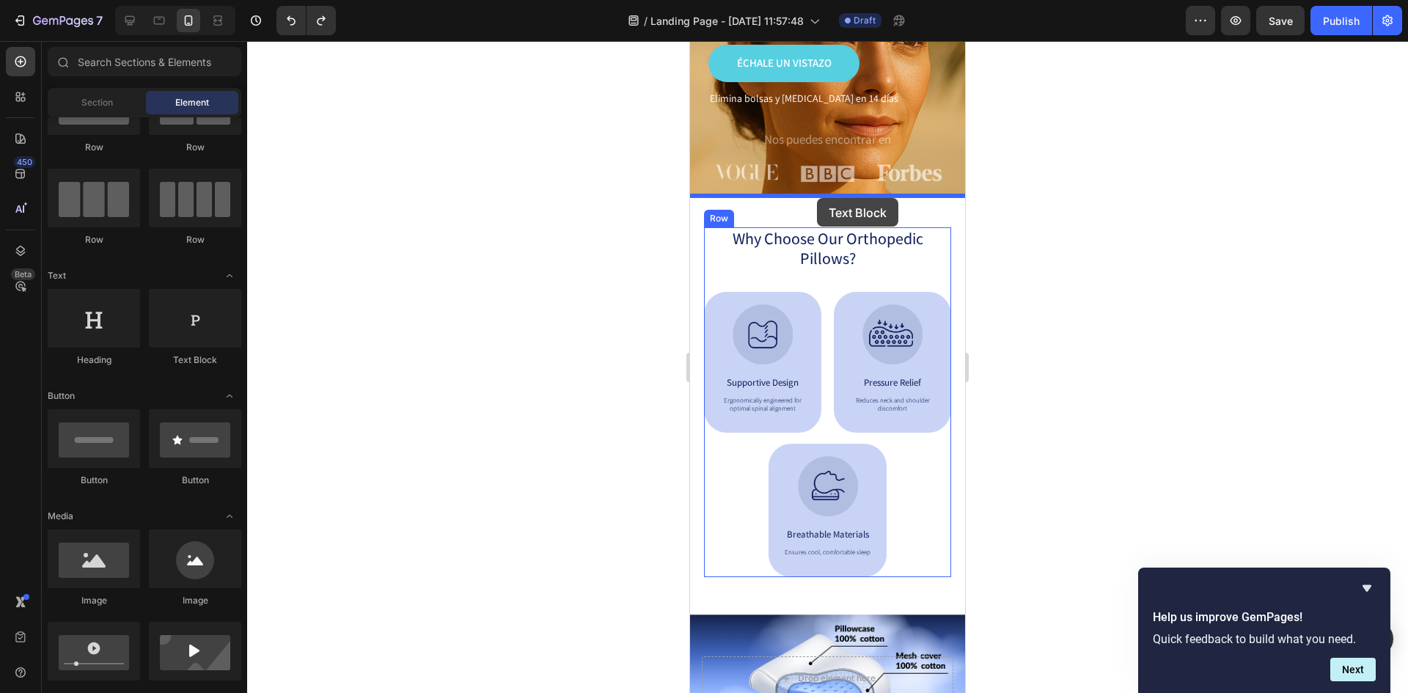
drag, startPoint x: 860, startPoint y: 370, endPoint x: 816, endPoint y: 198, distance: 177.2
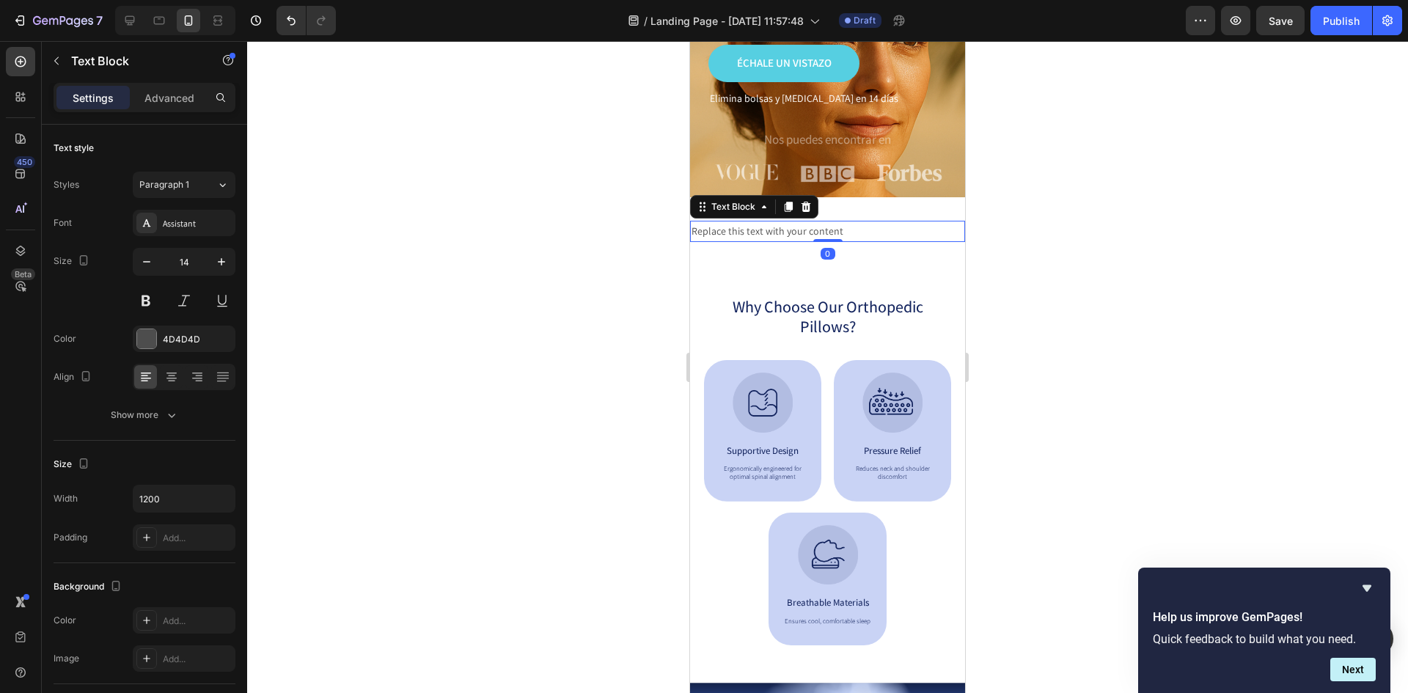
click at [821, 232] on div "Replace this text with your content" at bounding box center [827, 231] width 275 height 21
click at [821, 232] on p "Replace this text with your content" at bounding box center [828, 231] width 272 height 18
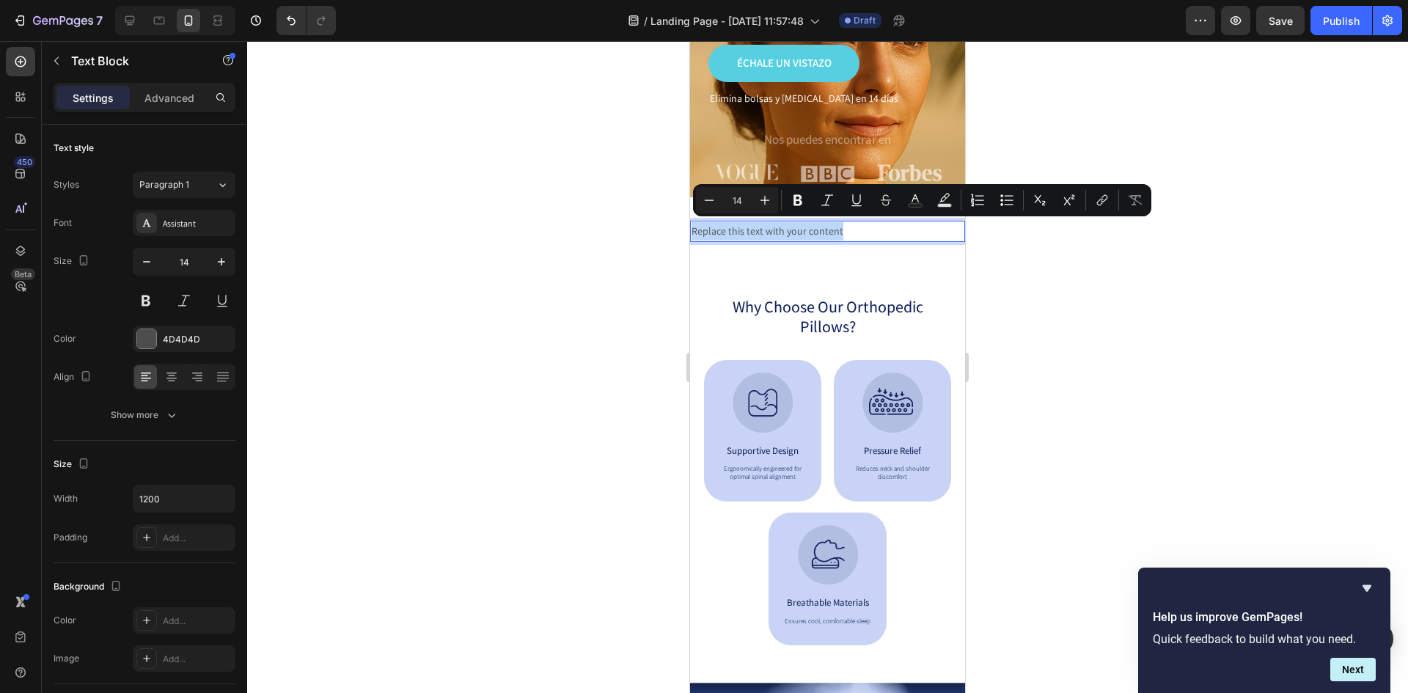
click at [821, 232] on p "Replace this text with your content" at bounding box center [828, 231] width 272 height 18
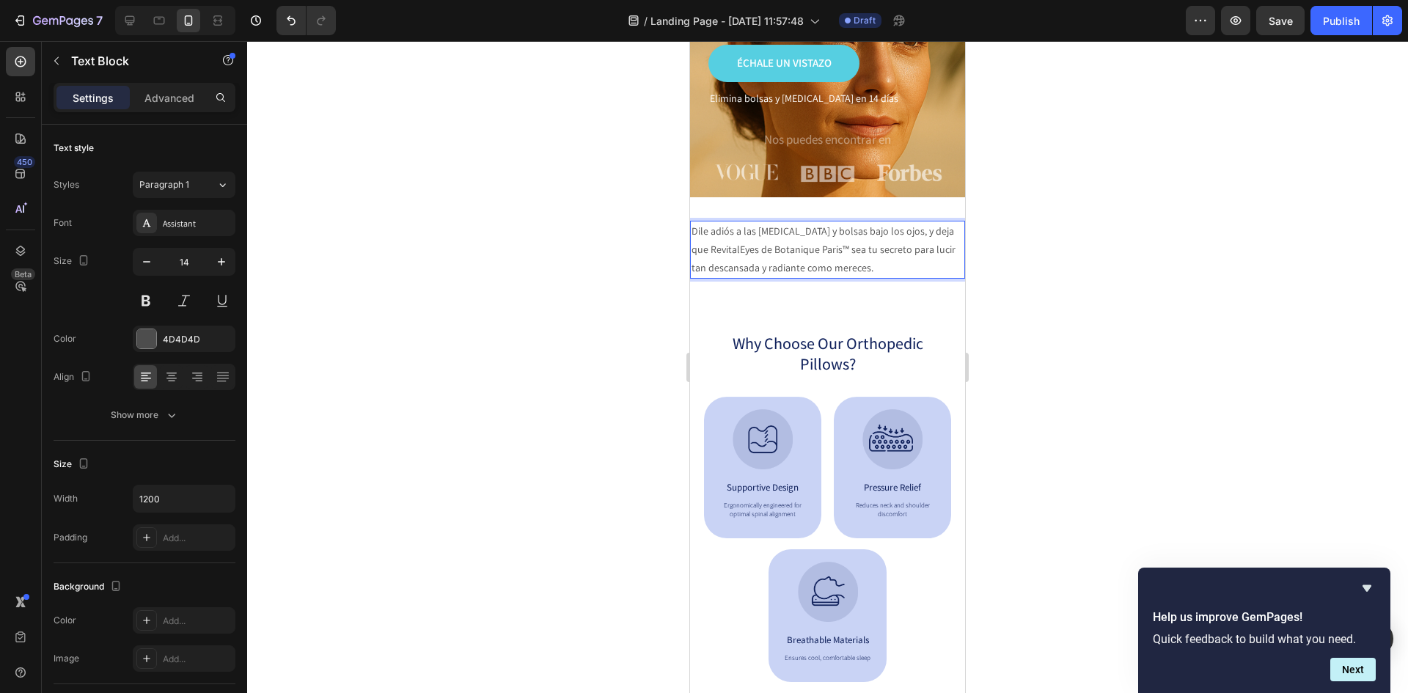
click at [824, 256] on p "Dile adiós a las ojeras y bolsas bajo los ojos, y deja que RevitalEyes de Botan…" at bounding box center [828, 250] width 272 height 56
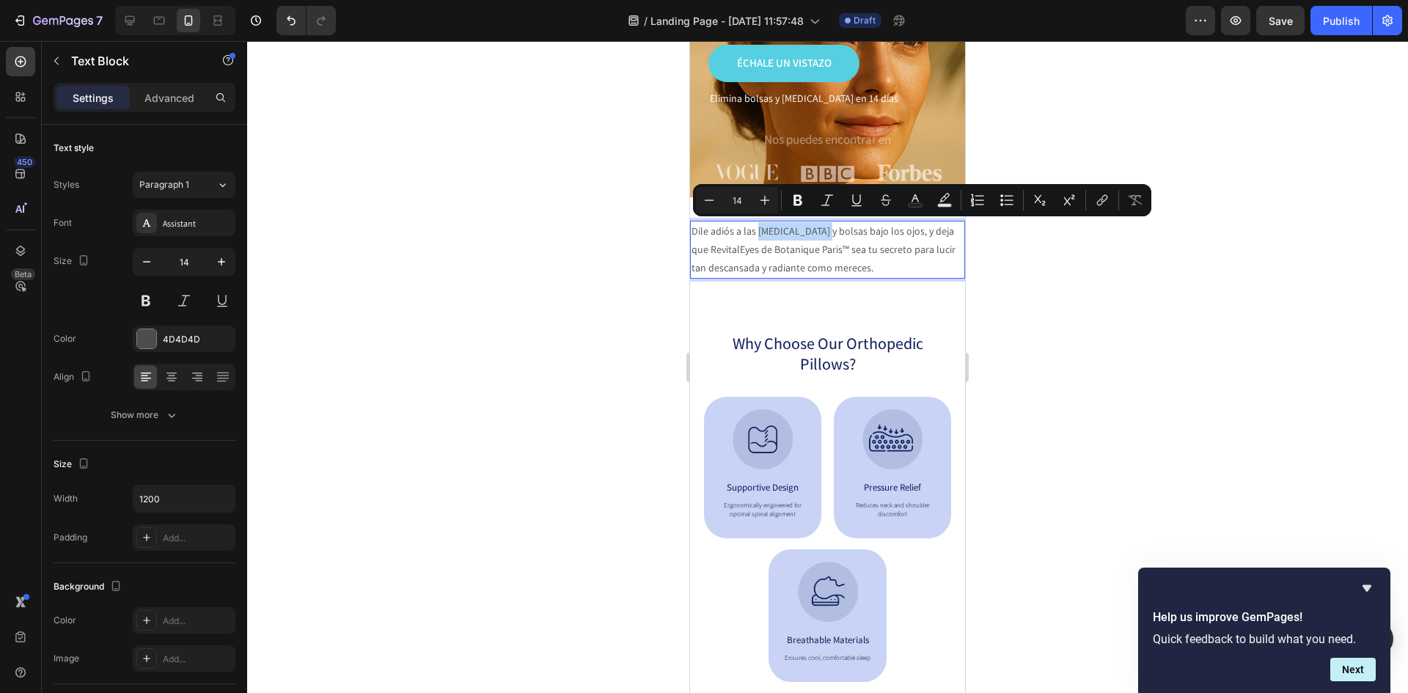
drag, startPoint x: 819, startPoint y: 232, endPoint x: 758, endPoint y: 235, distance: 61.7
click at [758, 235] on p "Dile adiós a las ojeras y bolsas bajo los ojos, y deja que RevitalEyes de Botan…" at bounding box center [828, 250] width 272 height 56
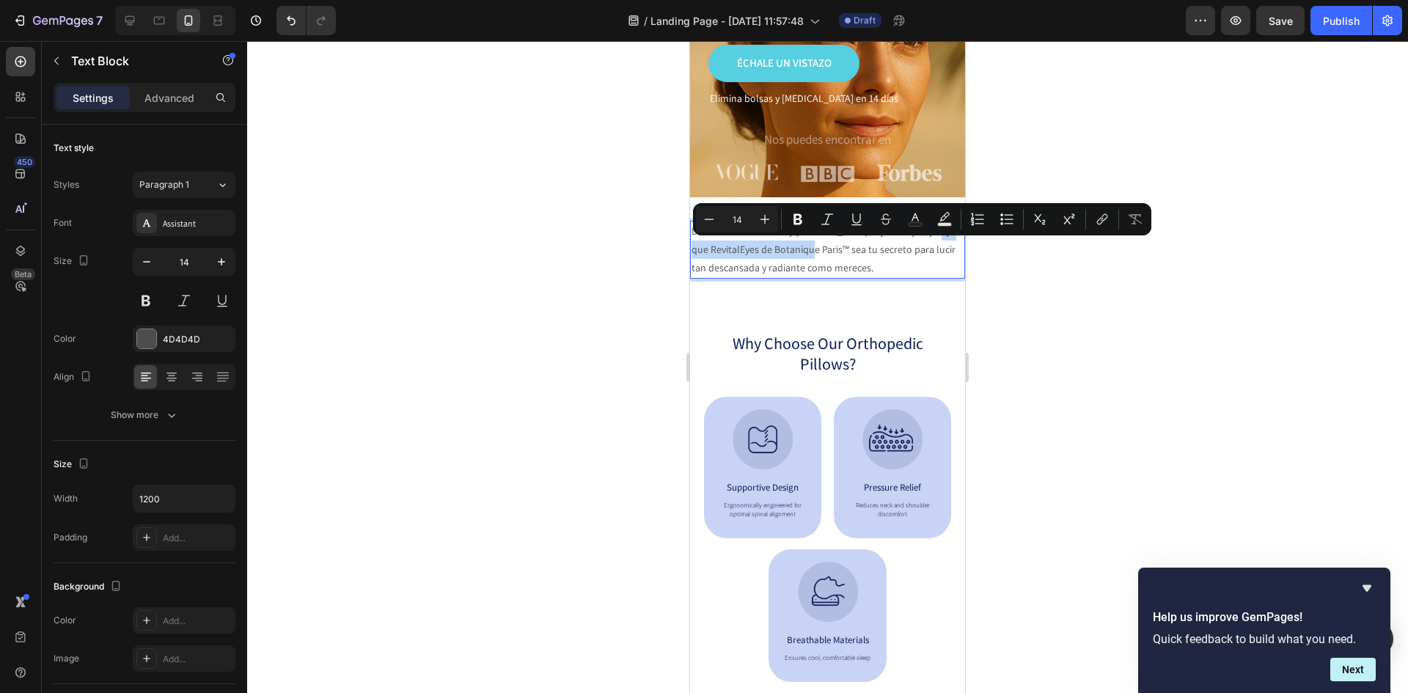
drag, startPoint x: 693, startPoint y: 249, endPoint x: 827, endPoint y: 256, distance: 134.4
click at [827, 256] on p "Dile adiós a las bolsas y ojeras bajo los ojos, y deja que RevitalEyes de Botan…" at bounding box center [828, 250] width 272 height 56
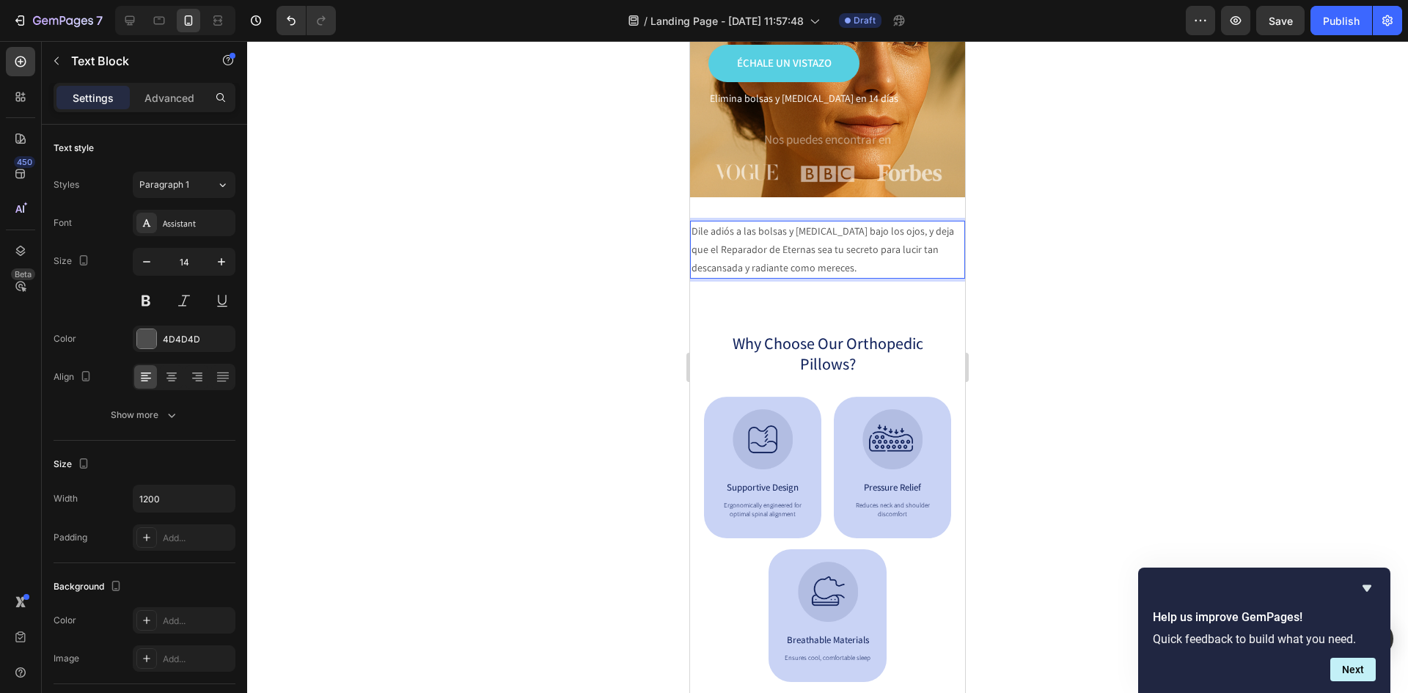
click at [1066, 229] on div at bounding box center [827, 367] width 1161 height 652
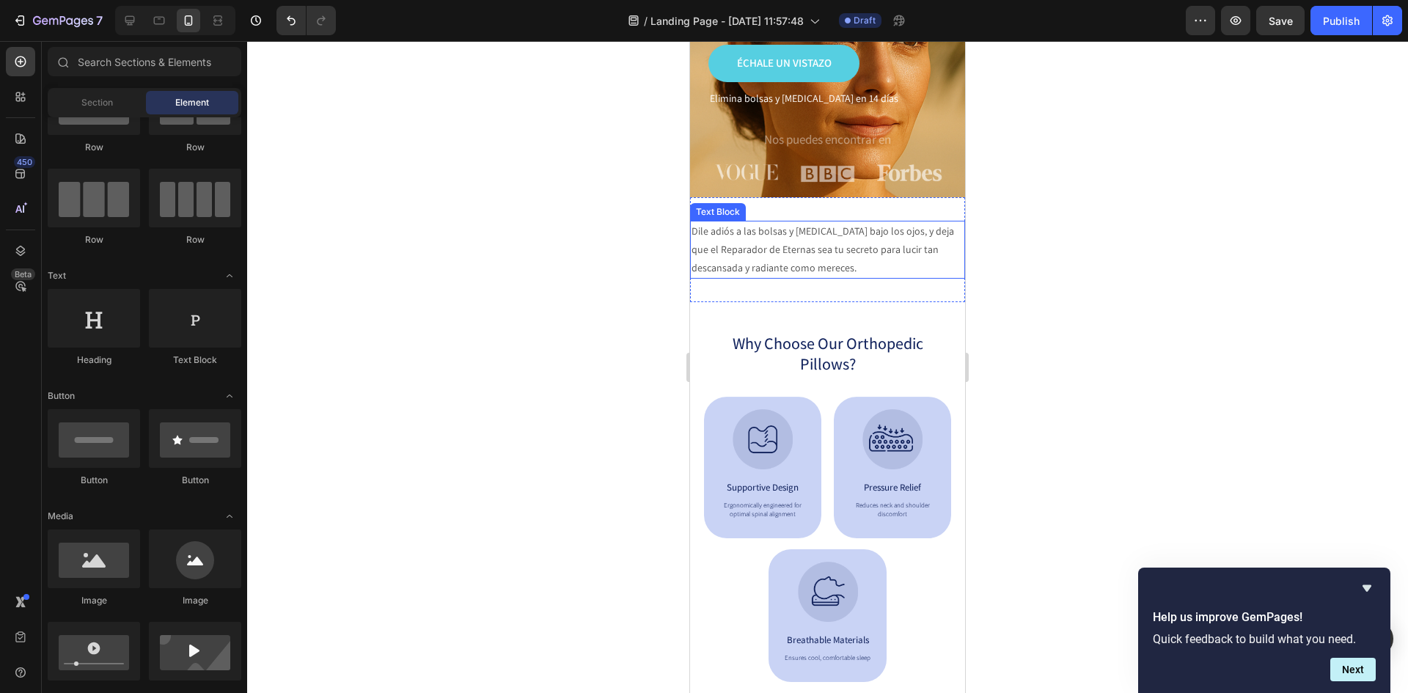
click at [812, 260] on p "Dile adiós a las bolsas y ojeras bajo los ojos, y deja que el Reparador de Eter…" at bounding box center [828, 250] width 272 height 56
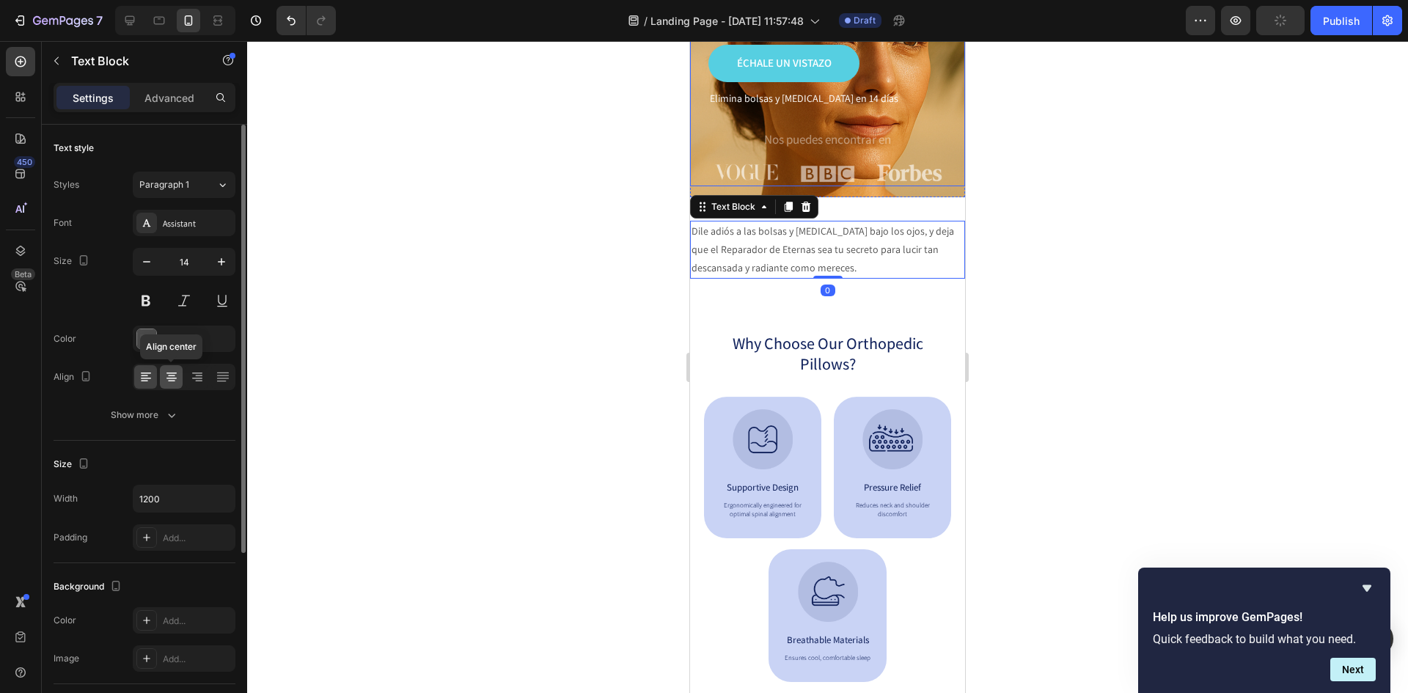
click at [174, 384] on icon at bounding box center [171, 377] width 15 height 15
click at [1085, 302] on div at bounding box center [827, 367] width 1161 height 652
click at [796, 247] on p "Dile adiós a las bolsas y ojeras bajo los ojos, y deja que el Reparador de Eter…" at bounding box center [828, 250] width 272 height 56
click at [165, 227] on div "Assistant" at bounding box center [184, 223] width 103 height 26
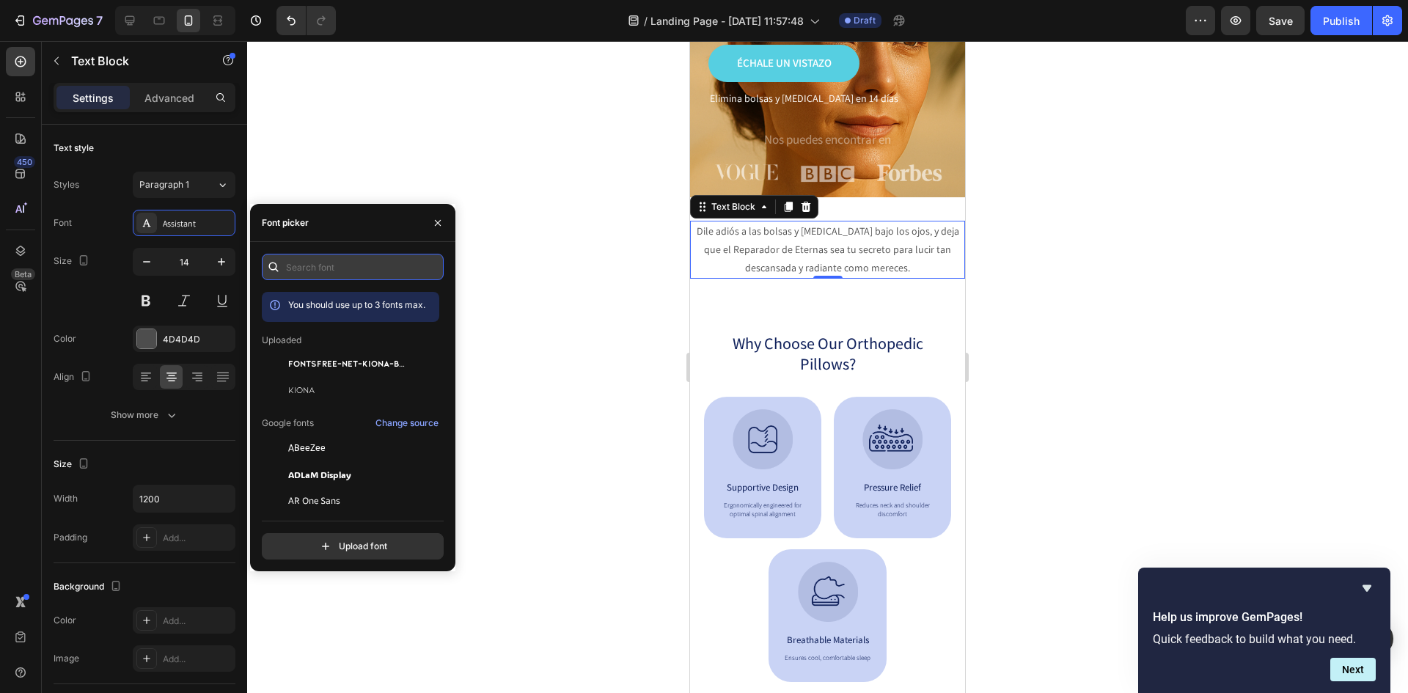
click at [370, 257] on input "text" at bounding box center [353, 267] width 182 height 26
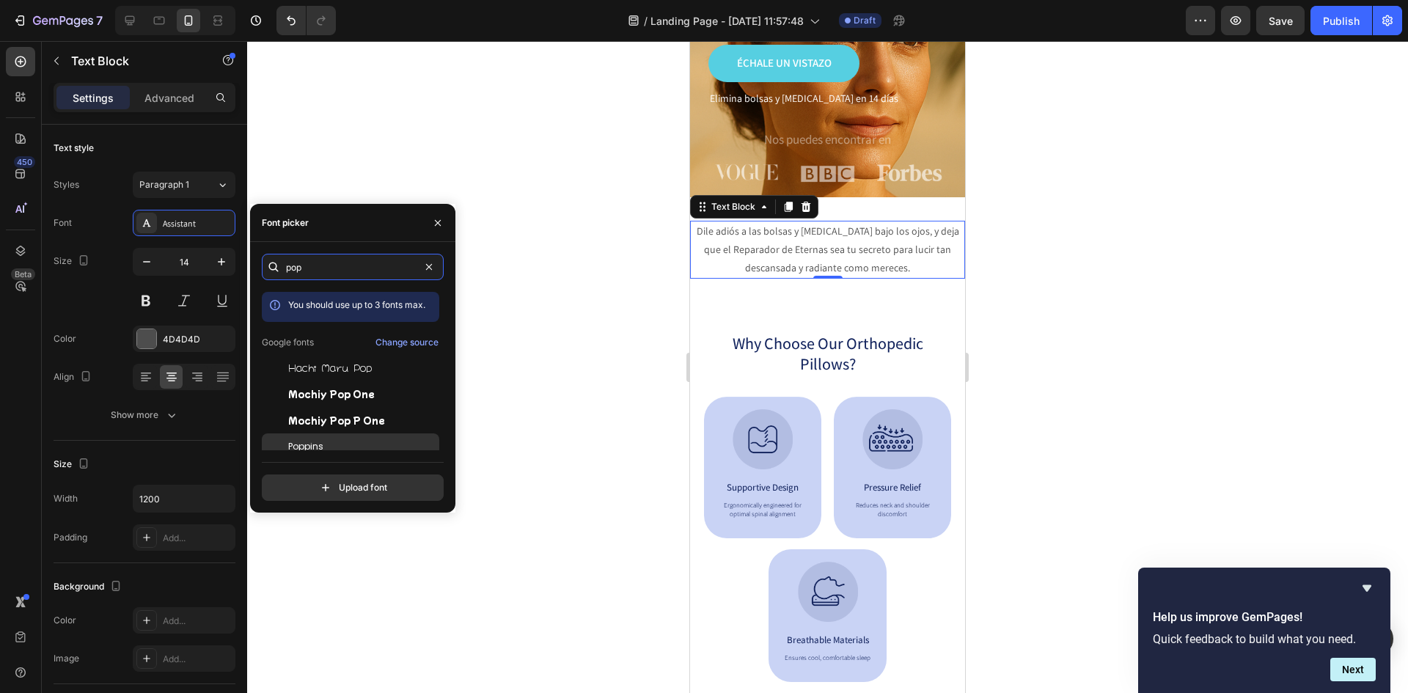
type input "pop"
click at [320, 440] on span "Poppins" at bounding box center [305, 446] width 35 height 13
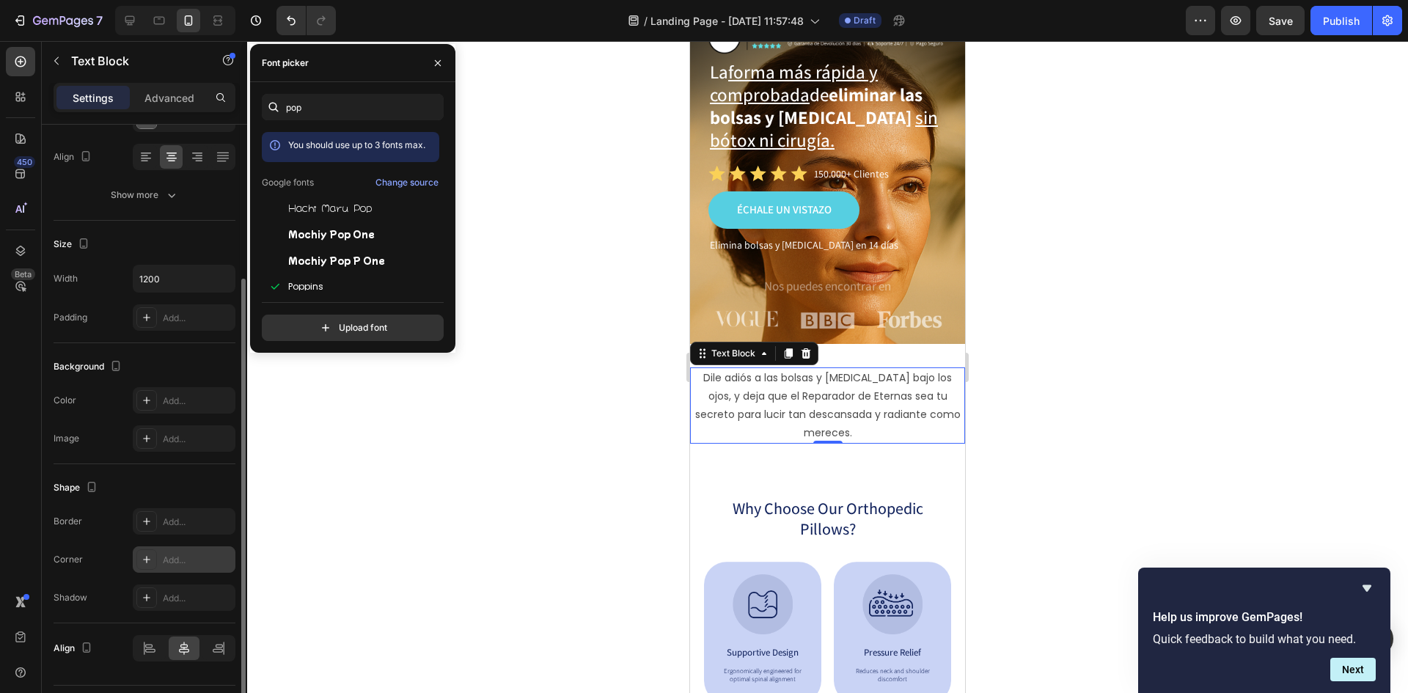
scroll to position [259, 0]
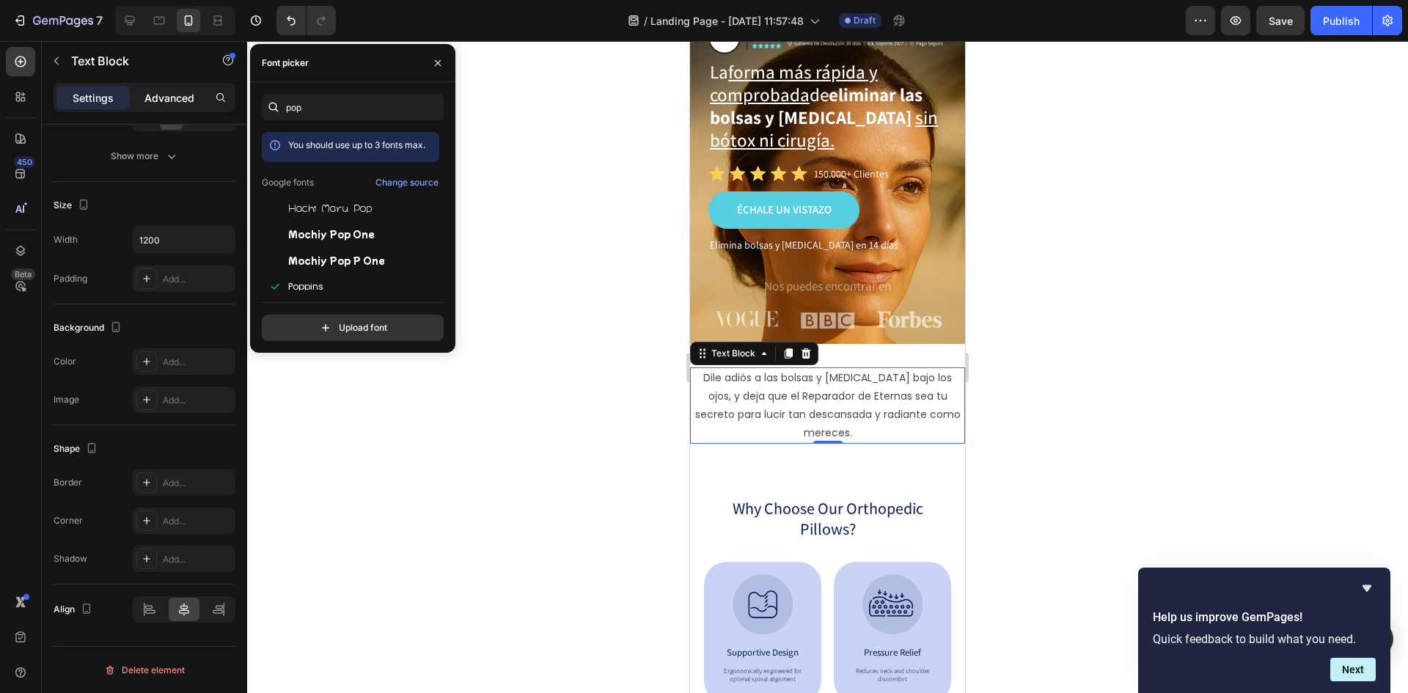
click at [157, 91] on p "Advanced" at bounding box center [169, 97] width 50 height 15
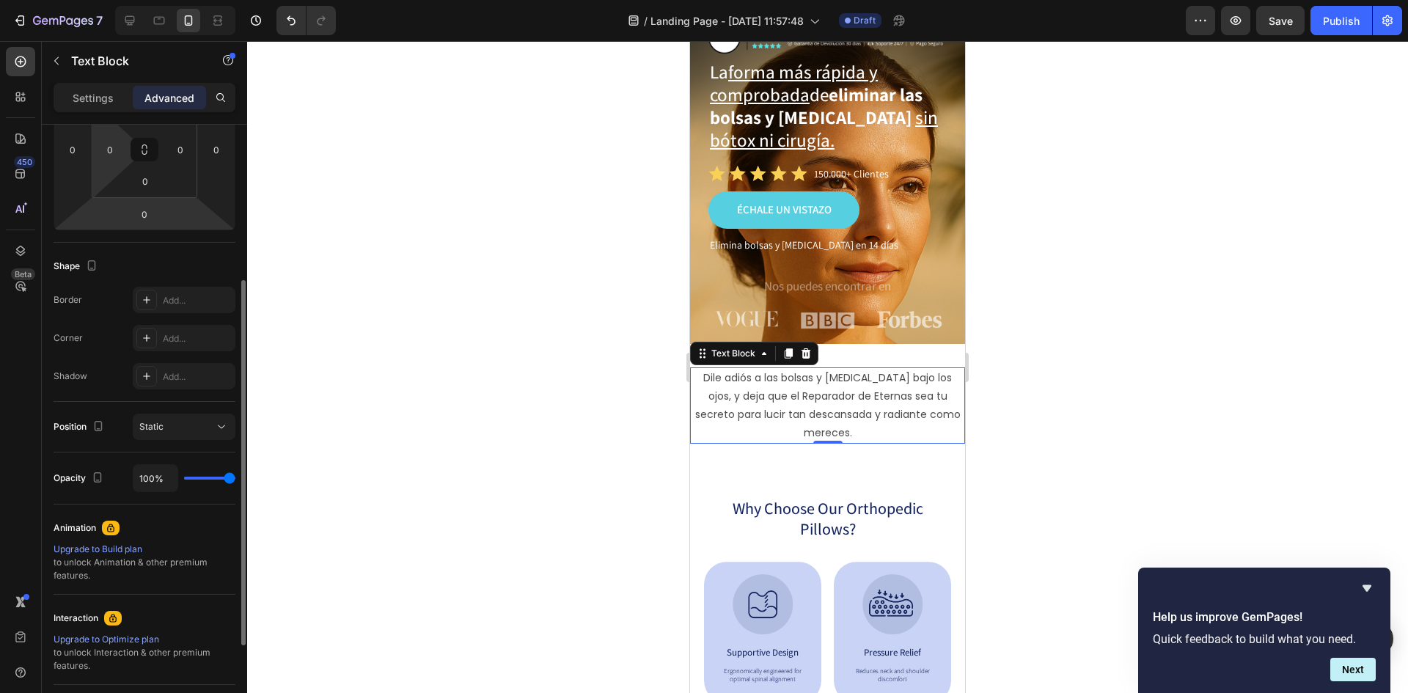
scroll to position [186, 0]
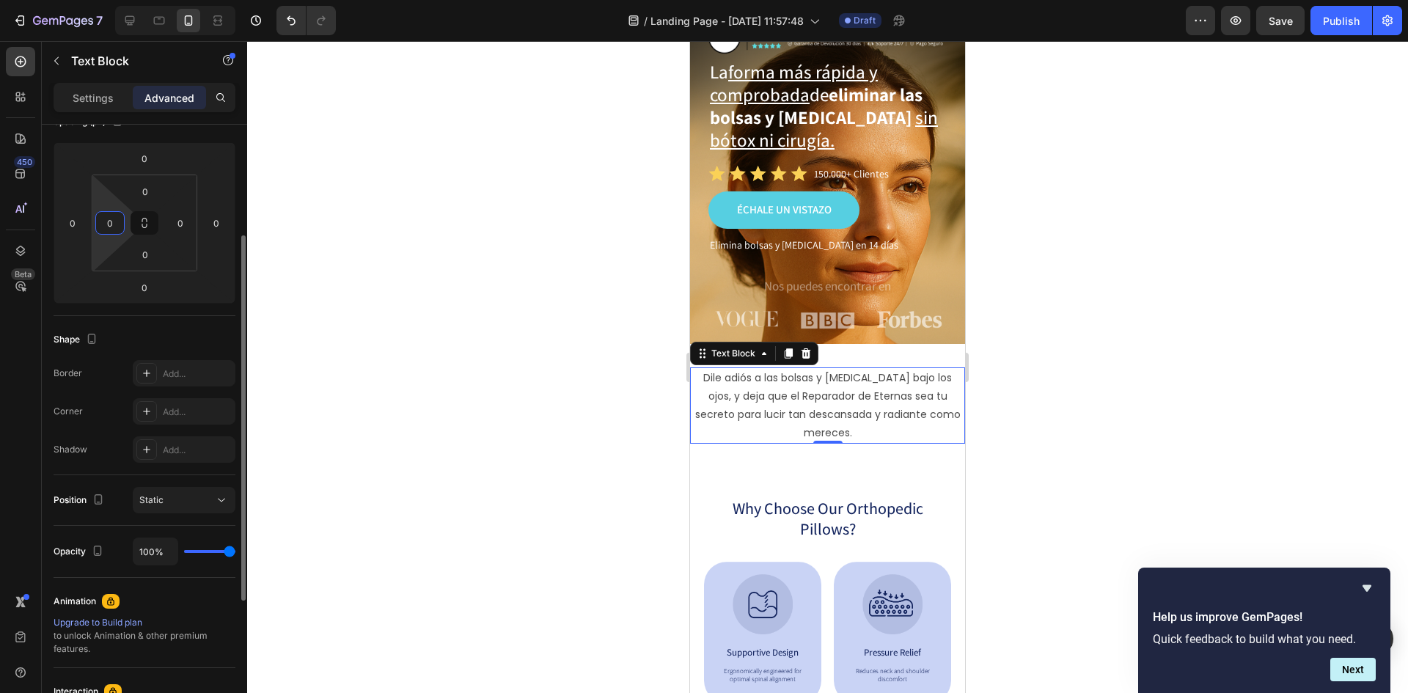
click at [111, 219] on input "0" at bounding box center [110, 223] width 22 height 22
click at [107, 226] on input "5" at bounding box center [110, 223] width 22 height 22
drag, startPoint x: 107, startPoint y: 226, endPoint x: 116, endPoint y: 229, distance: 9.3
click at [116, 229] on input "5" at bounding box center [110, 223] width 22 height 22
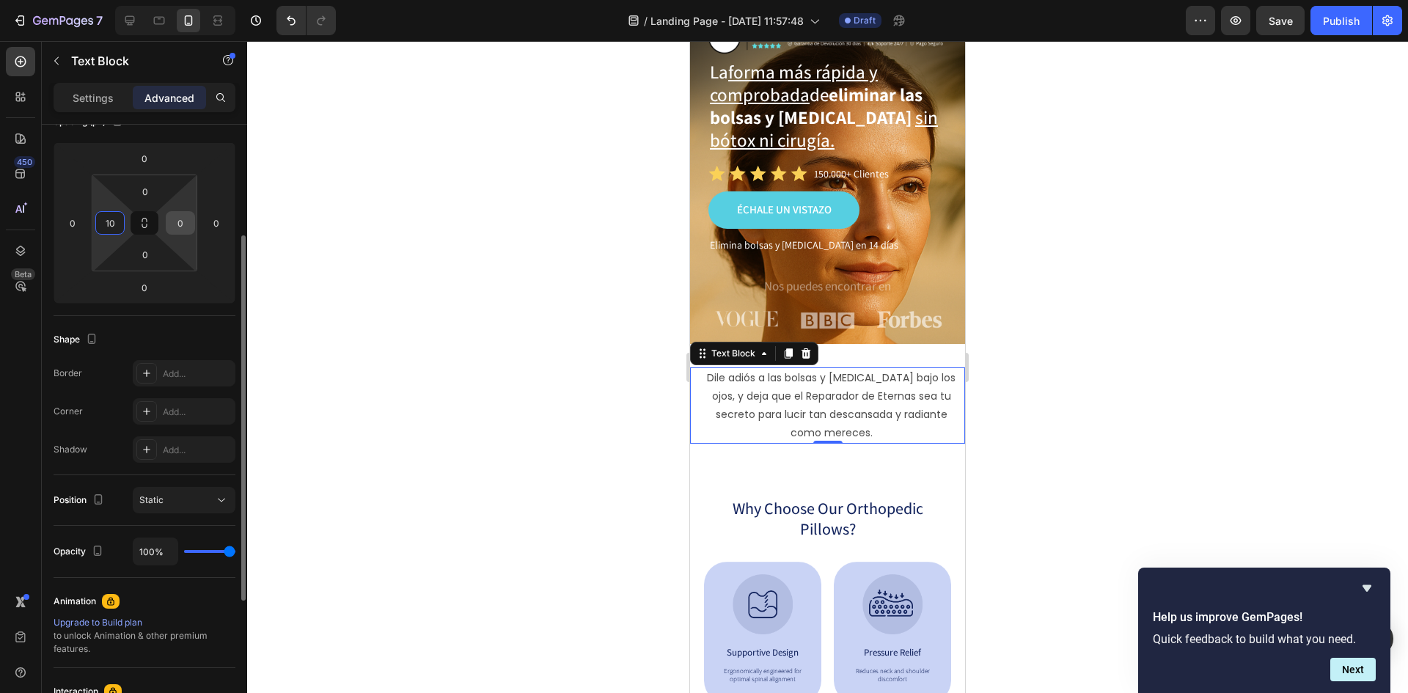
type input "10"
click at [177, 220] on input "0" at bounding box center [180, 223] width 22 height 22
type input "10"
click at [1147, 216] on div at bounding box center [827, 367] width 1161 height 652
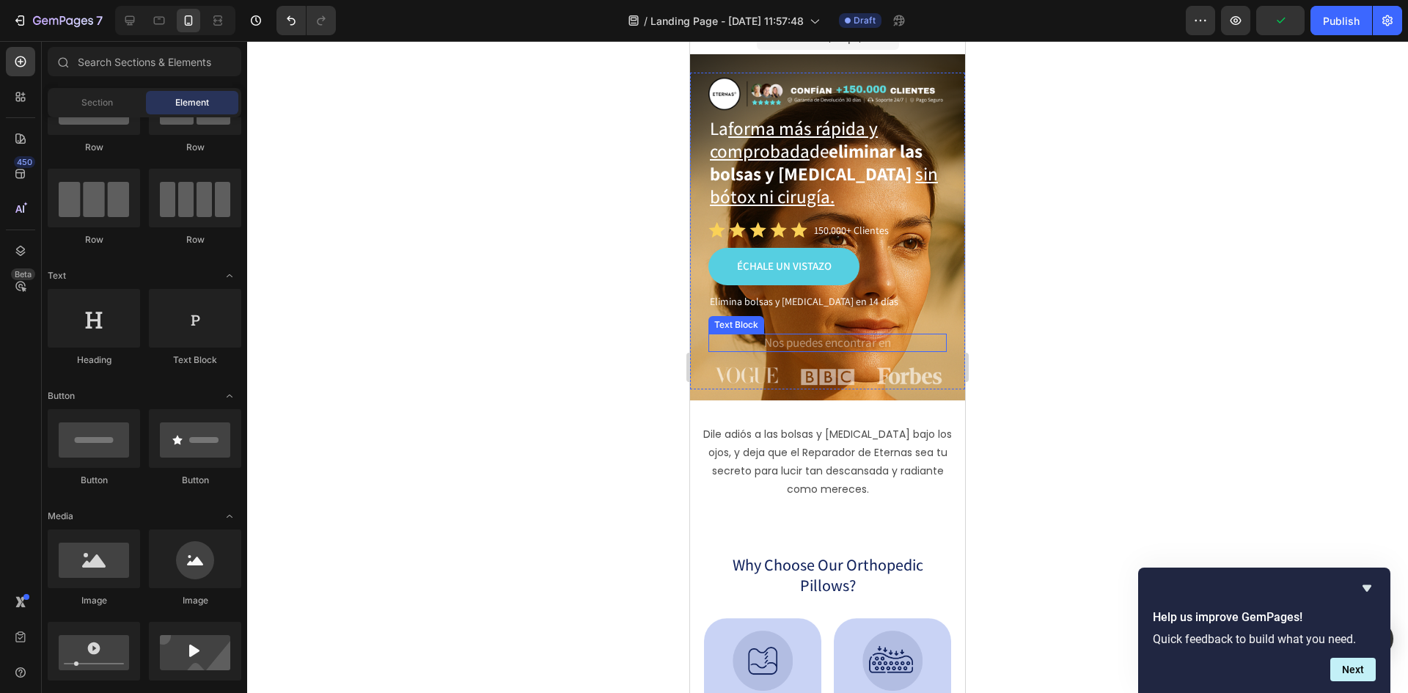
scroll to position [0, 0]
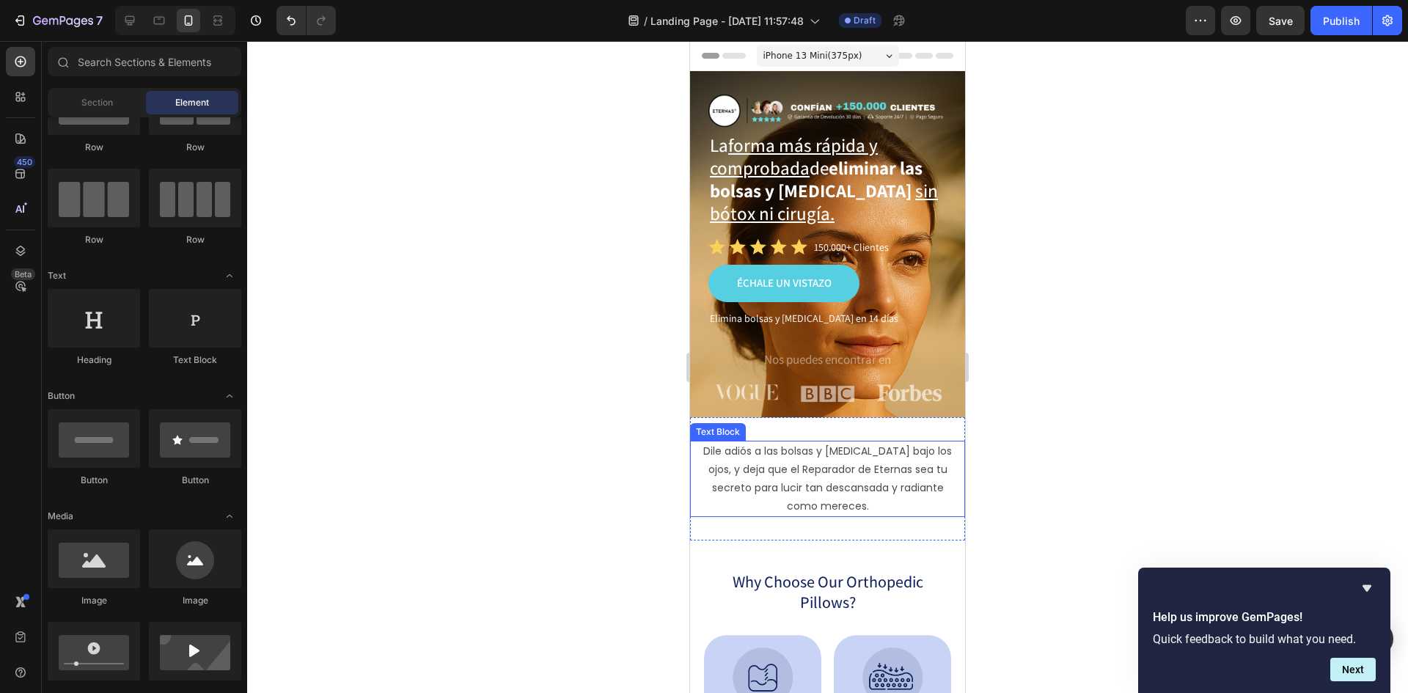
click at [776, 446] on p "Dile adiós a las bolsas y ojeras bajo los ojos, y deja que el Reparador de Eter…" at bounding box center [827, 479] width 257 height 74
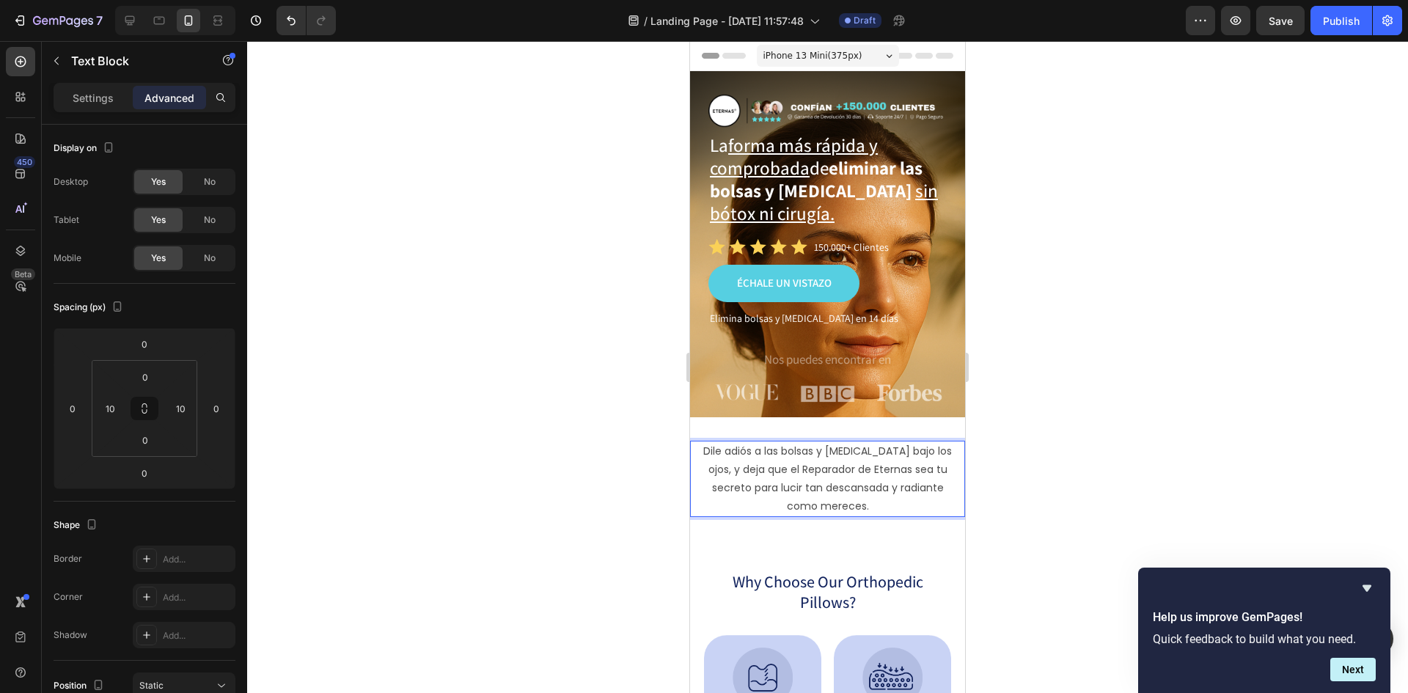
click at [786, 448] on p "Dile adiós a las bolsas y ojeras bajo los ojos, y deja que el Reparador de Eter…" at bounding box center [827, 479] width 257 height 74
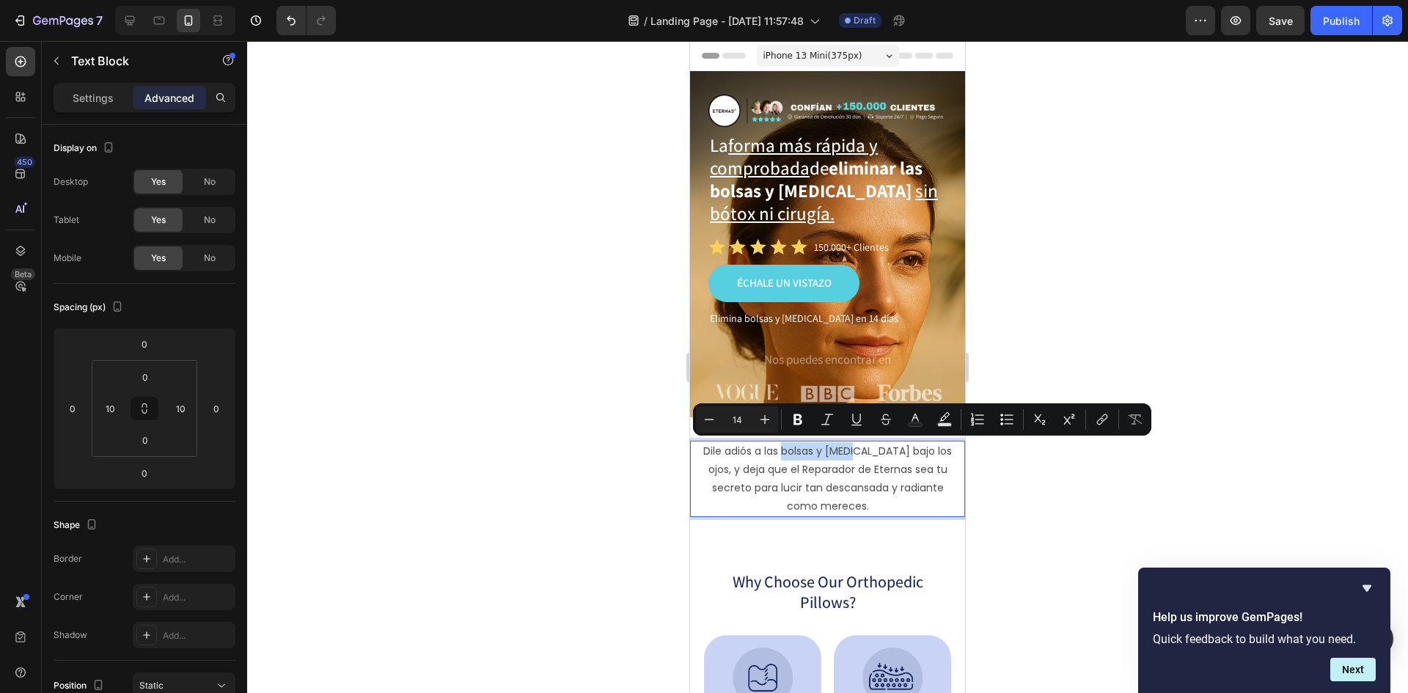
drag, startPoint x: 786, startPoint y: 448, endPoint x: 859, endPoint y: 449, distance: 72.6
click at [859, 449] on p "Dile adiós a las bolsas y ojeras bajo los ojos, y deja que el Reparador de Eter…" at bounding box center [827, 479] width 257 height 74
drag, startPoint x: 705, startPoint y: 449, endPoint x: 860, endPoint y: 455, distance: 155.6
click at [862, 454] on p "Dile adiós a las bolsas y ojeras bajo los ojos, y deja que el Reparador de Eter…" at bounding box center [827, 479] width 257 height 74
click at [911, 417] on icon "Editor contextual toolbar" at bounding box center [915, 419] width 15 height 15
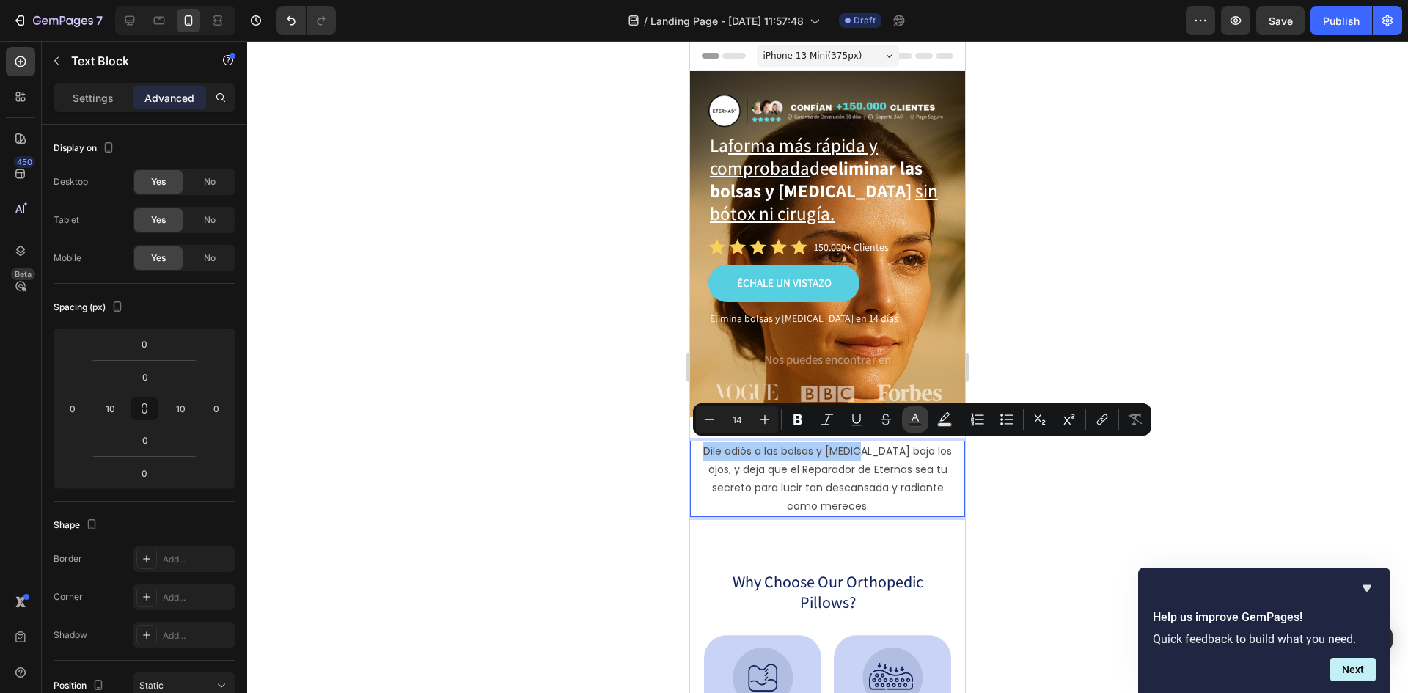
type input "4D4D4D"
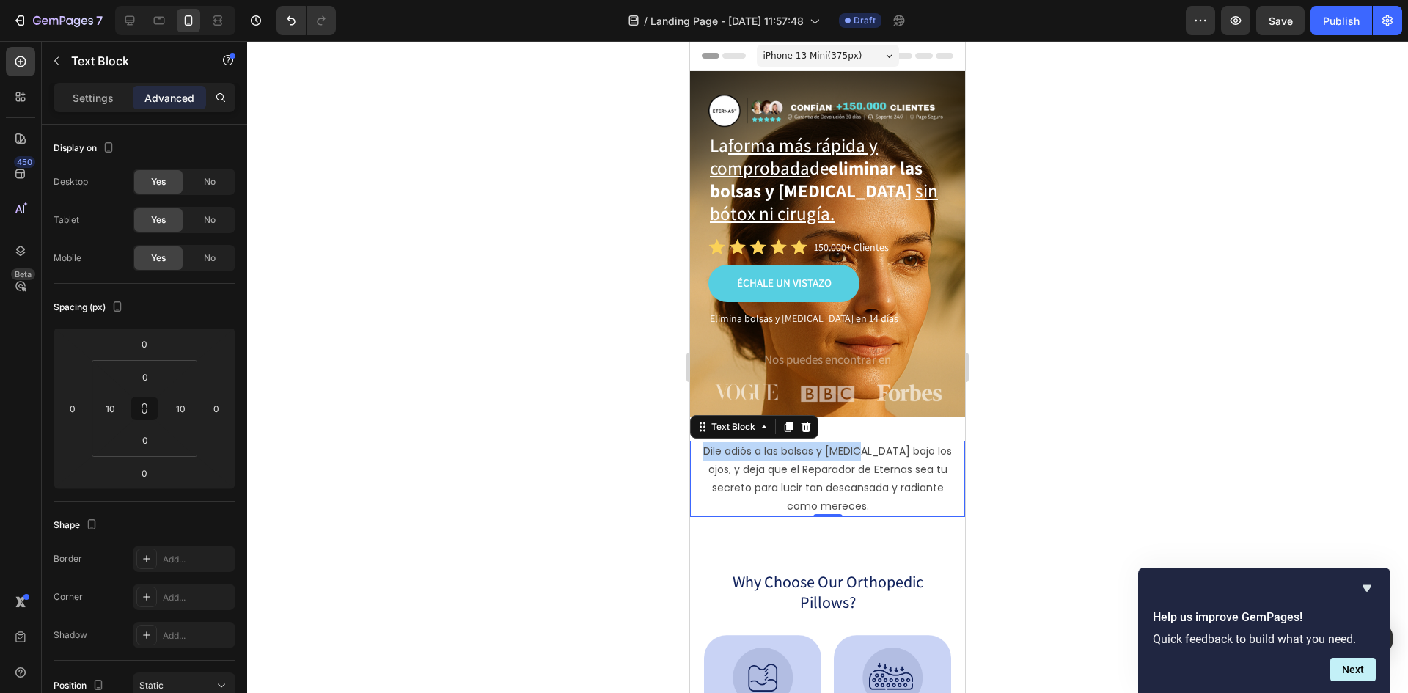
click at [768, 452] on p "Dile adiós a las bolsas y ojeras bajo los ojos, y deja que el Reparador de Eter…" at bounding box center [827, 479] width 257 height 74
drag, startPoint x: 861, startPoint y: 452, endPoint x: 1374, endPoint y: 487, distance: 513.8
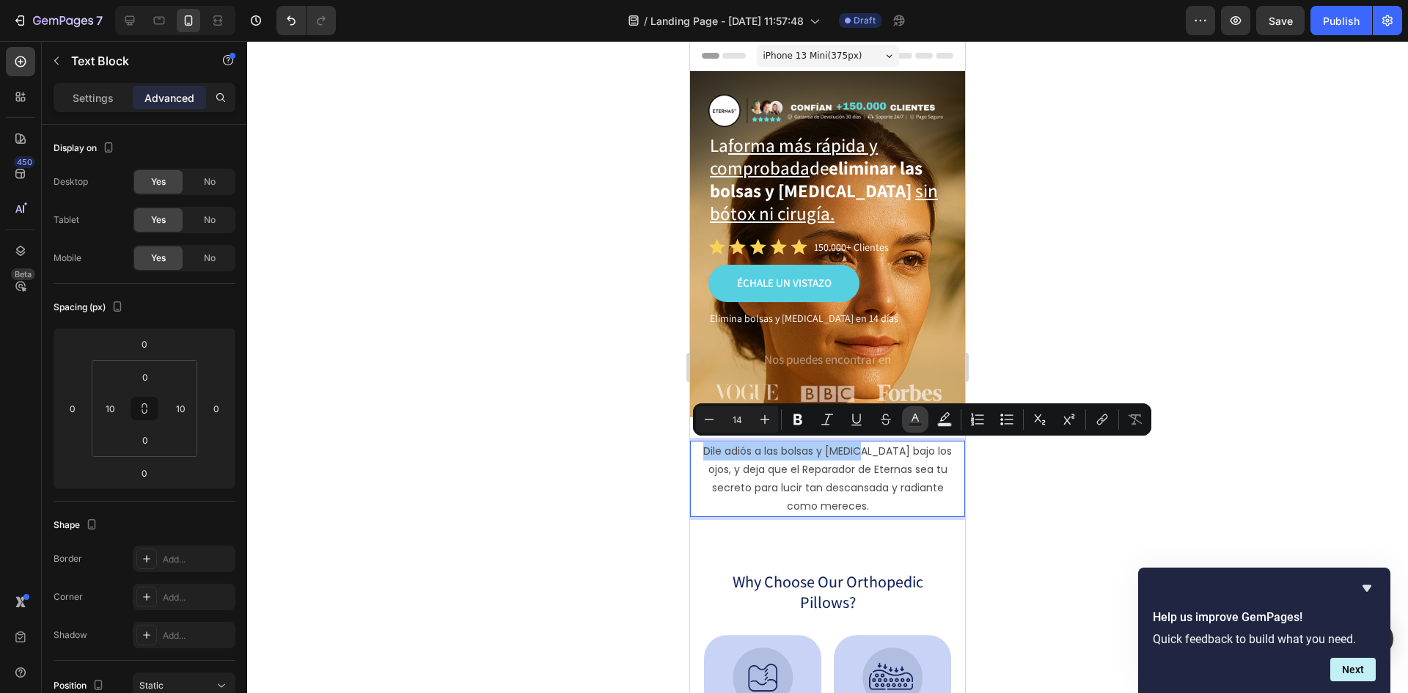
click at [912, 423] on rect "Editor contextual toolbar" at bounding box center [916, 425] width 14 height 4
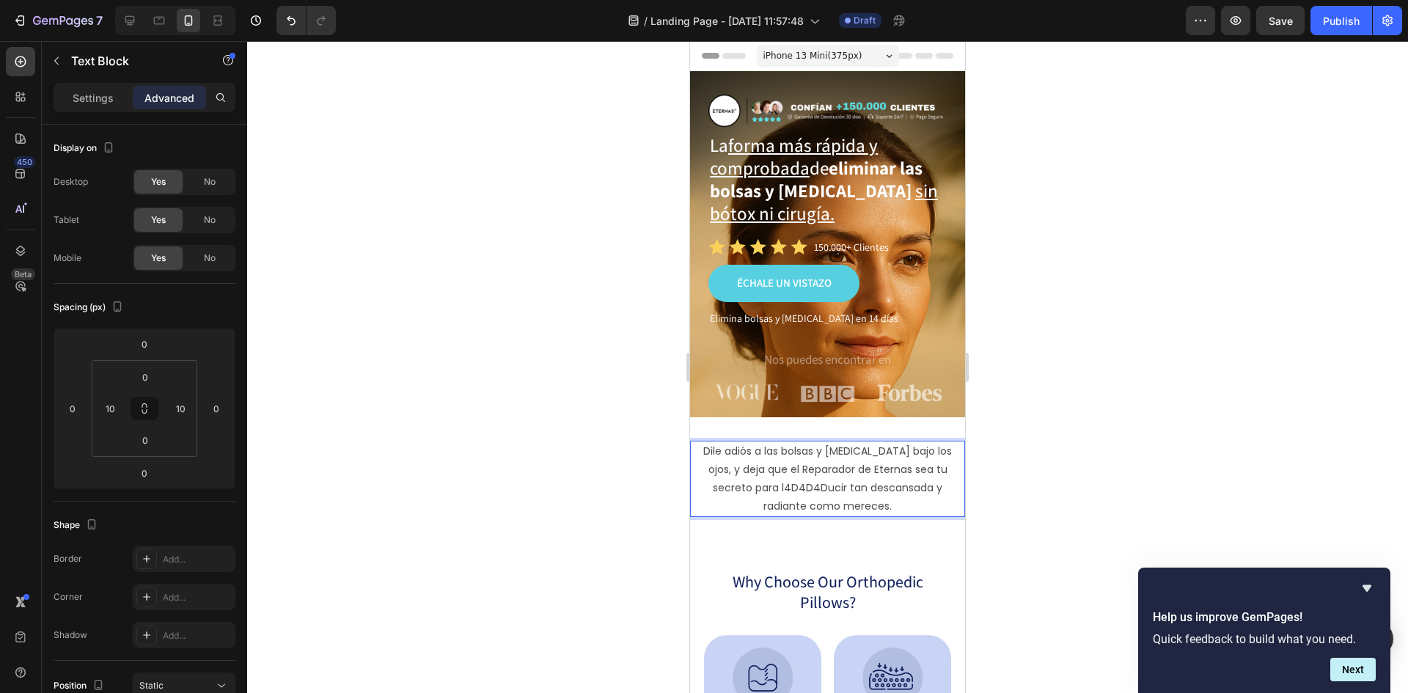
click at [817, 450] on p "Dile adiós a las bolsas y ojeras bajo los ojos, y deja que el Reparador de Eter…" at bounding box center [827, 479] width 257 height 74
click at [292, 16] on icon "Undo/Redo" at bounding box center [291, 20] width 15 height 15
type input "0"
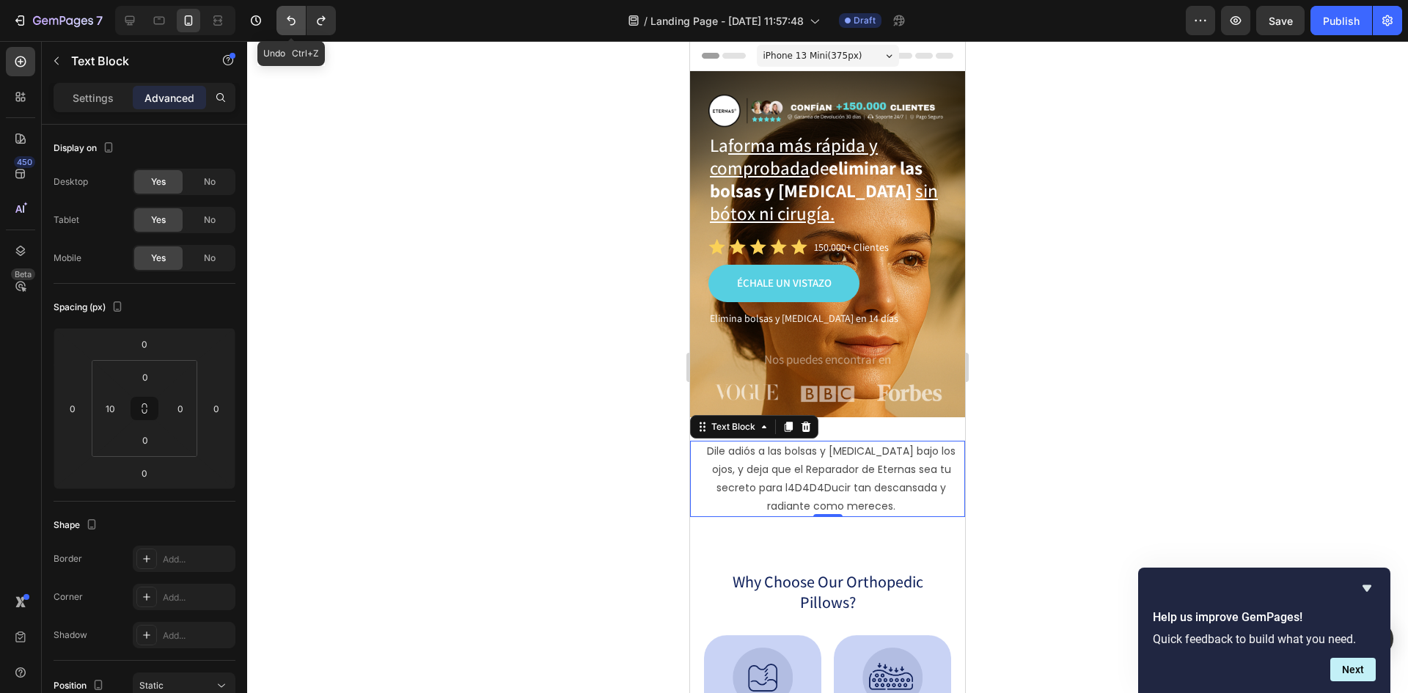
click at [298, 22] on icon "Undo/Redo" at bounding box center [291, 20] width 15 height 15
click at [322, 17] on icon "Undo/Redo" at bounding box center [321, 20] width 15 height 15
type input "10"
click at [322, 17] on icon "Undo/Redo" at bounding box center [321, 20] width 15 height 15
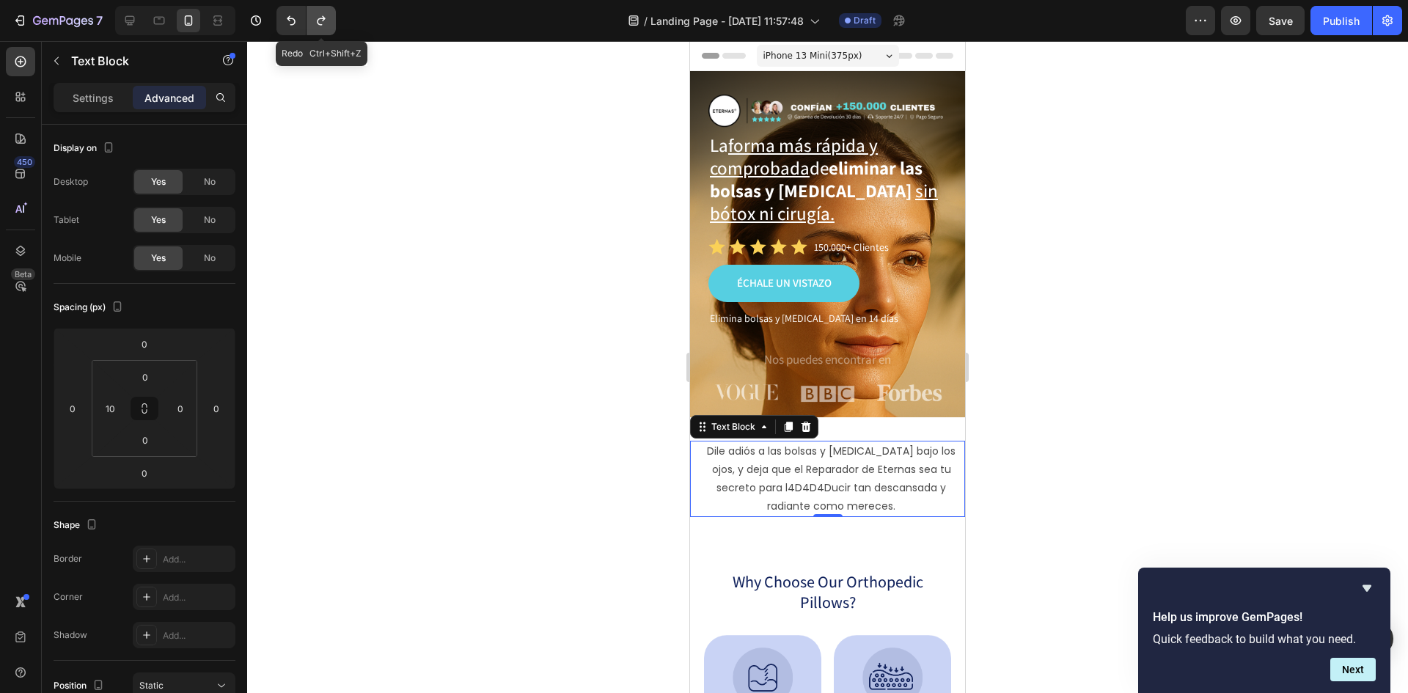
click at [322, 17] on icon "Undo/Redo" at bounding box center [321, 20] width 15 height 15
type input "10"
click at [323, 17] on icon "Undo/Redo" at bounding box center [321, 21] width 8 height 10
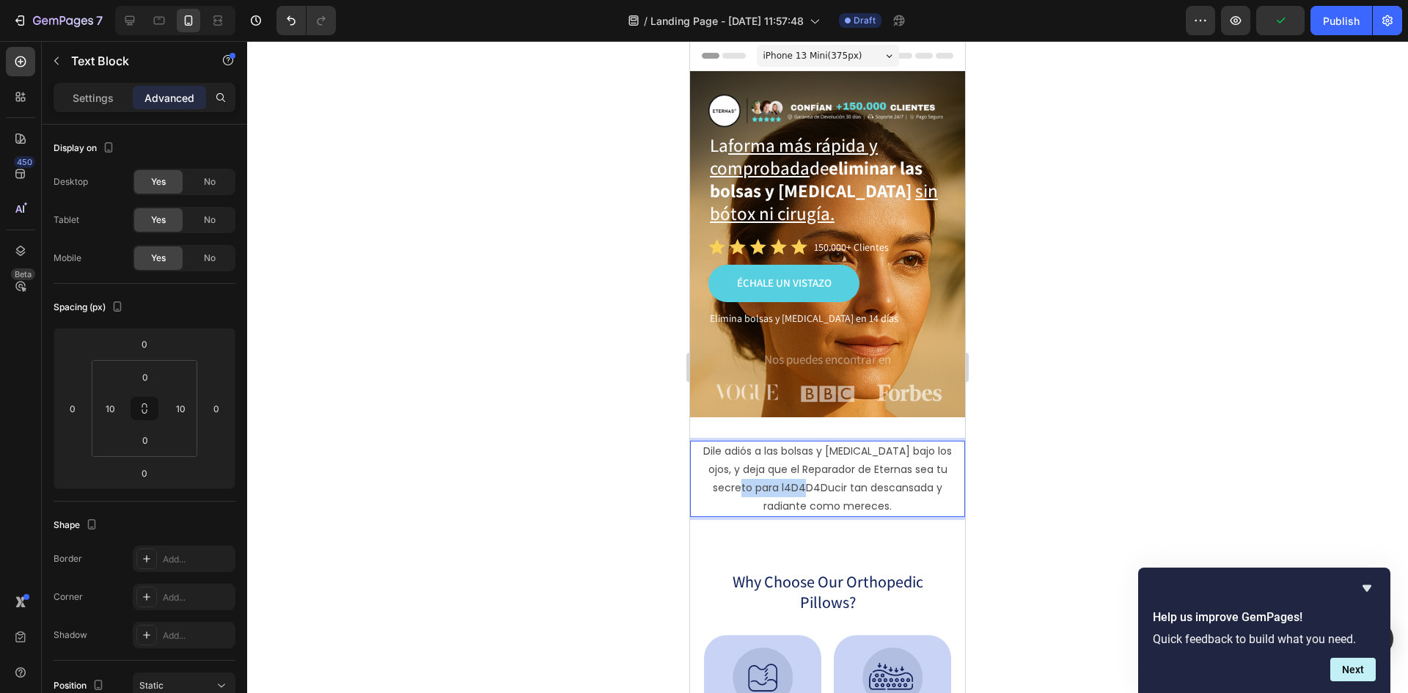
click at [806, 491] on p "Dile adiós a las bolsas y ojeras bajo los ojos, y deja que el Reparador de Eter…" at bounding box center [827, 479] width 257 height 74
drag, startPoint x: 862, startPoint y: 446, endPoint x: 707, endPoint y: 450, distance: 154.8
click at [707, 450] on p "Dile adiós a las bolsas y ojeras bajo los ojos, y deja que el Reparador de Eter…" at bounding box center [827, 479] width 257 height 74
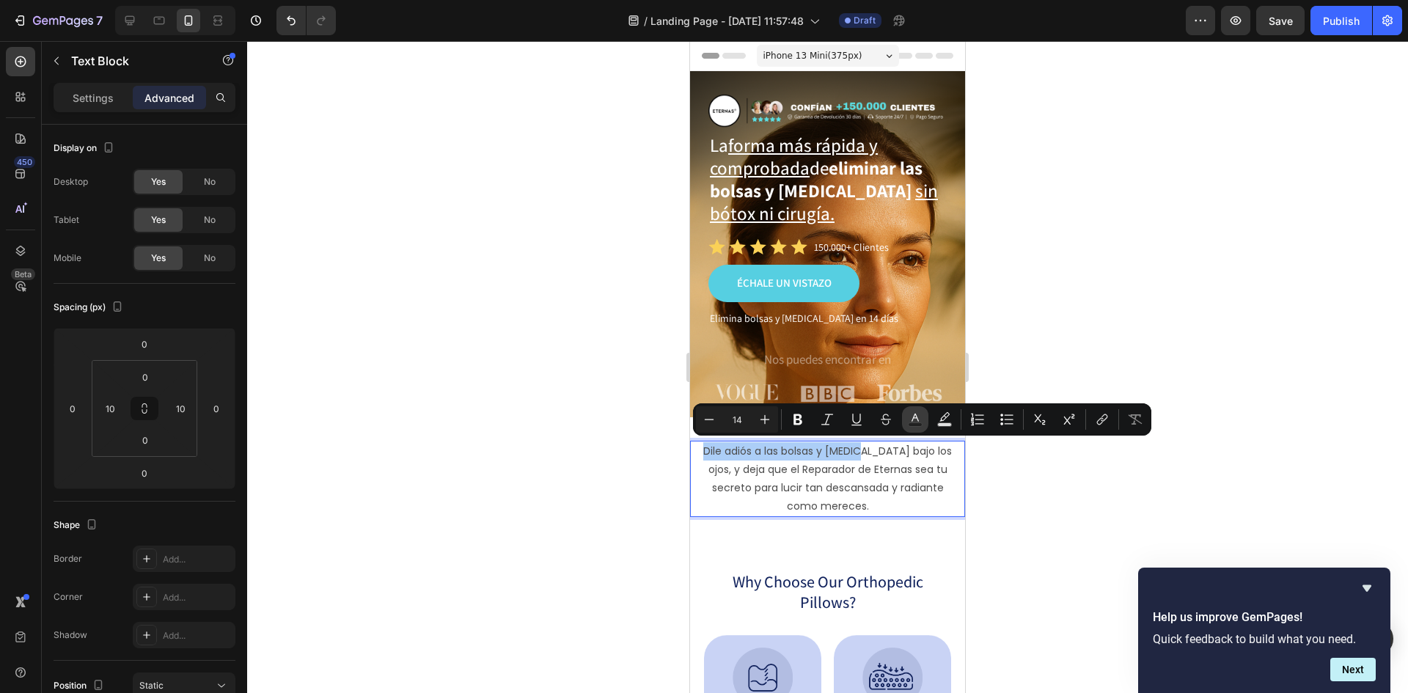
drag, startPoint x: 914, startPoint y: 414, endPoint x: 909, endPoint y: 422, distance: 9.6
click at [914, 414] on icon "Editor contextual toolbar" at bounding box center [915, 419] width 15 height 15
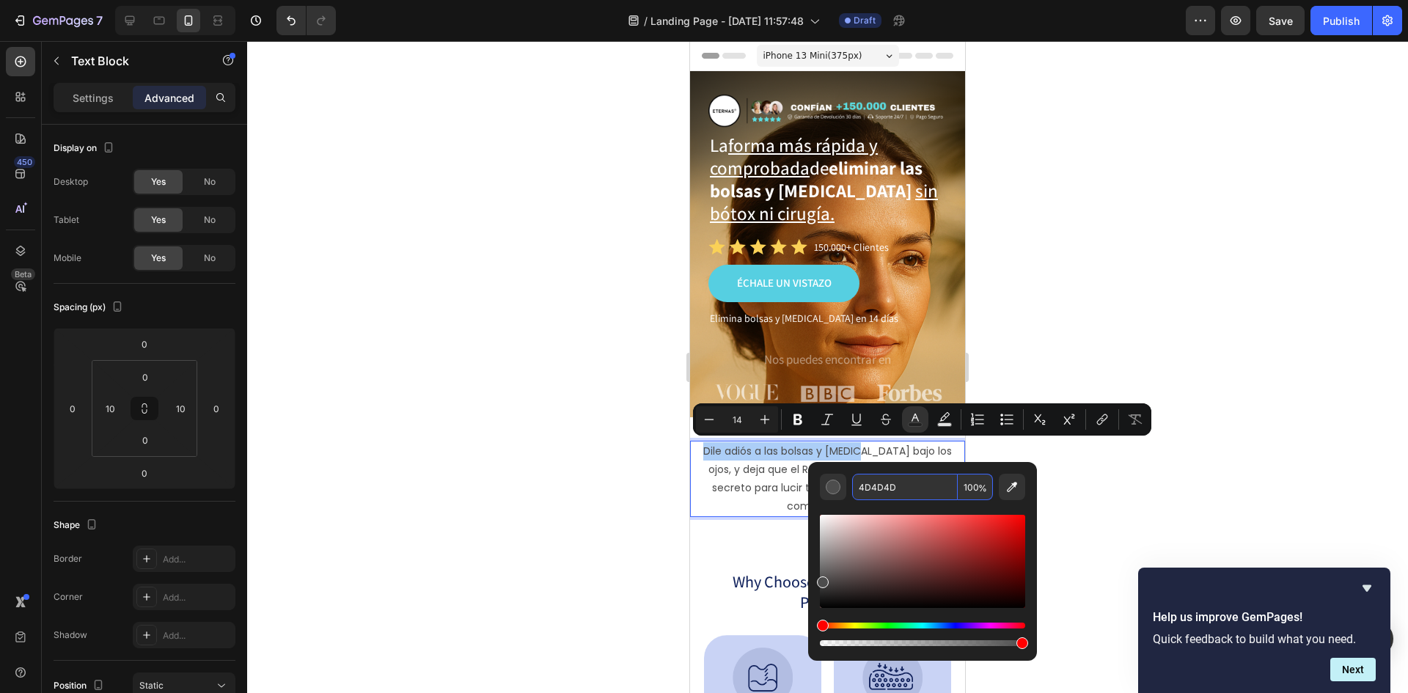
paste input "56CFE1"
type input "56CFE1"
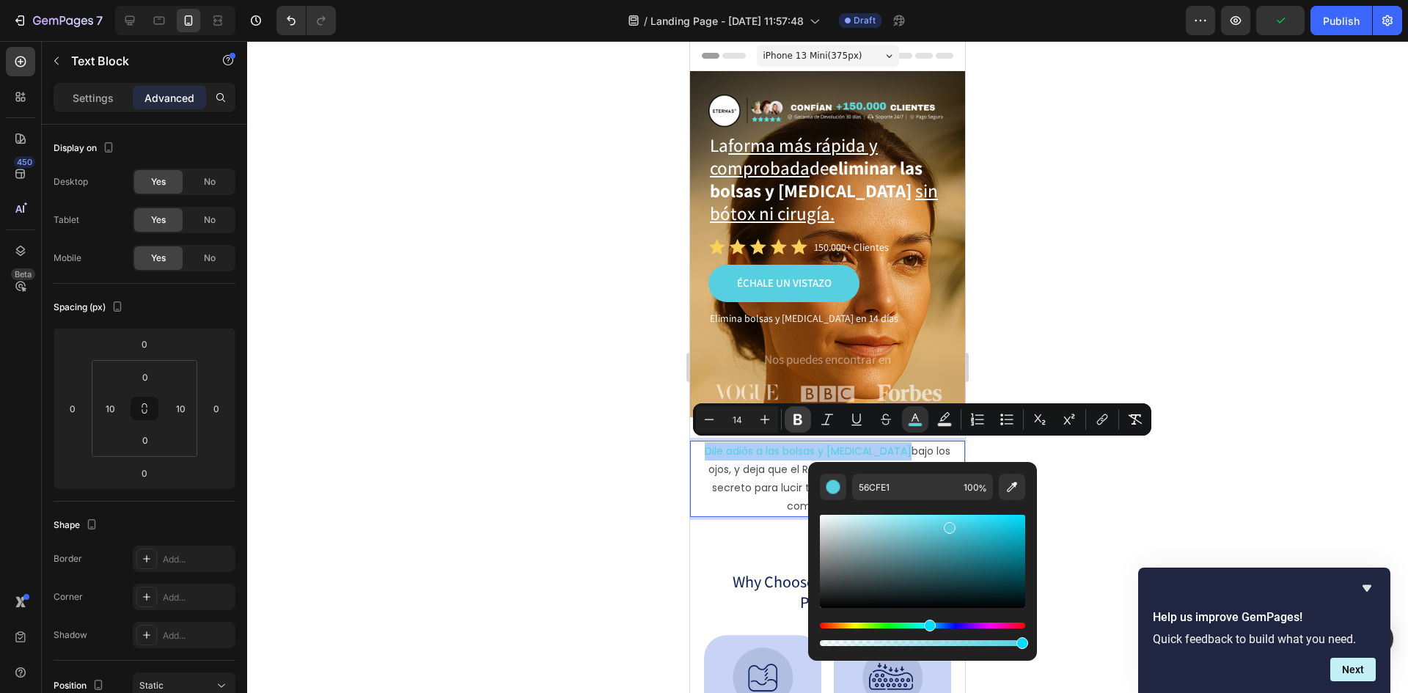
click at [809, 418] on button "Bold" at bounding box center [798, 419] width 26 height 26
click at [747, 486] on p "Dile adiós a las bolsas y ojeras bajo los ojos, y deja que el Reparador de Eter…" at bounding box center [827, 479] width 257 height 74
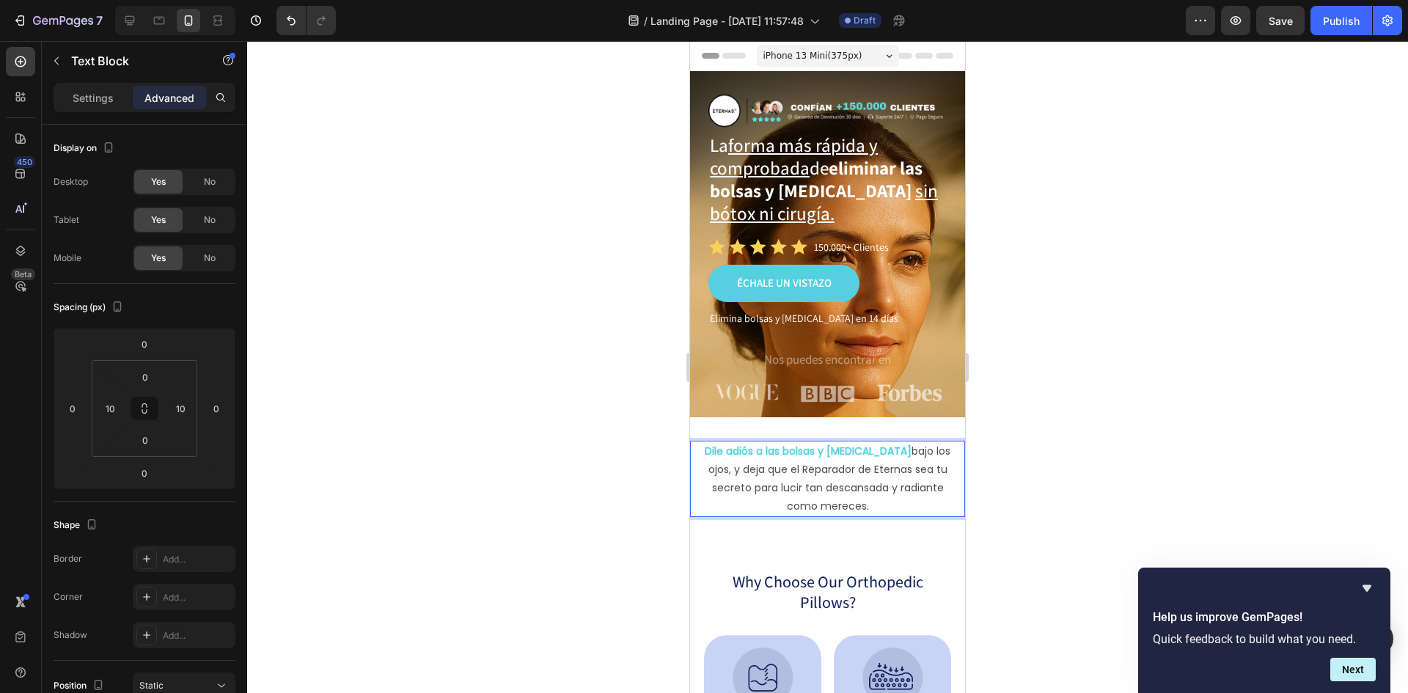
click at [821, 474] on p "Dile adiós a las bolsas y ojeras bajo los ojos, y deja que el Reparador de Eter…" at bounding box center [827, 479] width 257 height 74
click at [821, 472] on p "Dile adiós a las bolsas y ojeras bajo los ojos, y deja que el Reparador de Eter…" at bounding box center [827, 479] width 257 height 74
click at [796, 483] on p "Dile adiós a las bolsas y ojeras bajo los ojos, y deja que el Reparador de Eter…" at bounding box center [827, 479] width 257 height 74
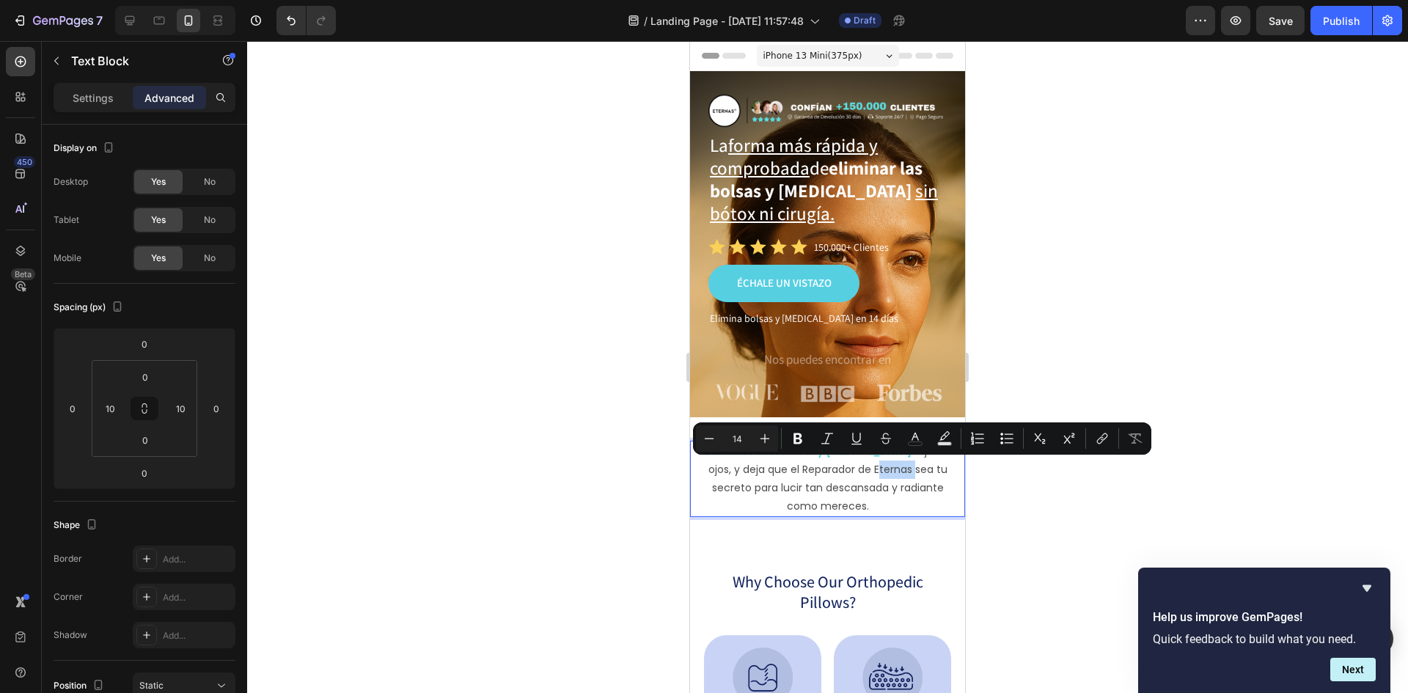
drag, startPoint x: 853, startPoint y: 470, endPoint x: 891, endPoint y: 474, distance: 38.3
click at [891, 474] on p "Dile adiós a las bolsas y ojeras bajo los ojos, y deja que el Reparador de Eter…" at bounding box center [827, 479] width 257 height 74
click at [858, 444] on icon "Editor contextual toolbar" at bounding box center [856, 444] width 10 height 1
click at [1105, 441] on icon "Editor contextual toolbar" at bounding box center [1102, 438] width 15 height 15
click at [874, 465] on u "Eternas" at bounding box center [893, 469] width 38 height 15
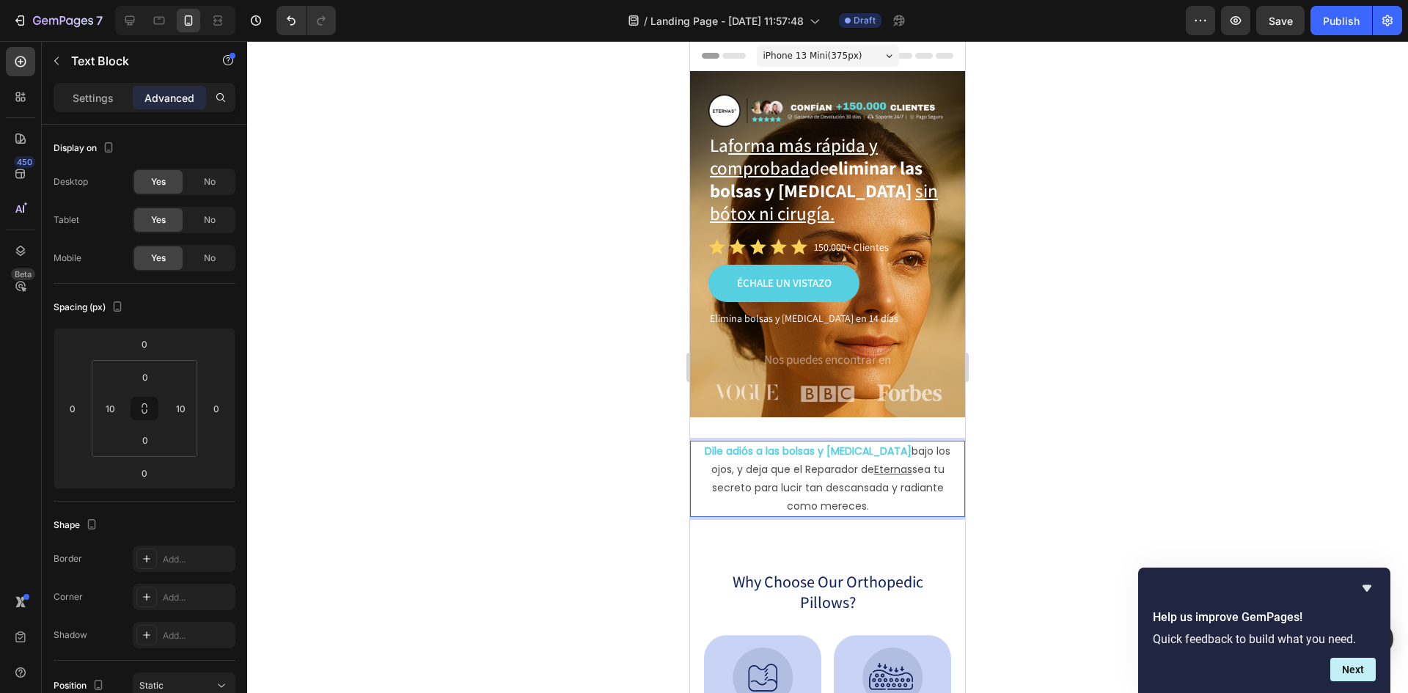
click at [874, 466] on u "Eternas" at bounding box center [893, 469] width 38 height 15
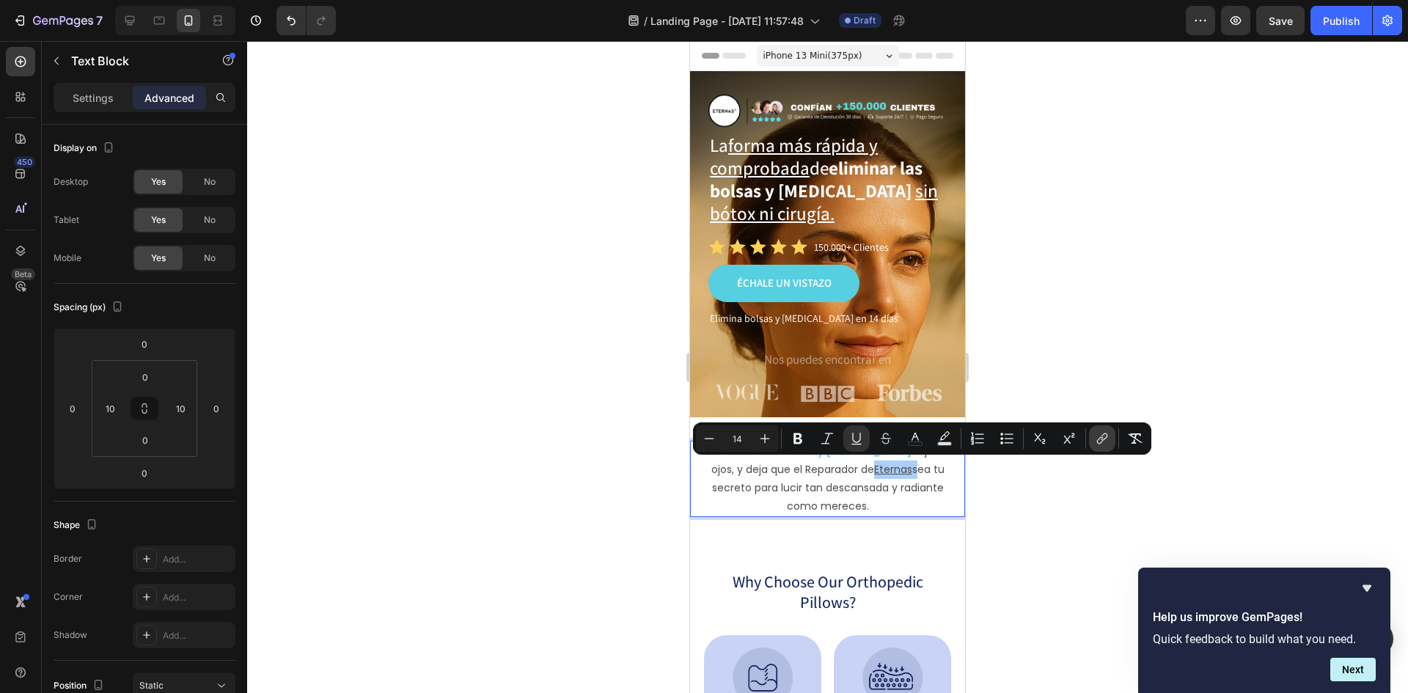
click at [1098, 440] on icon "Editor contextual toolbar" at bounding box center [1100, 440] width 7 height 7
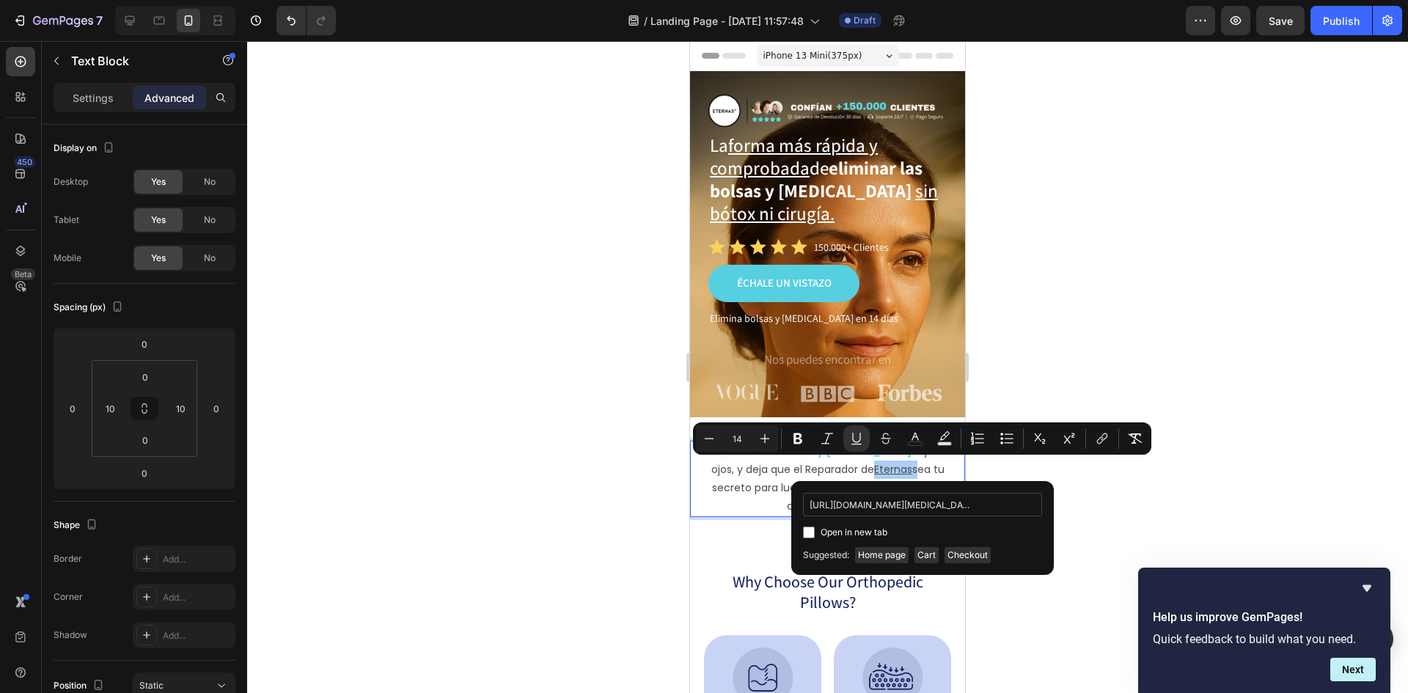
scroll to position [0, 109]
type input "https://eternas.es/products/reparador-bolsas-y-ojeras-led-y-ems"
click at [942, 546] on div "https://eternas.es/products/reparador-bolsas-y-ojeras-led-y-ems Open in new tab…" at bounding box center [922, 517] width 263 height 72
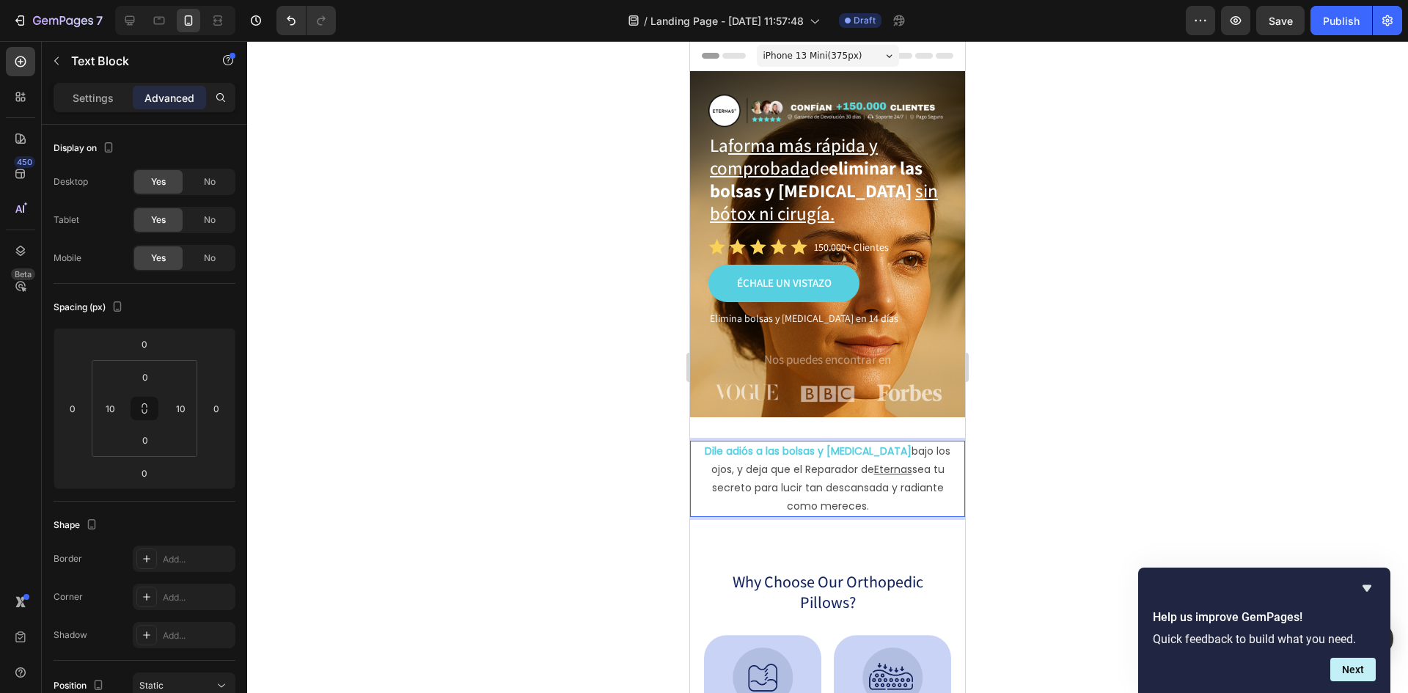
click at [898, 473] on p "Dile adiós a las bolsas y ojeras bajo los ojos, y deja que el Reparador de Eter…" at bounding box center [827, 479] width 257 height 74
click at [874, 469] on u "Eternas" at bounding box center [892, 469] width 38 height 15
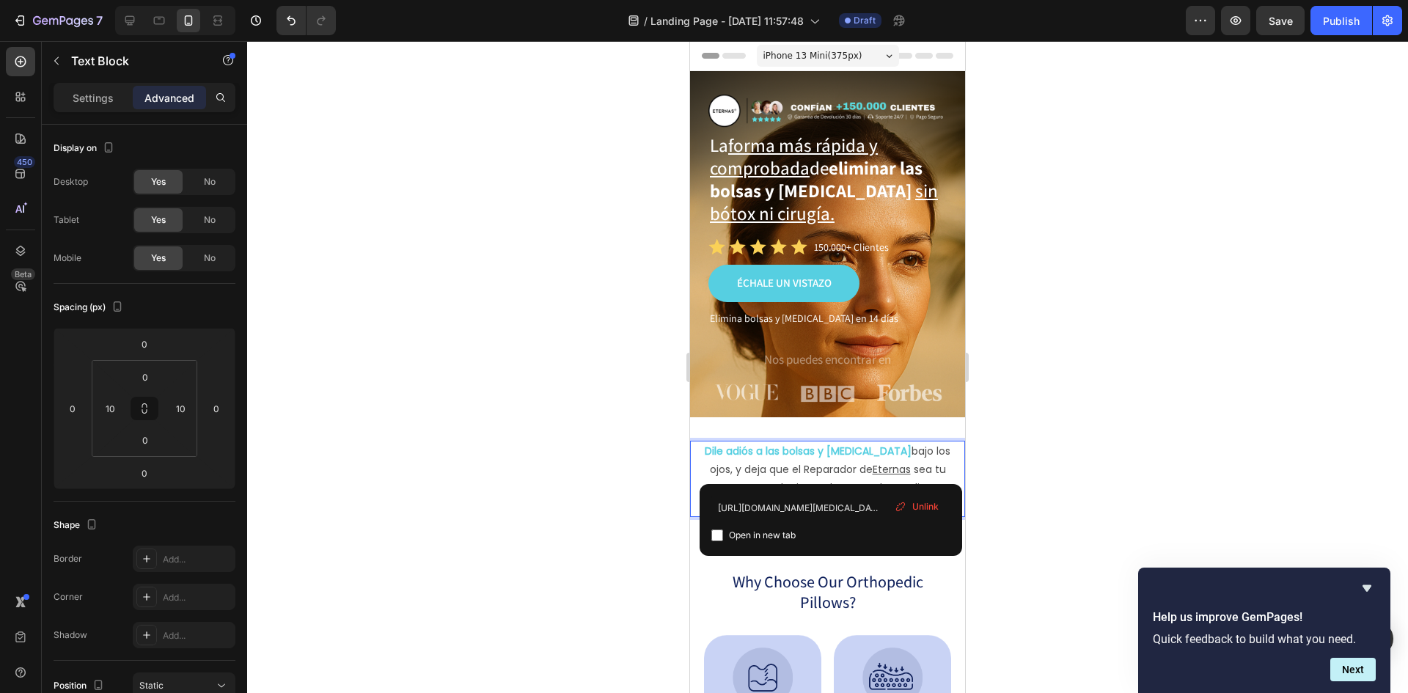
click at [1041, 500] on div at bounding box center [827, 367] width 1161 height 652
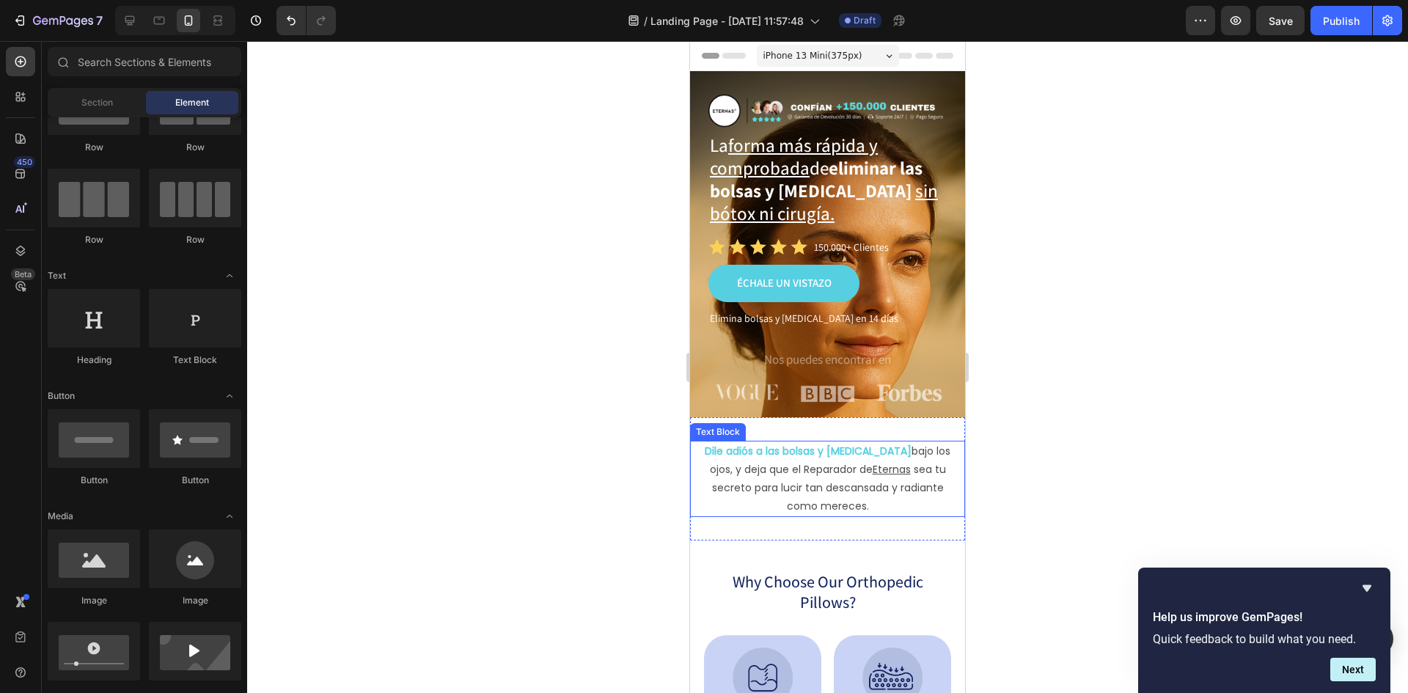
click at [889, 485] on p "Dile adiós a las bolsas y ojeras bajo los ojos, y deja que el Reparador de Eter…" at bounding box center [827, 479] width 257 height 74
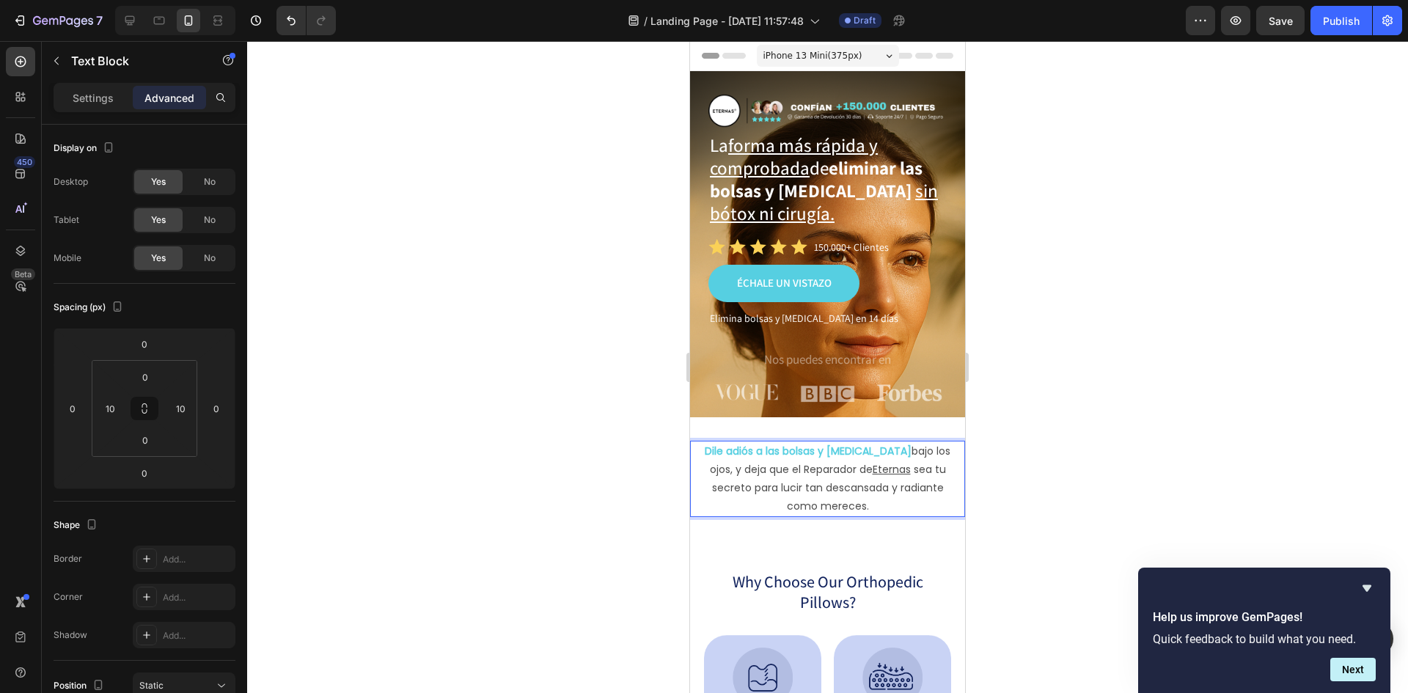
click at [710, 485] on p "Dile adiós a las bolsas y ojeras bajo los ojos, y deja que el Reparador de Eter…" at bounding box center [827, 479] width 257 height 74
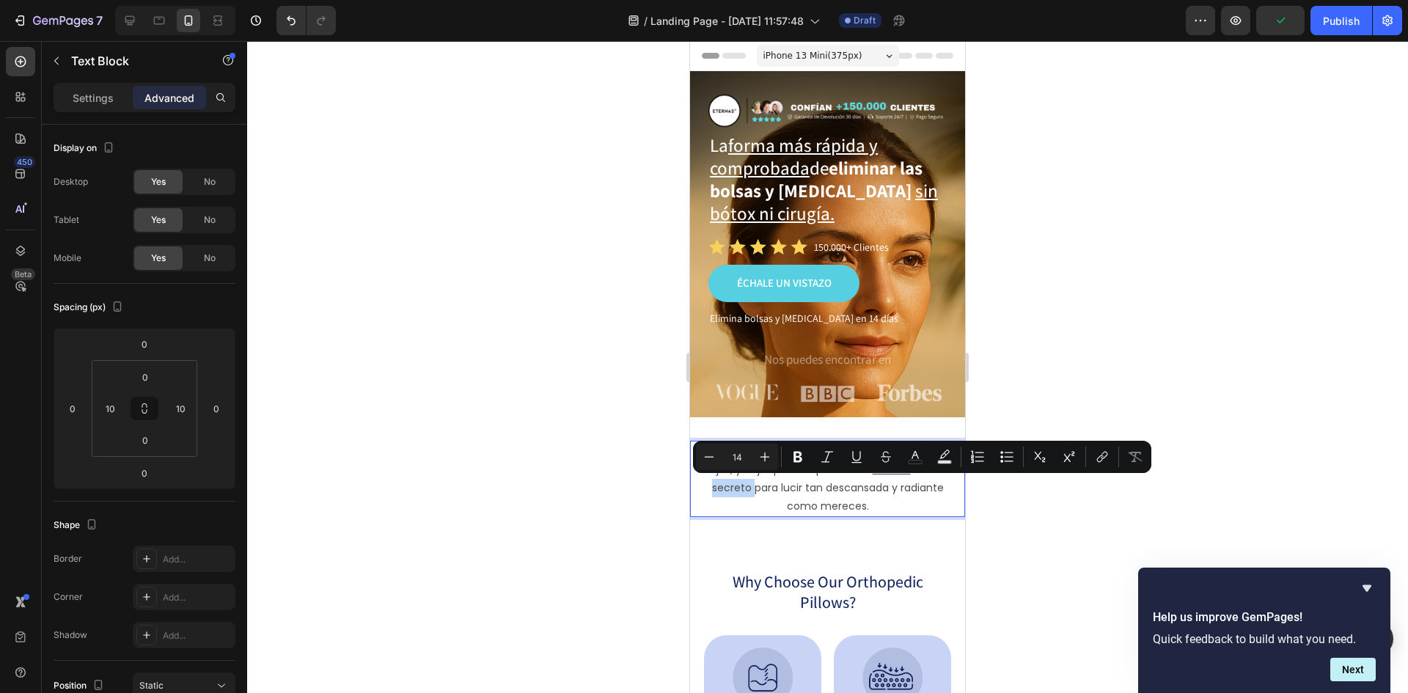
click at [722, 487] on p "Dile adiós a las bolsas y ojeras bajo los ojos, y deja que el Reparador de Eter…" at bounding box center [827, 479] width 257 height 74
drag, startPoint x: 705, startPoint y: 486, endPoint x: 943, endPoint y: 491, distance: 237.6
click at [941, 490] on p "Dile adiós a las bolsas y ojeras bajo los ojos, y deja que el Reparador de Eter…" at bounding box center [827, 479] width 257 height 74
click at [803, 461] on icon "Editor contextual toolbar" at bounding box center [798, 457] width 15 height 15
click at [910, 458] on icon "Editor contextual toolbar" at bounding box center [915, 457] width 15 height 15
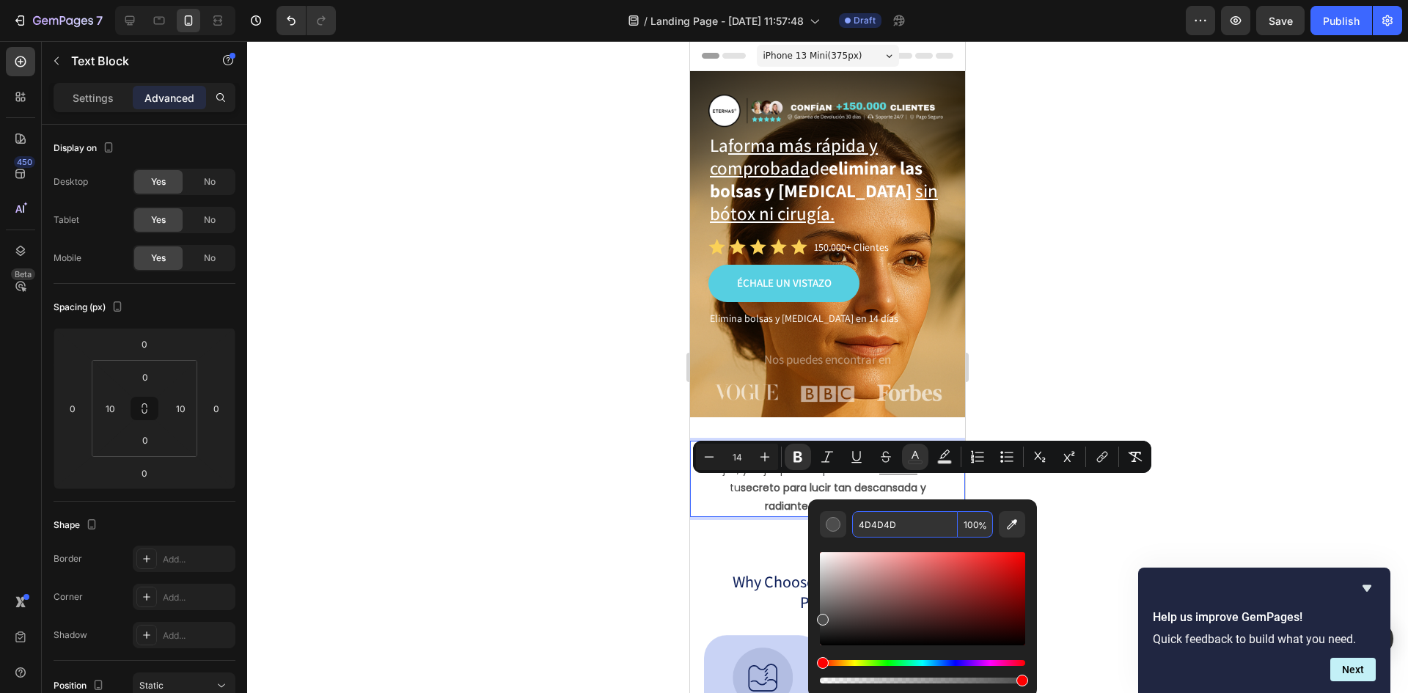
click at [875, 524] on input "4D4D4D" at bounding box center [905, 524] width 106 height 26
click at [874, 525] on input "4D4D4D" at bounding box center [905, 524] width 106 height 26
paste input "https://eternas.es/products/reparador-bolsas-y-ojeras-led-y-ems"
type input "https://eternas.es/products/reparador-bolsas-y-ojeras-led-y-emsD4D"
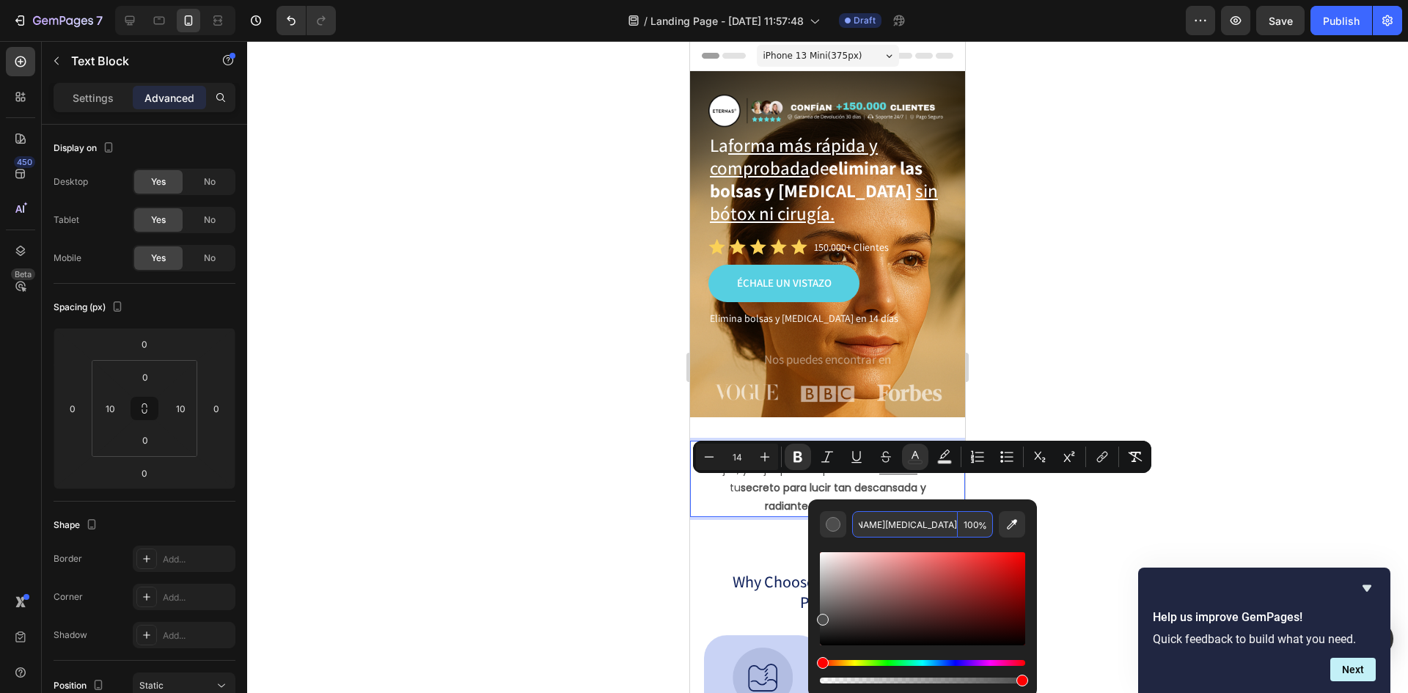
click at [898, 519] on input "https://eternas.es/products/reparador-bolsas-y-ojeras-led-y-emsD4D" at bounding box center [905, 524] width 106 height 26
click at [898, 520] on input "https://eternas.es/products/reparador-bolsas-y-ojeras-led-y-emsD4D" at bounding box center [905, 524] width 106 height 26
click at [1012, 521] on icon "Editor contextual toolbar" at bounding box center [1012, 524] width 10 height 10
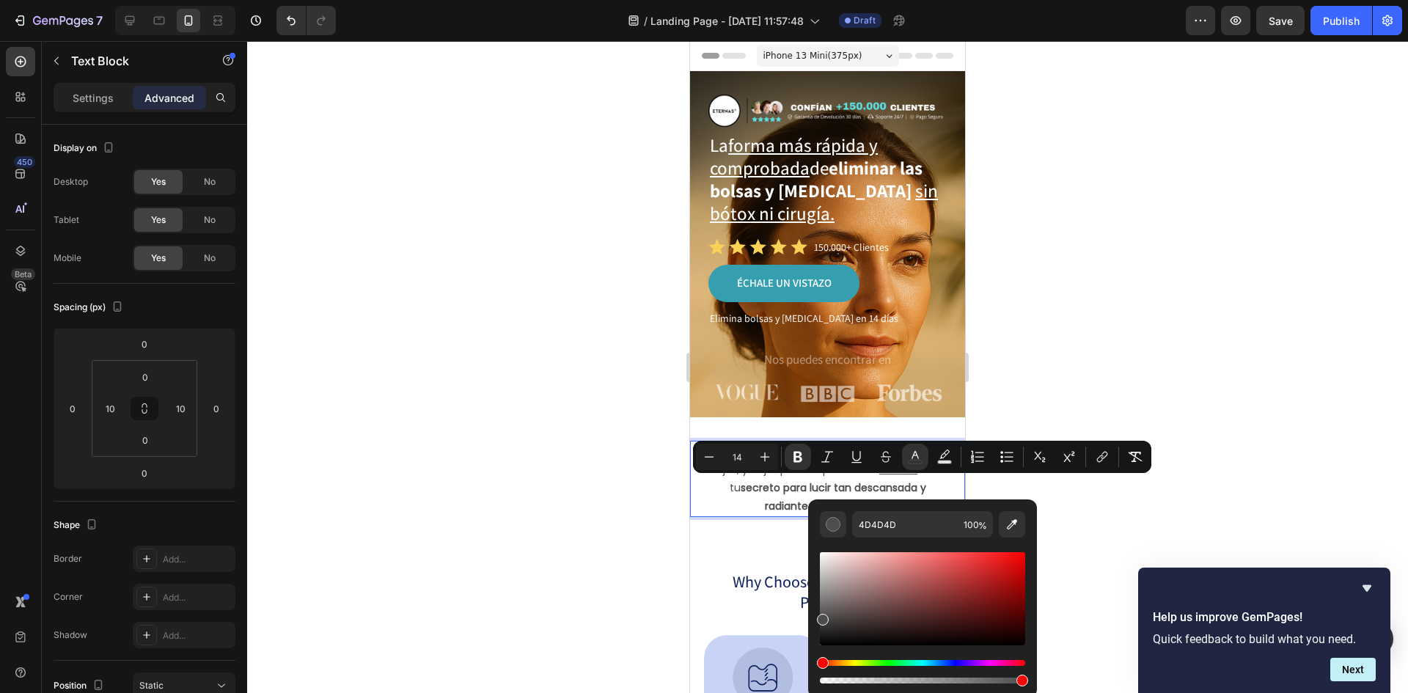
type input "56CFE1"
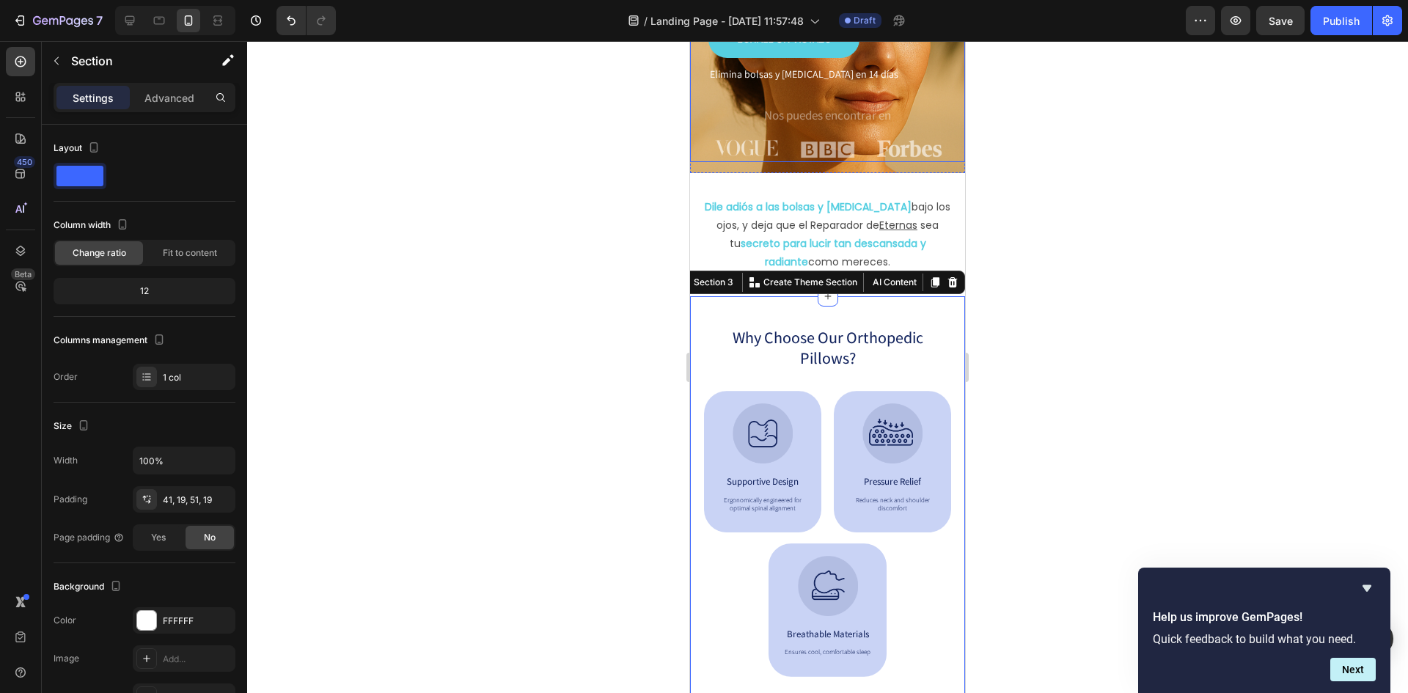
scroll to position [293, 0]
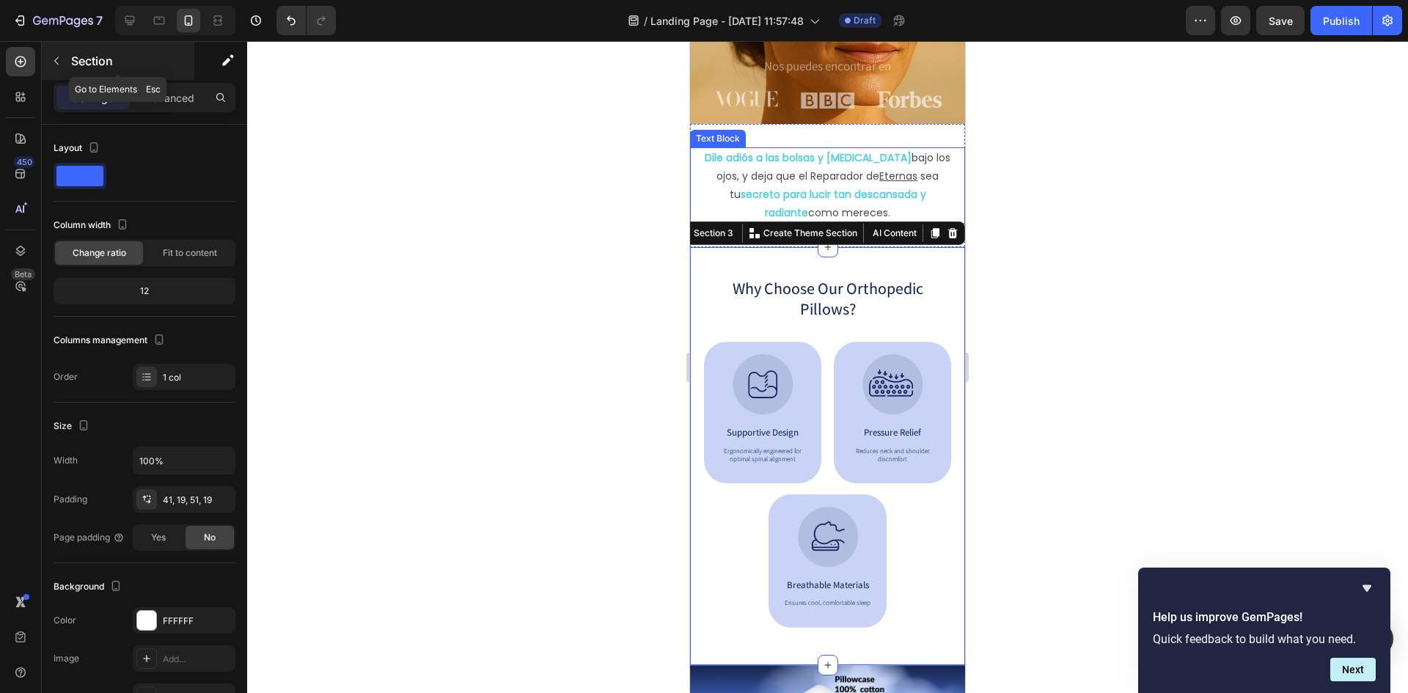
click at [57, 56] on icon "button" at bounding box center [57, 61] width 12 height 12
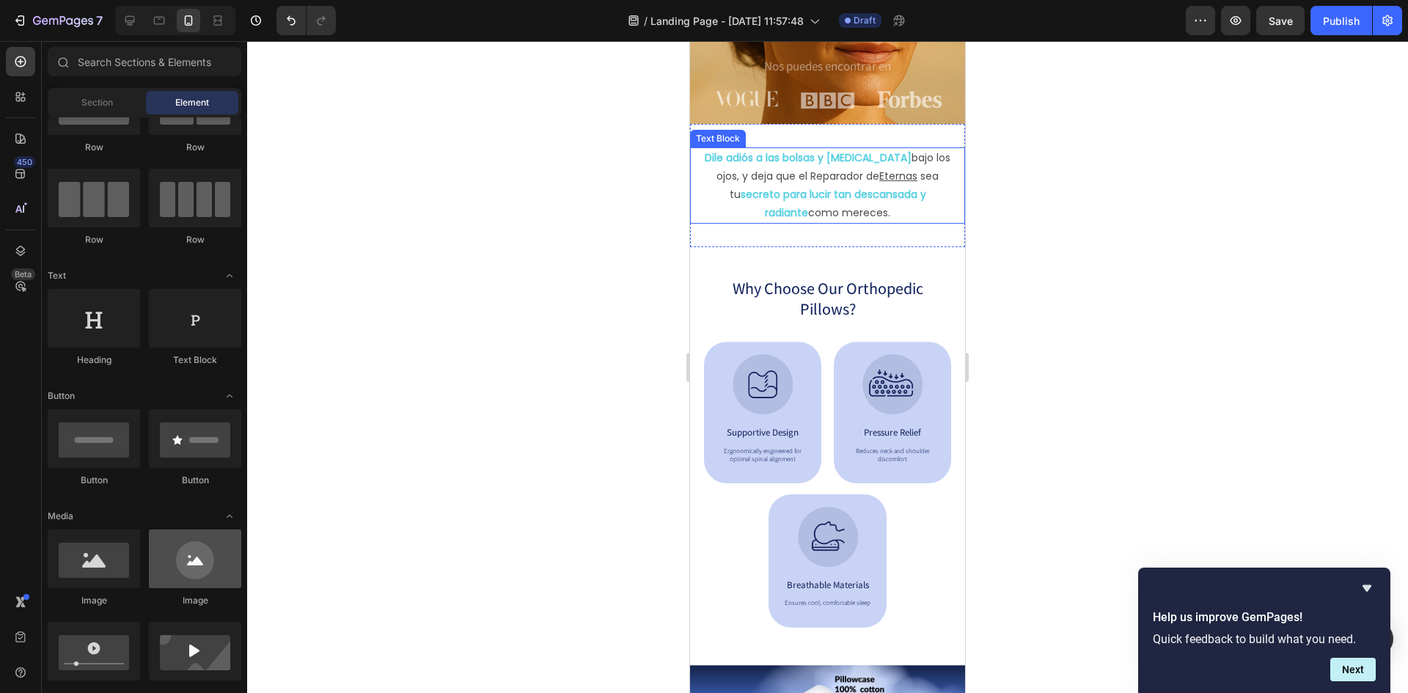
scroll to position [147, 0]
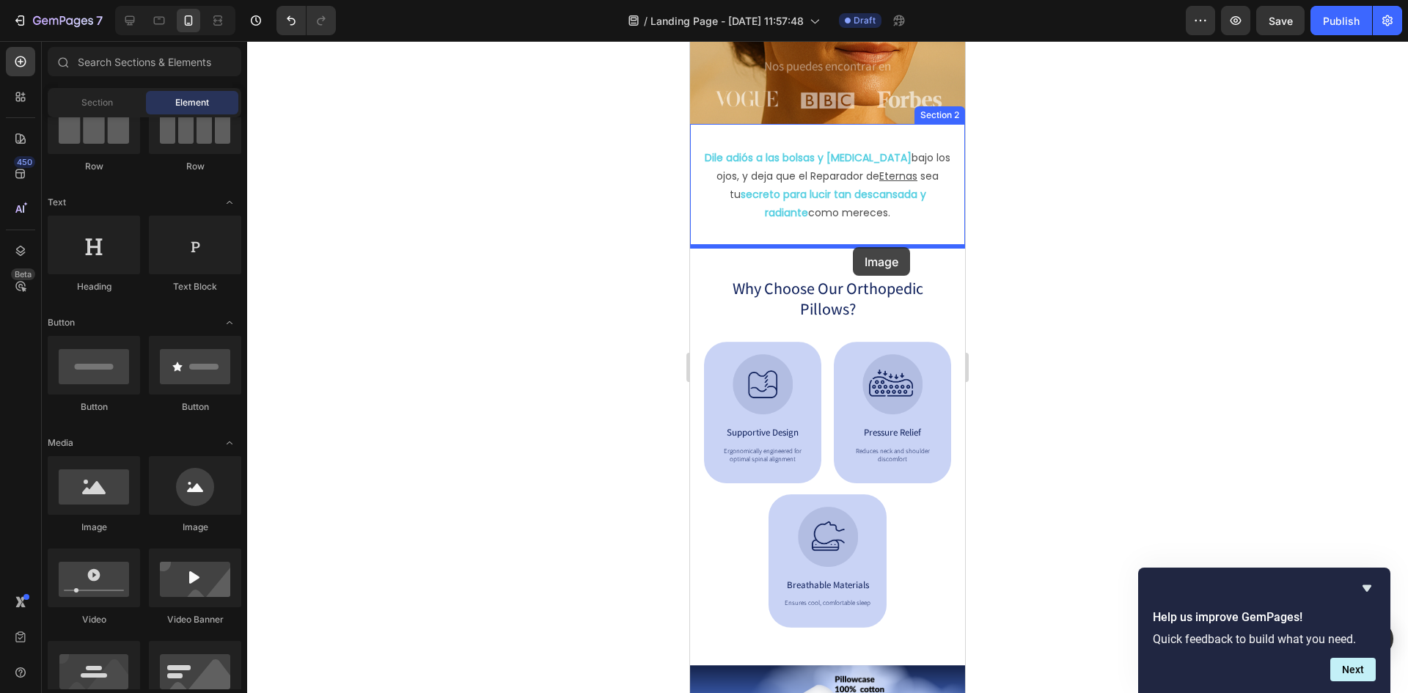
drag, startPoint x: 810, startPoint y: 541, endPoint x: 854, endPoint y: 246, distance: 298.1
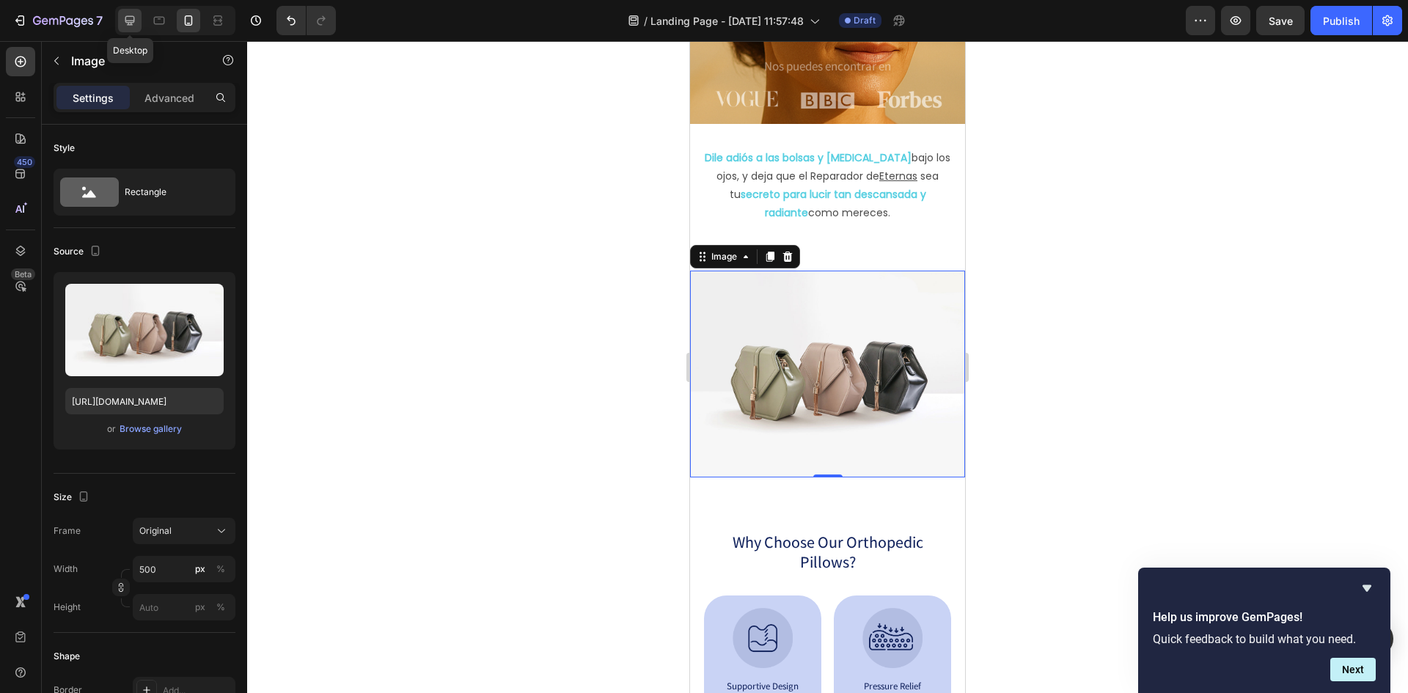
click at [136, 18] on icon at bounding box center [129, 20] width 15 height 15
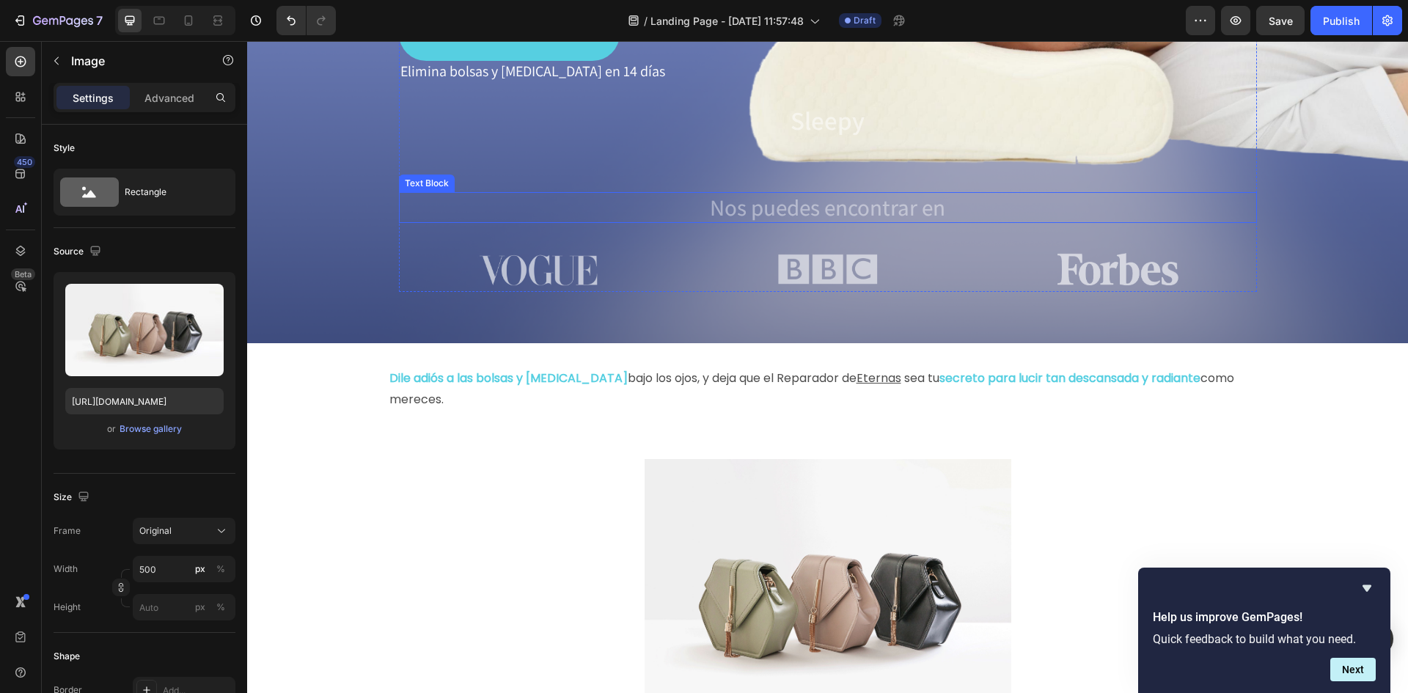
scroll to position [440, 0]
click at [186, 14] on icon at bounding box center [188, 20] width 15 height 15
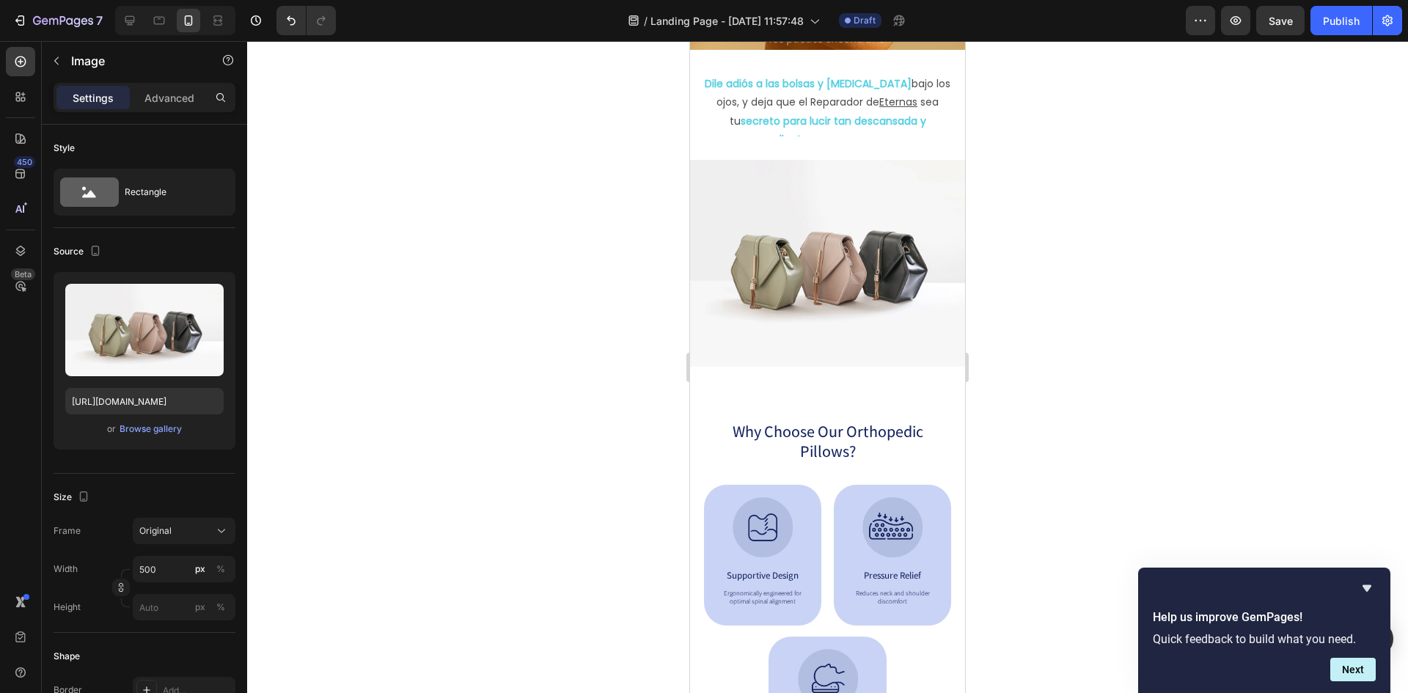
scroll to position [169, 0]
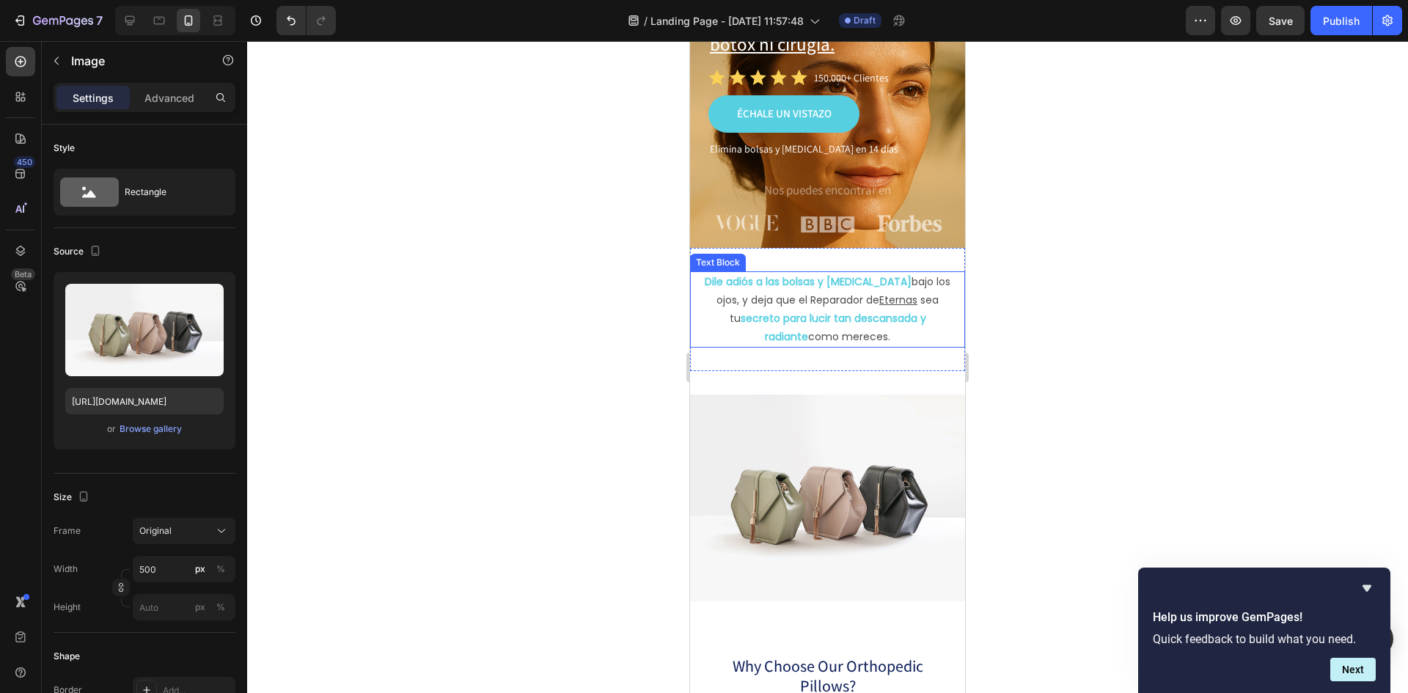
click at [920, 305] on p "Dile adiós a las bolsas y ojeras bajo los ojos, y deja que el Reparador de Eter…" at bounding box center [827, 310] width 257 height 74
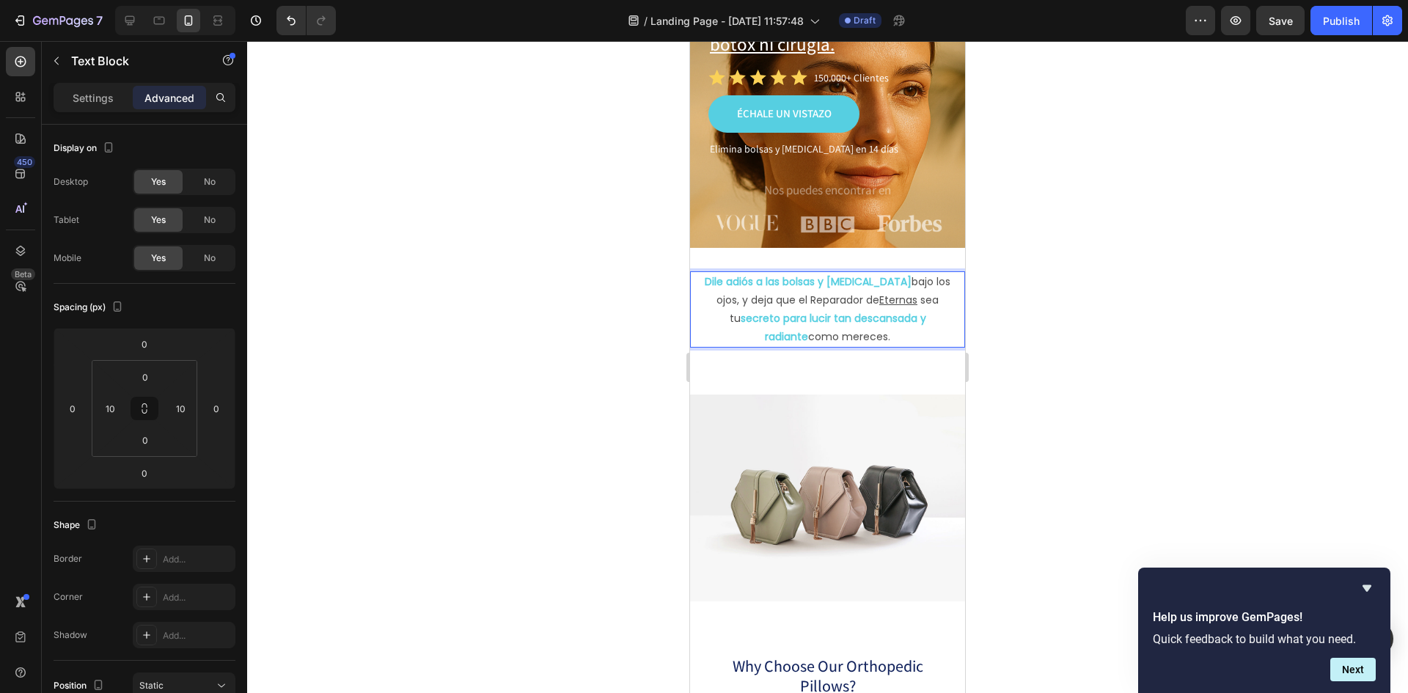
click at [920, 305] on p "Dile adiós a las bolsas y ojeras bajo los ojos, y deja que el Reparador de Eter…" at bounding box center [827, 310] width 257 height 74
click at [906, 305] on p "Dile adiós a las bolsas y ojeras bajo los ojos, y deja que el Reparador de Eter…" at bounding box center [827, 310] width 257 height 74
click at [893, 301] on p "Dile adiós a las bolsas y ojeras bajo los ojos, y deja que el Reparador de Eter…" at bounding box center [827, 310] width 257 height 74
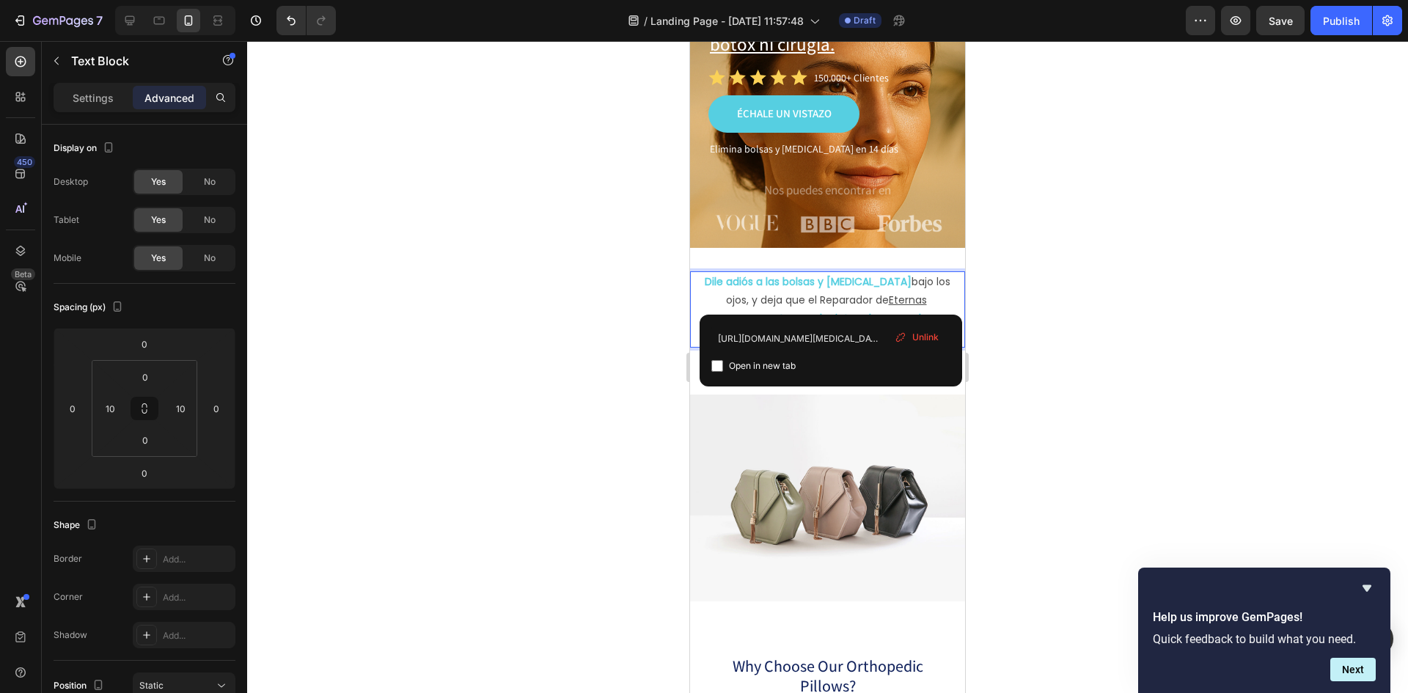
click at [1092, 293] on div at bounding box center [827, 367] width 1161 height 652
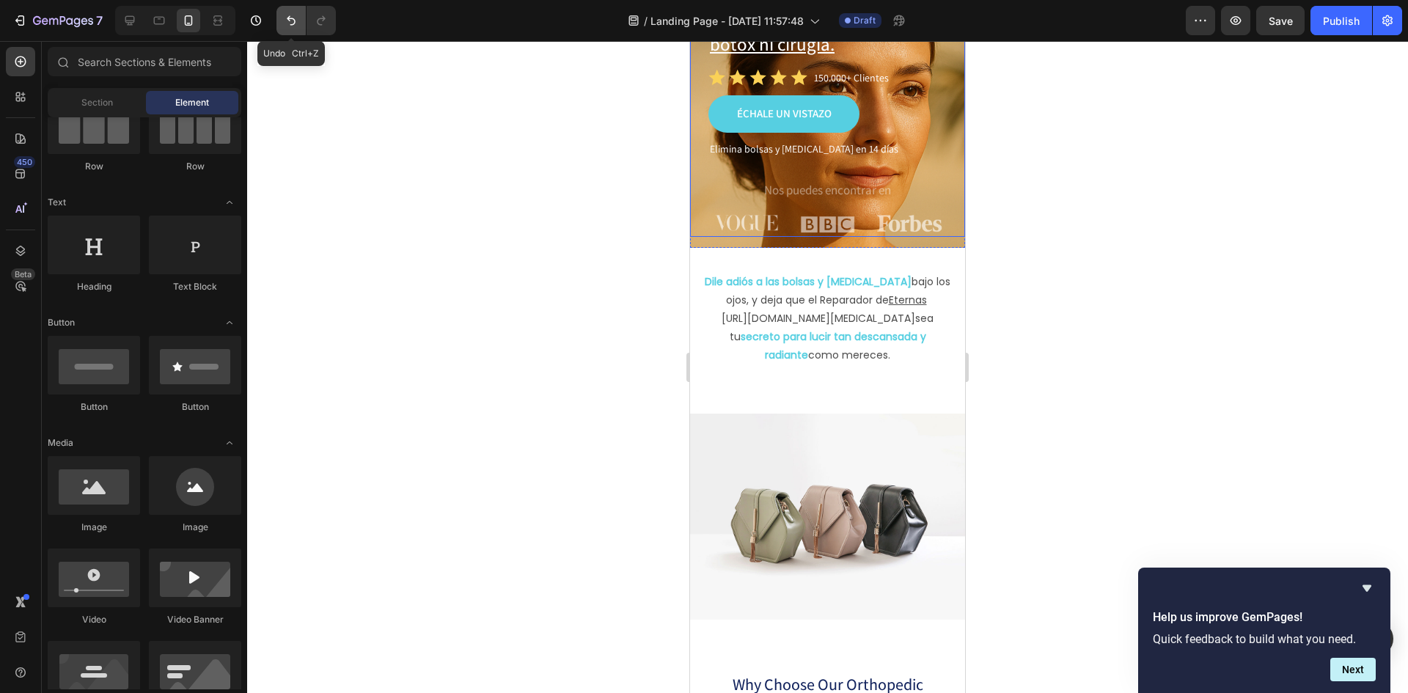
click at [289, 15] on icon "Undo/Redo" at bounding box center [291, 20] width 15 height 15
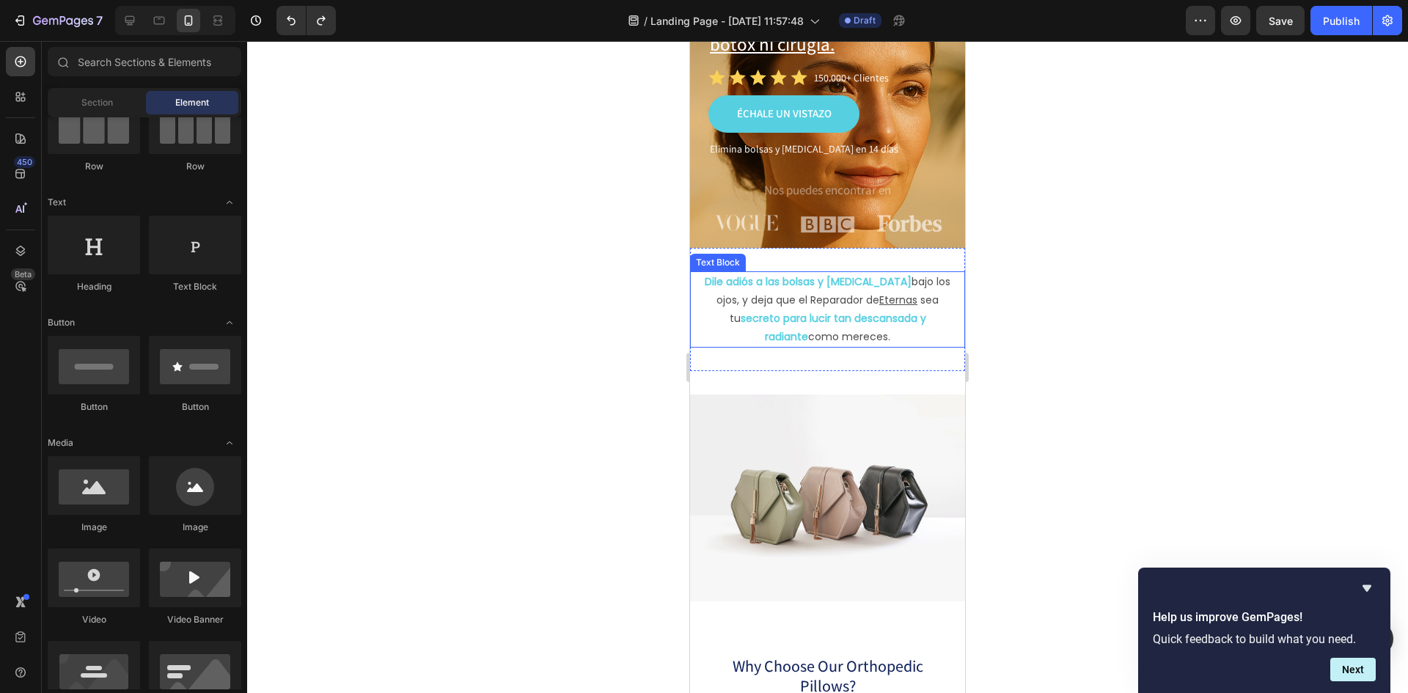
click at [907, 311] on strong "secreto para lucir tan descansada y radiante" at bounding box center [834, 327] width 186 height 33
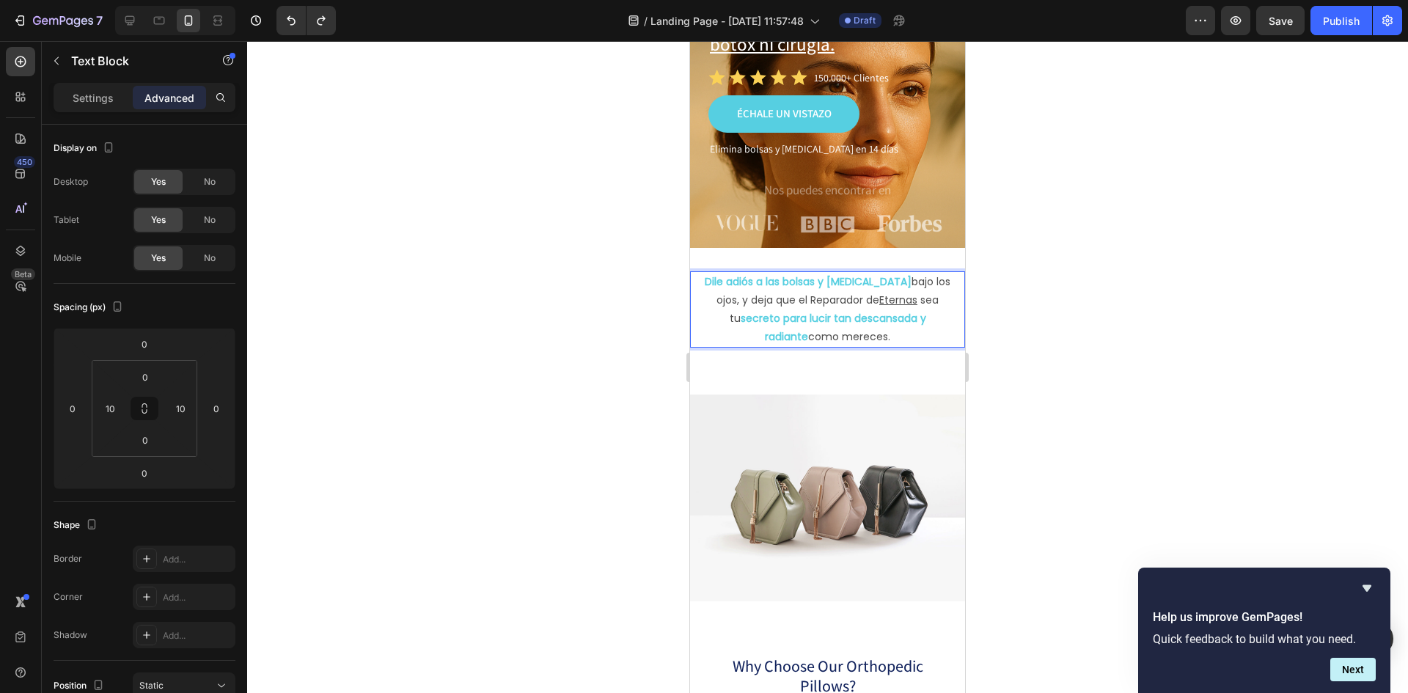
click at [914, 303] on p "Dile adiós a las bolsas y ojeras bajo los ojos, y deja que el Reparador de Eter…" at bounding box center [827, 310] width 257 height 74
click at [122, 14] on div at bounding box center [129, 20] width 23 height 23
type input "0"
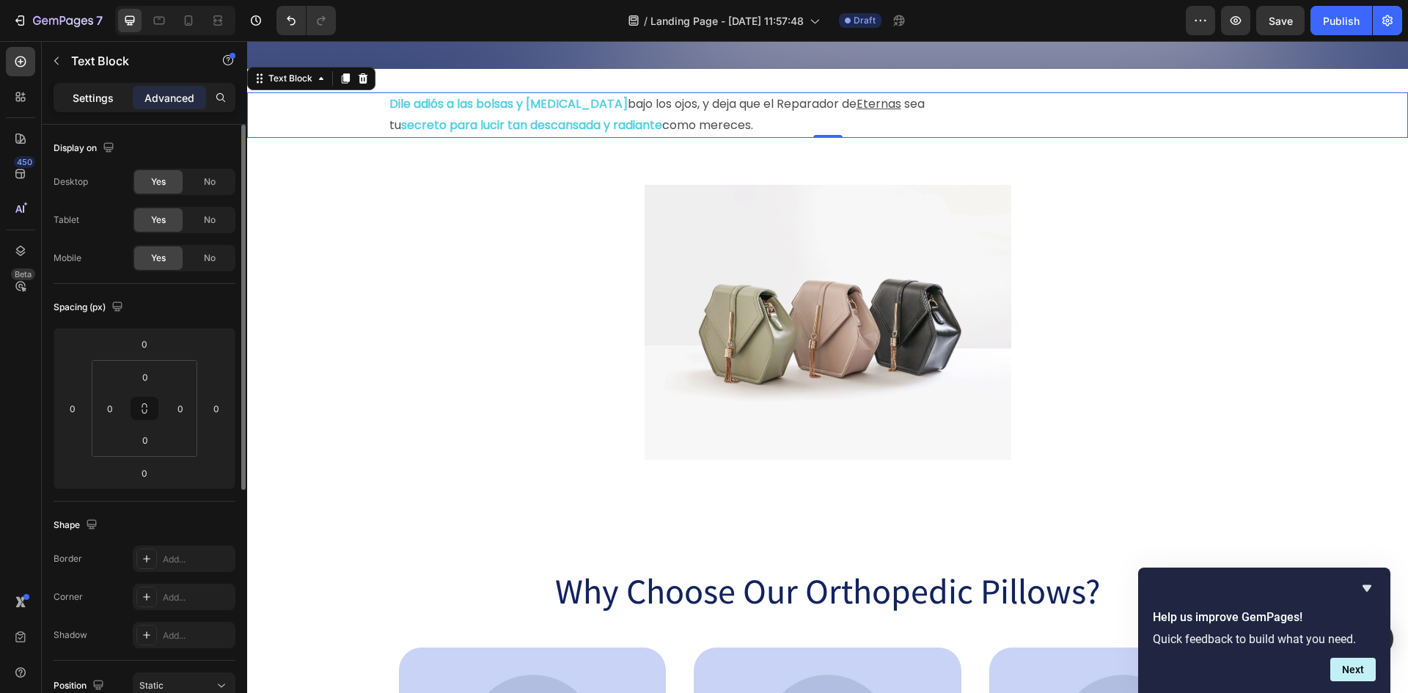
click at [87, 95] on p "Settings" at bounding box center [93, 97] width 41 height 15
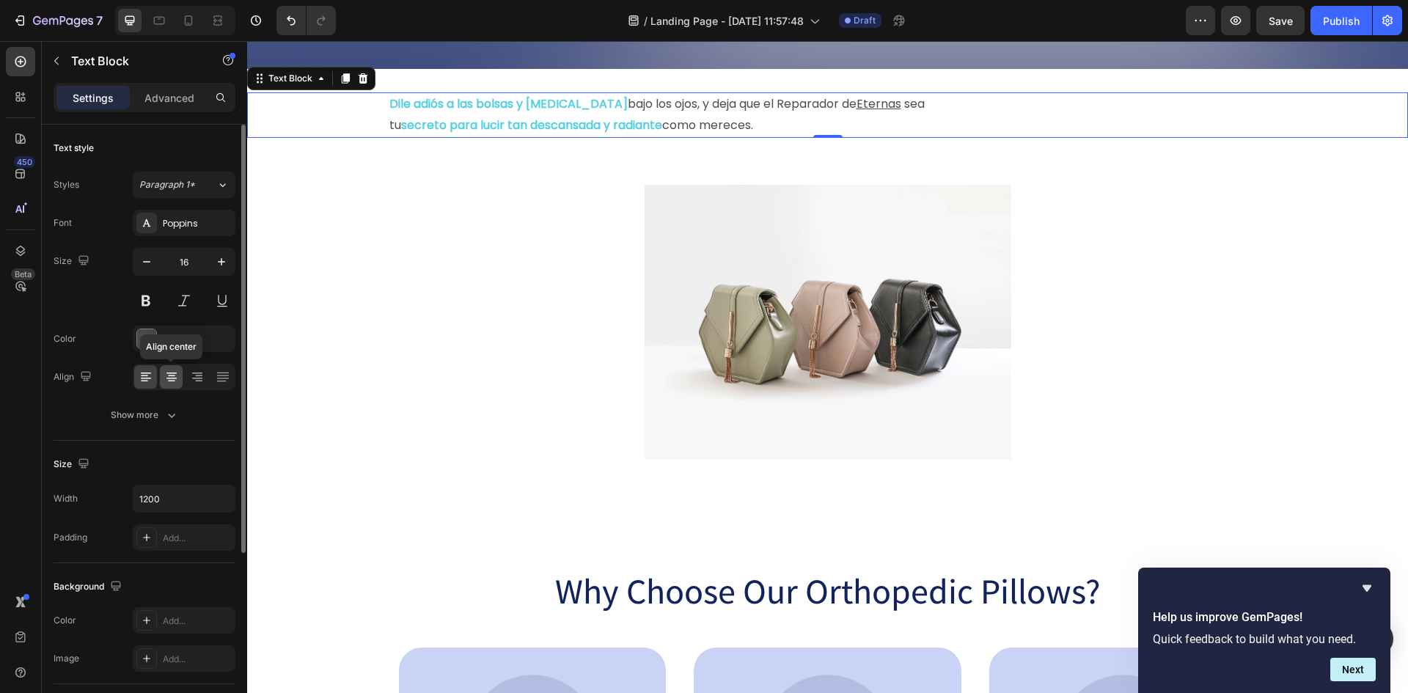
click at [171, 375] on icon at bounding box center [171, 375] width 7 height 1
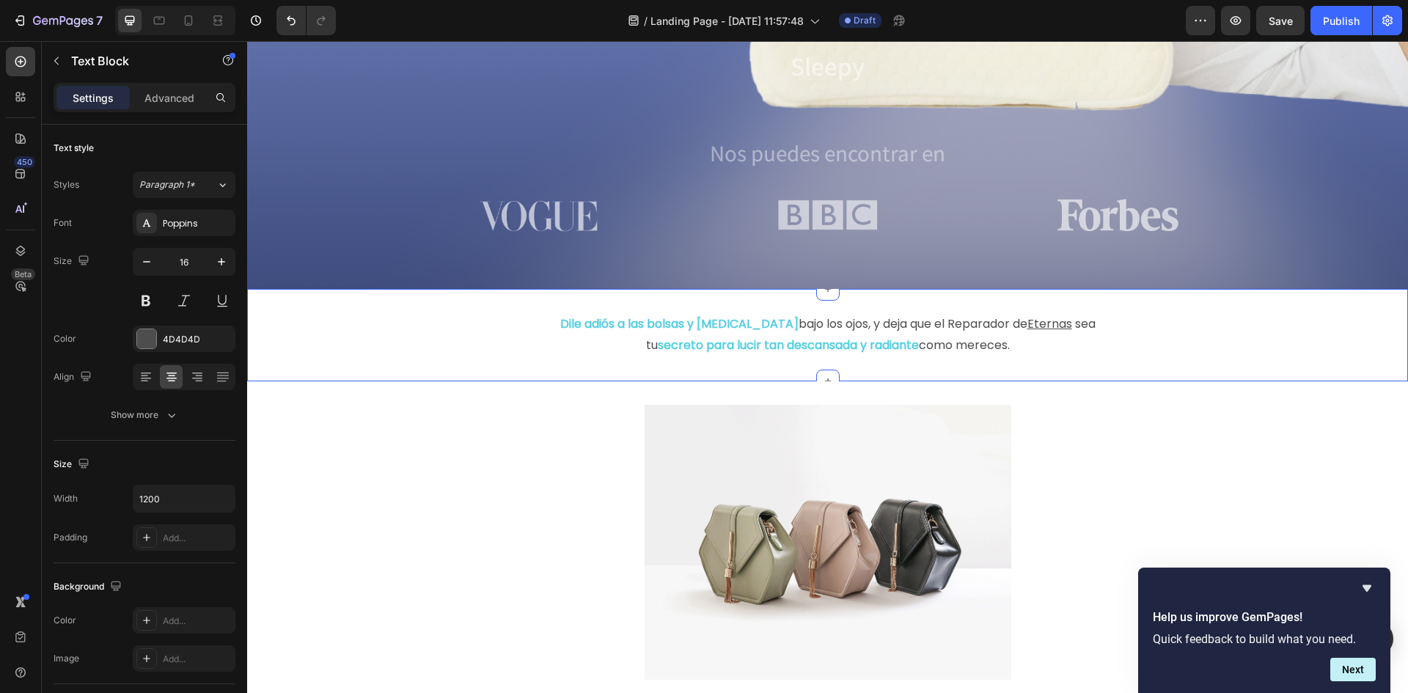
scroll to position [787, 0]
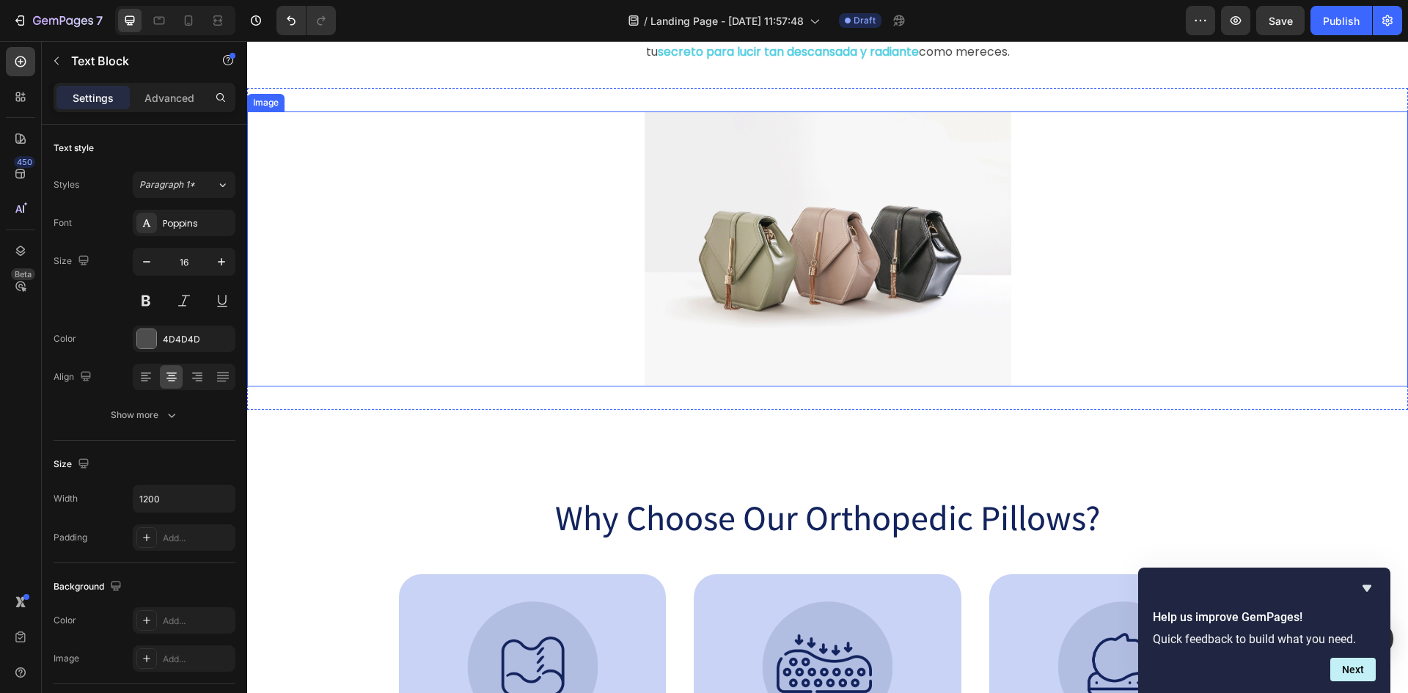
click at [628, 274] on div at bounding box center [827, 248] width 1161 height 275
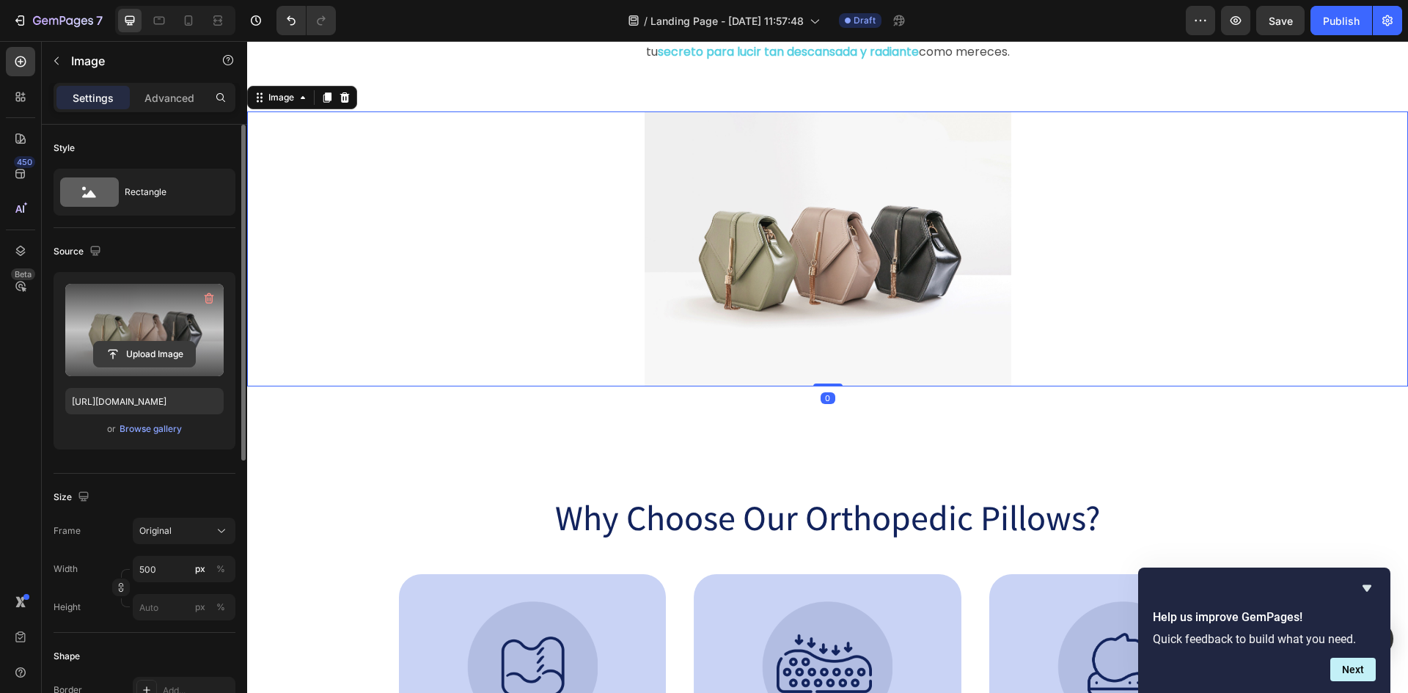
click at [125, 344] on input "file" at bounding box center [144, 354] width 101 height 25
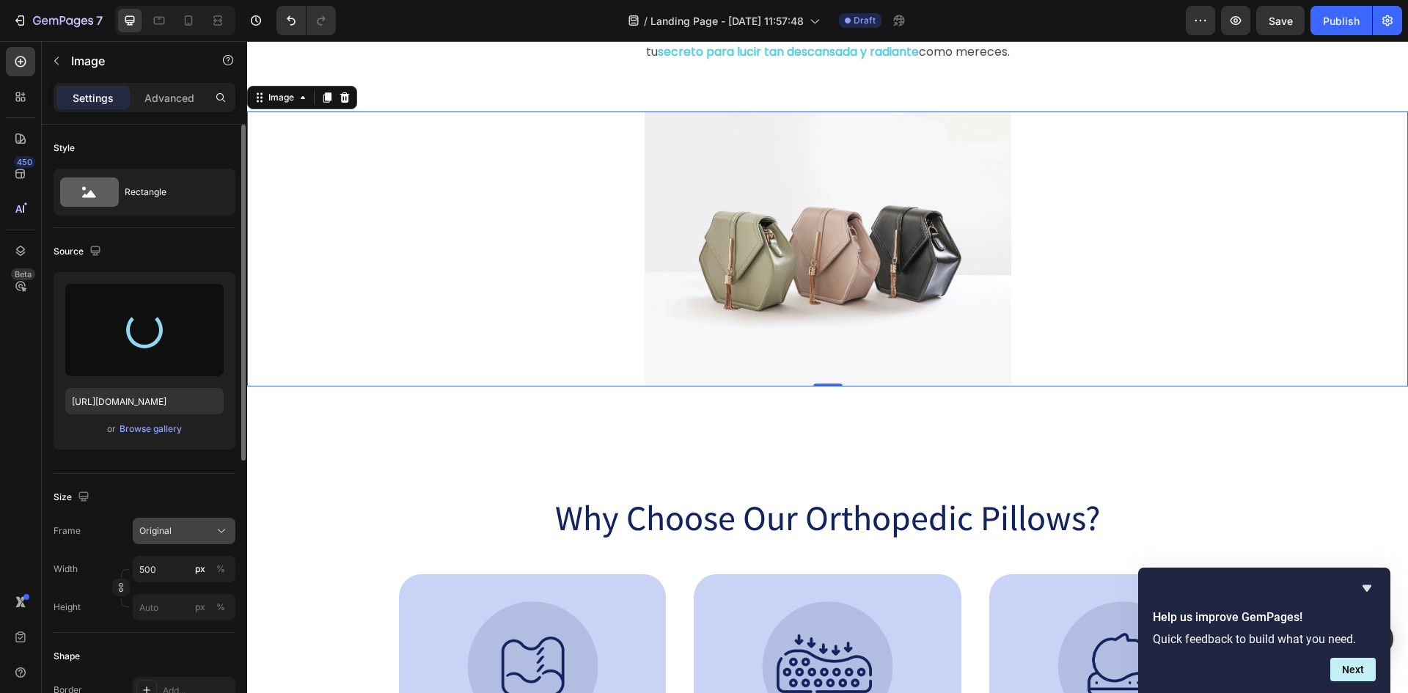
click at [188, 533] on div "Original" at bounding box center [175, 530] width 72 height 13
type input "[URL][DOMAIN_NAME]"
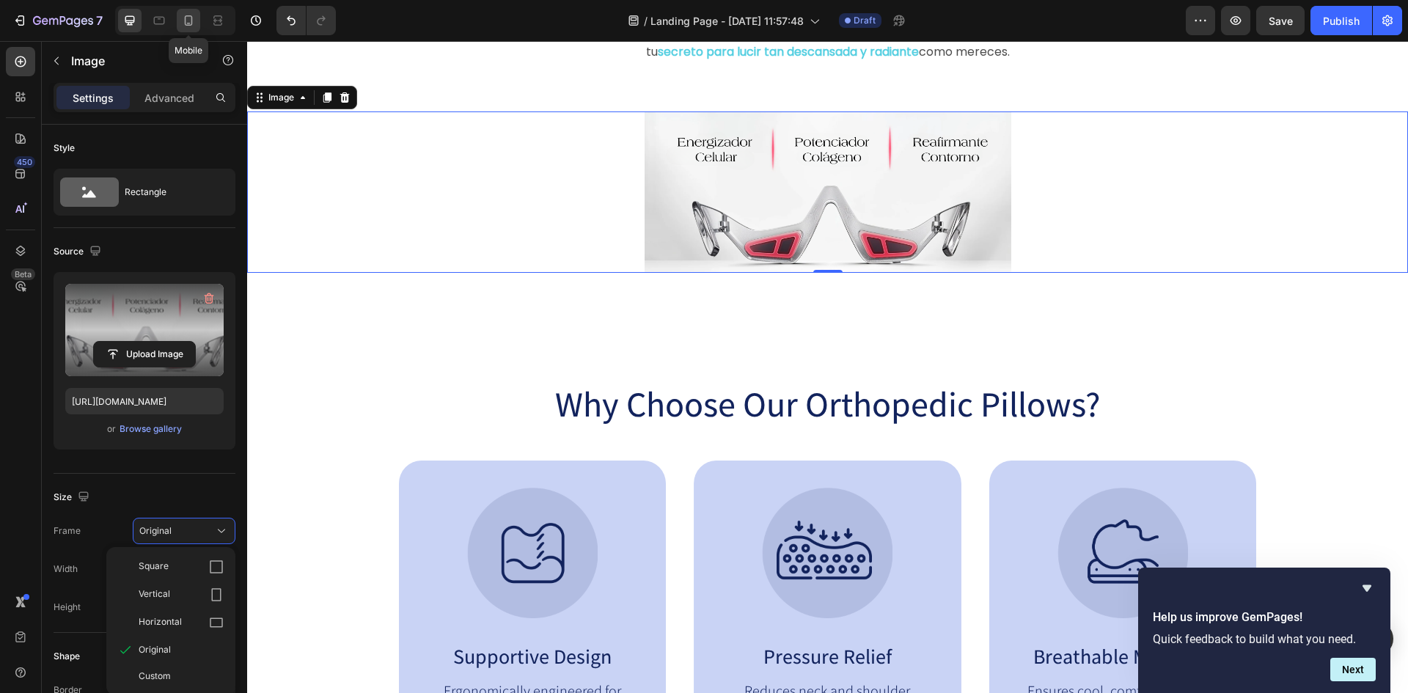
click at [192, 17] on icon at bounding box center [189, 20] width 8 height 10
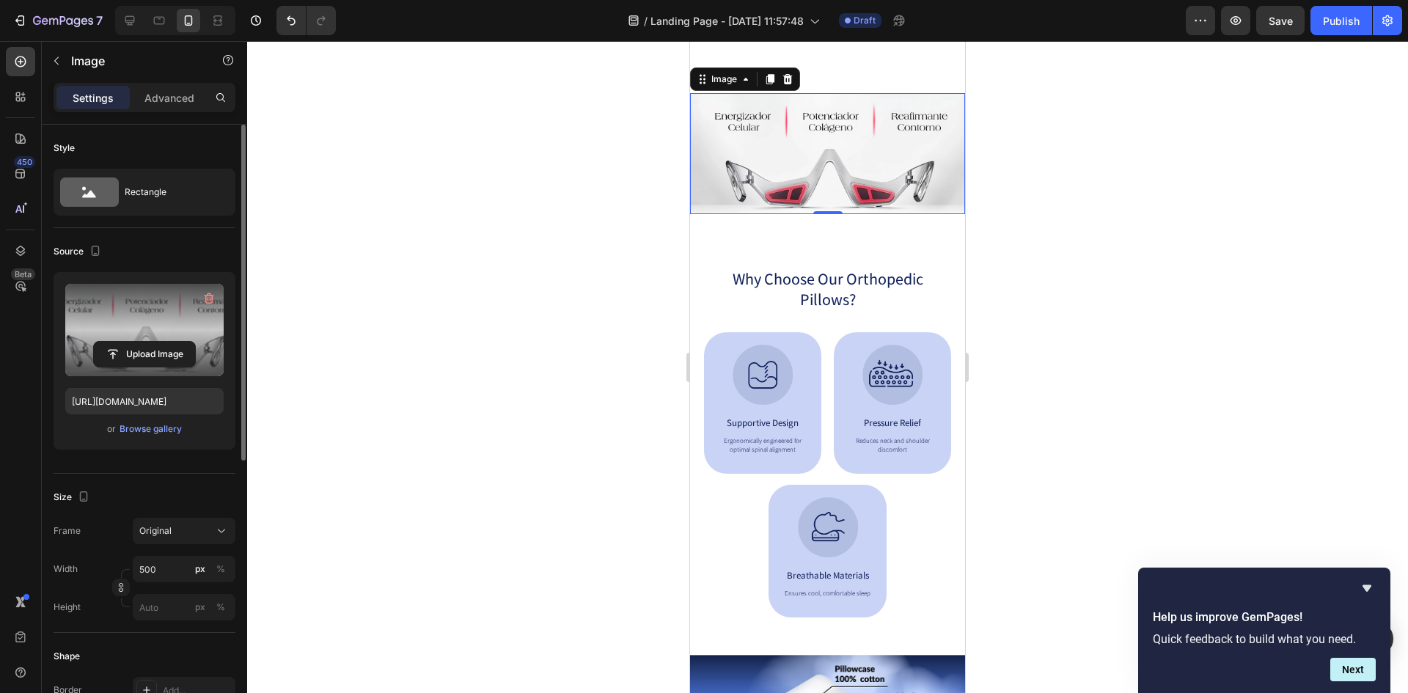
scroll to position [837, 0]
click at [886, 195] on img at bounding box center [827, 152] width 275 height 121
click at [821, 219] on div "0" at bounding box center [828, 225] width 15 height 12
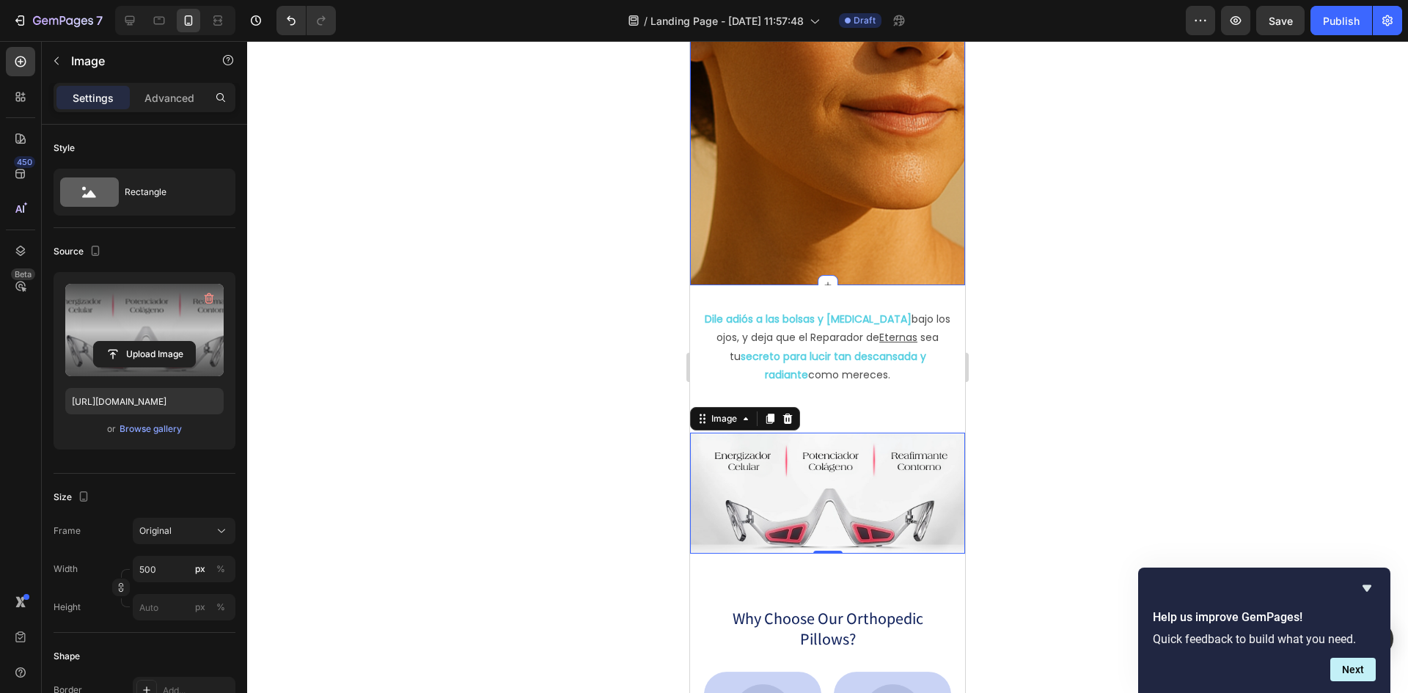
scroll to position [471, 0]
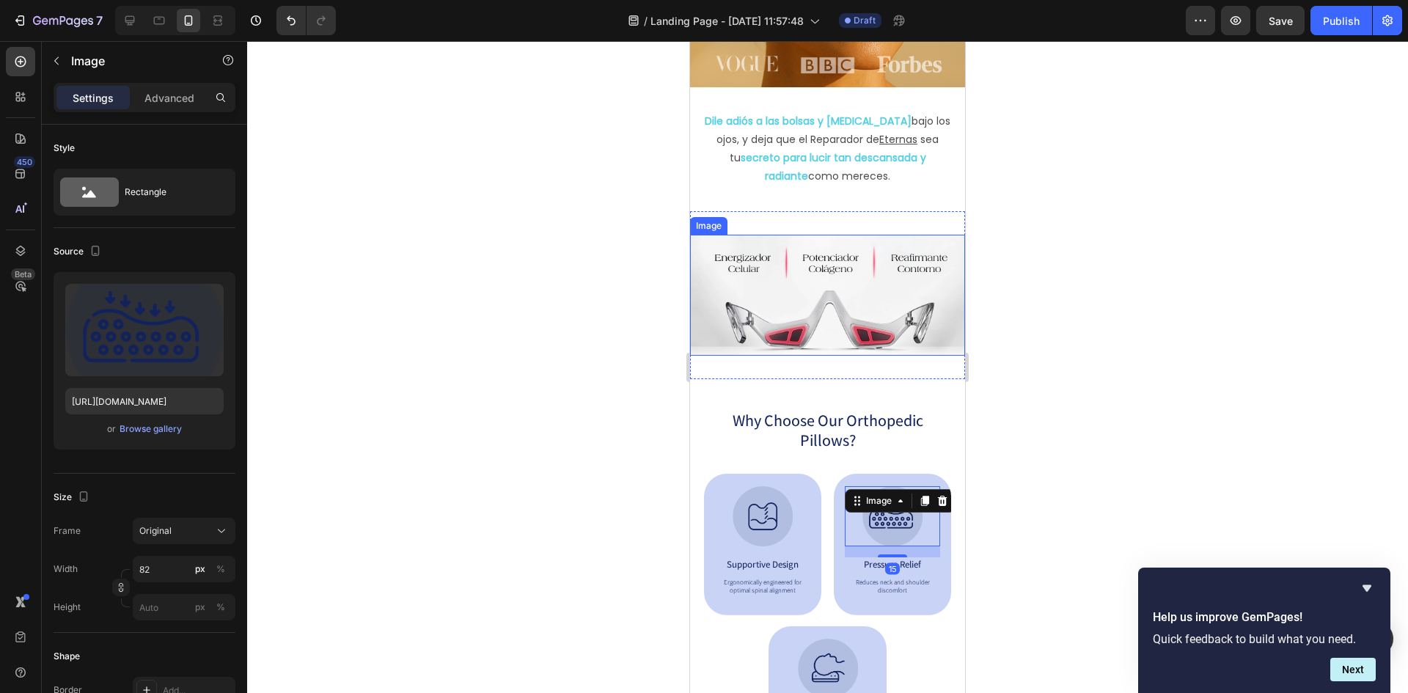
scroll to position [251, 0]
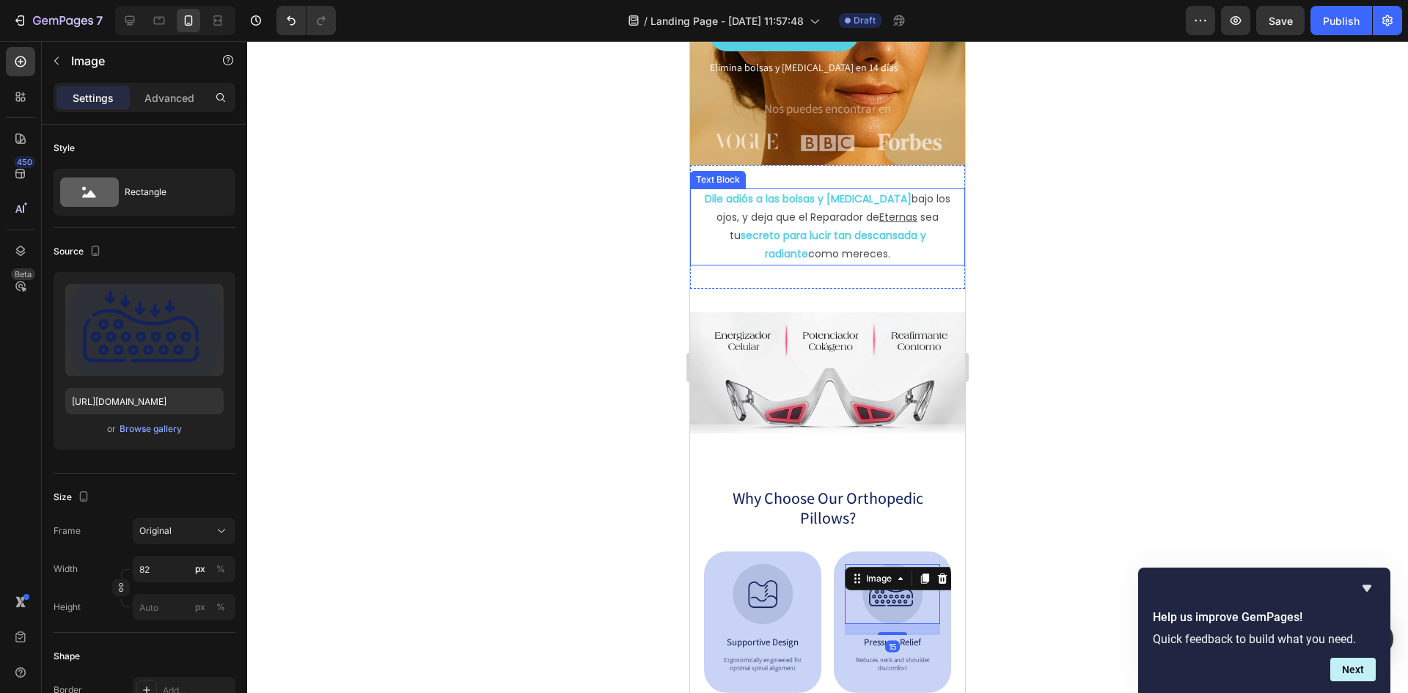
click at [865, 259] on p "tu secreto para lucir tan descansada y radiante como mereces." at bounding box center [827, 245] width 257 height 37
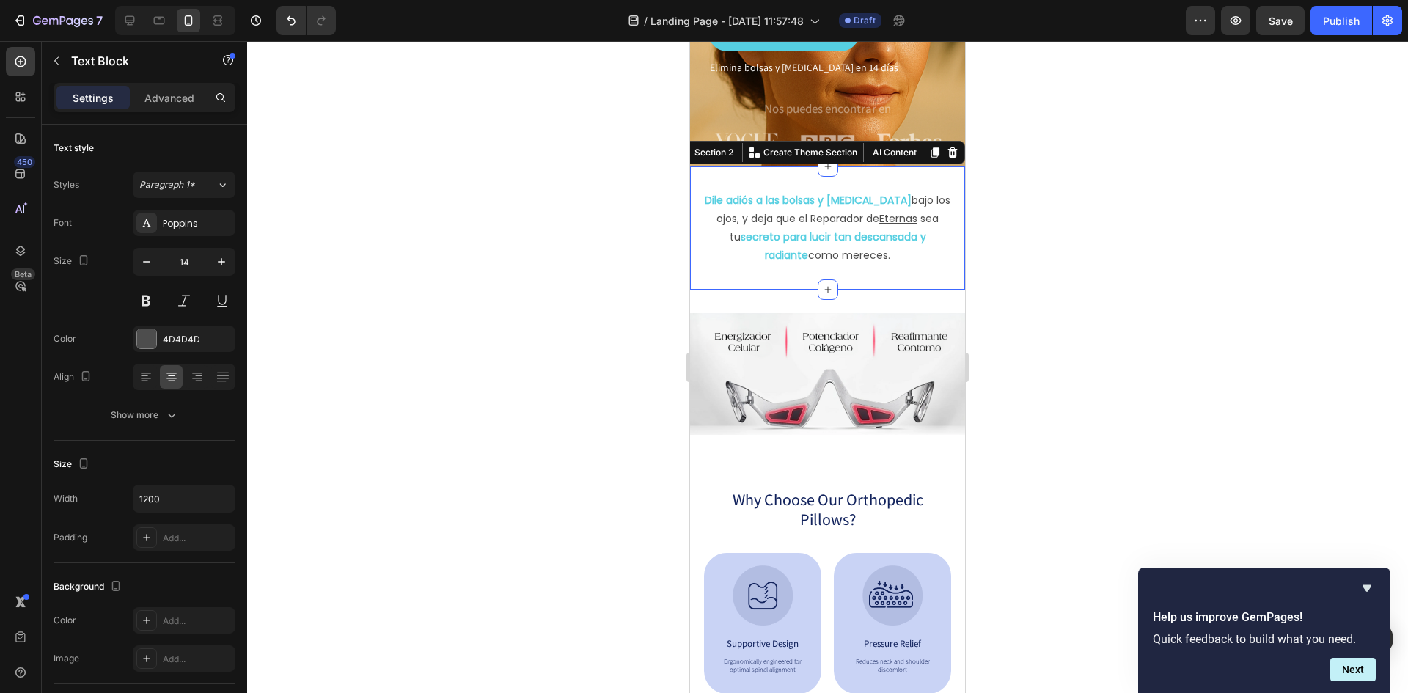
click at [848, 270] on div "Dile adiós a las bolsas y ojeras bajo los ojos, y deja que el Reparador de Eter…" at bounding box center [827, 228] width 275 height 124
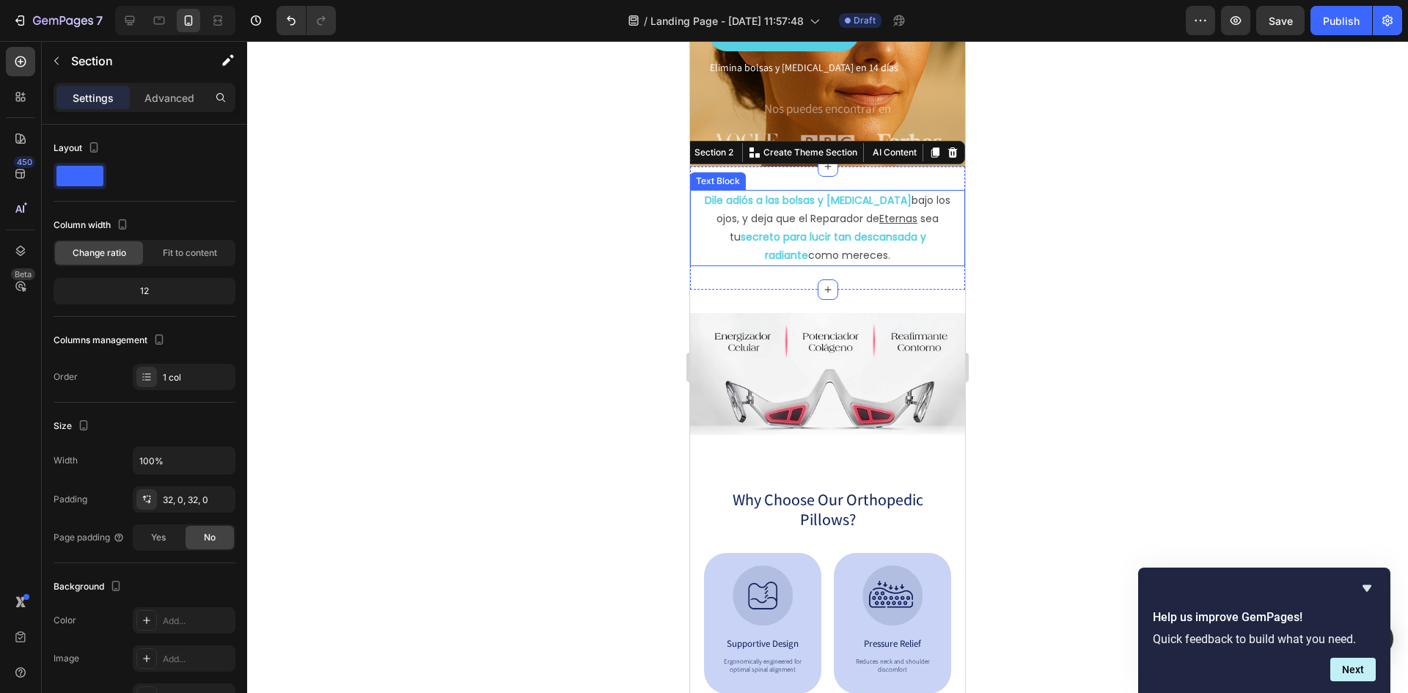
click at [869, 247] on p "tu secreto para lucir tan descansada y radiante como mereces." at bounding box center [827, 246] width 257 height 37
click at [856, 273] on div "Dile adiós a las bolsas y ojeras bajo los ojos, y deja que el Reparador de Eter…" at bounding box center [827, 228] width 275 height 124
click at [749, 347] on img at bounding box center [827, 373] width 275 height 121
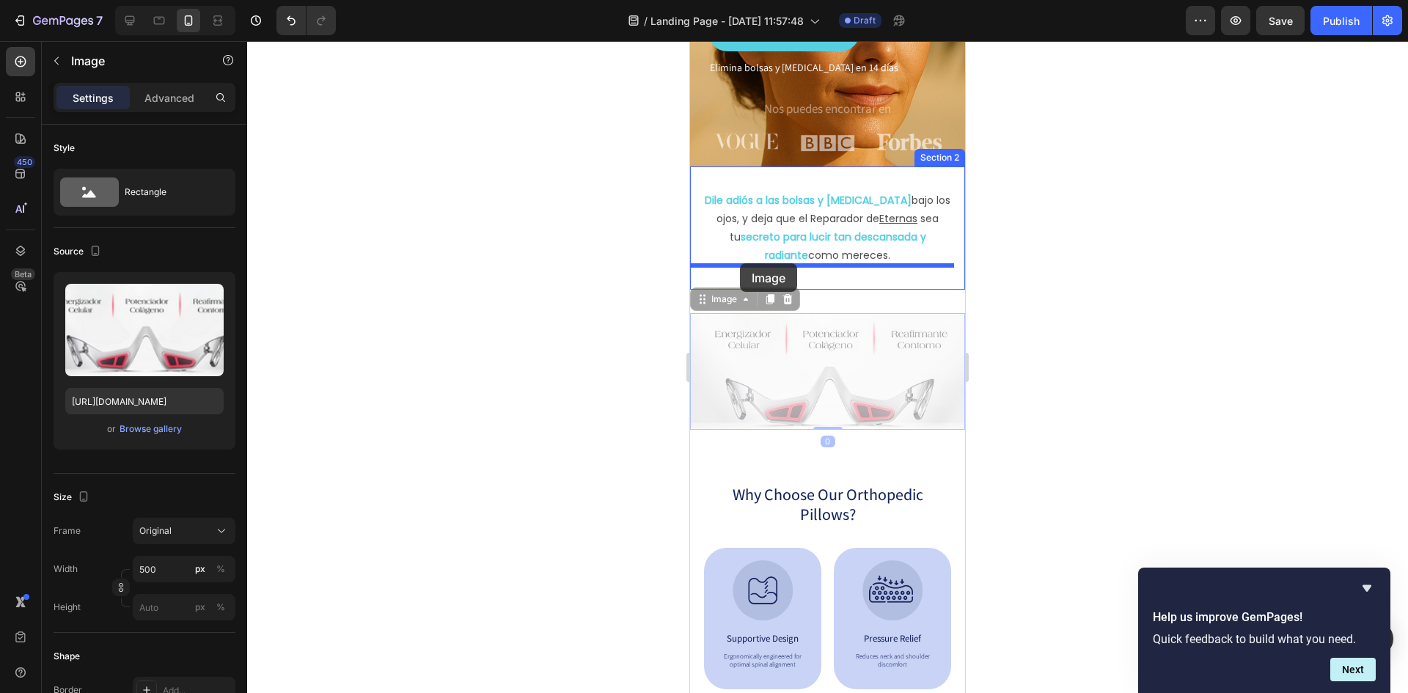
drag, startPoint x: 718, startPoint y: 301, endPoint x: 740, endPoint y: 263, distance: 43.4
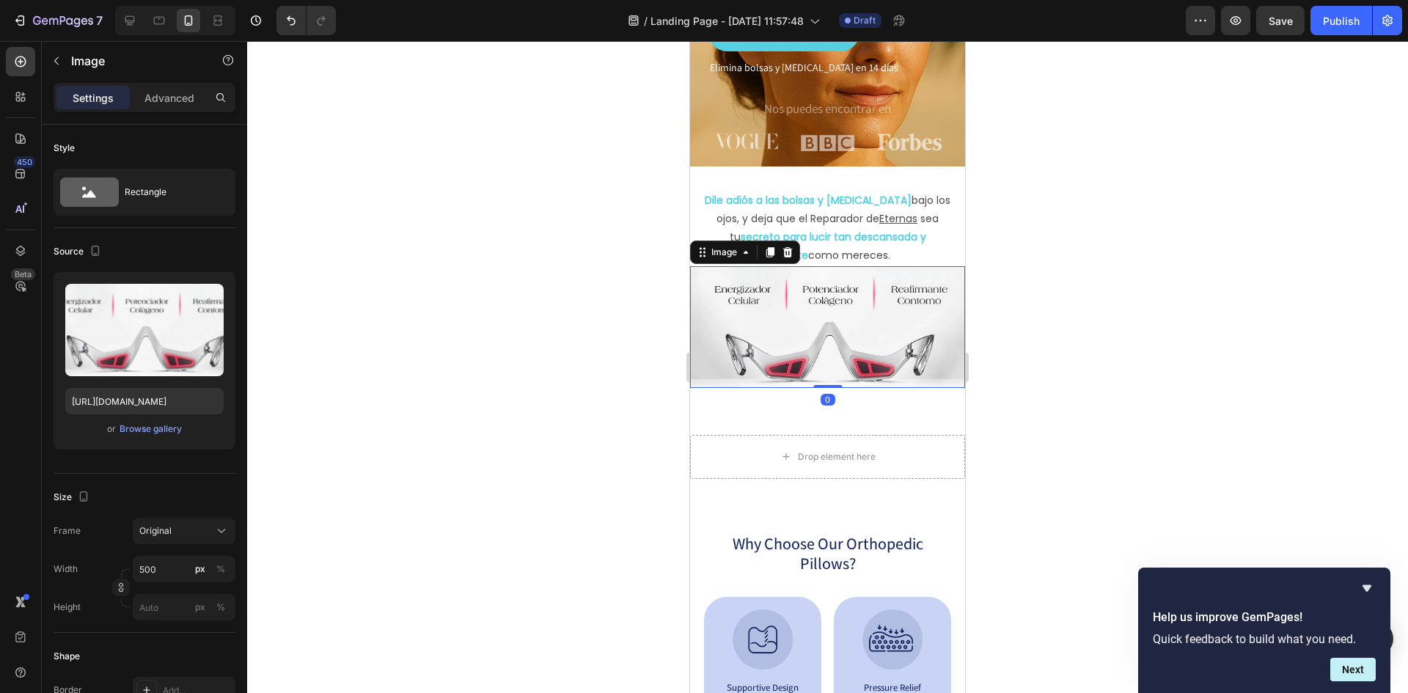
click at [1274, 203] on div at bounding box center [827, 367] width 1161 height 652
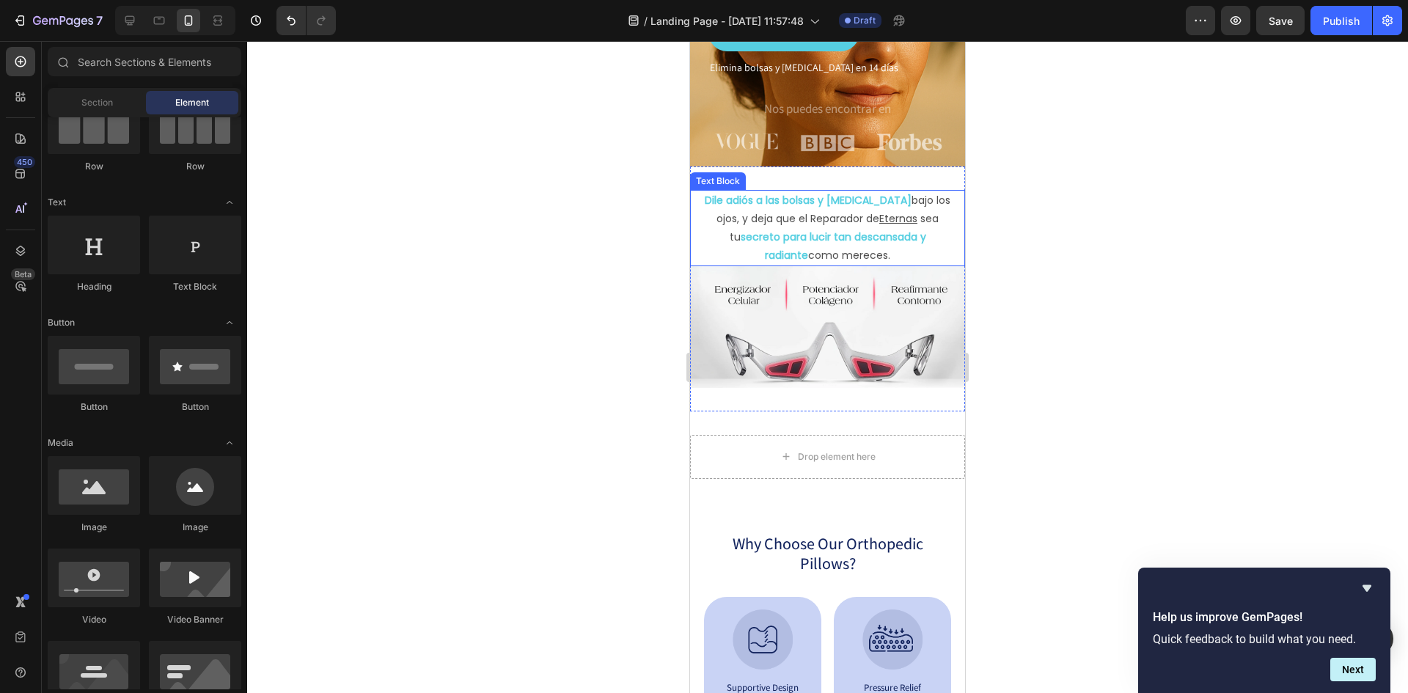
click at [889, 251] on p "tu secreto para lucir tan descansada y radiante como mereces." at bounding box center [827, 246] width 257 height 37
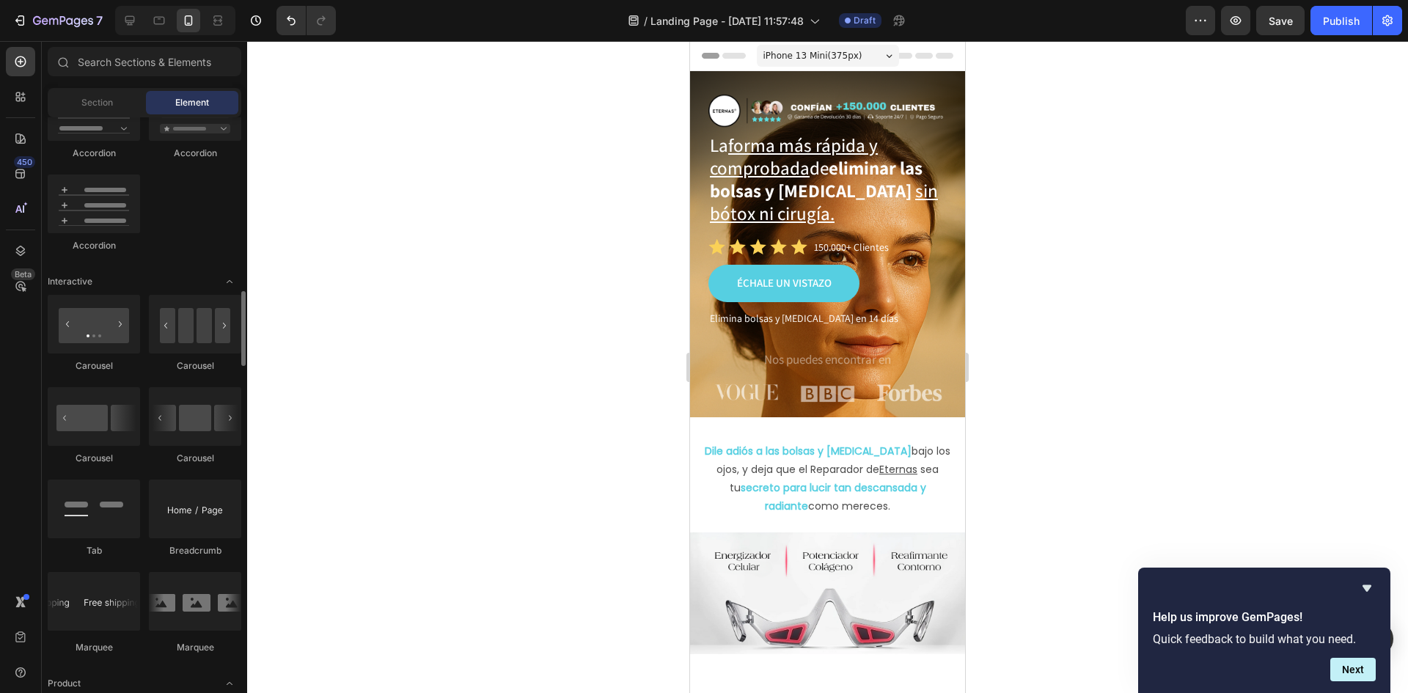
scroll to position [1467, 0]
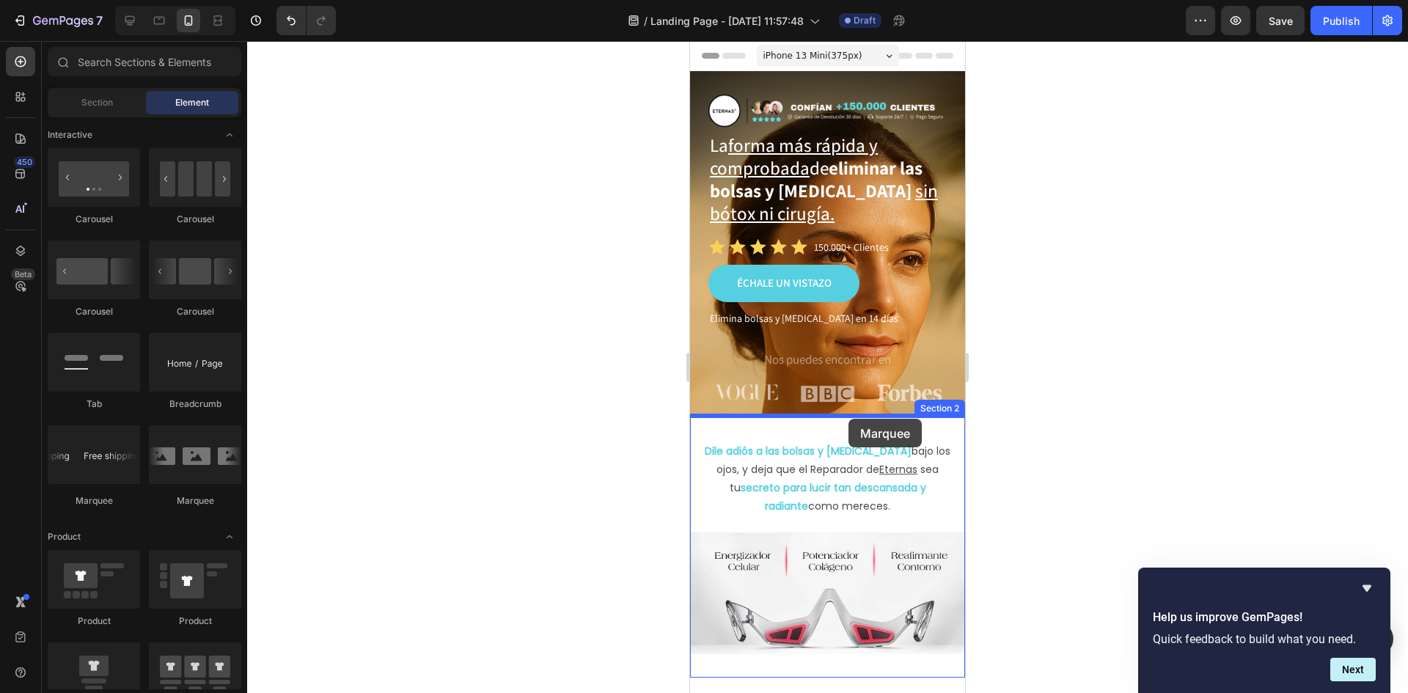
drag, startPoint x: 769, startPoint y: 519, endPoint x: 848, endPoint y: 419, distance: 128.4
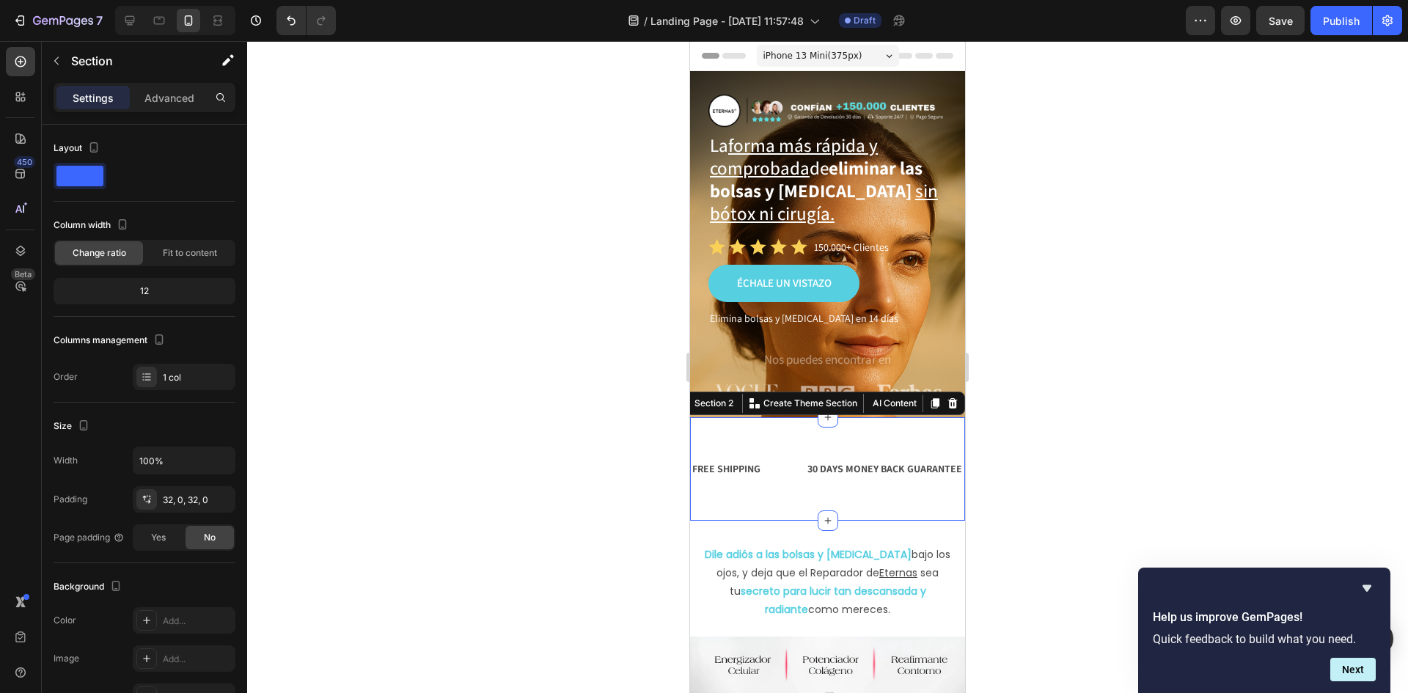
click at [921, 428] on div "FREE SHIPPING Text Block 30 DAYS MONEY BACK GUARANTEE Text Block LIMITED TIME 5…" at bounding box center [827, 468] width 275 height 103
click at [192, 88] on div "Advanced" at bounding box center [169, 97] width 73 height 23
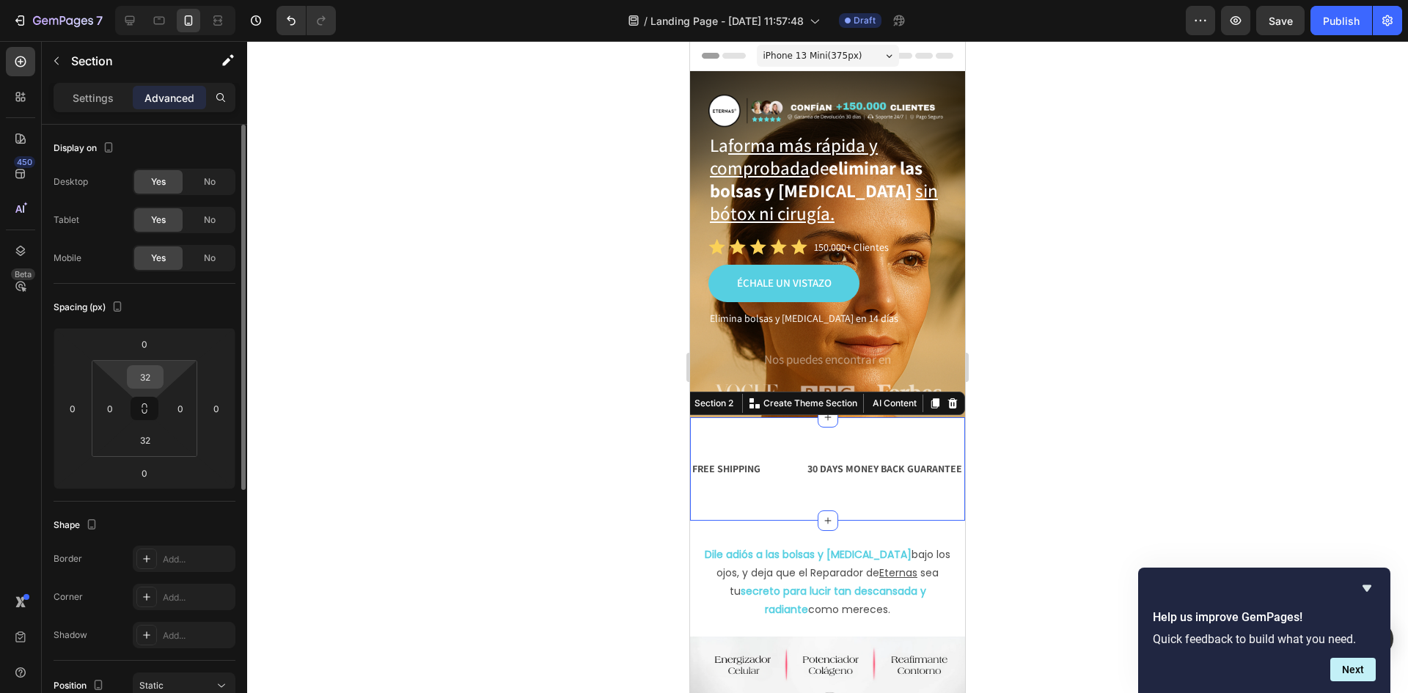
click at [136, 374] on input "32" at bounding box center [145, 377] width 29 height 22
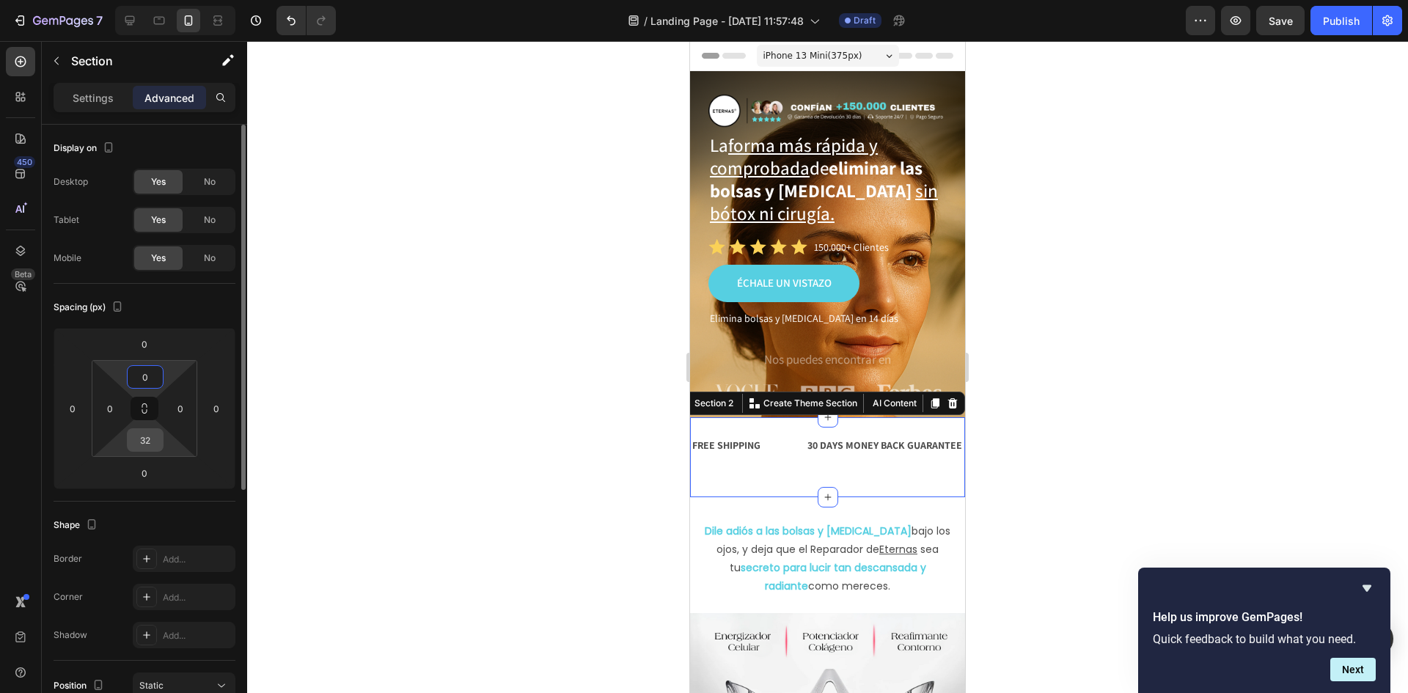
type input "0"
click at [149, 438] on input "32" at bounding box center [145, 440] width 29 height 22
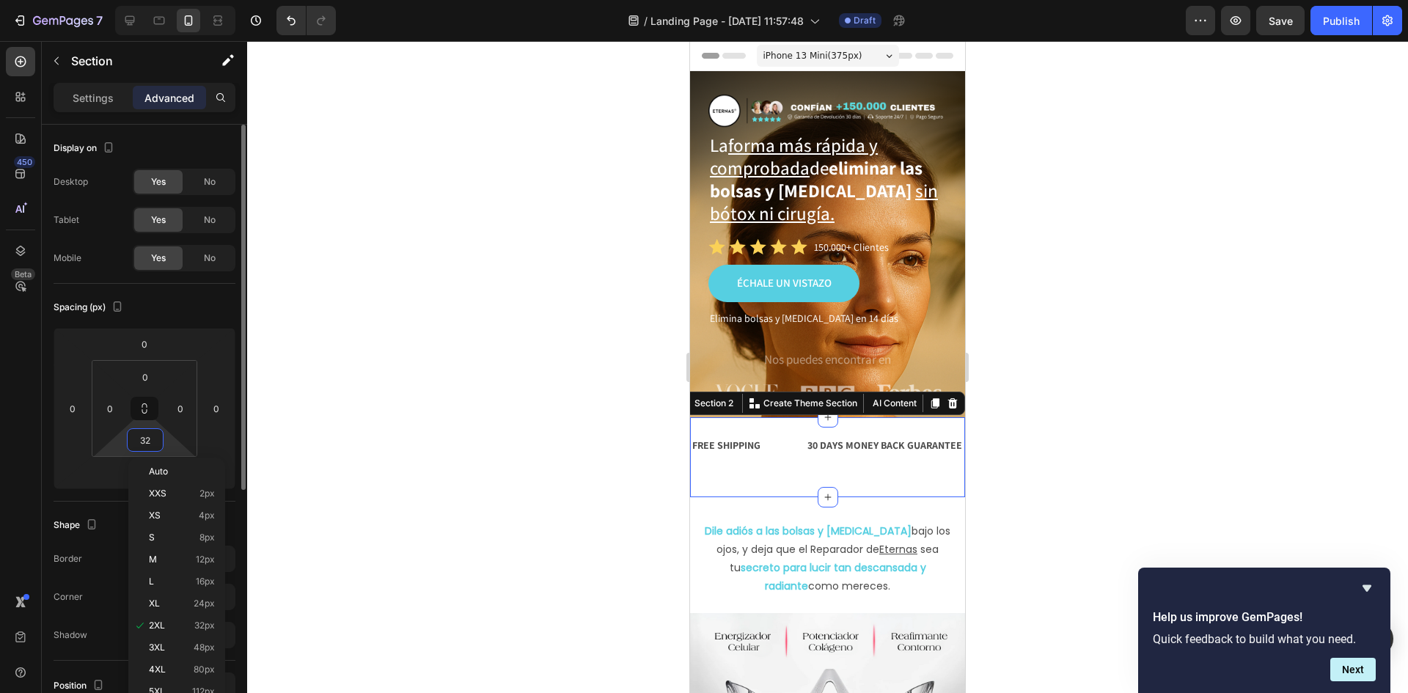
click at [148, 438] on input "32" at bounding box center [145, 440] width 29 height 22
click at [147, 438] on input "32" at bounding box center [145, 440] width 29 height 22
type input "02"
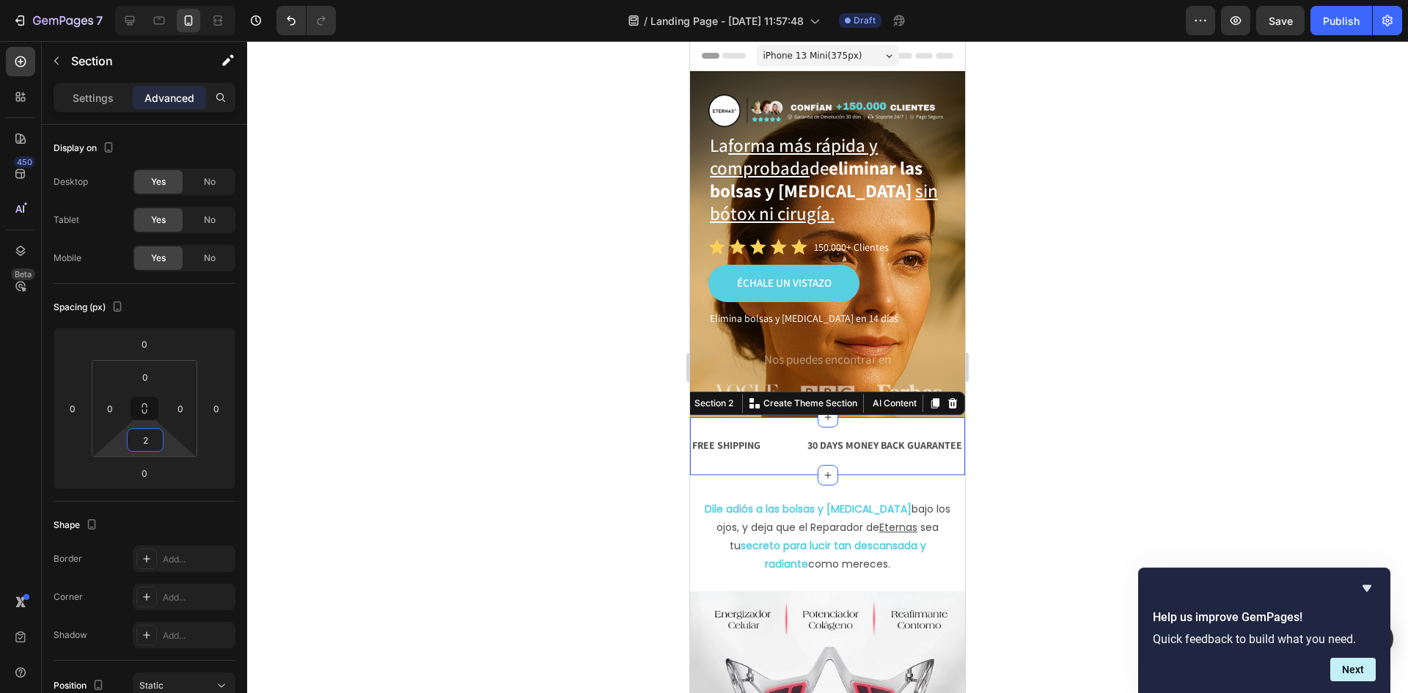
click at [1104, 429] on div at bounding box center [827, 367] width 1161 height 652
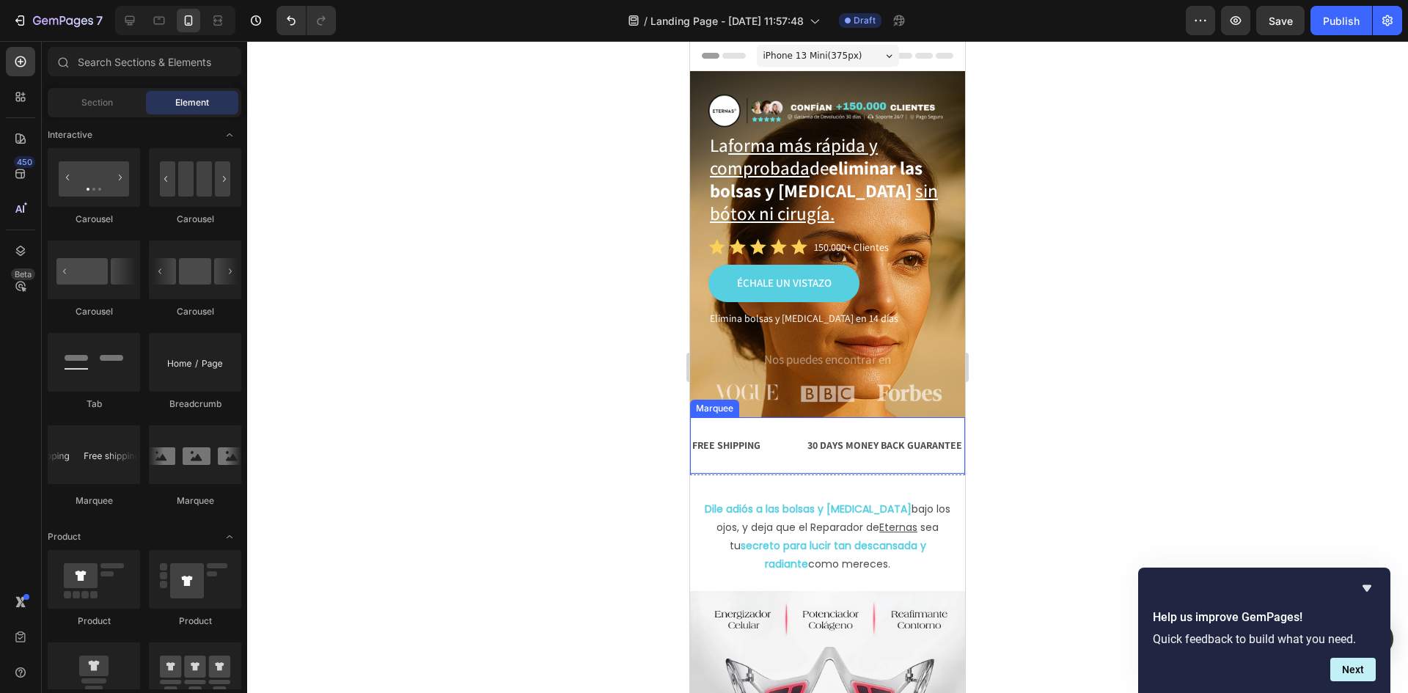
click at [783, 462] on div "FREE SHIPPING Text Block 30 DAYS MONEY BACK GUARANTEE Text Block LIMITED TIME 5…" at bounding box center [827, 445] width 275 height 56
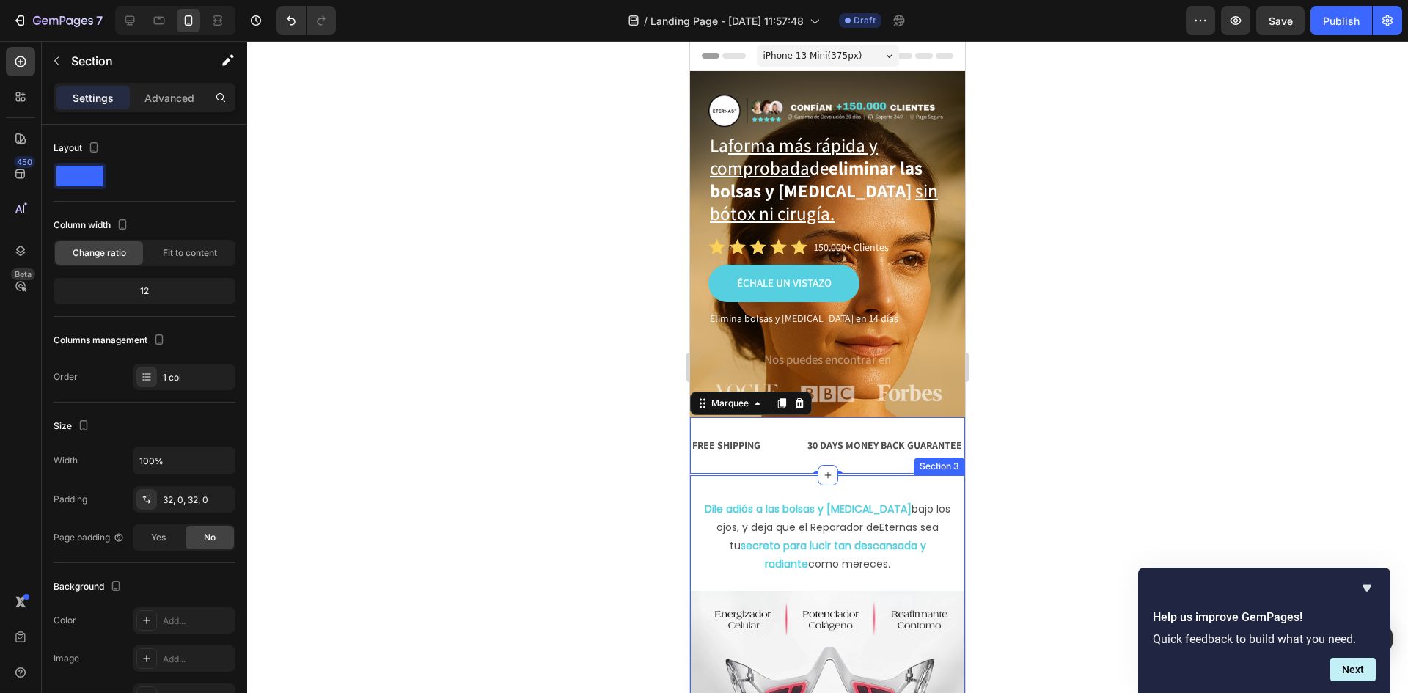
click at [876, 486] on div "Dile adiós a las bolsas y [MEDICAL_DATA] bajo los ojos, y deja que el Reparador…" at bounding box center [827, 605] width 275 height 260
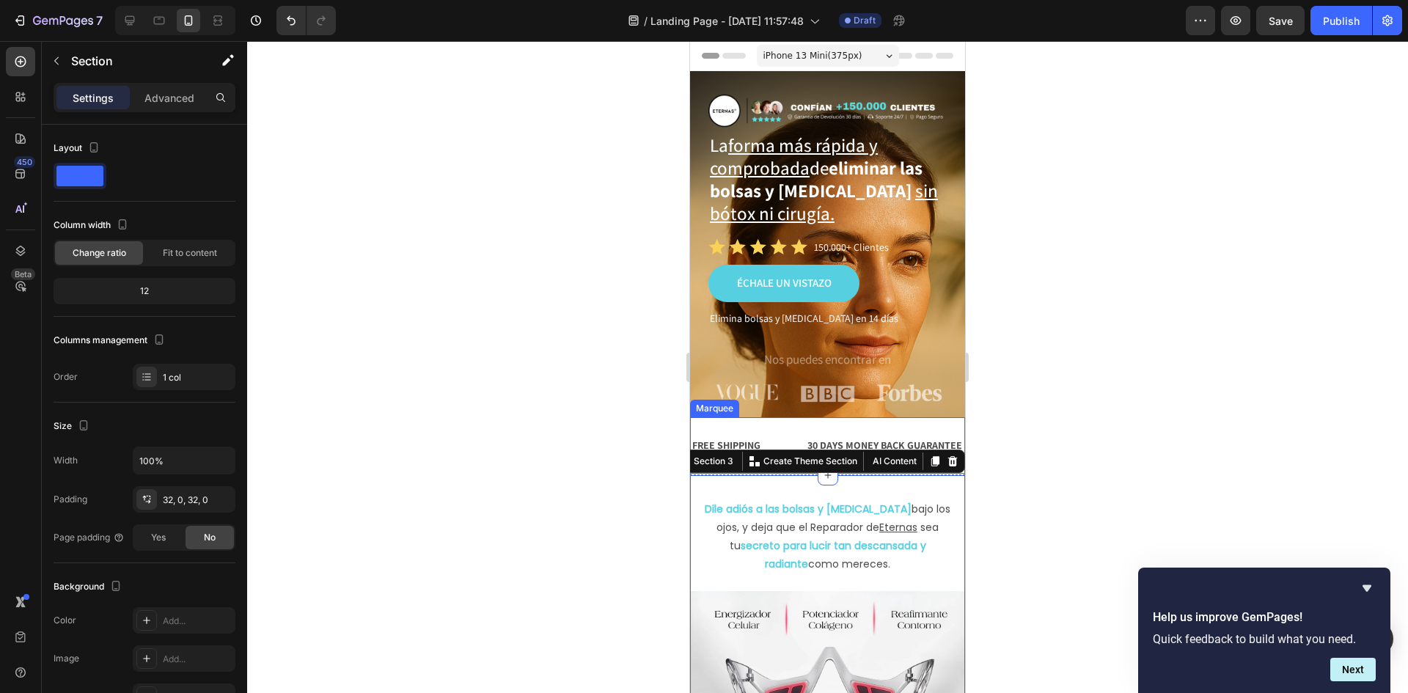
click at [867, 417] on div "FREE SHIPPING Text Block 30 DAYS MONEY BACK GUARANTEE Text Block LIMITED TIME 5…" at bounding box center [827, 445] width 275 height 56
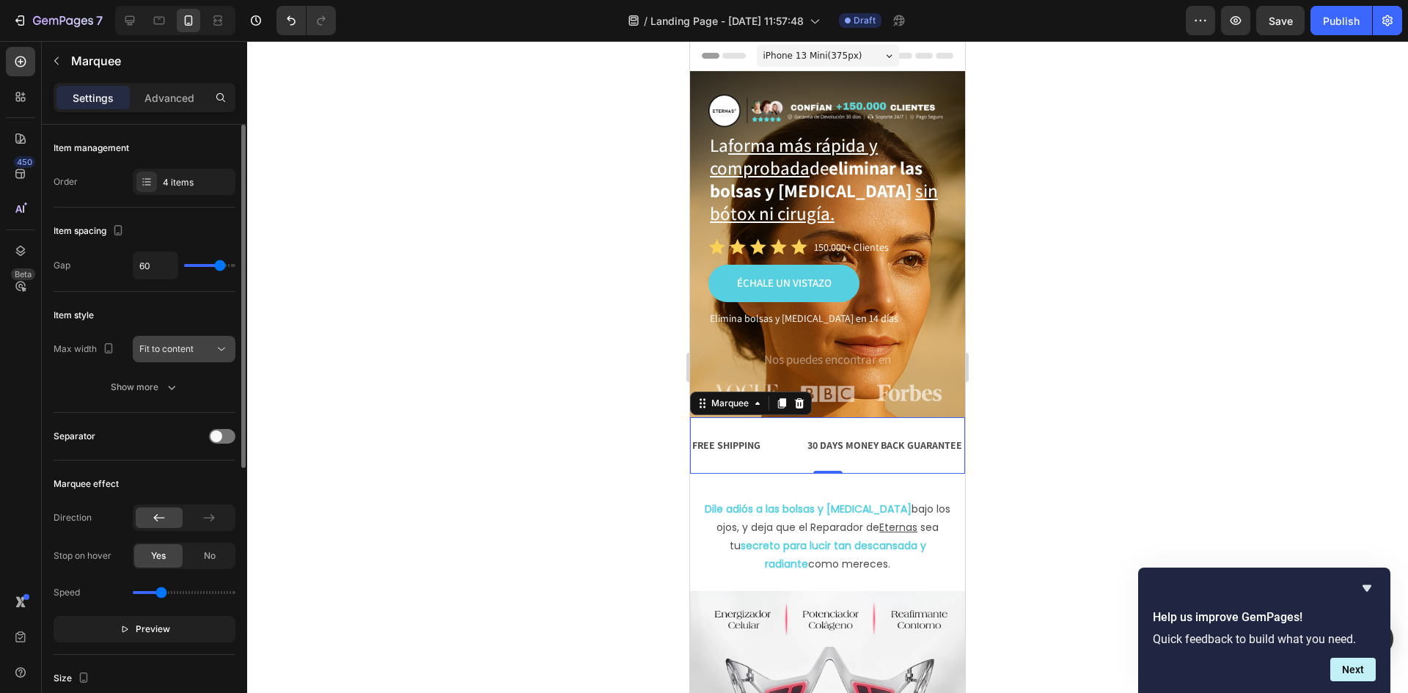
click at [186, 338] on button "Fit to content" at bounding box center [184, 349] width 103 height 26
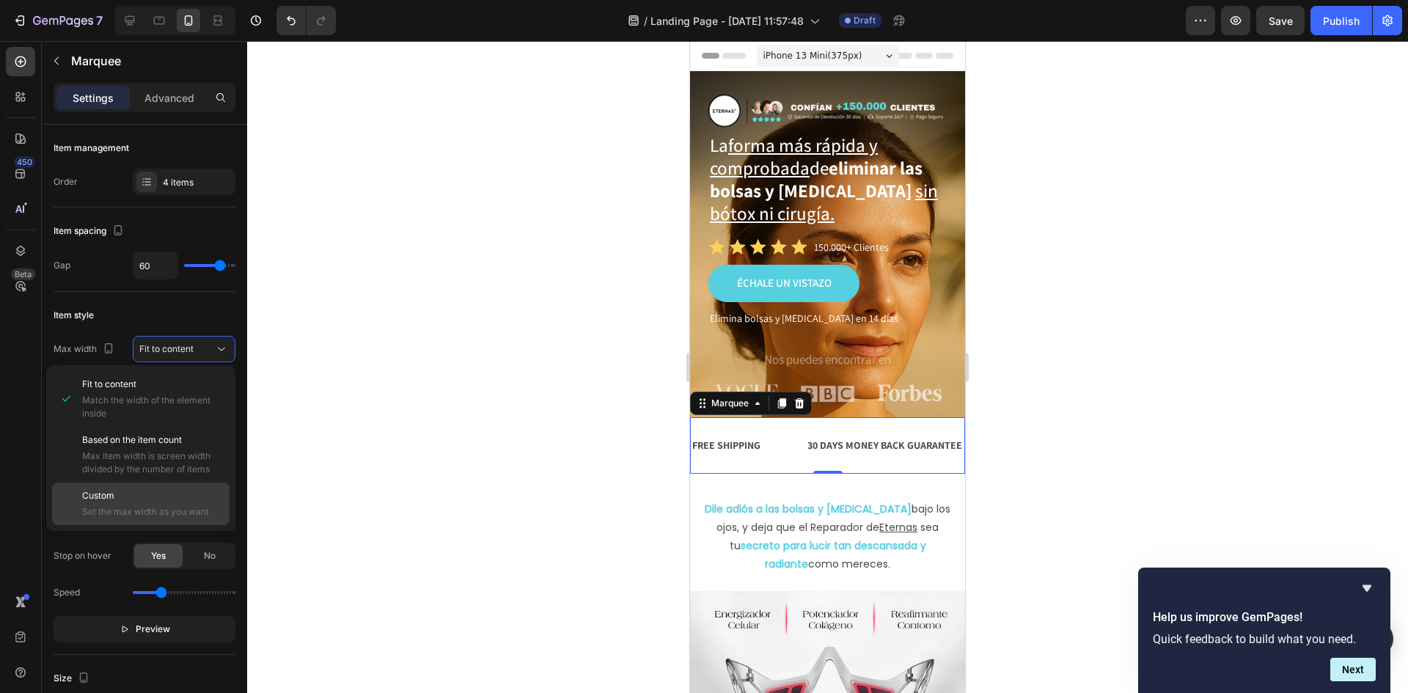
click at [171, 505] on span "Set the max width as you want" at bounding box center [152, 511] width 141 height 13
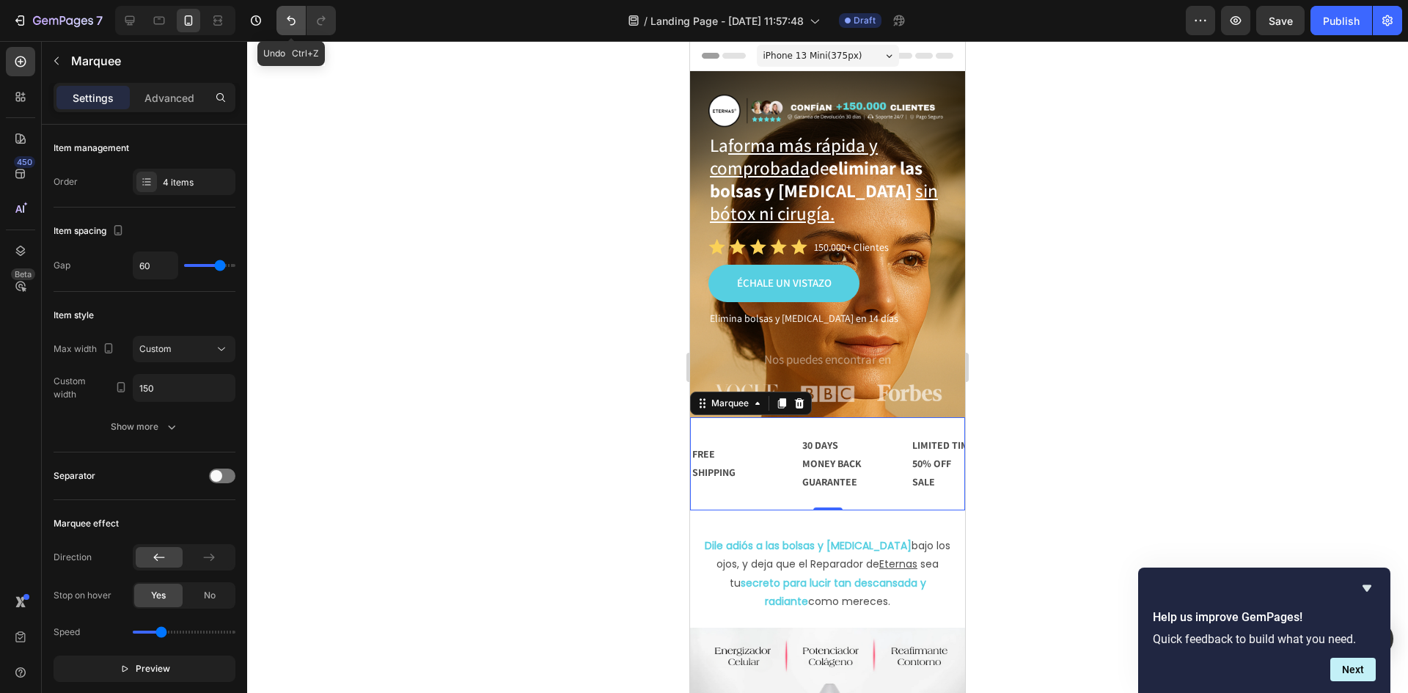
click at [287, 8] on button "Undo/Redo" at bounding box center [290, 20] width 29 height 29
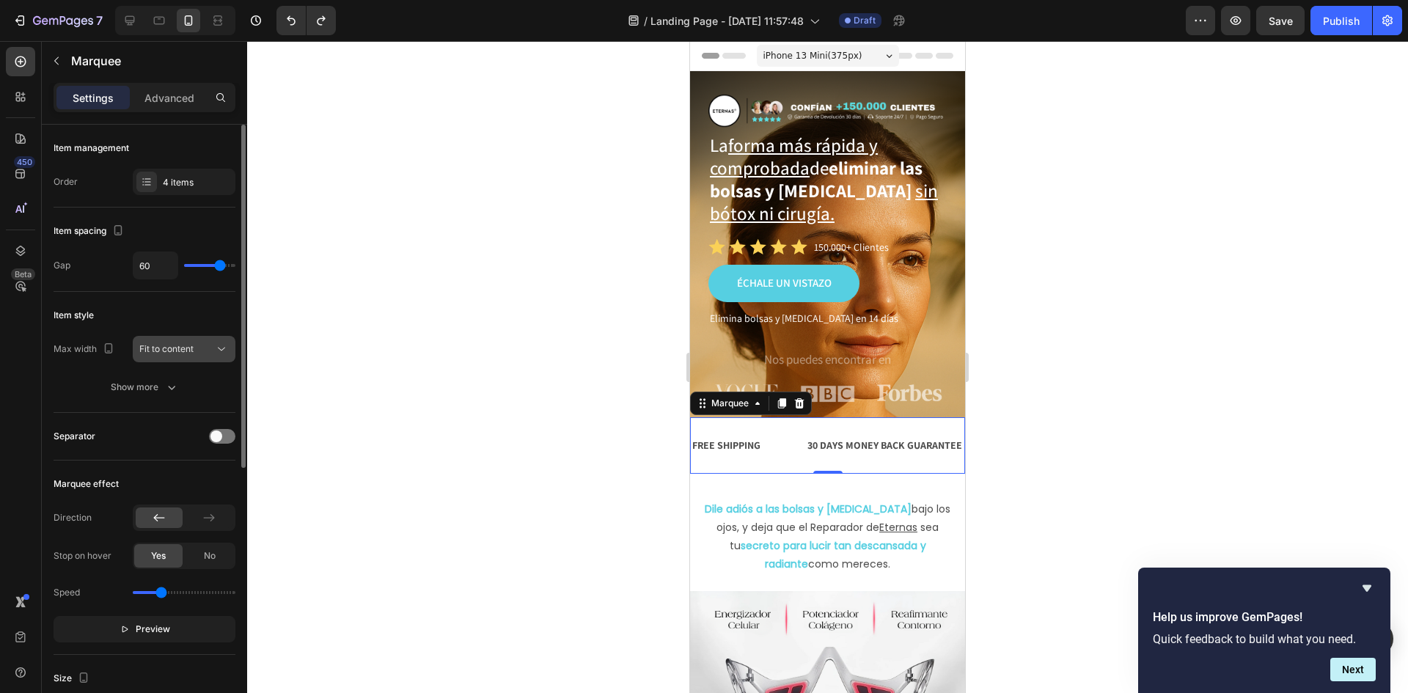
click at [180, 336] on button "Fit to content" at bounding box center [184, 349] width 103 height 26
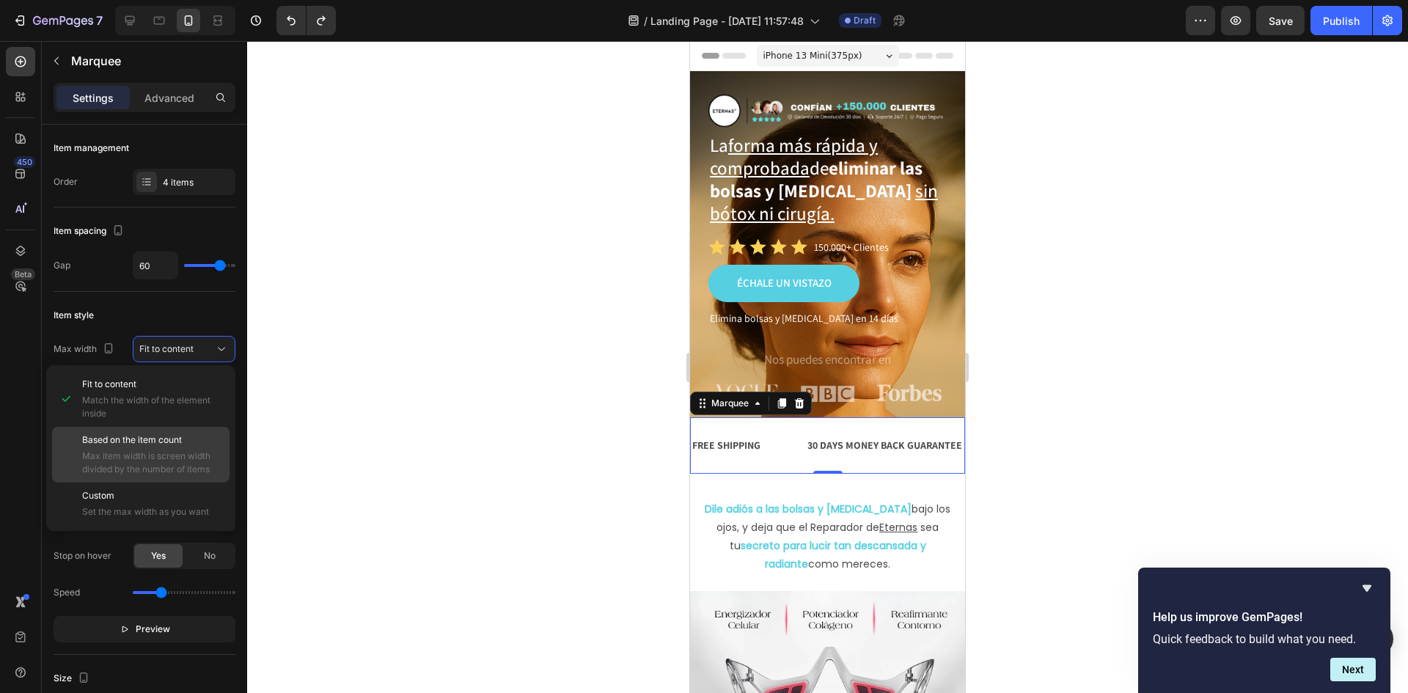
click at [177, 432] on div "Based on the item count Max item width is screen width divided by the number of…" at bounding box center [140, 455] width 177 height 56
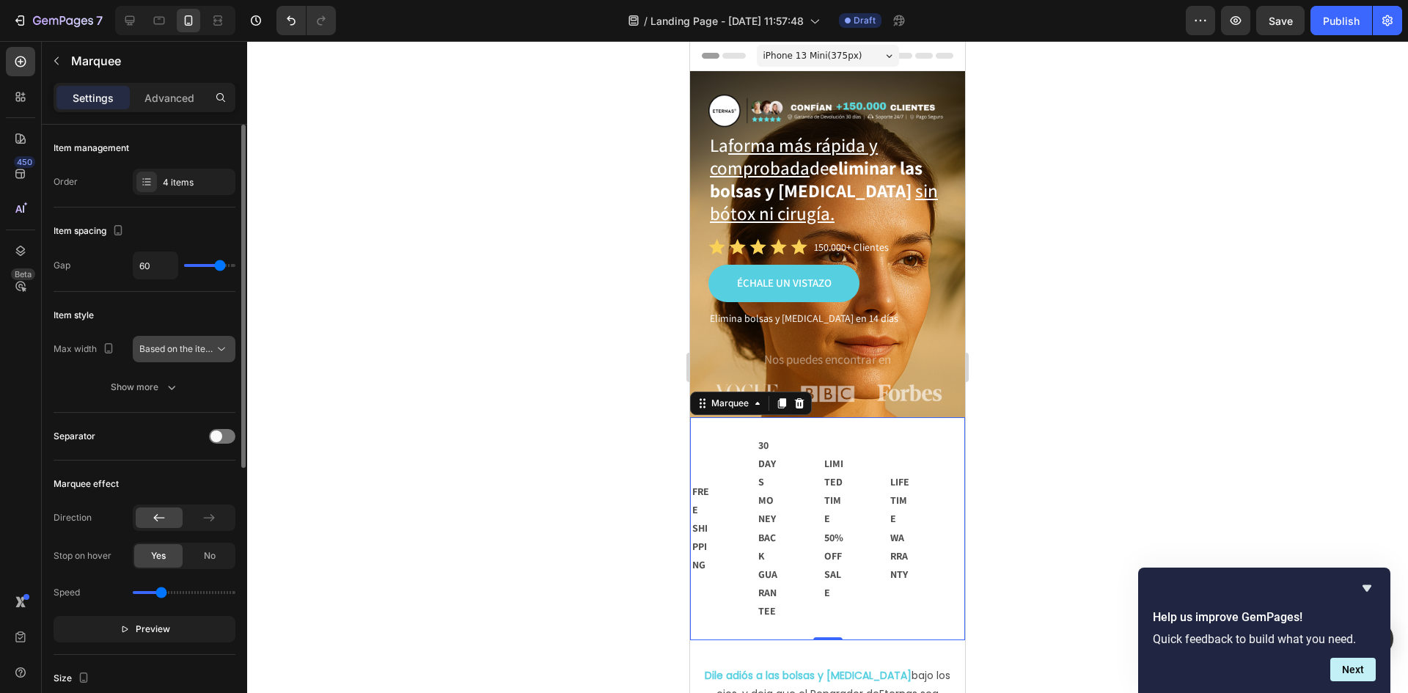
click at [192, 346] on span "Based on the item count" at bounding box center [189, 348] width 100 height 11
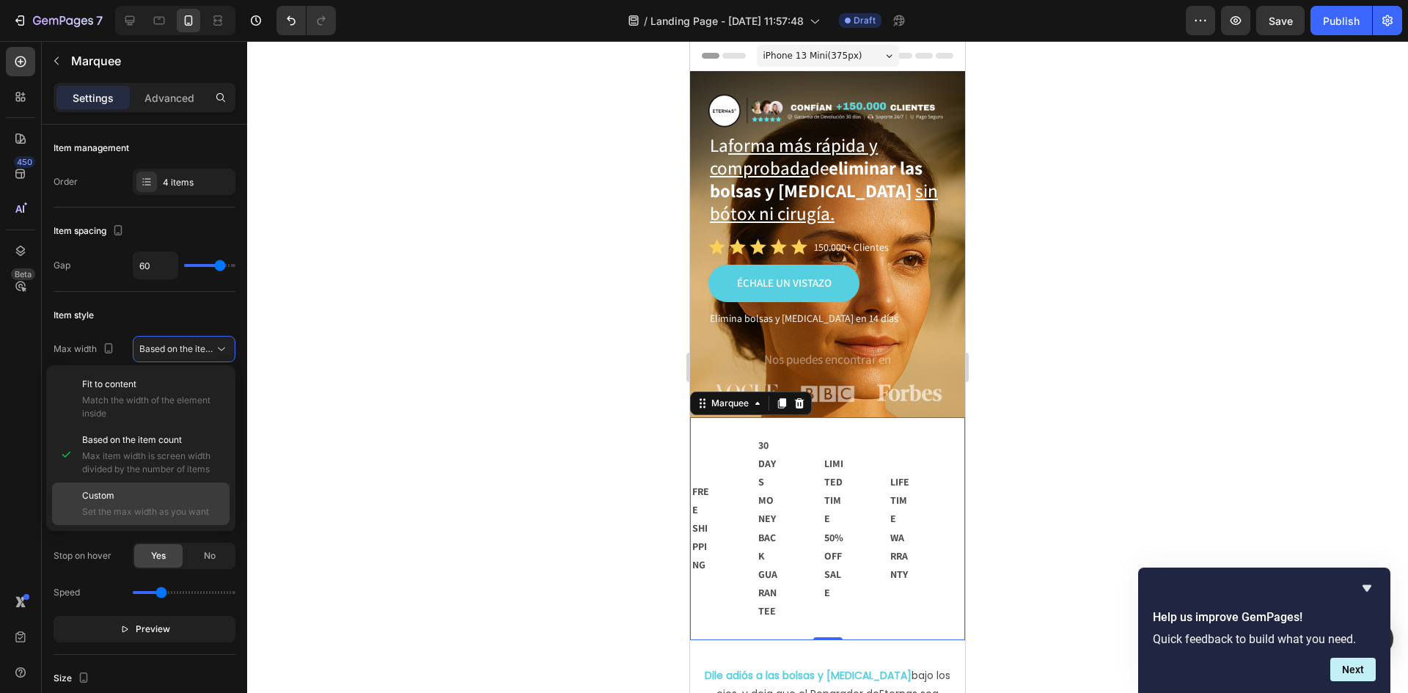
click at [185, 488] on div "Custom Set the max width as you want" at bounding box center [140, 504] width 177 height 43
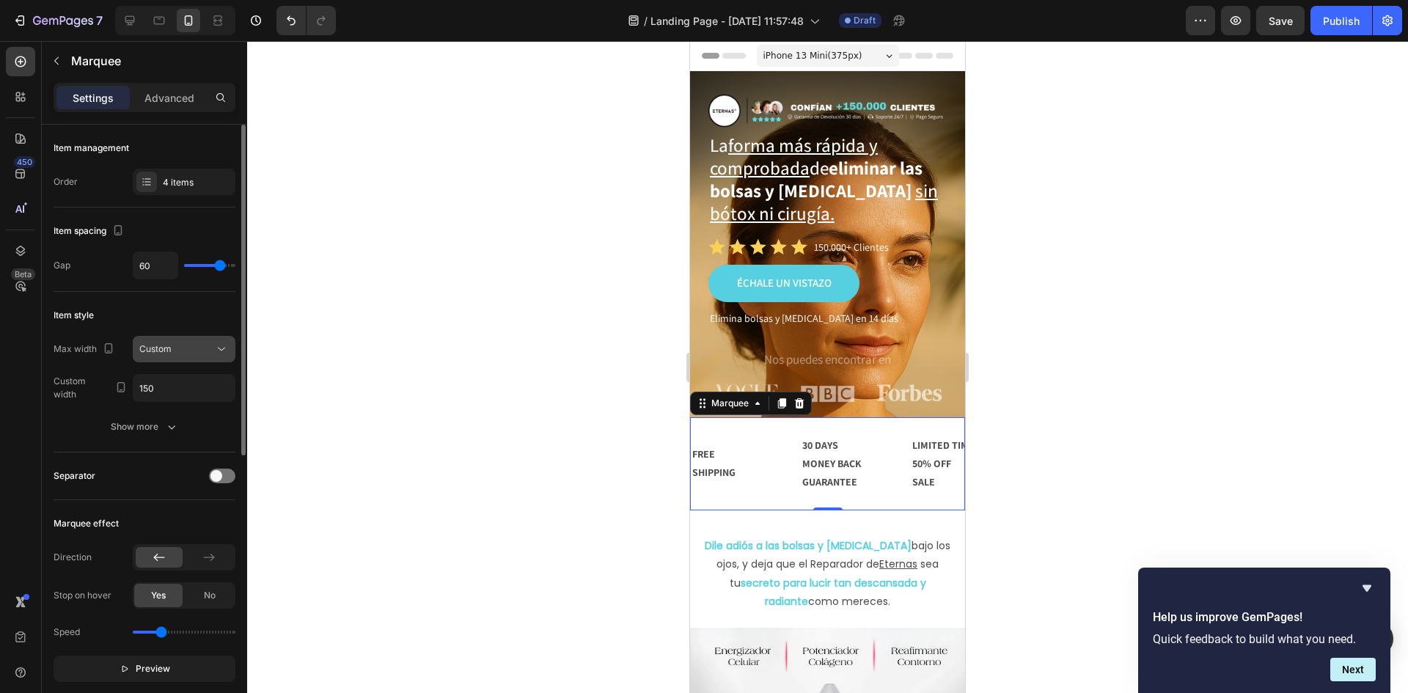
click at [169, 348] on span "Custom" at bounding box center [155, 348] width 32 height 11
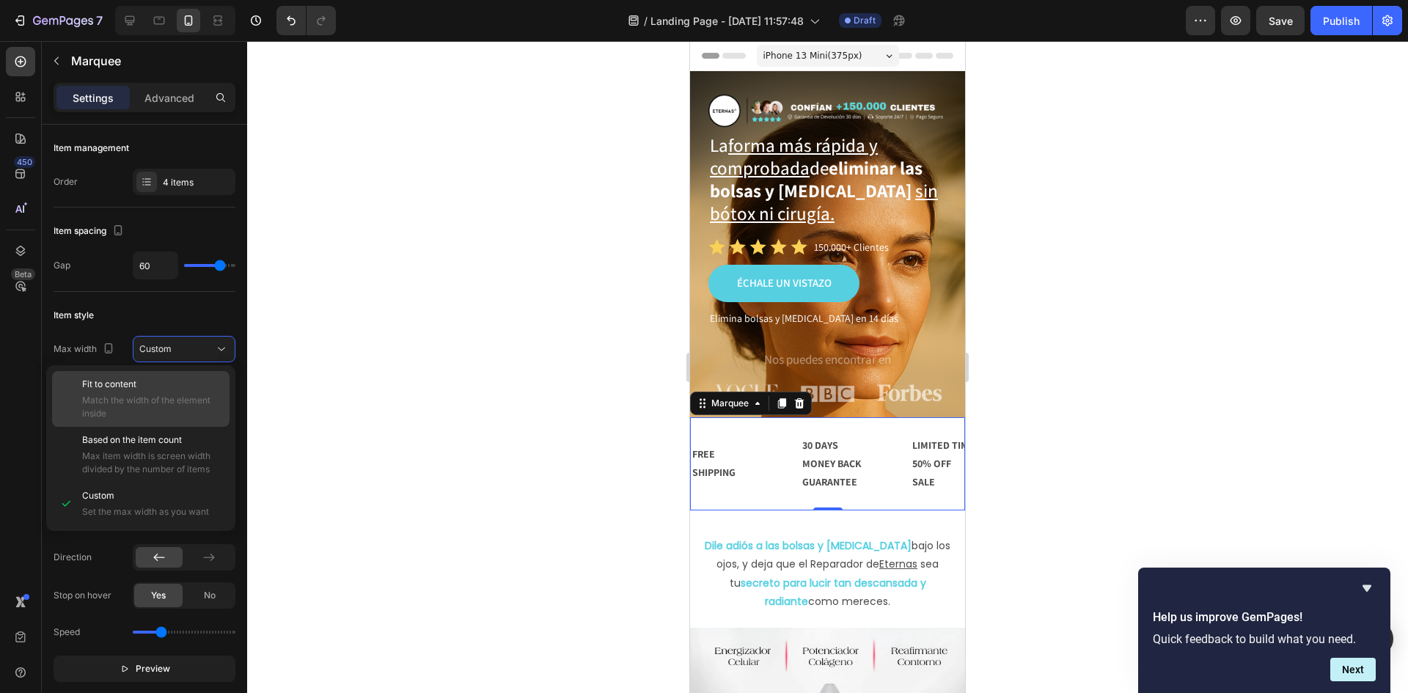
click at [179, 402] on span "Match the width of the element inside" at bounding box center [152, 407] width 141 height 26
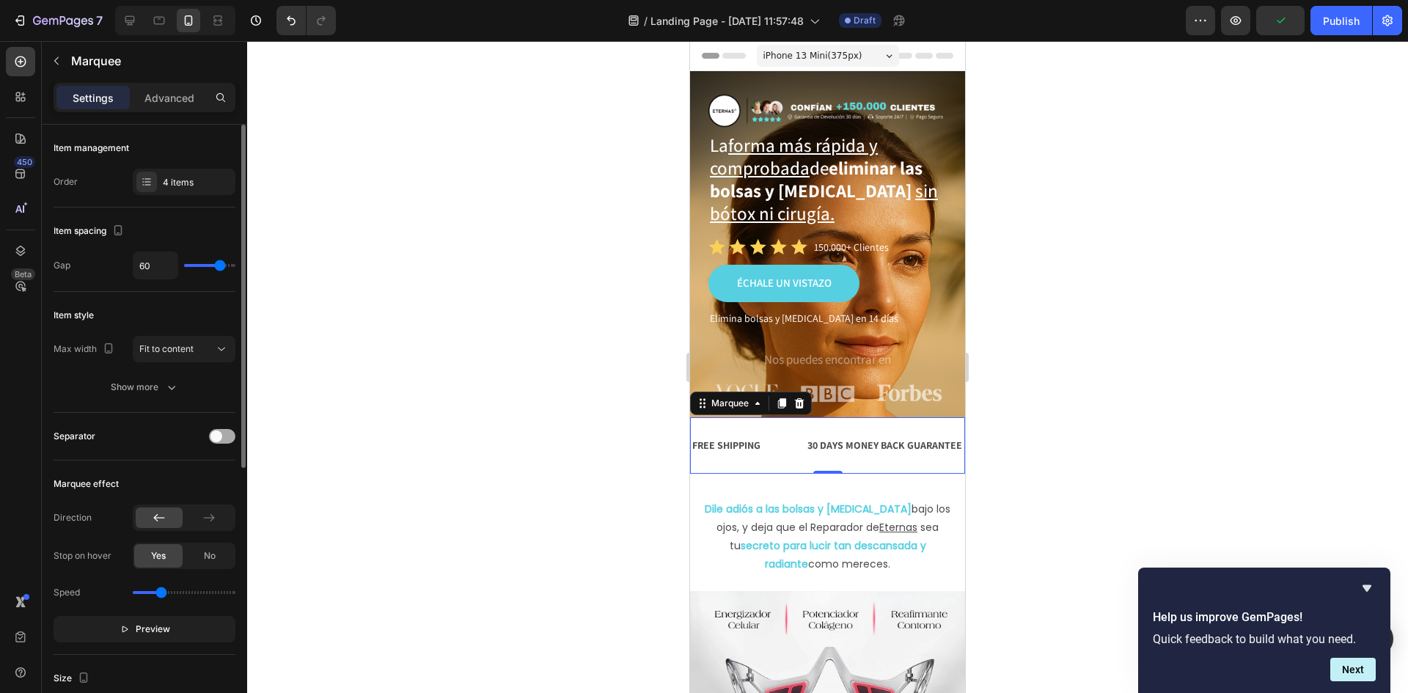
click at [220, 438] on span at bounding box center [216, 436] width 12 height 12
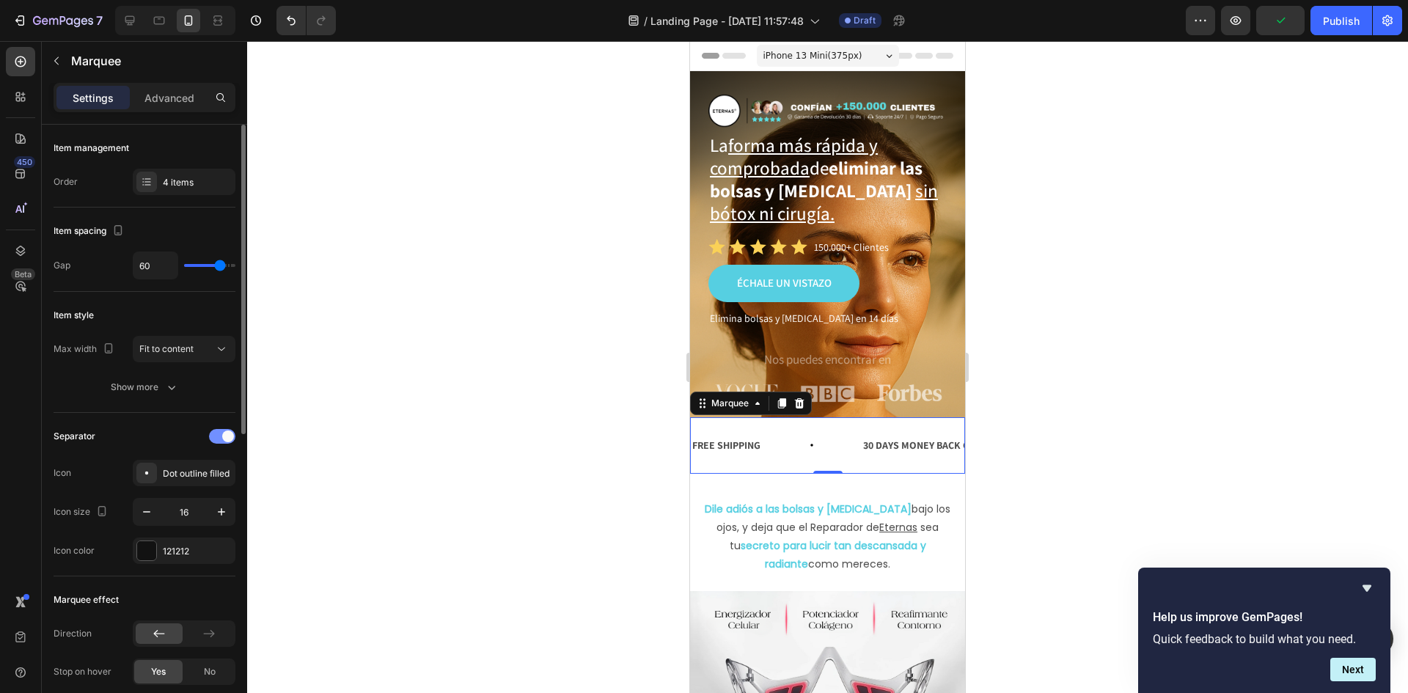
click at [221, 438] on div at bounding box center [222, 436] width 26 height 15
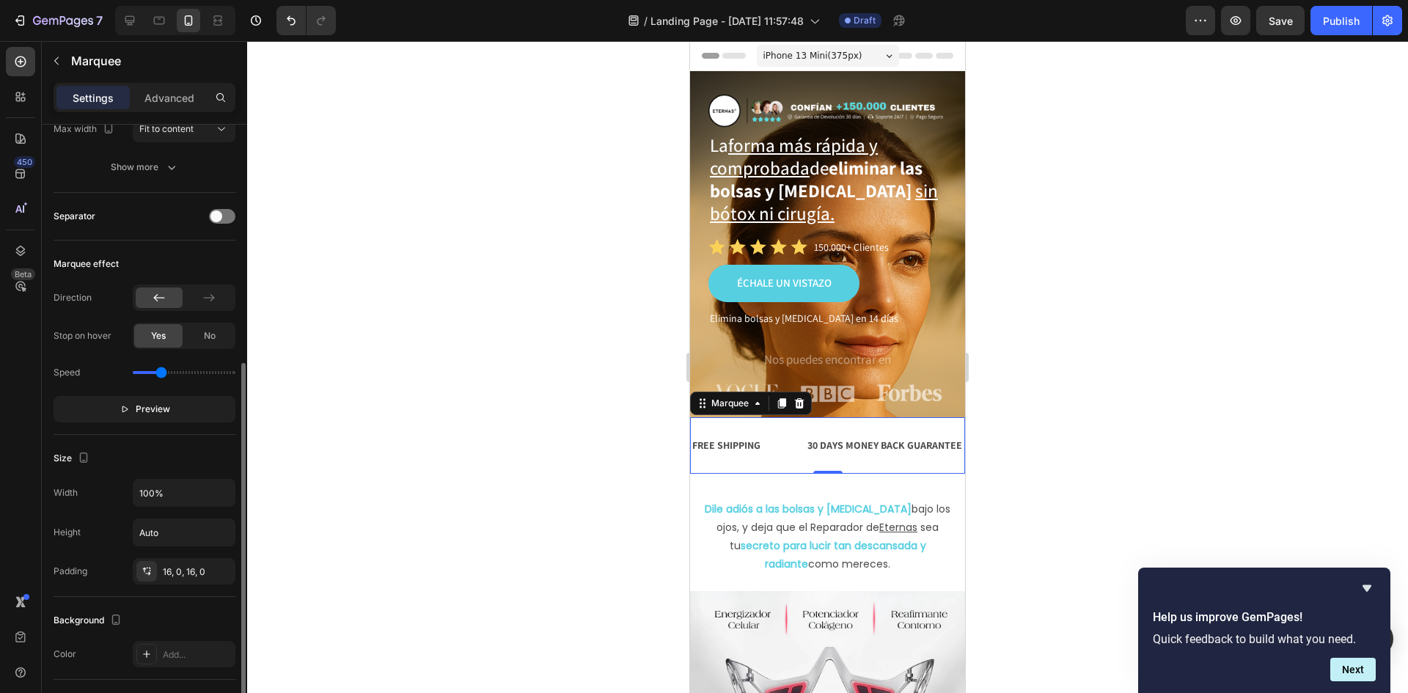
scroll to position [367, 0]
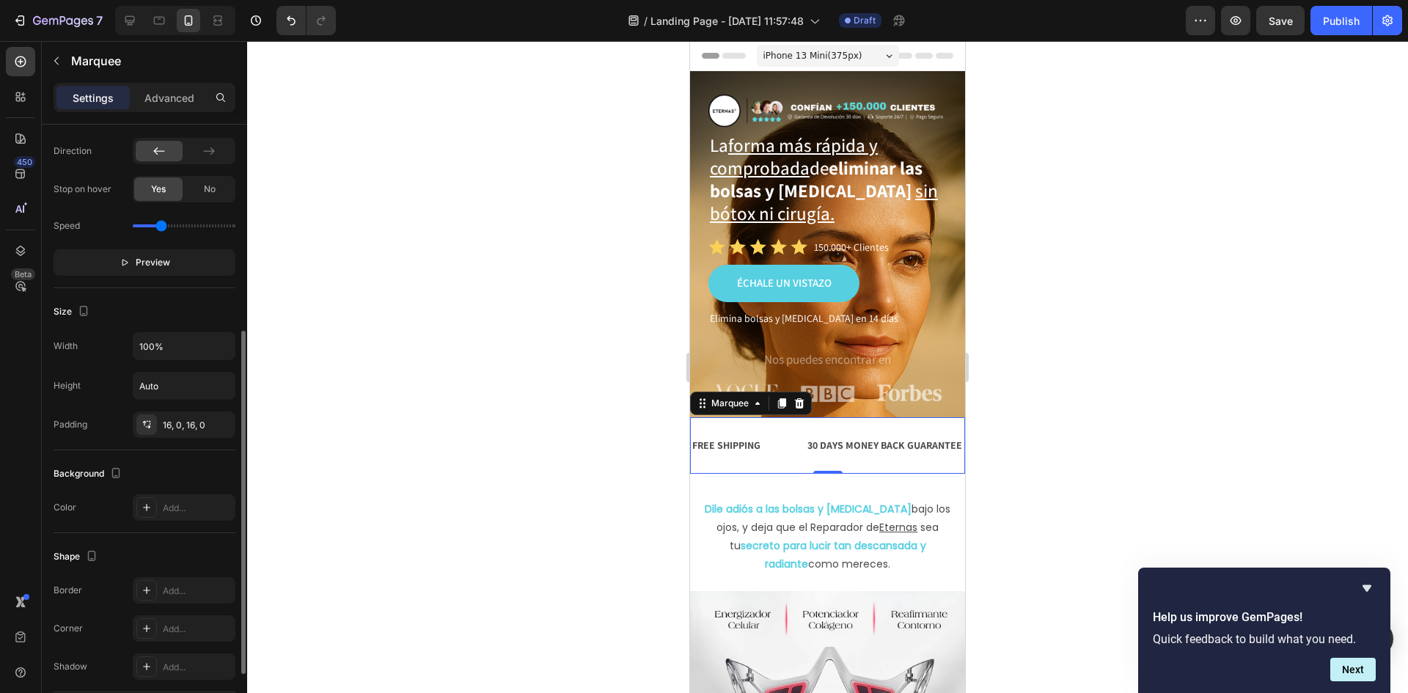
click at [167, 371] on div "Width 100% Height Auto Padding 16, 0, 16, 0" at bounding box center [145, 385] width 182 height 106
click at [171, 386] on input "Auto" at bounding box center [183, 386] width 101 height 26
click at [180, 396] on input "Auto" at bounding box center [183, 386] width 101 height 26
click at [219, 387] on icon "button" at bounding box center [221, 385] width 15 height 15
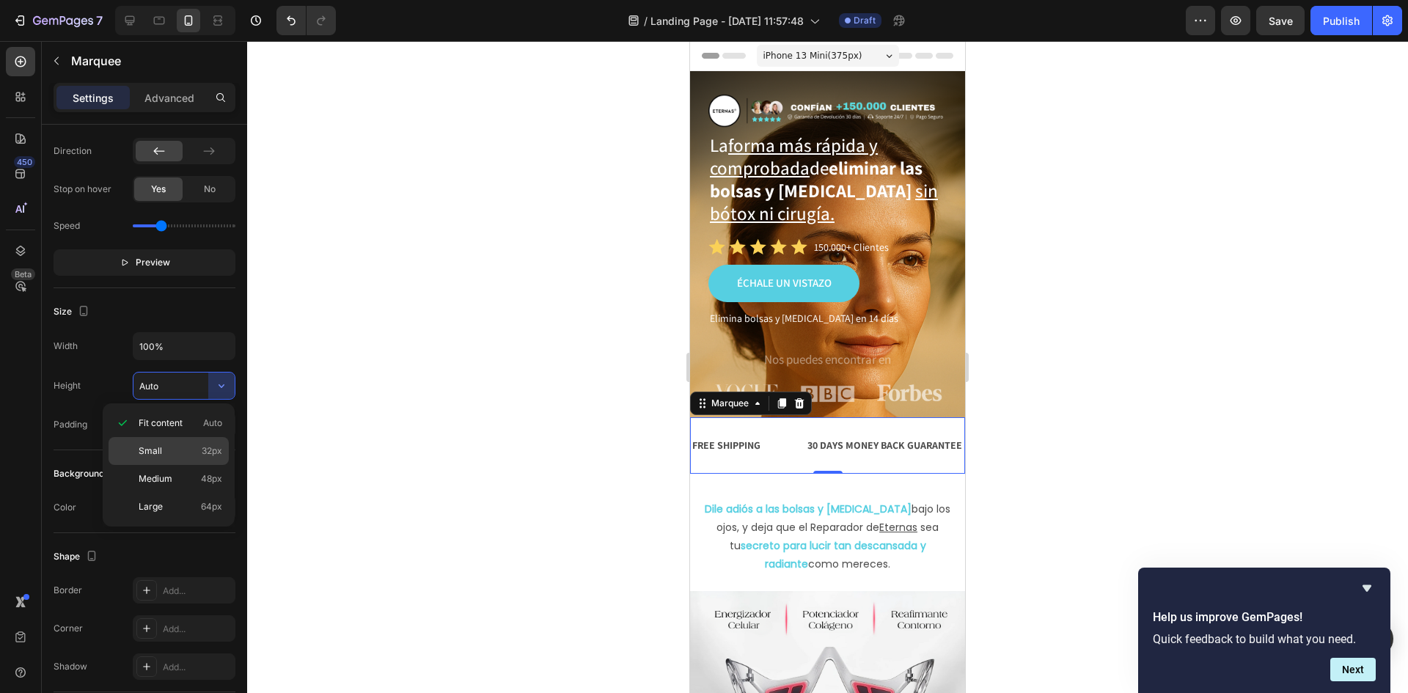
click at [199, 452] on p "Small 32px" at bounding box center [181, 450] width 84 height 13
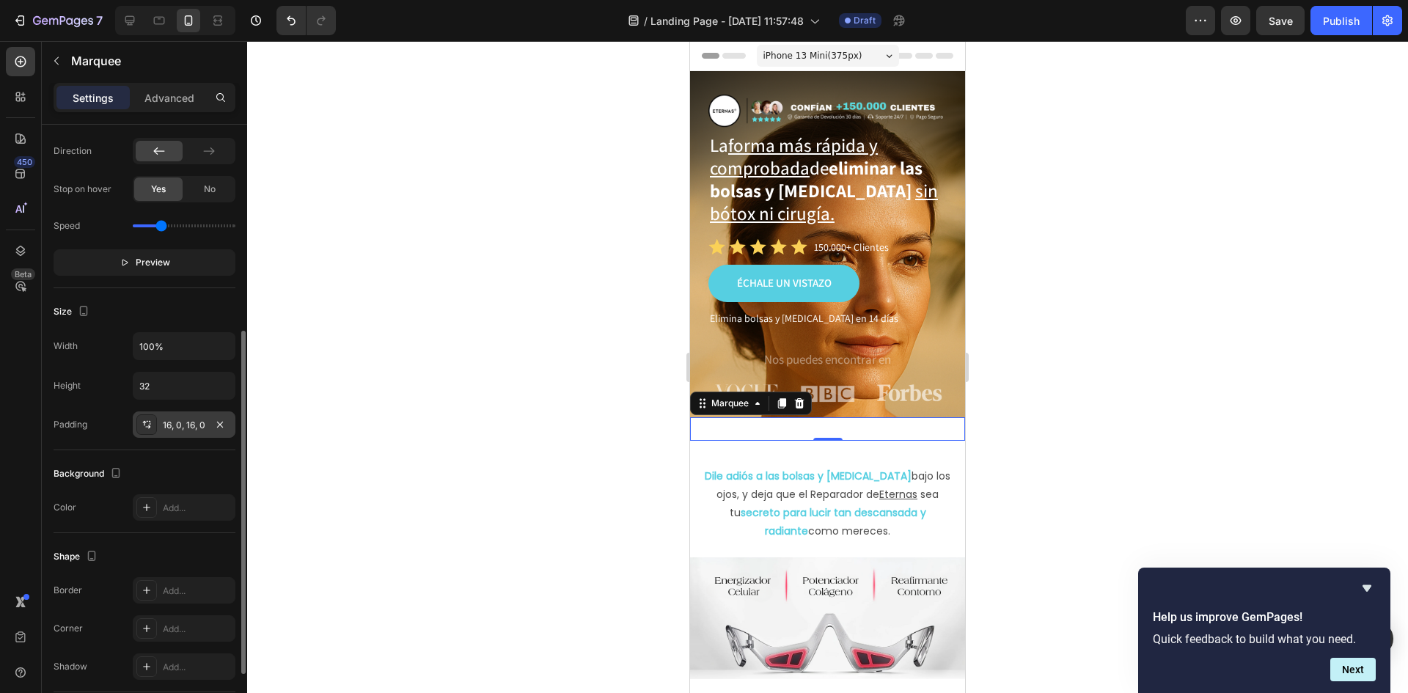
click at [208, 419] on div "16, 0, 16, 0" at bounding box center [184, 424] width 103 height 26
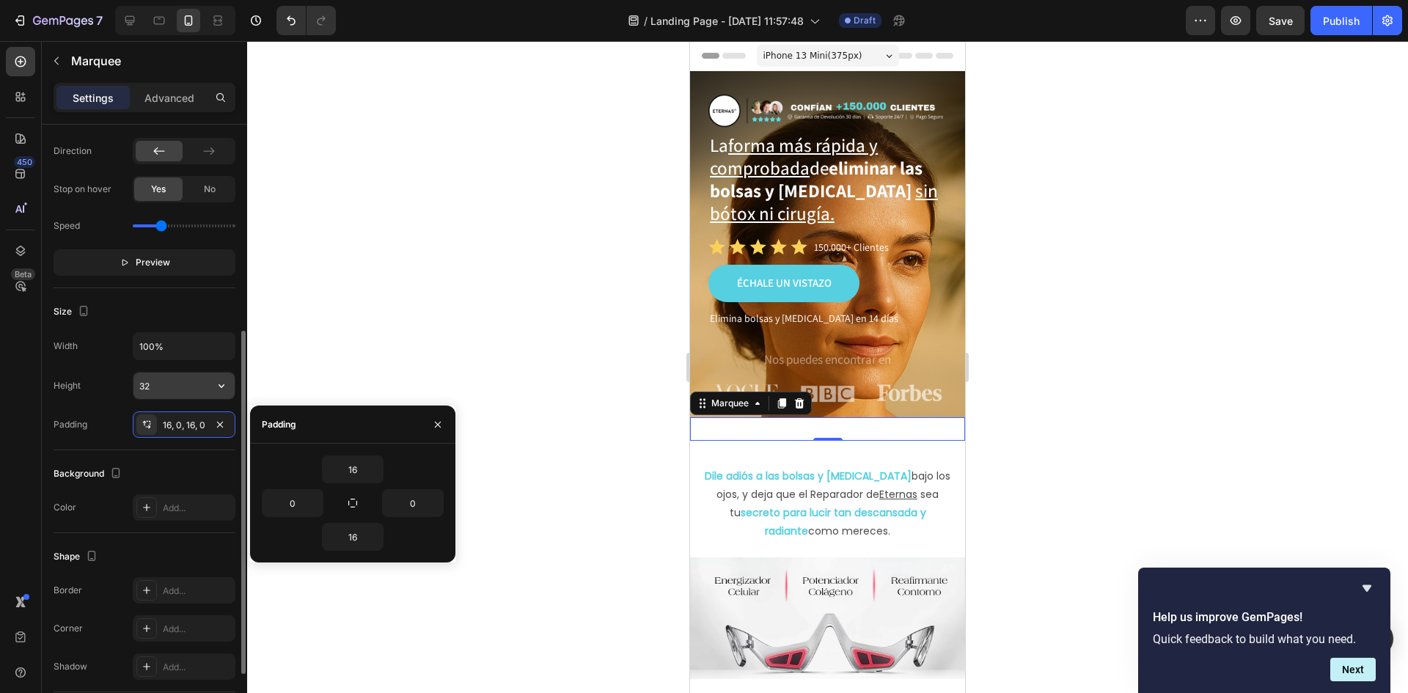
click at [202, 389] on input "32" at bounding box center [183, 386] width 101 height 26
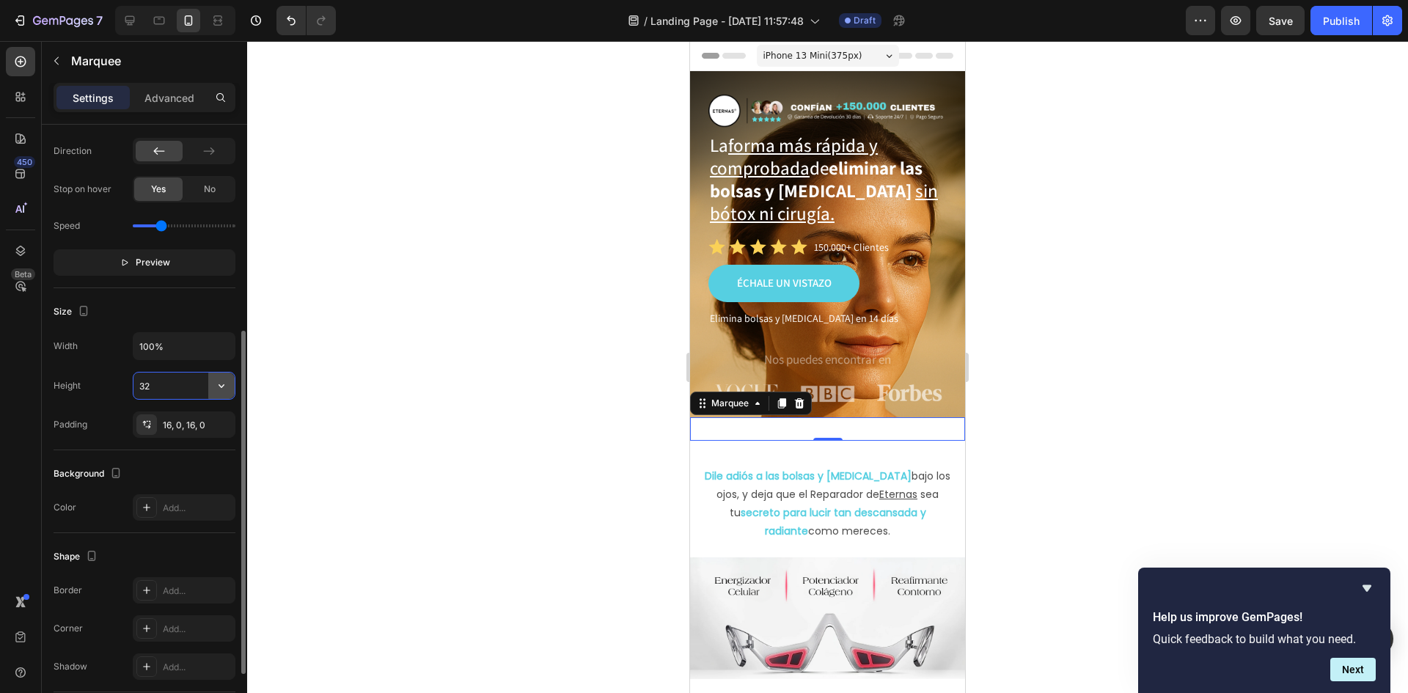
click at [222, 391] on icon "button" at bounding box center [221, 385] width 15 height 15
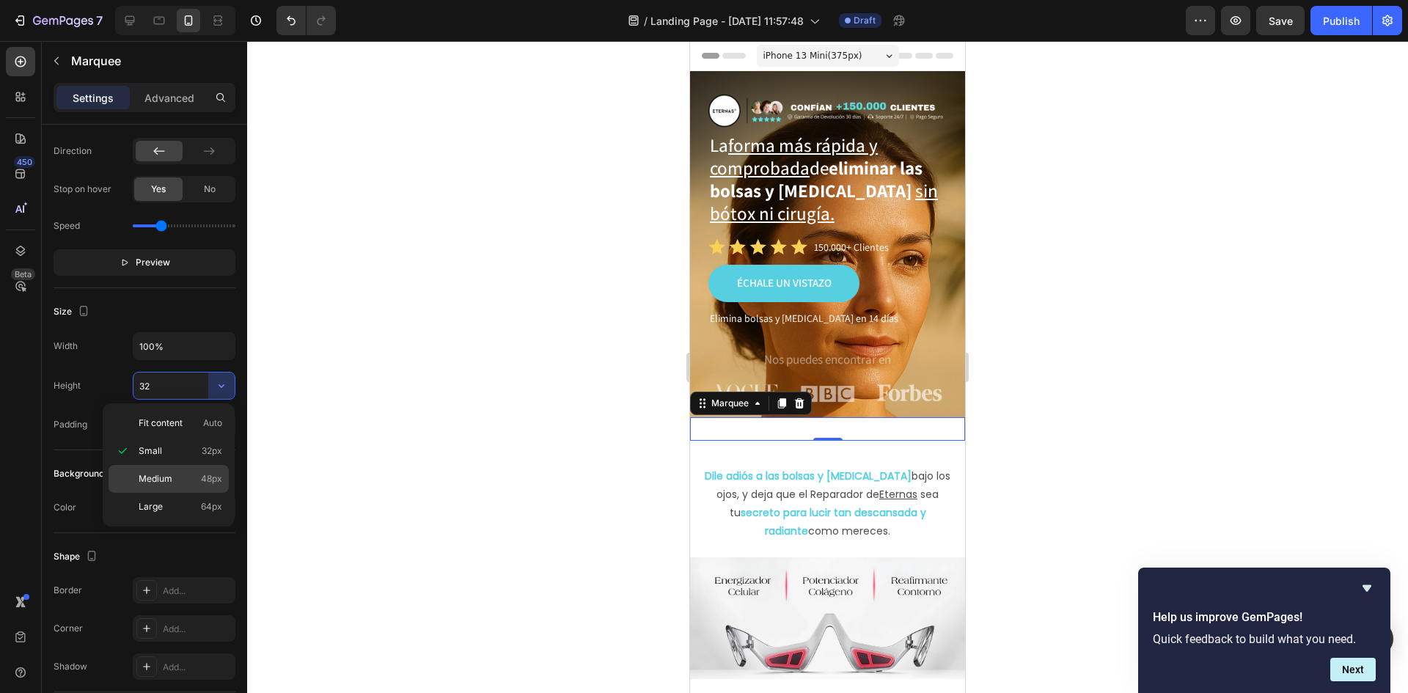
click at [199, 476] on p "Medium 48px" at bounding box center [181, 478] width 84 height 13
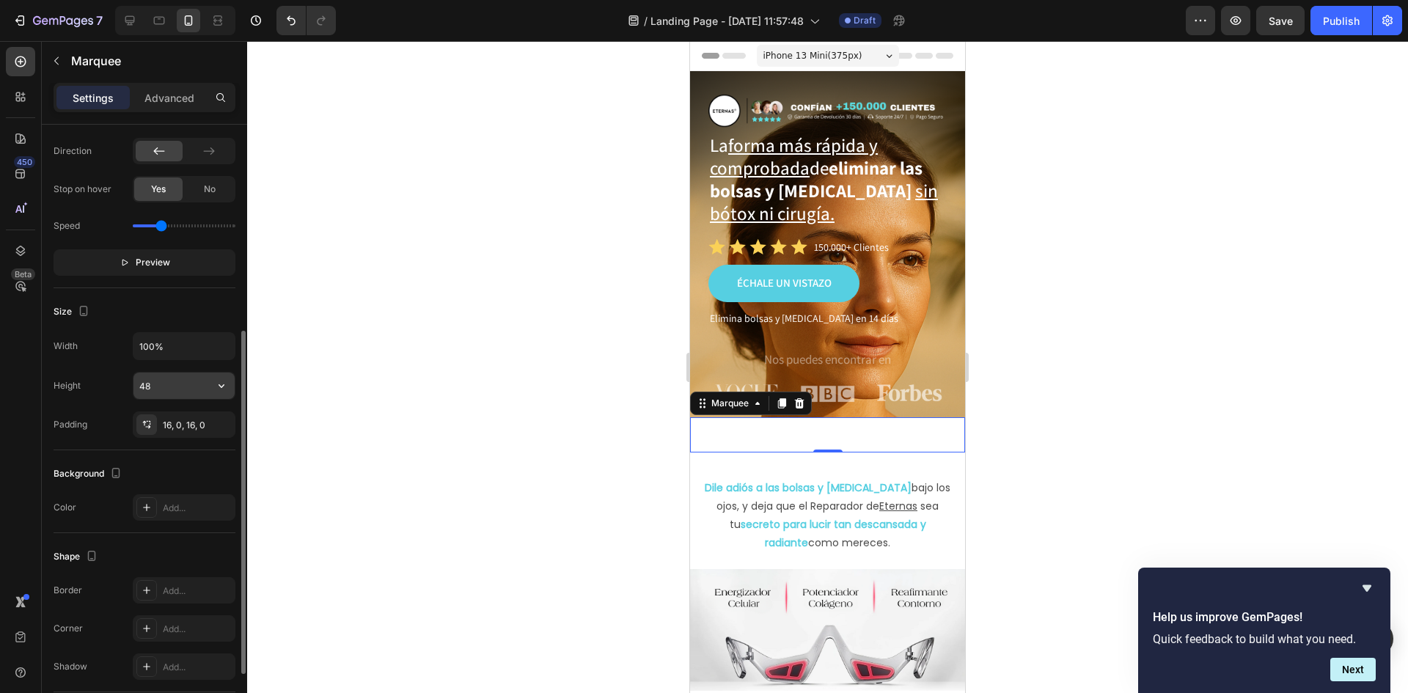
click at [221, 391] on icon "button" at bounding box center [221, 385] width 15 height 15
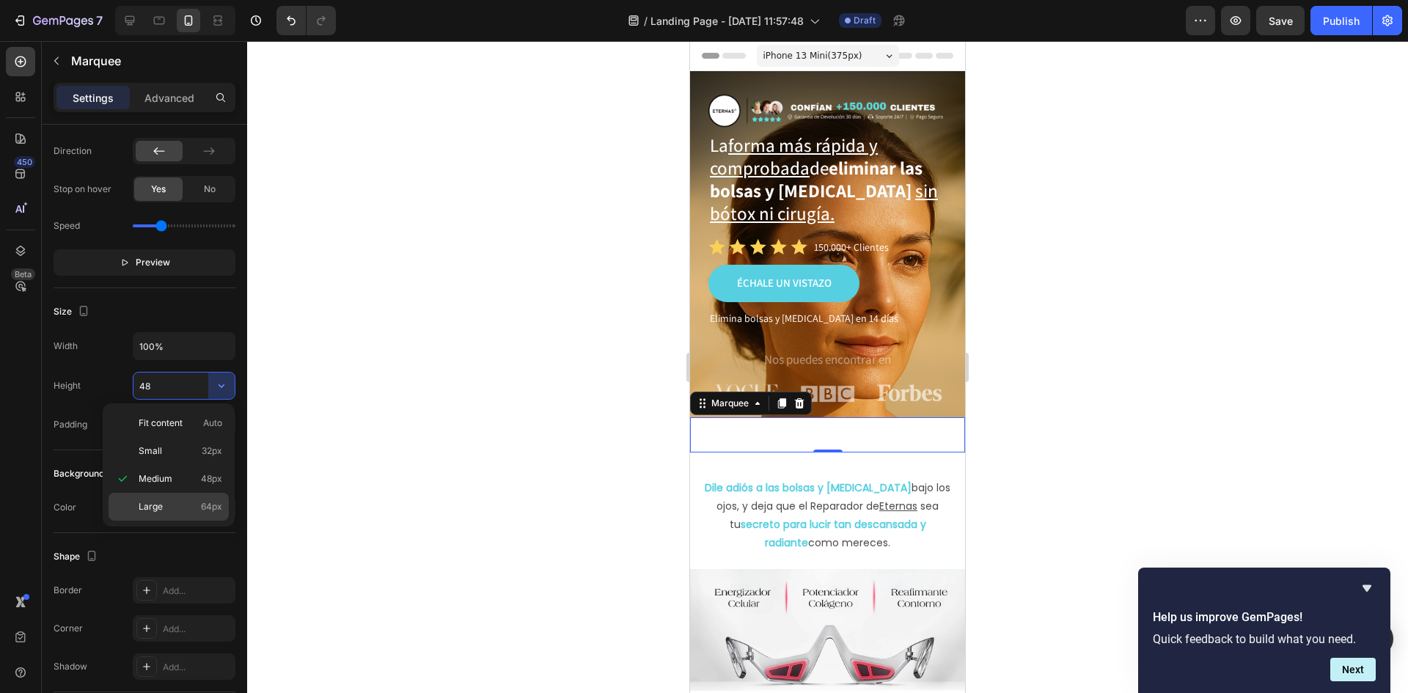
click at [191, 510] on p "Large 64px" at bounding box center [181, 506] width 84 height 13
type input "64"
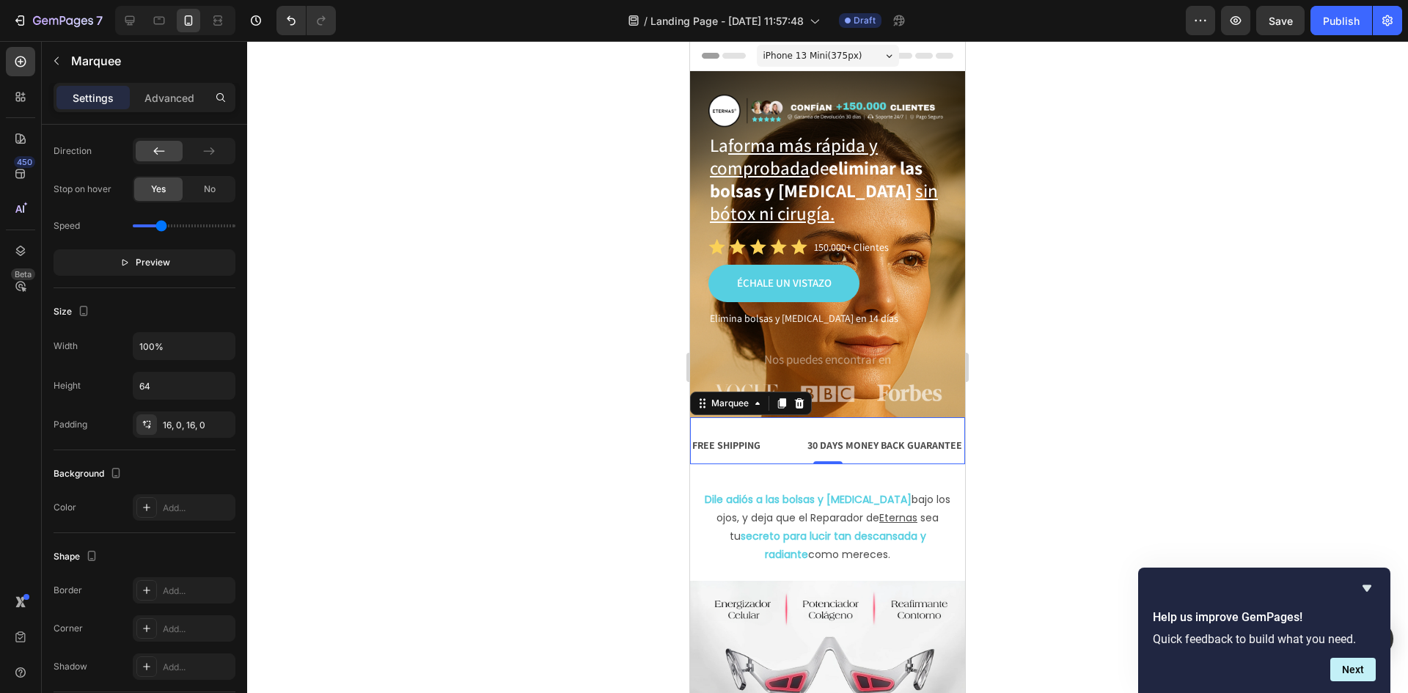
click at [799, 425] on div "FREE SHIPPING Text Block 30 DAYS MONEY BACK GUARANTEE Text Block LIMITED TIME 5…" at bounding box center [827, 440] width 275 height 47
click at [845, 447] on div "30 DAYS MONEY BACK GUARANTEE" at bounding box center [885, 445] width 158 height 21
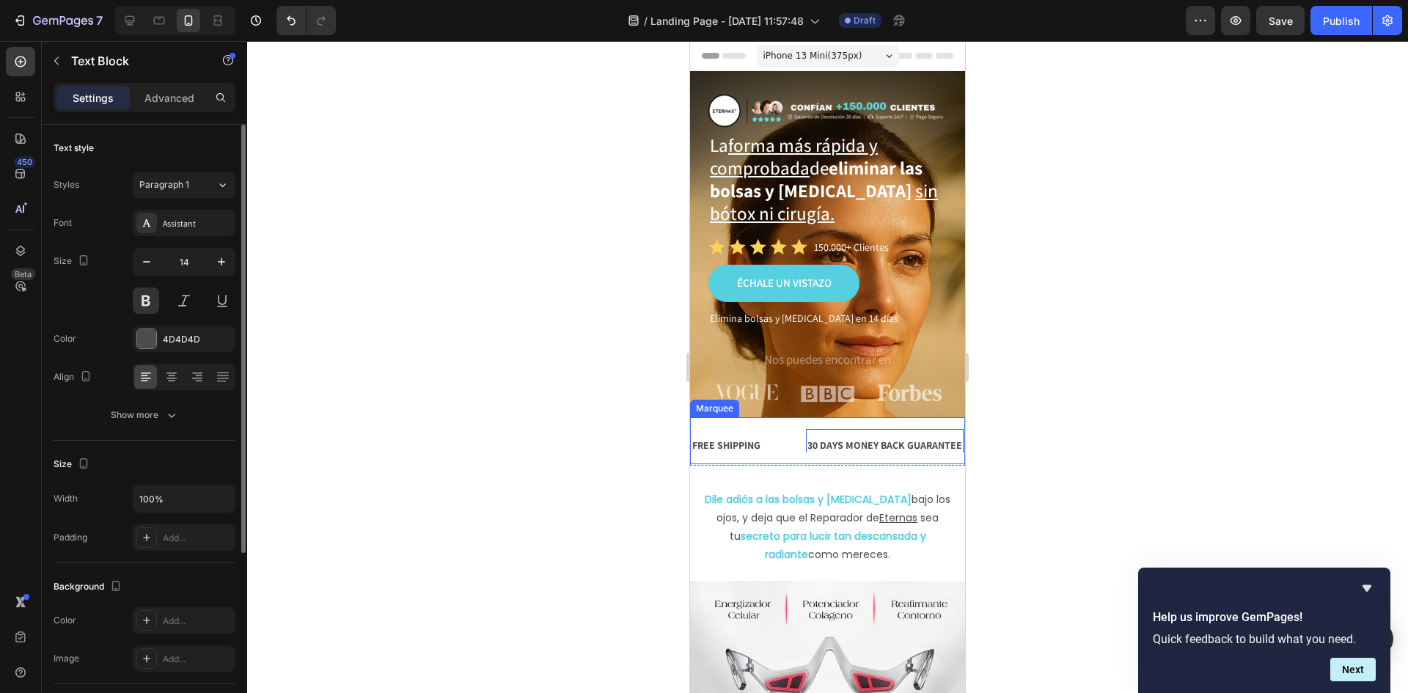
click at [858, 417] on div "FREE SHIPPING Text Block 30 DAYS MONEY BACK GUARANTEE Text Block 0 LIMITED TIME…" at bounding box center [827, 440] width 275 height 47
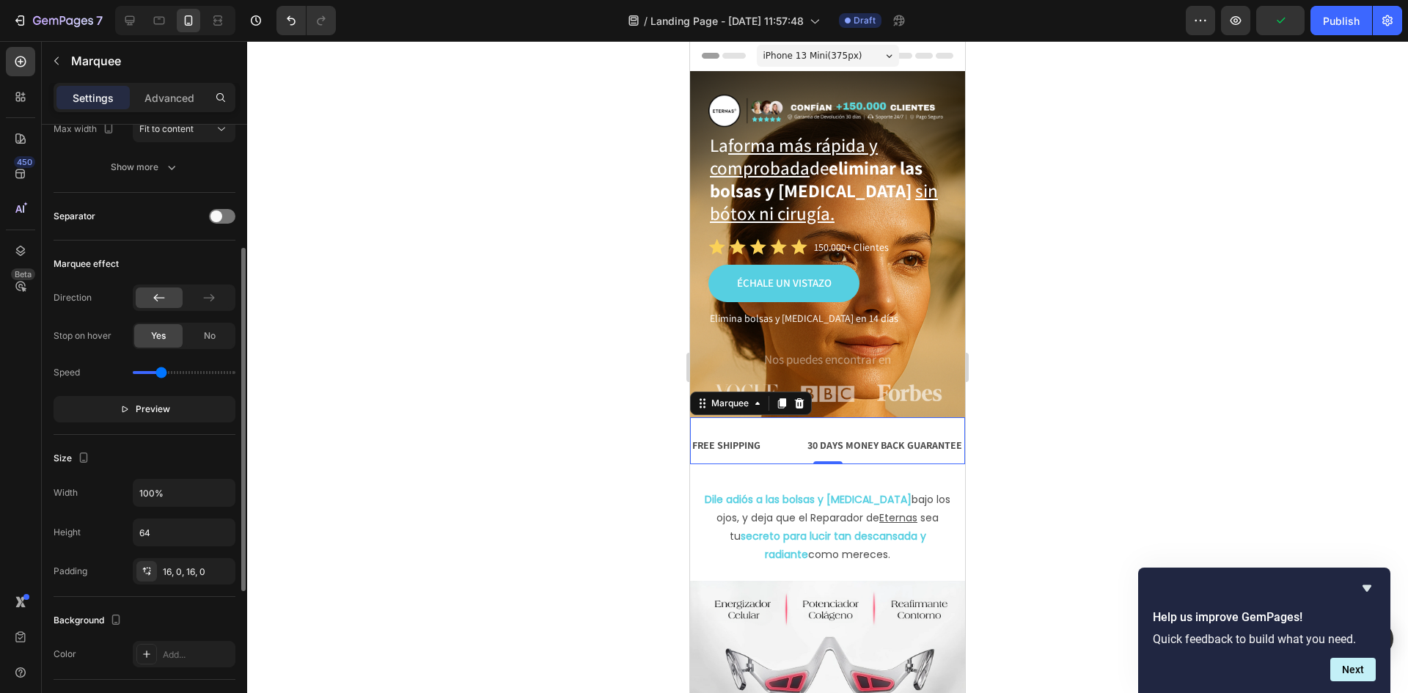
scroll to position [440, 0]
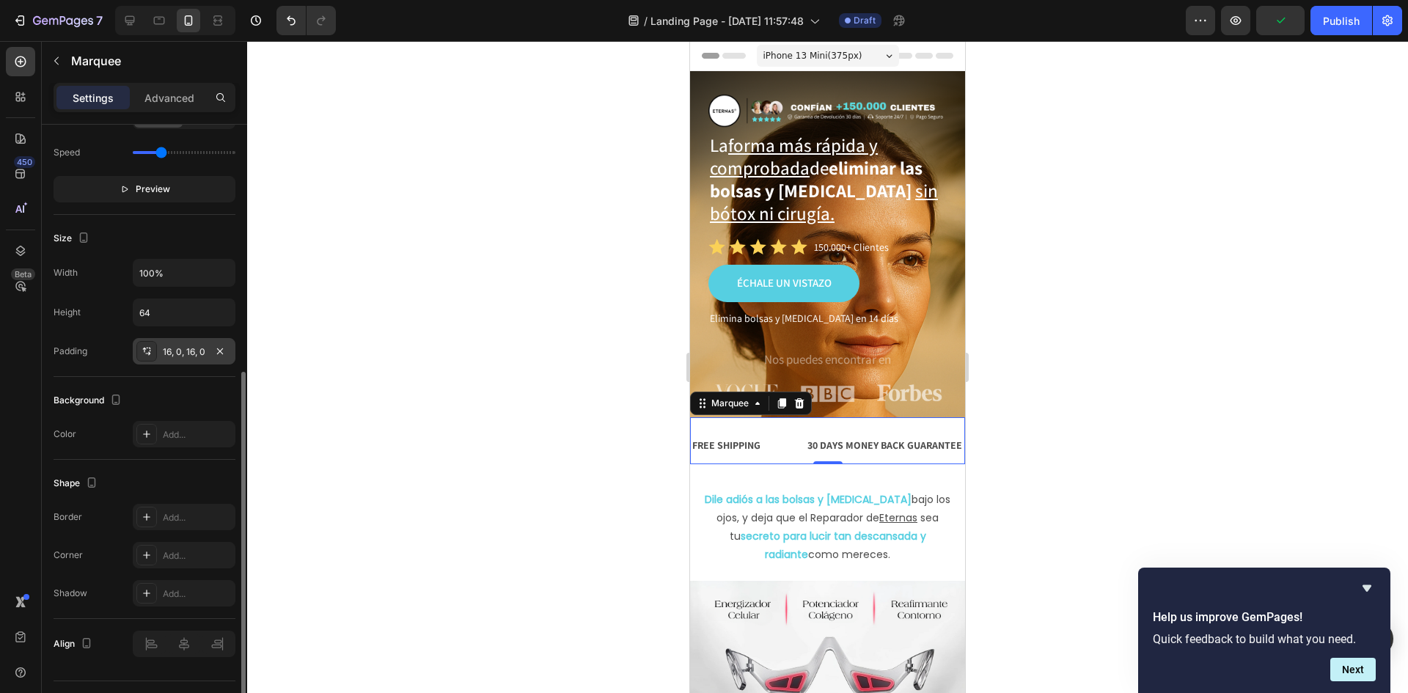
click at [183, 345] on div "16, 0, 16, 0" at bounding box center [184, 351] width 43 height 13
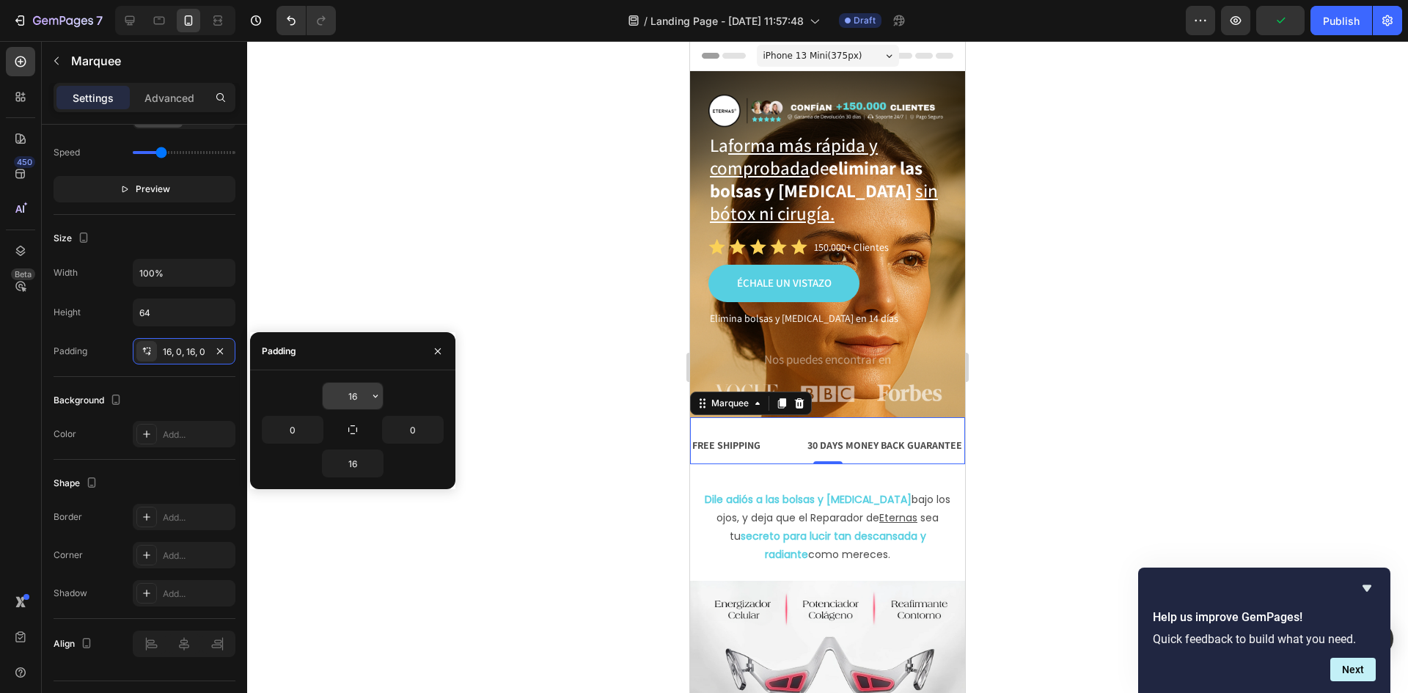
click at [356, 395] on input "16" at bounding box center [353, 396] width 60 height 26
type input "0"
type input "5"
click at [355, 466] on input "16" at bounding box center [353, 463] width 60 height 26
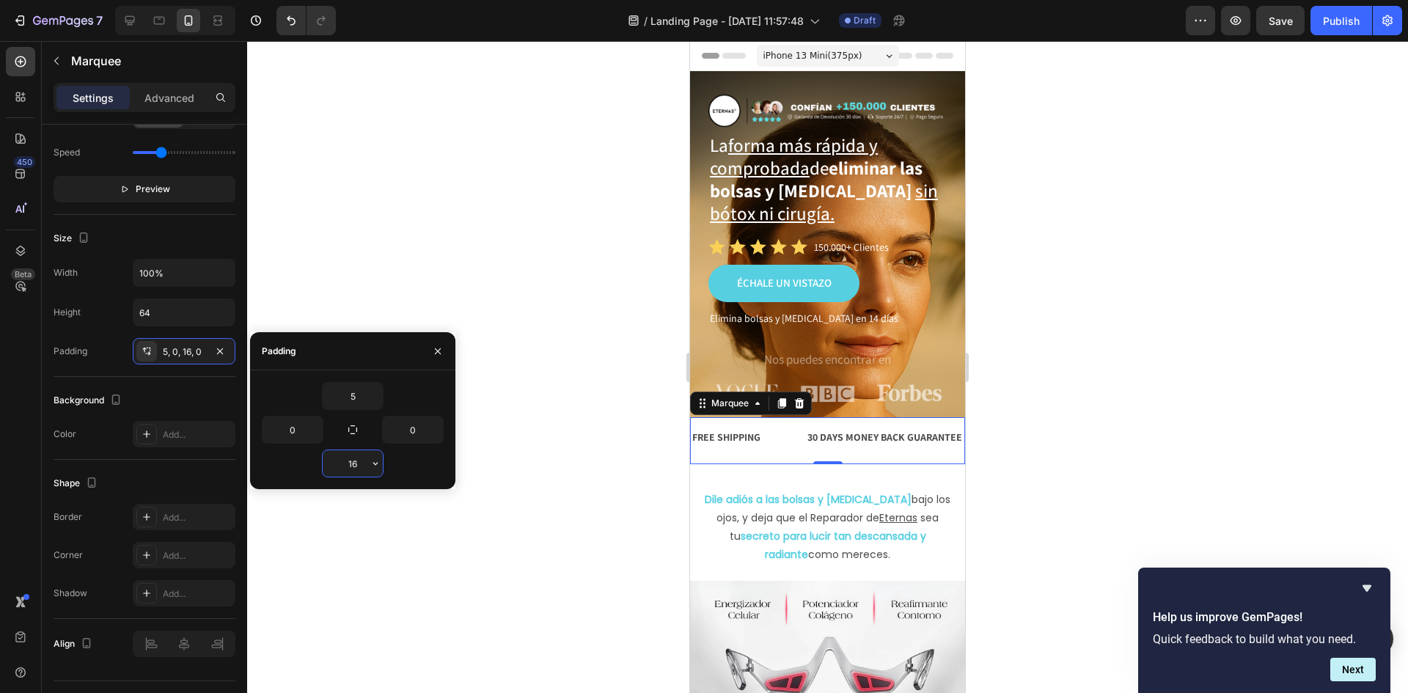
click at [355, 464] on input "16" at bounding box center [353, 463] width 60 height 26
type input "5"
click at [308, 469] on div "5" at bounding box center [353, 464] width 182 height 28
click at [947, 489] on div "Dile adiós a las bolsas y [MEDICAL_DATA] bajo los ojos, y deja que el Reparador…" at bounding box center [827, 527] width 275 height 77
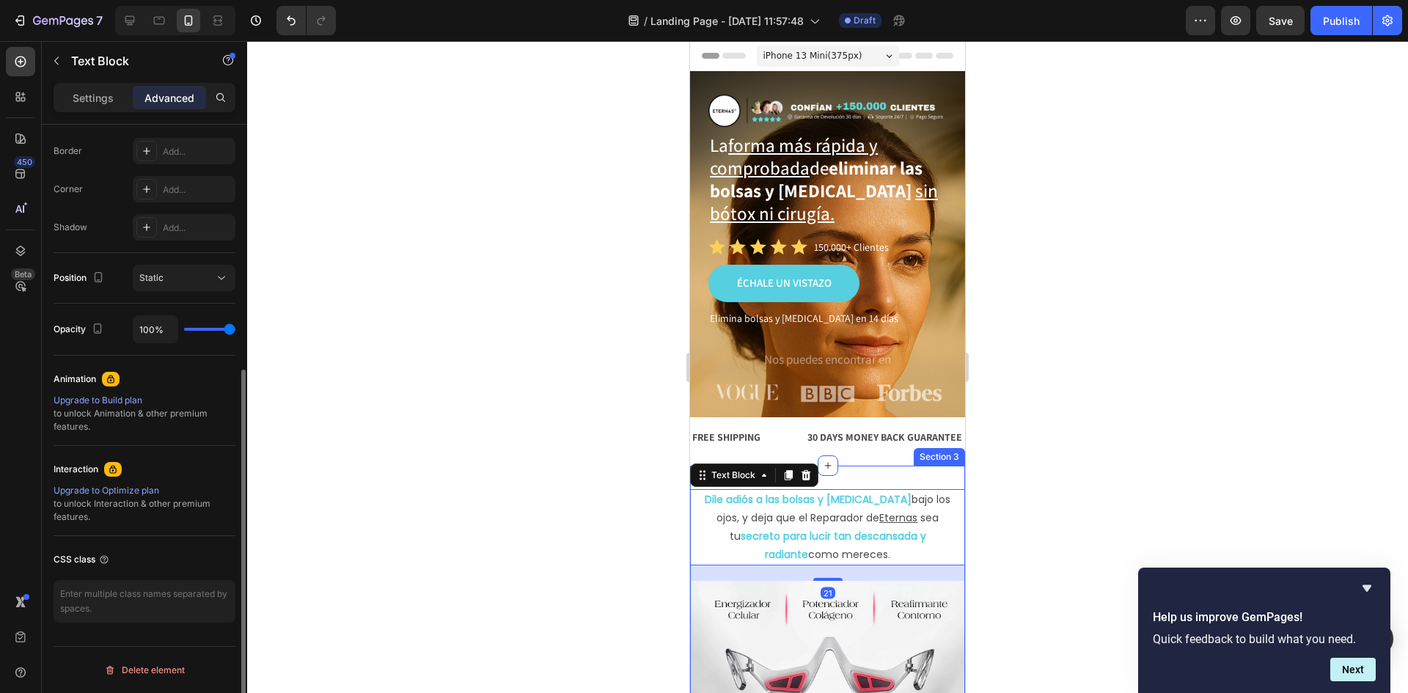
scroll to position [0, 0]
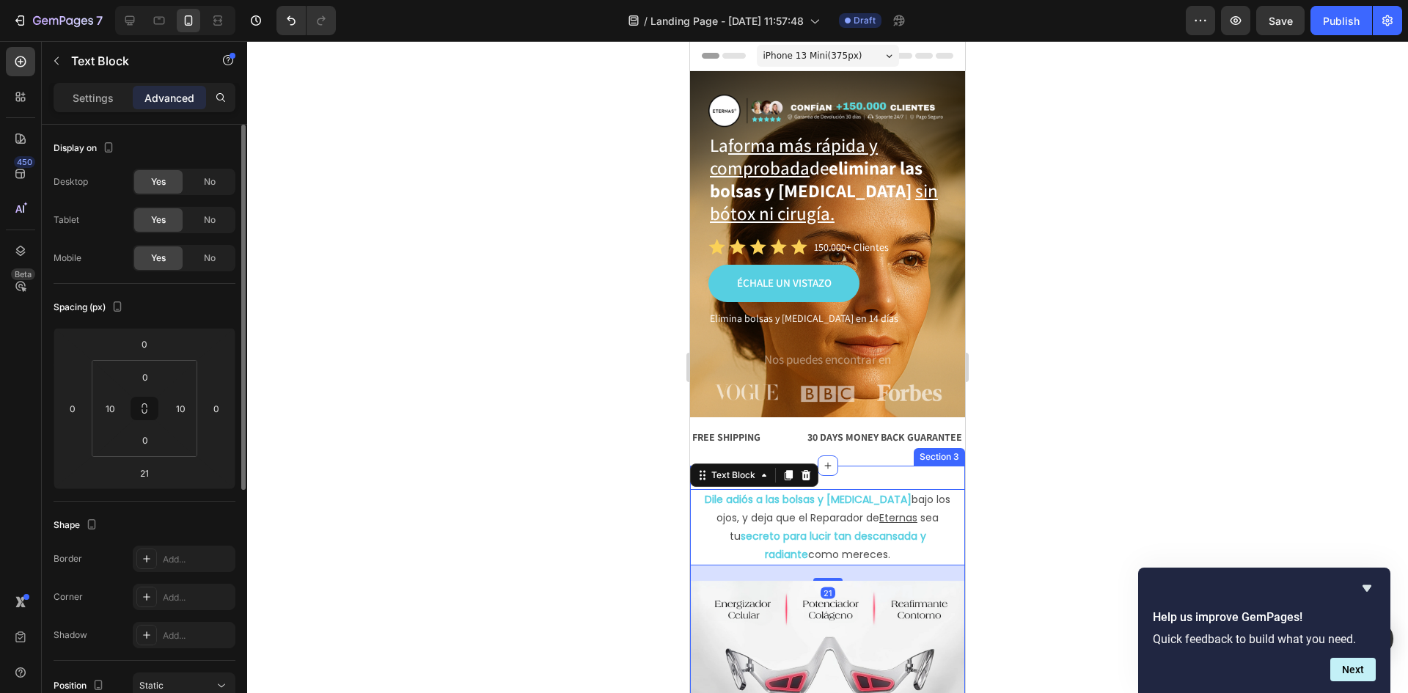
click at [914, 452] on div "Section 3" at bounding box center [939, 457] width 51 height 18
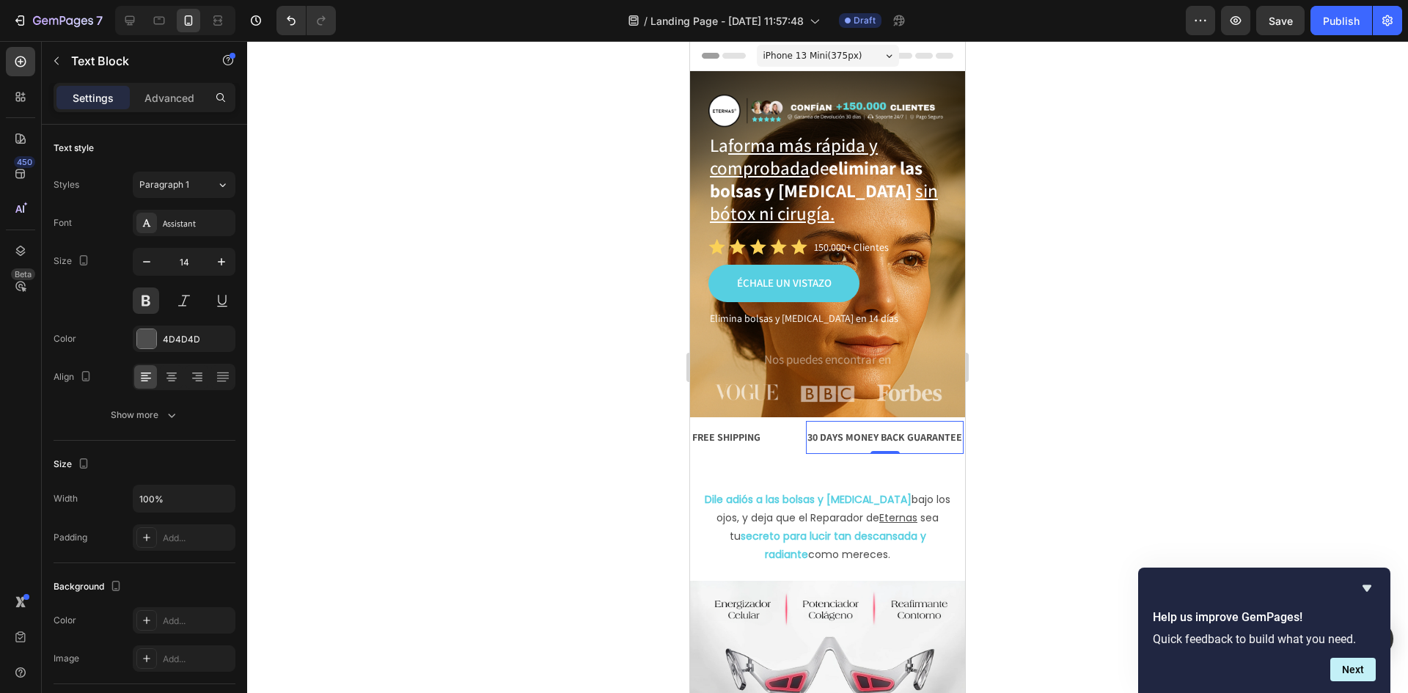
click at [882, 428] on div "30 DAYS MONEY BACK GUARANTEE" at bounding box center [885, 437] width 158 height 21
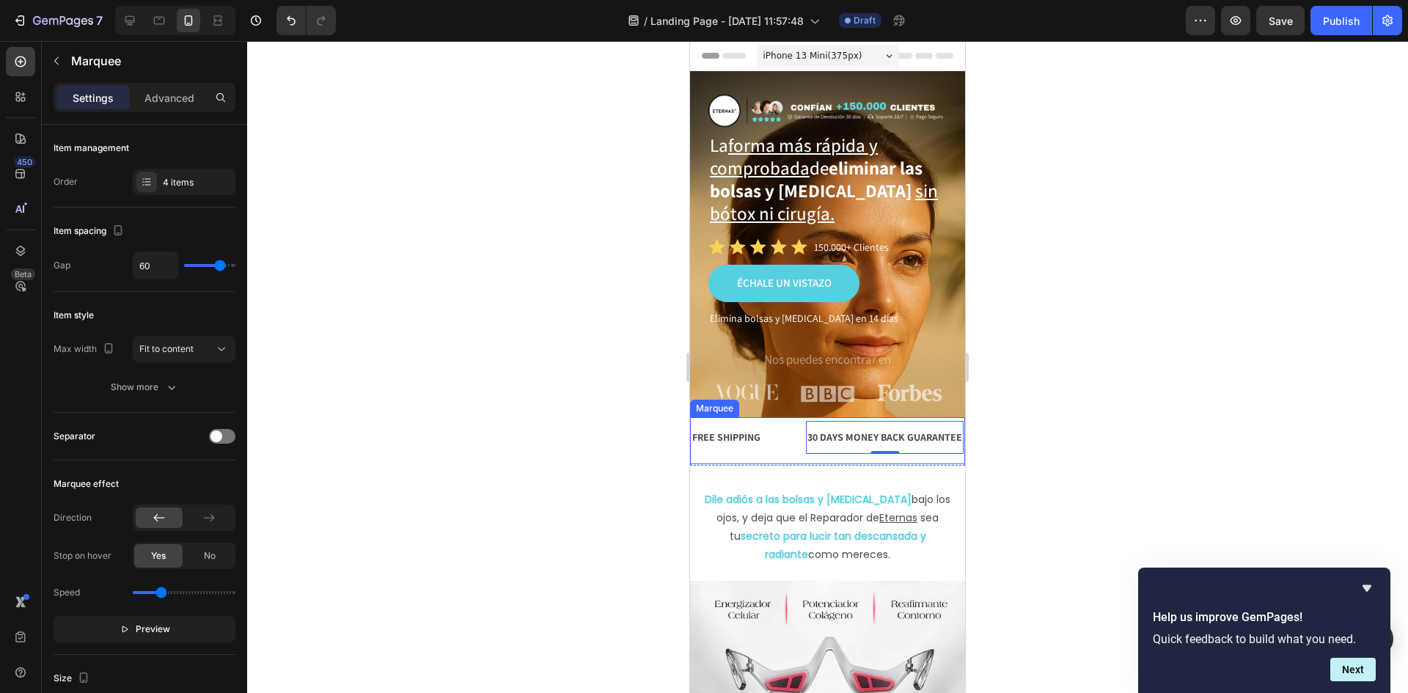
click at [852, 461] on div "FREE SHIPPING Text Block 30 DAYS MONEY BACK GUARANTEE Text Block 0 LIMITED TIME…" at bounding box center [827, 440] width 275 height 47
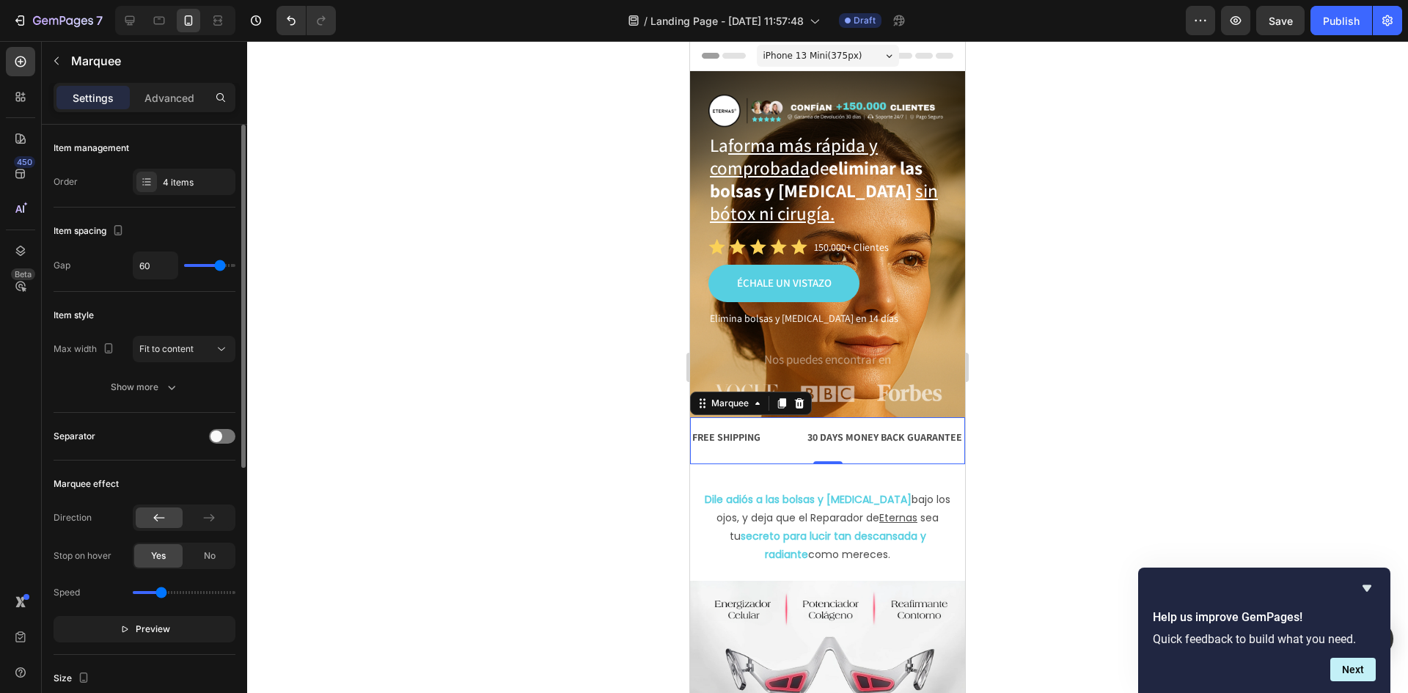
type input "27"
type input "13"
type input "1"
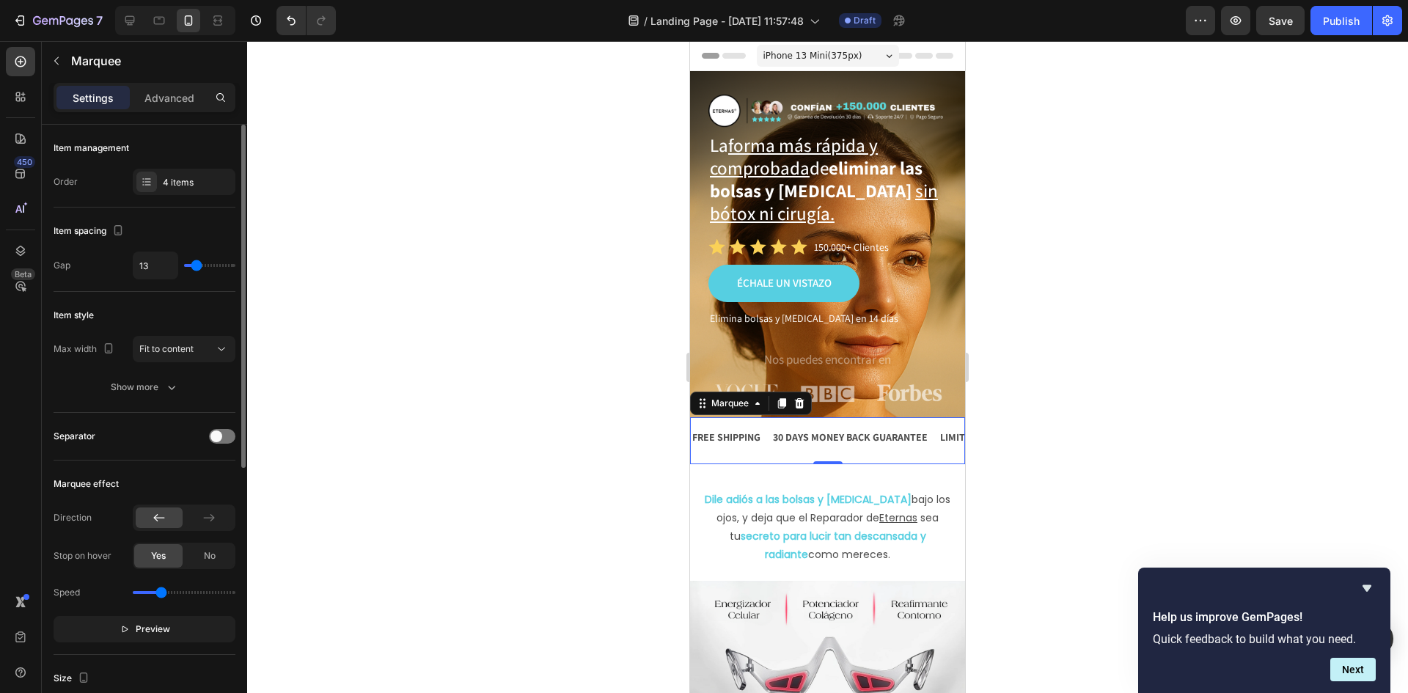
type input "1"
type input "0"
drag, startPoint x: 216, startPoint y: 267, endPoint x: 186, endPoint y: 268, distance: 29.3
type input "0"
click at [186, 267] on input "range" at bounding box center [209, 265] width 51 height 3
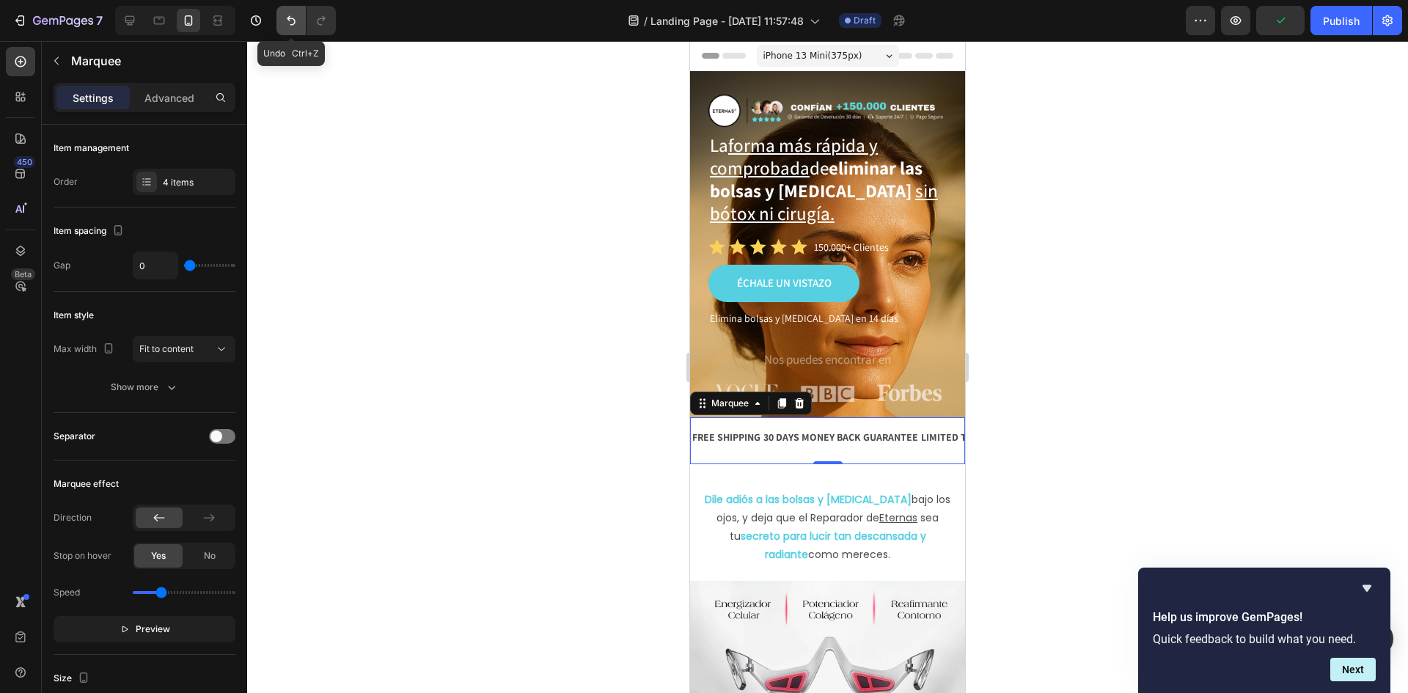
click at [290, 14] on icon "Undo/Redo" at bounding box center [291, 20] width 15 height 15
type input "60"
click at [166, 95] on p "Advanced" at bounding box center [169, 97] width 50 height 15
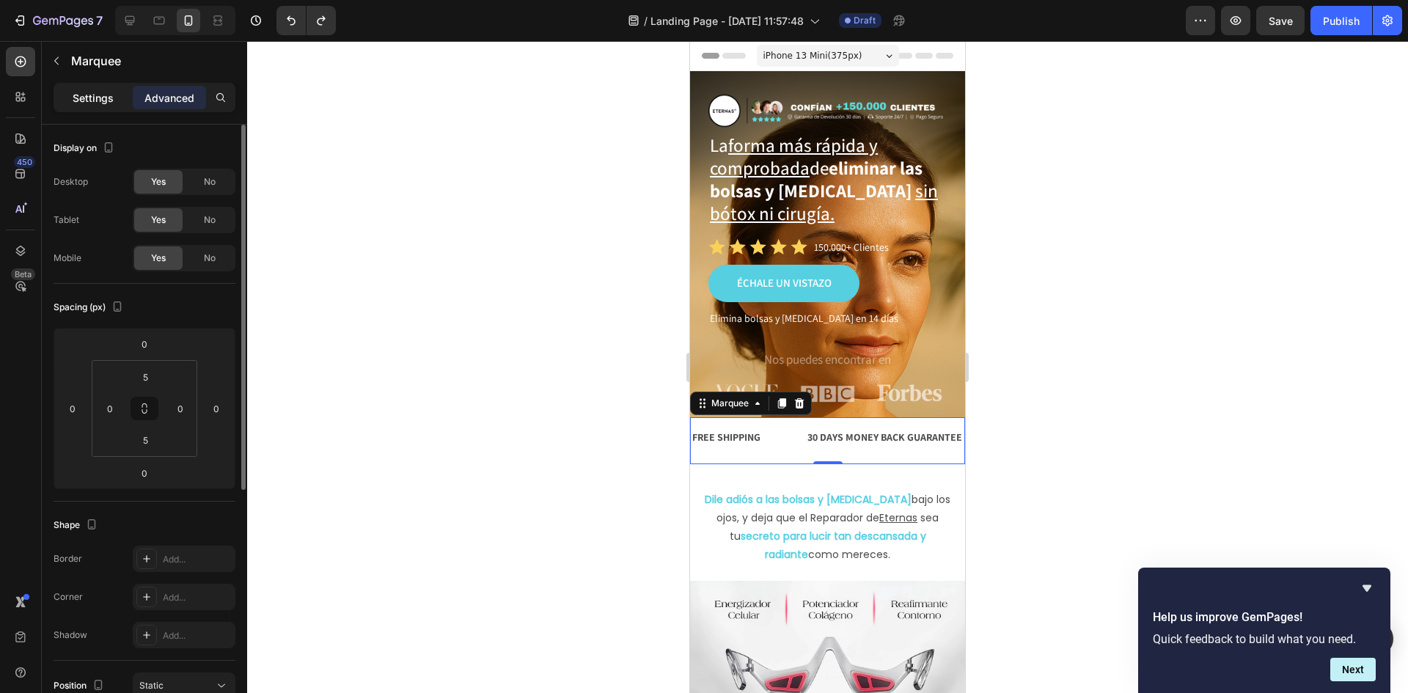
click at [87, 92] on p "Settings" at bounding box center [93, 97] width 41 height 15
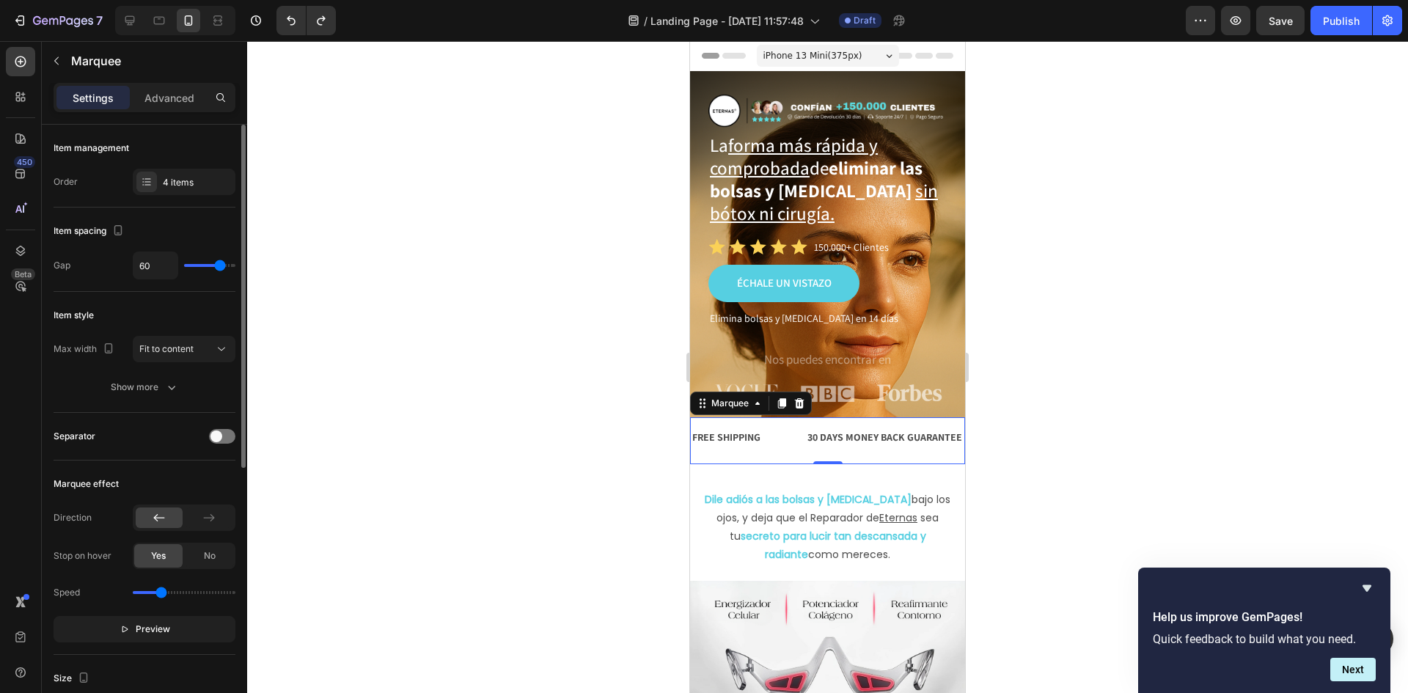
scroll to position [367, 0]
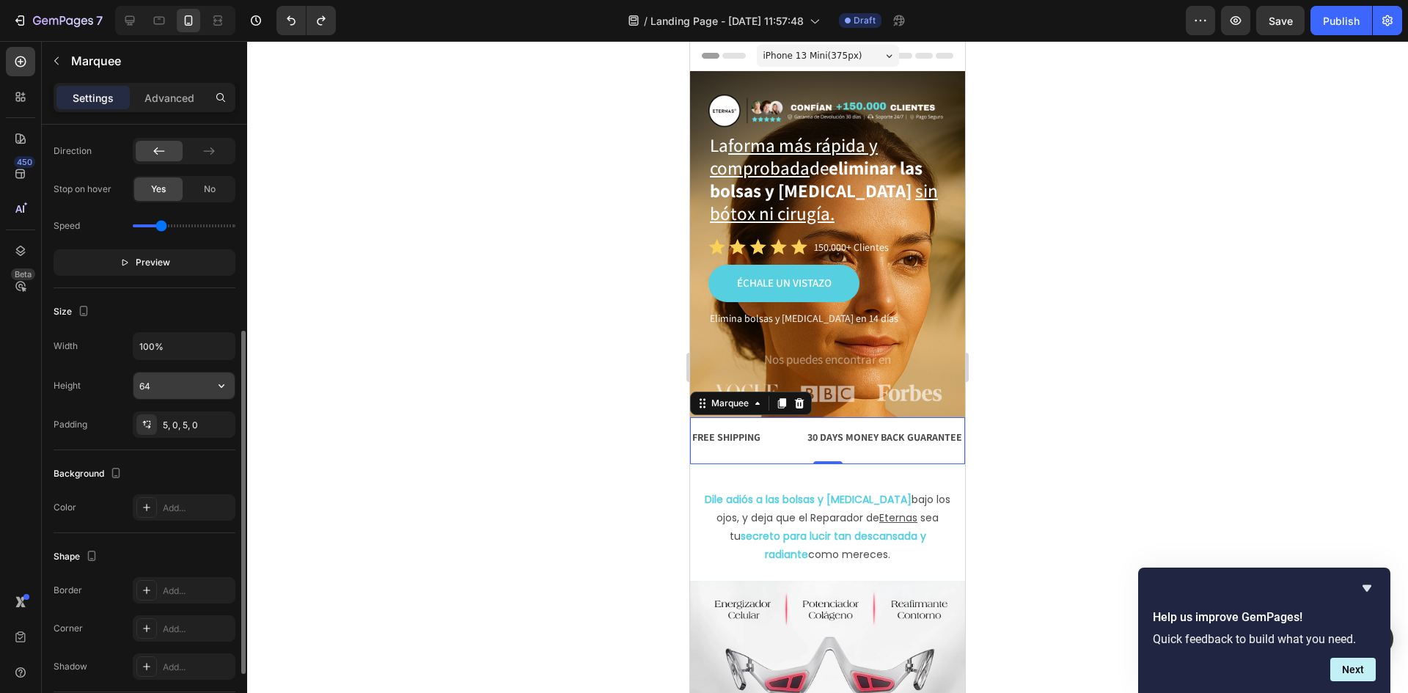
click at [196, 386] on input "64" at bounding box center [183, 386] width 101 height 26
click at [224, 393] on button "button" at bounding box center [221, 386] width 26 height 26
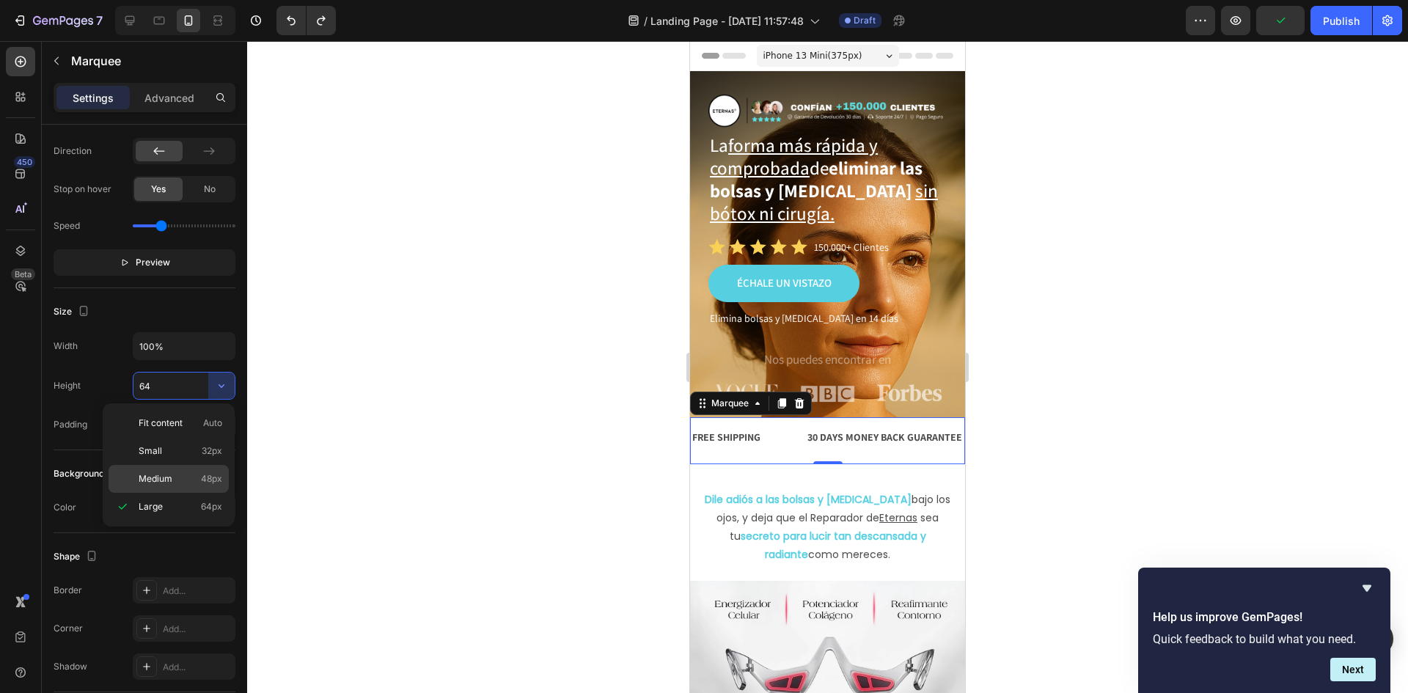
click at [180, 474] on p "Medium 48px" at bounding box center [181, 478] width 84 height 13
type input "48"
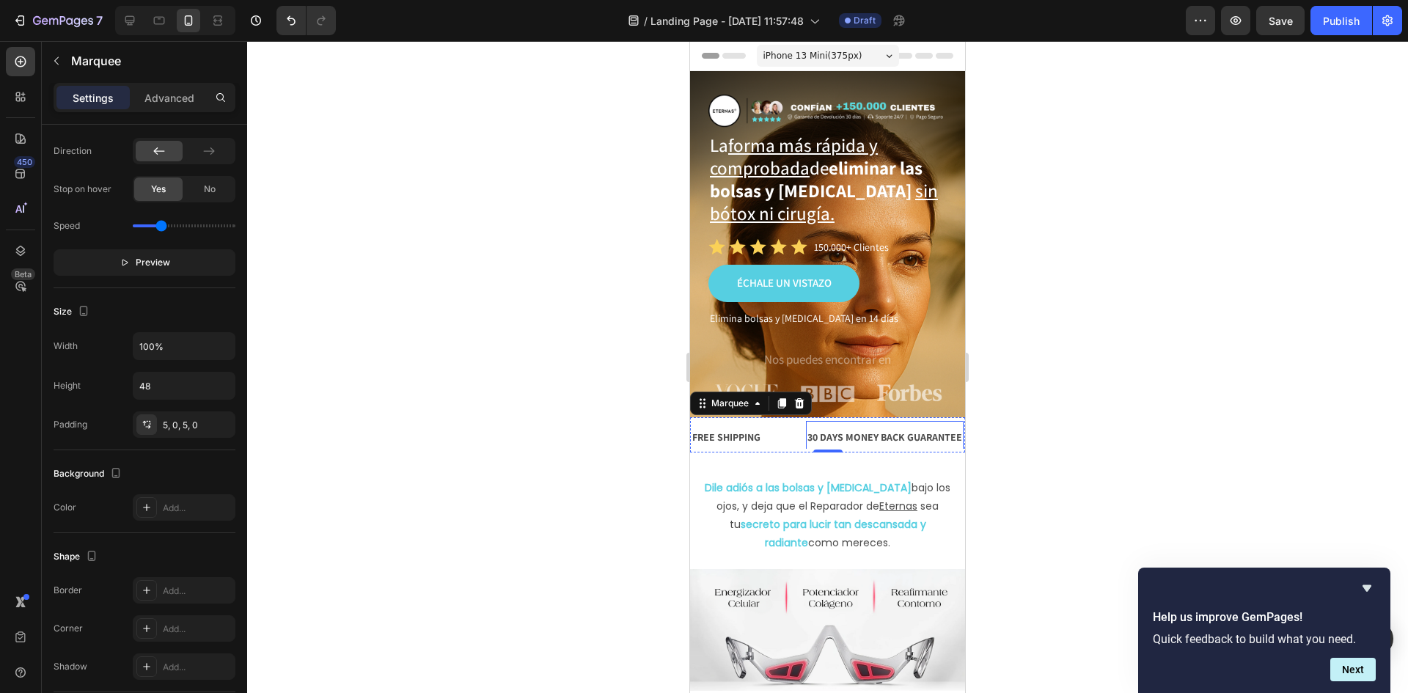
click at [884, 436] on div "30 DAYS MONEY BACK GUARANTEE" at bounding box center [885, 437] width 158 height 21
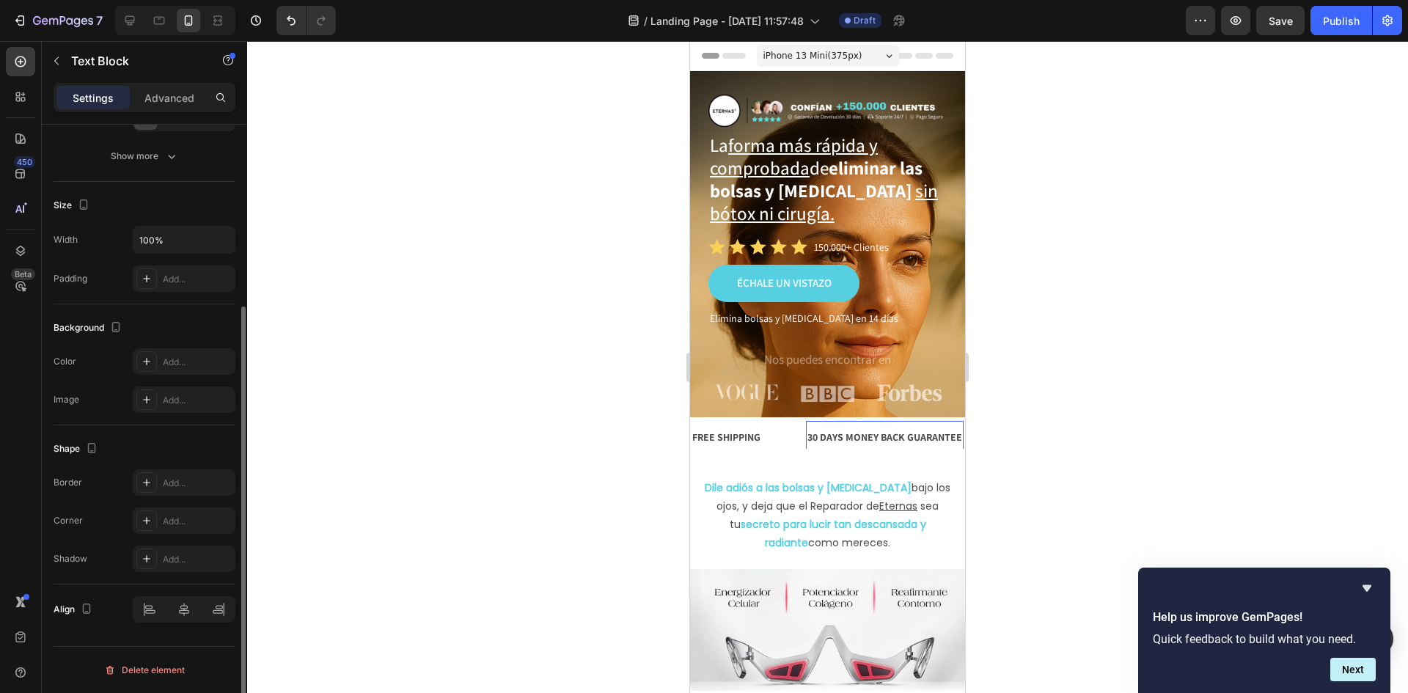
scroll to position [0, 0]
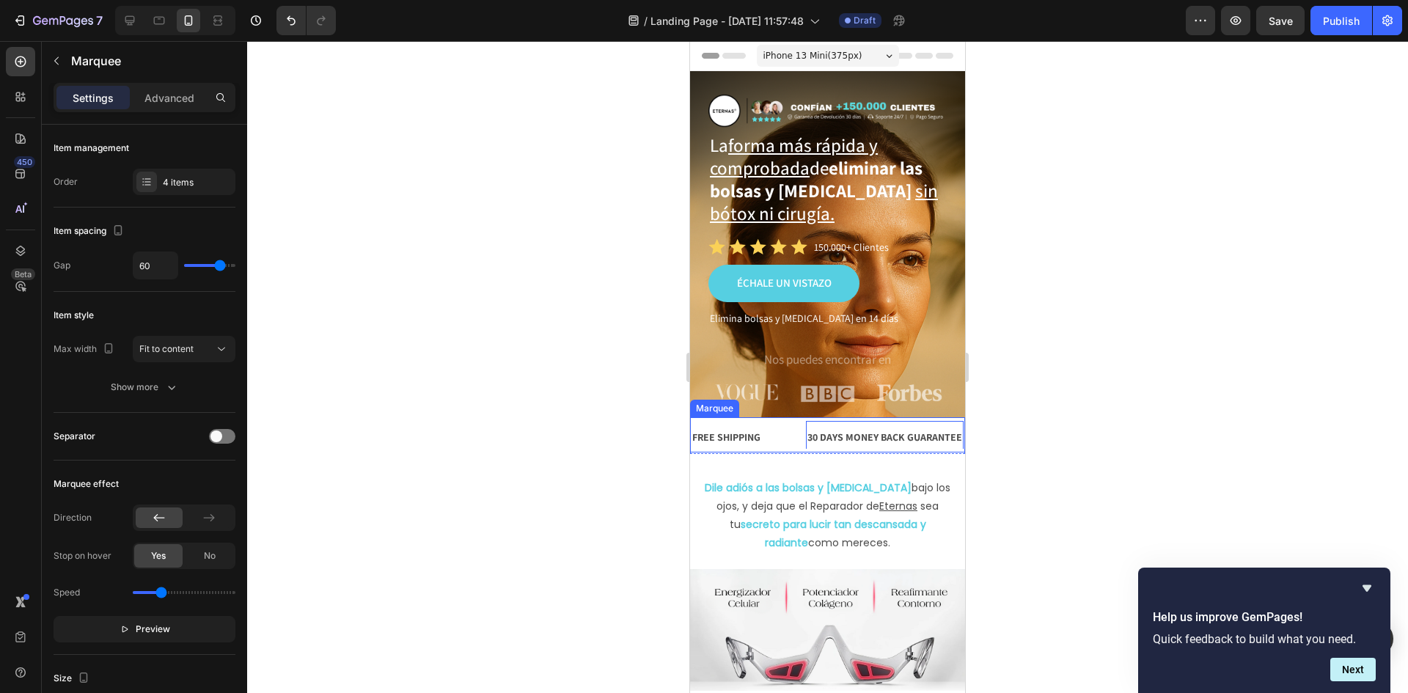
click at [802, 450] on div "FREE SHIPPING Text Block 30 DAYS MONEY BACK GUARANTEE Text Block 0 LIMITED TIME…" at bounding box center [827, 434] width 275 height 35
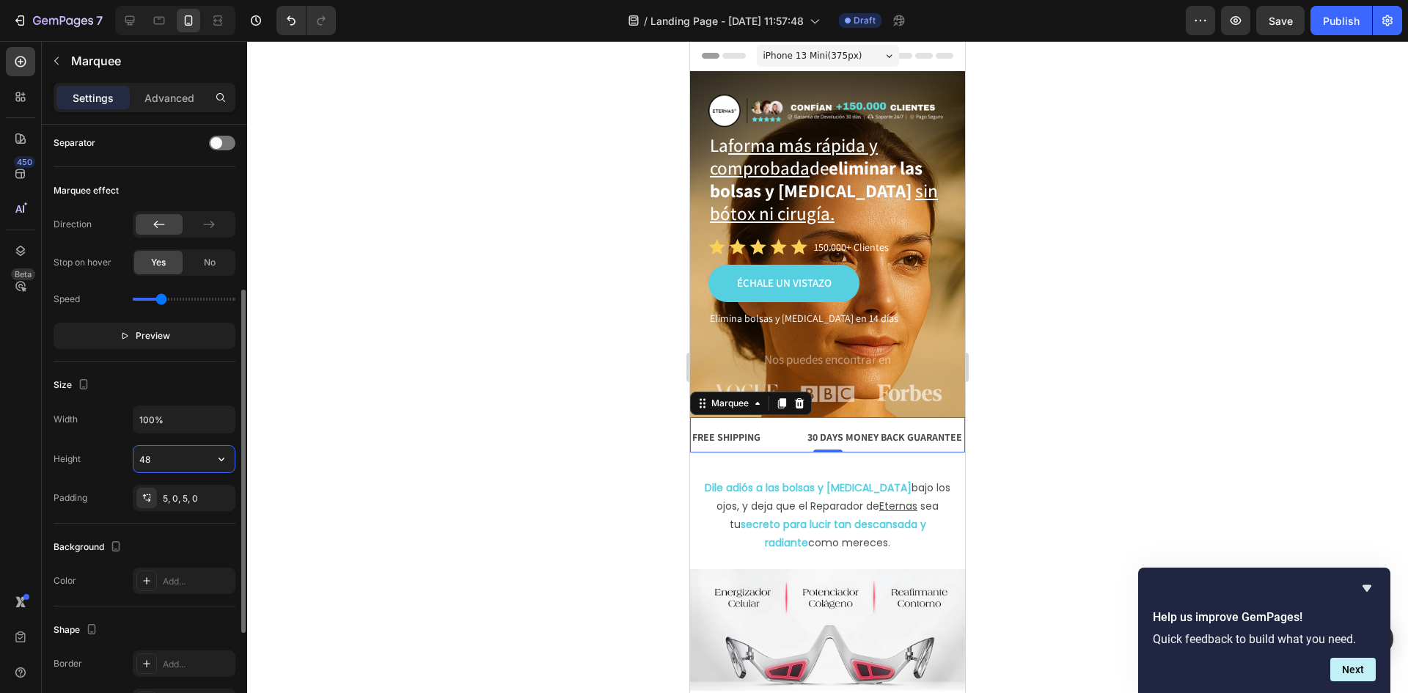
click at [202, 458] on input "48" at bounding box center [183, 459] width 101 height 26
click at [222, 457] on icon "button" at bounding box center [221, 459] width 15 height 15
click at [174, 579] on p "Large 64px" at bounding box center [181, 579] width 84 height 13
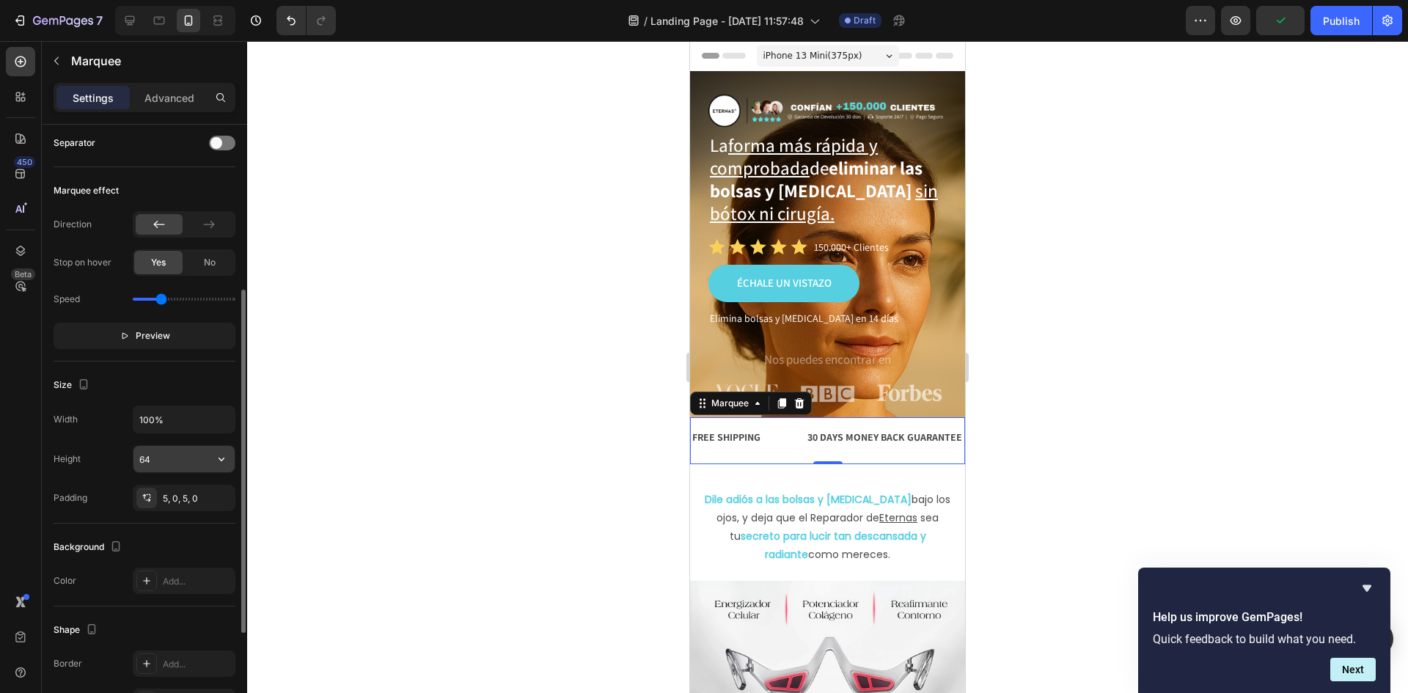
click at [191, 464] on input "64" at bounding box center [183, 459] width 101 height 26
click at [222, 456] on icon "button" at bounding box center [221, 459] width 15 height 15
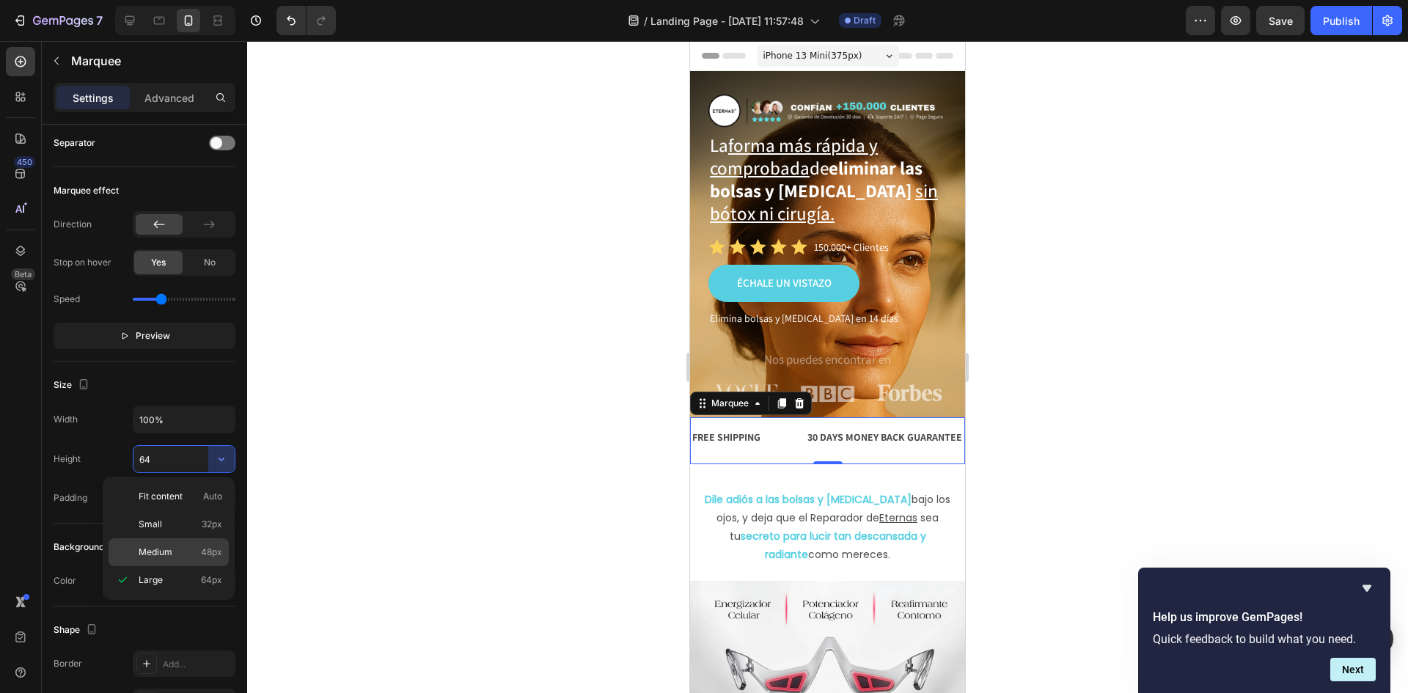
click at [169, 539] on div "Medium 48px" at bounding box center [169, 552] width 120 height 28
type input "48"
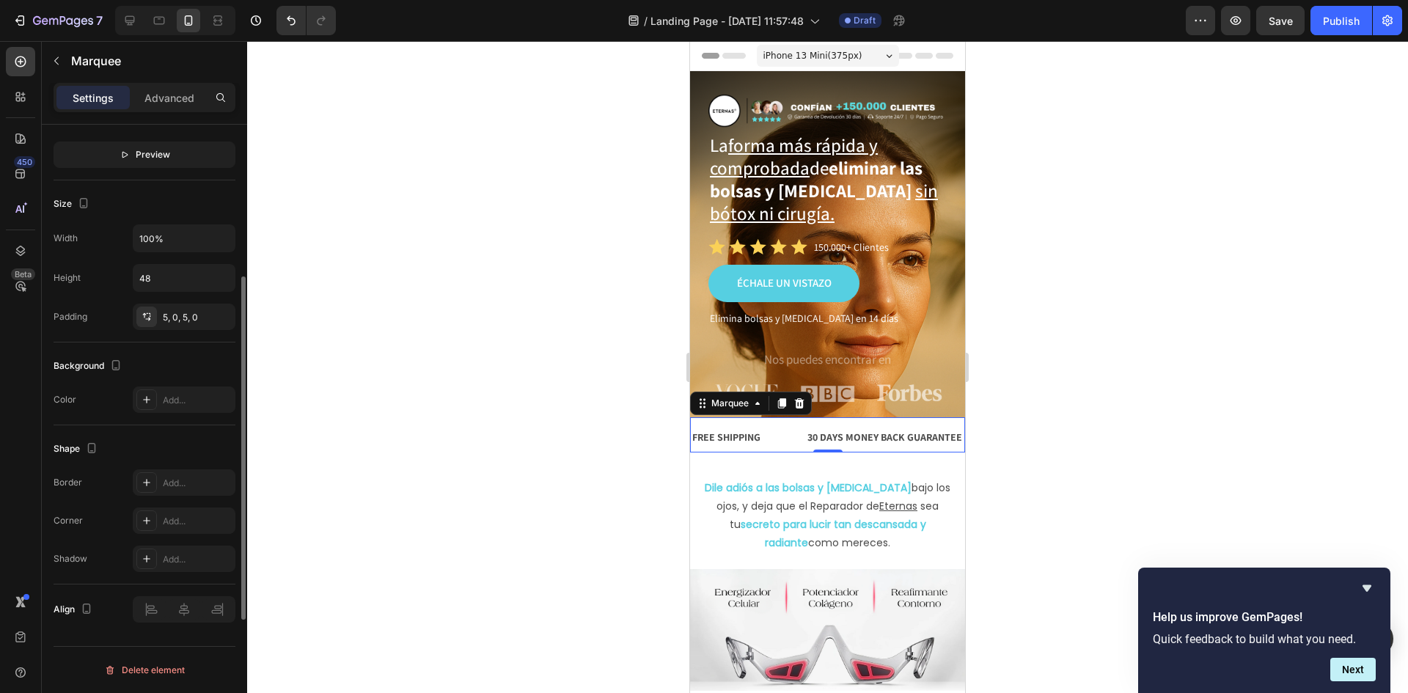
scroll to position [328, 0]
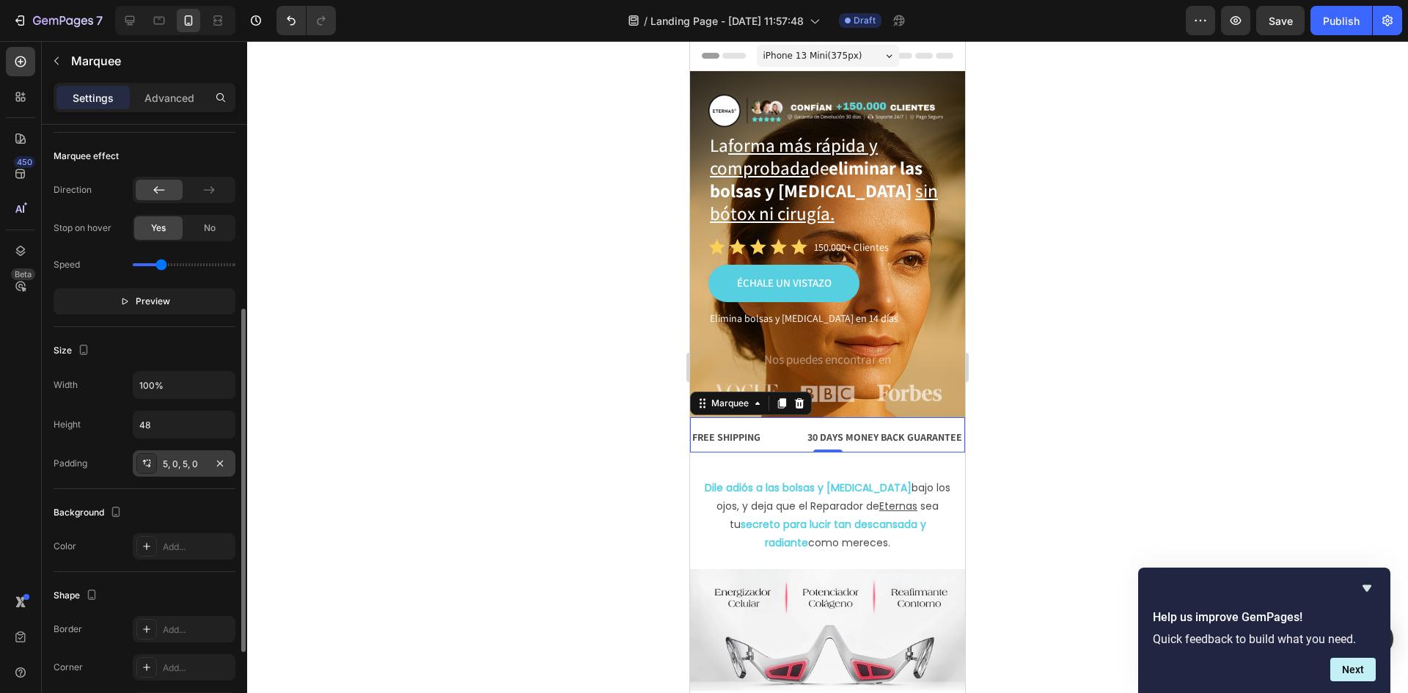
click at [181, 461] on div "5, 0, 5, 0" at bounding box center [184, 464] width 43 height 13
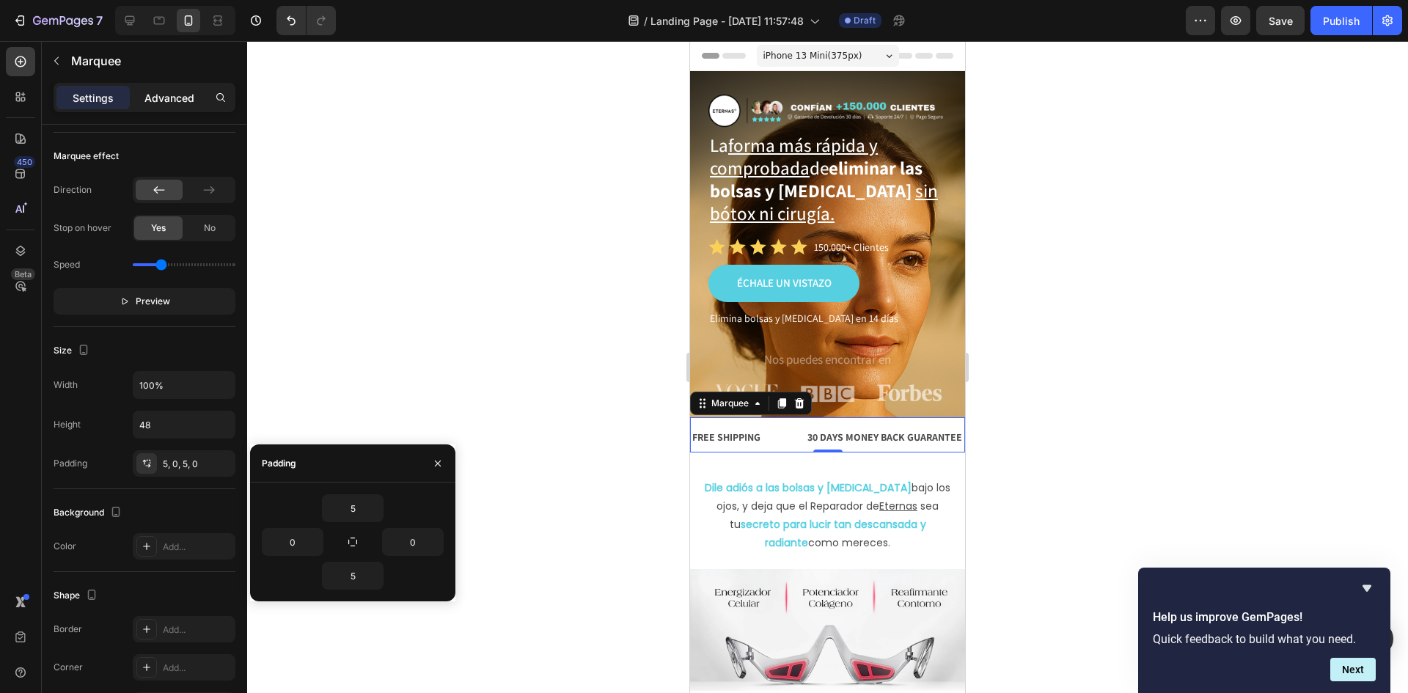
click at [163, 87] on div "Advanced" at bounding box center [169, 97] width 73 height 23
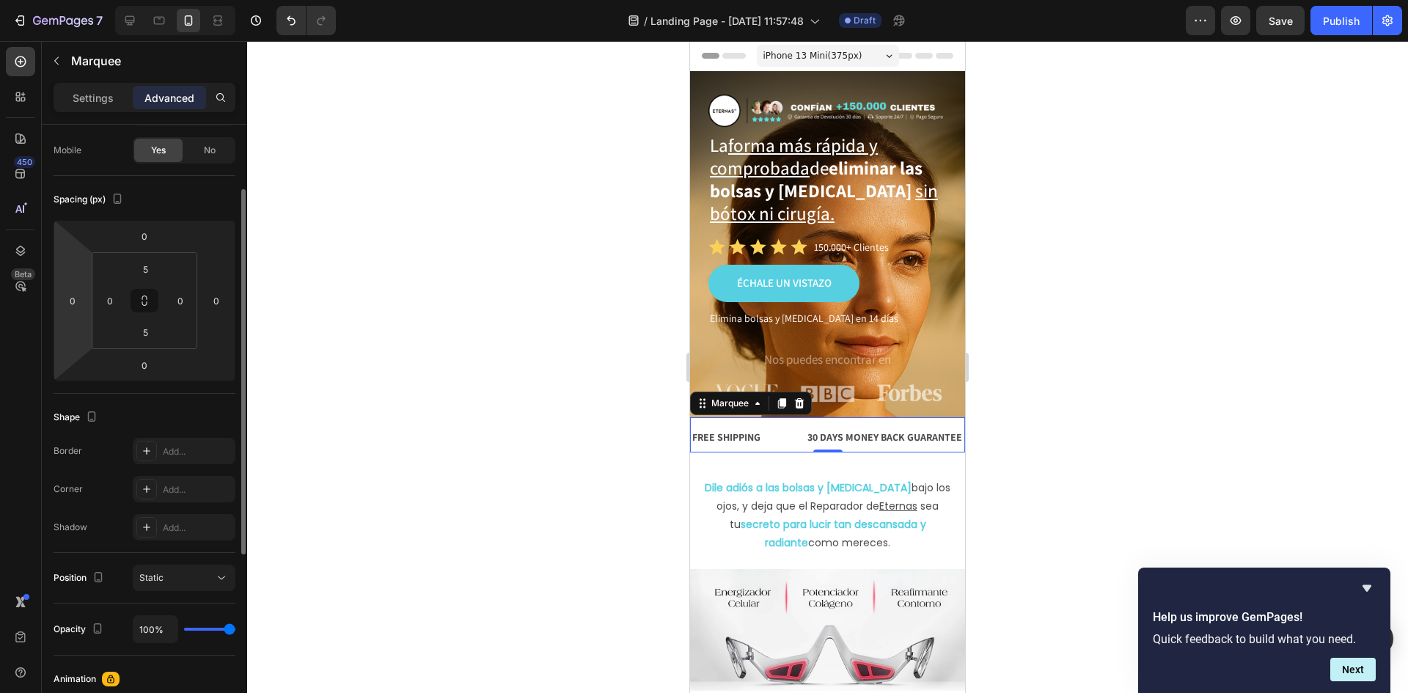
scroll to position [0, 0]
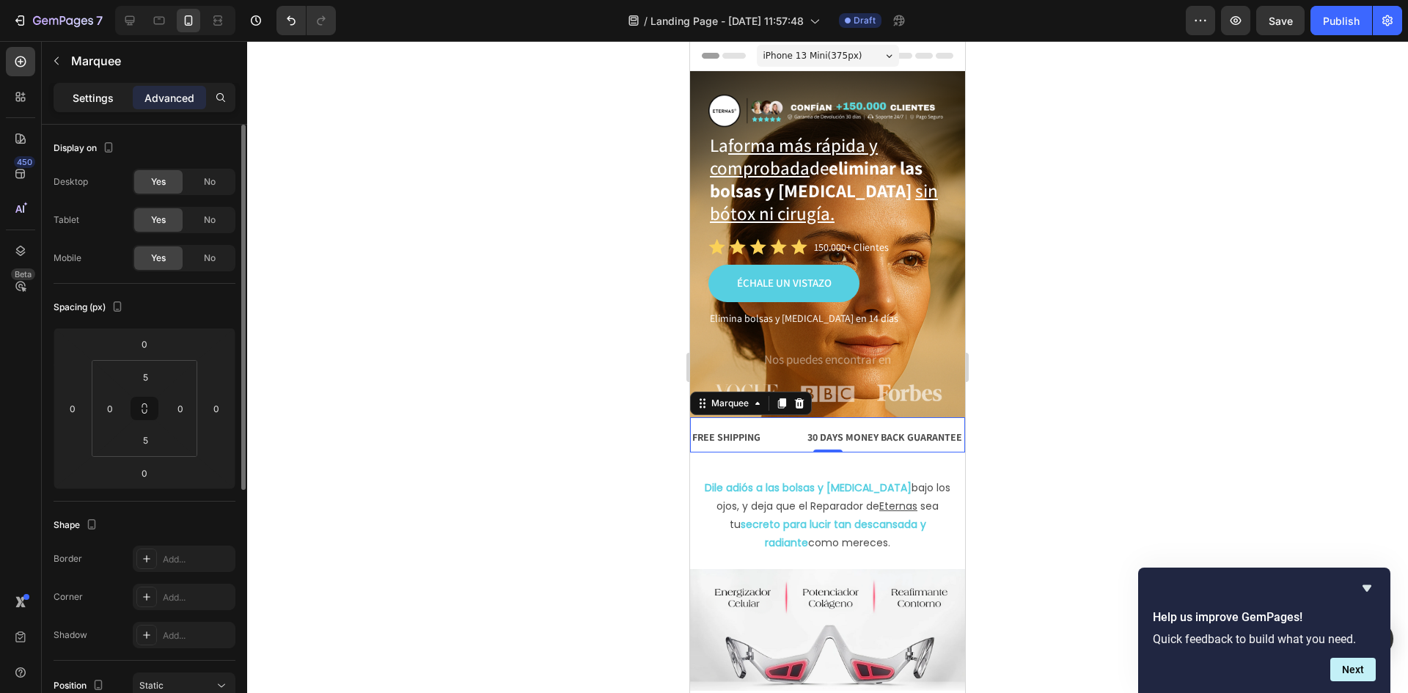
click at [99, 96] on p "Settings" at bounding box center [93, 97] width 41 height 15
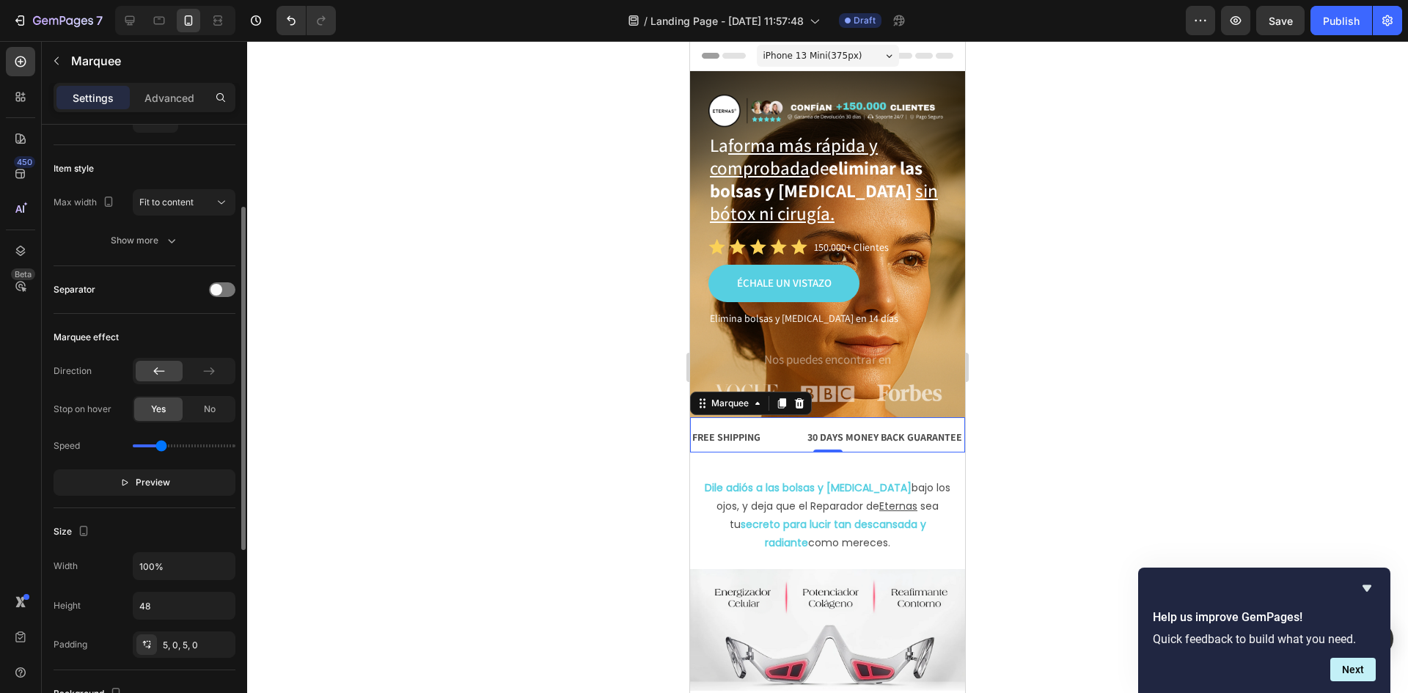
scroll to position [220, 0]
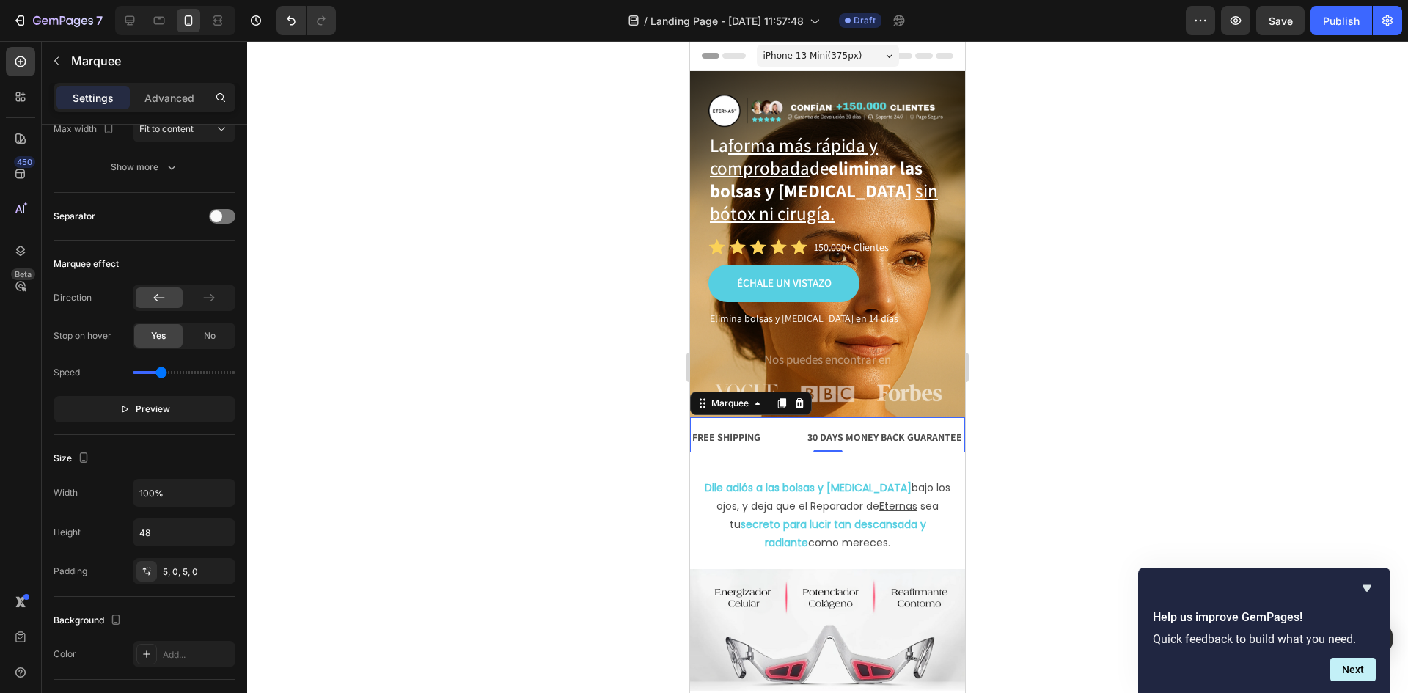
click at [791, 435] on div "FREE SHIPPING Text Block" at bounding box center [748, 437] width 115 height 33
click at [173, 411] on button "Preview" at bounding box center [145, 409] width 182 height 26
click at [173, 411] on button "Pause" at bounding box center [145, 409] width 182 height 26
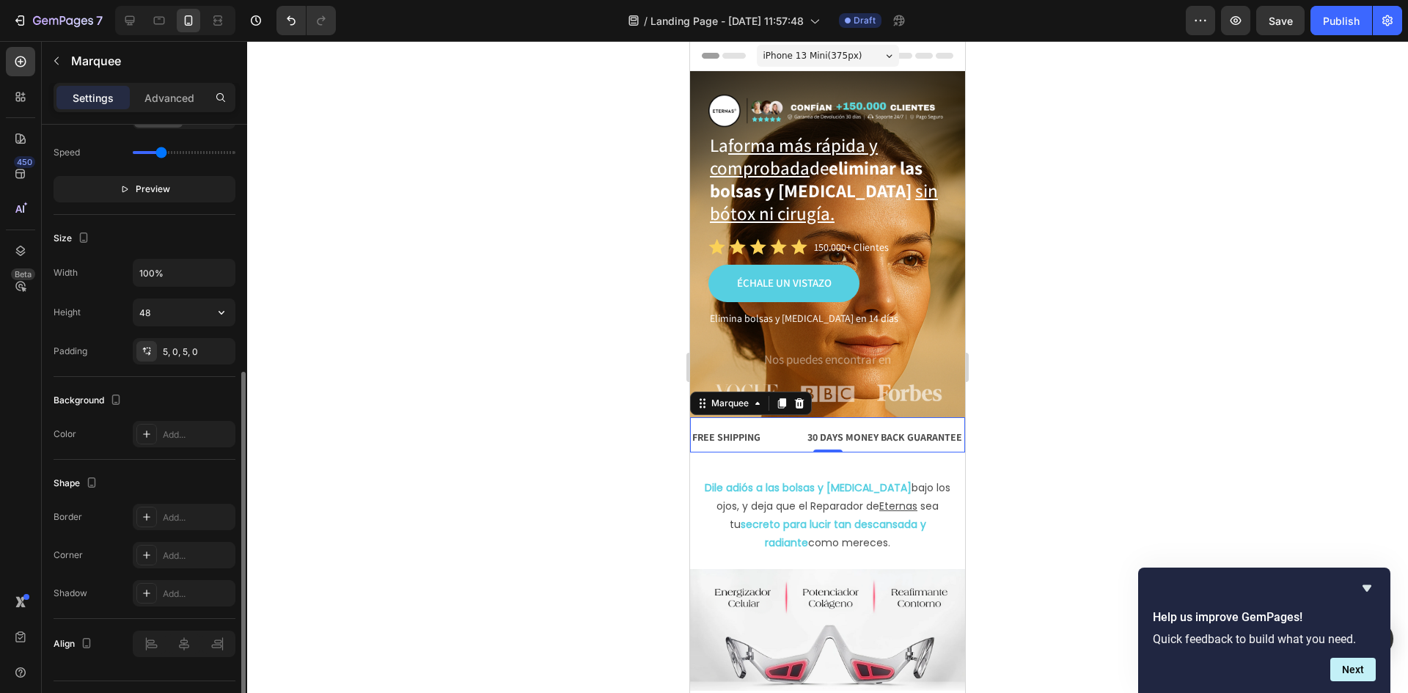
scroll to position [474, 0]
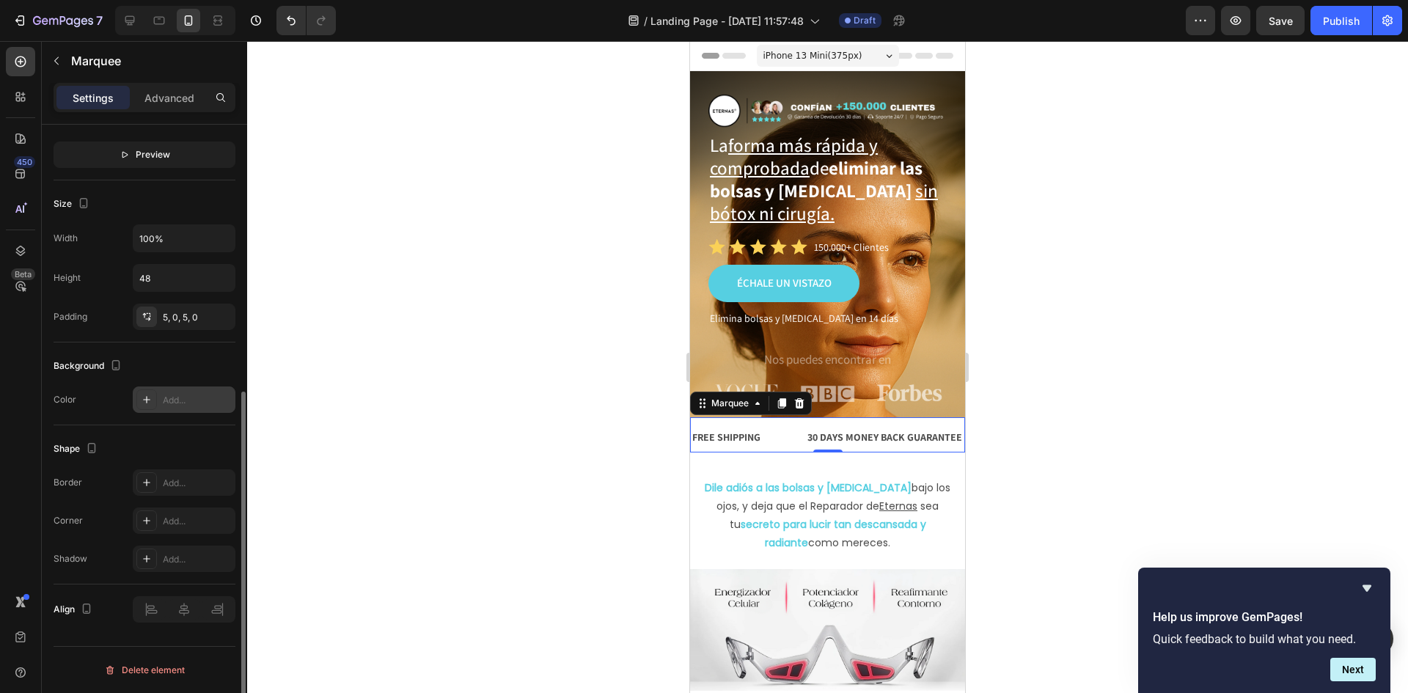
click at [158, 392] on div "Add..." at bounding box center [184, 399] width 103 height 26
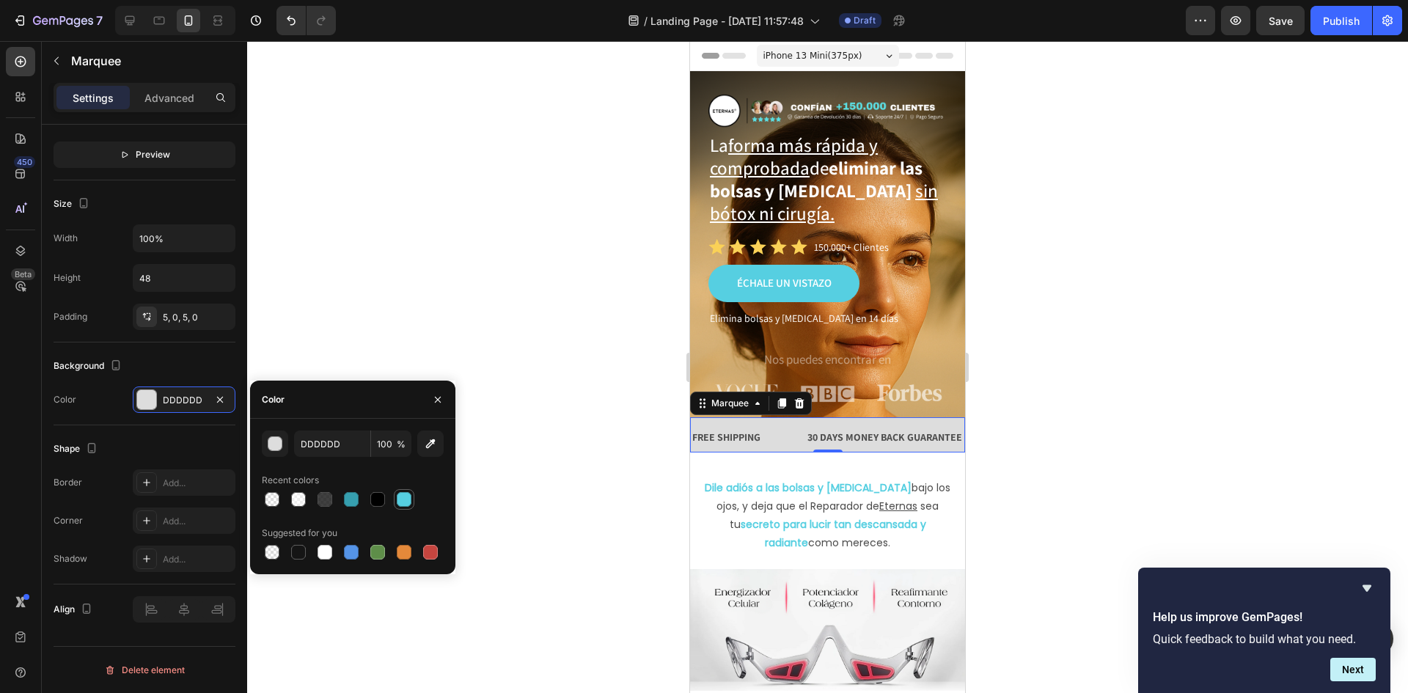
click at [403, 496] on div at bounding box center [404, 499] width 15 height 15
type input "56CFE1"
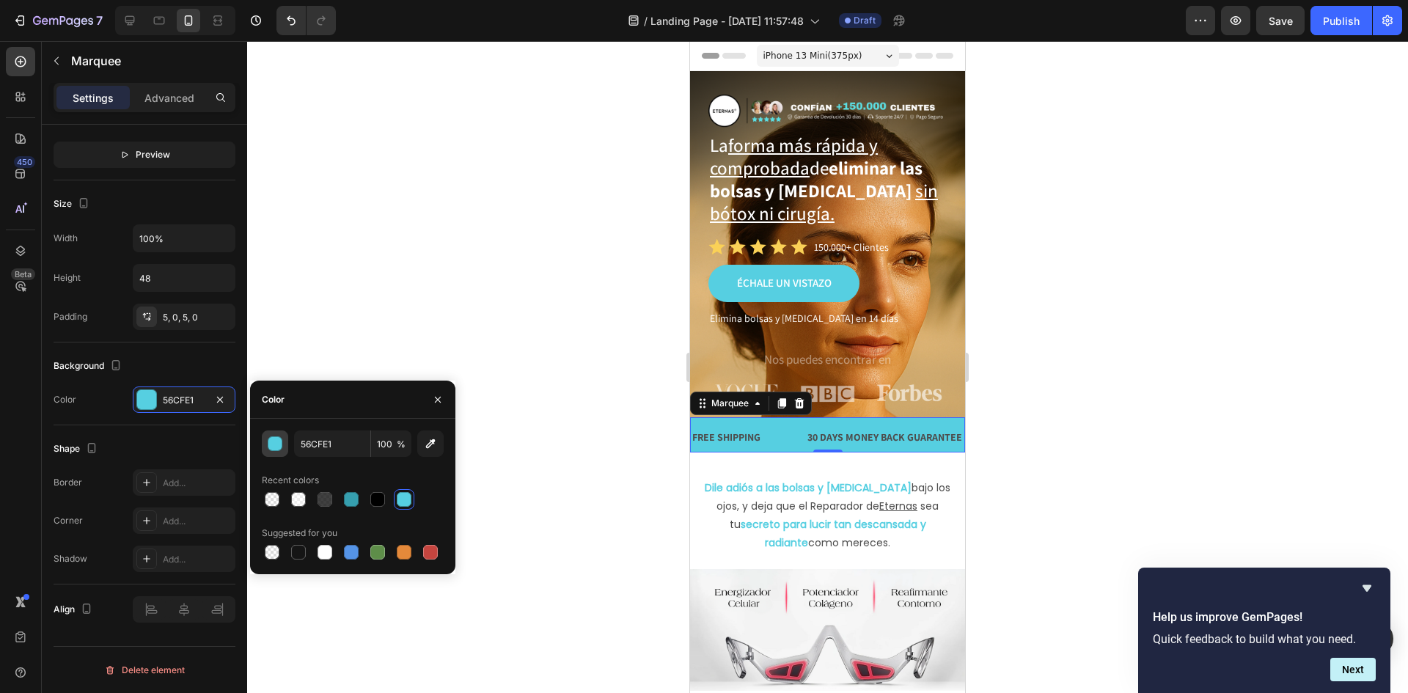
click at [278, 446] on div "button" at bounding box center [275, 444] width 15 height 15
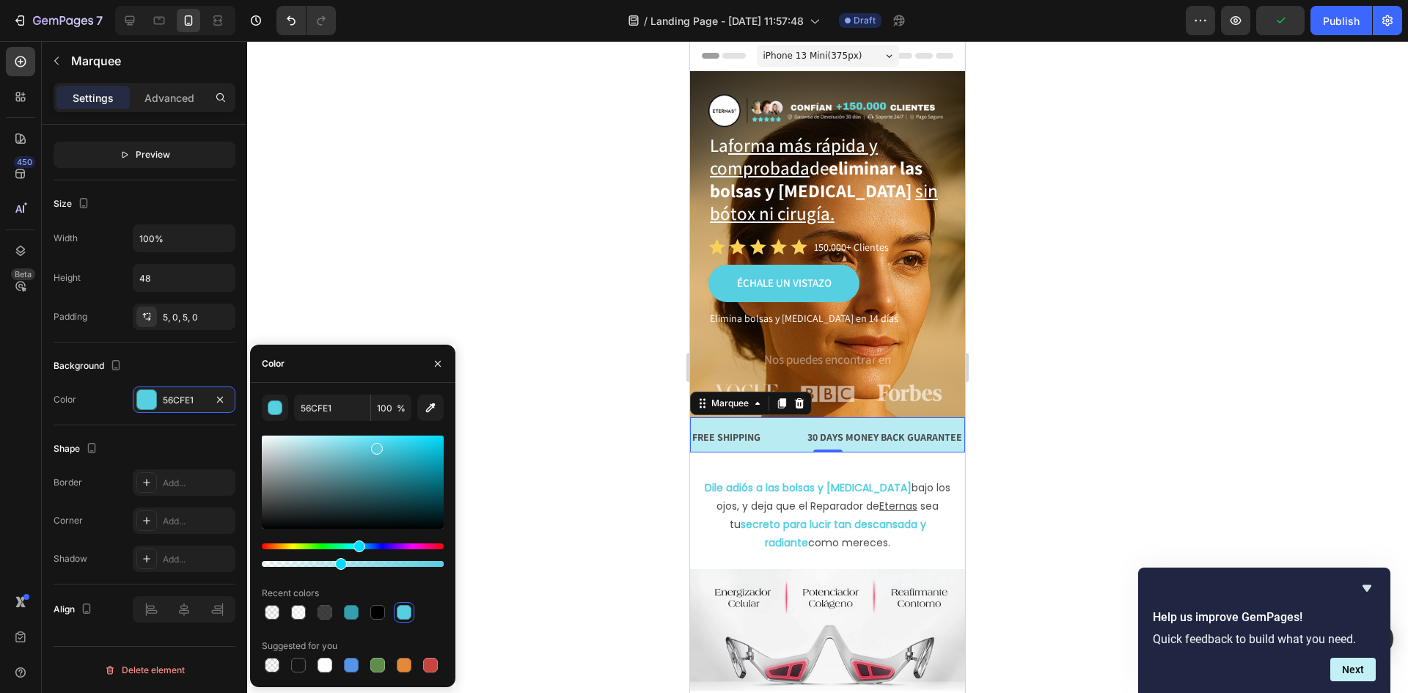
drag, startPoint x: 443, startPoint y: 567, endPoint x: 338, endPoint y: 572, distance: 105.0
click at [338, 572] on div "56CFE1 100 % Recent colors Suggested for you" at bounding box center [353, 535] width 182 height 281
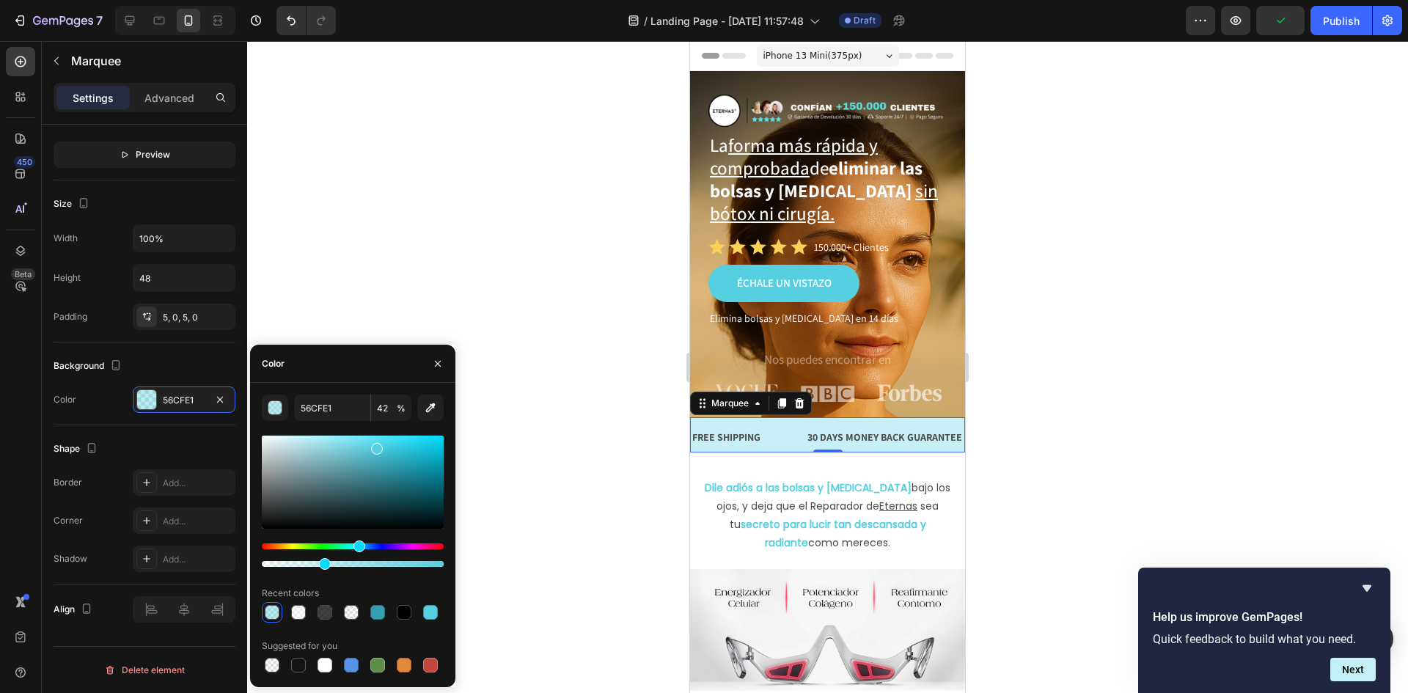
type input "33"
drag, startPoint x: 340, startPoint y: 566, endPoint x: 323, endPoint y: 566, distance: 16.9
click at [323, 566] on div at bounding box center [325, 564] width 12 height 12
click at [106, 573] on div "Shape Border Add... Corner Add... Shadow Add..." at bounding box center [145, 504] width 182 height 159
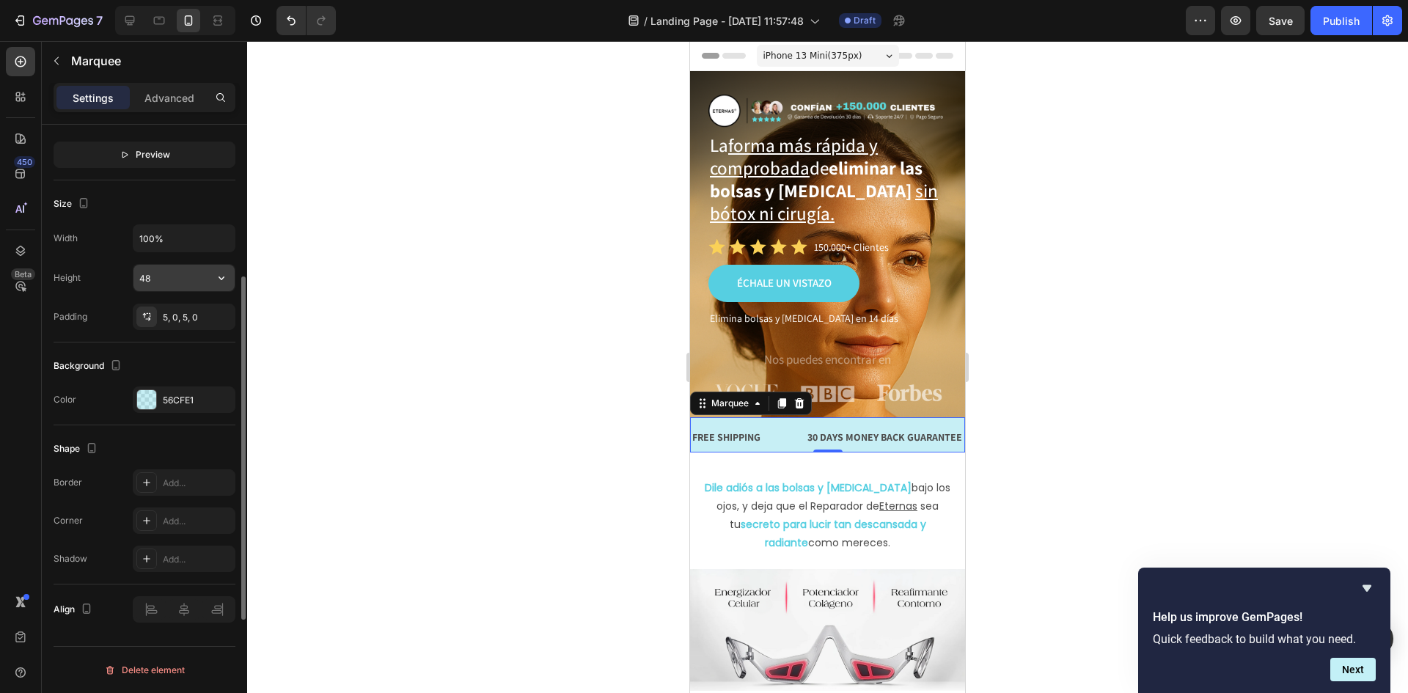
scroll to position [401, 0]
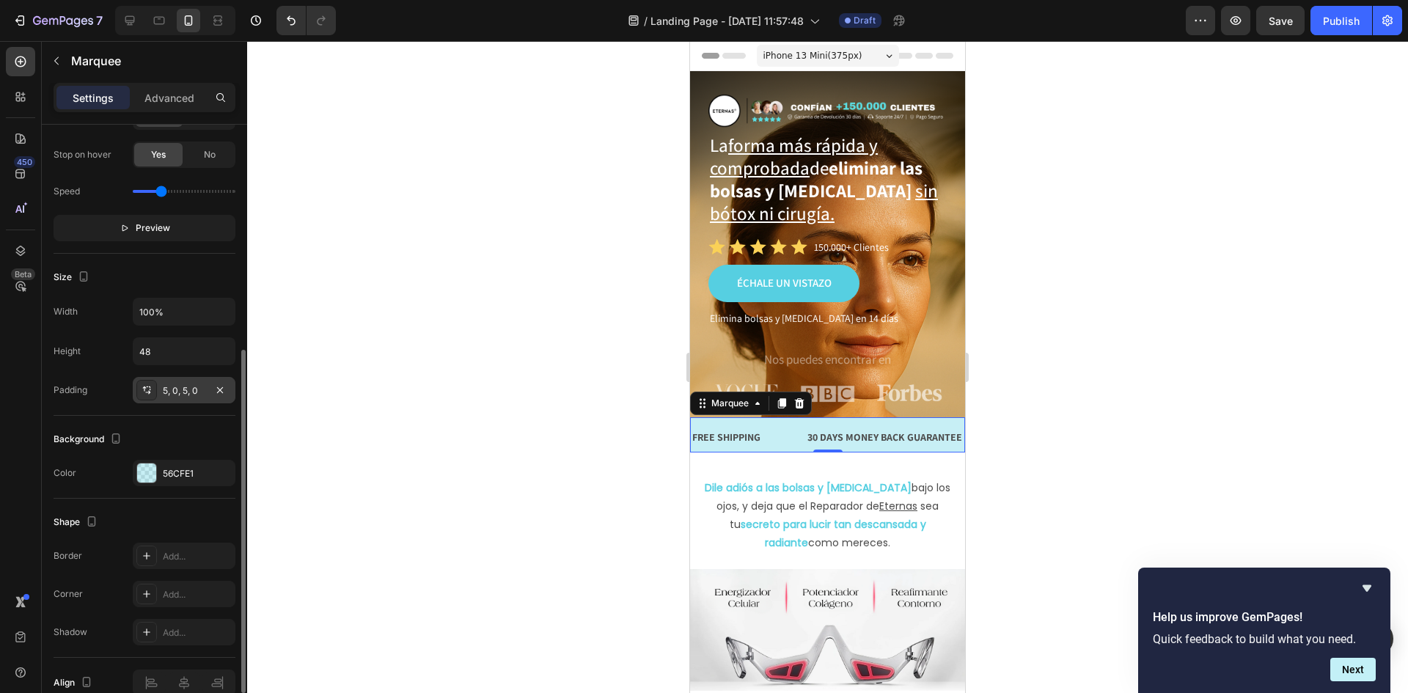
click at [151, 392] on icon at bounding box center [147, 390] width 12 height 12
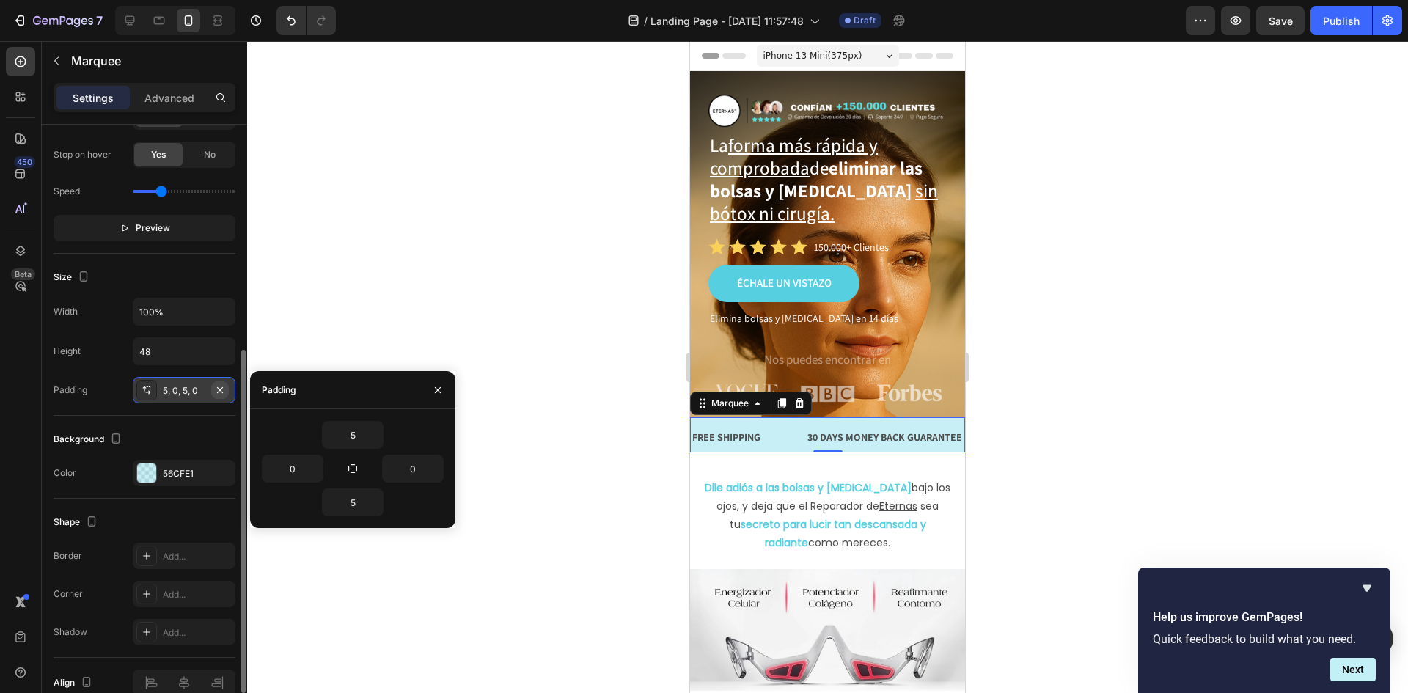
click at [223, 390] on icon "button" at bounding box center [220, 390] width 12 height 12
type input "0"
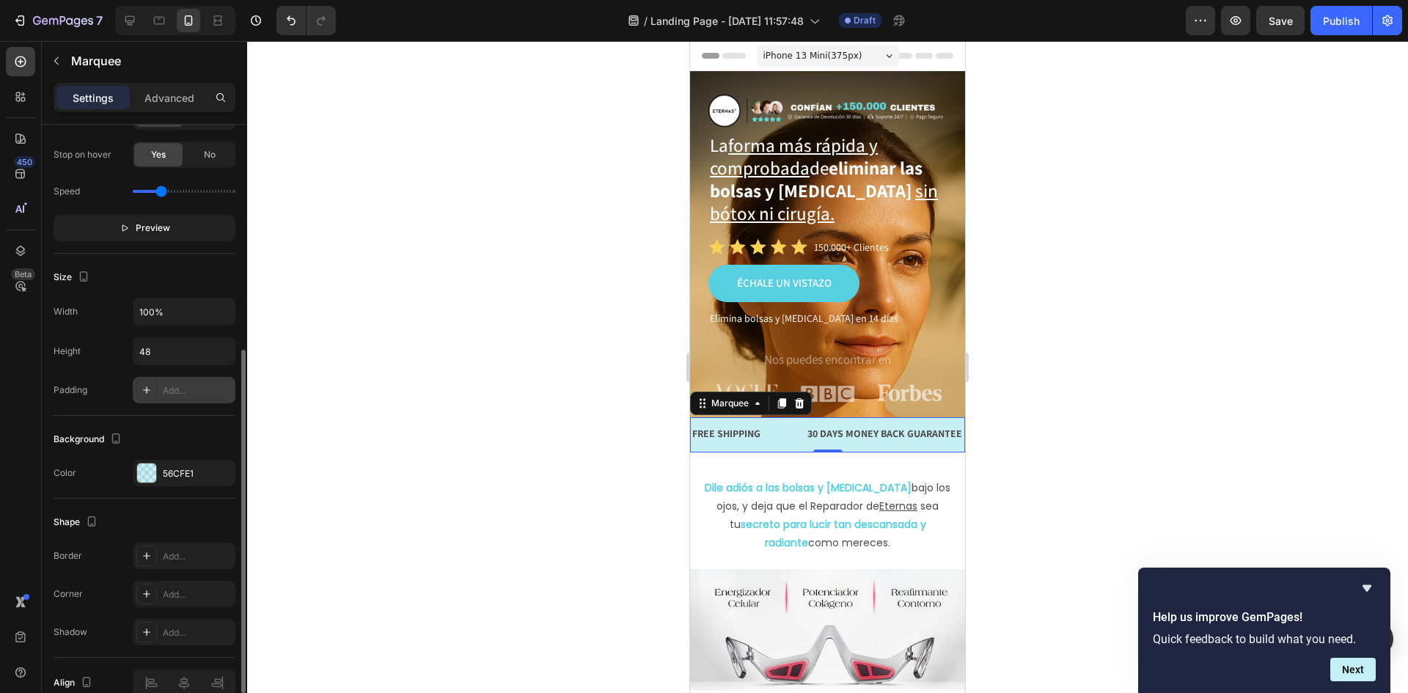
click at [201, 388] on div "Add..." at bounding box center [197, 390] width 69 height 13
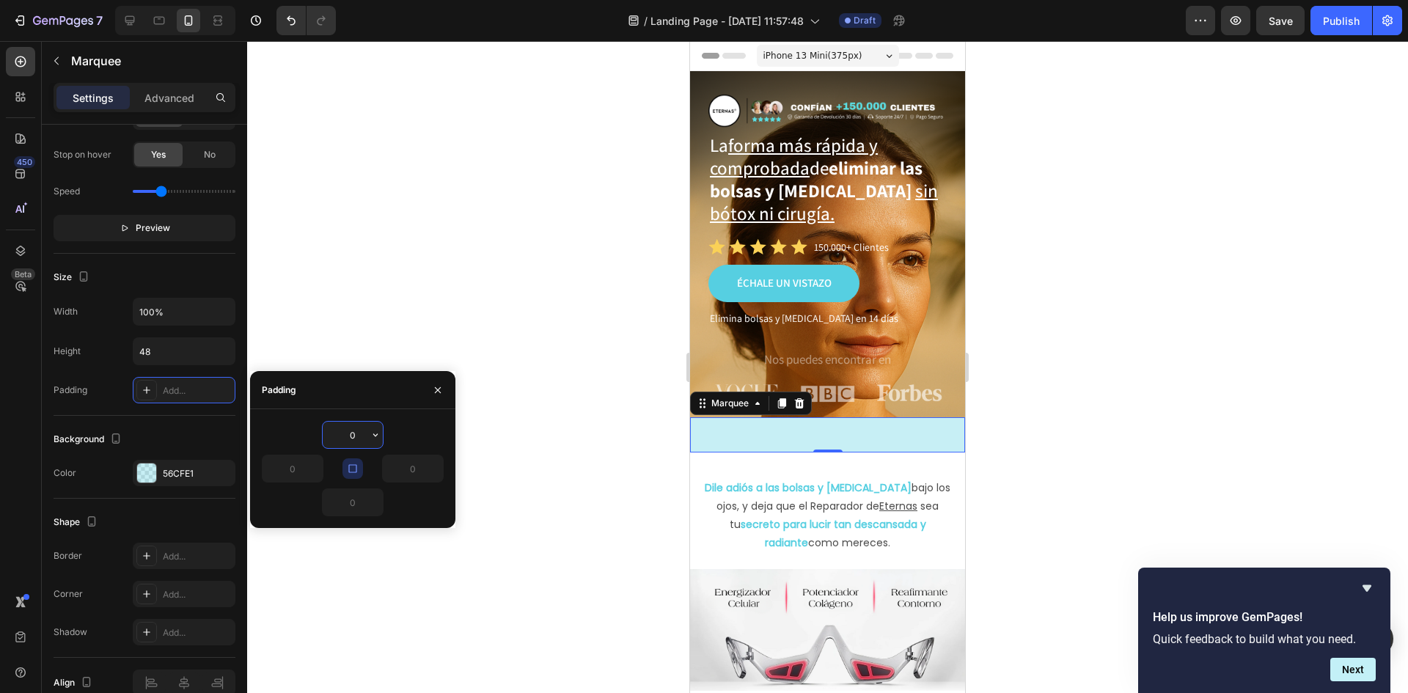
click at [354, 466] on icon "button" at bounding box center [353, 469] width 12 height 12
type input "16"
click at [376, 436] on icon "button" at bounding box center [375, 434] width 4 height 3
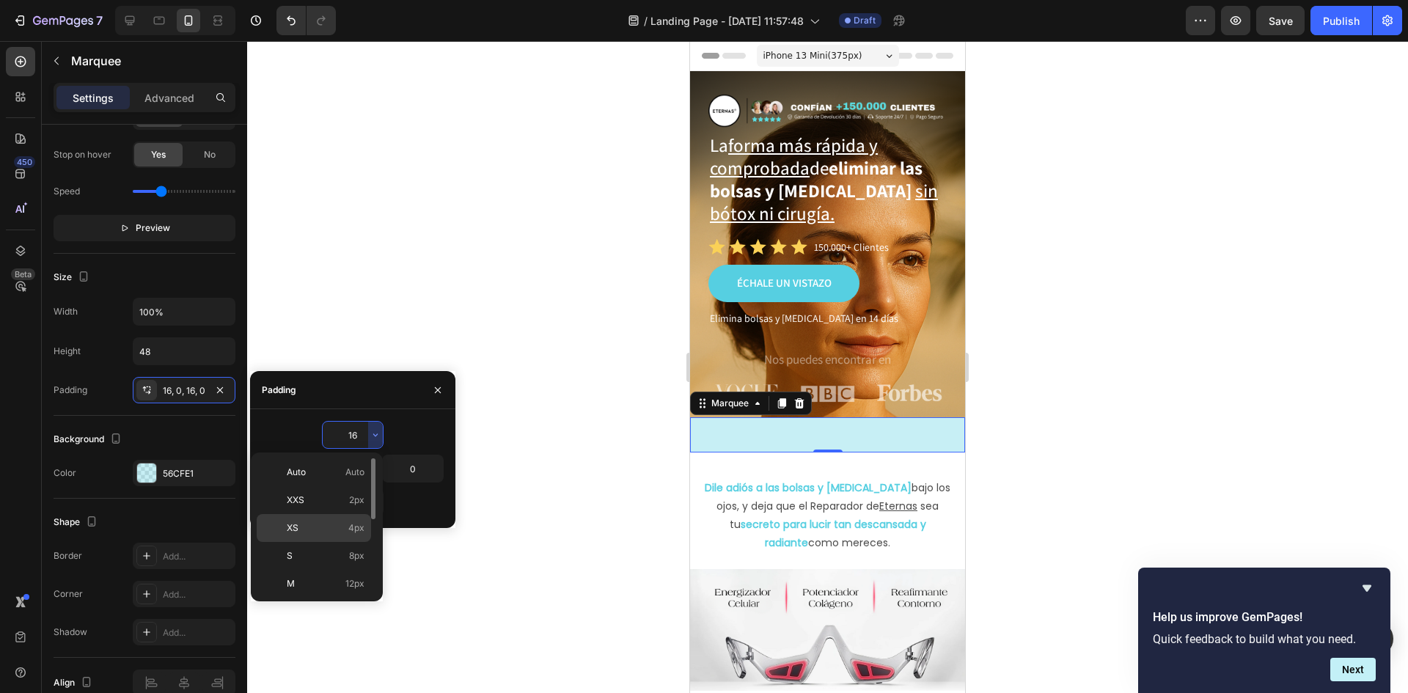
click at [341, 527] on p "XS 4px" at bounding box center [326, 527] width 78 height 13
type input "4"
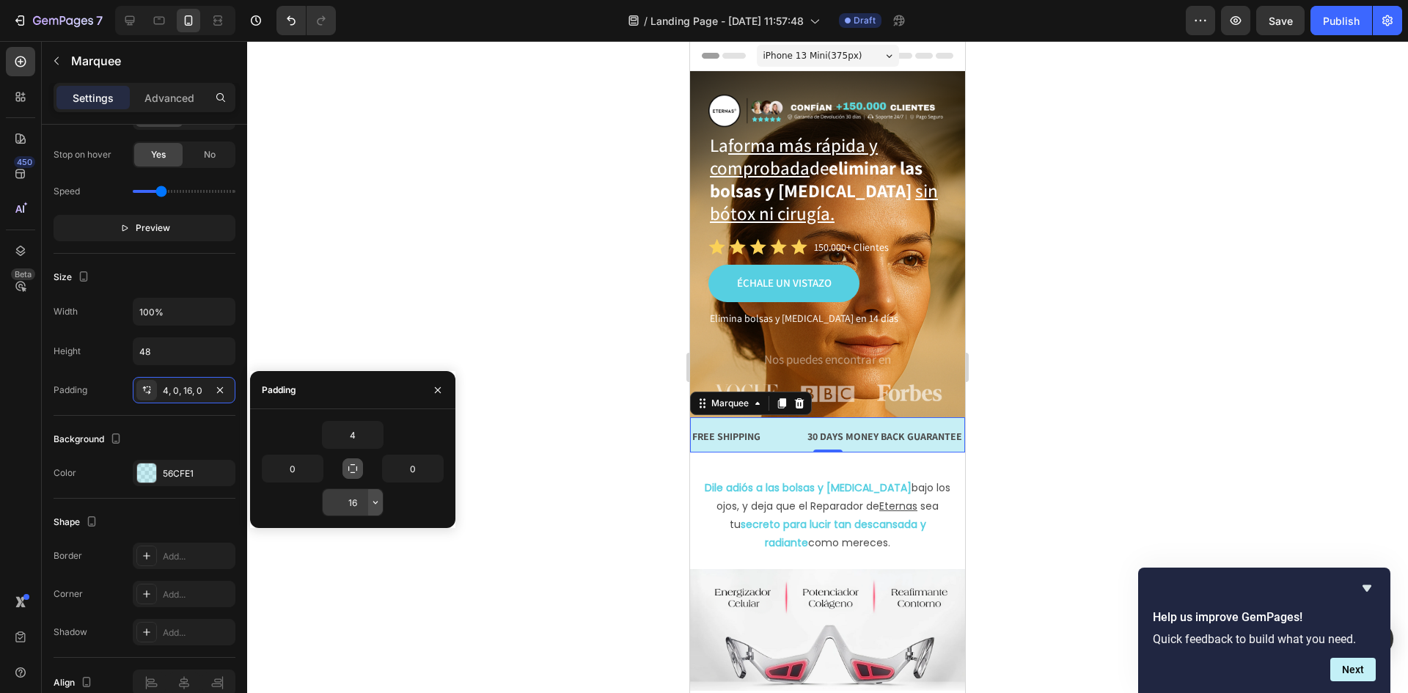
click at [375, 504] on icon "button" at bounding box center [375, 502] width 4 height 3
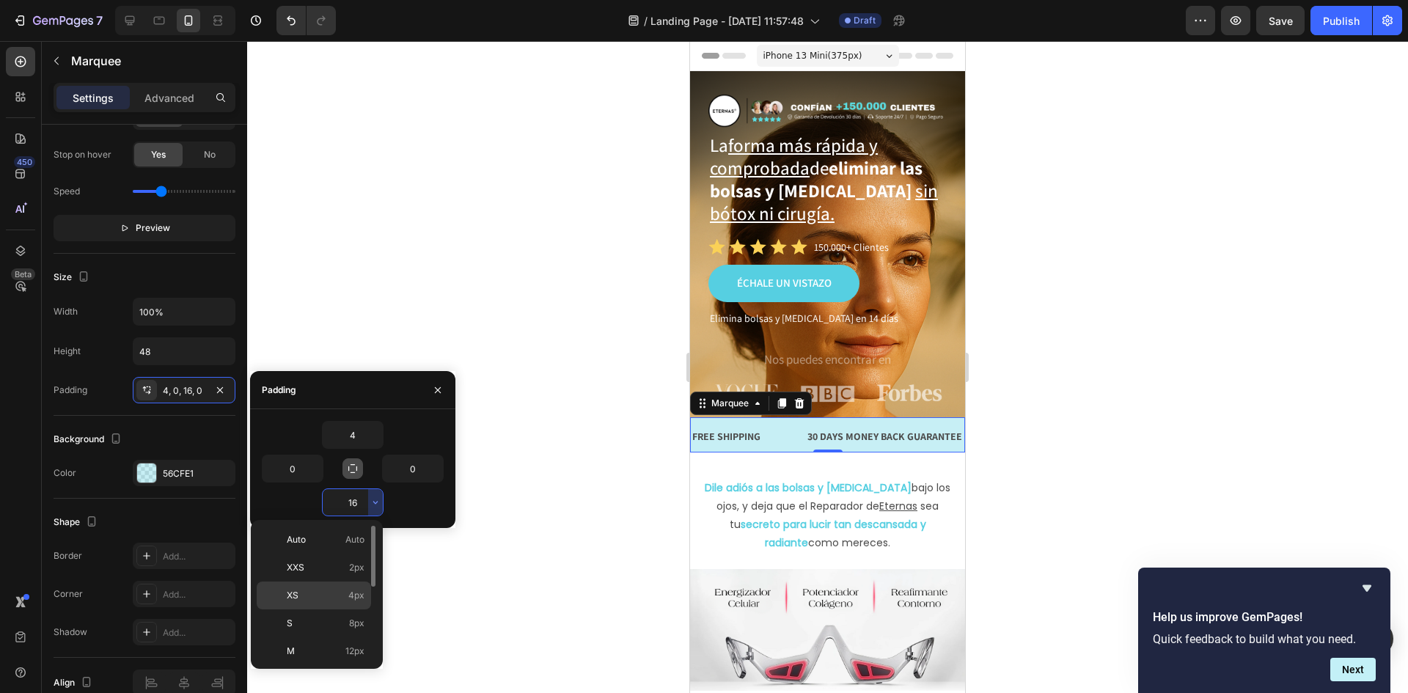
click at [348, 590] on p "XS 4px" at bounding box center [326, 595] width 78 height 13
type input "4"
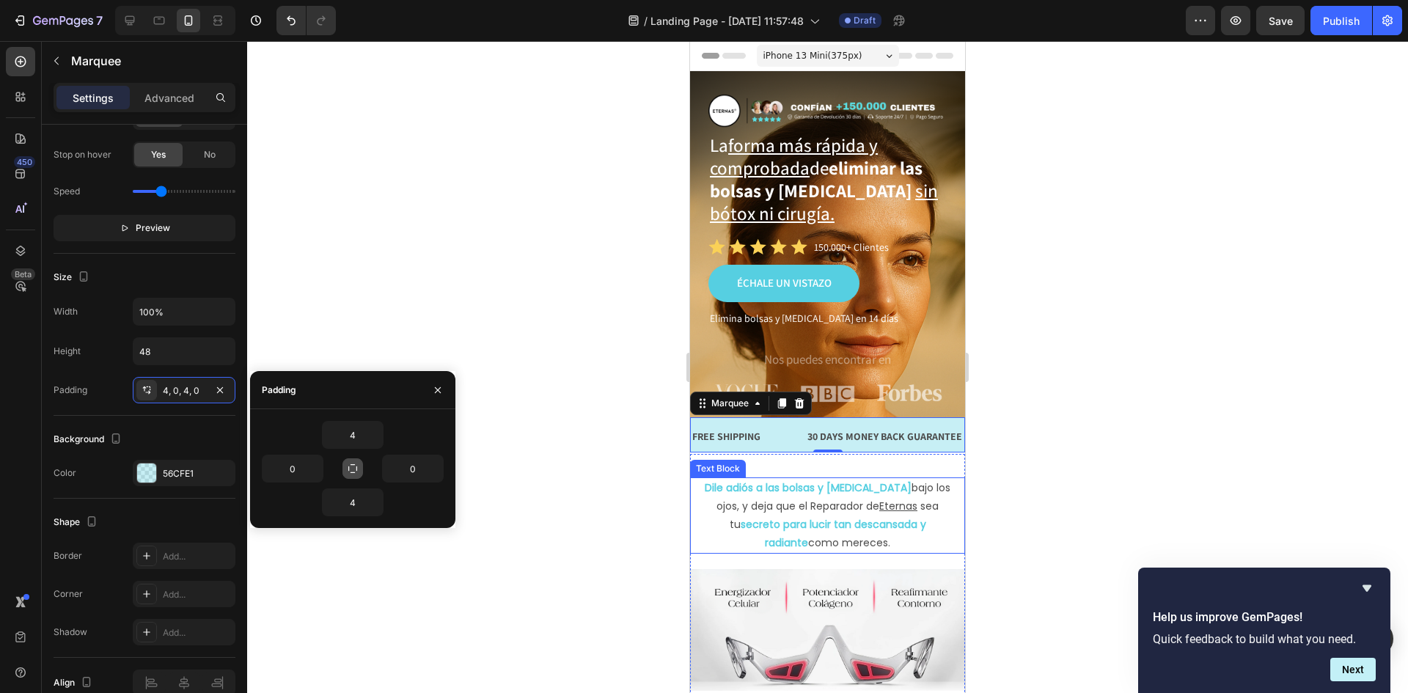
click at [828, 477] on div "Dile adiós a las bolsas y [MEDICAL_DATA] bajo los ojos, y deja que el Reparador…" at bounding box center [827, 515] width 260 height 77
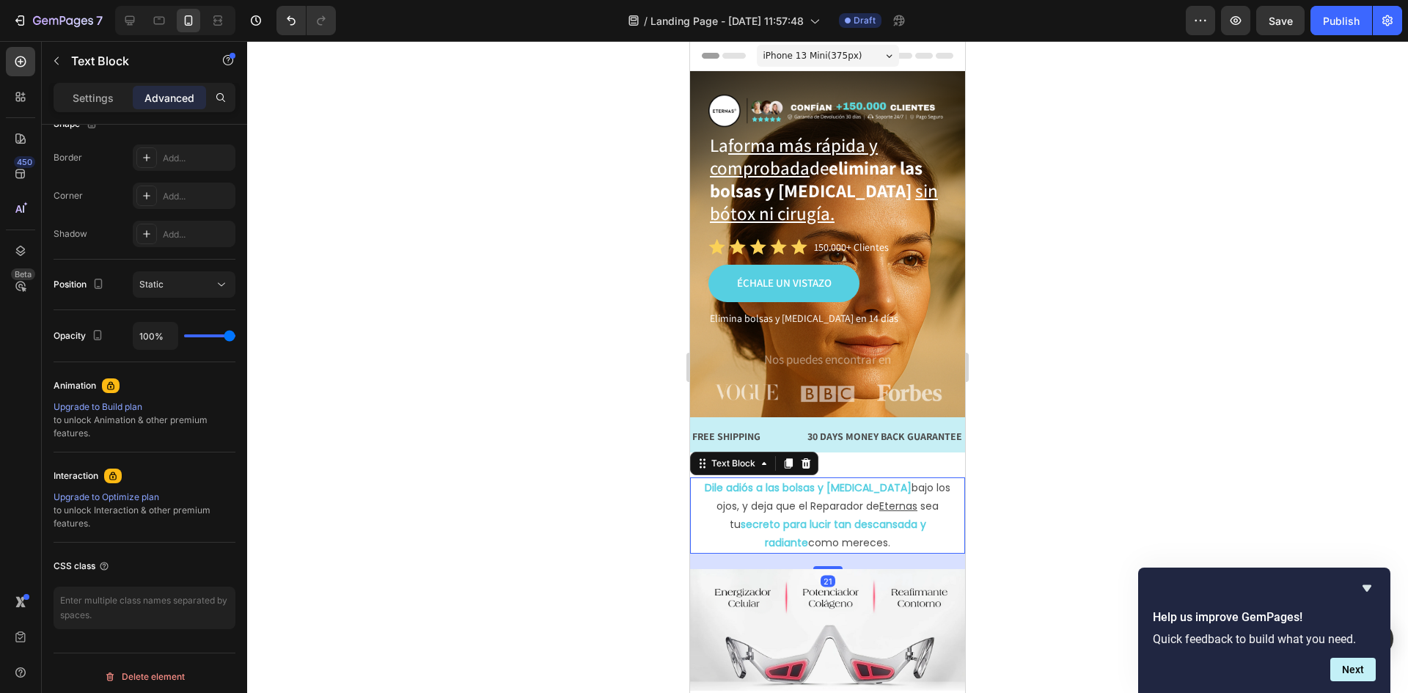
scroll to position [0, 0]
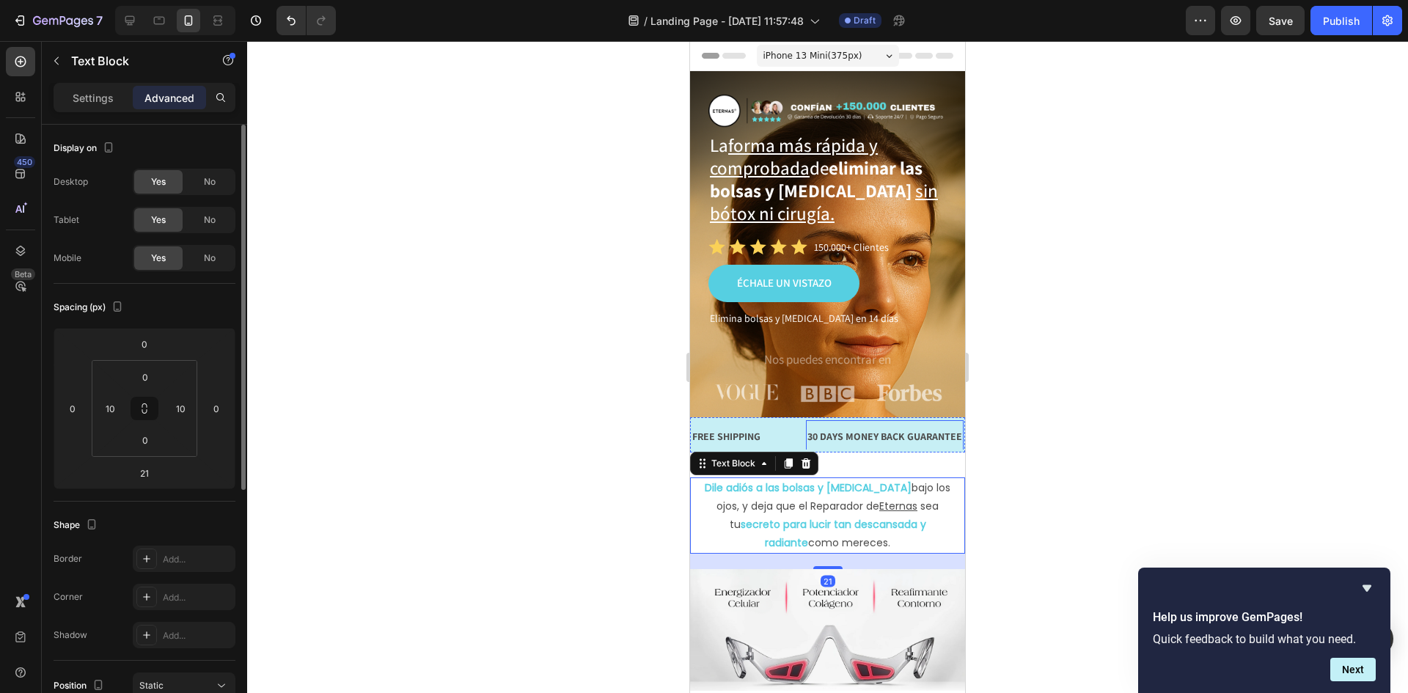
click at [811, 446] on div "30 DAYS MONEY BACK GUARANTEE" at bounding box center [732, 436] width 158 height 21
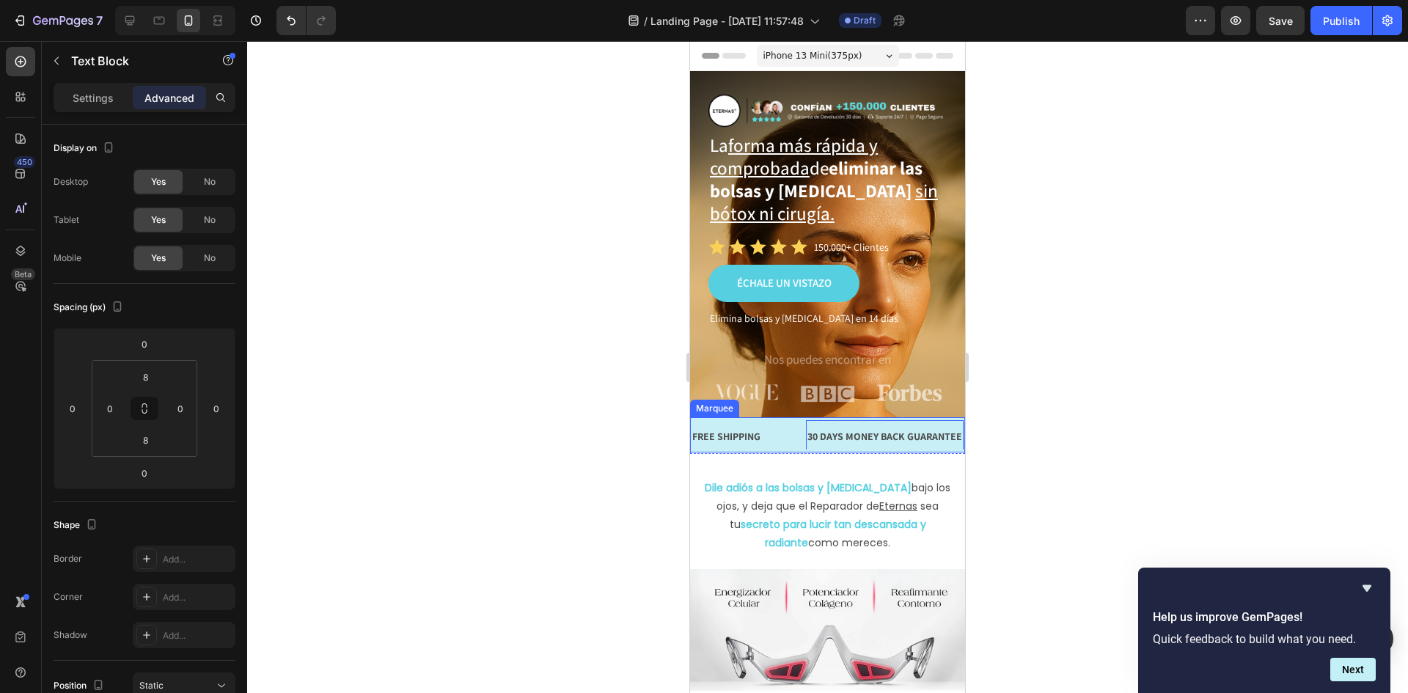
click at [704, 444] on div "FREE SHIPPING Text Block" at bounding box center [646, 436] width 115 height 33
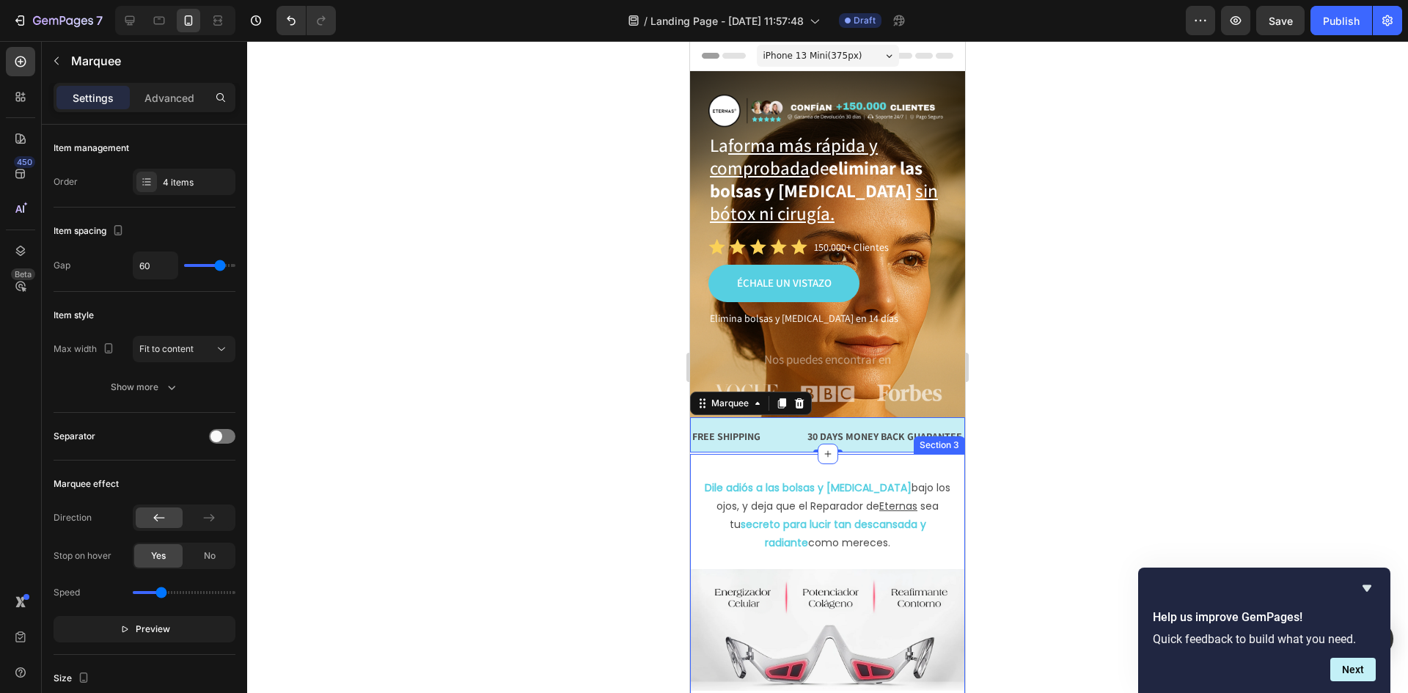
click at [808, 454] on div "Dile adiós a las bolsas y [MEDICAL_DATA] bajo los ojos, y deja que el Reparador…" at bounding box center [827, 584] width 275 height 260
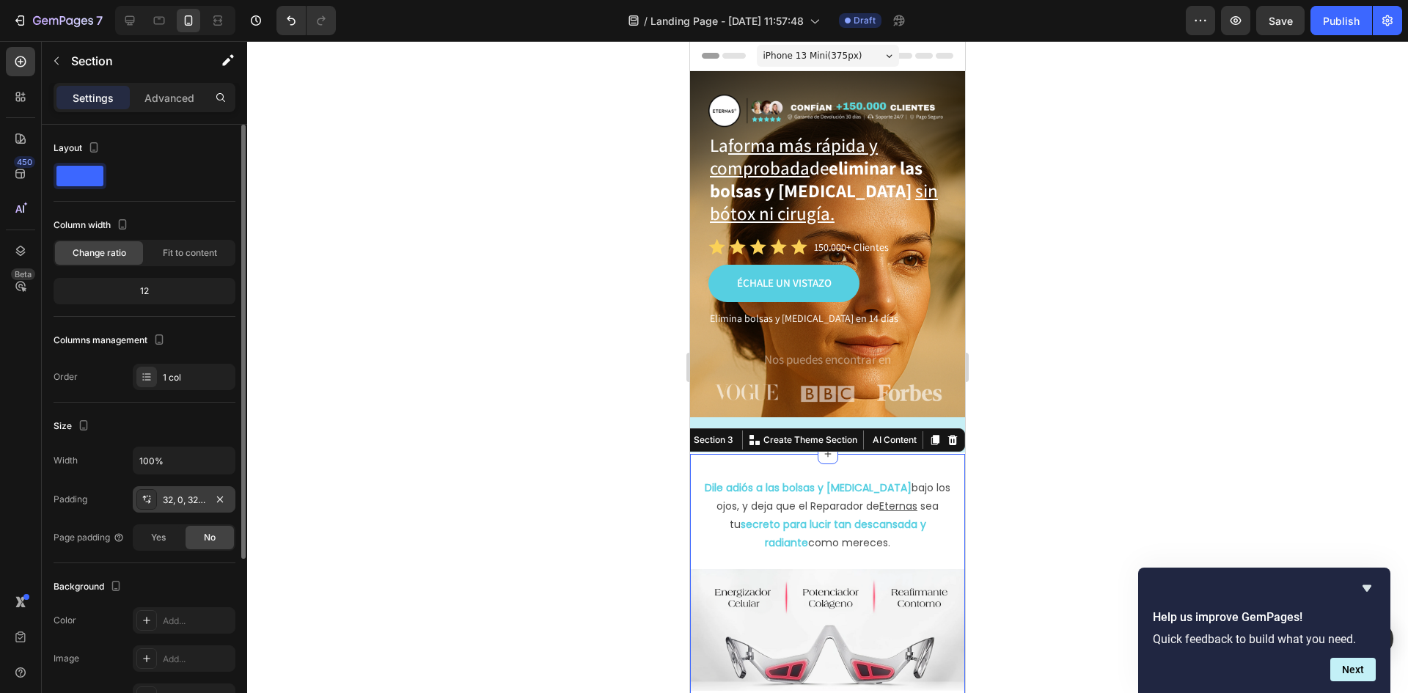
click at [196, 500] on div "32, 0, 32, 0" at bounding box center [184, 500] width 43 height 13
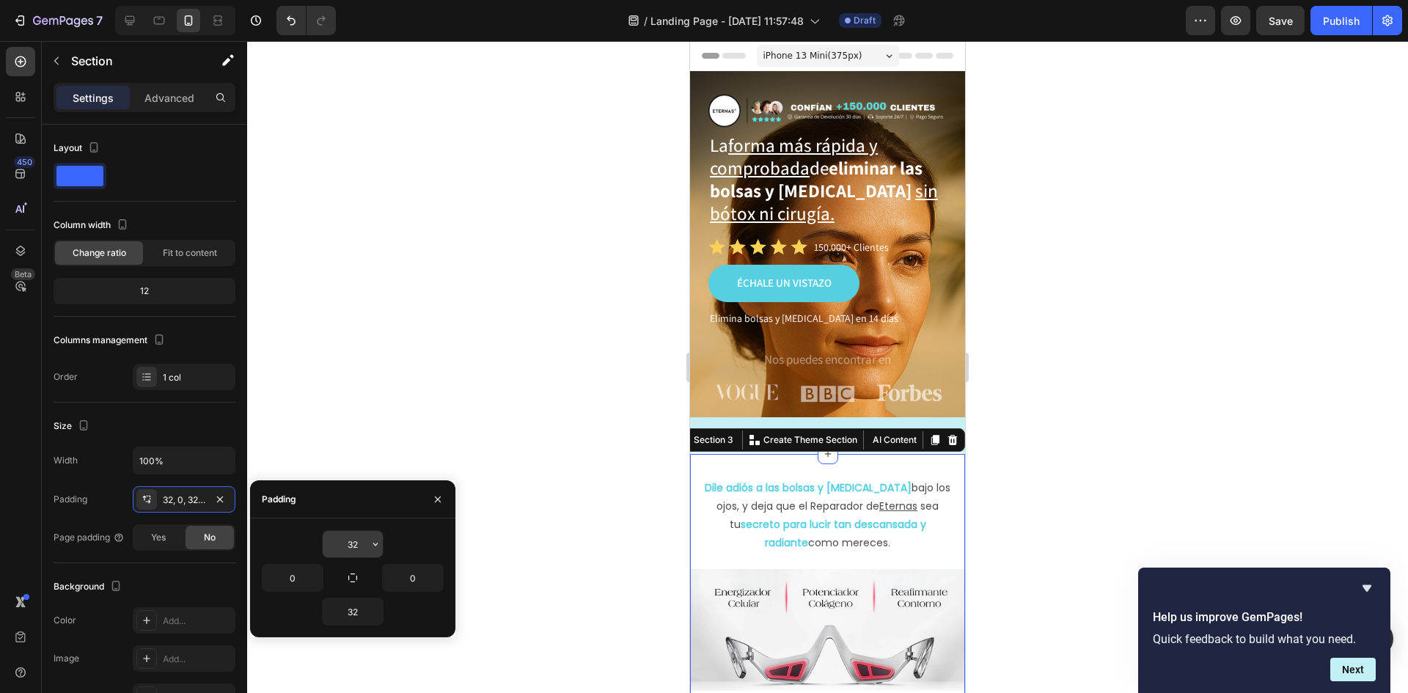
click at [355, 540] on input "32" at bounding box center [353, 544] width 60 height 26
click at [374, 542] on icon "button" at bounding box center [376, 544] width 12 height 12
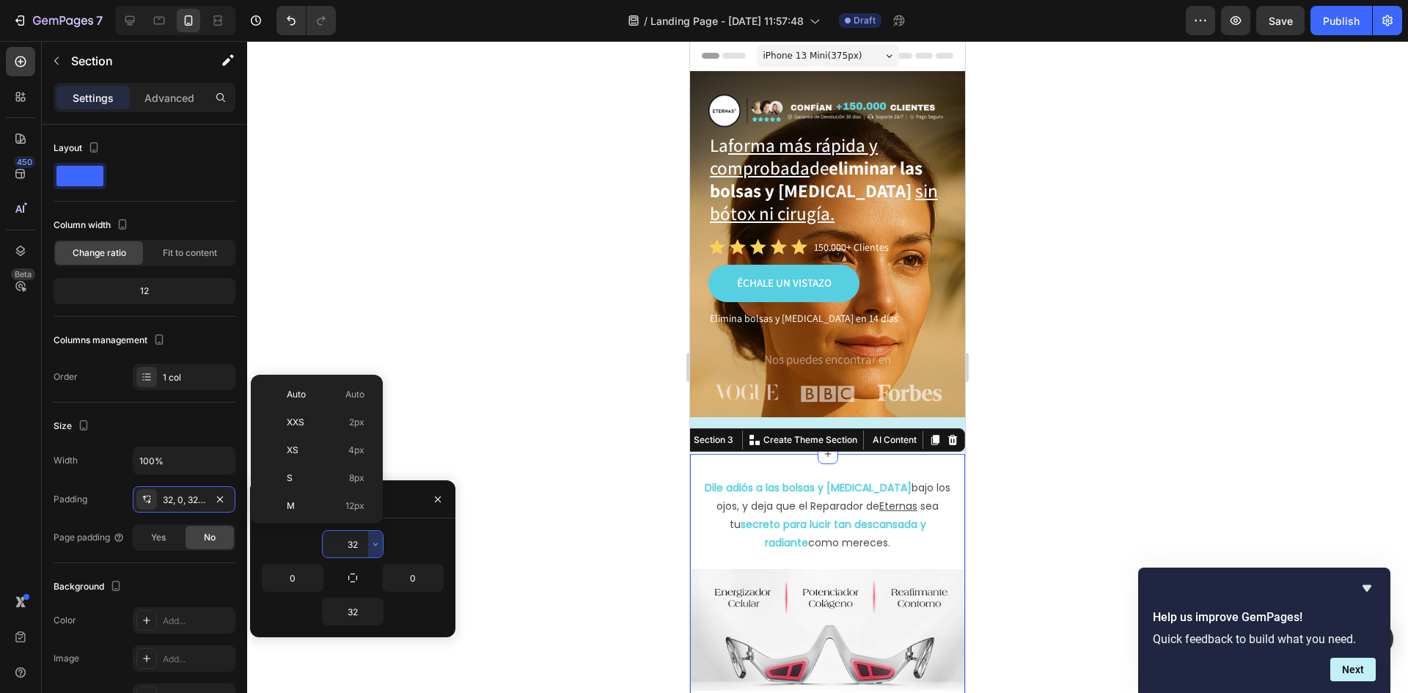
scroll to position [106, 0]
click at [358, 432] on span "16px" at bounding box center [354, 428] width 19 height 13
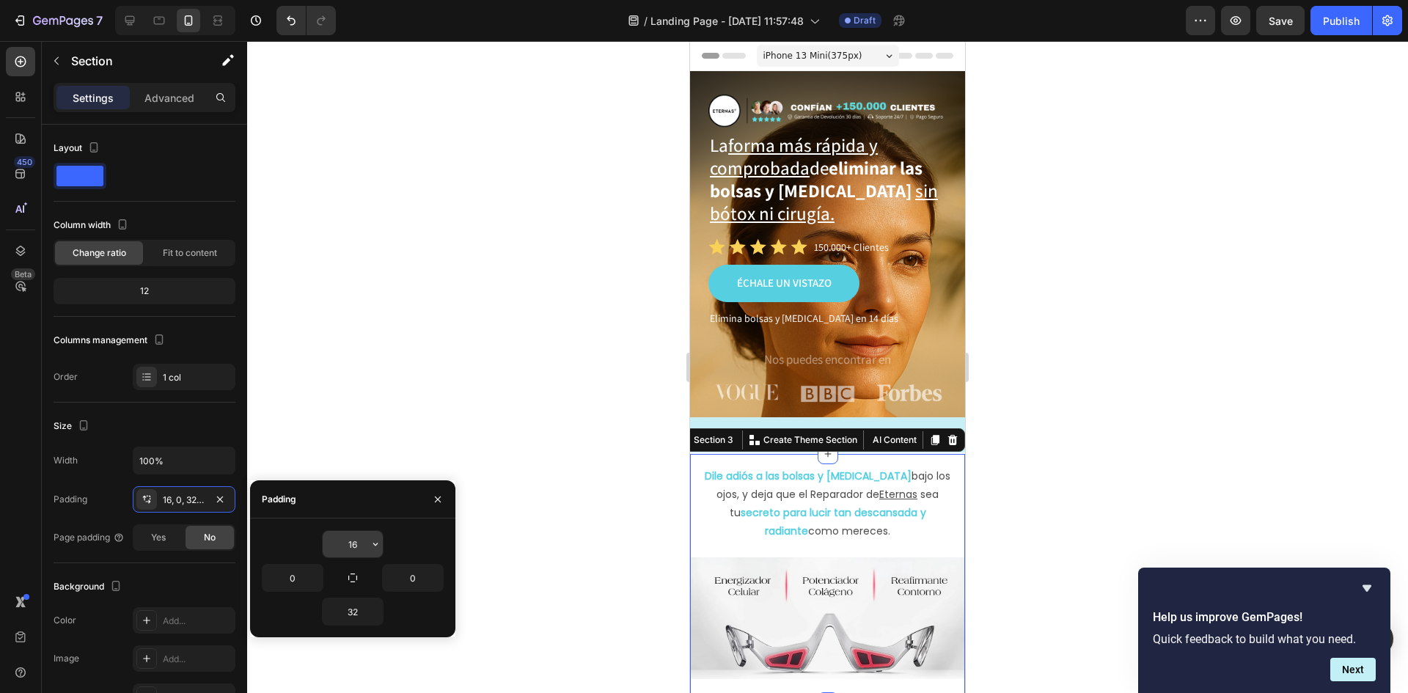
drag, startPoint x: 359, startPoint y: 549, endPoint x: 367, endPoint y: 549, distance: 8.1
click at [360, 549] on input "16" at bounding box center [353, 544] width 60 height 26
click at [375, 546] on icon "button" at bounding box center [376, 544] width 12 height 12
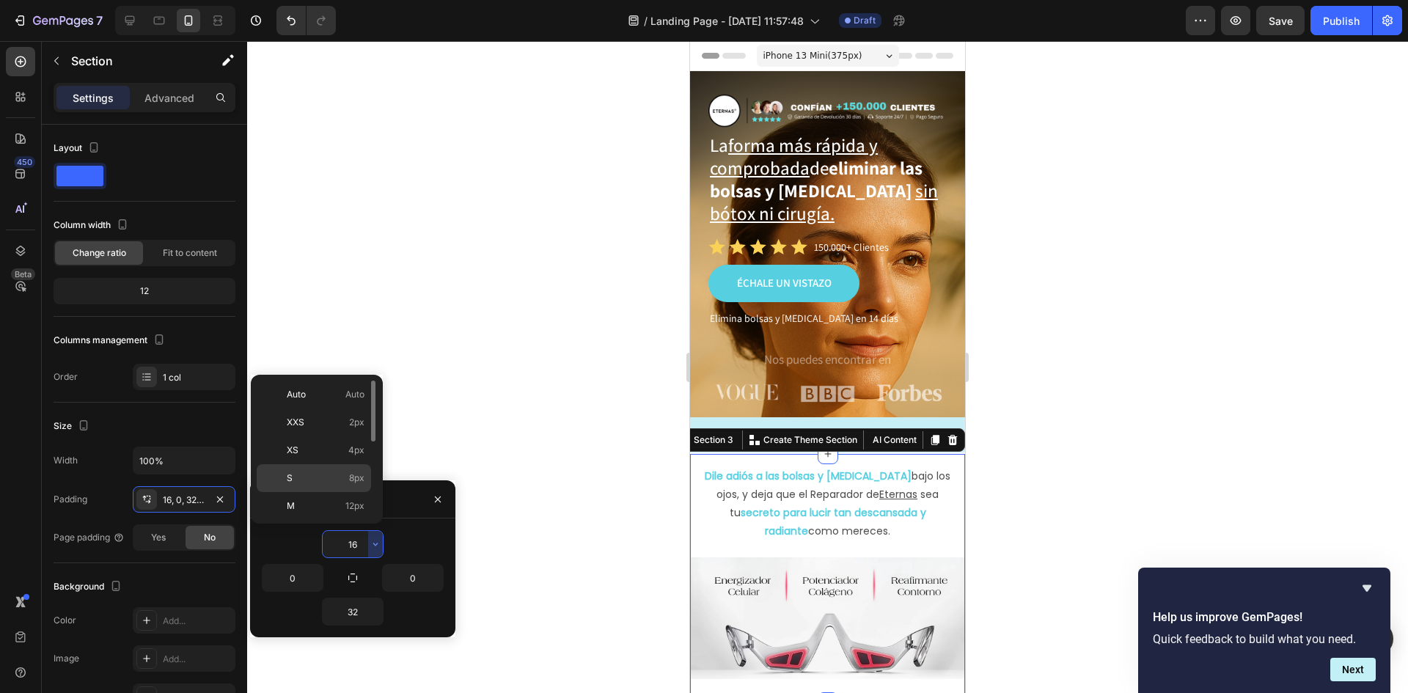
click at [348, 479] on p "S 8px" at bounding box center [326, 478] width 78 height 13
type input "8"
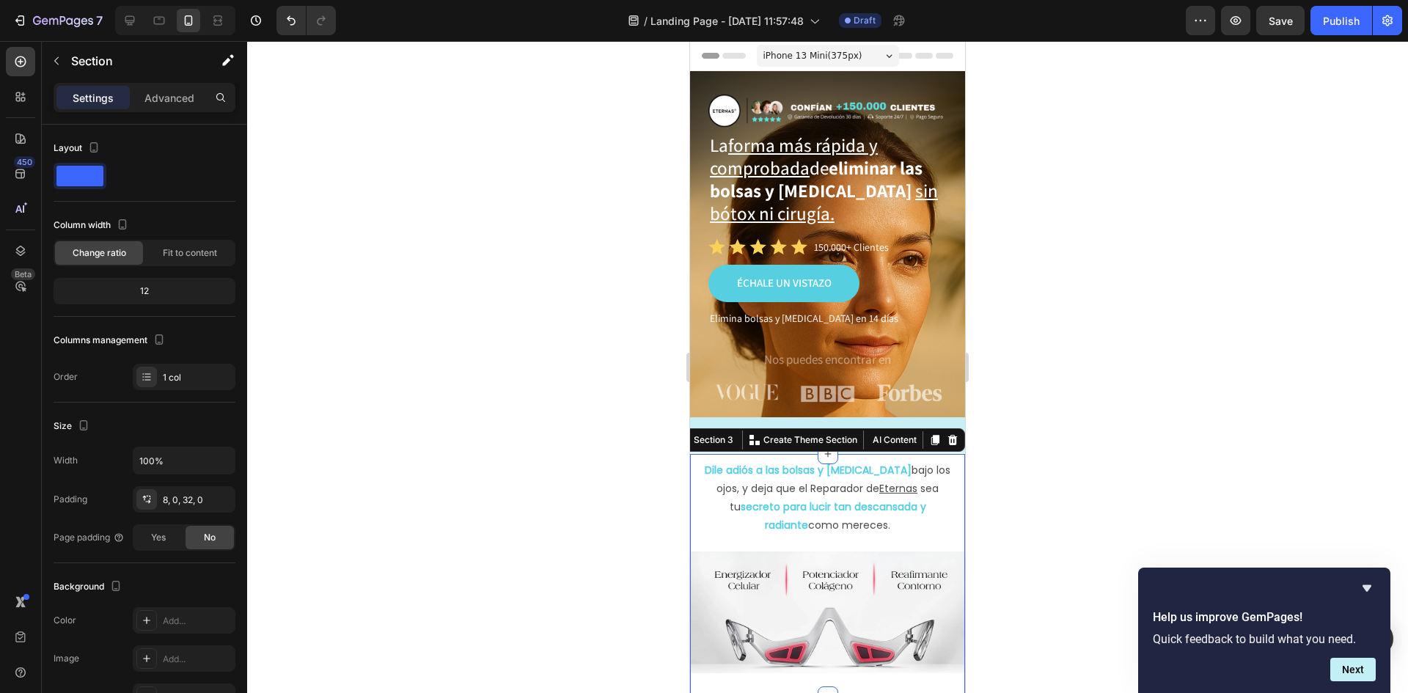
click at [1251, 317] on div at bounding box center [827, 367] width 1161 height 652
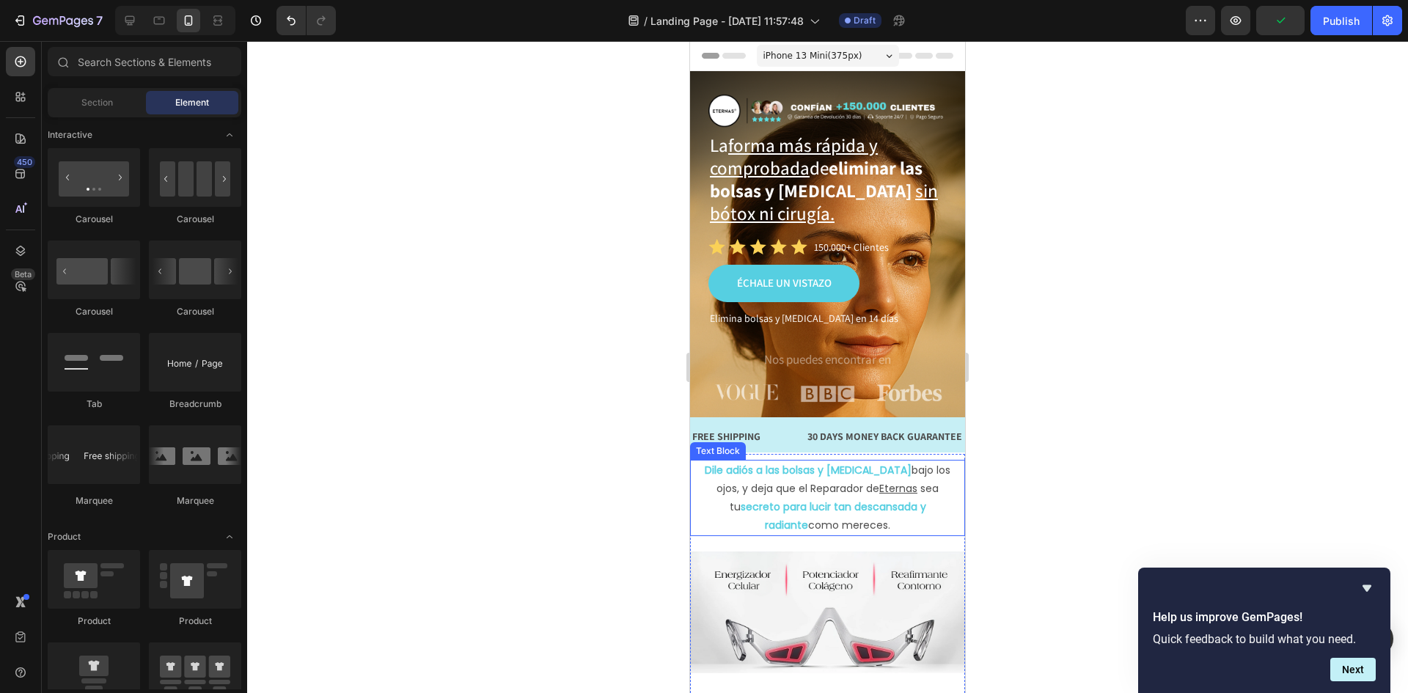
click at [807, 460] on div "Dile adiós a las bolsas y [MEDICAL_DATA] bajo los ojos, y deja que el Reparador…" at bounding box center [827, 498] width 260 height 77
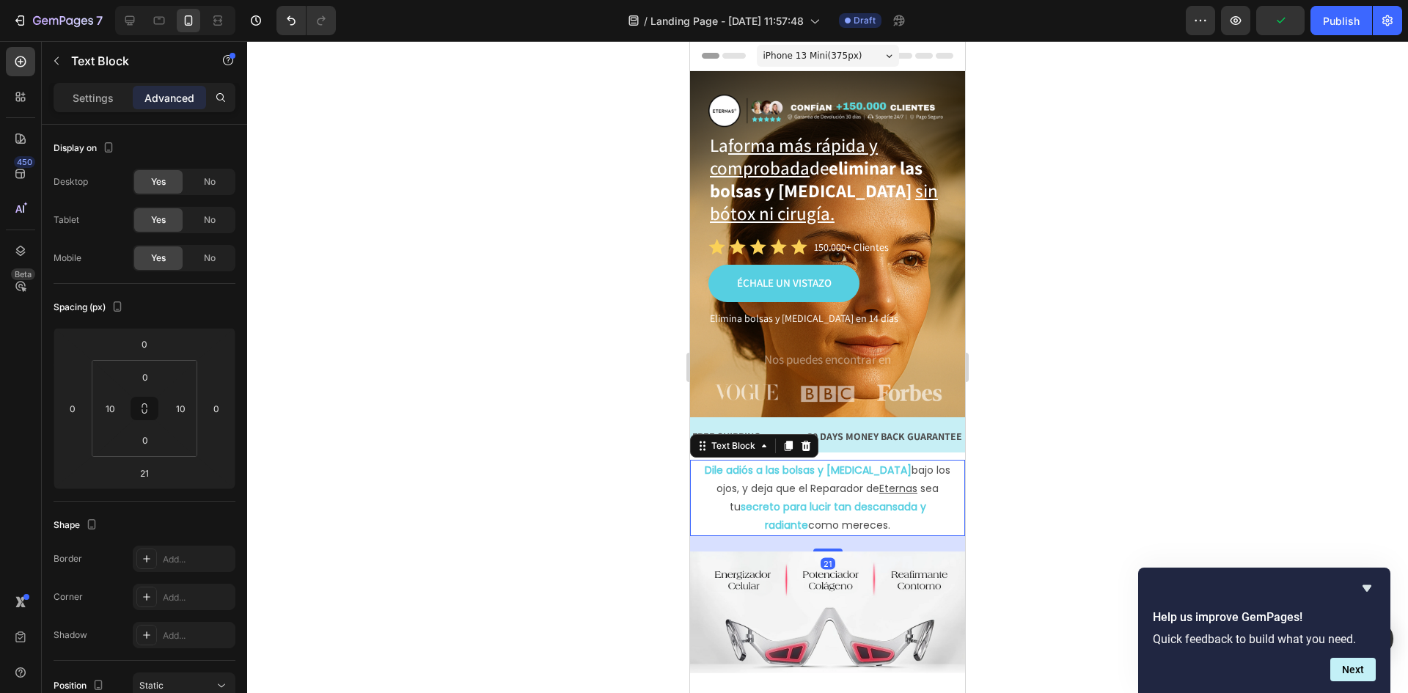
click at [843, 460] on div "Dile adiós a las bolsas y [MEDICAL_DATA] bajo los ojos, y deja que el Reparador…" at bounding box center [827, 498] width 260 height 77
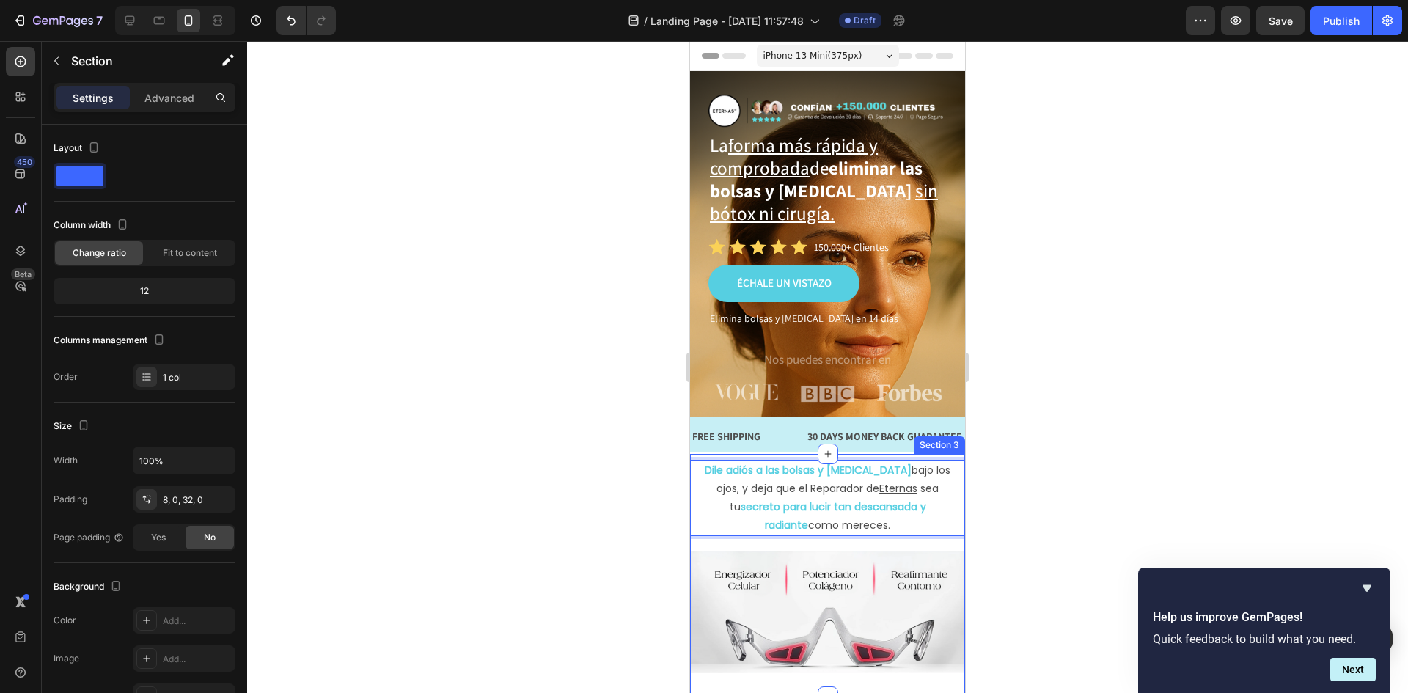
click at [854, 454] on div "Dile adiós a las bolsas y [MEDICAL_DATA] bajo los ojos, y deja que el Reparador…" at bounding box center [827, 575] width 275 height 243
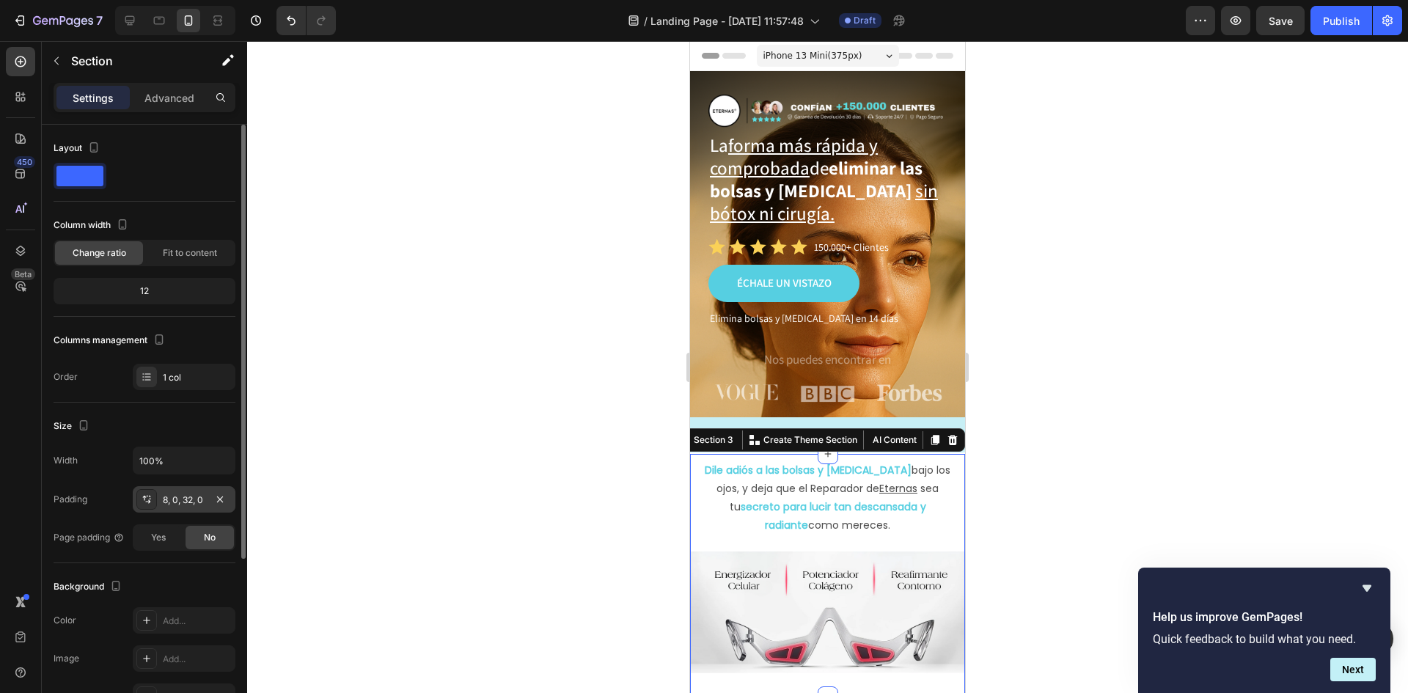
click at [195, 501] on div "8, 0, 32, 0" at bounding box center [184, 500] width 43 height 13
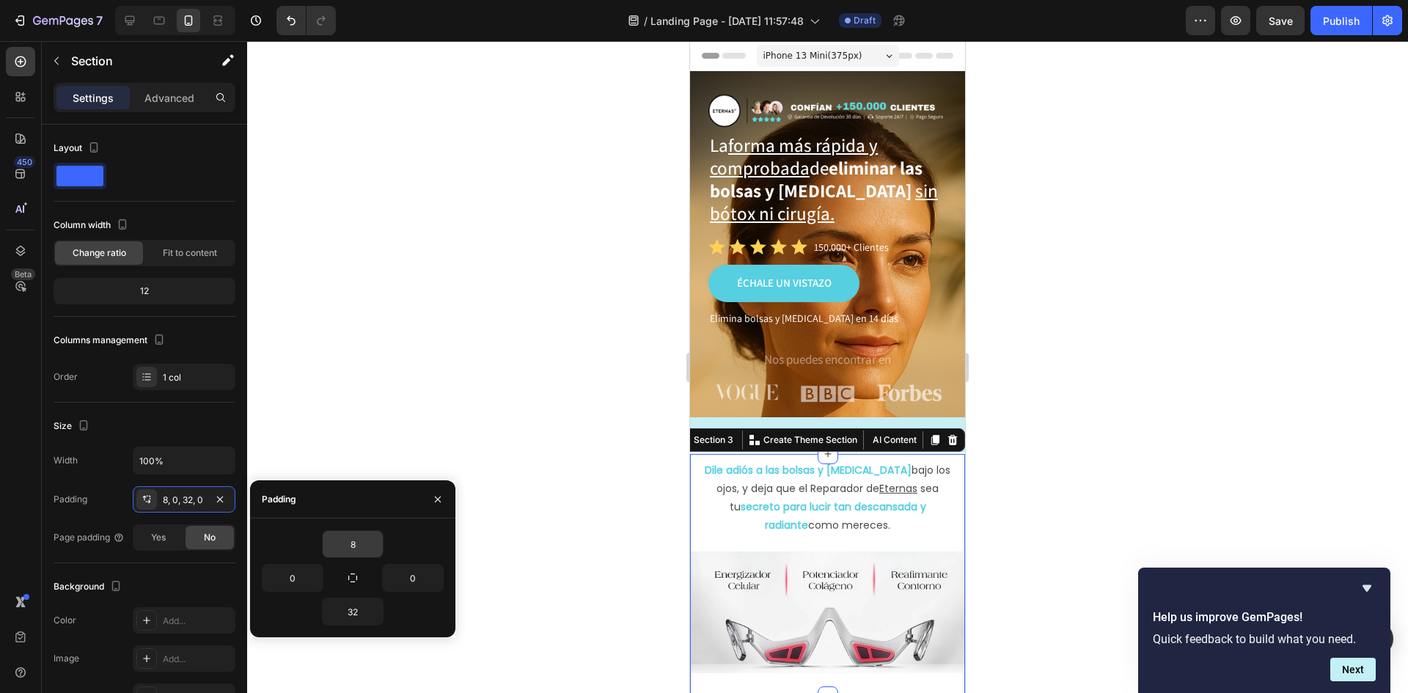
click at [364, 546] on input "8" at bounding box center [353, 544] width 60 height 26
click at [384, 547] on div "8" at bounding box center [353, 544] width 182 height 28
click at [377, 548] on icon "button" at bounding box center [376, 544] width 12 height 12
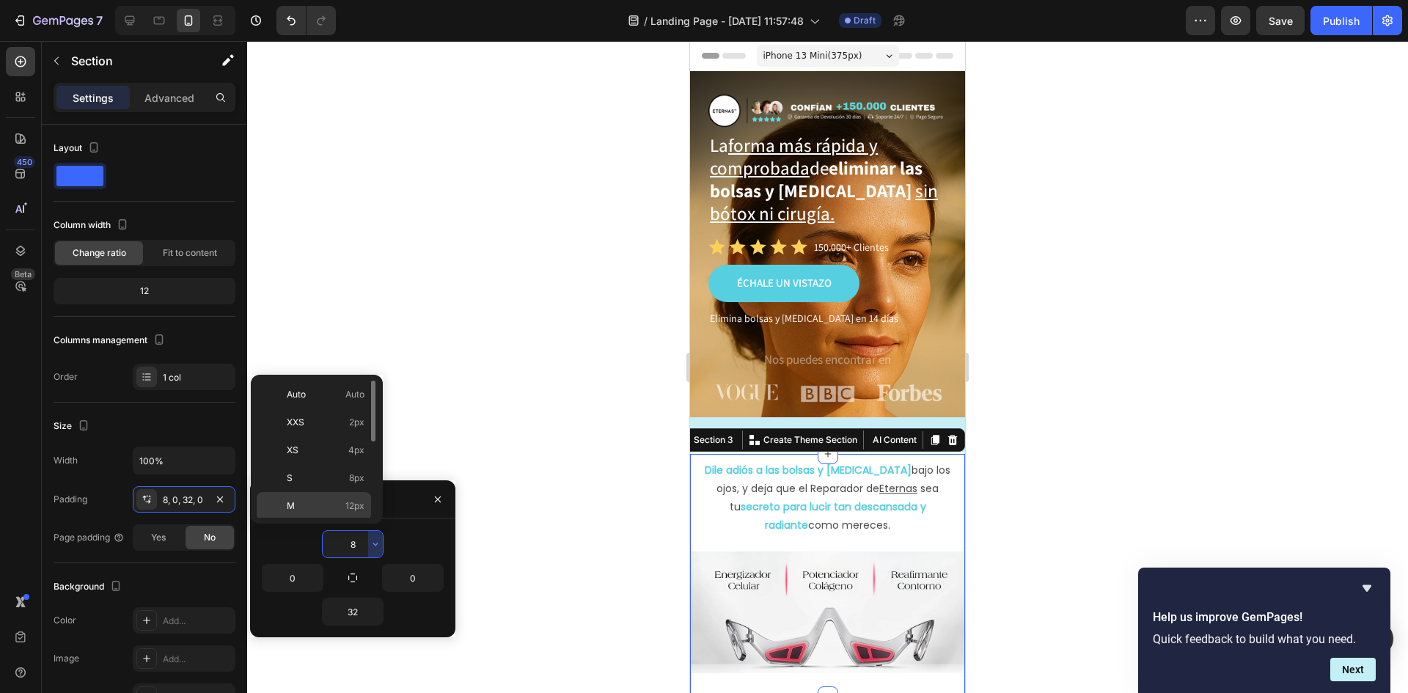
click at [355, 512] on span "12px" at bounding box center [354, 505] width 19 height 13
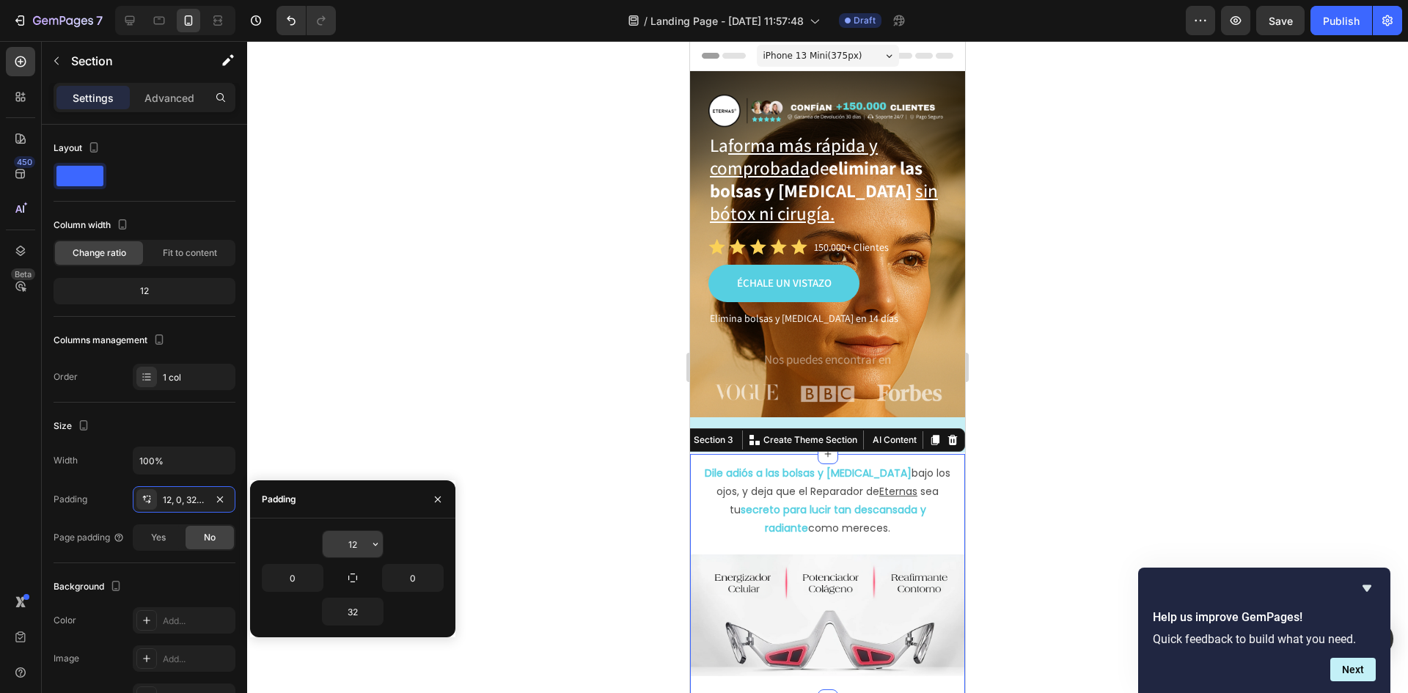
click at [357, 542] on input "12" at bounding box center [353, 544] width 60 height 26
click at [370, 542] on icon "button" at bounding box center [376, 544] width 12 height 12
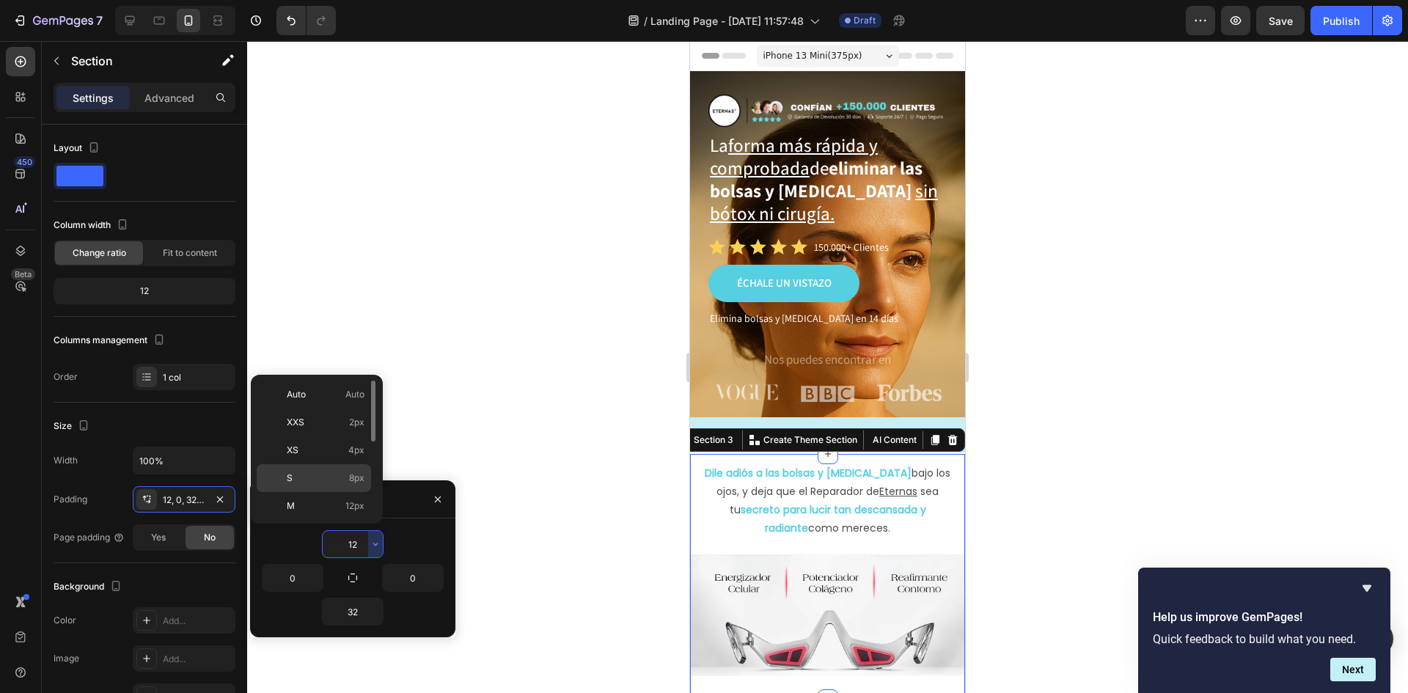
scroll to position [73, 0]
click at [351, 457] on span "16px" at bounding box center [354, 460] width 19 height 13
type input "16"
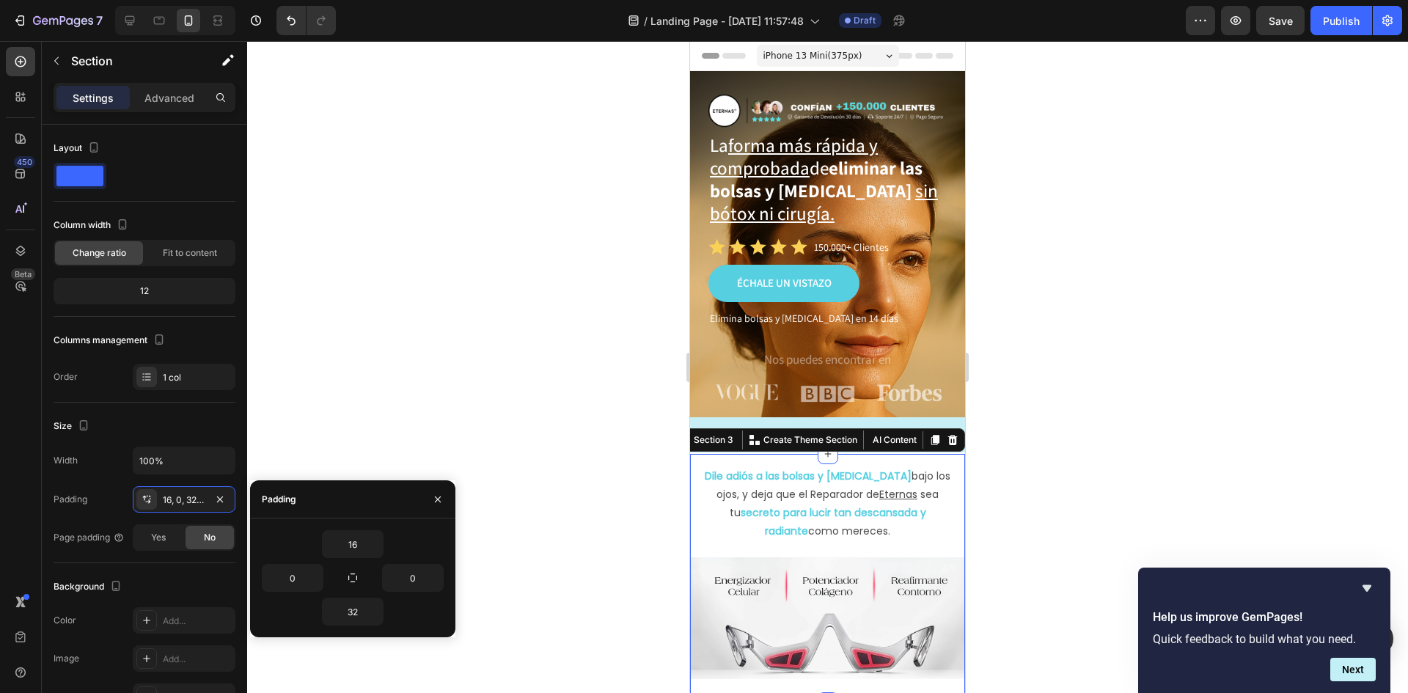
click at [1220, 334] on div at bounding box center [827, 367] width 1161 height 652
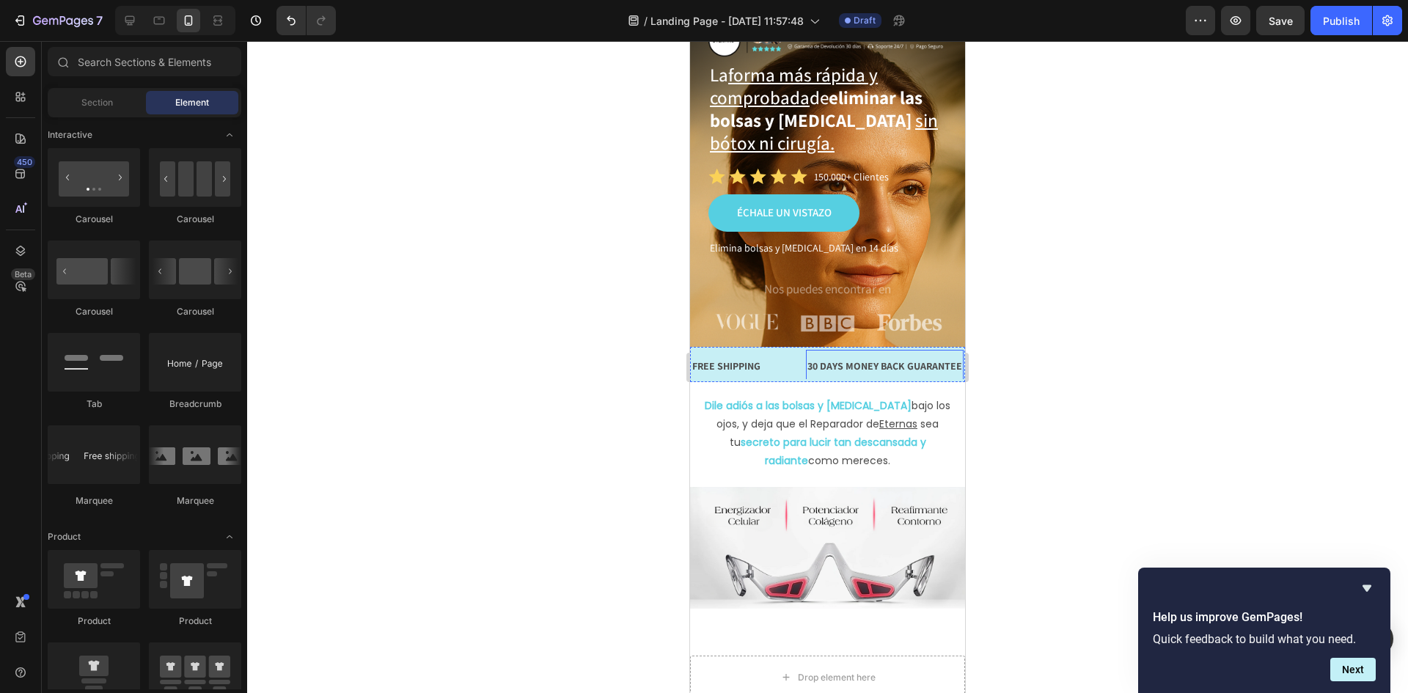
scroll to position [220, 0]
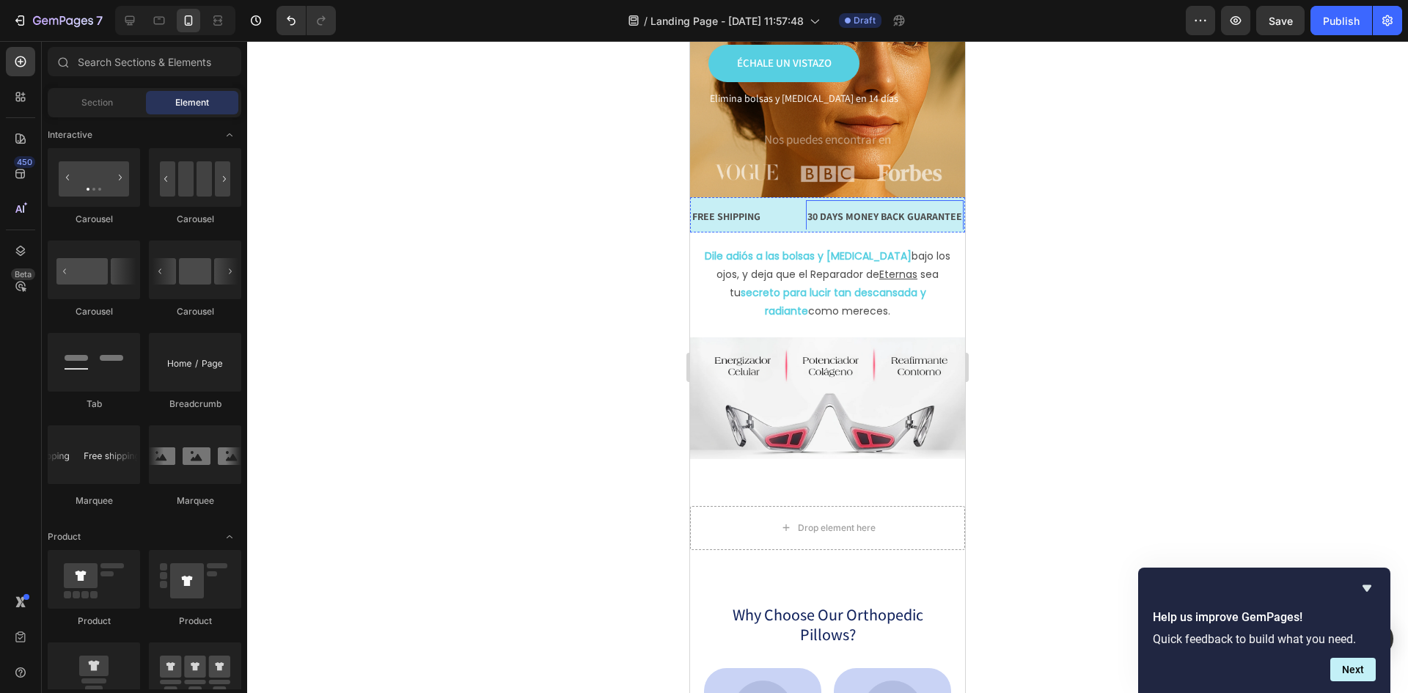
click at [891, 210] on div "30 DAYS MONEY BACK GUARANTEE" at bounding box center [812, 216] width 158 height 21
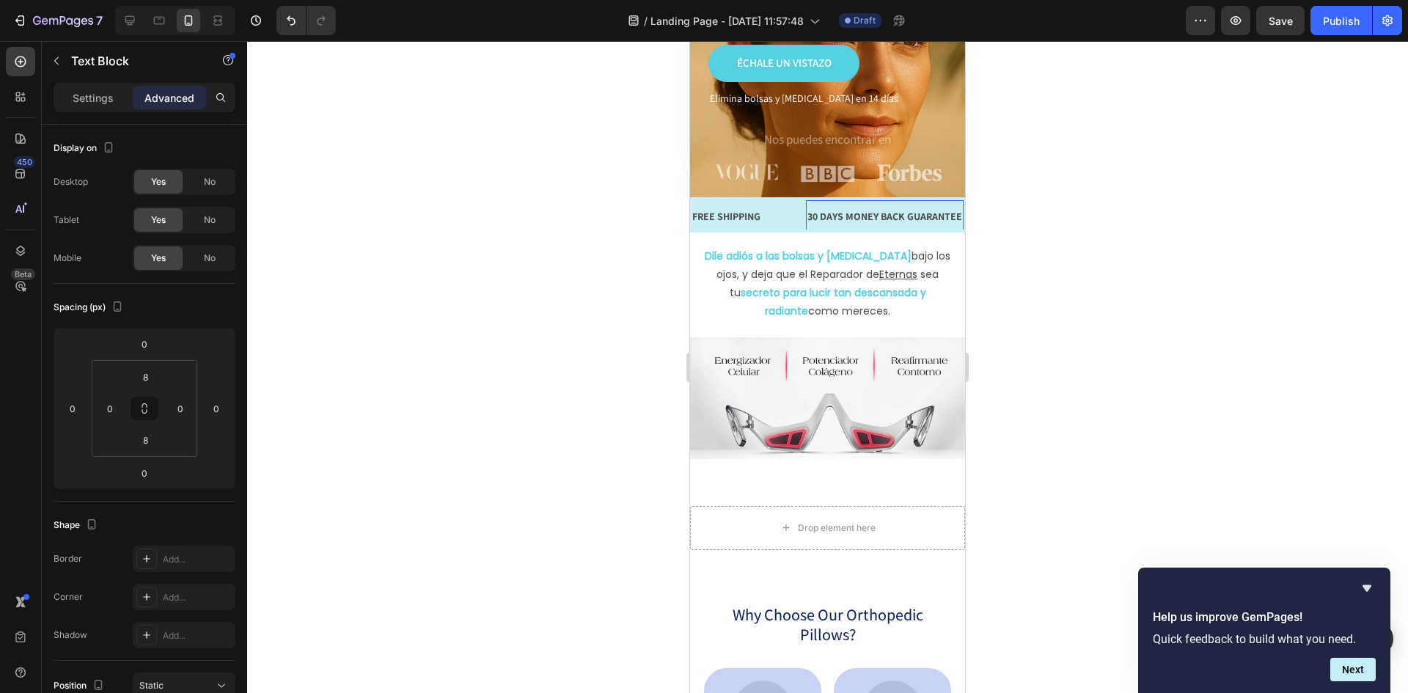
click at [653, 211] on div "30 DAYS MONEY BACK GUARANTEE" at bounding box center [575, 216] width 158 height 21
click at [868, 211] on p "30 DAYS MONEY BACK GUARANTEE" at bounding box center [837, 217] width 155 height 18
click at [1027, 238] on div at bounding box center [827, 367] width 1161 height 652
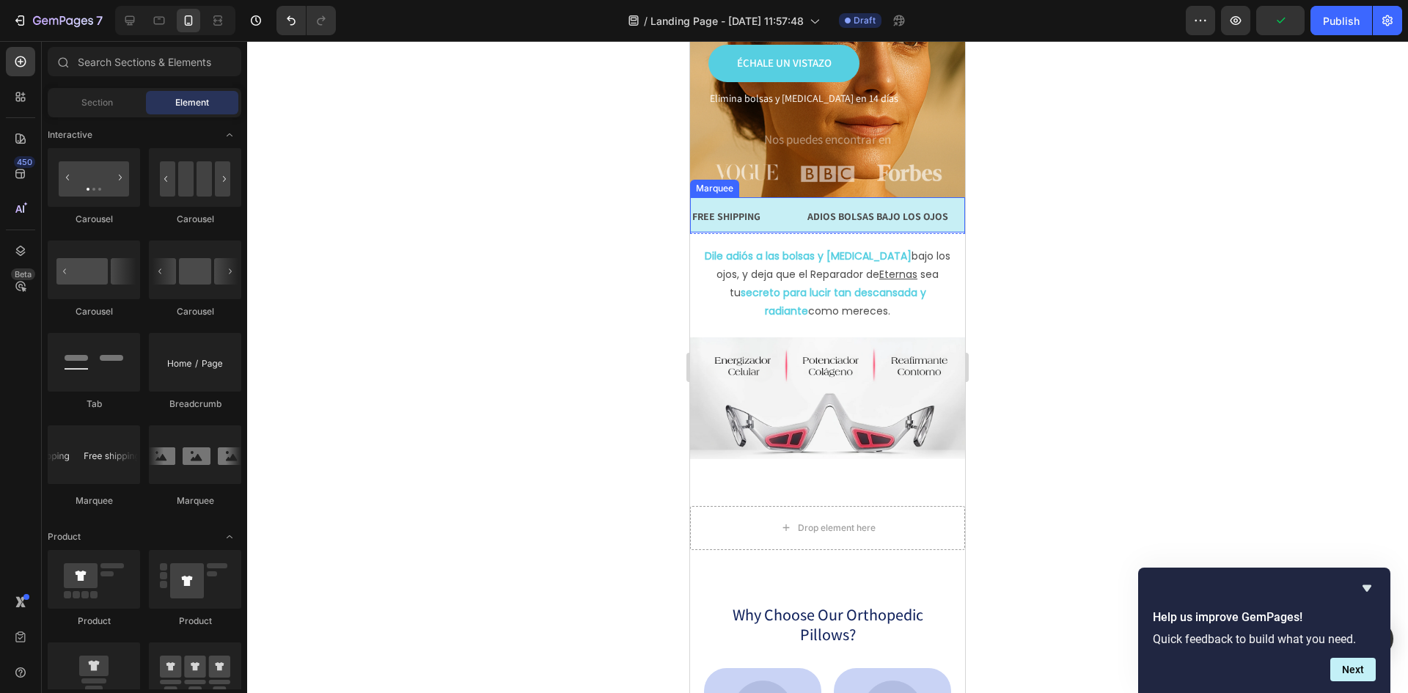
click at [312, 210] on div "FREE SHIPPING Text Block" at bounding box center [254, 216] width 115 height 33
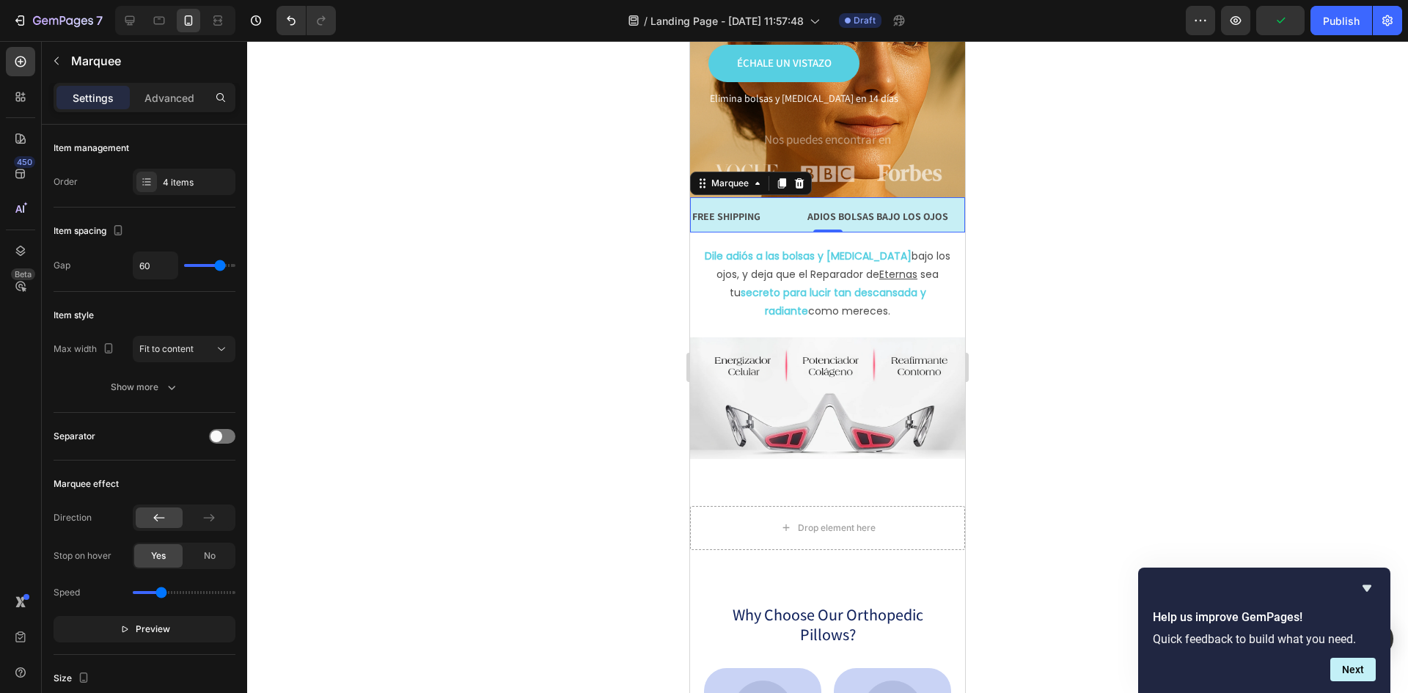
click at [629, 213] on p "ADIOS BOLSAS BAJO LOS OJOS" at bounding box center [558, 217] width 141 height 18
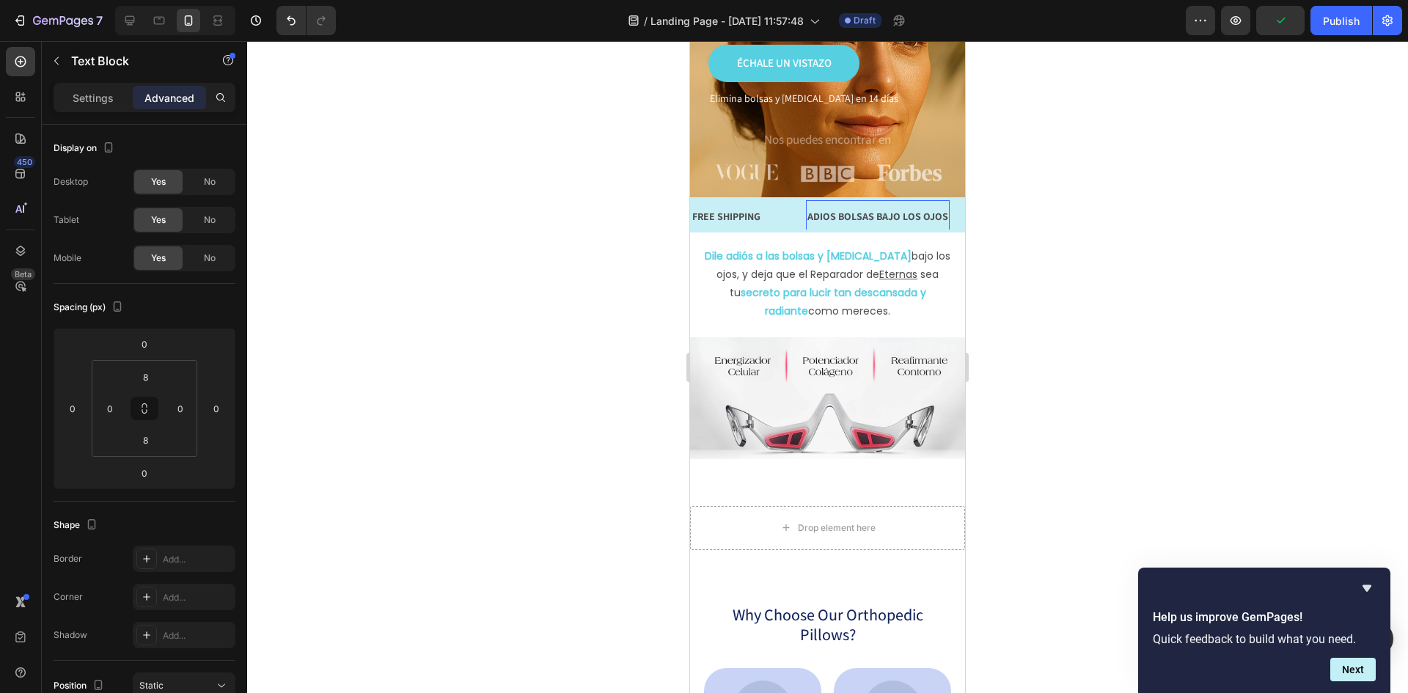
click at [771, 213] on p "ADIOS BOLSAS BAJO LOS OJOS" at bounding box center [701, 217] width 141 height 18
click at [242, 224] on div "FREE SHIPPING" at bounding box center [206, 216] width 71 height 21
click at [603, 219] on p "ADIÓS BOLSAS BAJO LOS OJOS" at bounding box center [532, 217] width 141 height 18
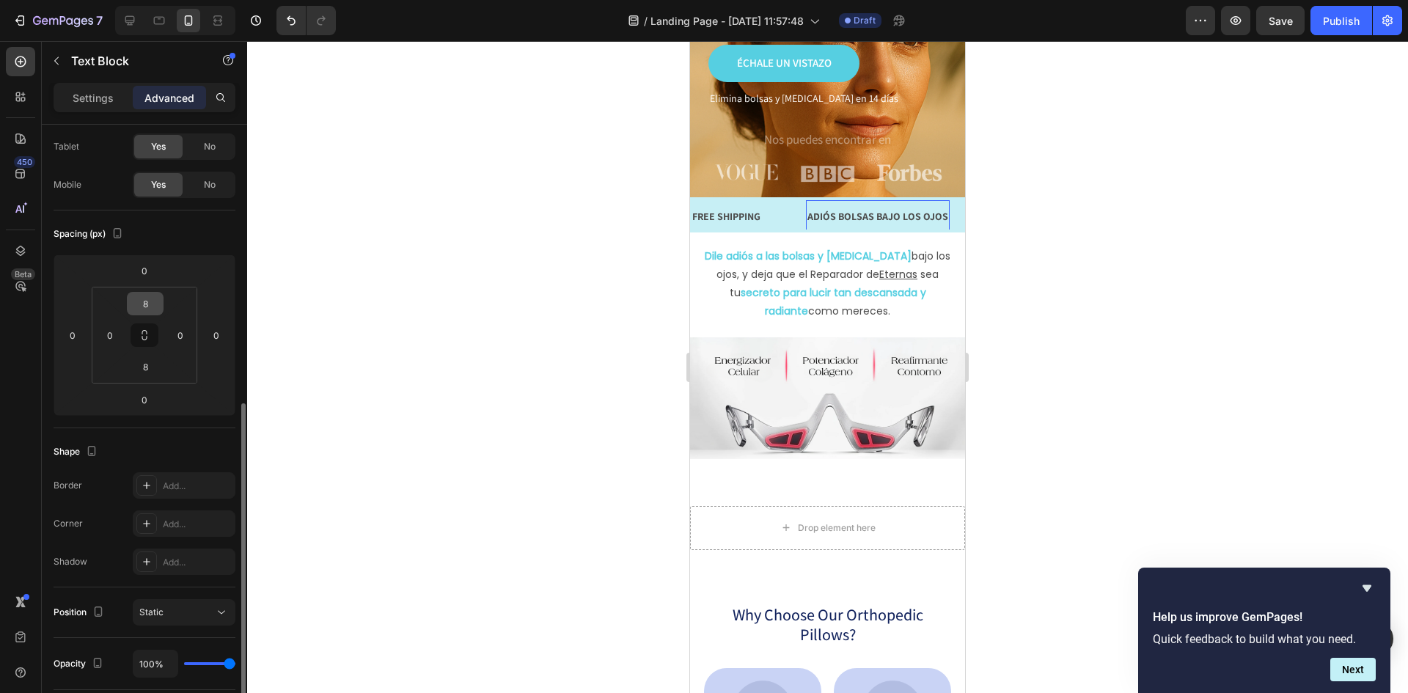
scroll to position [0, 0]
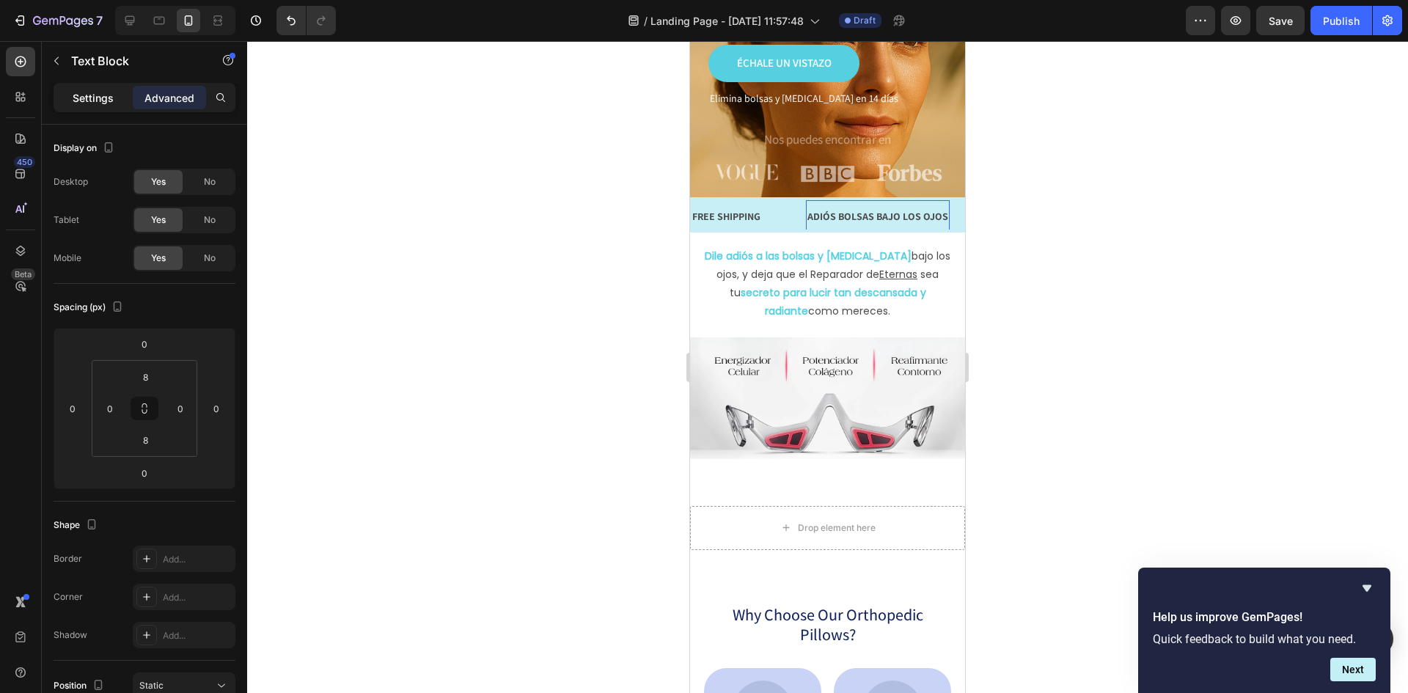
click at [114, 105] on div "Settings" at bounding box center [92, 97] width 73 height 23
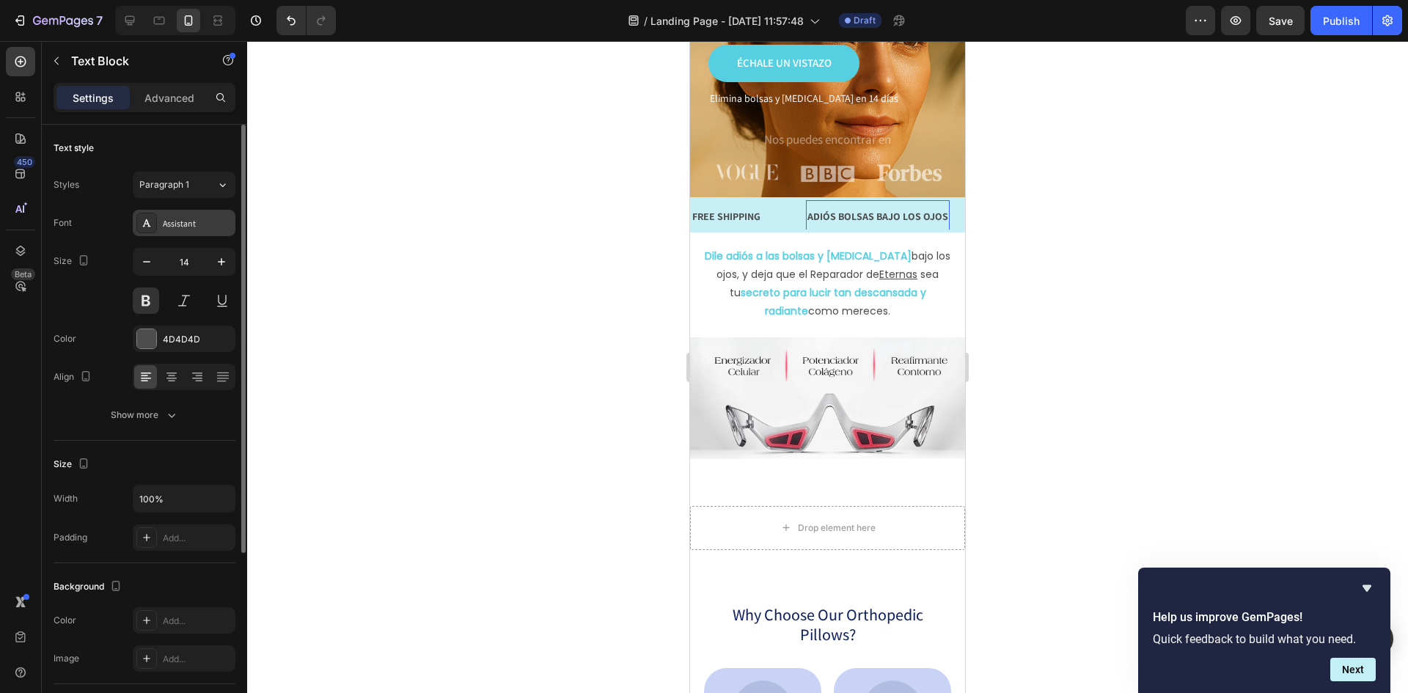
click at [169, 221] on div "Assistant" at bounding box center [197, 223] width 69 height 13
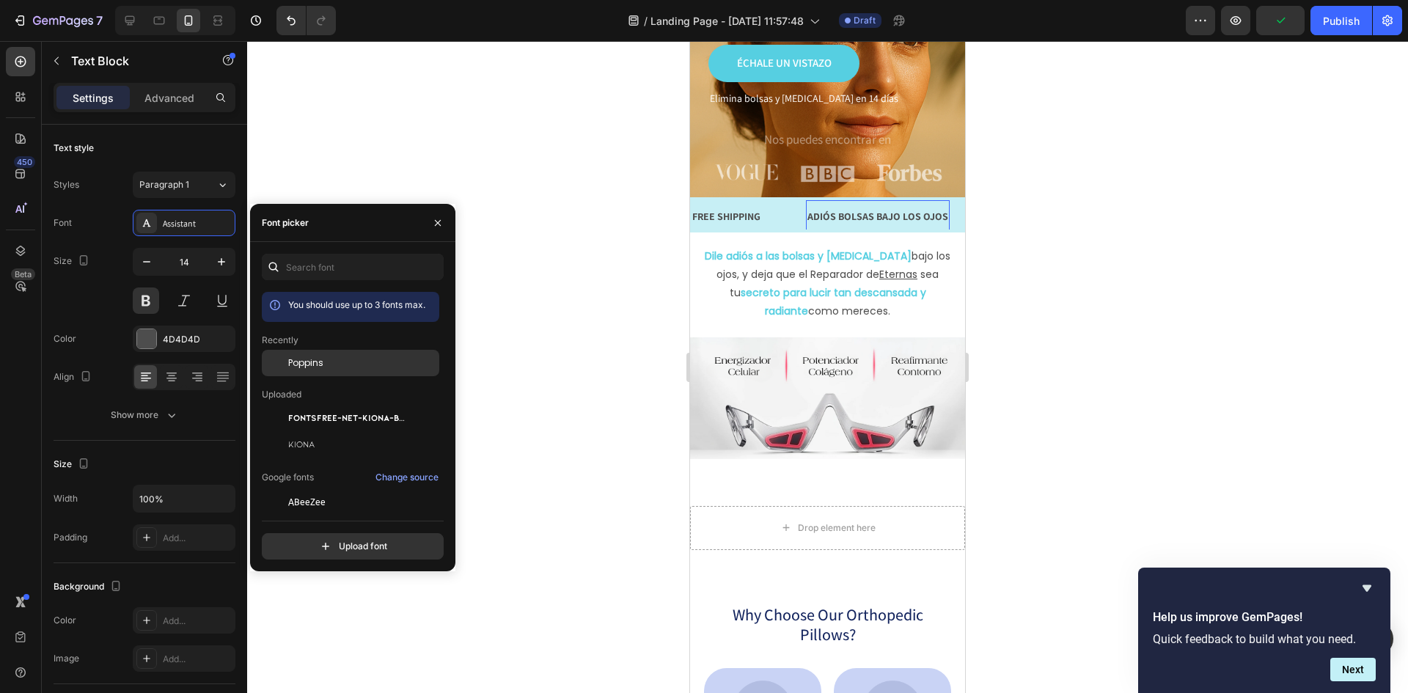
click at [315, 360] on span "Poppins" at bounding box center [305, 362] width 35 height 13
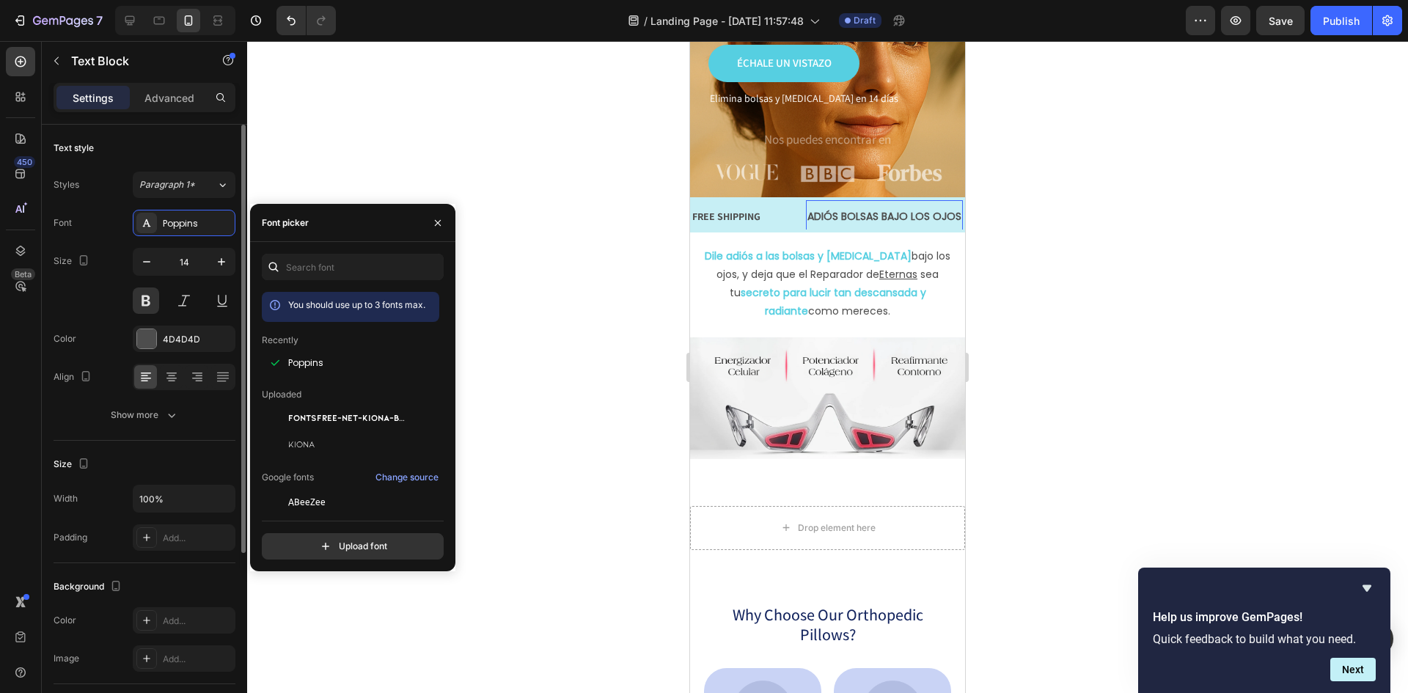
click at [62, 435] on div "Text style Styles Paragraph 1* Font Poppins Size 14 Color 4D4D4D Align Show more" at bounding box center [145, 283] width 182 height 316
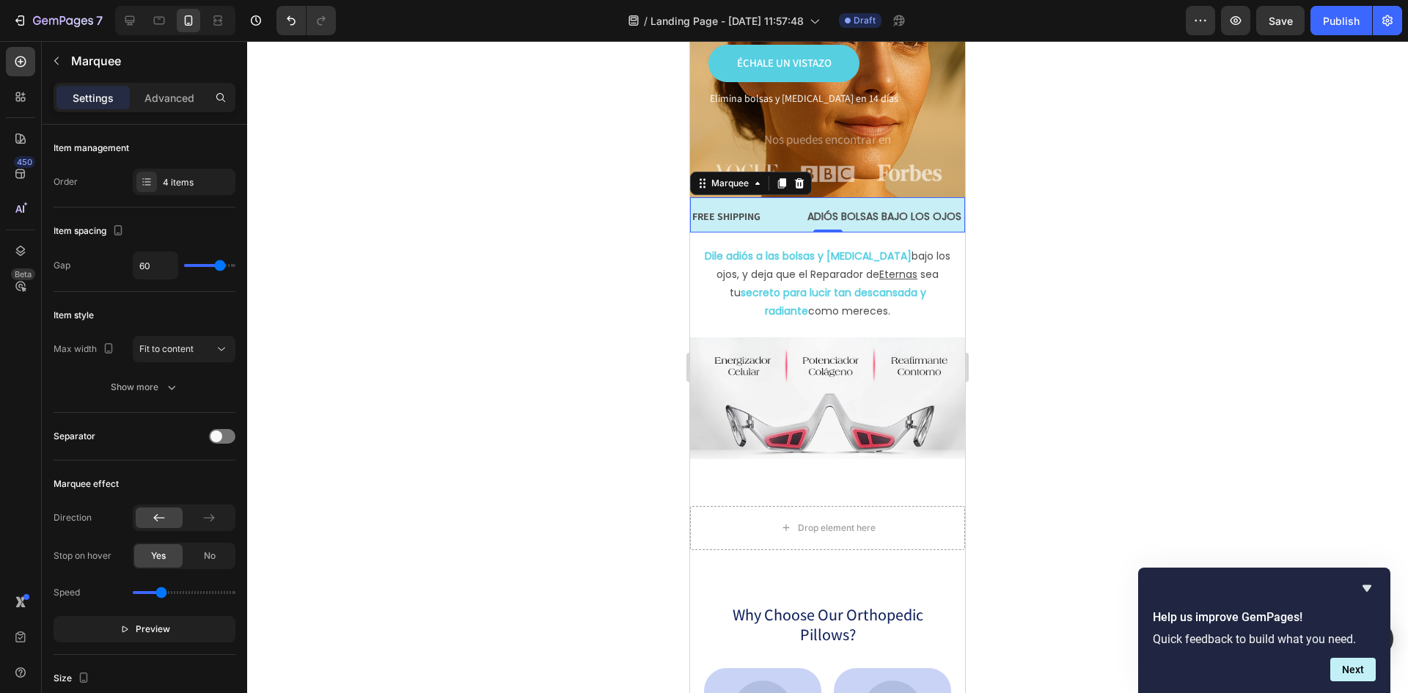
click at [804, 229] on div "FREE SHIPPING Text Block ADIÓS BOLSAS BAJO LOS OJOS Text Block LIMITED TIME 50%…" at bounding box center [827, 214] width 275 height 35
click at [151, 626] on span "Preview" at bounding box center [153, 629] width 34 height 15
click at [151, 626] on span "Pause" at bounding box center [153, 629] width 26 height 15
click at [183, 630] on button "Preview" at bounding box center [145, 629] width 182 height 26
click at [802, 214] on div "LIMITED TIME 50% OFF SALE" at bounding box center [735, 216] width 131 height 21
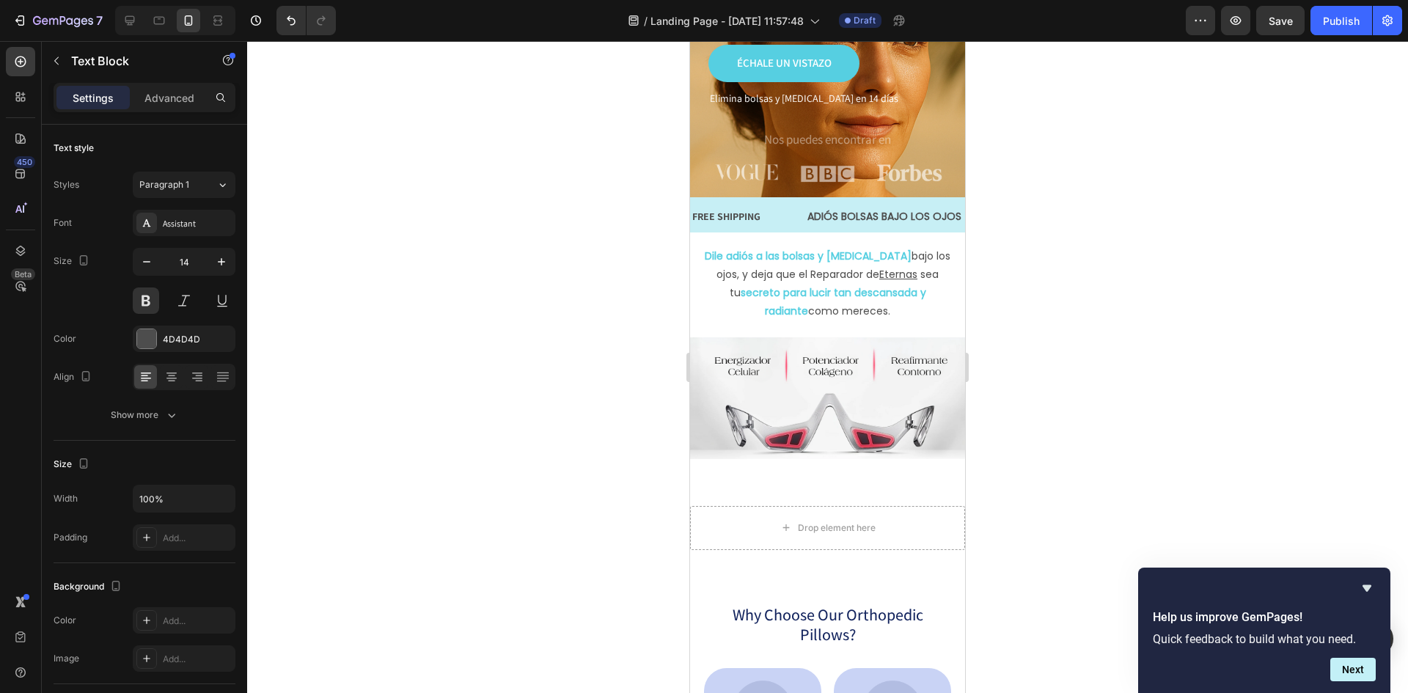
click at [887, 214] on div "LIMITED TIME 50% OFF SALE" at bounding box center [820, 216] width 131 height 21
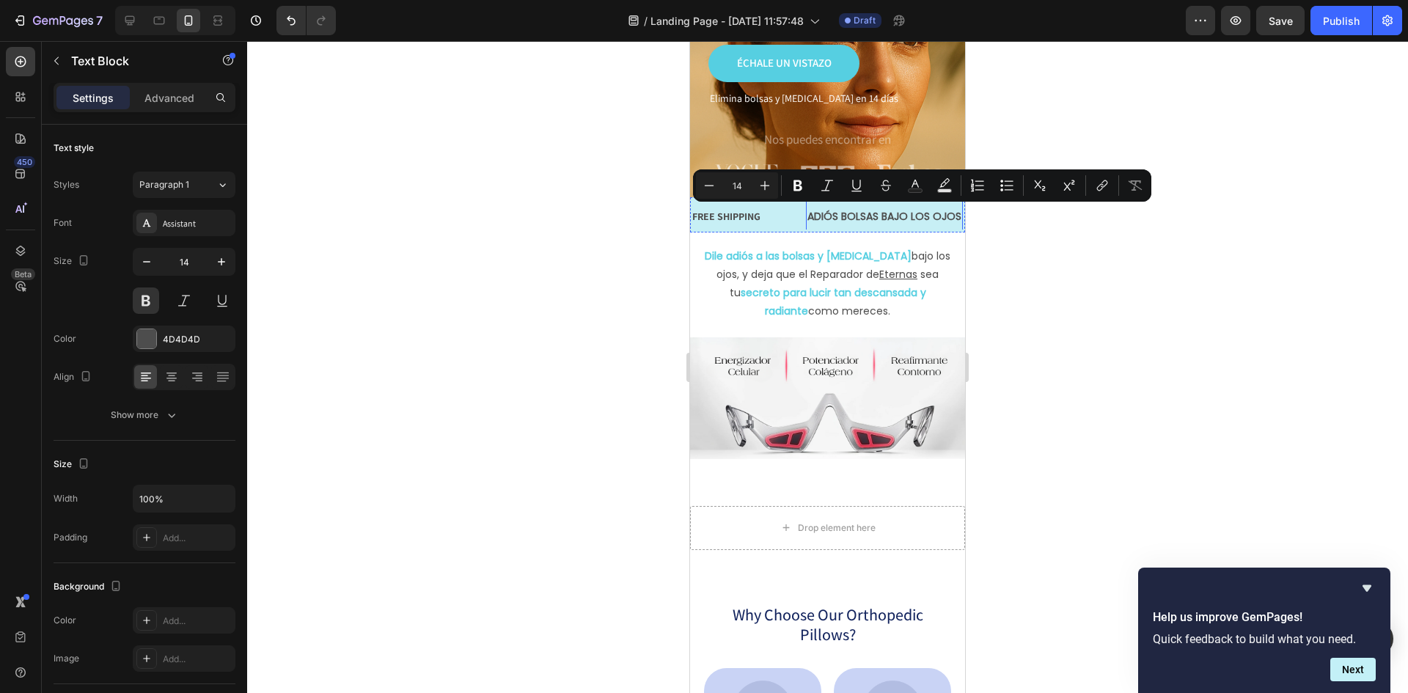
click at [744, 213] on p "ADIÓS BOLSAS BAJO LOS OJOS" at bounding box center [667, 217] width 154 height 18
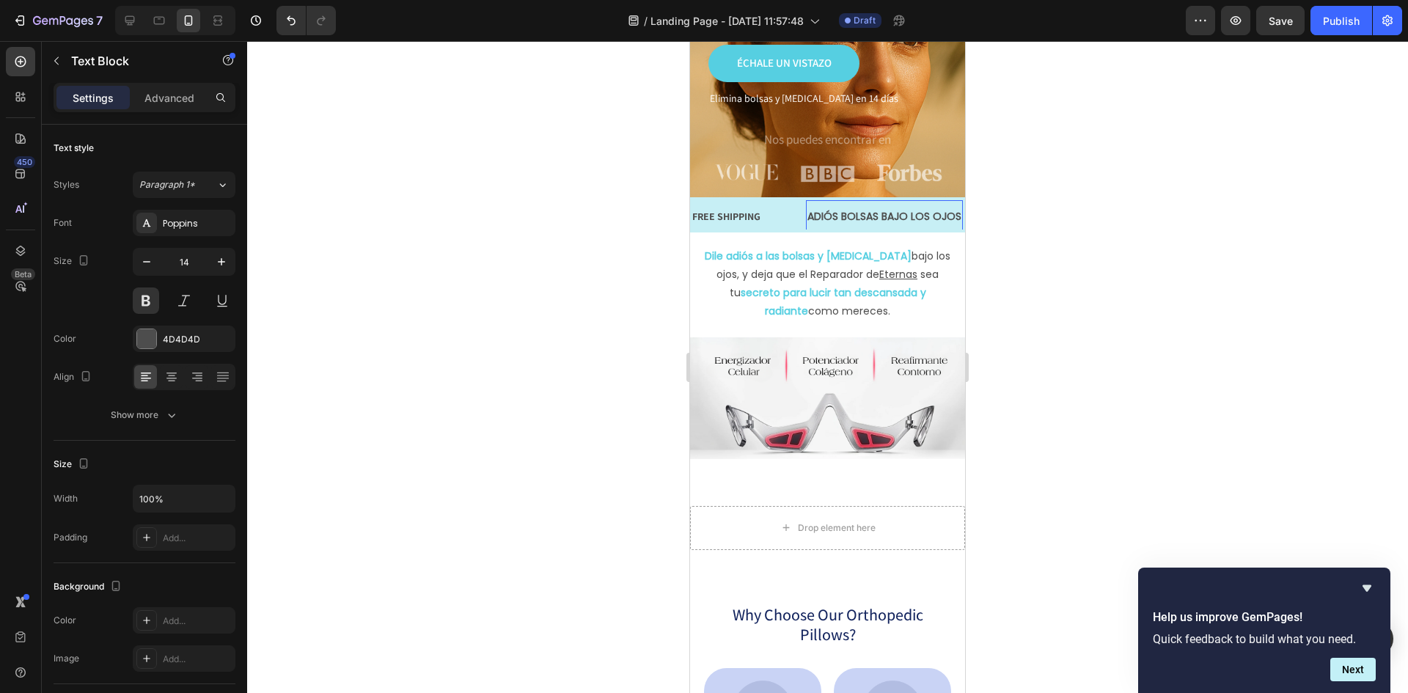
click at [708, 221] on p "ADIÓS BOLSAS BAJO LOS OJOS" at bounding box center [631, 217] width 154 height 18
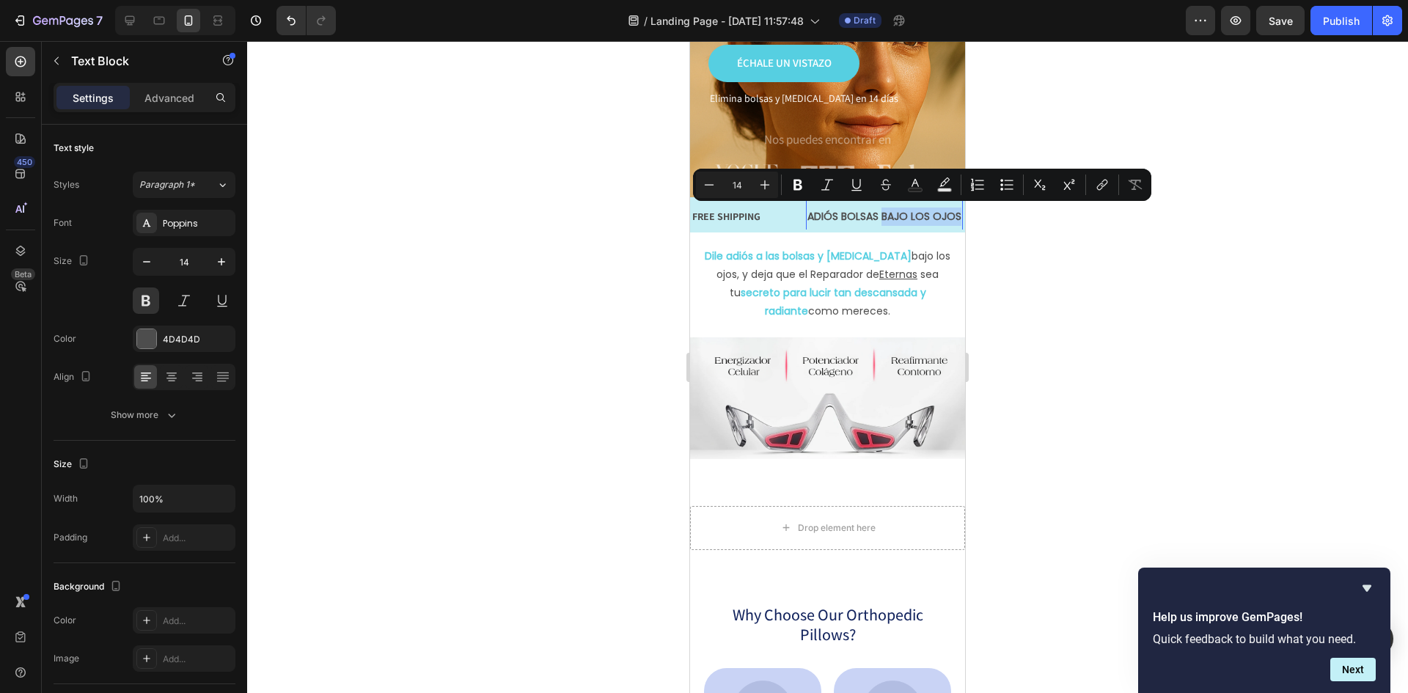
drag, startPoint x: 804, startPoint y: 217, endPoint x: 879, endPoint y: 216, distance: 75.5
click at [505, 216] on p "ADIÓS BOLSAS BAJO LOS OJOS" at bounding box center [428, 217] width 154 height 18
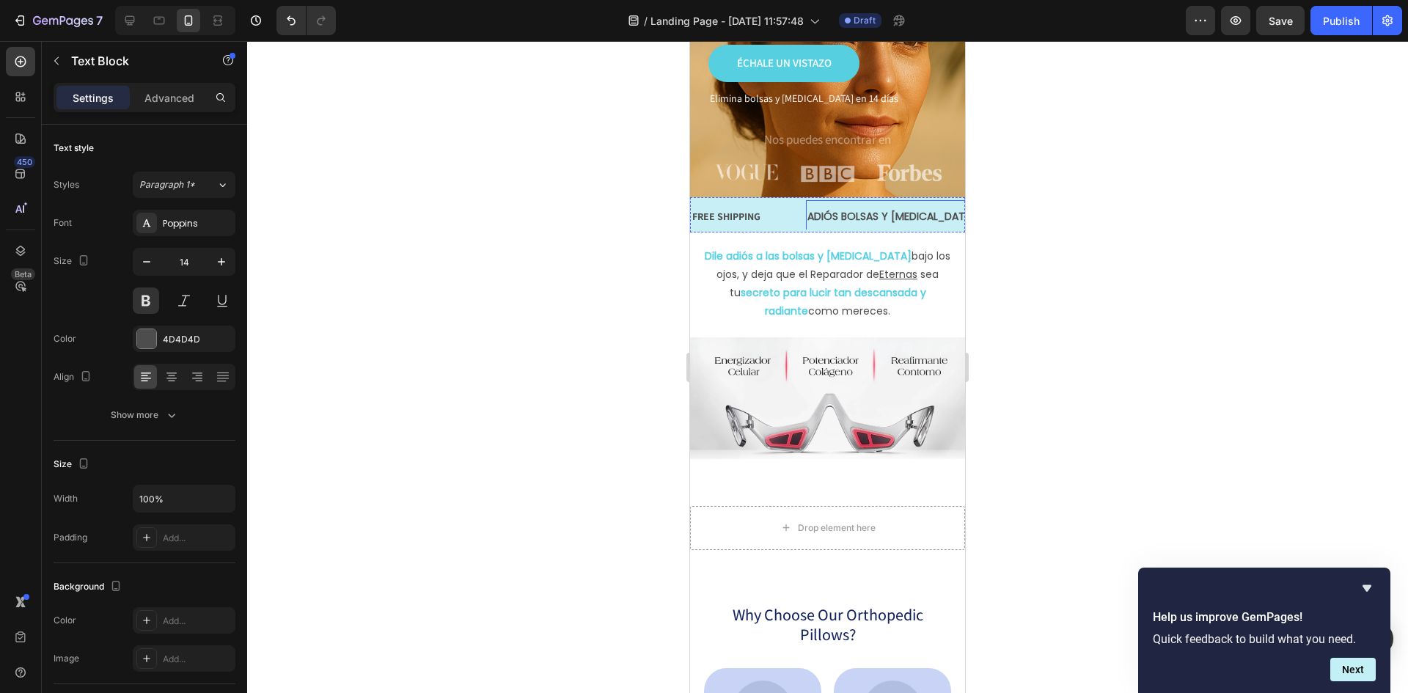
click at [911, 216] on p "LIMITED TIME 50% OFF SALE" at bounding box center [934, 217] width 128 height 18
click at [529, 216] on p "LIMITED TIME 50% OFF SALE" at bounding box center [464, 217] width 128 height 18
click at [969, 213] on div "LIFE TIME WARRANTY" at bounding box center [1018, 216] width 98 height 21
click at [729, 209] on div "LIFE TIME WARRANTY" at bounding box center [680, 216] width 98 height 21
click at [780, 210] on p "LIFE TIME WARRANTY" at bounding box center [731, 217] width 95 height 18
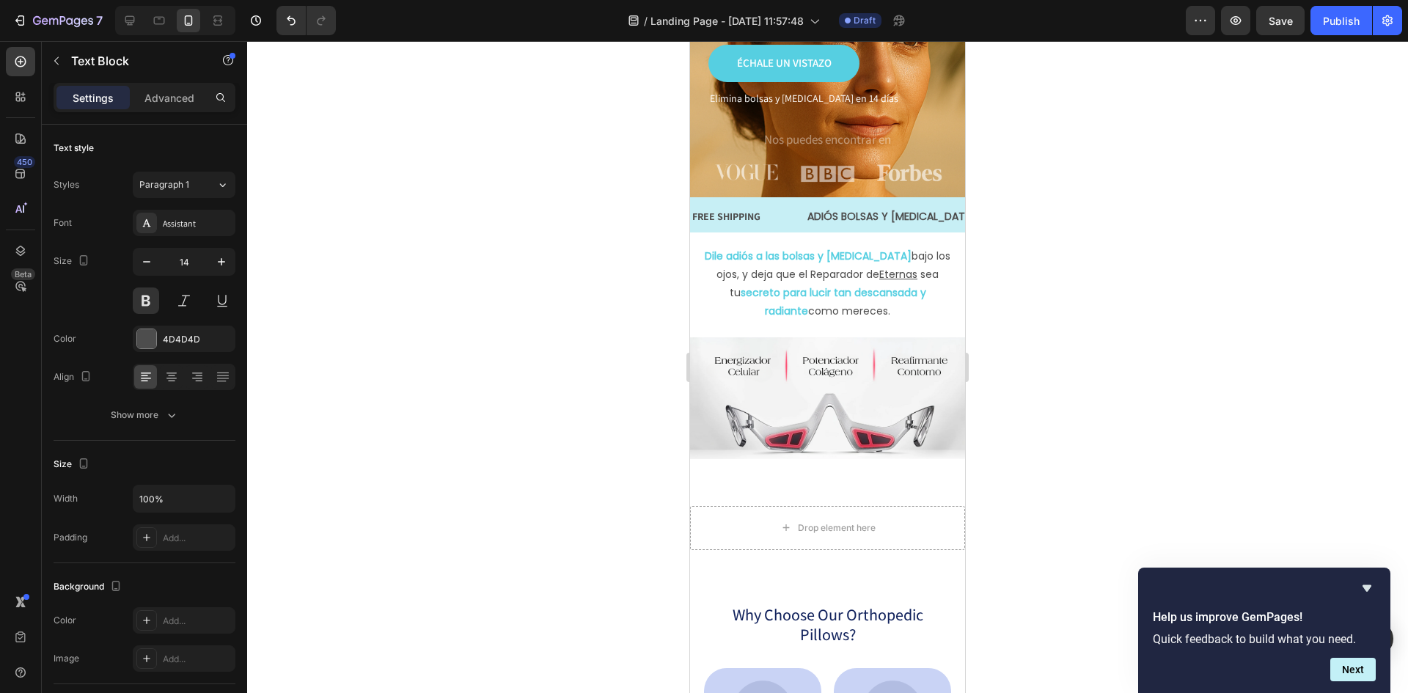
click at [746, 211] on p "LIFE TIME WARRANTY" at bounding box center [697, 217] width 95 height 18
click at [857, 211] on p "LIFE TIME WARRANTY" at bounding box center [904, 217] width 95 height 18
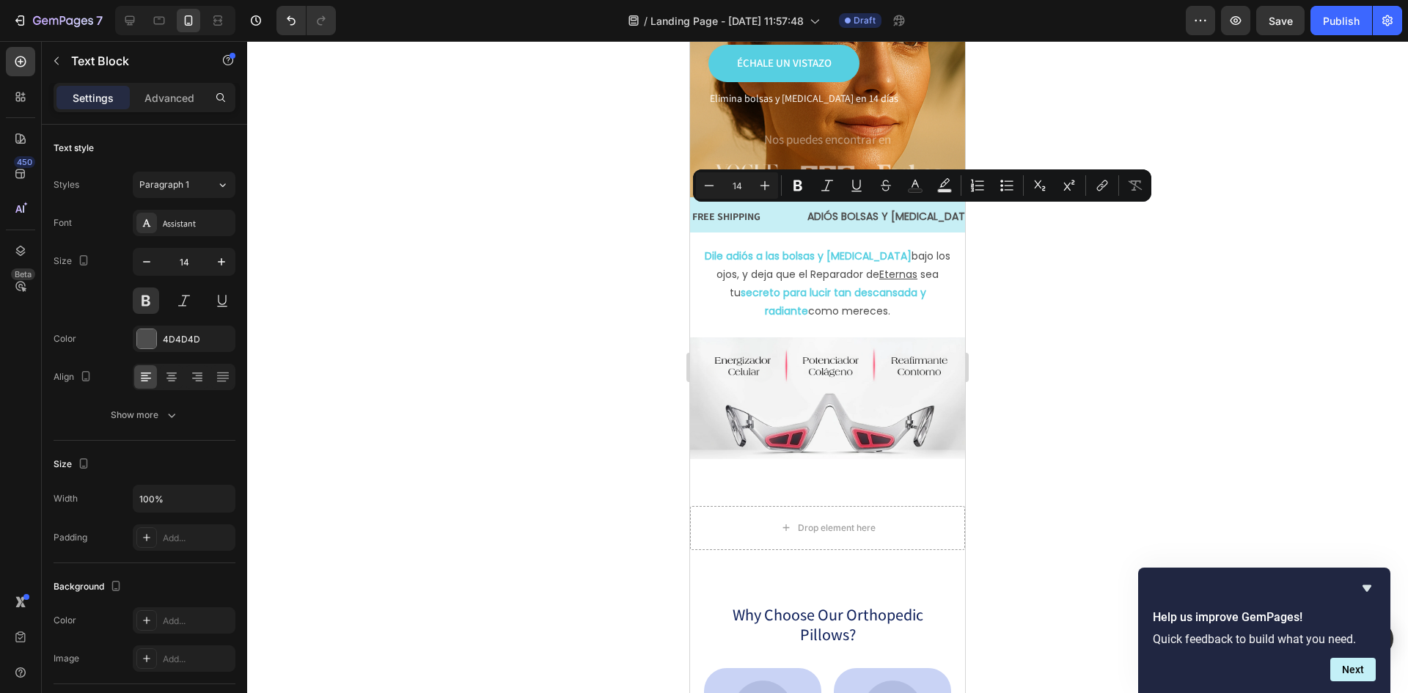
click at [803, 211] on p "LIFE TIME WARRANTY" at bounding box center [844, 217] width 95 height 18
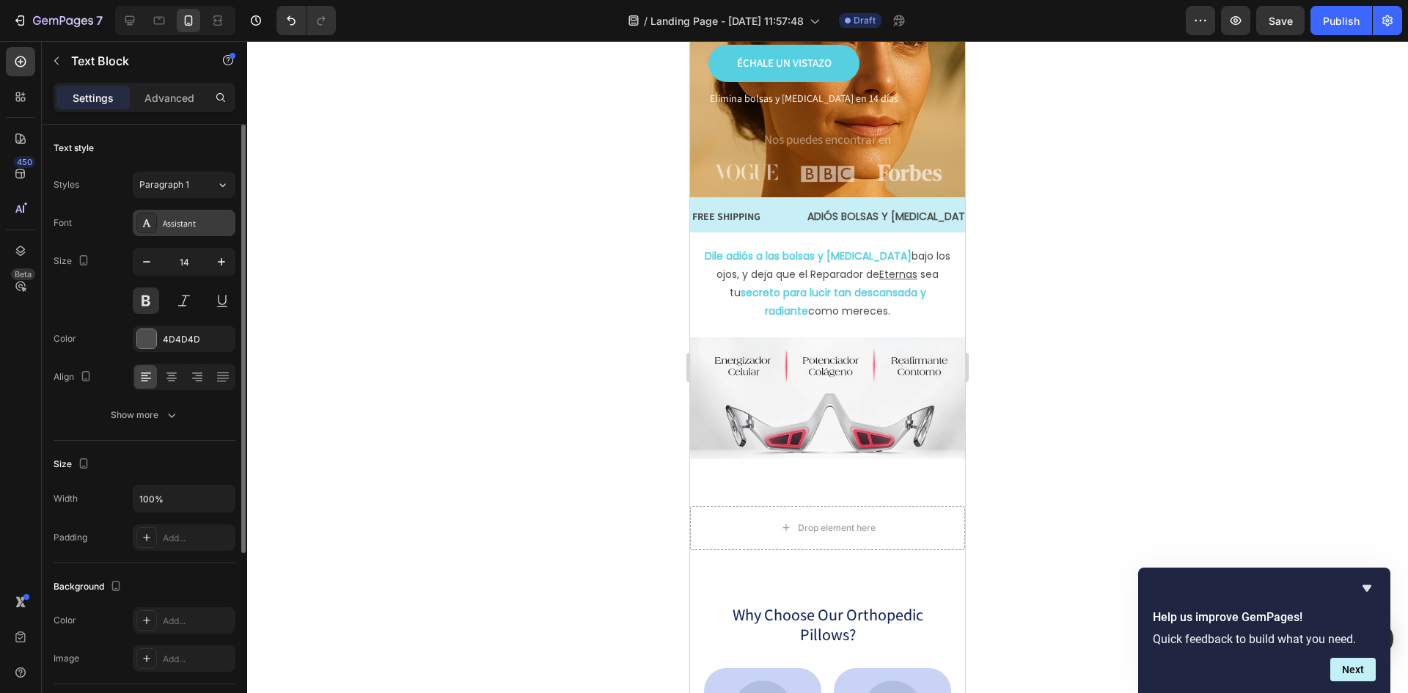
click at [190, 227] on div "Assistant" at bounding box center [197, 223] width 69 height 13
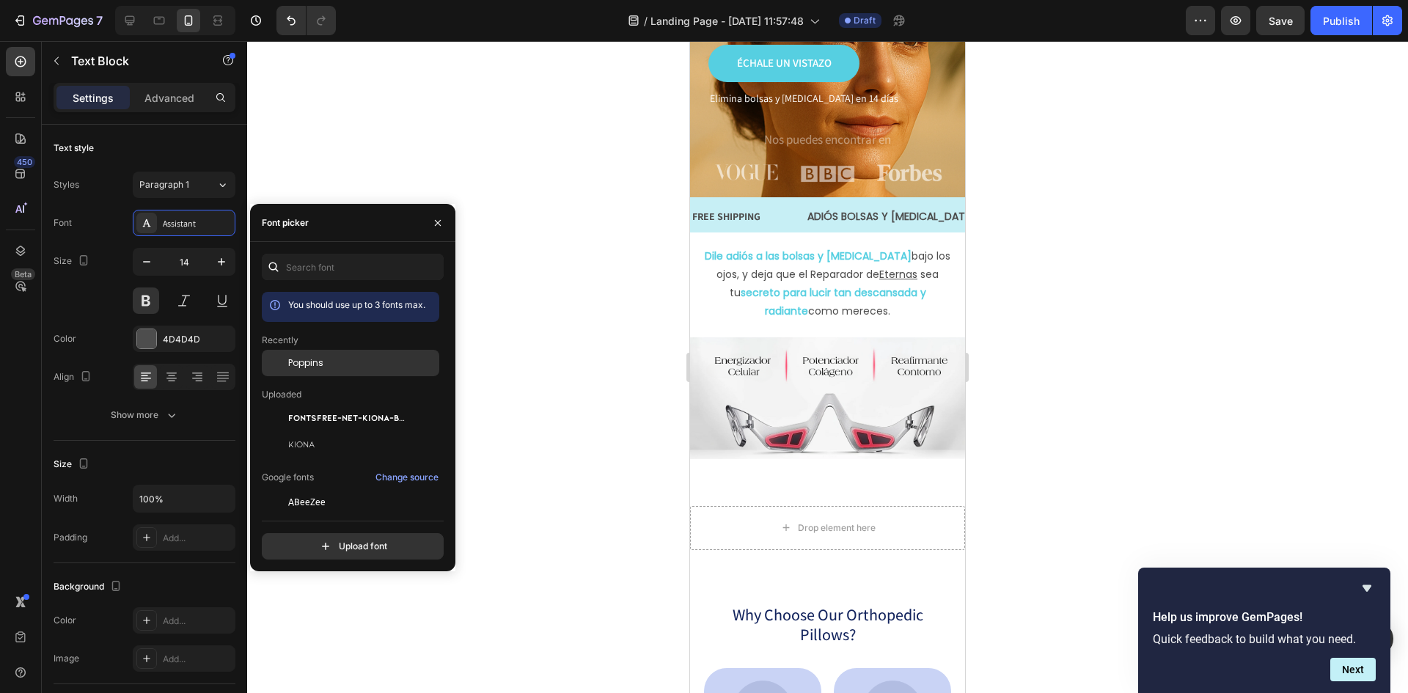
click at [315, 362] on span "Poppins" at bounding box center [305, 362] width 35 height 13
click at [1113, 217] on div "FREE SHIPPING" at bounding box center [1148, 216] width 71 height 21
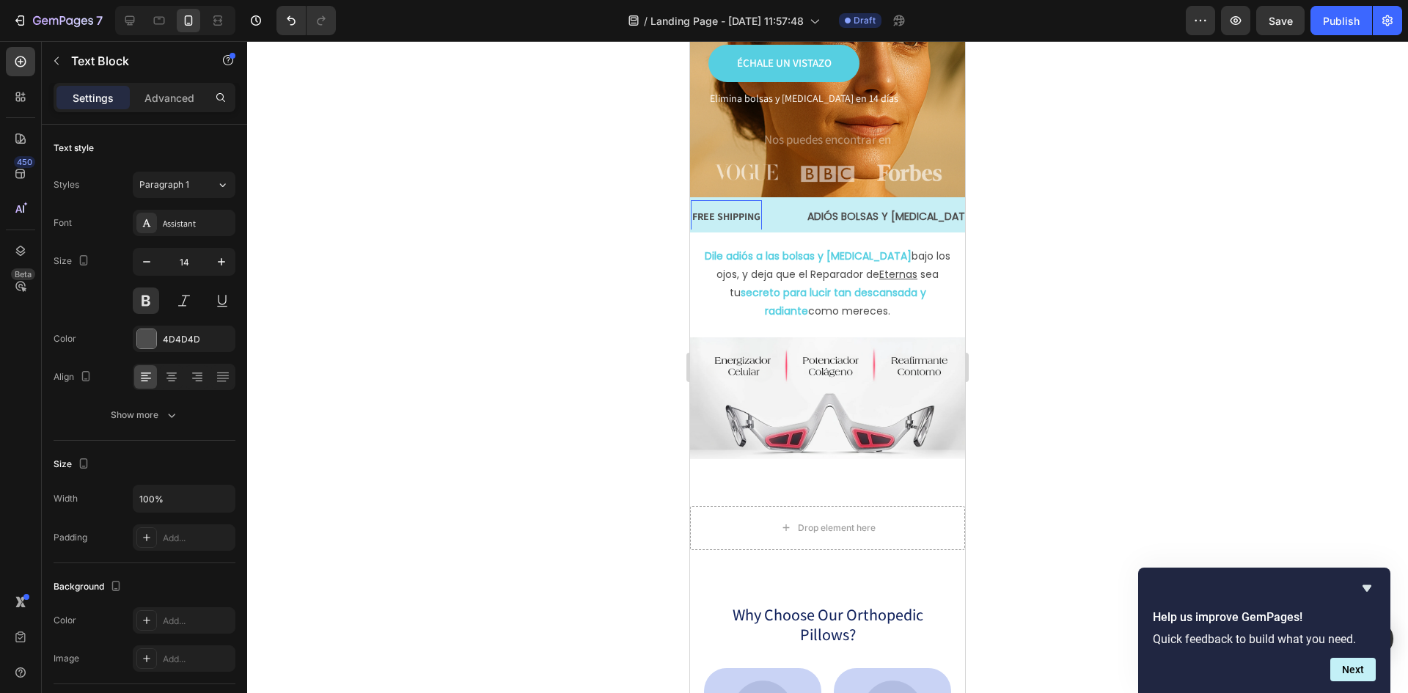
click at [950, 208] on div "FREE SHIPPING" at bounding box center [985, 216] width 71 height 21
click at [761, 208] on p "FREE SHIPPING" at bounding box center [727, 217] width 68 height 18
click at [865, 208] on p "FREE SHIPPING" at bounding box center [899, 217] width 68 height 18
click at [1183, 235] on div at bounding box center [827, 367] width 1161 height 652
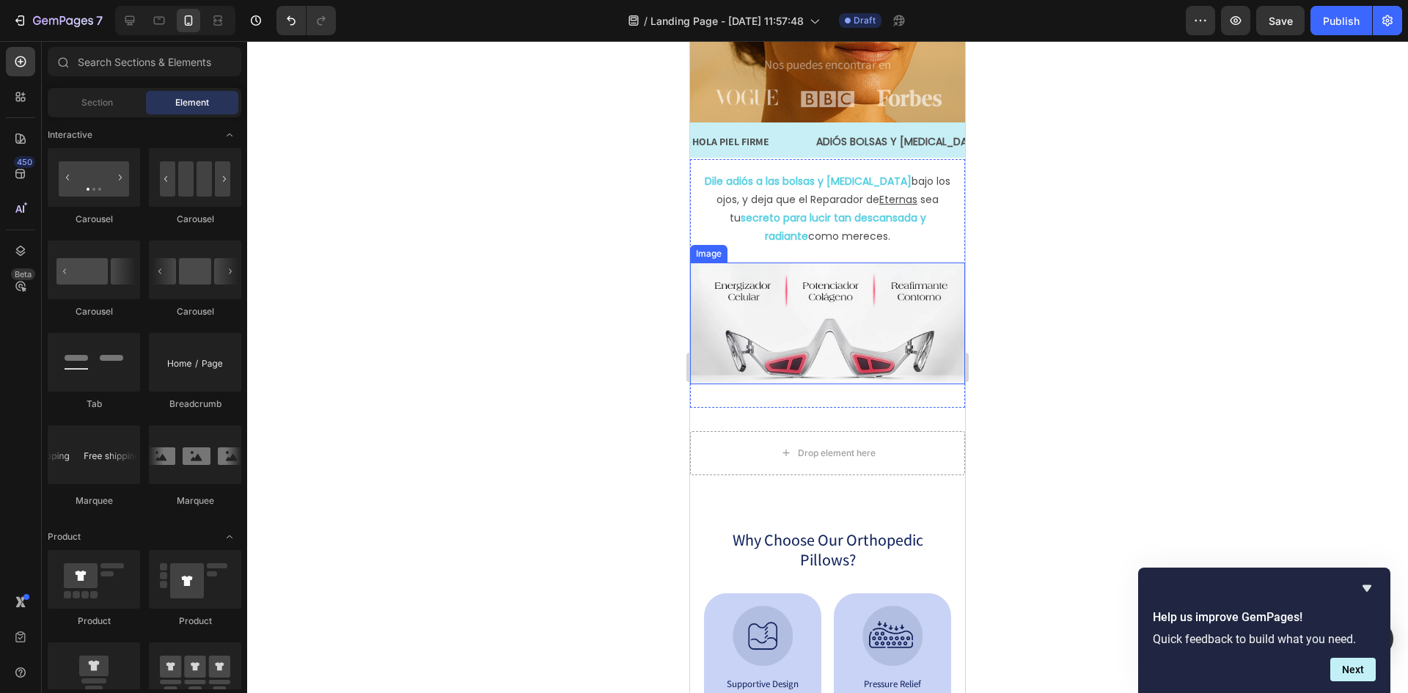
scroll to position [367, 0]
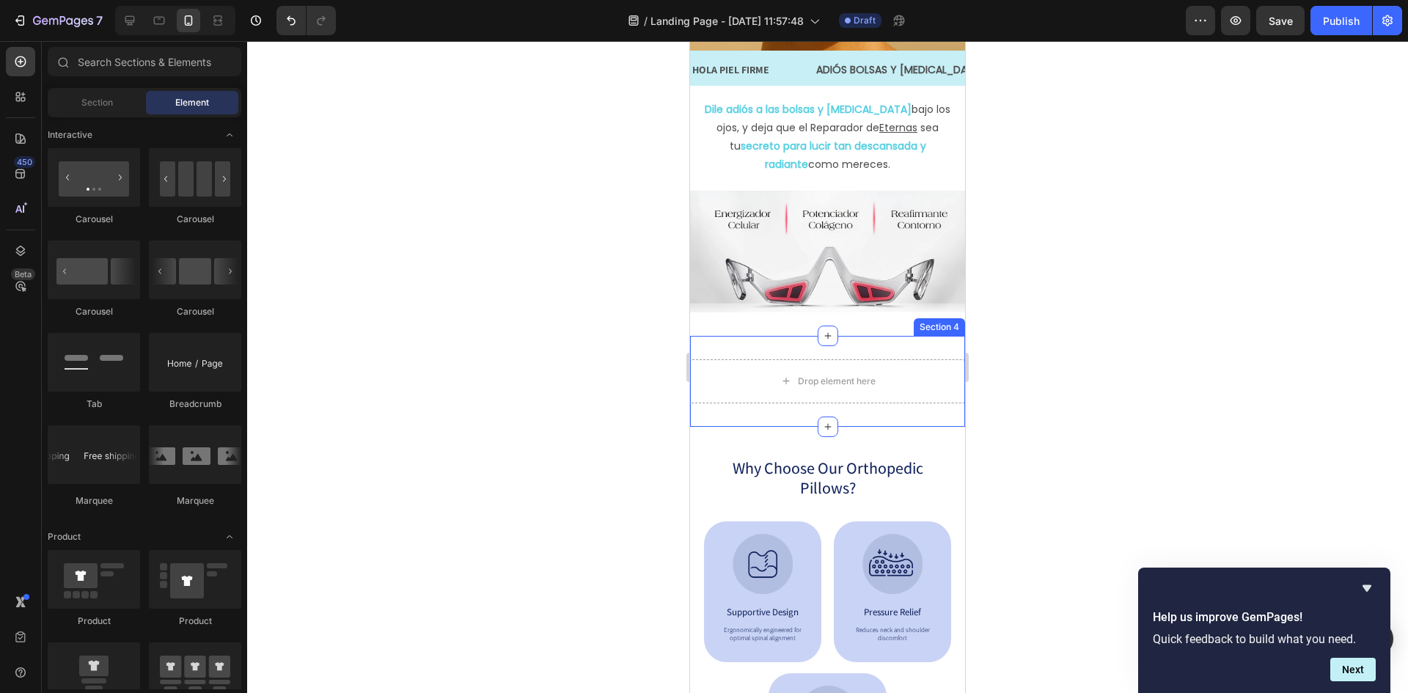
click at [890, 339] on div "Drop element here Section 4" at bounding box center [827, 381] width 275 height 91
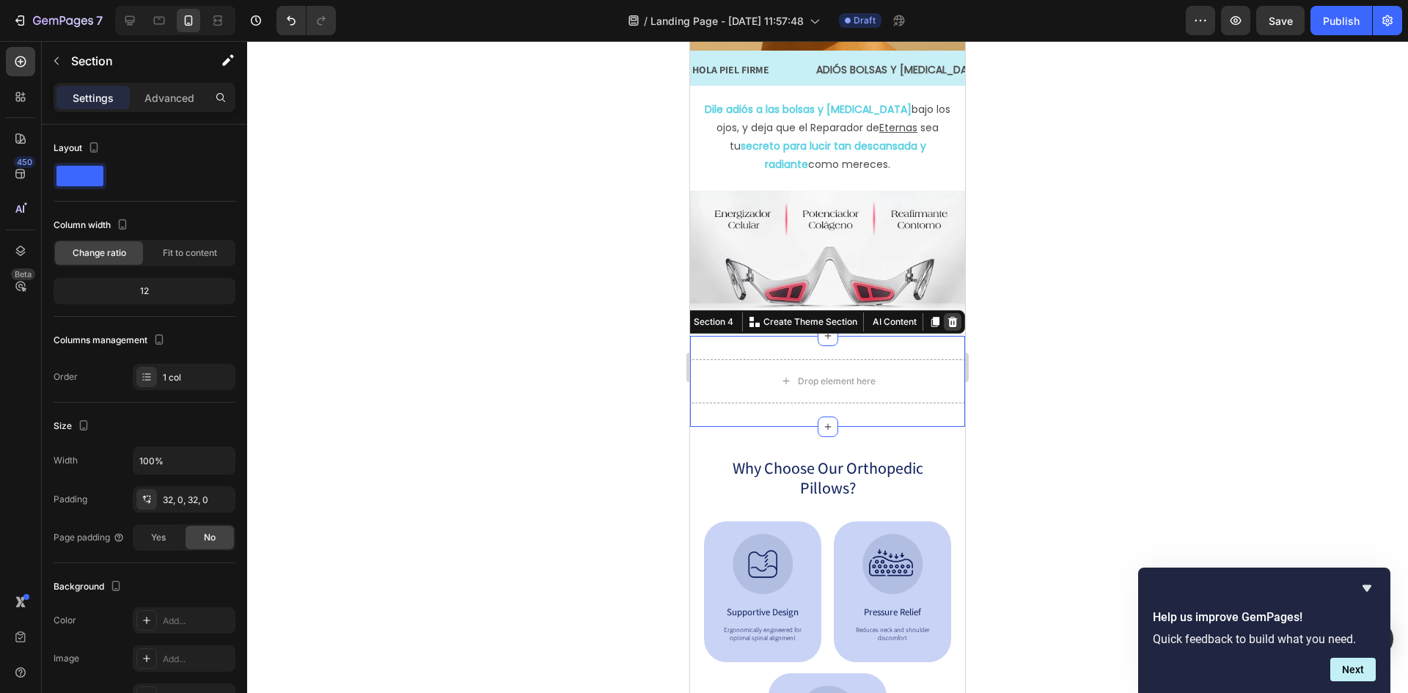
click at [948, 316] on icon at bounding box center [953, 321] width 10 height 10
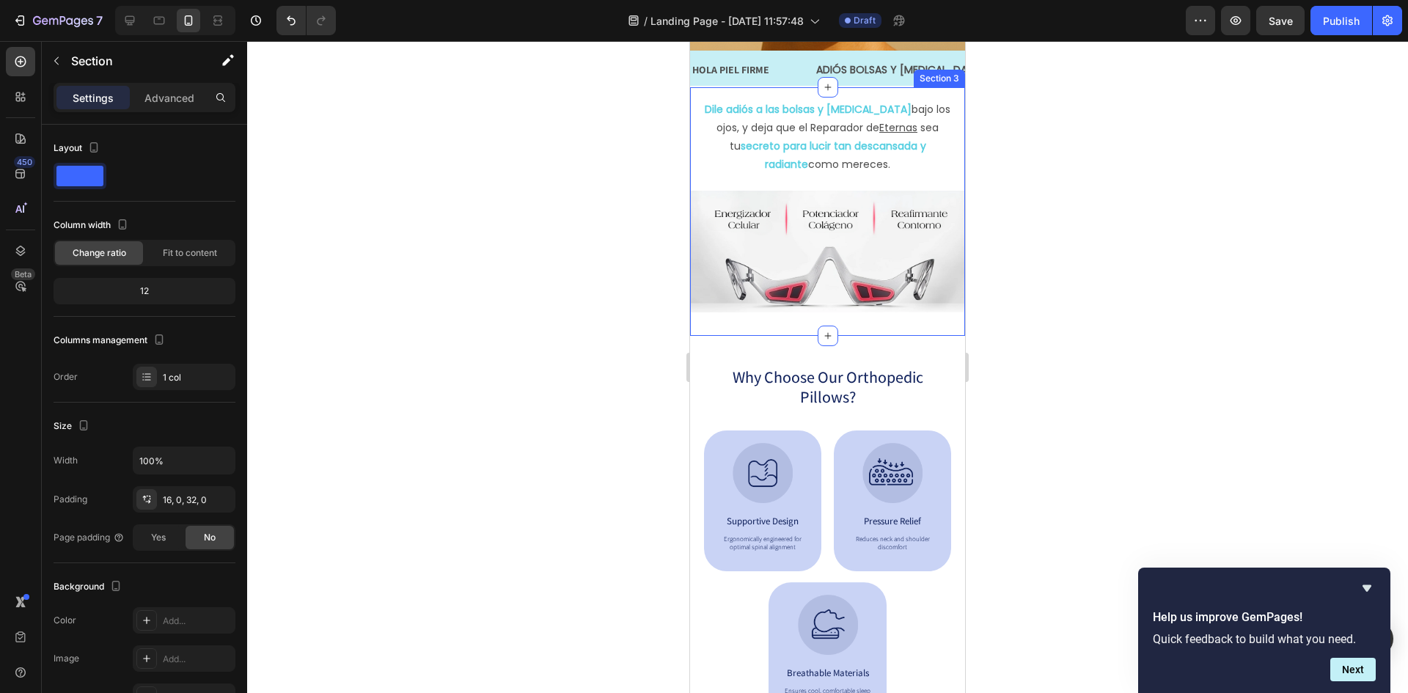
click at [880, 318] on div "Dile adiós a las bolsas y [MEDICAL_DATA] bajo los ojos, y deja que el Reparador…" at bounding box center [827, 211] width 275 height 249
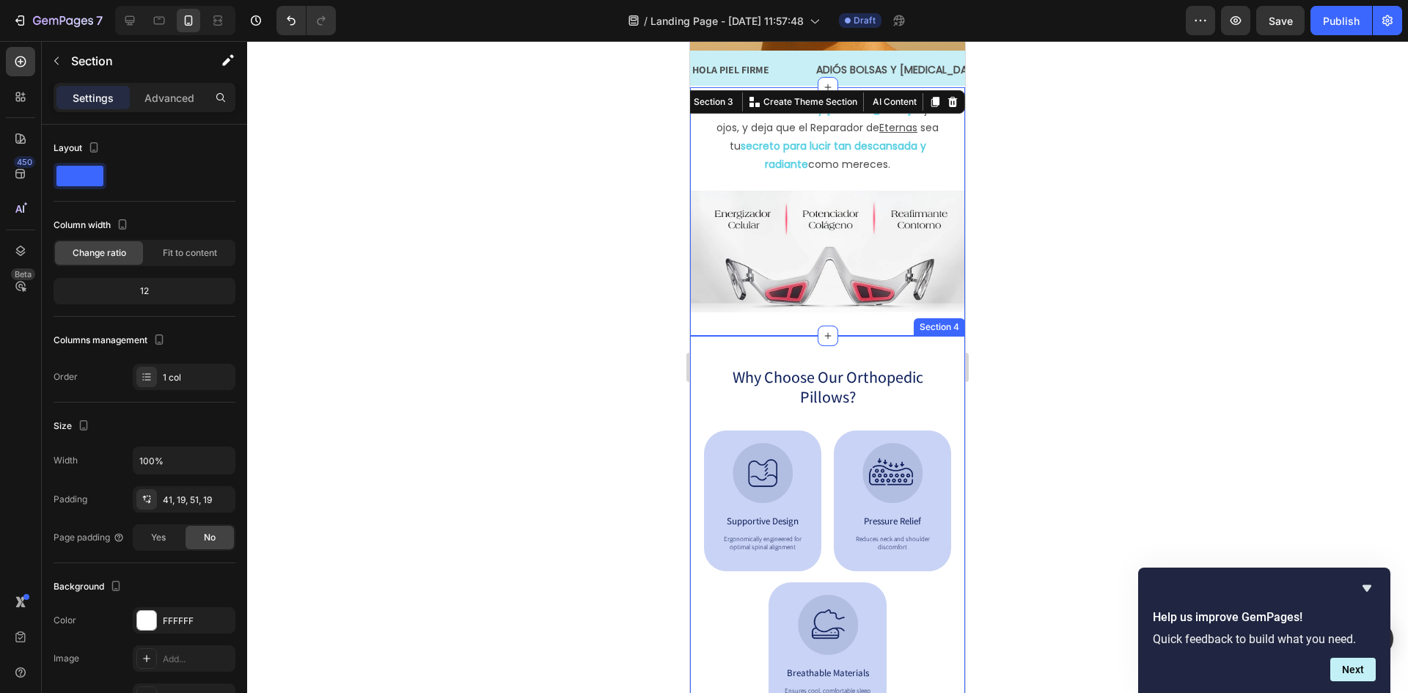
click at [849, 349] on div "Why Choose Our Orthopedic Pillows? Heading Image Supportive Design Text Block E…" at bounding box center [827, 544] width 275 height 417
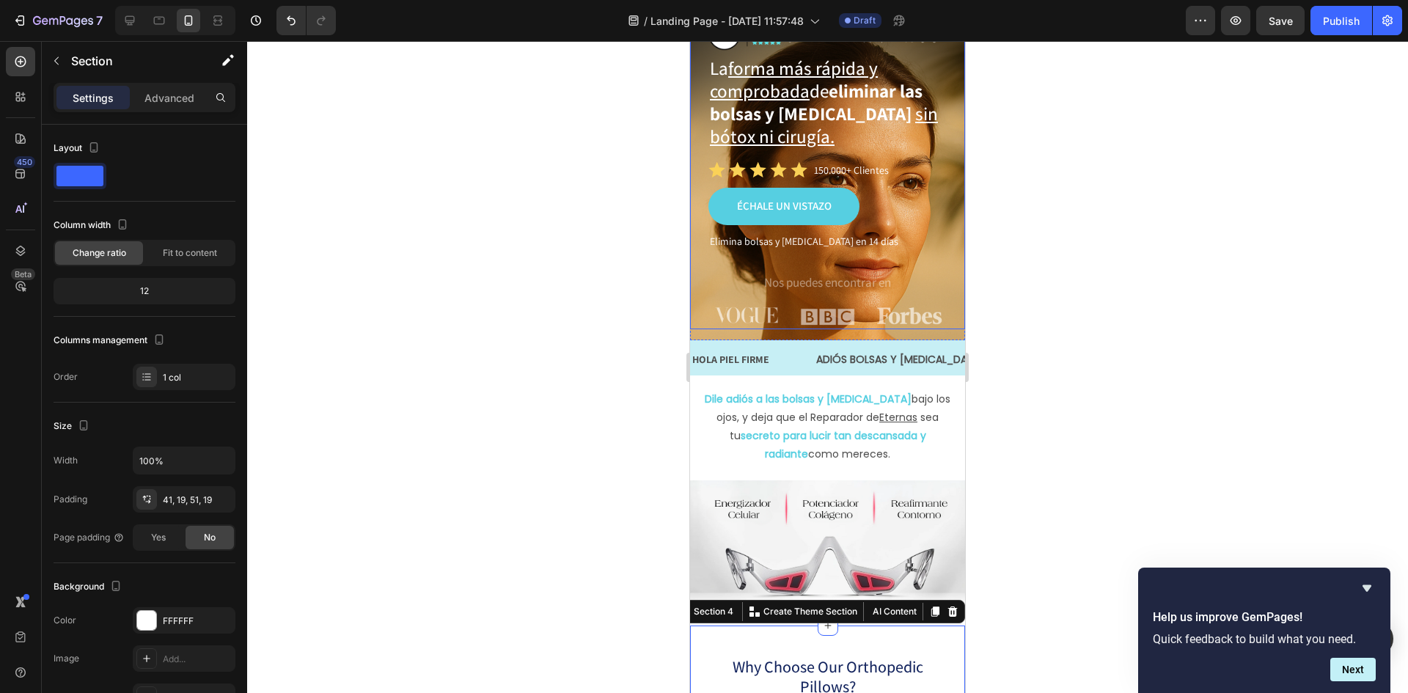
scroll to position [0, 0]
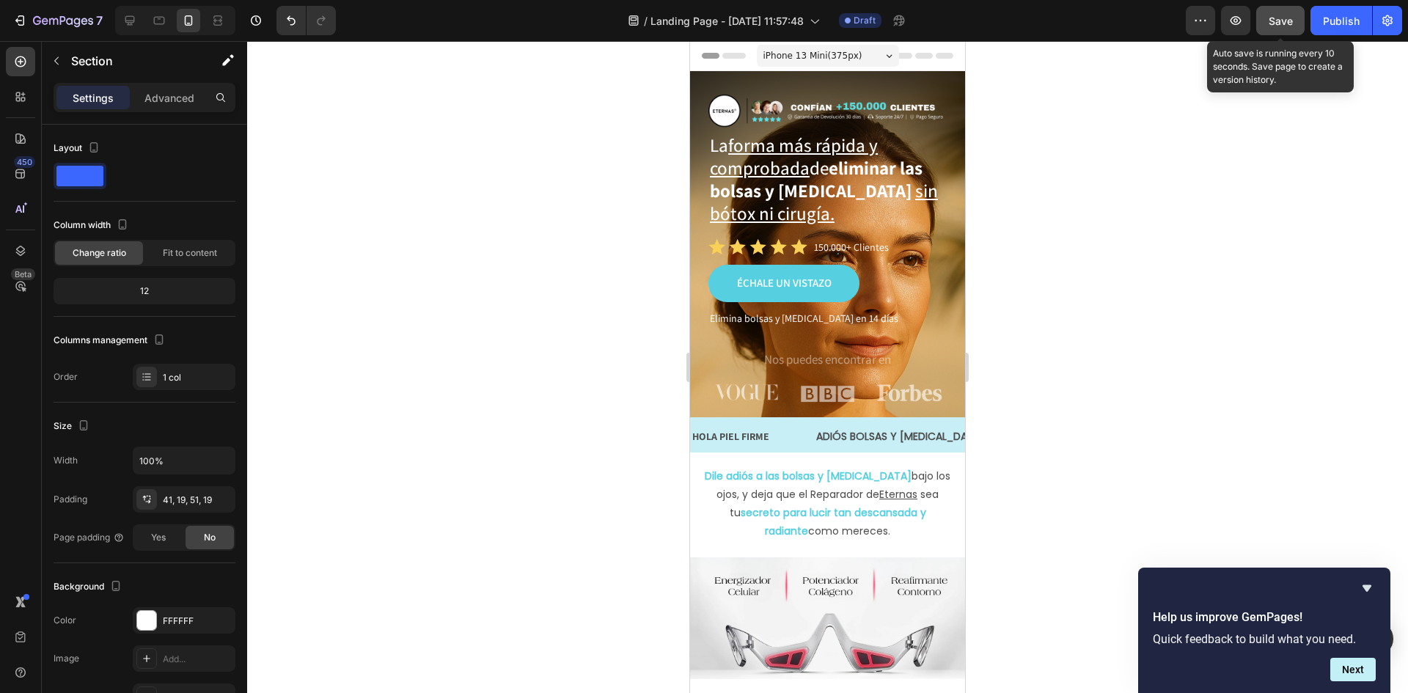
click at [1286, 22] on span "Save" at bounding box center [1281, 21] width 24 height 12
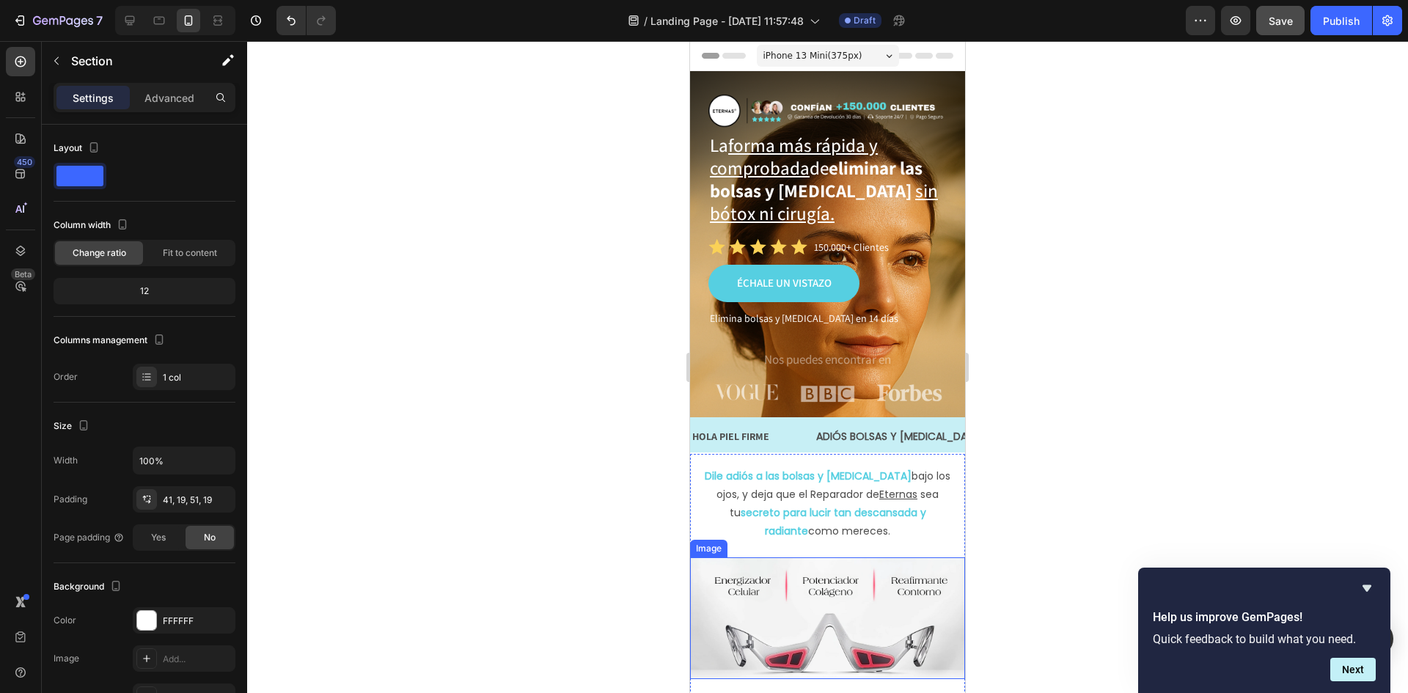
scroll to position [147, 0]
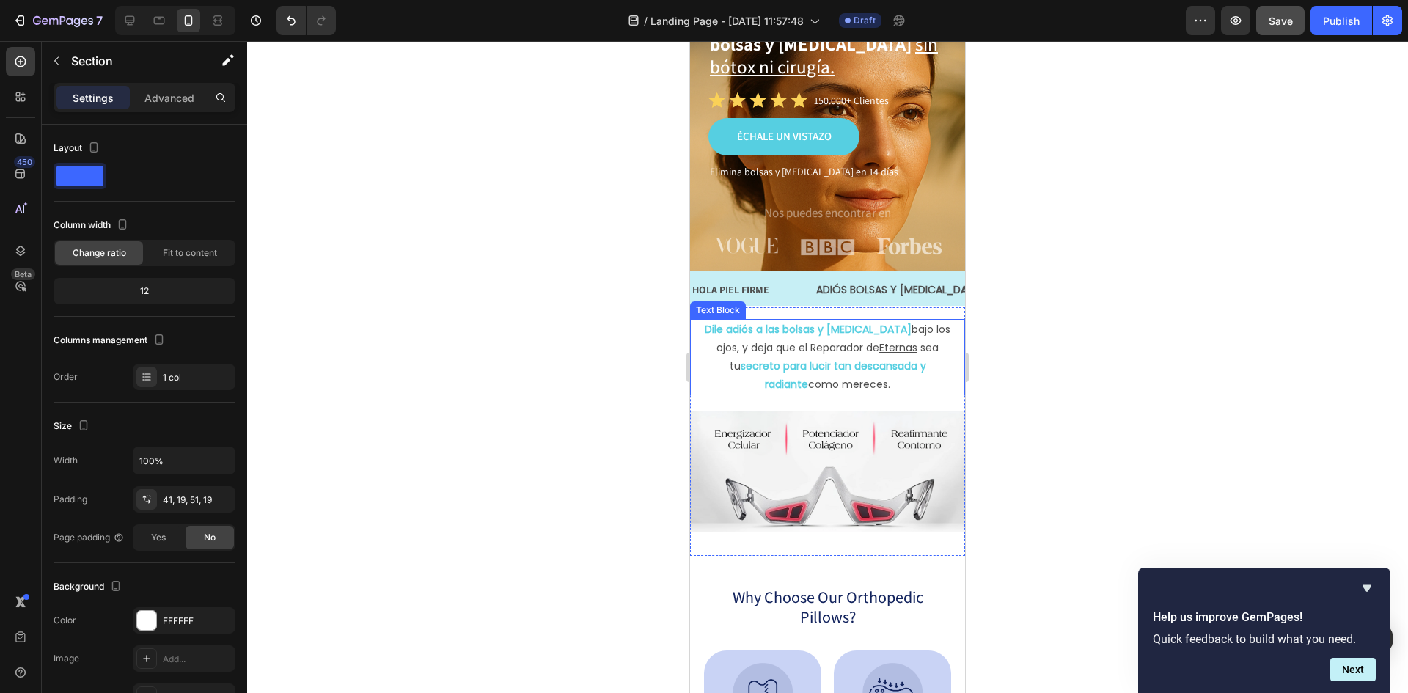
click at [740, 323] on strong "Dile adiós a las bolsas y [MEDICAL_DATA]" at bounding box center [808, 329] width 207 height 15
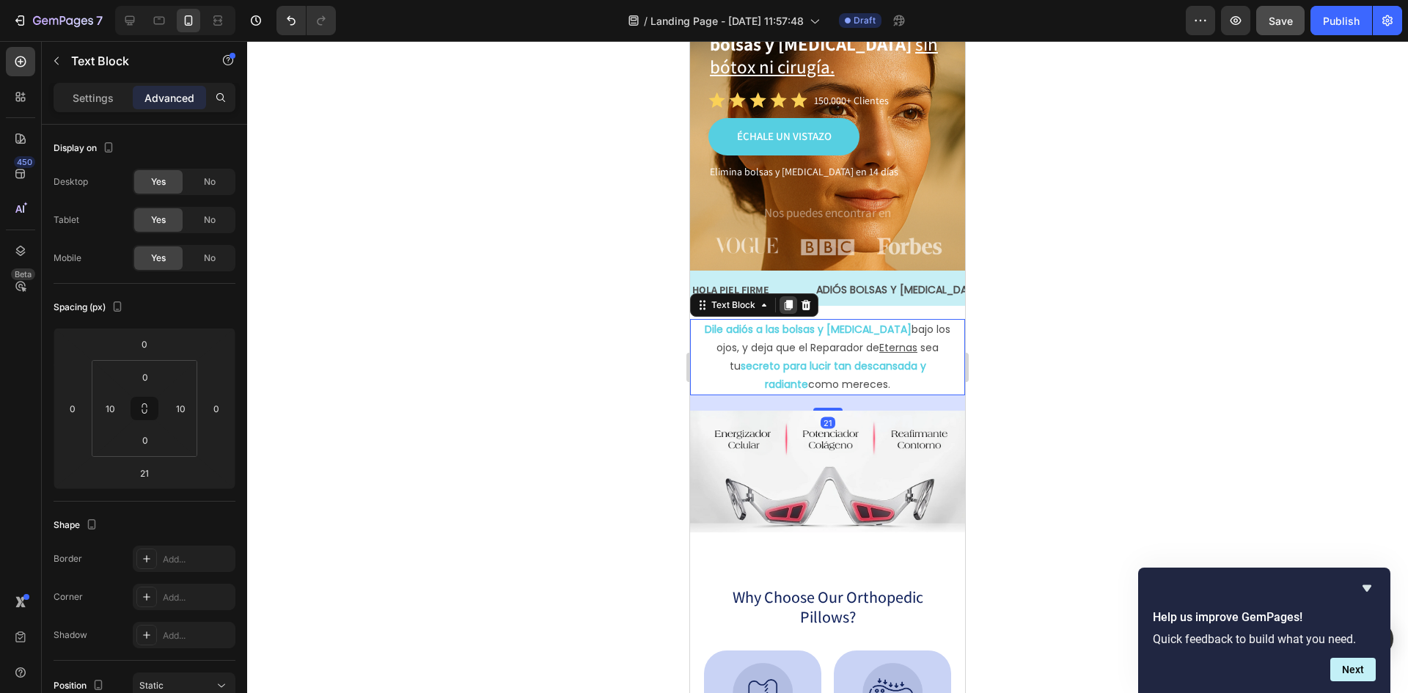
click at [790, 301] on icon at bounding box center [789, 305] width 8 height 10
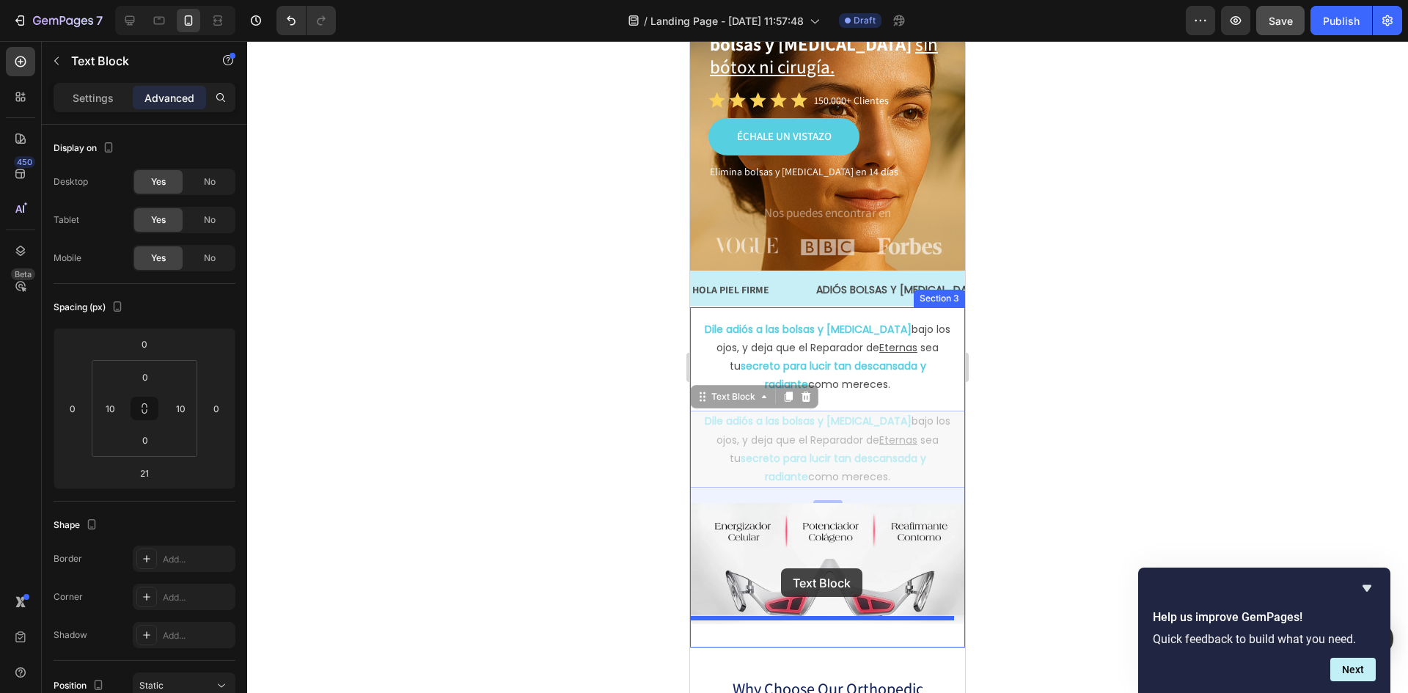
drag, startPoint x: 730, startPoint y: 397, endPoint x: 781, endPoint y: 568, distance: 179.1
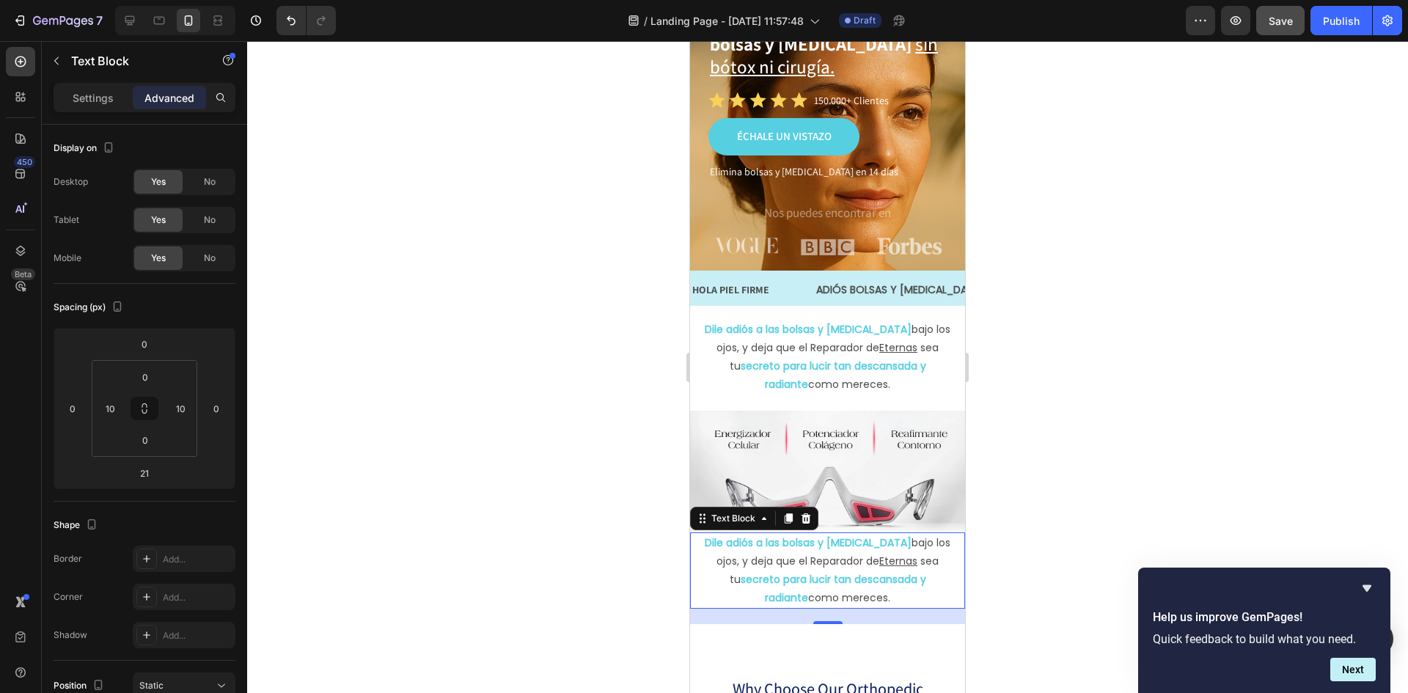
scroll to position [293, 0]
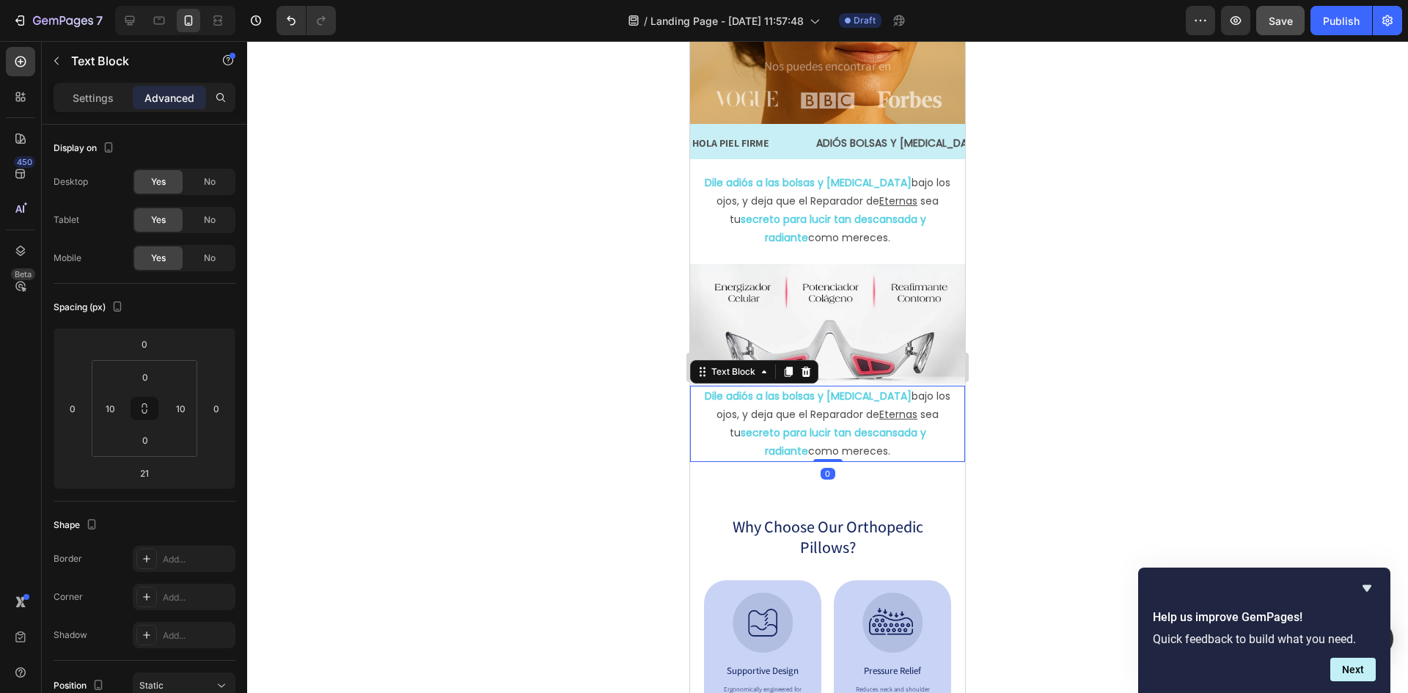
drag, startPoint x: 828, startPoint y: 471, endPoint x: 854, endPoint y: 410, distance: 66.3
click at [838, 440] on div "Dile adiós a las bolsas y [MEDICAL_DATA] bajo los ojos, y deja que el Reparador…" at bounding box center [827, 424] width 275 height 77
type input "0"
click at [867, 362] on img at bounding box center [827, 324] width 275 height 121
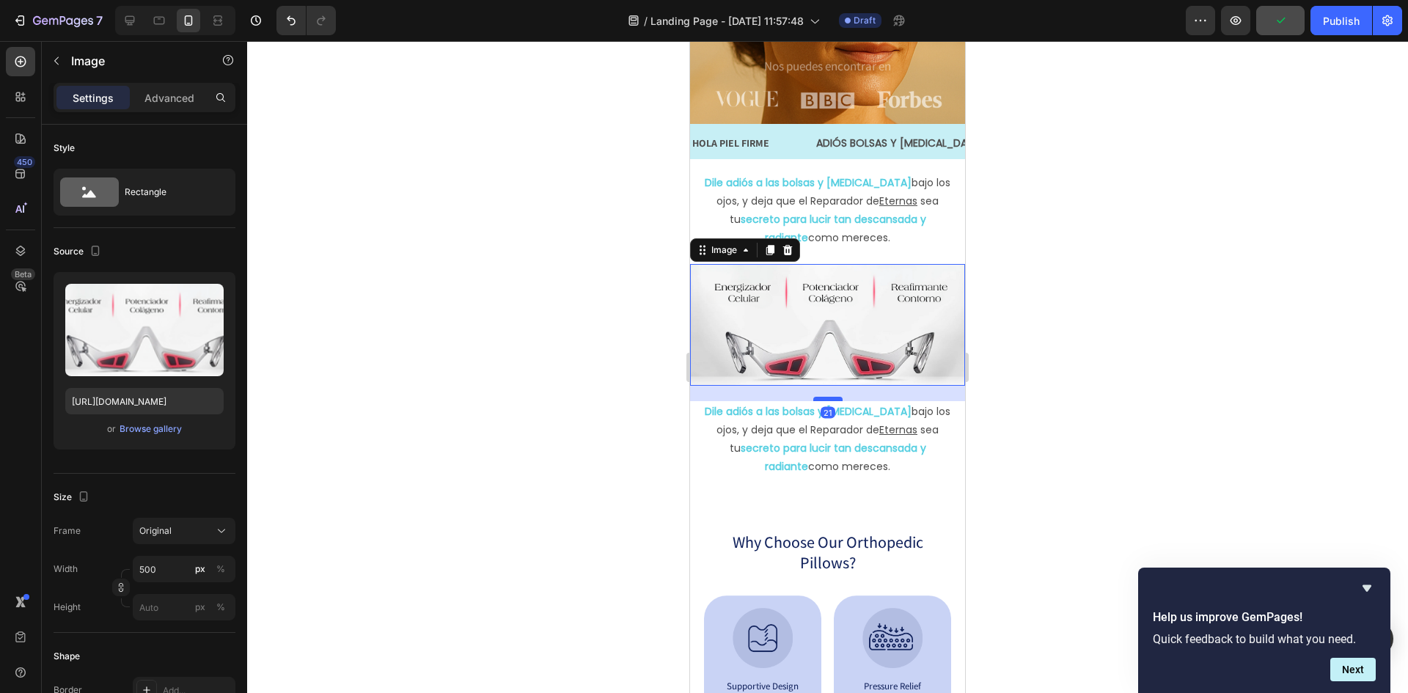
drag, startPoint x: 824, startPoint y: 376, endPoint x: 822, endPoint y: 392, distance: 15.5
click at [822, 397] on div at bounding box center [827, 399] width 29 height 4
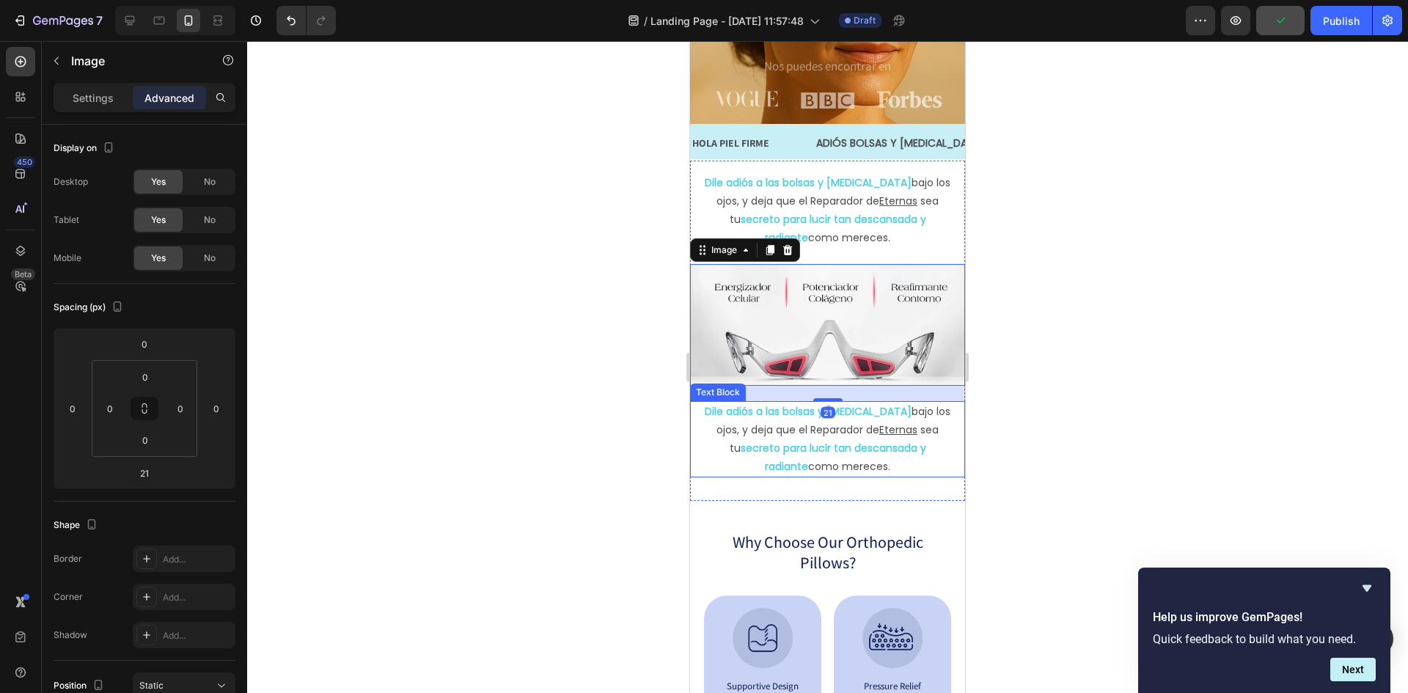
click at [787, 425] on p "Dile adiós a las bolsas y [MEDICAL_DATA] bajo los ojos, y deja que el Reparador…" at bounding box center [827, 421] width 257 height 37
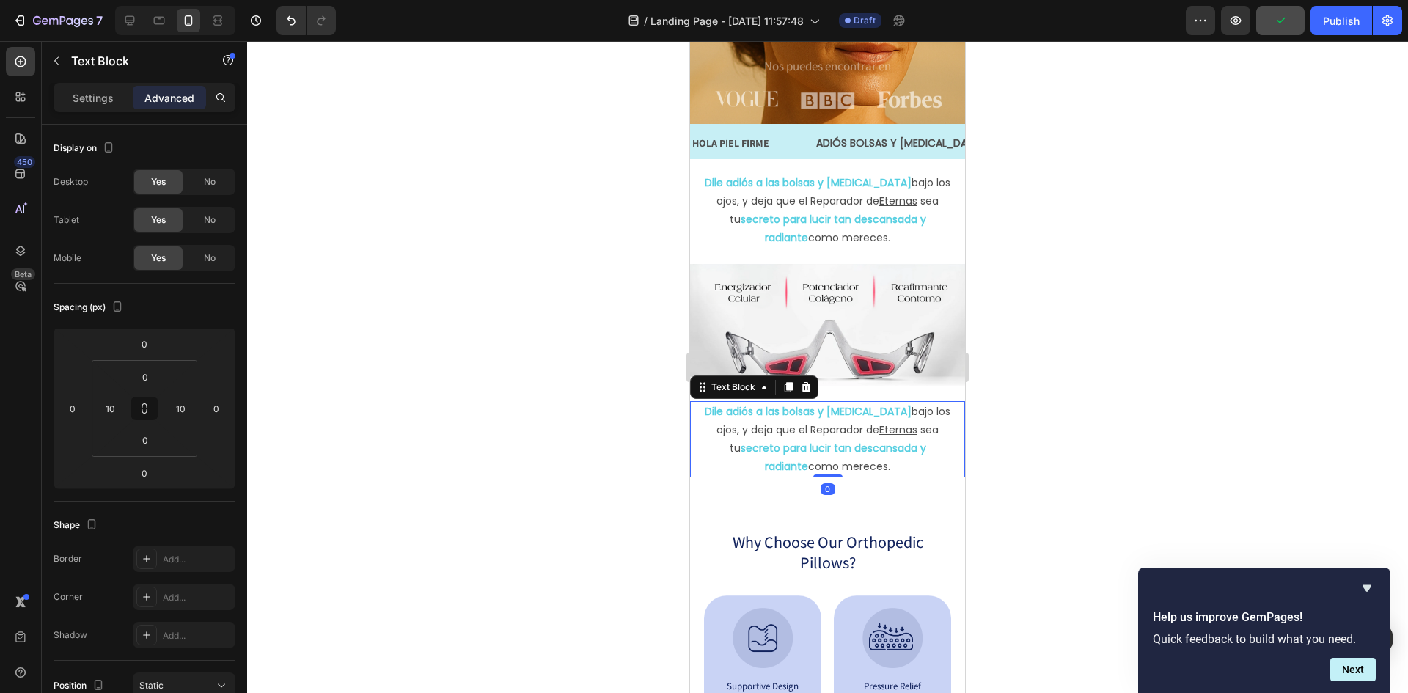
click at [787, 425] on p "Dile adiós a las bolsas y [MEDICAL_DATA] bajo los ojos, y deja que el Reparador…" at bounding box center [827, 421] width 257 height 37
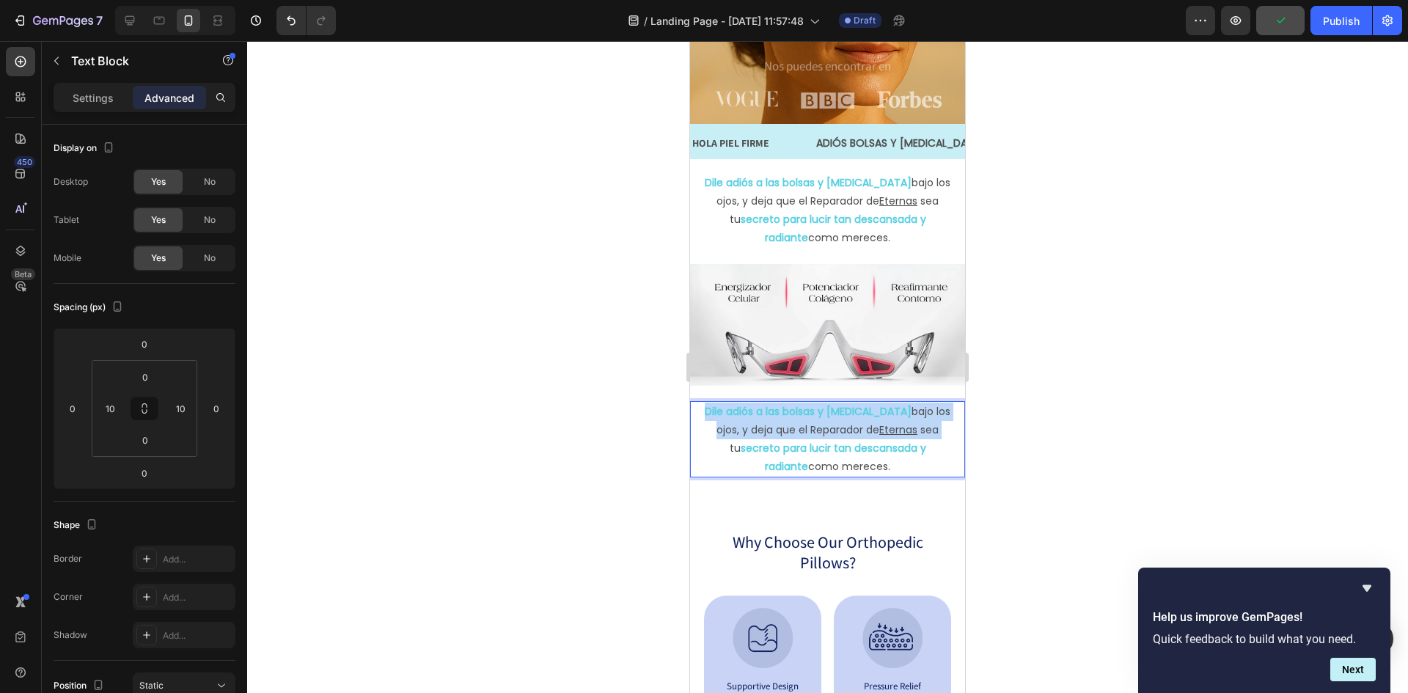
click at [787, 425] on p "Dile adiós a las bolsas y [MEDICAL_DATA] bajo los ojos, y deja que el Reparador…" at bounding box center [827, 421] width 257 height 37
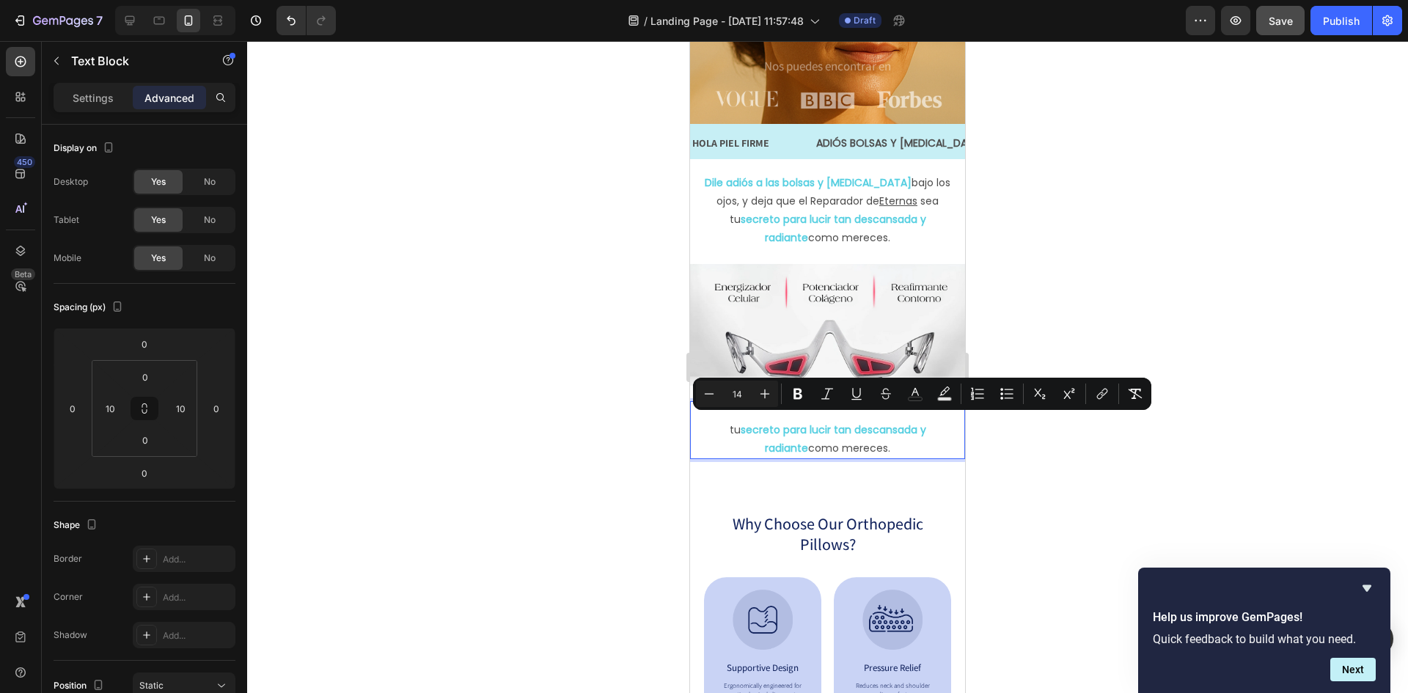
drag, startPoint x: 870, startPoint y: 445, endPoint x: 681, endPoint y: 378, distance: 200.6
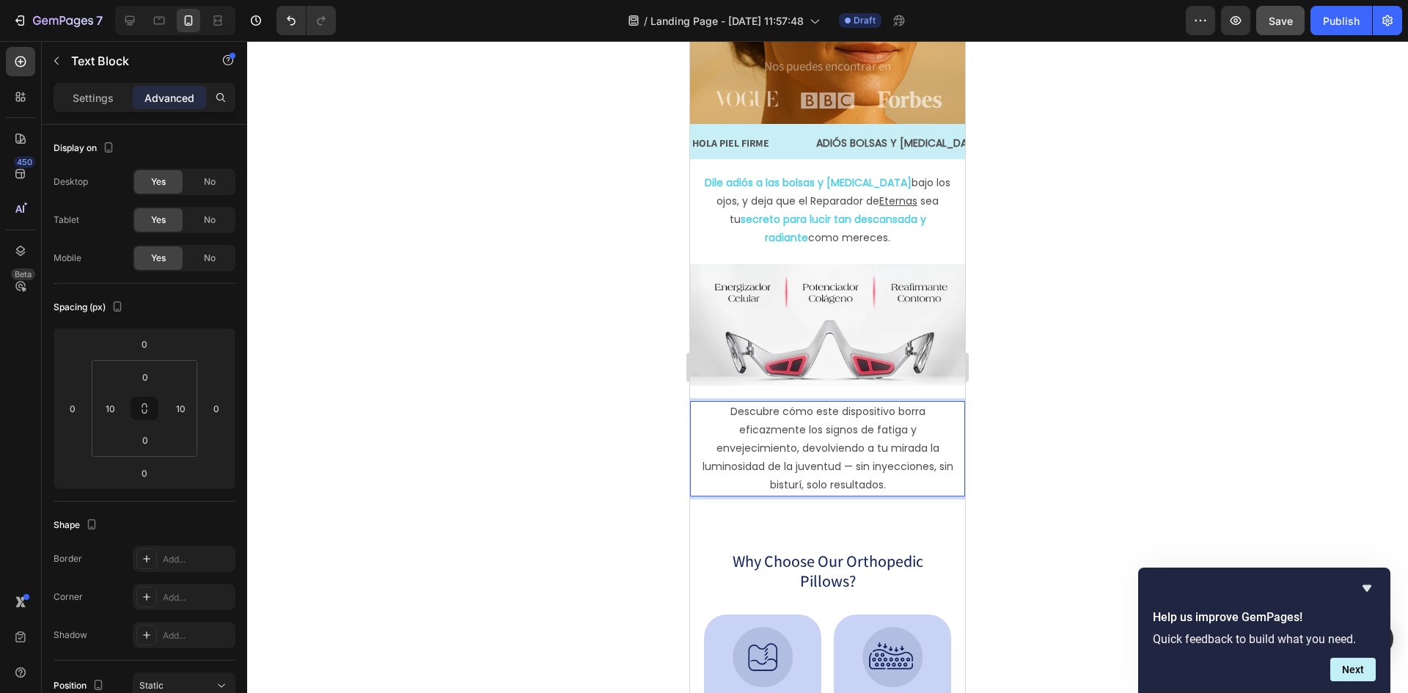
click at [812, 405] on p "Descubre cómo este dispositivo borra eficazmente los signos de fatiga y envejec…" at bounding box center [827, 449] width 257 height 92
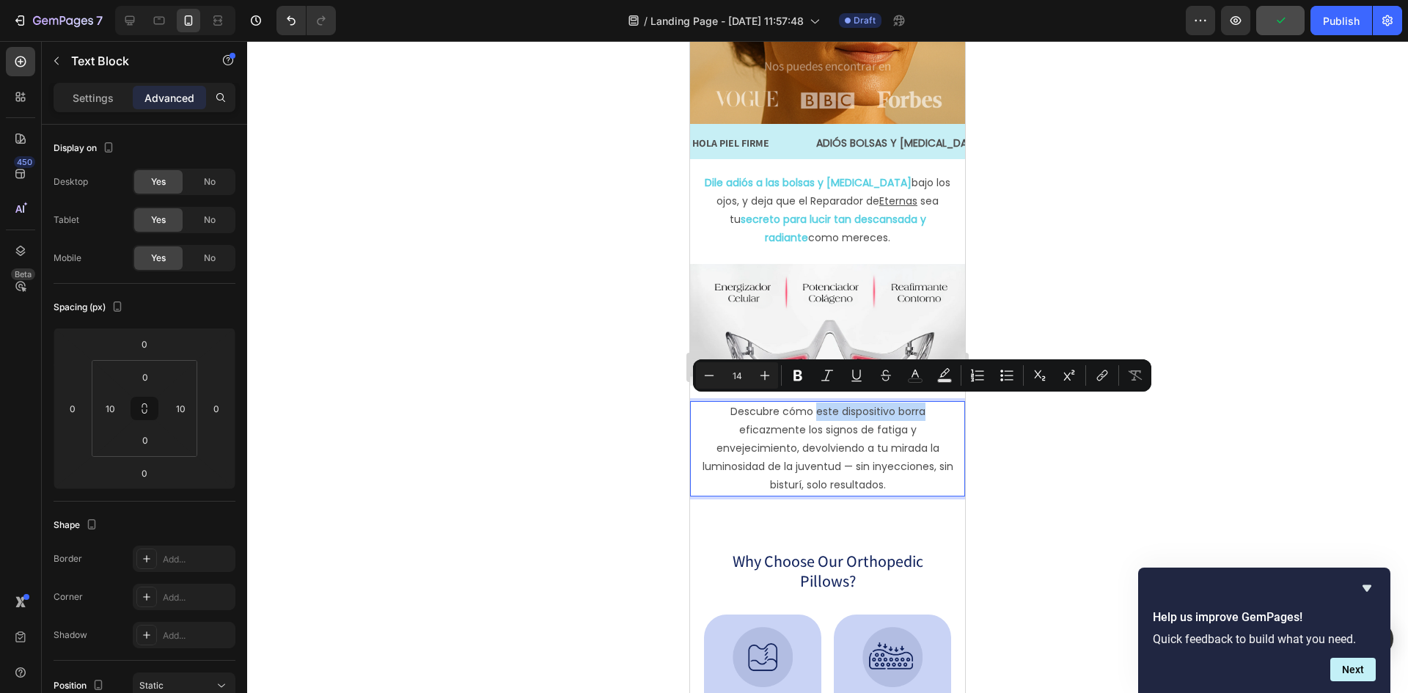
drag, startPoint x: 810, startPoint y: 405, endPoint x: 925, endPoint y: 408, distance: 114.5
click at [925, 408] on p "Descubre cómo este dispositivo borra eficazmente los signos de fatiga y envejec…" at bounding box center [827, 449] width 257 height 92
drag, startPoint x: 803, startPoint y: 372, endPoint x: 829, endPoint y: 367, distance: 26.0
click at [804, 372] on icon "Editor contextual toolbar" at bounding box center [798, 375] width 15 height 15
click at [912, 372] on icon "Editor contextual toolbar" at bounding box center [915, 375] width 15 height 15
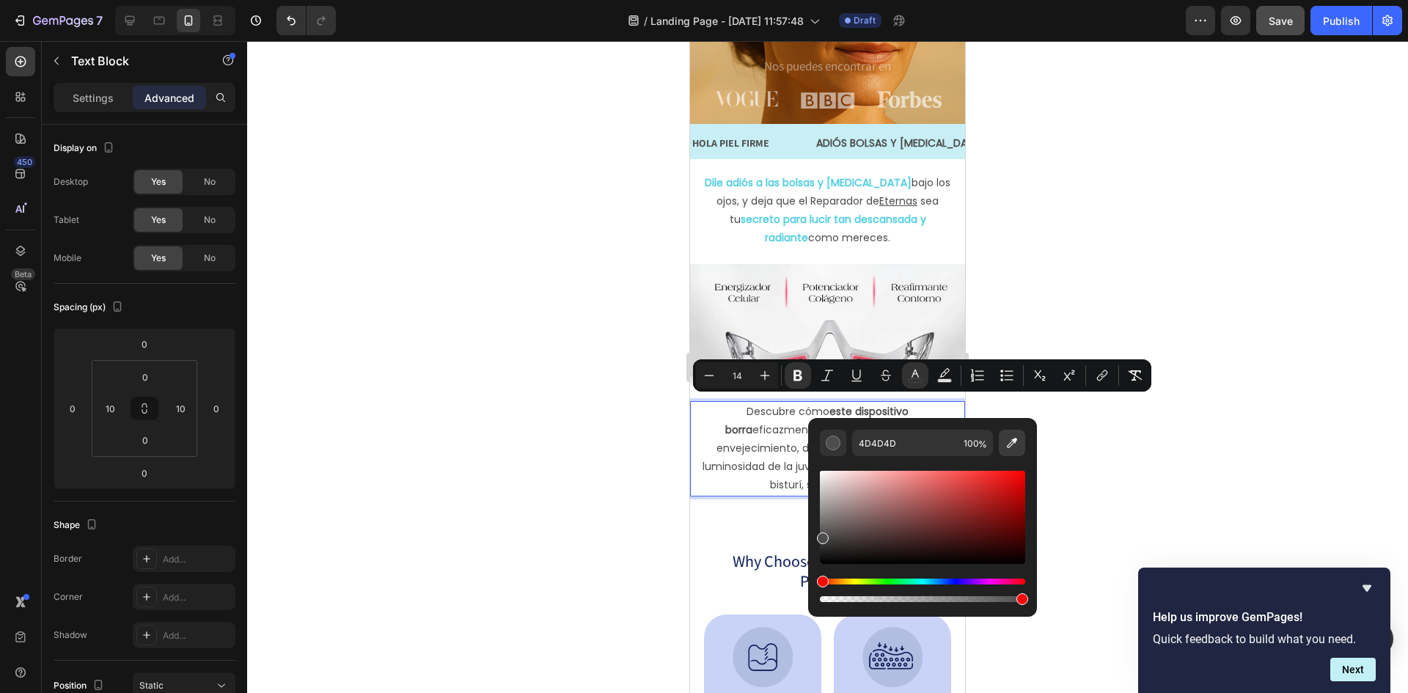
click at [1014, 445] on icon "Editor contextual toolbar" at bounding box center [1012, 443] width 15 height 15
type input "61D7EB"
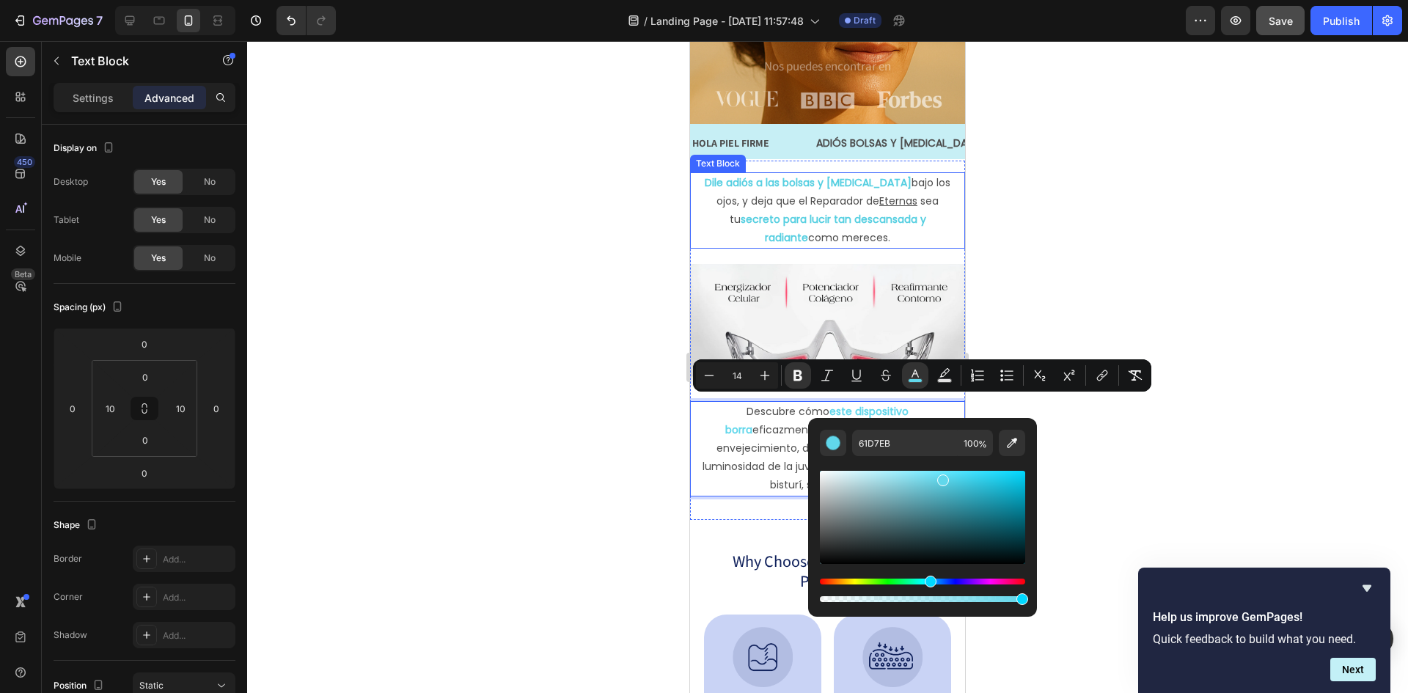
click at [820, 212] on strong "secreto para lucir tan descansada y radiante" at bounding box center [834, 228] width 186 height 33
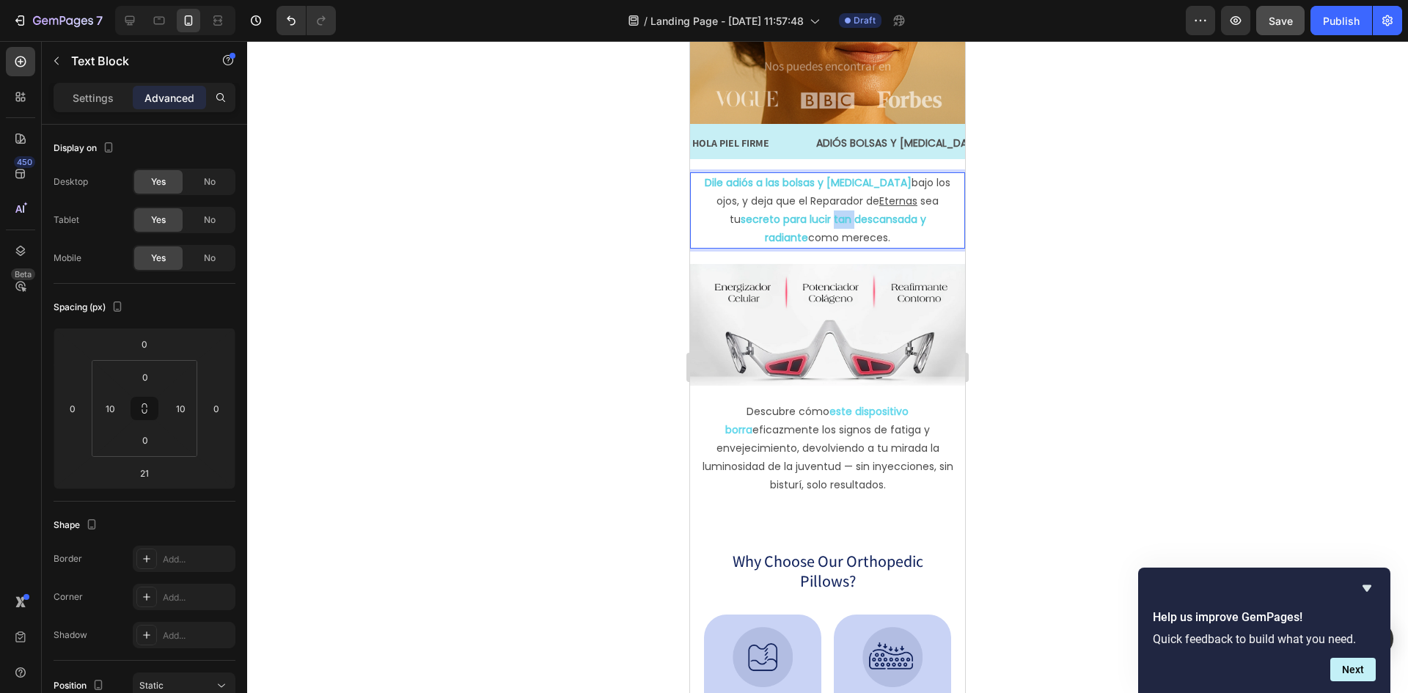
click at [818, 220] on strong "secreto para lucir tan descansada y radiante" at bounding box center [834, 228] width 186 height 33
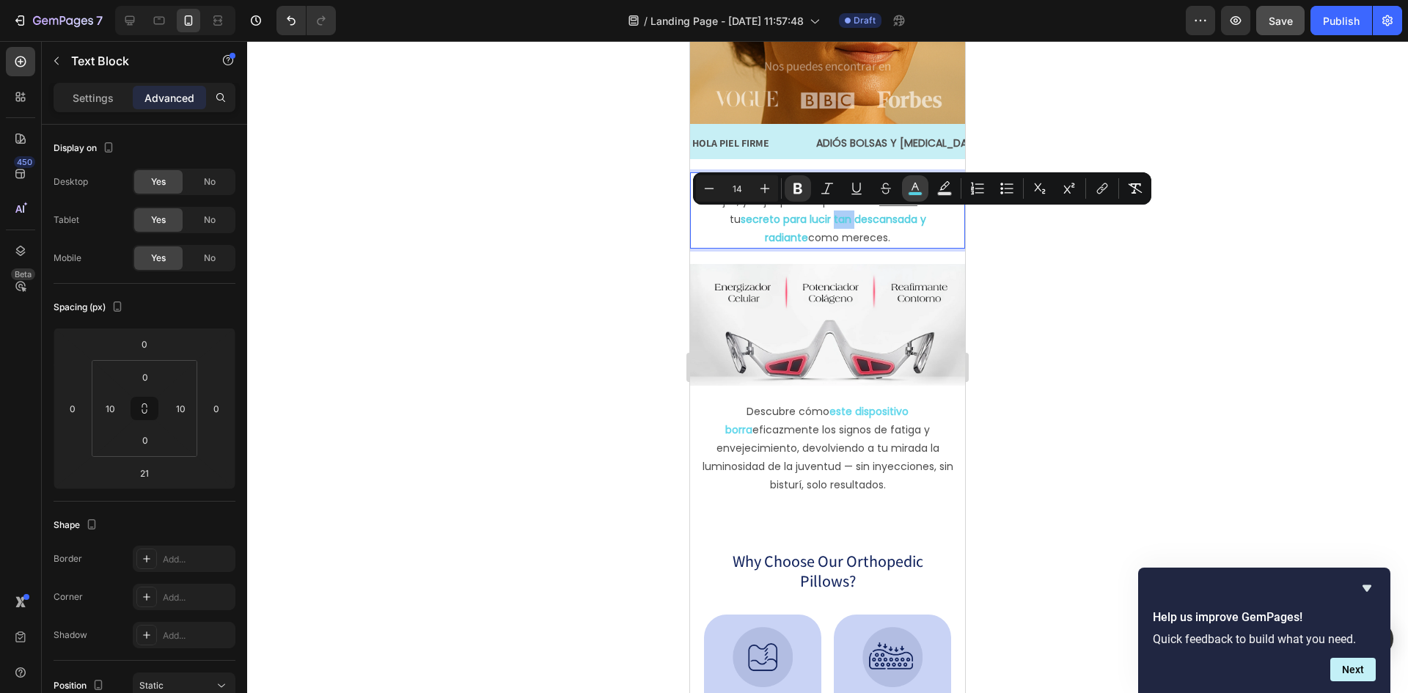
click at [908, 189] on icon "Editor contextual toolbar" at bounding box center [915, 188] width 15 height 15
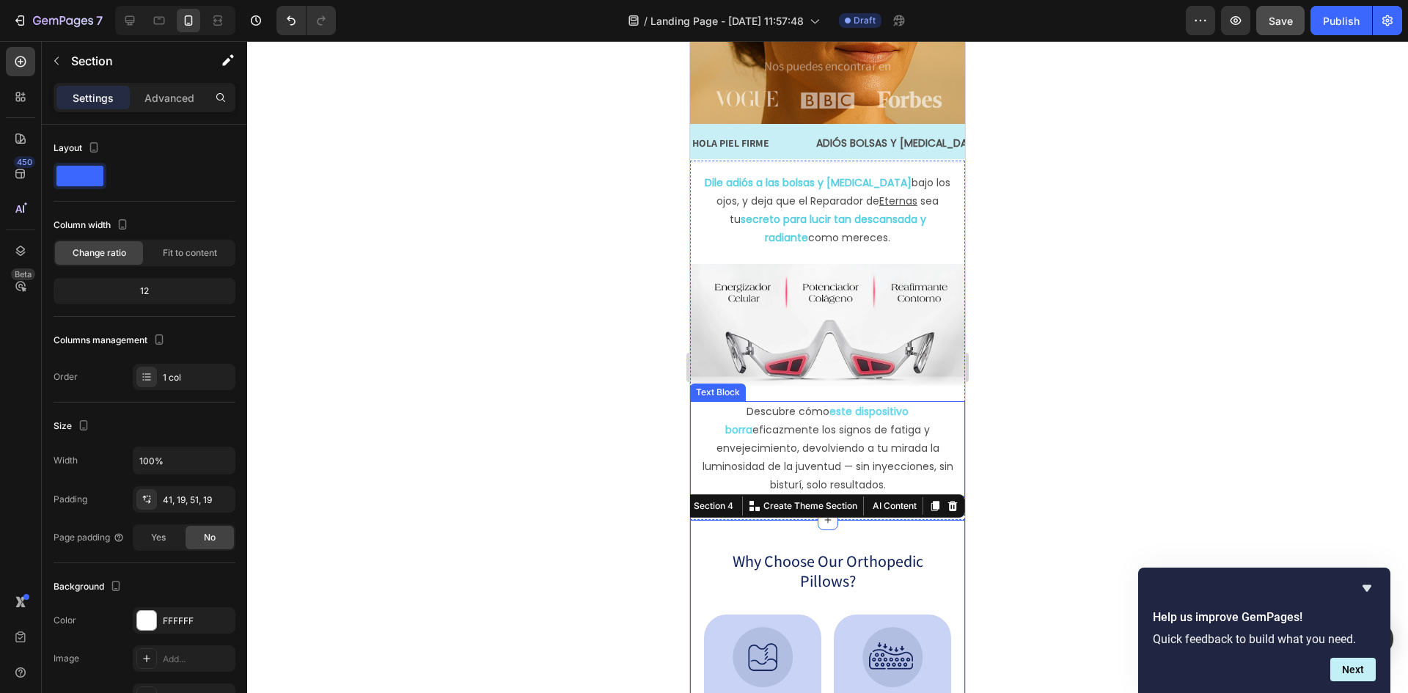
click at [868, 413] on p "Descubre cómo este dispositivo borra eficazmente los signos de fatiga y envejec…" at bounding box center [827, 449] width 257 height 92
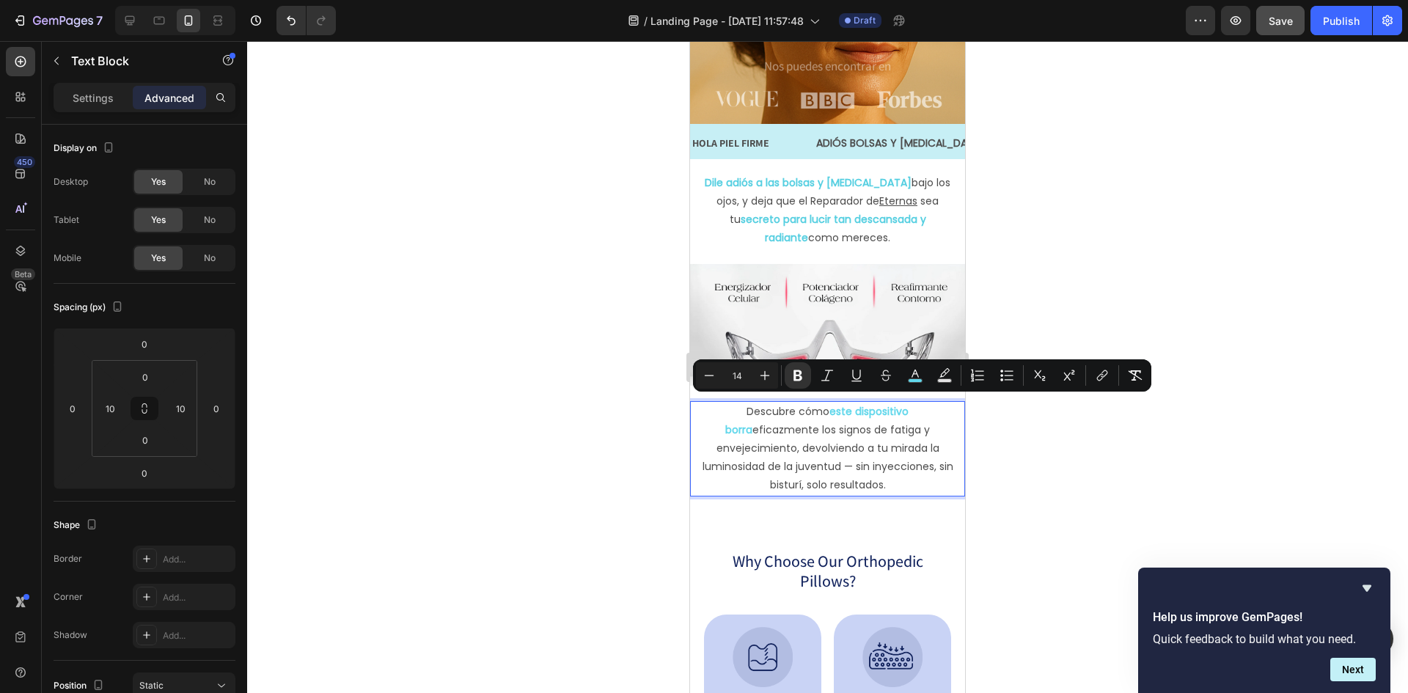
click at [873, 407] on strong "este dispositivo borra" at bounding box center [816, 420] width 183 height 33
drag, startPoint x: 900, startPoint y: 406, endPoint x: 910, endPoint y: 406, distance: 10.3
click at [901, 406] on strong "este dispositivo borra" at bounding box center [816, 420] width 183 height 33
drag, startPoint x: 923, startPoint y: 403, endPoint x: 811, endPoint y: 399, distance: 112.3
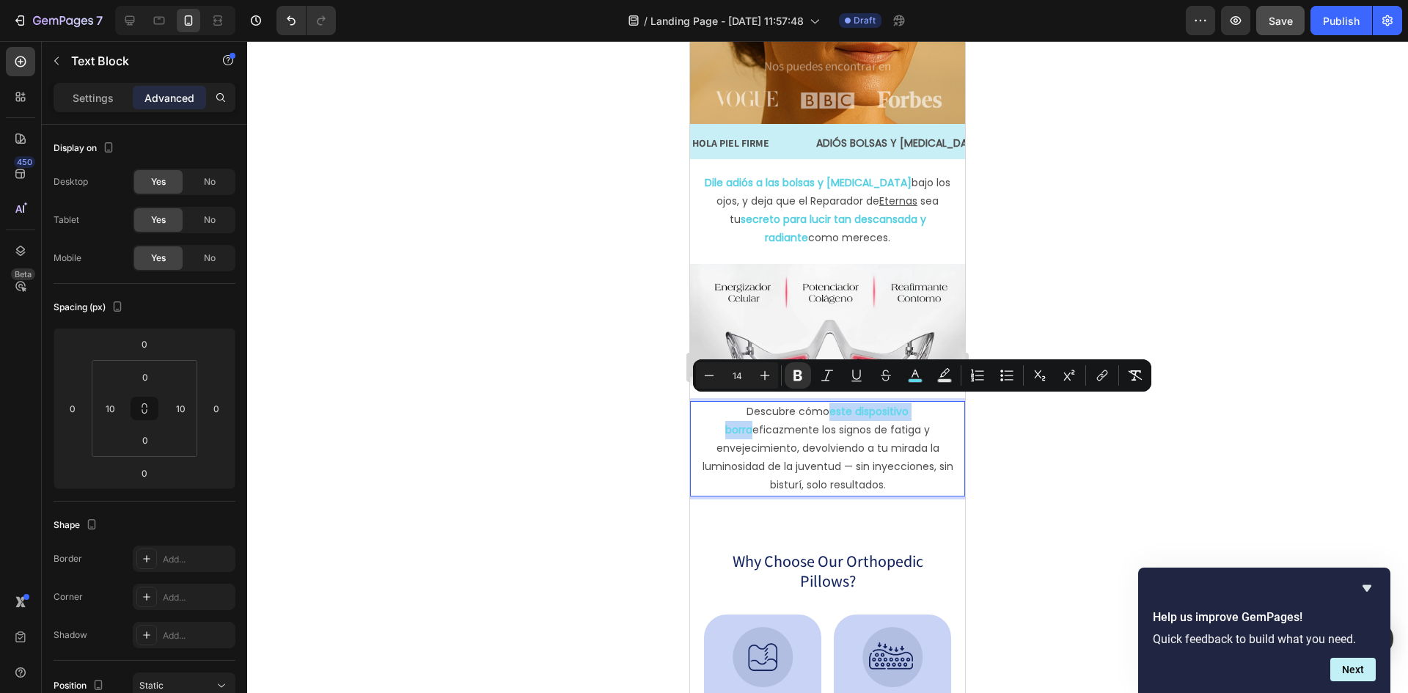
click at [811, 403] on p "Descubre cómo este dispositivo borra eficazmente los signos de fatiga y envejec…" at bounding box center [827, 449] width 257 height 92
click at [920, 371] on icon "Editor contextual toolbar" at bounding box center [915, 375] width 15 height 15
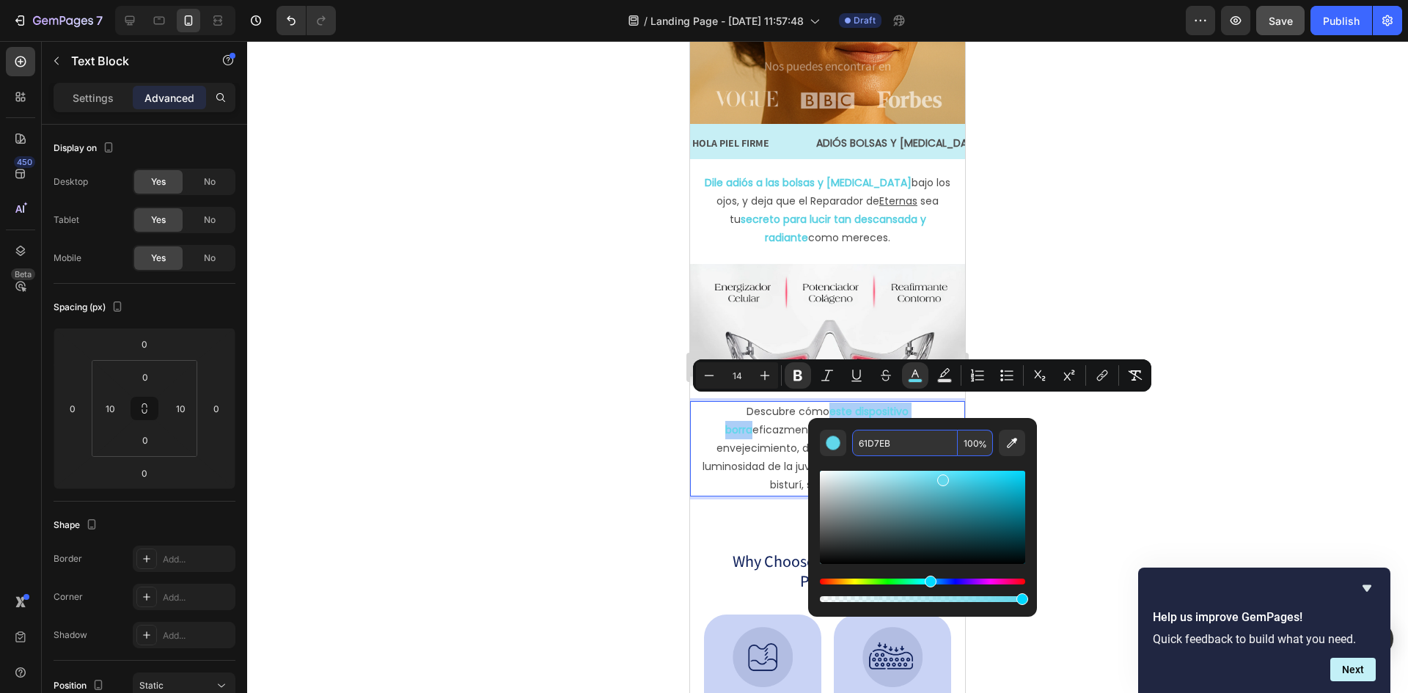
click at [905, 439] on input "61D7EB" at bounding box center [905, 443] width 106 height 26
paste input "56CFE1"
type input "56CFE1"
click at [848, 436] on div "56CFE1 100 %" at bounding box center [922, 443] width 205 height 26
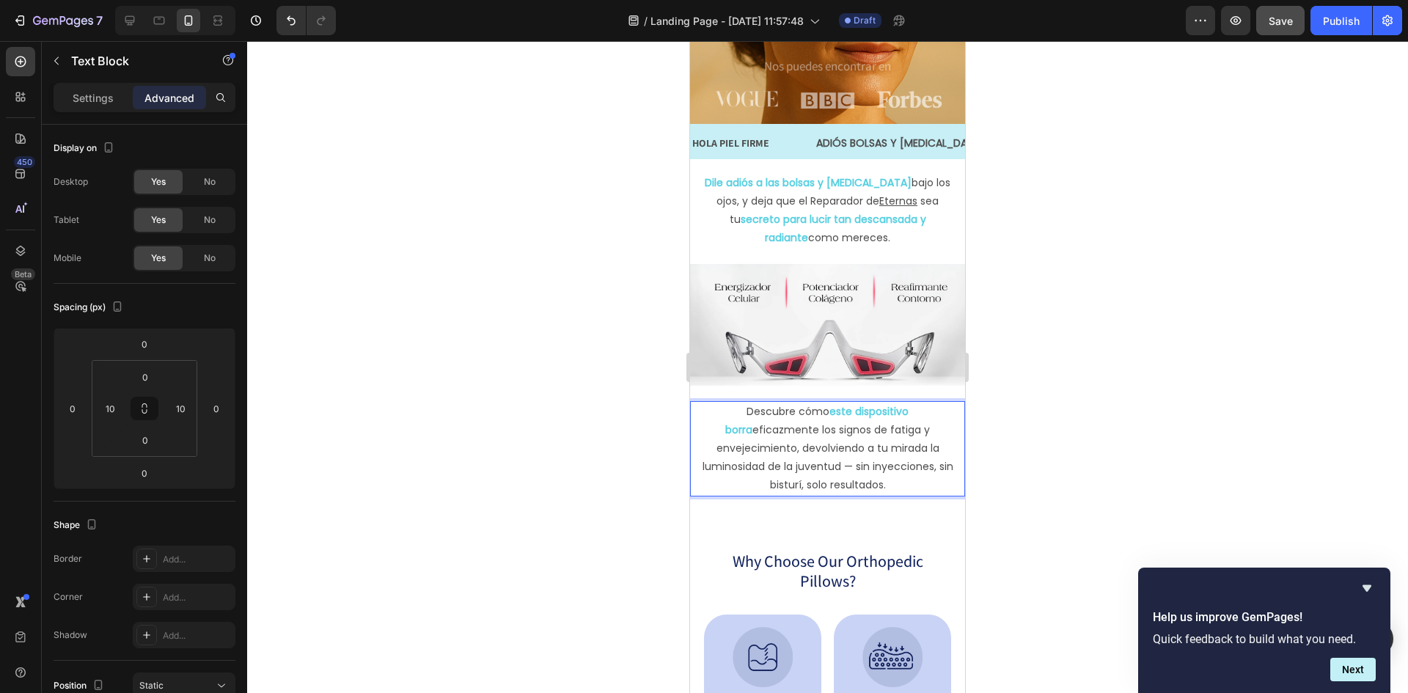
click at [738, 408] on p "Descubre cómo este dispositivo borra eficazmente los signos de fatiga y envejec…" at bounding box center [827, 449] width 257 height 92
click at [818, 419] on p "Descubre cómo este dispositivo borra eficazmente los signos de fatiga y envejec…" at bounding box center [827, 449] width 257 height 92
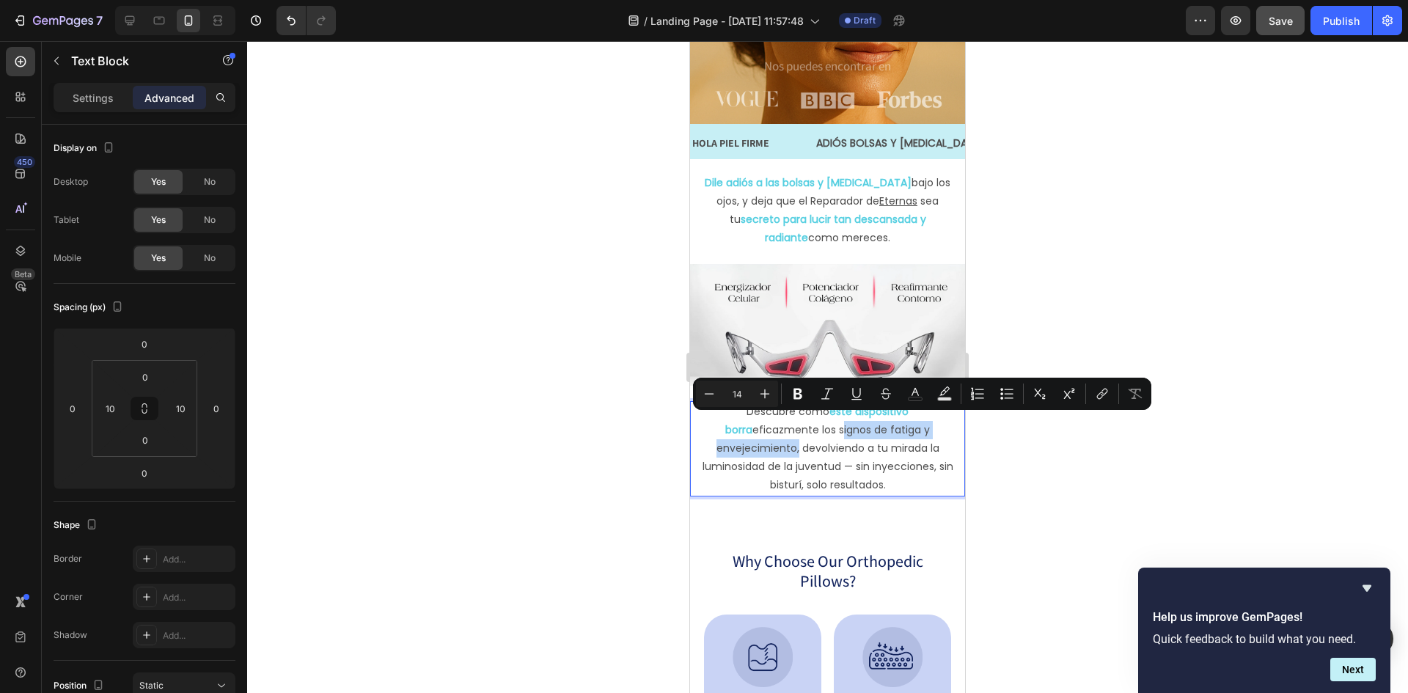
drag, startPoint x: 818, startPoint y: 425, endPoint x: 791, endPoint y: 444, distance: 33.8
click at [791, 444] on p "Descubre cómo este dispositivo borra eficazmente los signos de fatiga y envejec…" at bounding box center [827, 449] width 257 height 92
click at [802, 386] on icon "Editor contextual toolbar" at bounding box center [798, 393] width 15 height 15
click at [910, 397] on rect "Editor contextual toolbar" at bounding box center [916, 399] width 14 height 4
type input "4D4D4D"
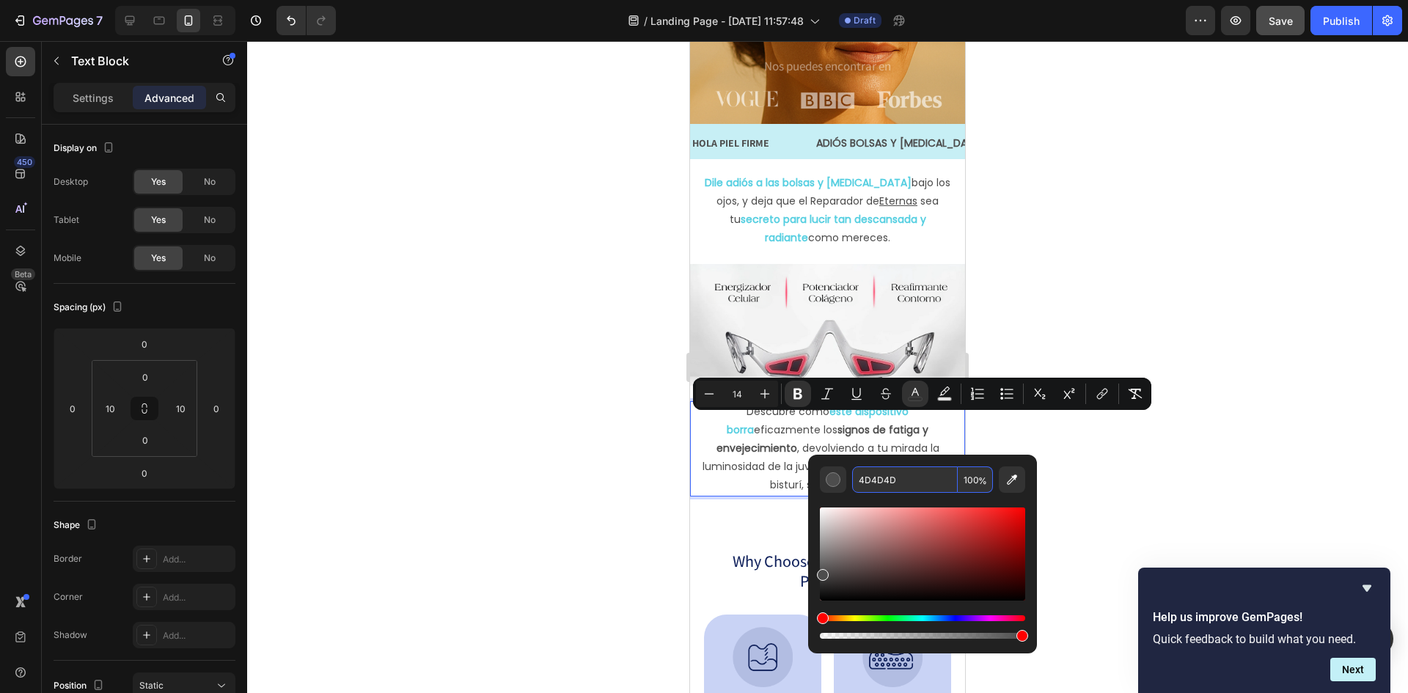
click at [887, 475] on input "4D4D4D" at bounding box center [905, 479] width 106 height 26
paste input "56CFE1"
type input "56CFE1"
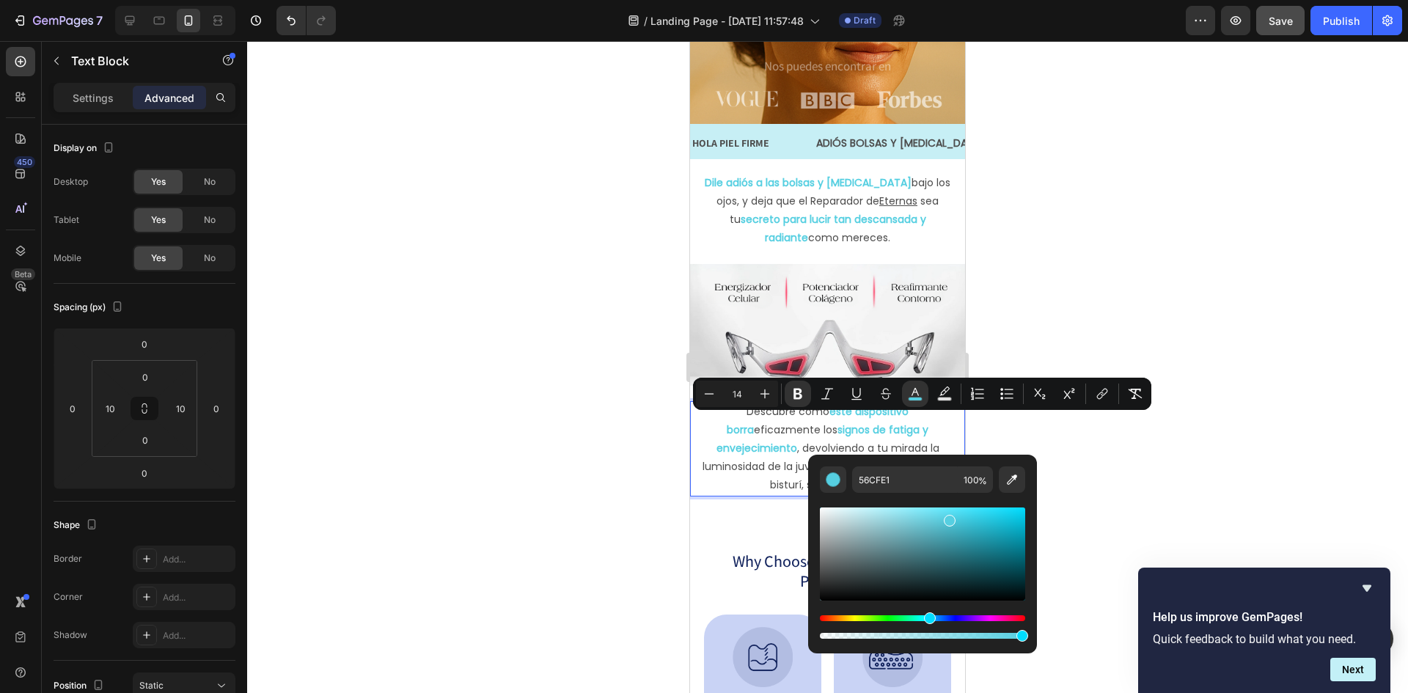
click at [851, 498] on div "Editor contextual toolbar" at bounding box center [922, 567] width 205 height 149
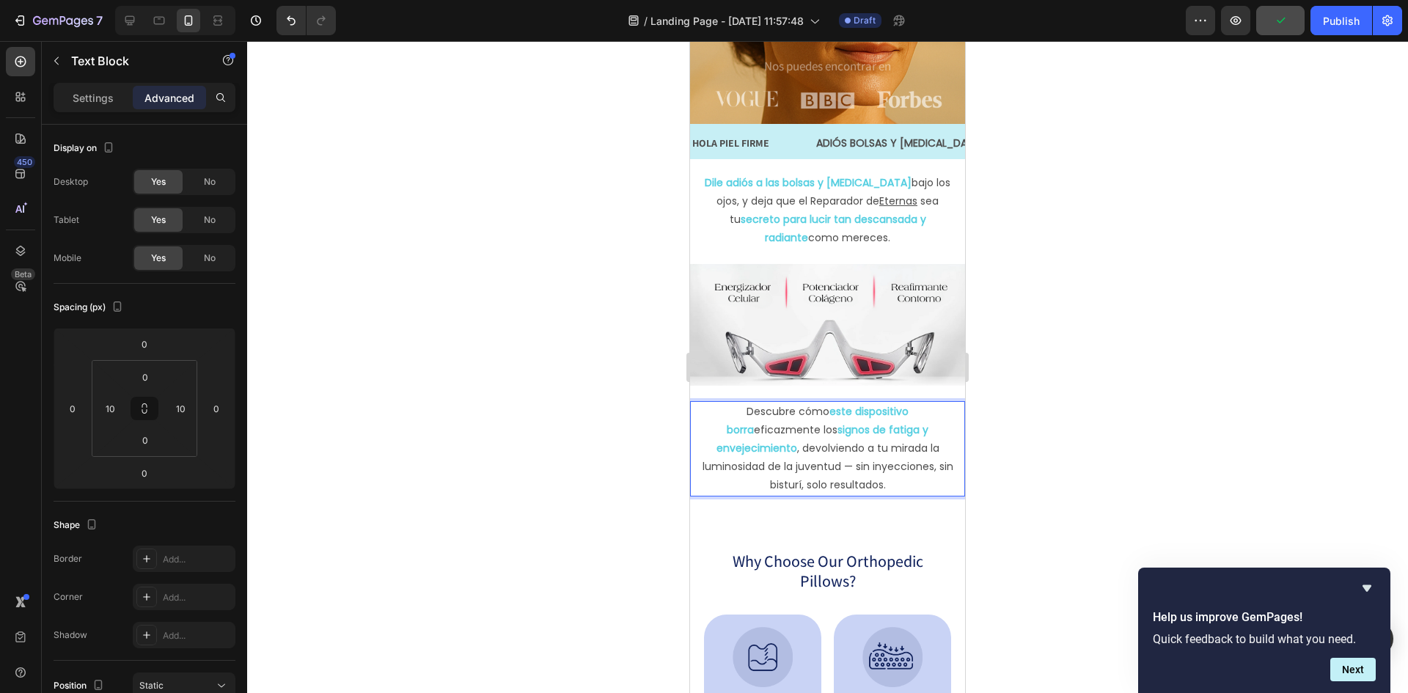
click at [766, 463] on p "Descubre cómo este dispositivo borra eficazmente los signos de fatiga y envejec…" at bounding box center [827, 449] width 257 height 92
click at [861, 467] on p "Descubre cómo este dispositivo borra eficazmente los signos de fatiga y envejec…" at bounding box center [827, 449] width 257 height 92
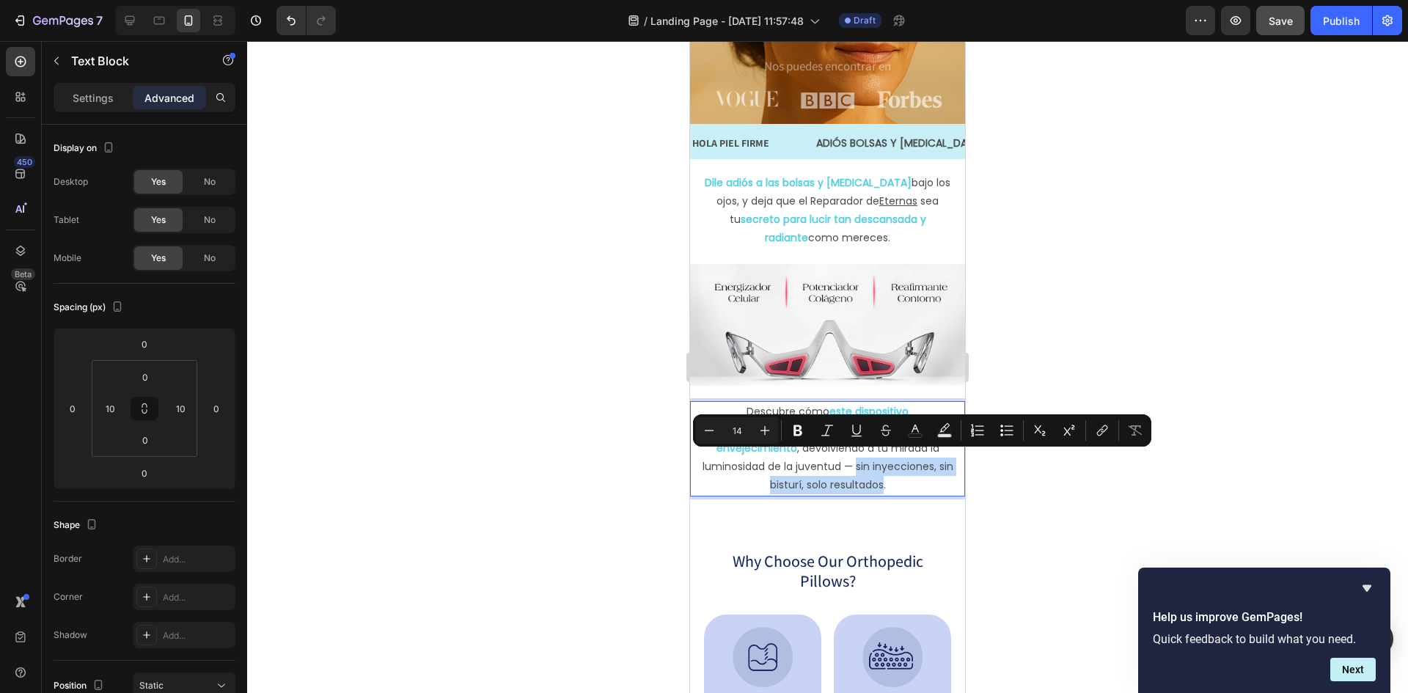
drag, startPoint x: 859, startPoint y: 458, endPoint x: 887, endPoint y: 483, distance: 37.5
click at [887, 483] on p "Descubre cómo este dispositivo borra eficazmente los signos de fatiga y envejec…" at bounding box center [827, 449] width 257 height 92
drag, startPoint x: 794, startPoint y: 425, endPoint x: 802, endPoint y: 425, distance: 8.1
click at [796, 425] on icon "Editor contextual toolbar" at bounding box center [798, 430] width 15 height 15
click at [913, 431] on icon "Editor contextual toolbar" at bounding box center [915, 430] width 15 height 15
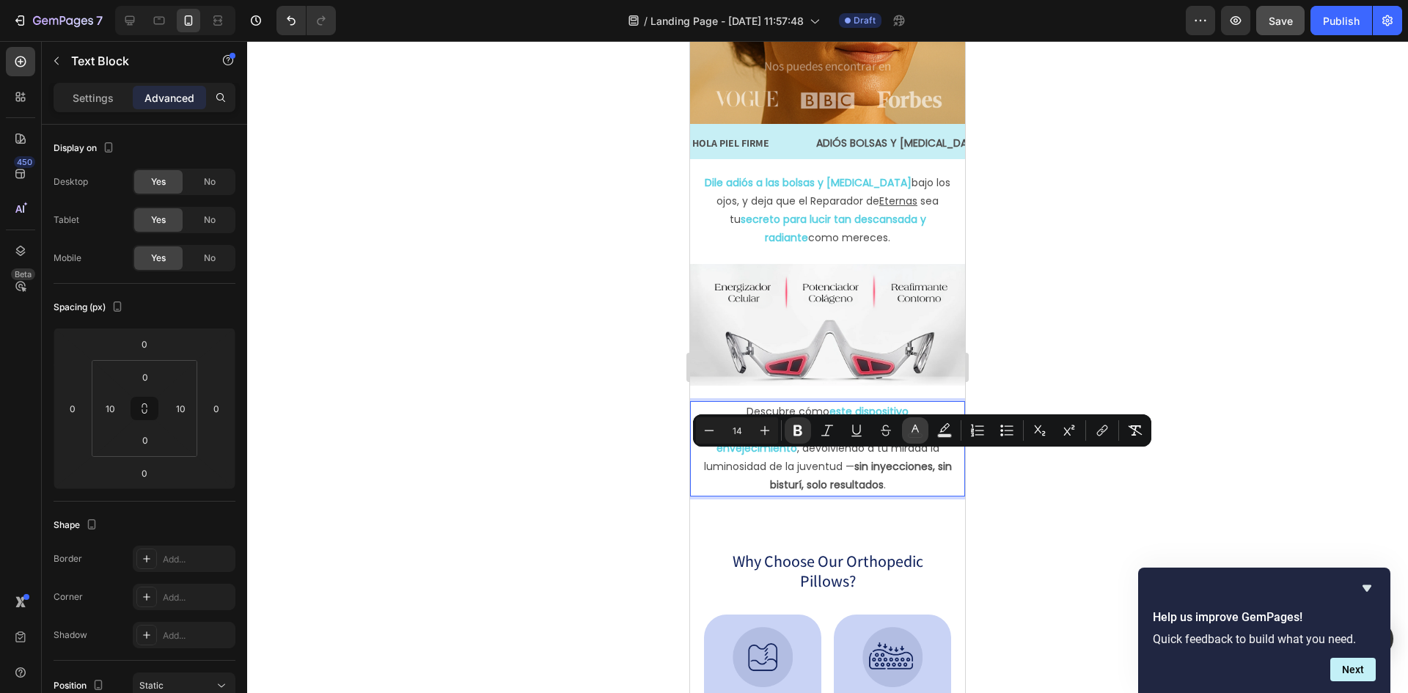
type input "4D4D4D"
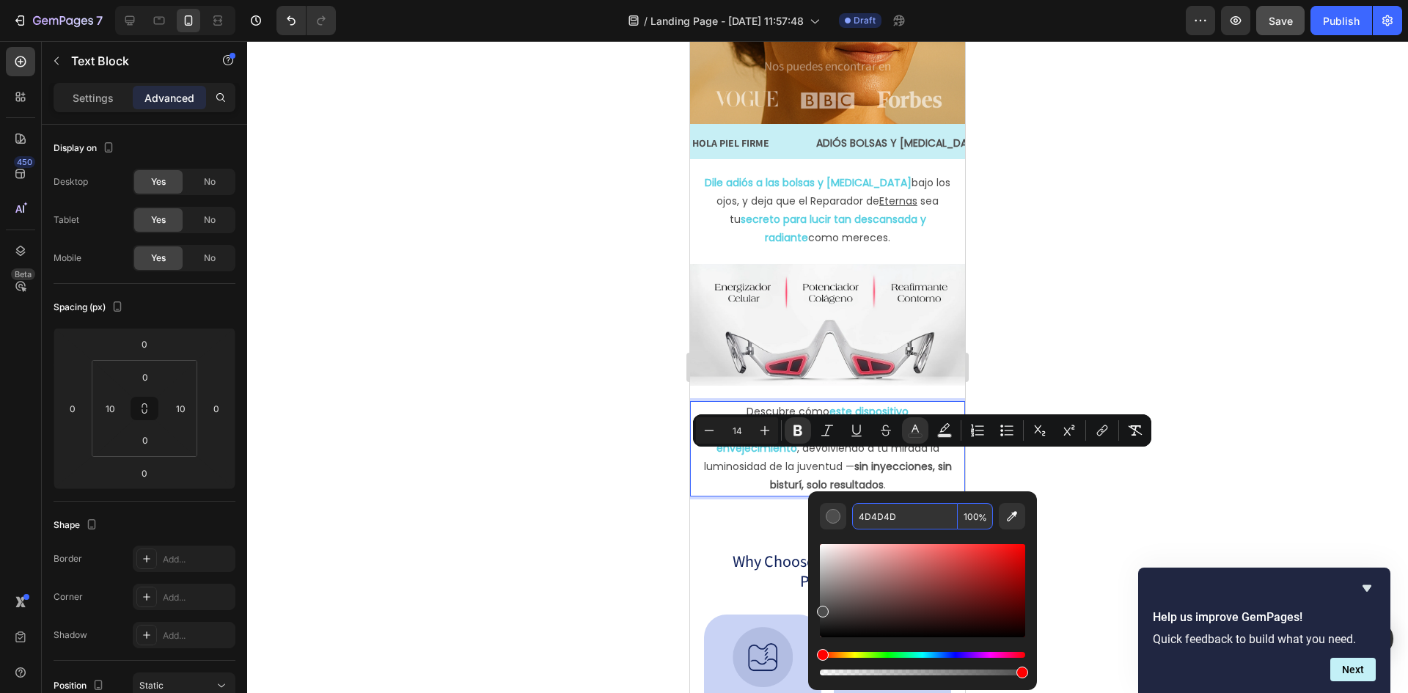
click at [881, 513] on input "4D4D4D" at bounding box center [905, 516] width 106 height 26
paste input "56CFE1"
type input "56CFE1"
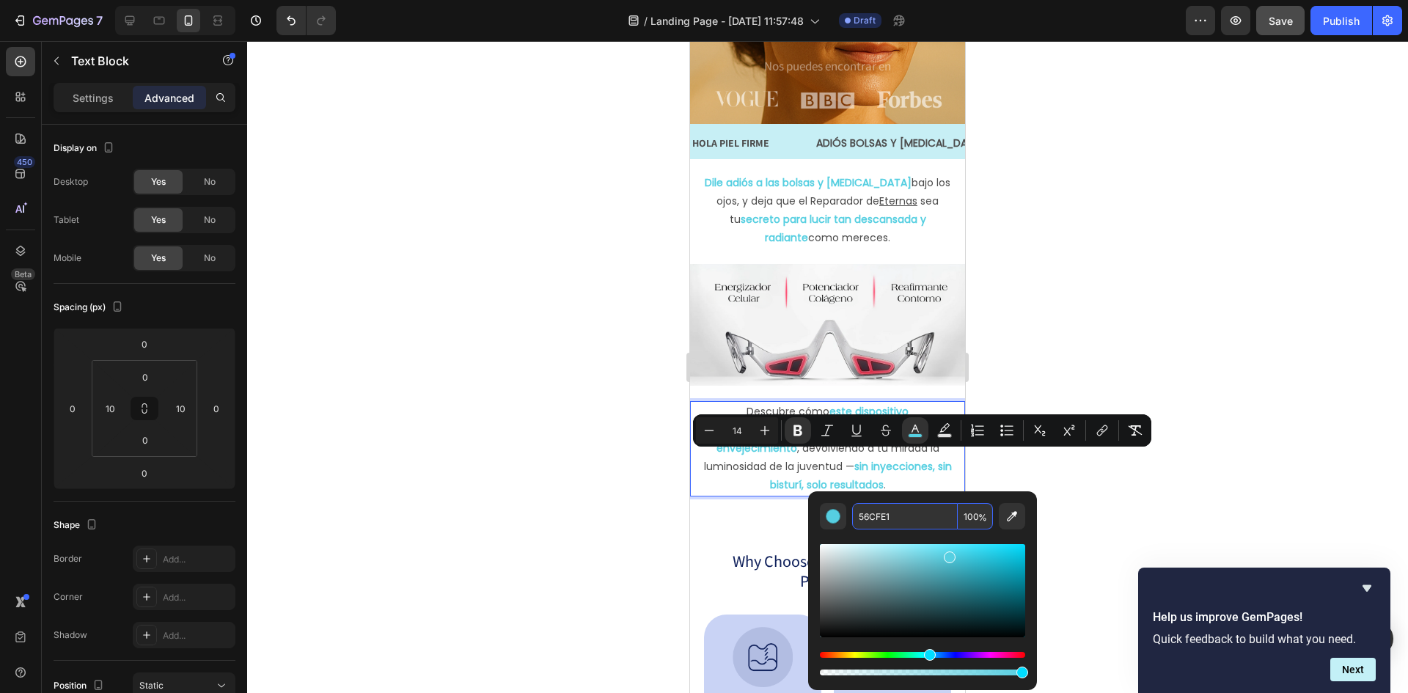
click at [852, 527] on div "56CFE1 100 %" at bounding box center [922, 516] width 141 height 26
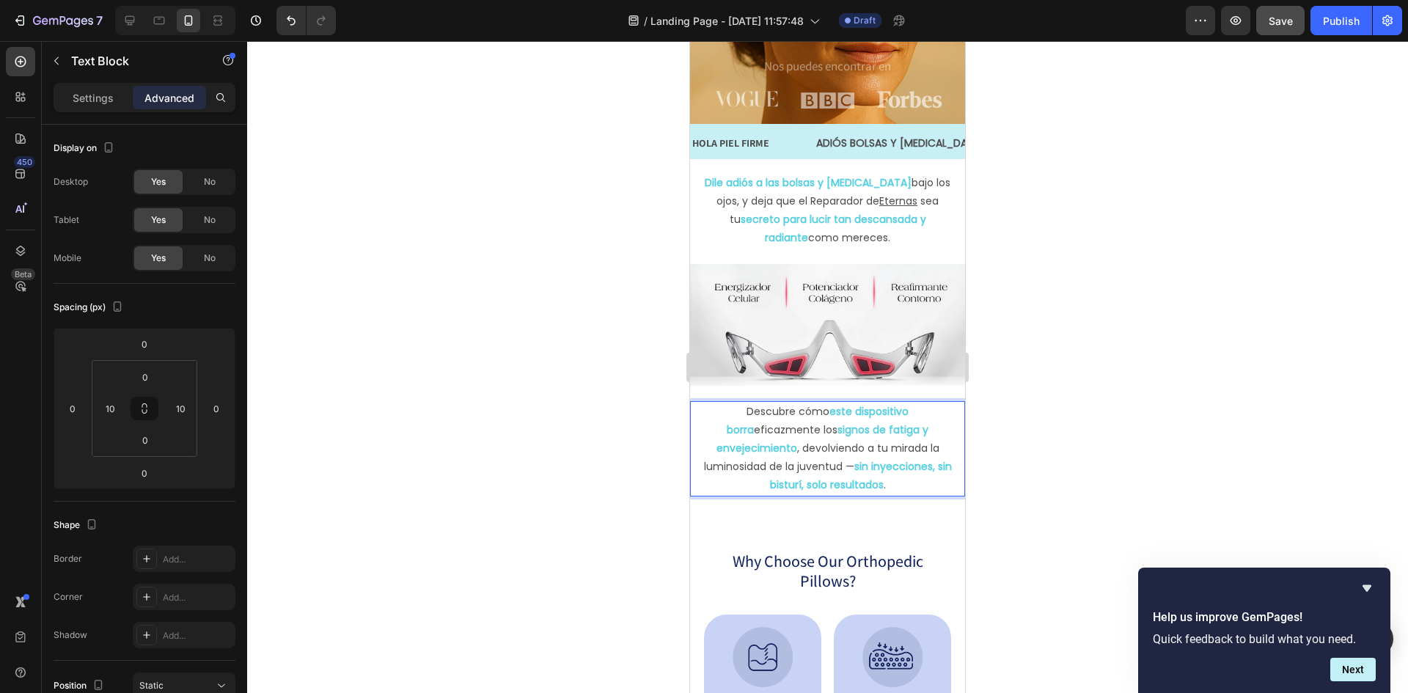
click at [751, 469] on p "Descubre cómo este dispositivo borra eficazmente los signos de fatiga y envejec…" at bounding box center [827, 449] width 257 height 92
click at [793, 439] on p "Descubre cómo este dispositivo borra eficazmente los signos de fatiga y envejec…" at bounding box center [827, 449] width 257 height 92
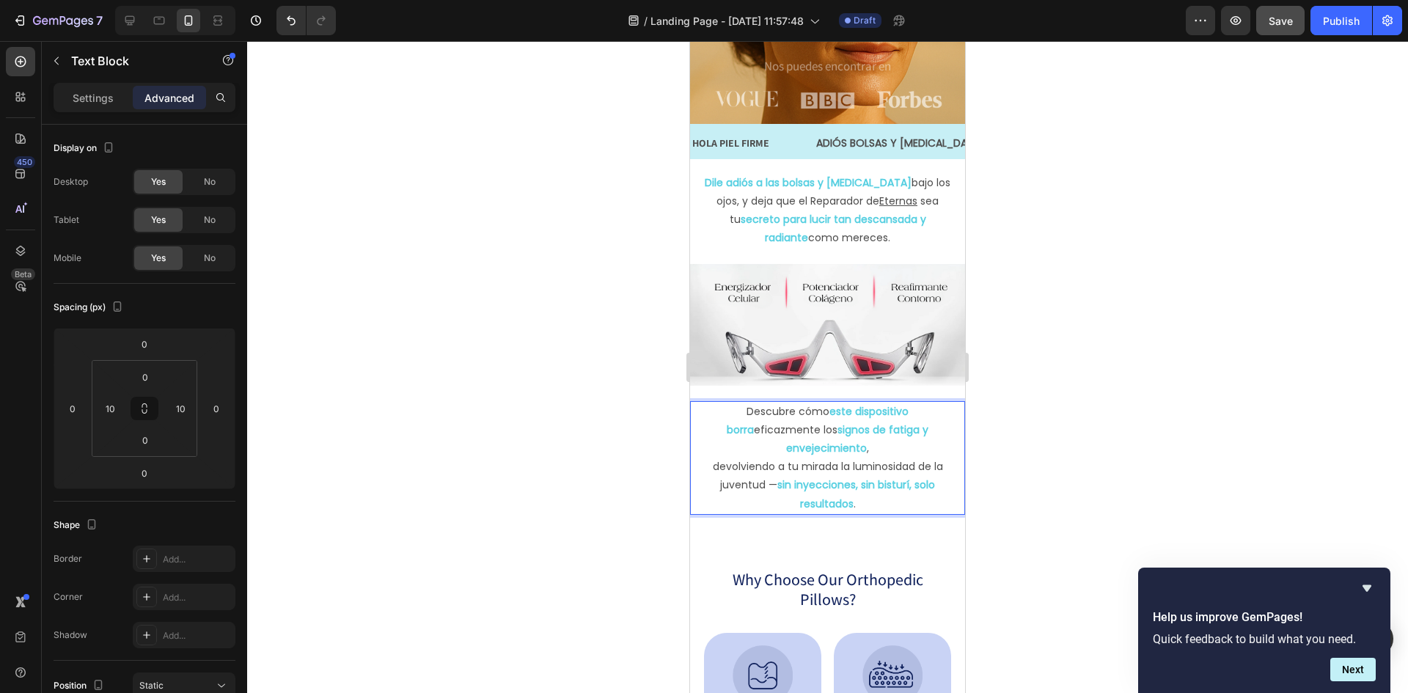
click at [737, 443] on p "Descubre cómo este dispositivo borra eficazmente los signos de fatiga y envejec…" at bounding box center [827, 431] width 257 height 56
click at [290, 18] on icon "Undo/Redo" at bounding box center [291, 20] width 15 height 15
click at [293, 18] on icon "Undo/Redo" at bounding box center [291, 20] width 15 height 15
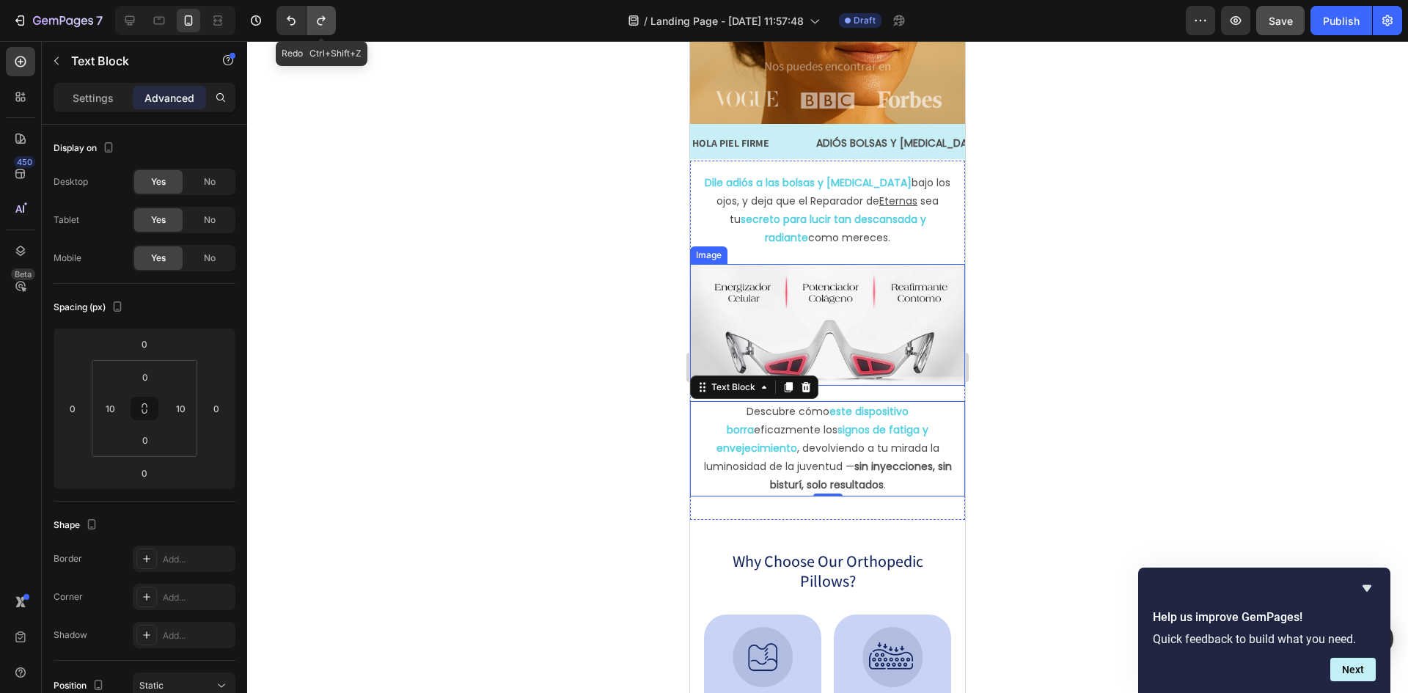
click at [324, 19] on icon "Undo/Redo" at bounding box center [321, 21] width 8 height 10
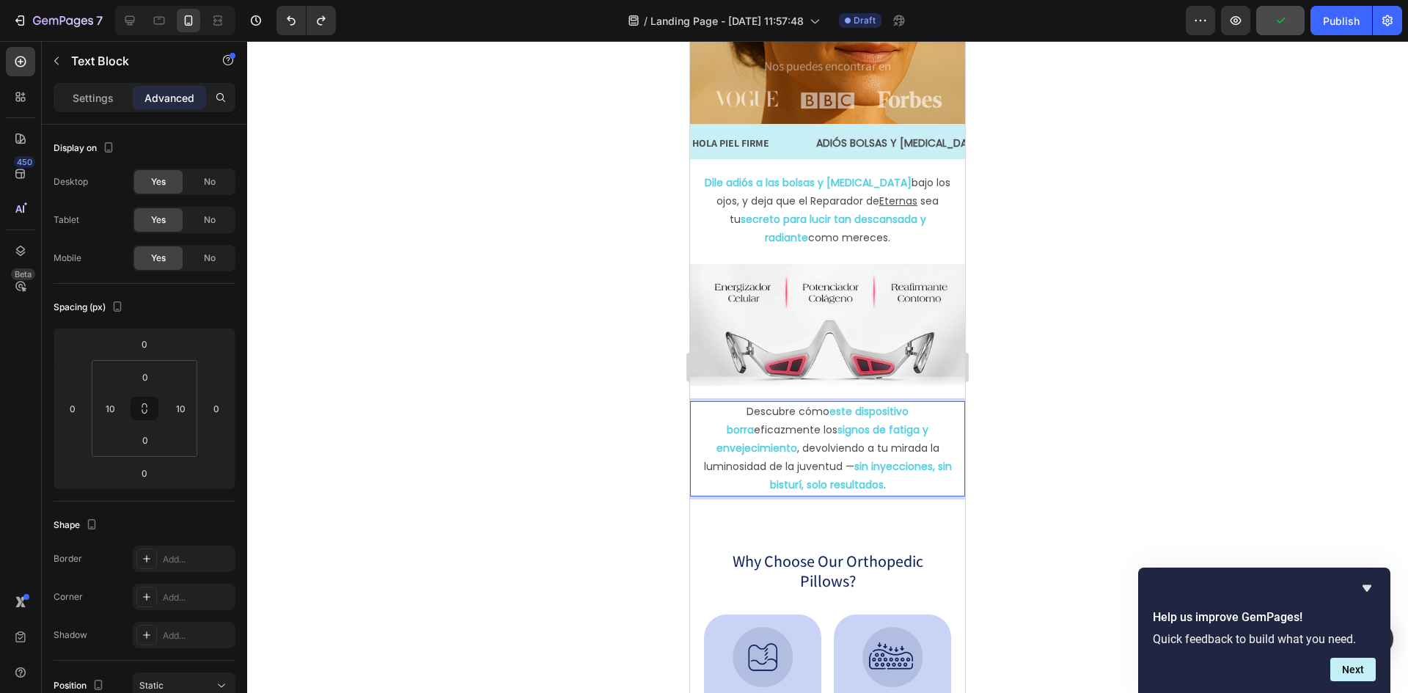
click at [1172, 434] on div at bounding box center [827, 367] width 1161 height 652
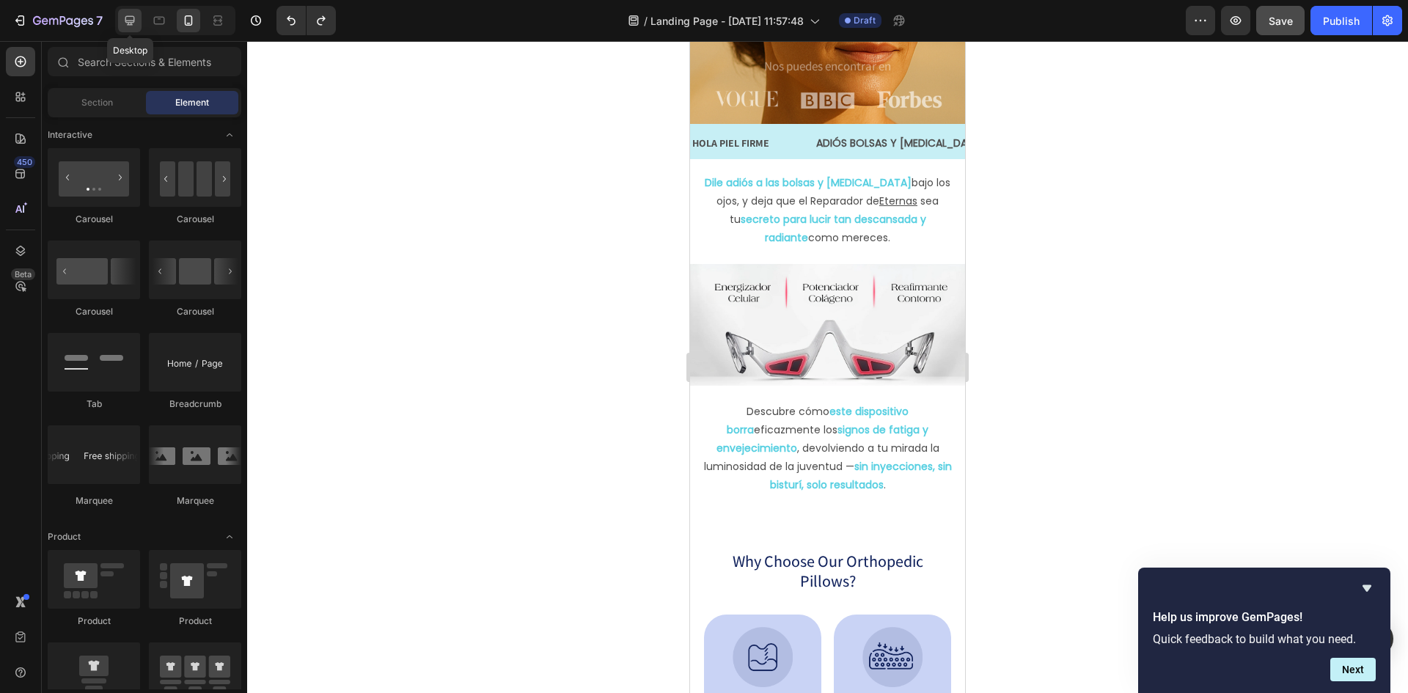
click at [130, 16] on icon at bounding box center [130, 21] width 10 height 10
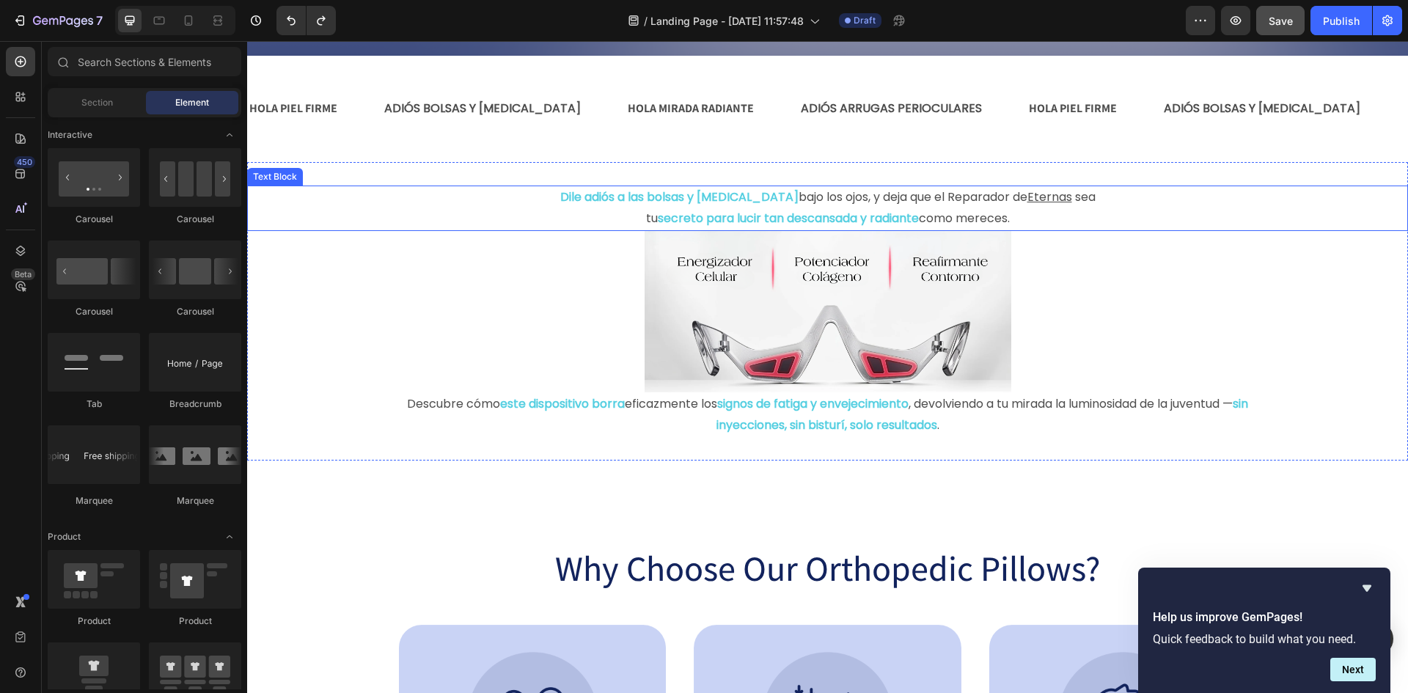
scroll to position [725, 0]
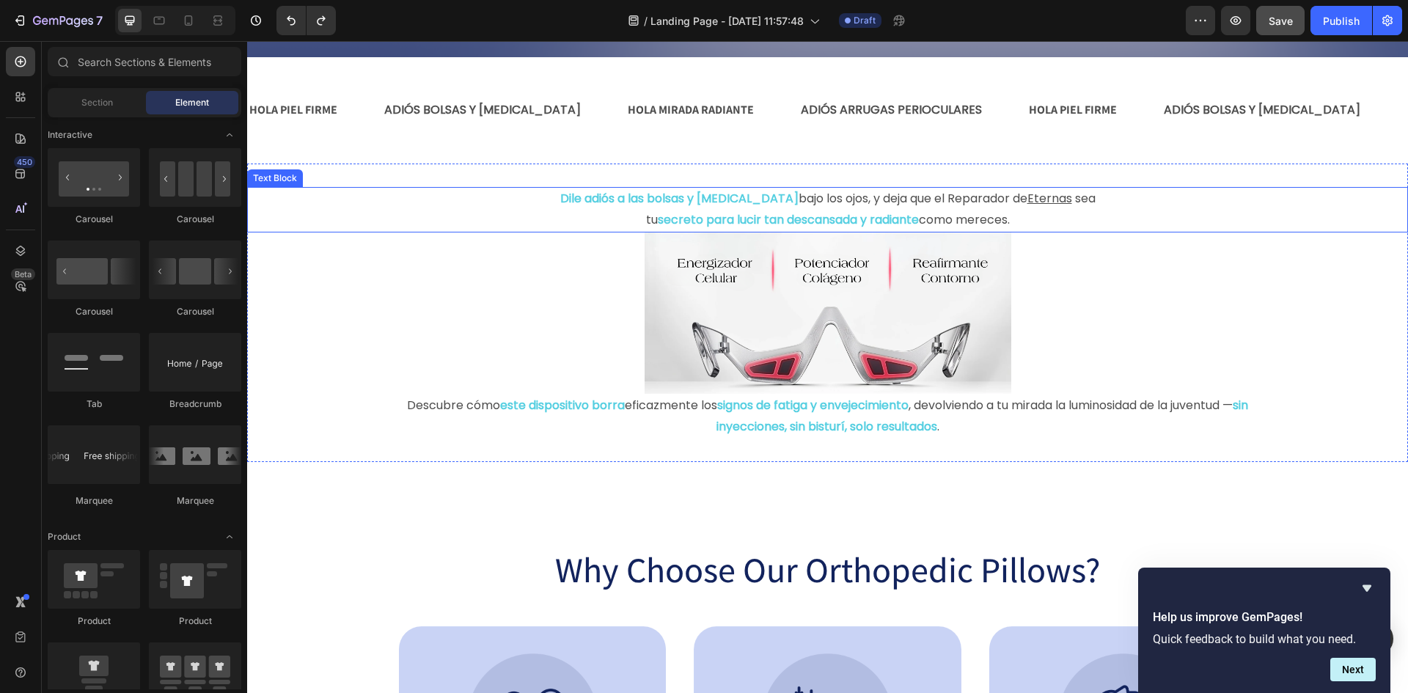
click at [1082, 197] on p "Dile adiós a las bolsas y [MEDICAL_DATA] bajo los ojos, y deja que el Reparador…" at bounding box center [827, 198] width 877 height 21
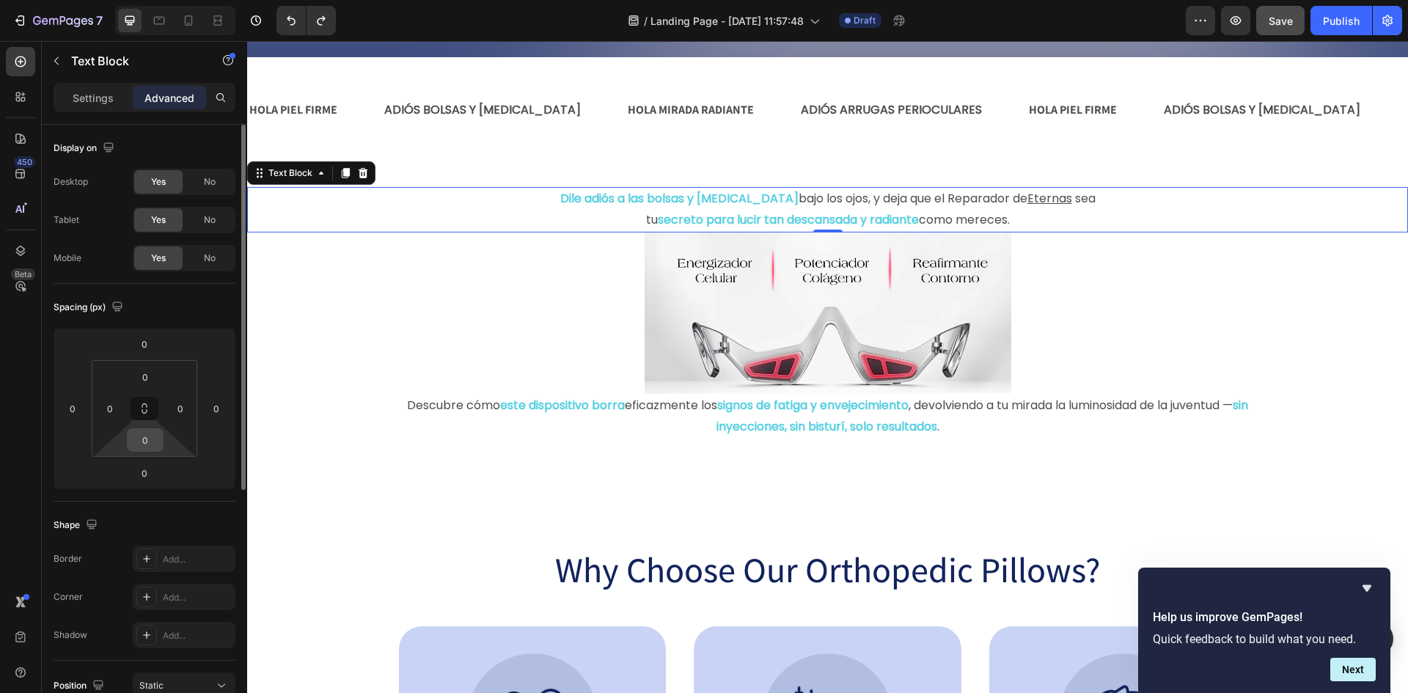
click at [144, 447] on input "0" at bounding box center [145, 440] width 29 height 22
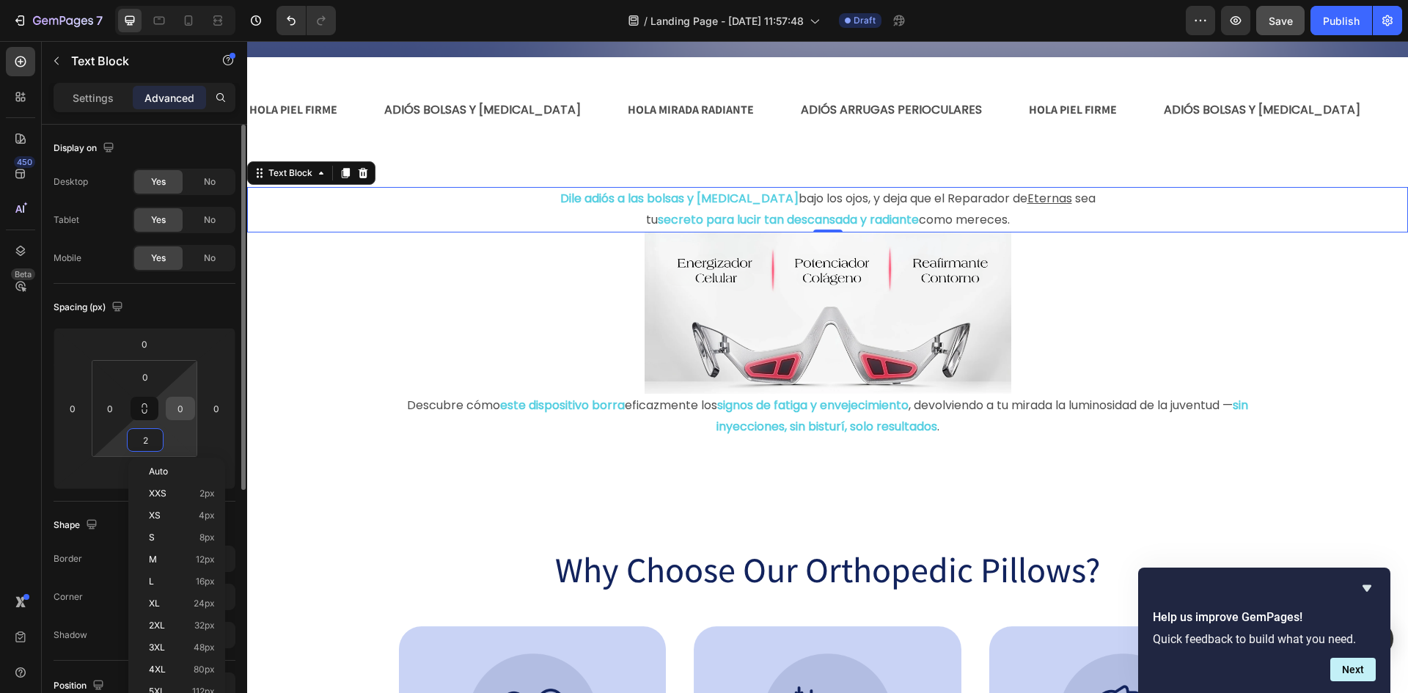
type input "20"
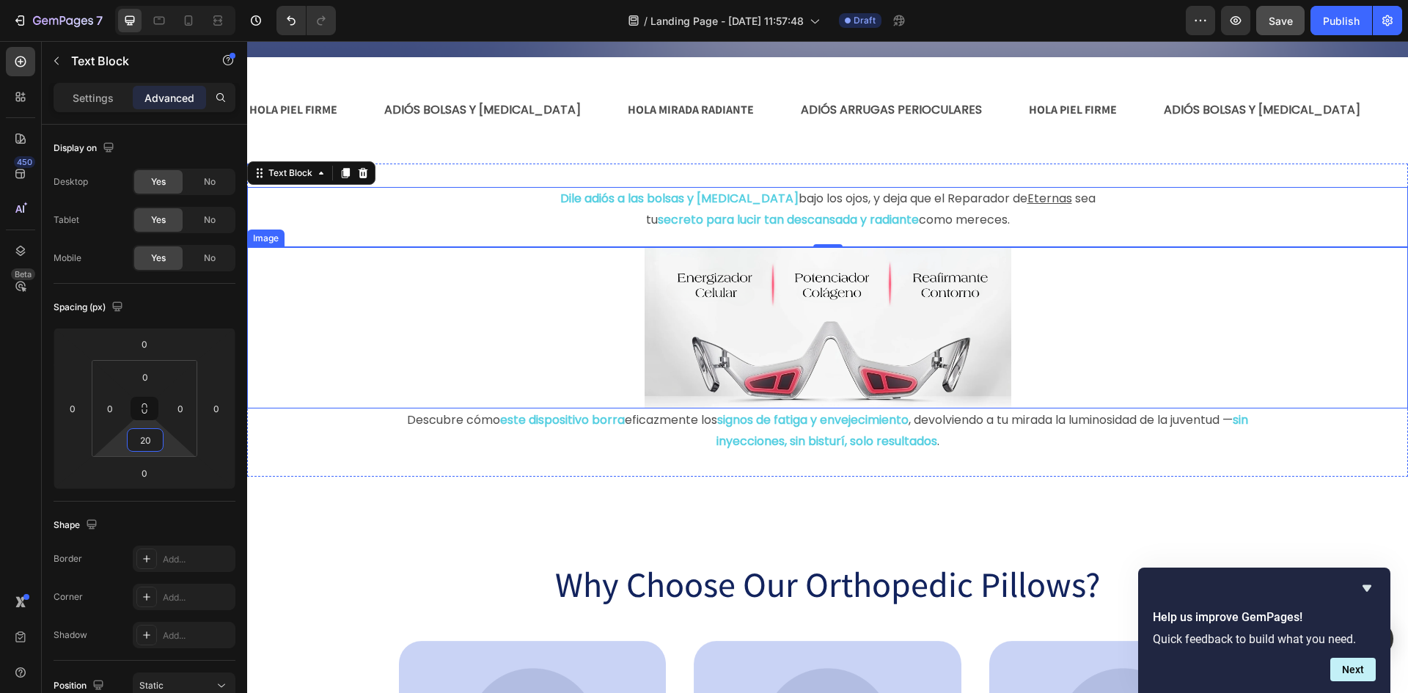
click at [851, 395] on img at bounding box center [828, 327] width 367 height 161
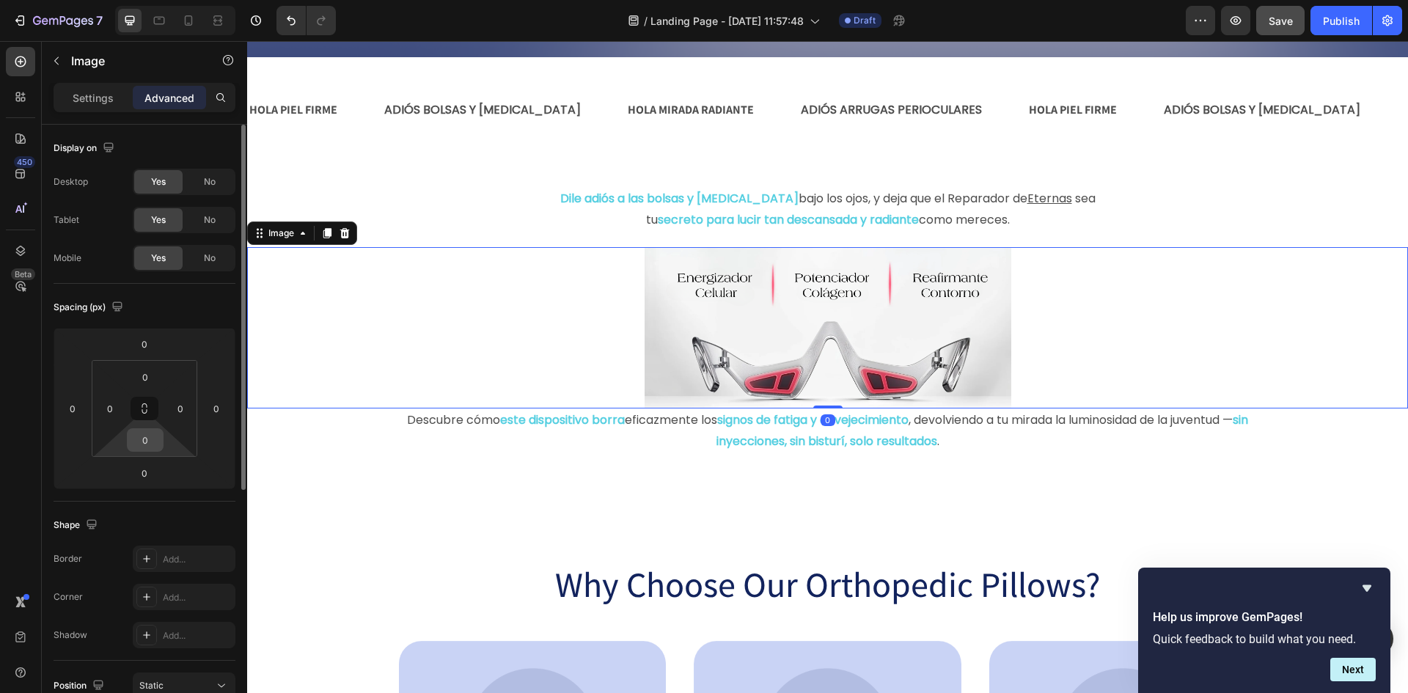
click at [148, 436] on input "0" at bounding box center [145, 440] width 29 height 22
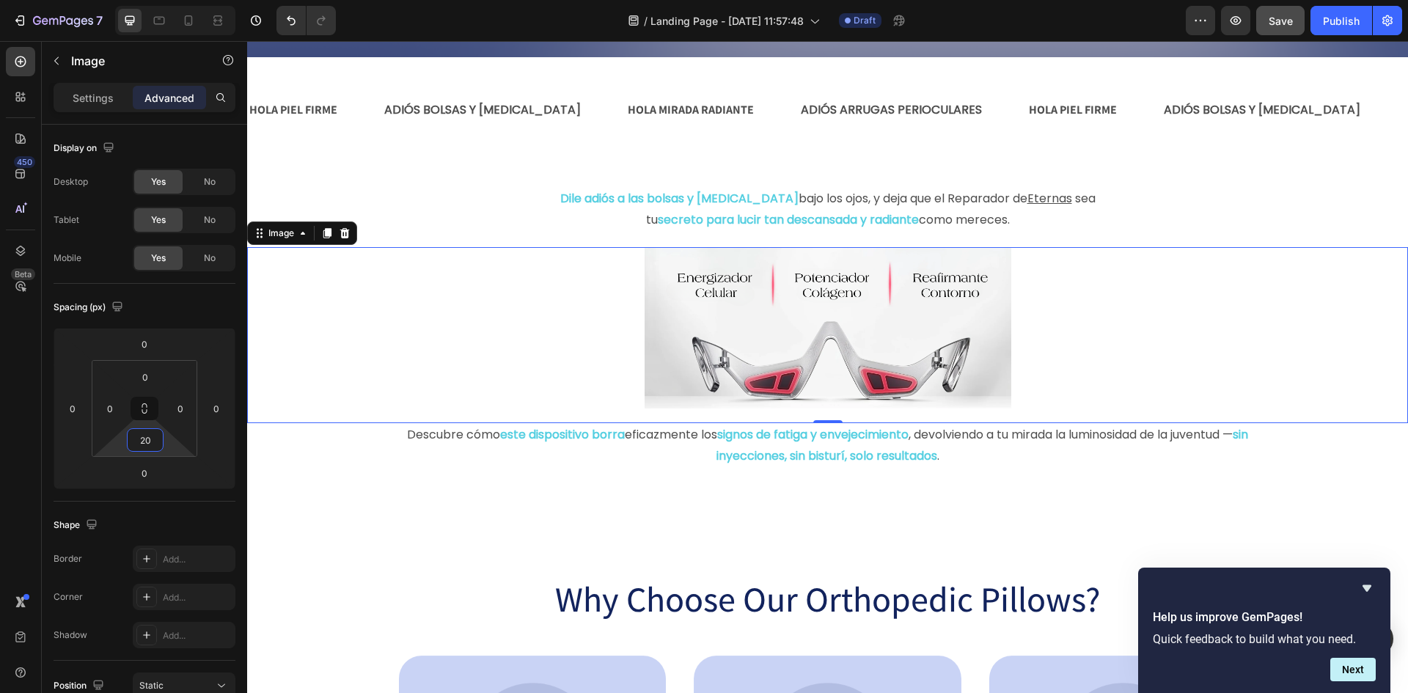
type input "20"
click at [934, 318] on img at bounding box center [828, 327] width 367 height 161
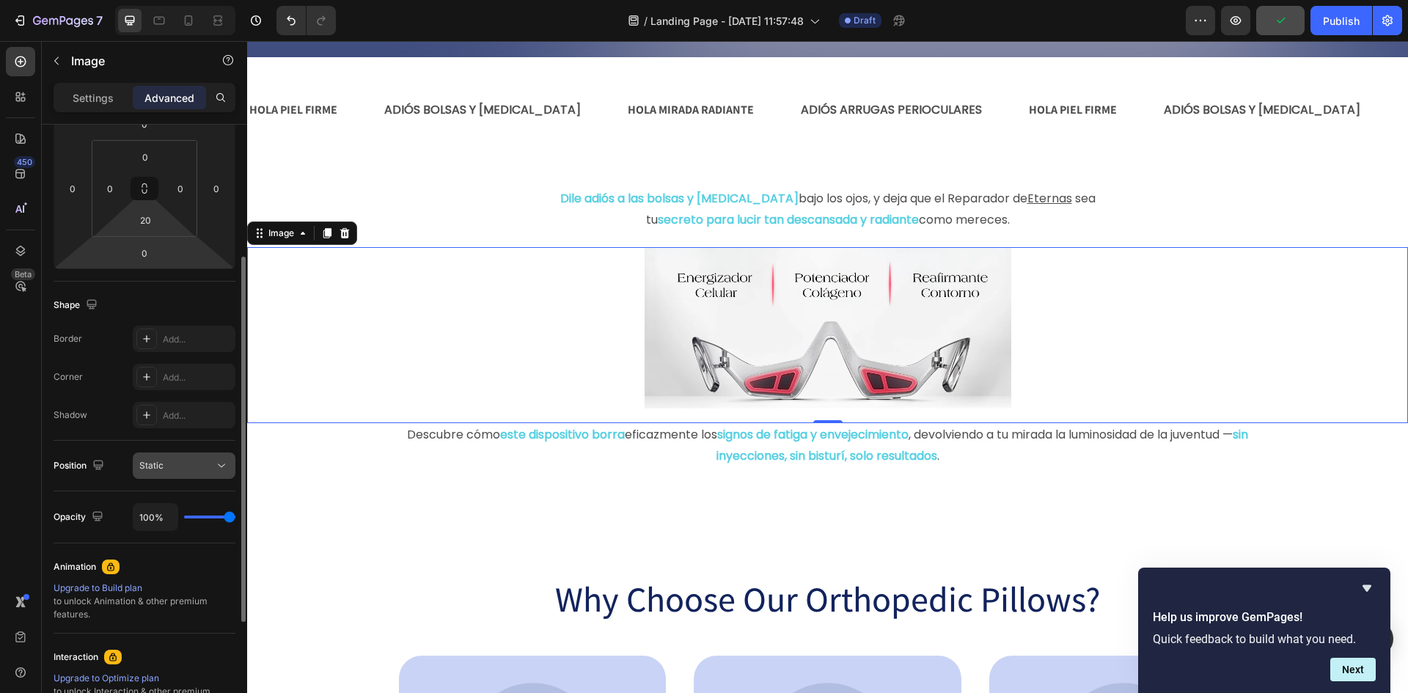
click at [183, 469] on div "Static" at bounding box center [176, 465] width 75 height 13
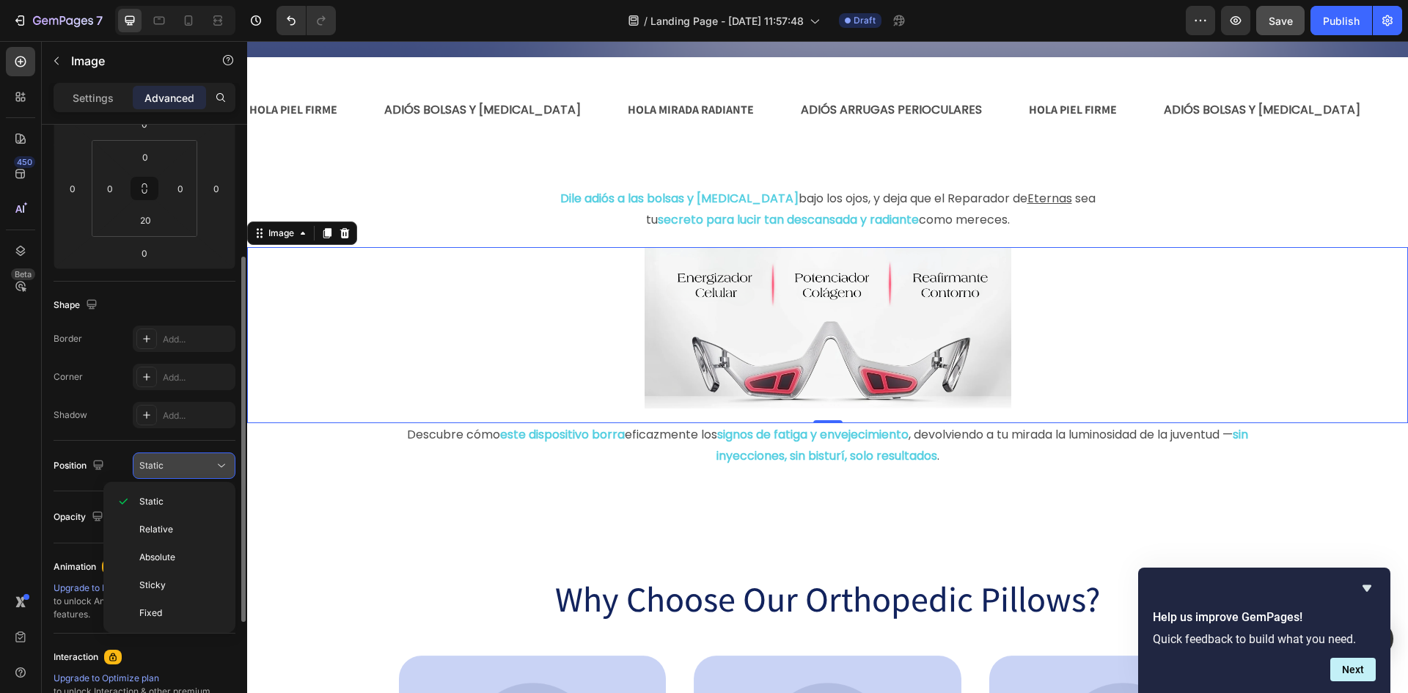
click at [183, 469] on div "Static" at bounding box center [176, 465] width 75 height 13
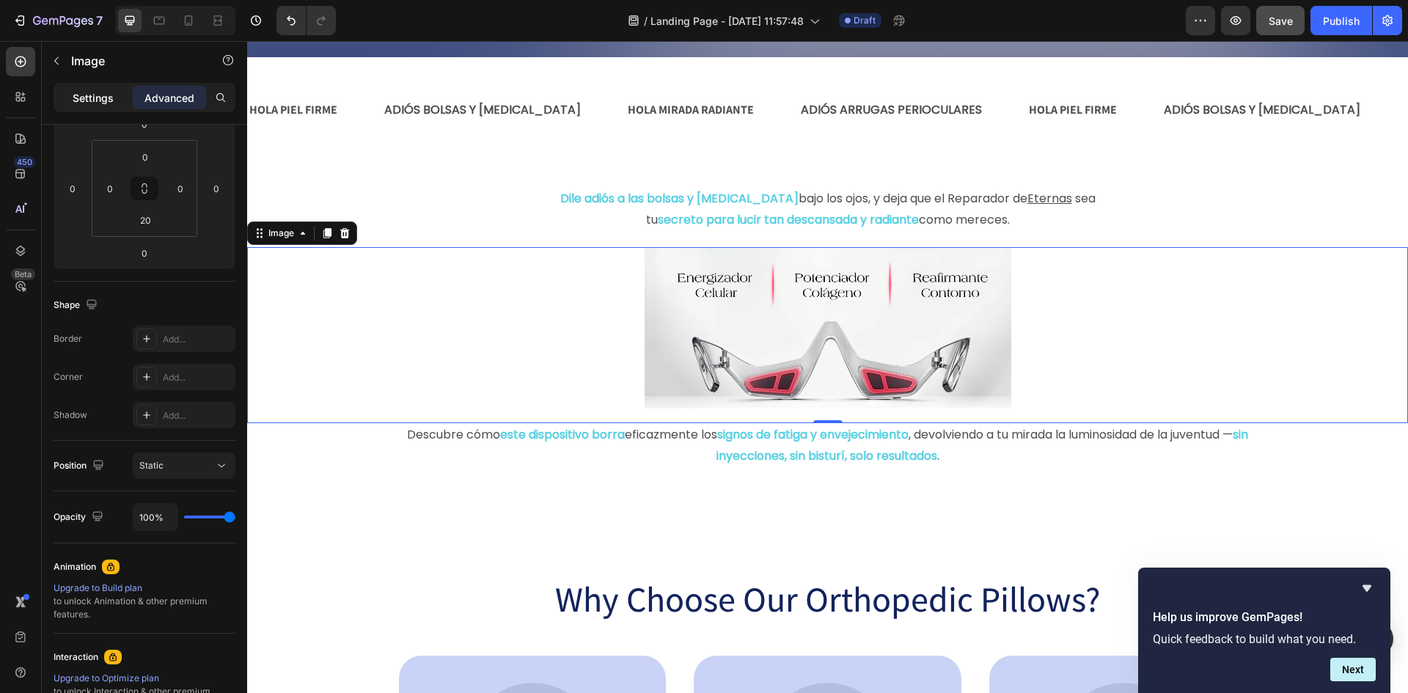
click at [95, 98] on p "Settings" at bounding box center [93, 97] width 41 height 15
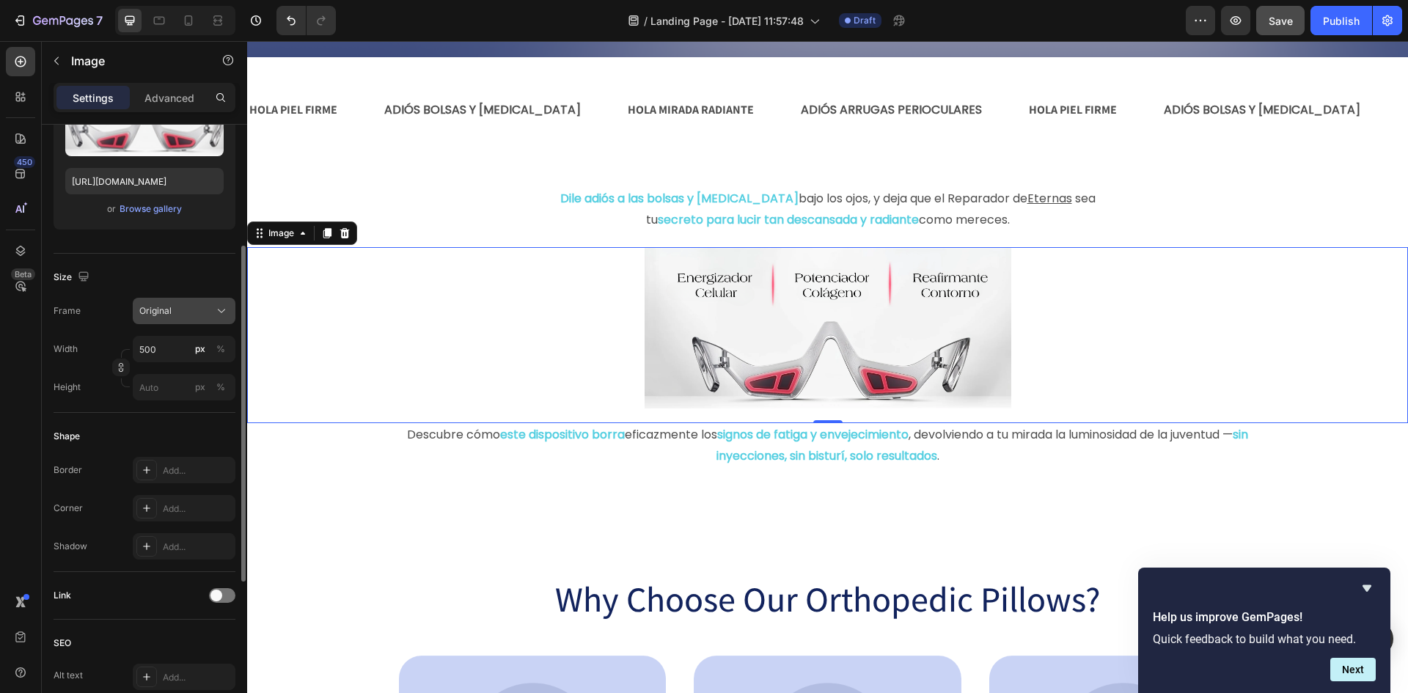
click at [182, 320] on button "Original" at bounding box center [184, 311] width 103 height 26
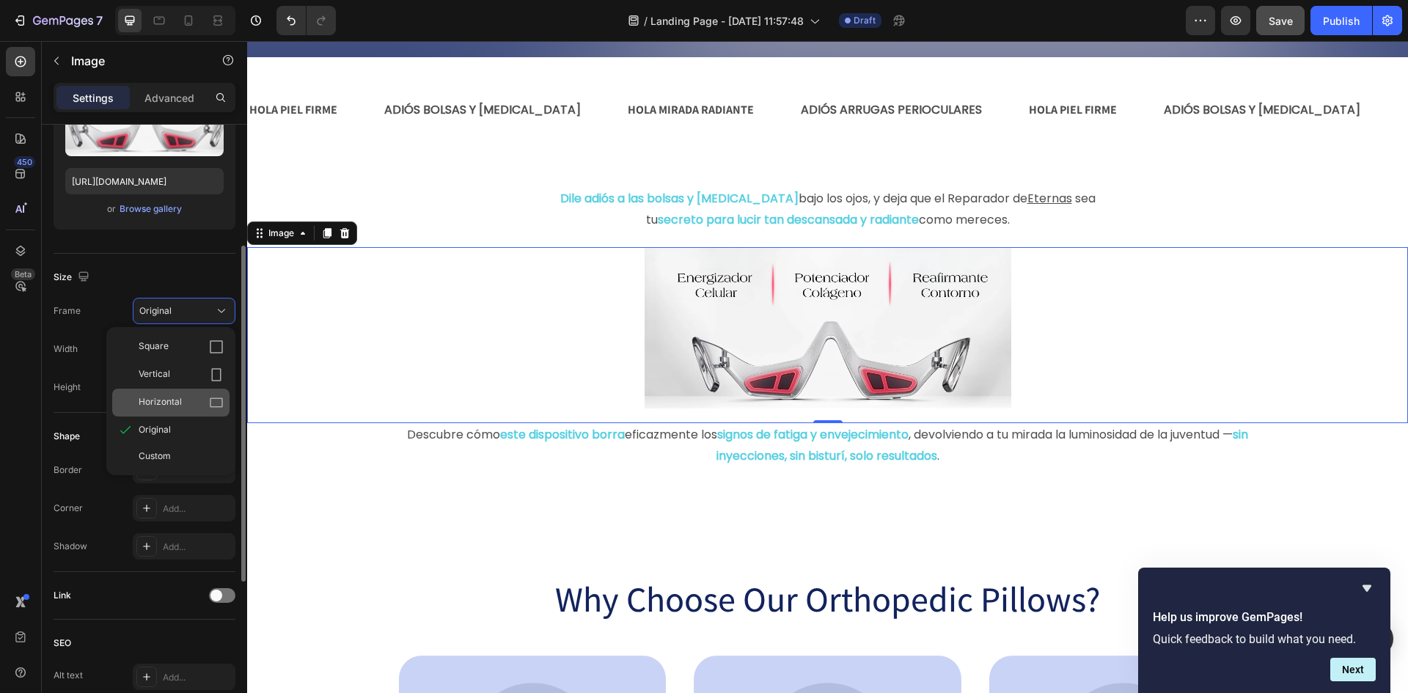
click at [168, 401] on span "Horizontal" at bounding box center [160, 402] width 43 height 15
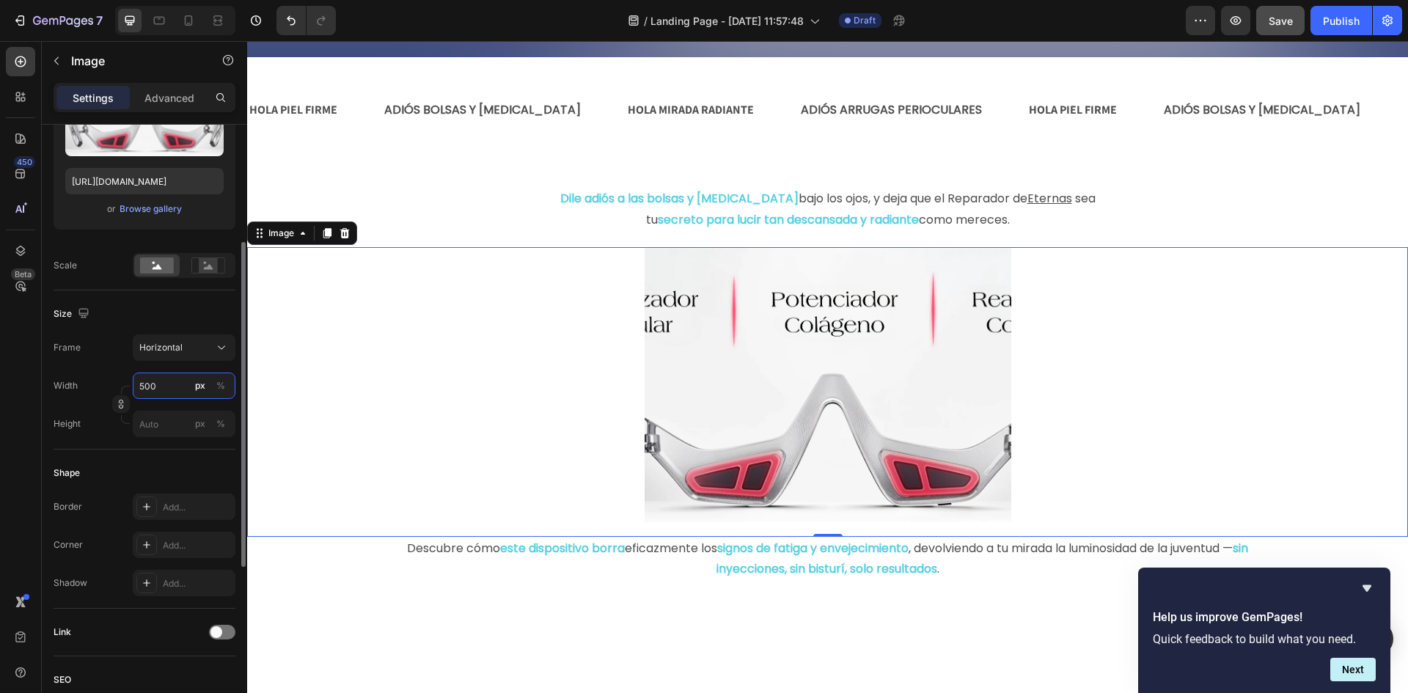
click at [166, 378] on input "500" at bounding box center [184, 386] width 103 height 26
click at [163, 419] on p "Full 100%" at bounding box center [181, 420] width 85 height 13
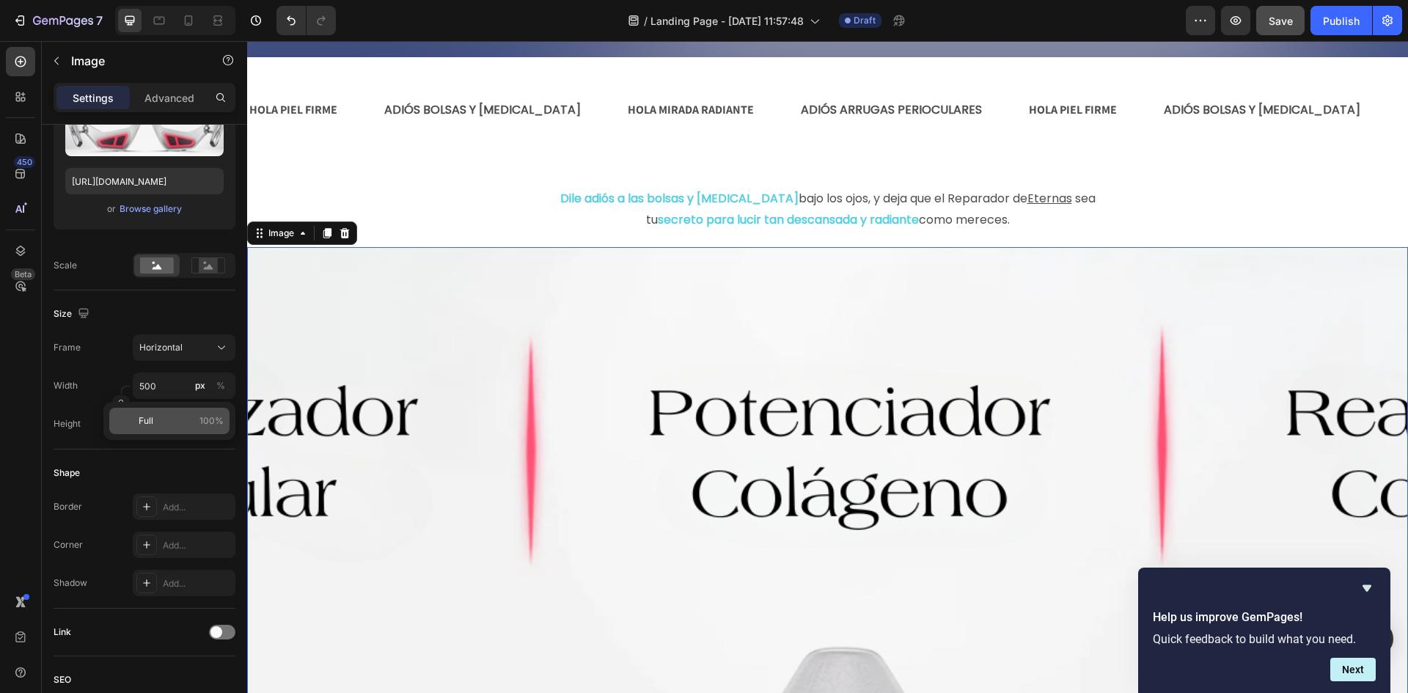
type input "100"
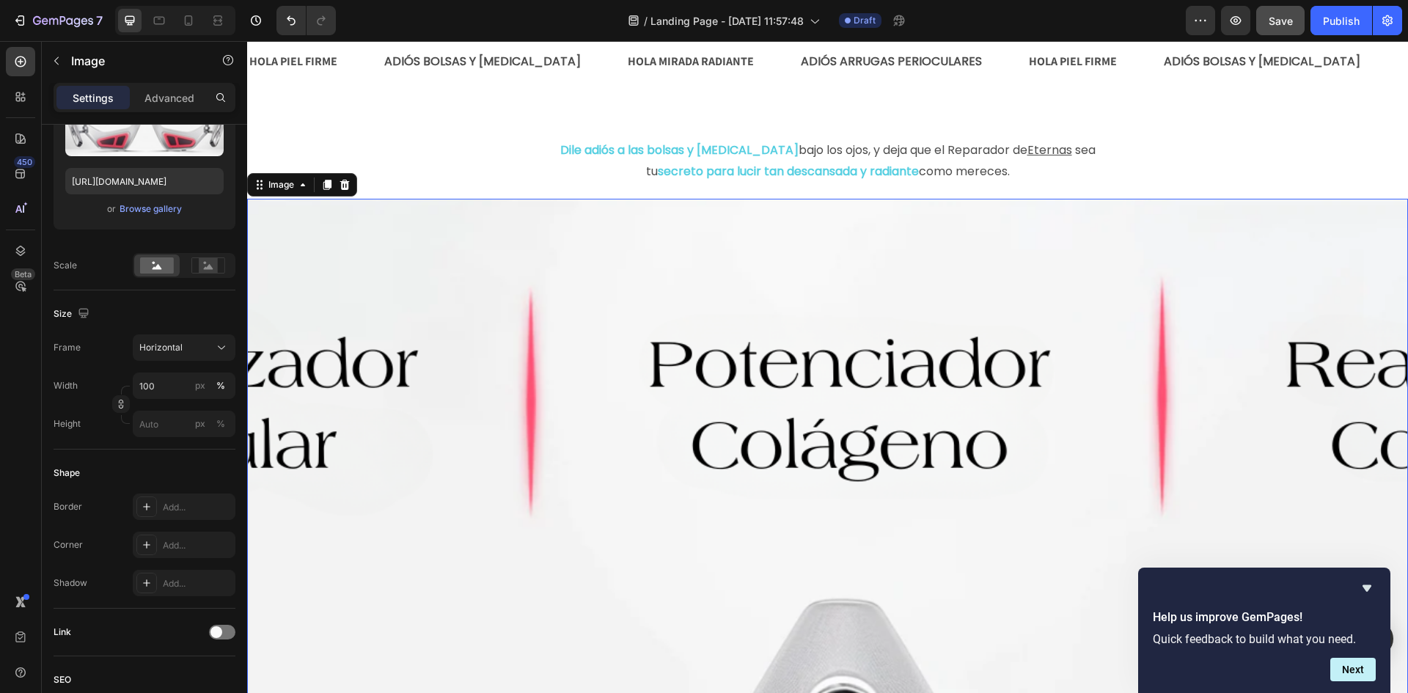
scroll to position [505, 0]
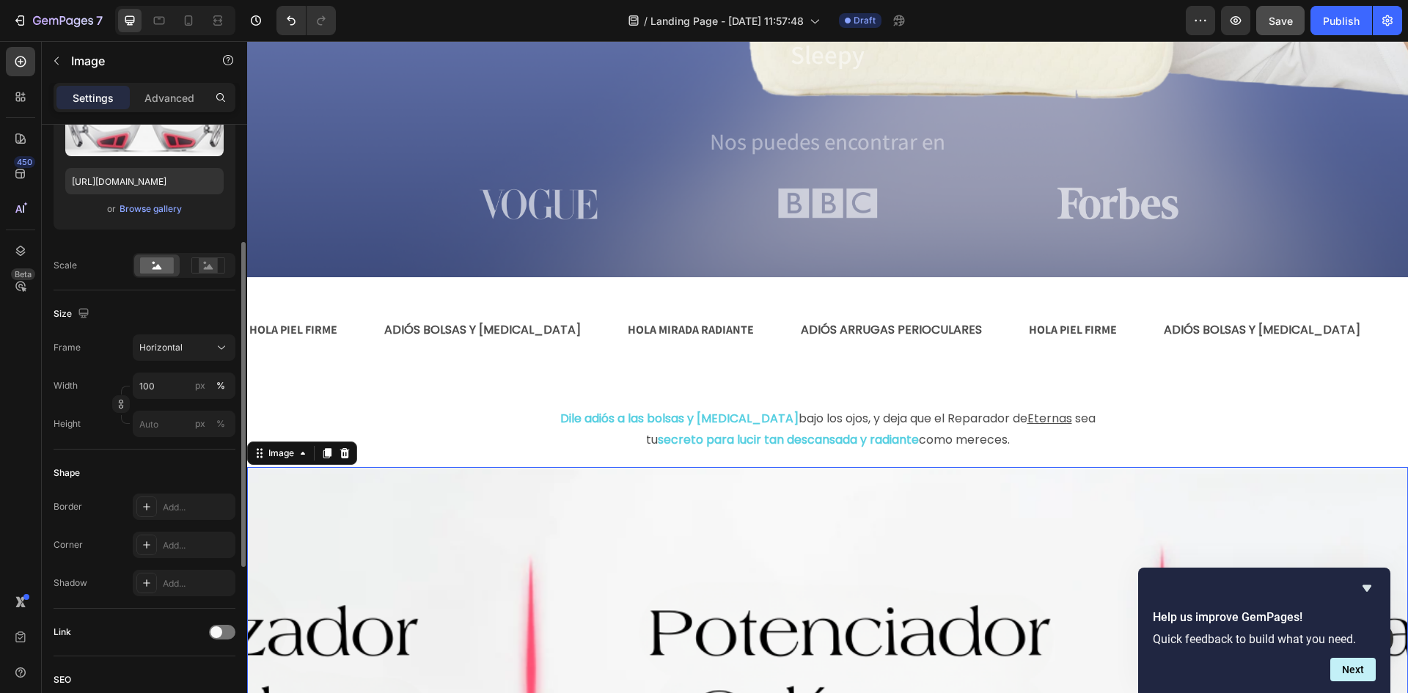
click at [205, 334] on div "Size Frame Horizontal Width 100 px % Height px %" at bounding box center [145, 369] width 182 height 159
click at [199, 341] on div "Horizontal" at bounding box center [175, 347] width 72 height 13
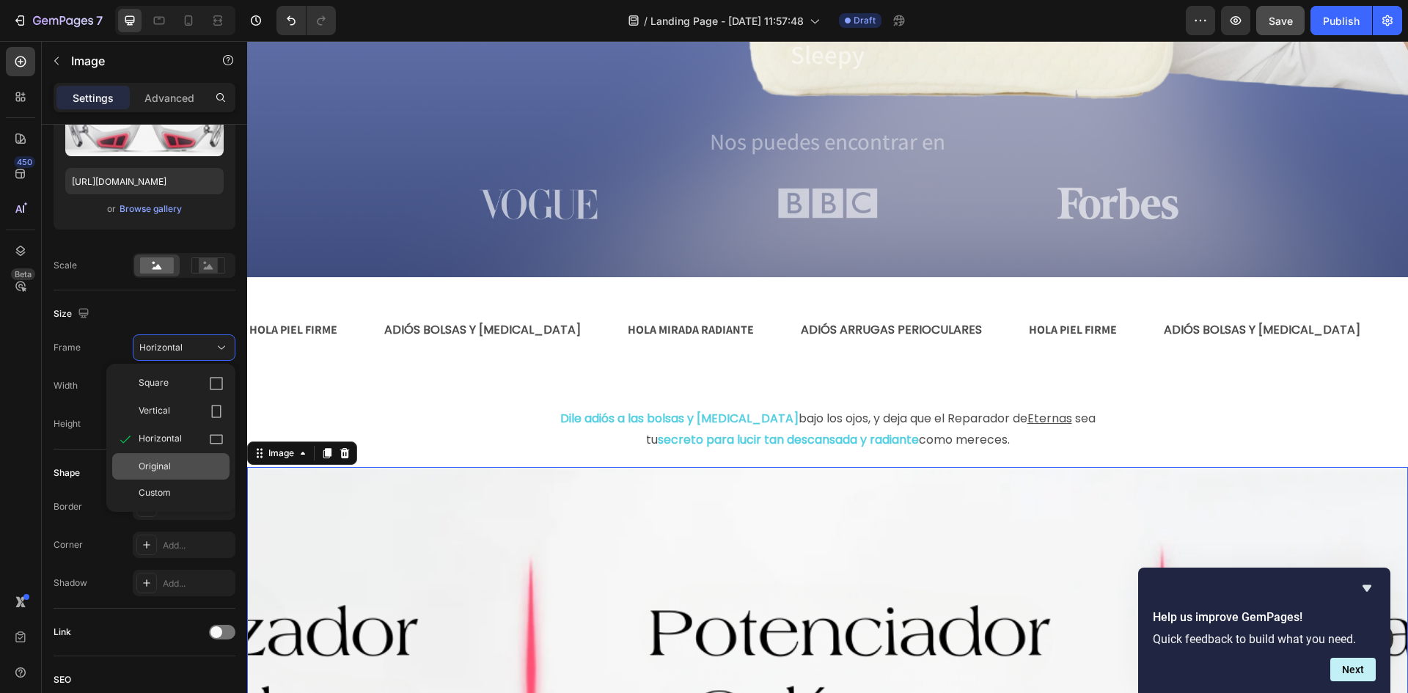
click at [166, 472] on span "Original" at bounding box center [155, 466] width 32 height 13
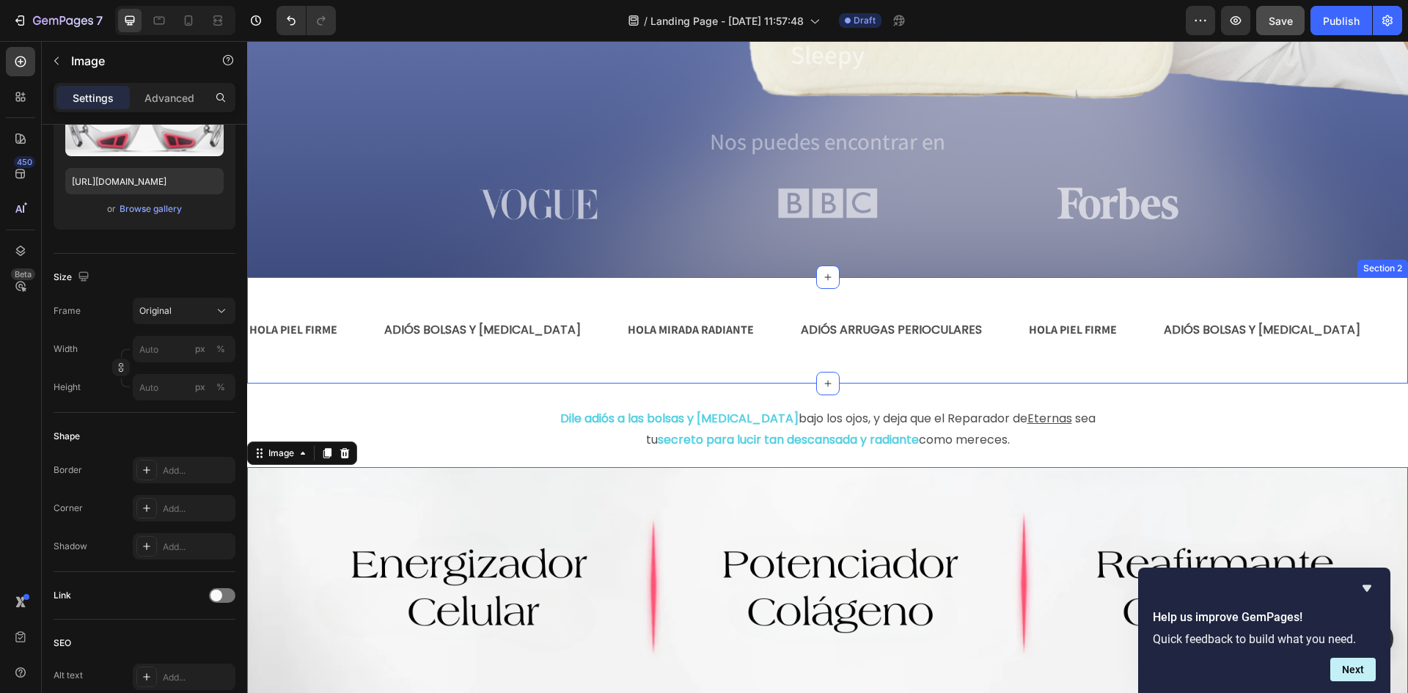
click at [863, 291] on div "HOLA PIEL FIRME Text Block ADIÓS BOLSAS Y [MEDICAL_DATA] Text Block HOLA MIRADA…" at bounding box center [827, 330] width 1161 height 106
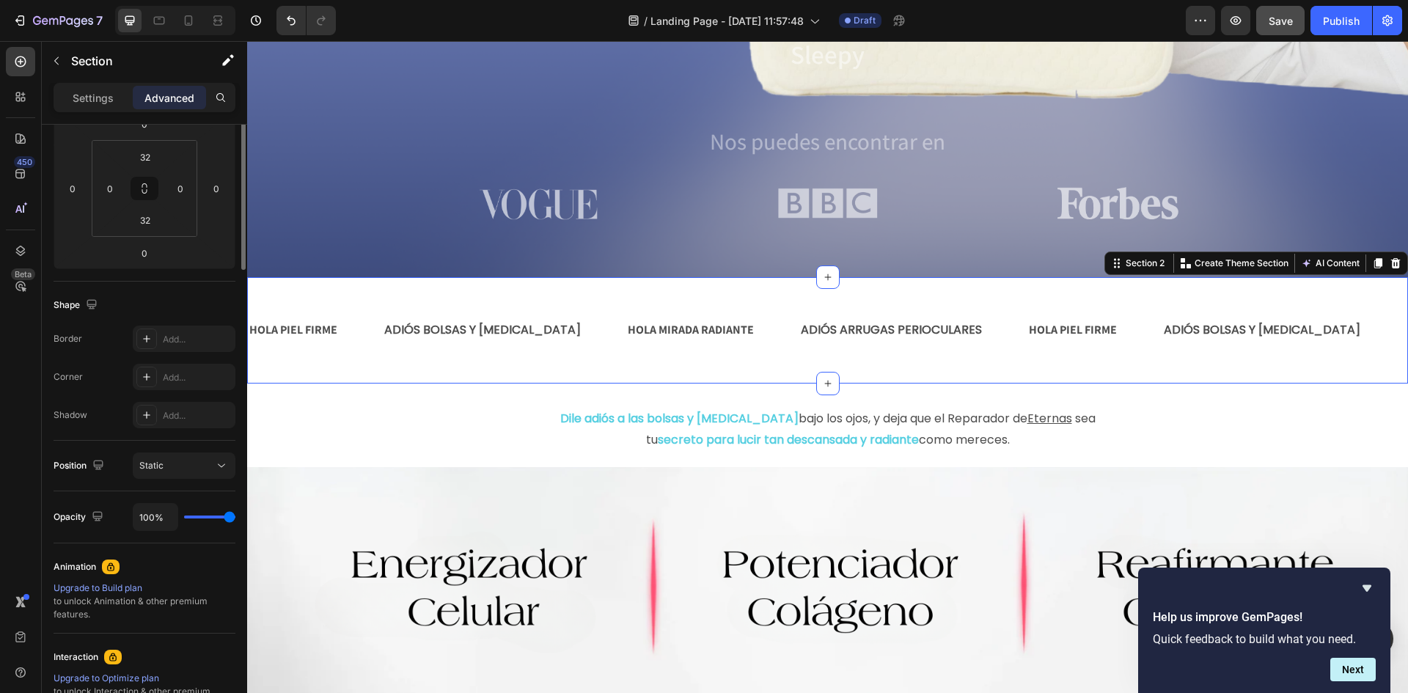
scroll to position [0, 0]
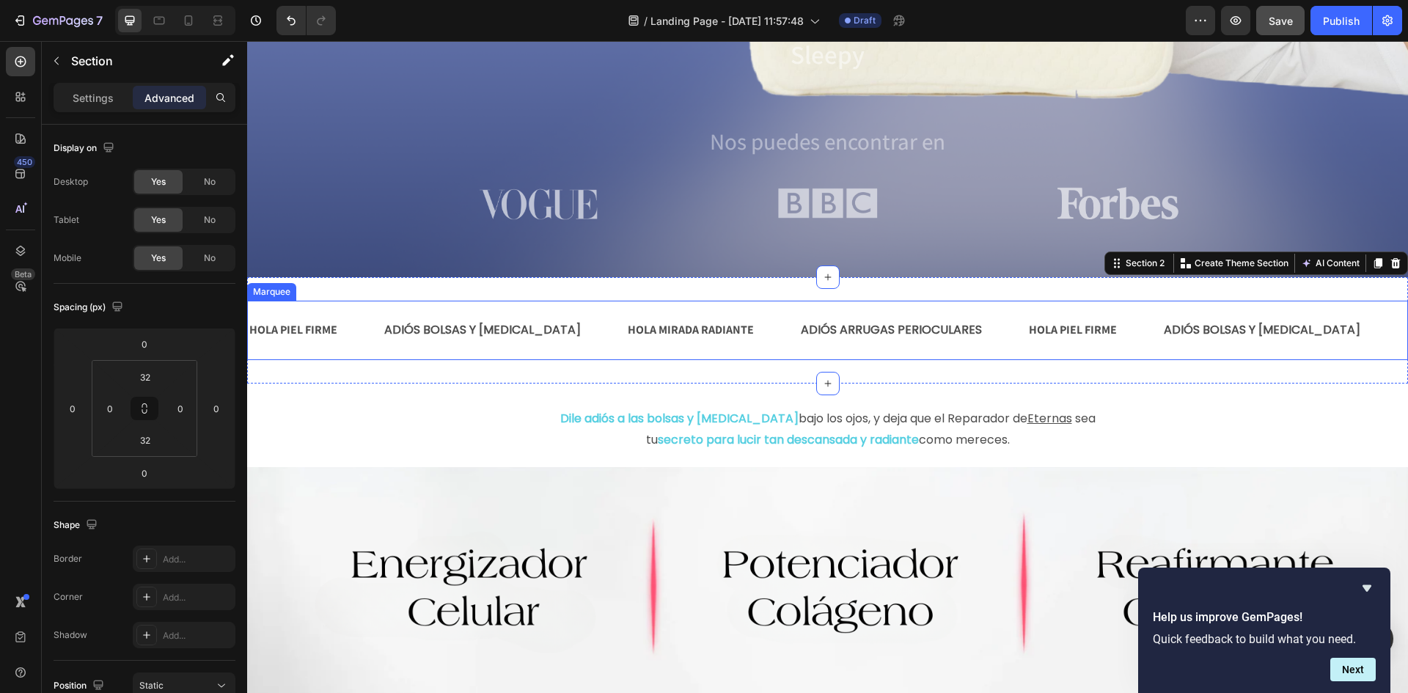
click at [851, 306] on div "HOLA PIEL FIRME Text Block ADIÓS BOLSAS Y [MEDICAL_DATA] Text Block HOLA MIRADA…" at bounding box center [827, 330] width 1161 height 59
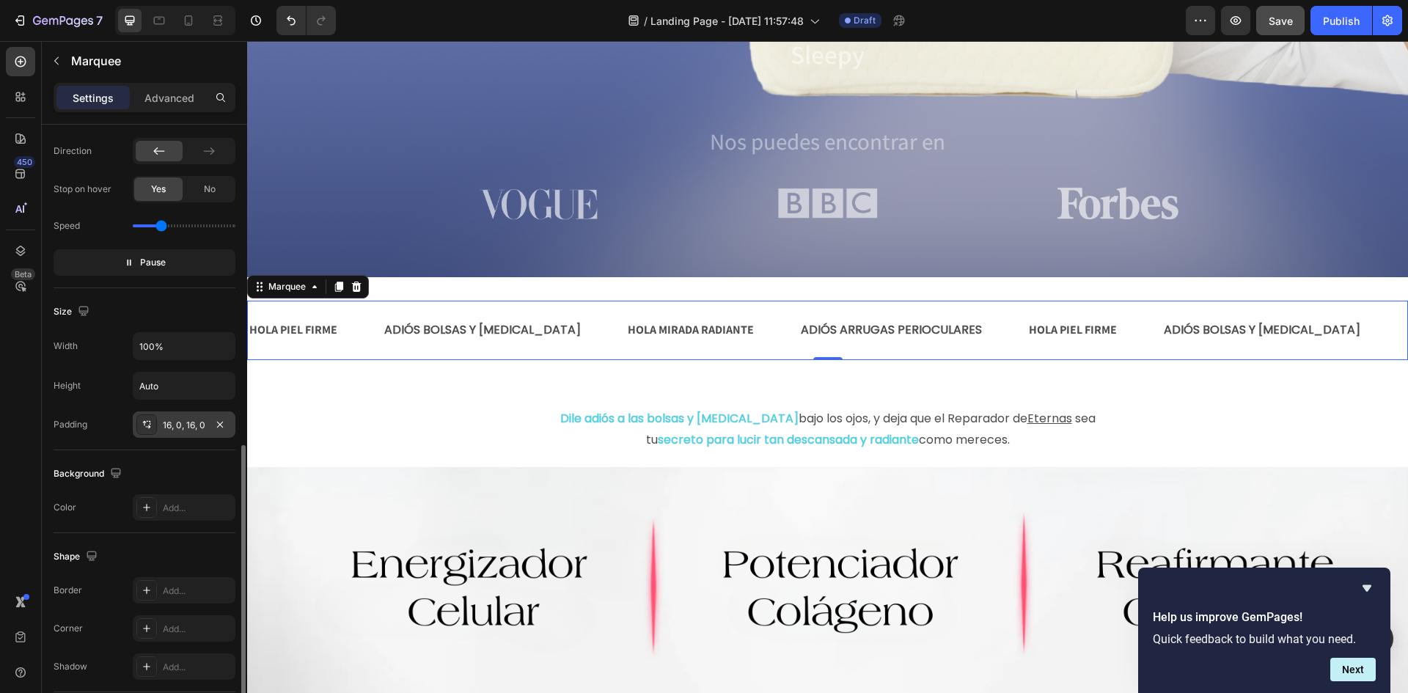
scroll to position [440, 0]
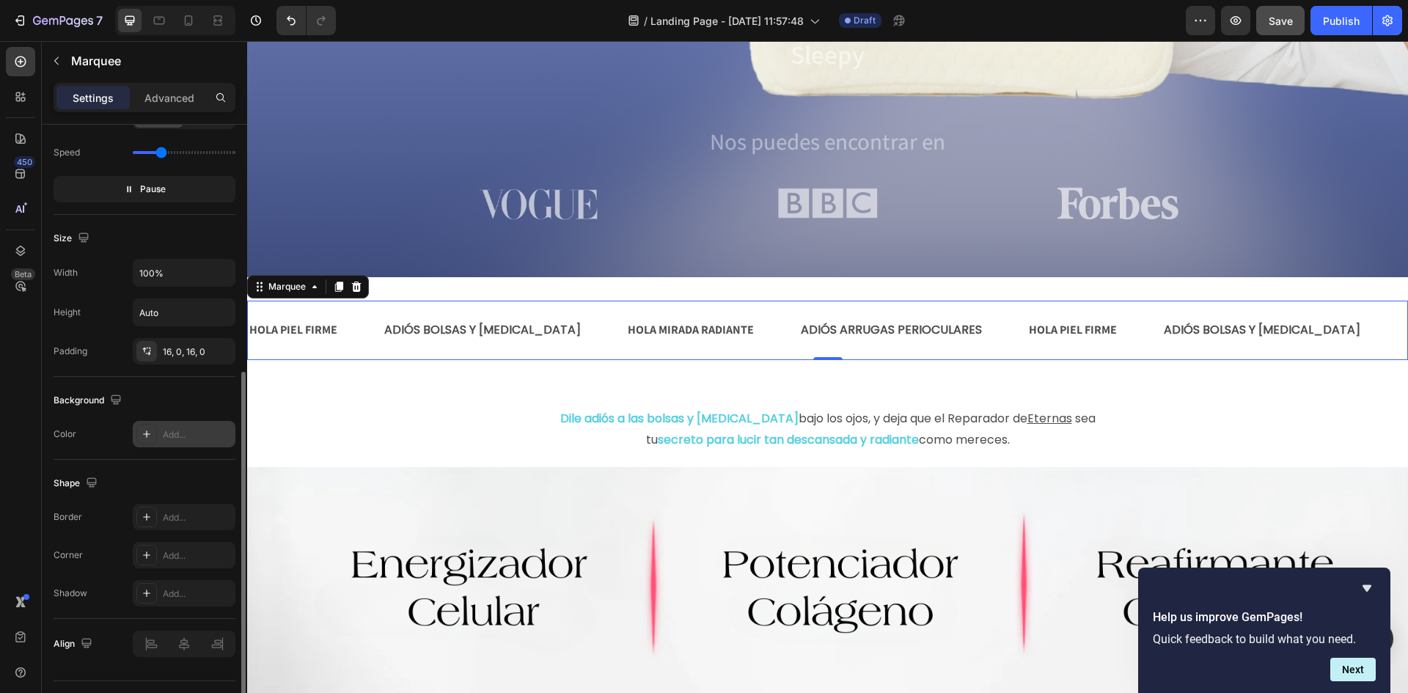
click at [188, 444] on div "Add..." at bounding box center [184, 434] width 103 height 26
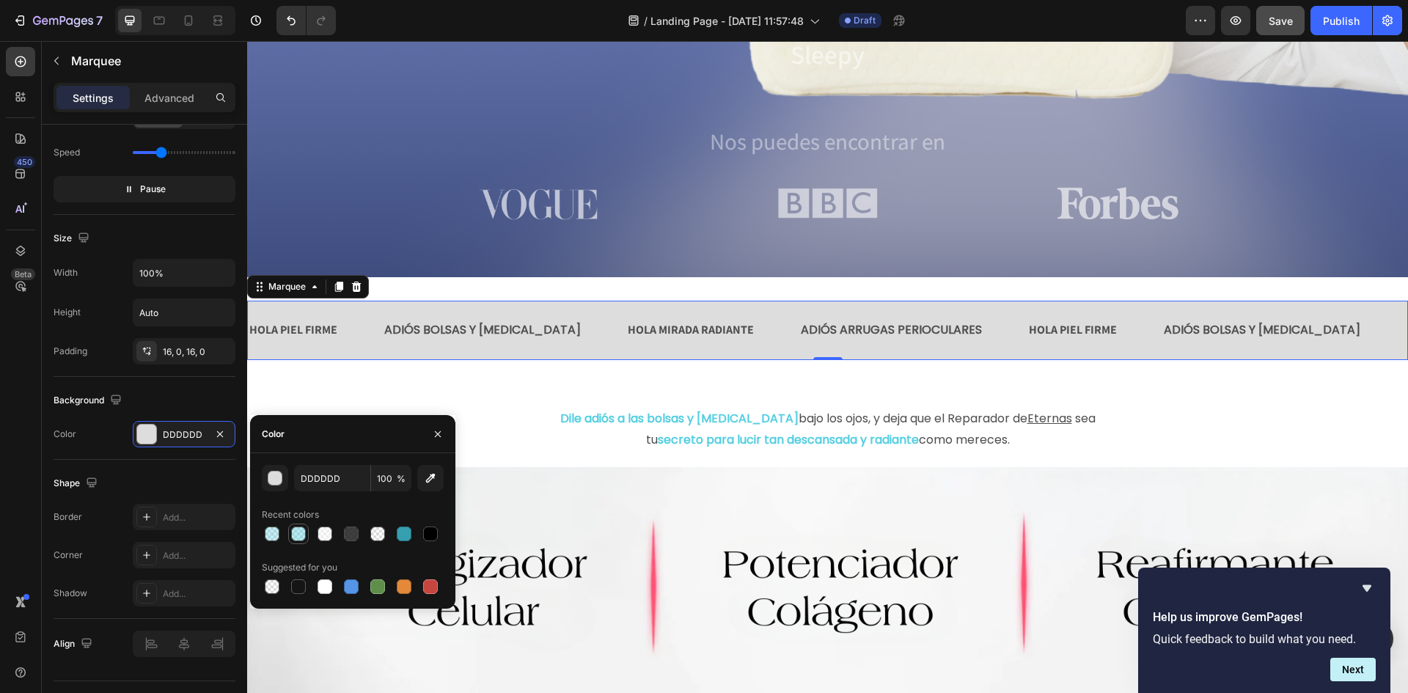
click at [288, 535] on div at bounding box center [298, 534] width 21 height 21
type input "56CFE1"
type input "42"
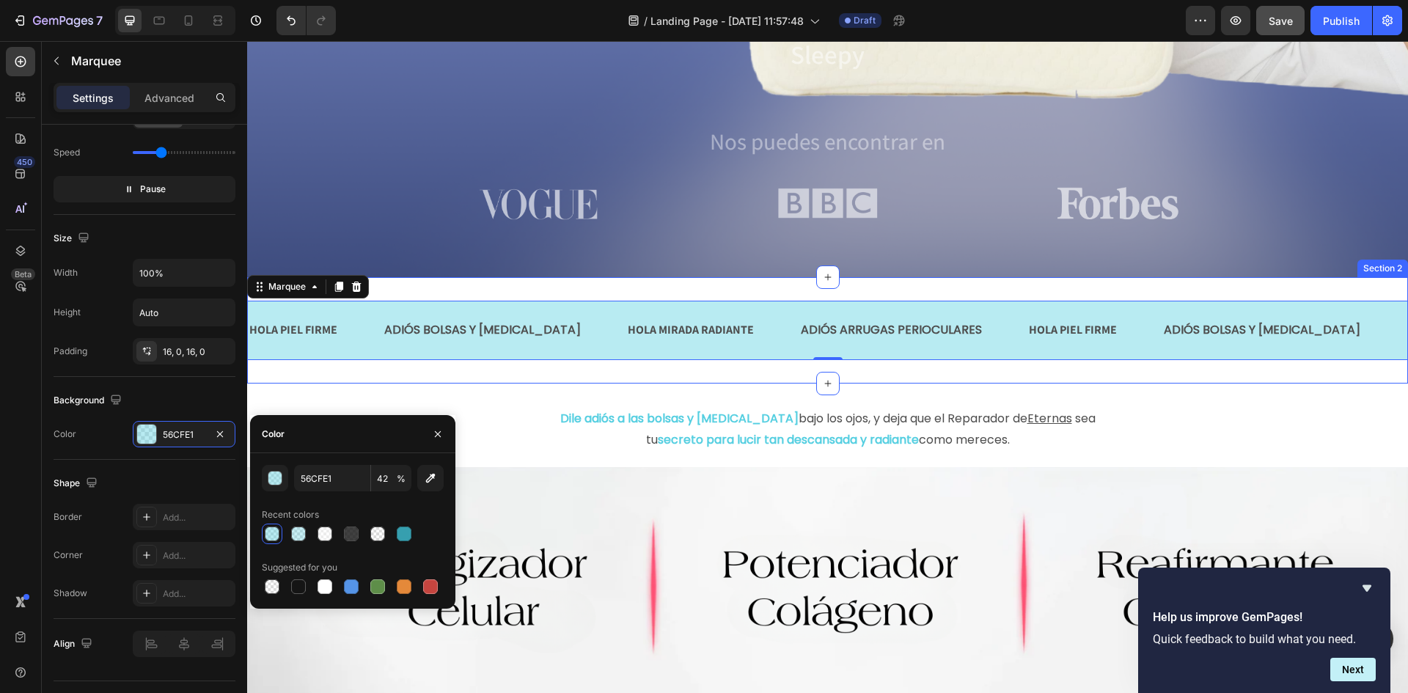
click at [747, 296] on div "HOLA PIEL FIRME Text Block ADIÓS BOLSAS Y [MEDICAL_DATA] Text Block HOLA MIRADA…" at bounding box center [827, 330] width 1161 height 106
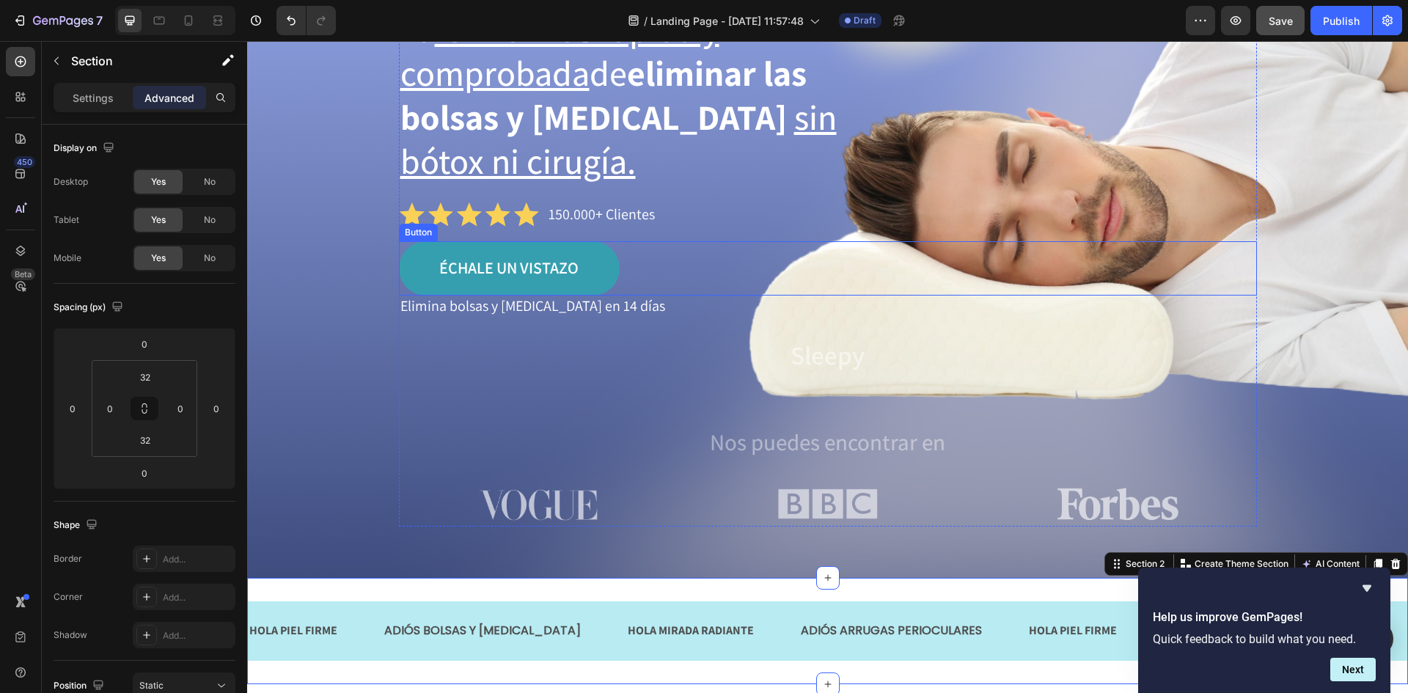
scroll to position [212, 0]
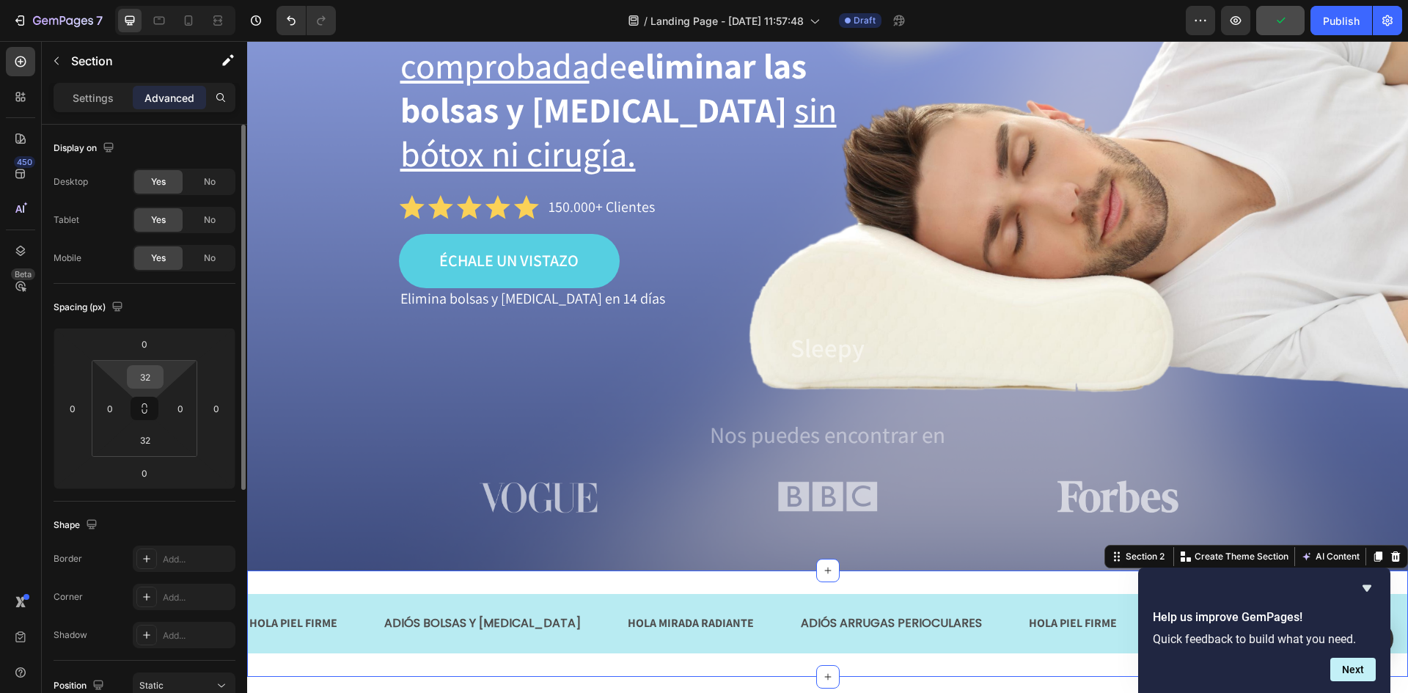
click at [149, 381] on input "32" at bounding box center [145, 377] width 29 height 22
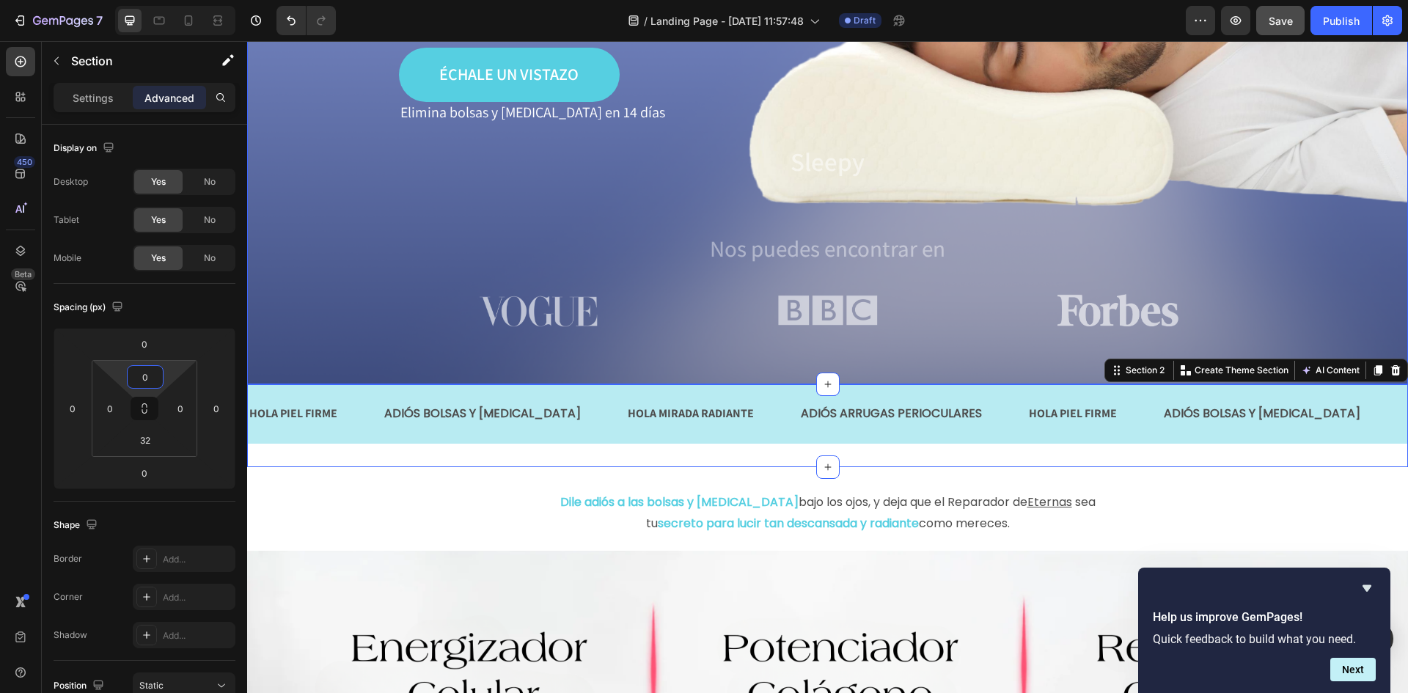
scroll to position [432, 0]
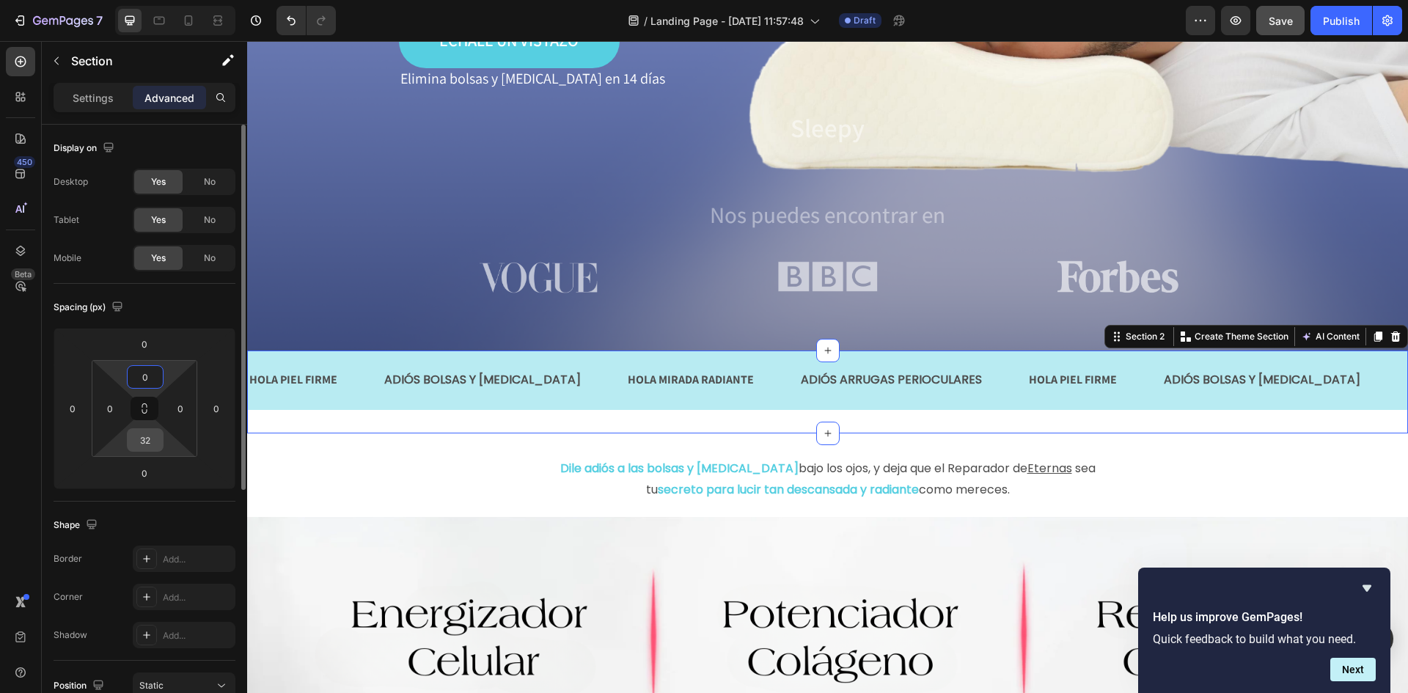
type input "0"
click at [138, 447] on input "32" at bounding box center [145, 440] width 29 height 22
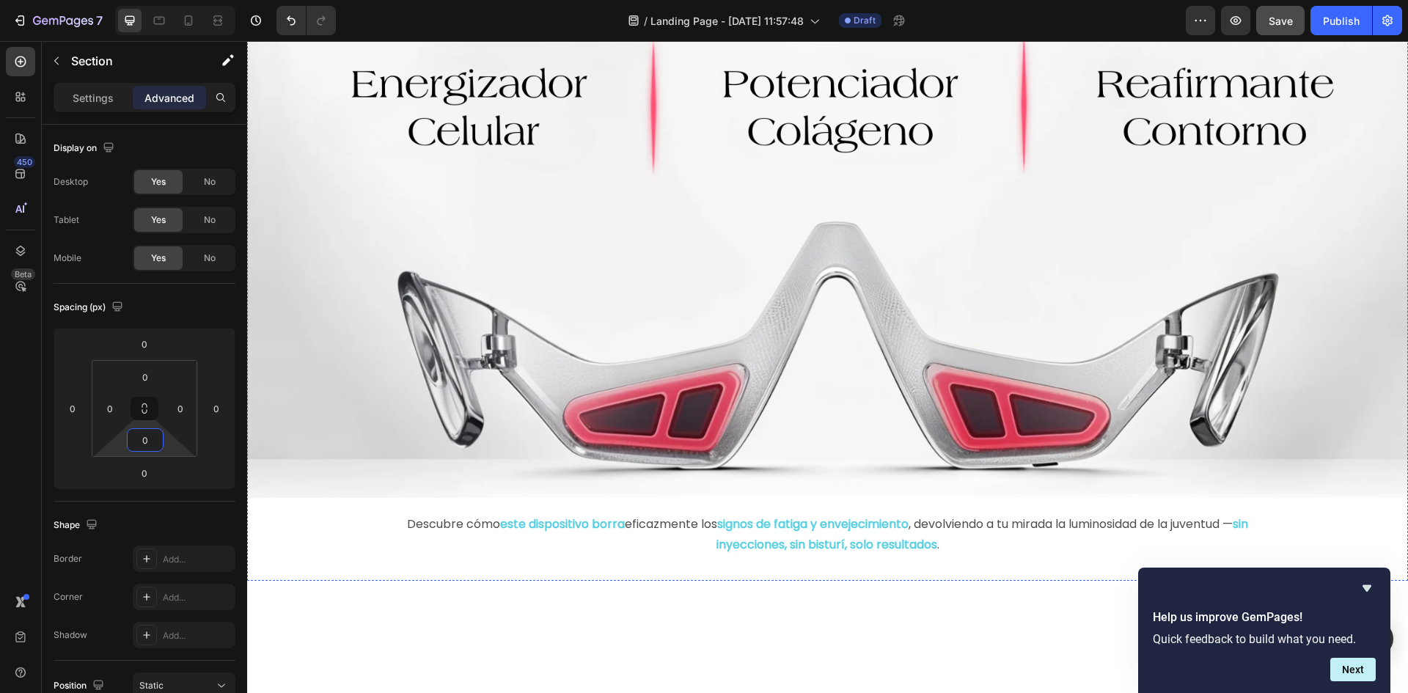
scroll to position [807, 0]
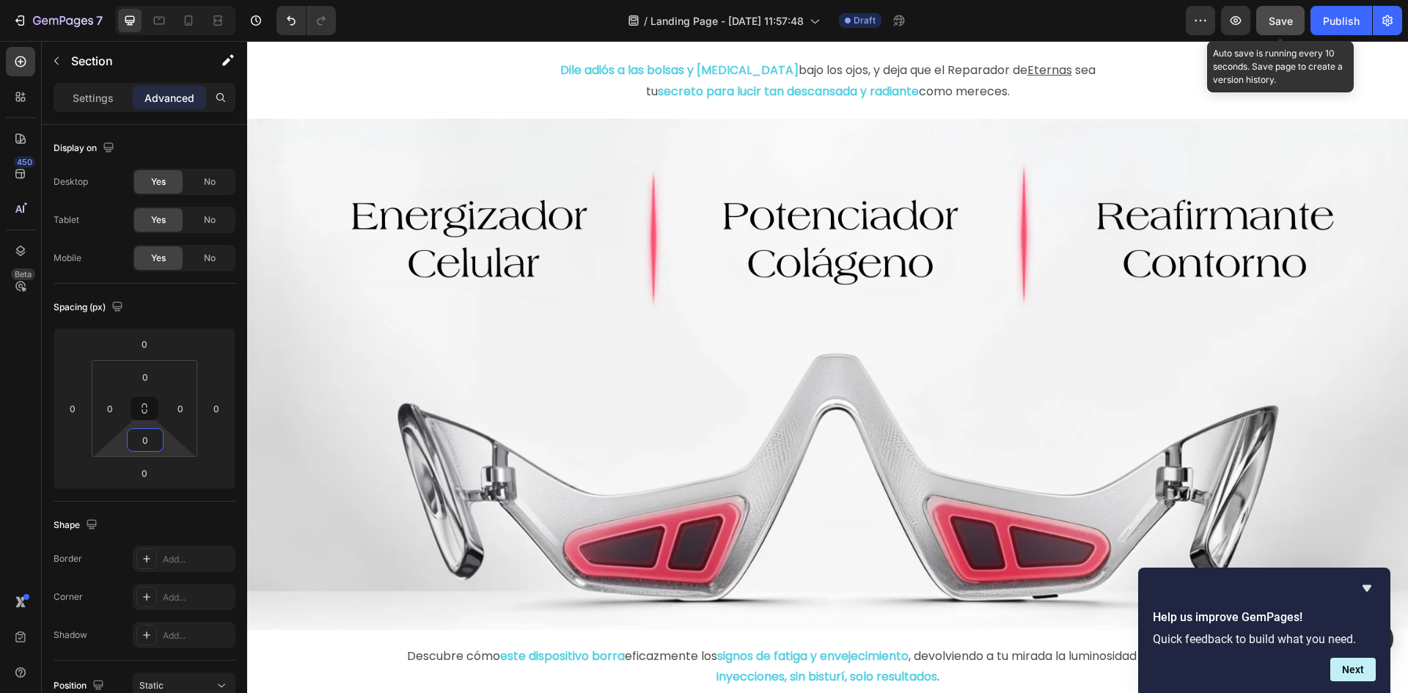
click at [1283, 21] on span "Save" at bounding box center [1281, 21] width 24 height 12
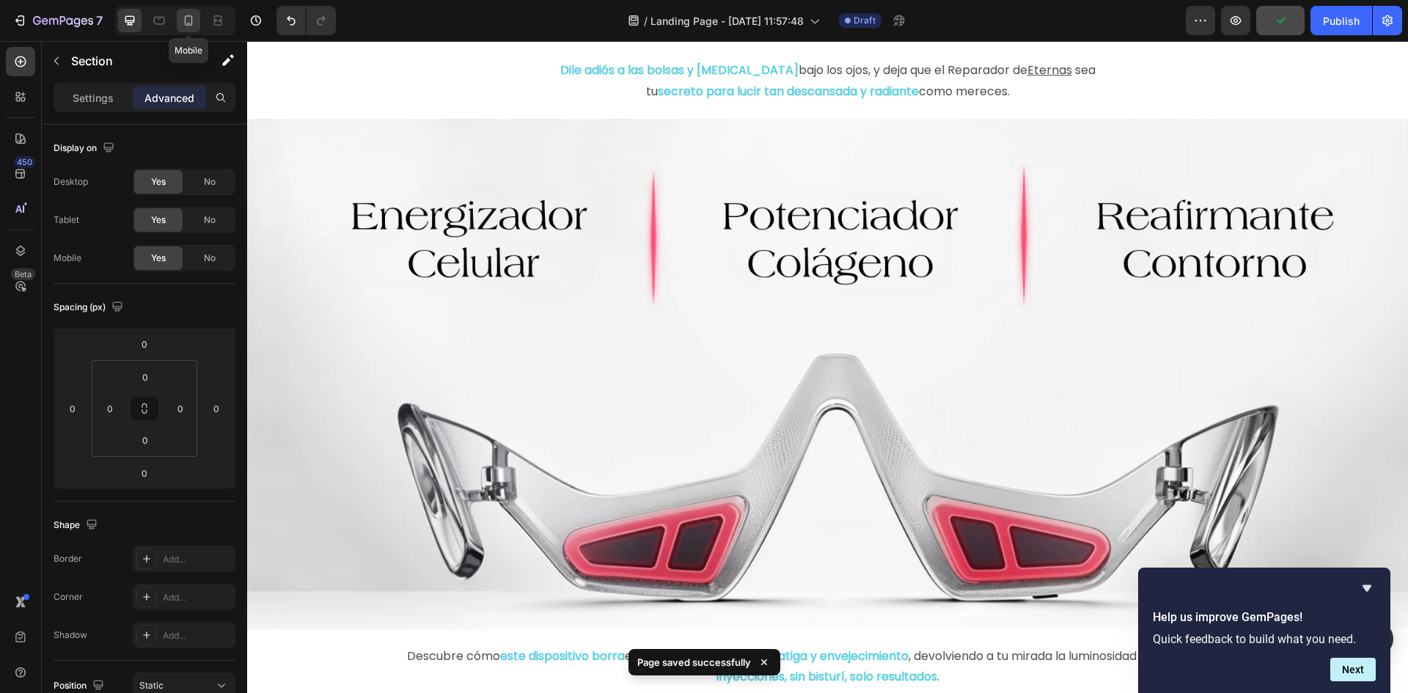
click at [183, 23] on icon at bounding box center [188, 20] width 15 height 15
type input "2"
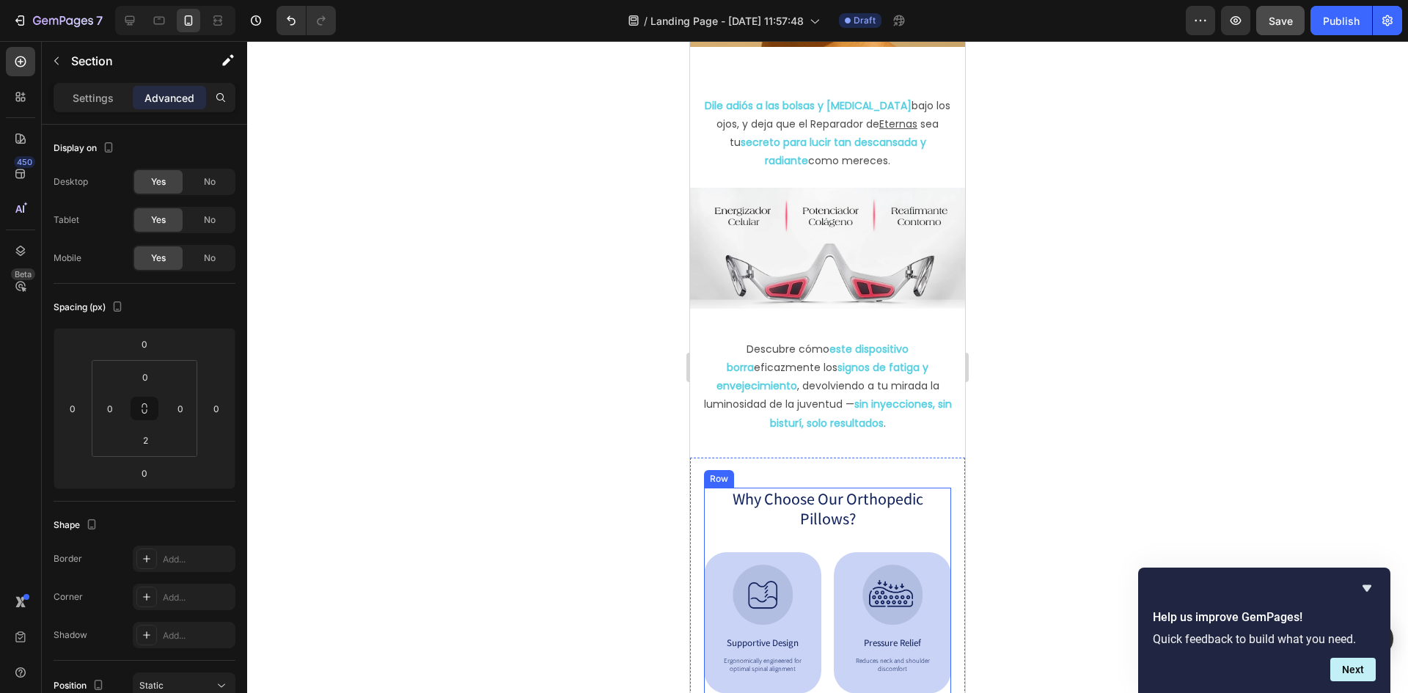
scroll to position [440, 0]
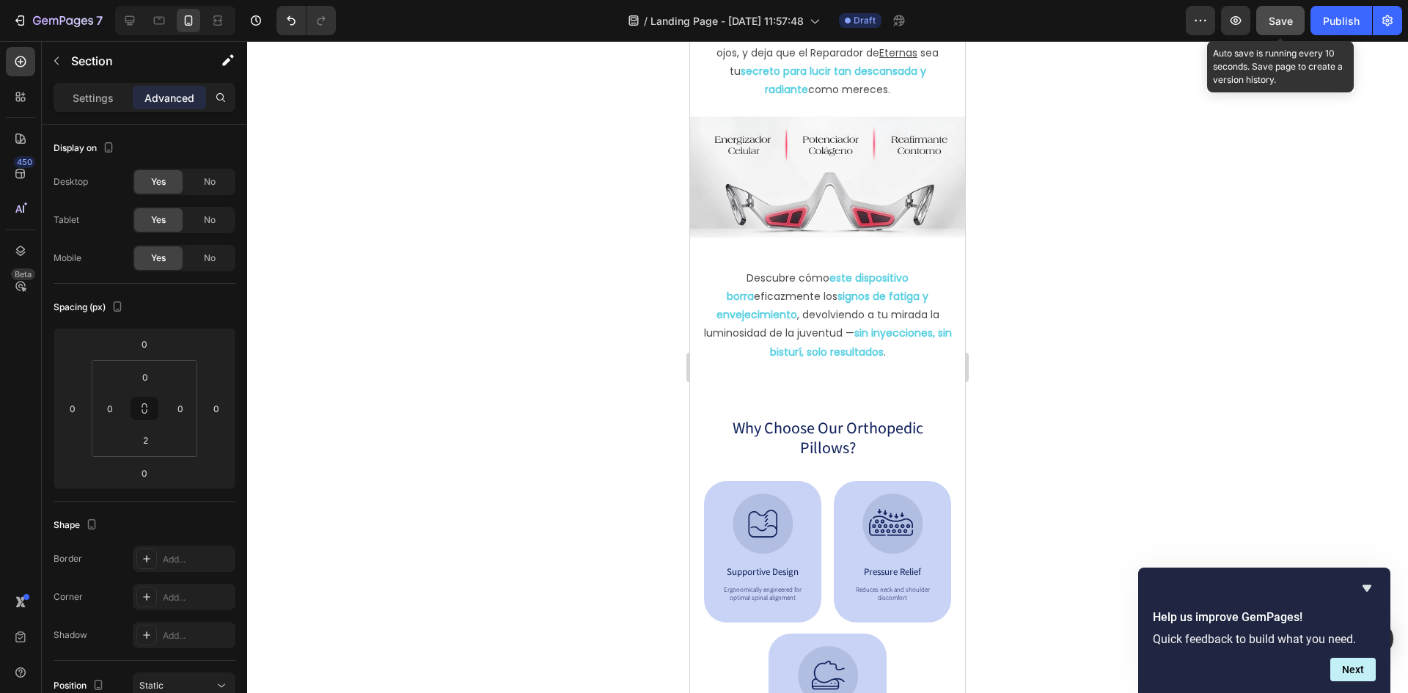
click at [1294, 19] on button "Save" at bounding box center [1280, 20] width 48 height 29
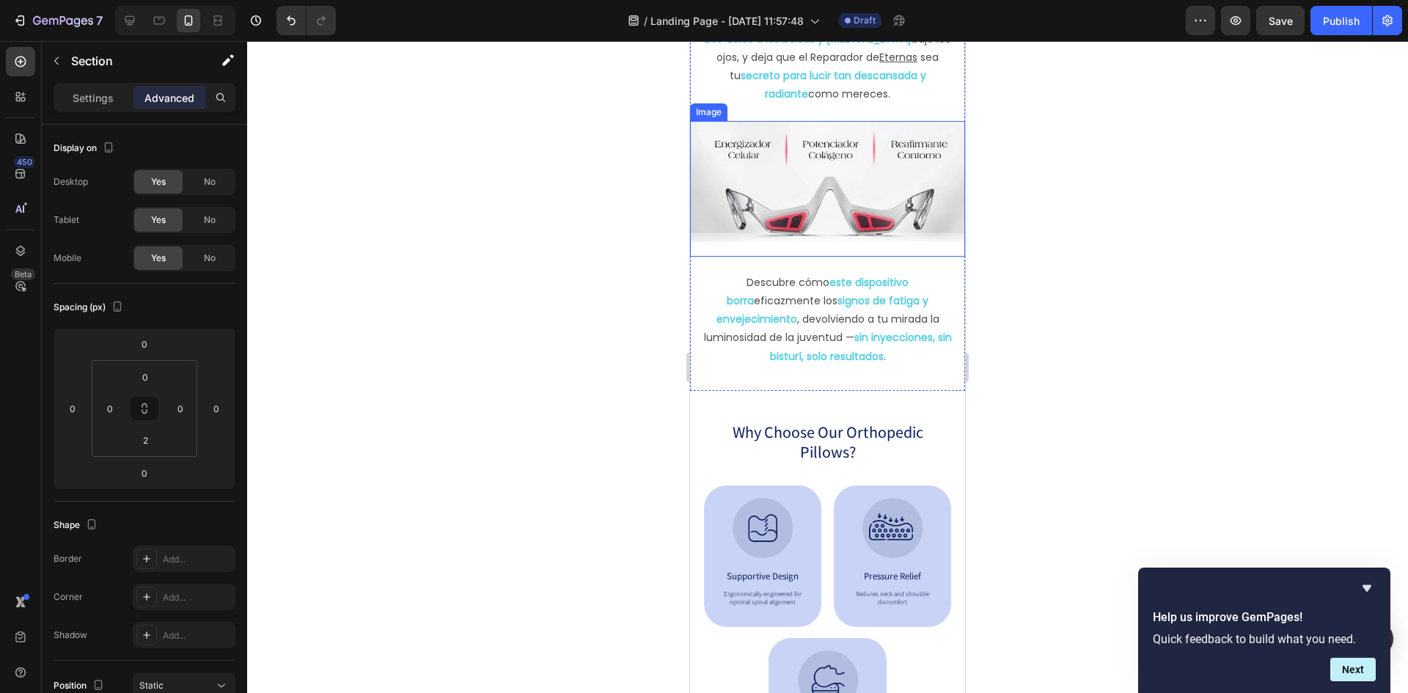
scroll to position [0, 0]
